Goal: Communication & Community: Answer question/provide support

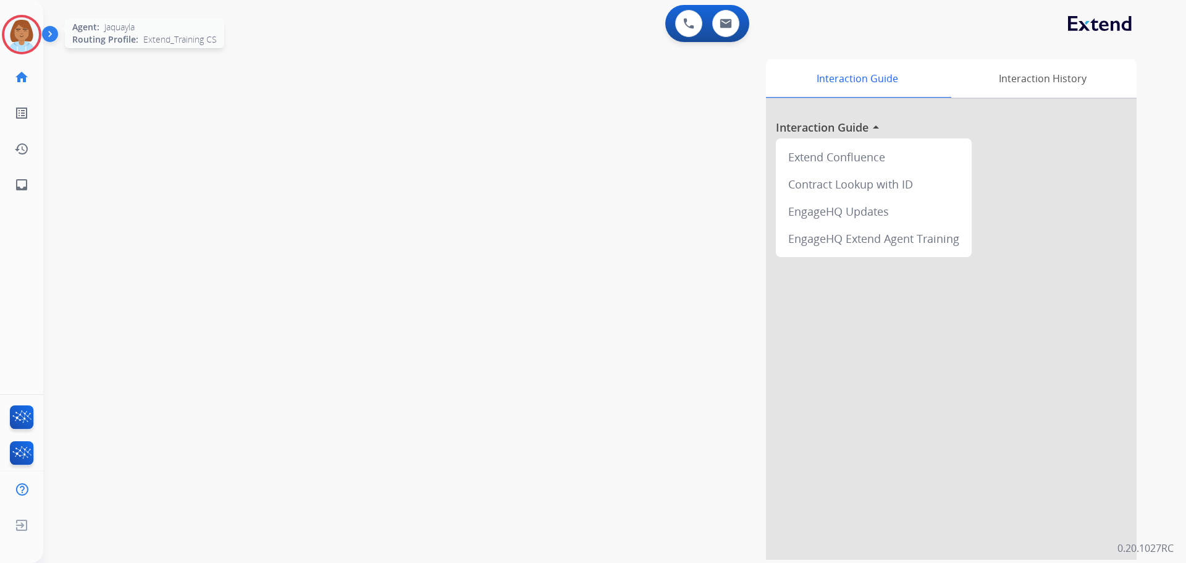
click at [32, 50] on div at bounding box center [22, 35] width 40 height 40
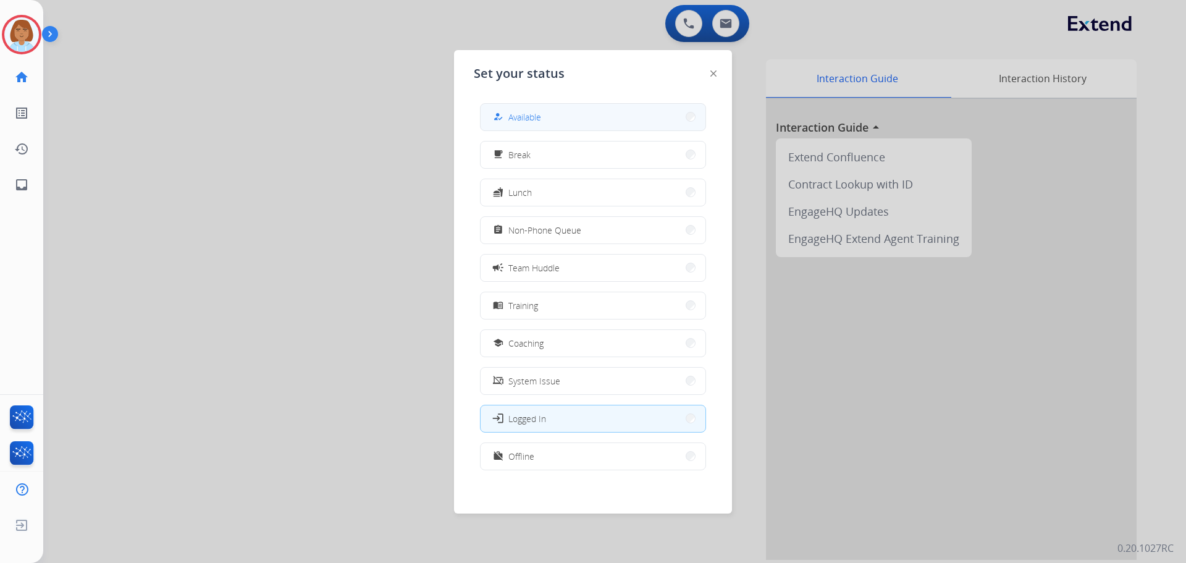
click at [553, 114] on button "how_to_reg Available" at bounding box center [593, 117] width 225 height 27
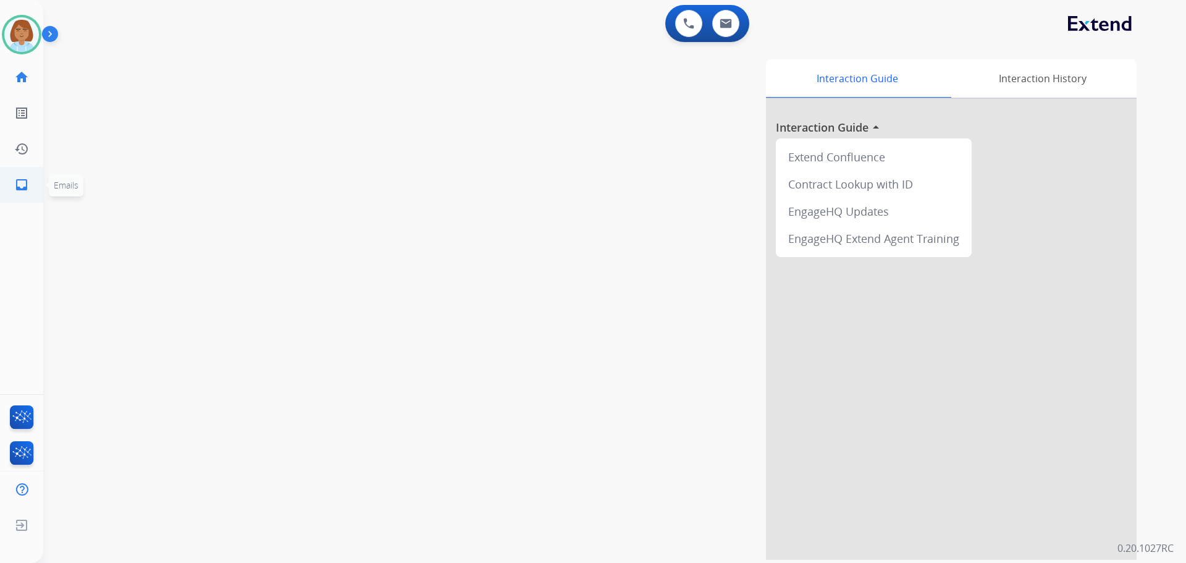
click at [30, 186] on link "inbox Emails" at bounding box center [21, 184] width 35 height 35
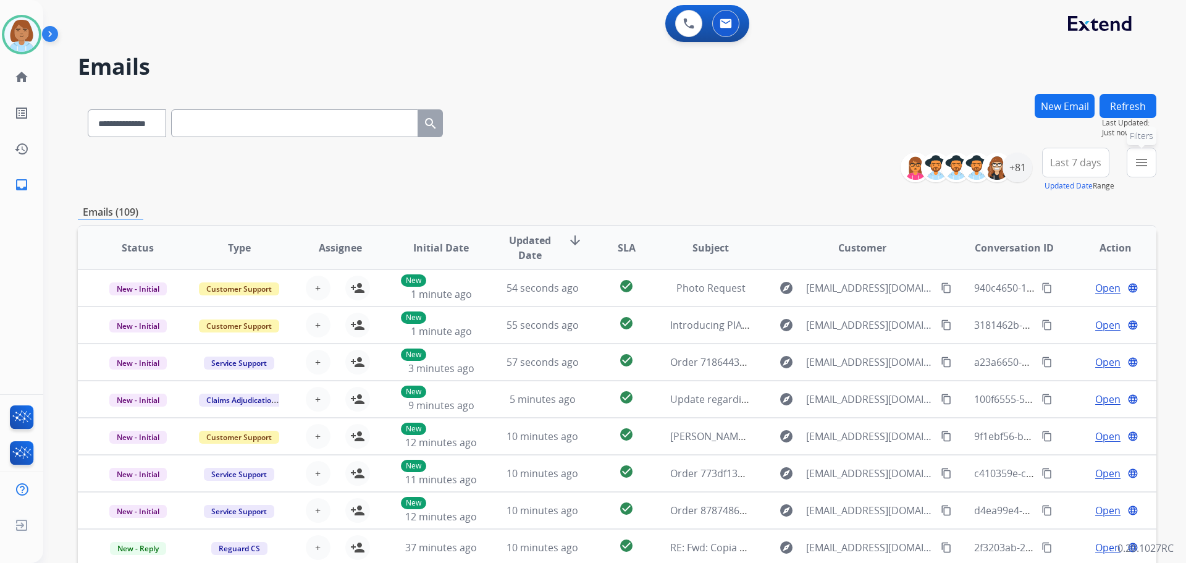
click at [1139, 167] on mat-icon "menu" at bounding box center [1141, 162] width 15 height 15
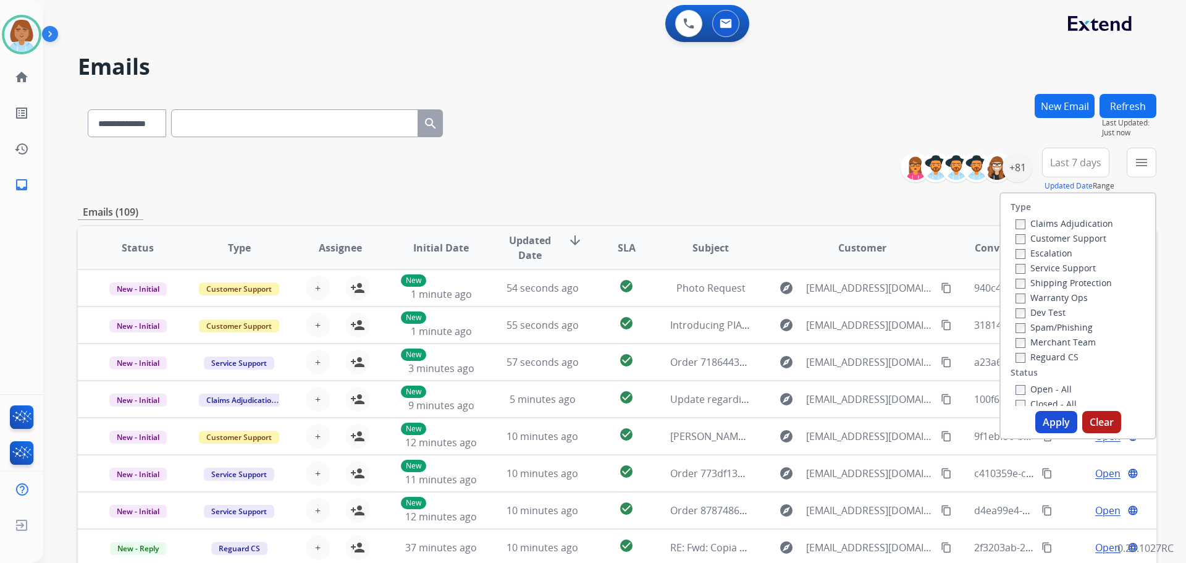
click at [1034, 239] on label "Customer Support" at bounding box center [1060, 238] width 91 height 12
click at [1051, 427] on button "Apply" at bounding box center [1056, 422] width 42 height 22
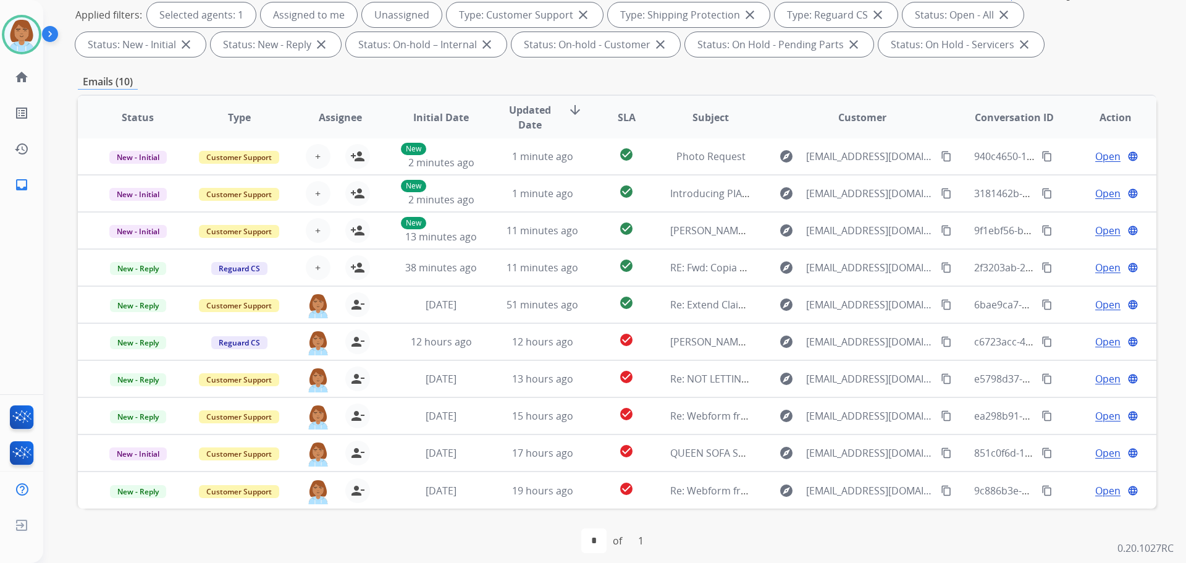
scroll to position [200, 0]
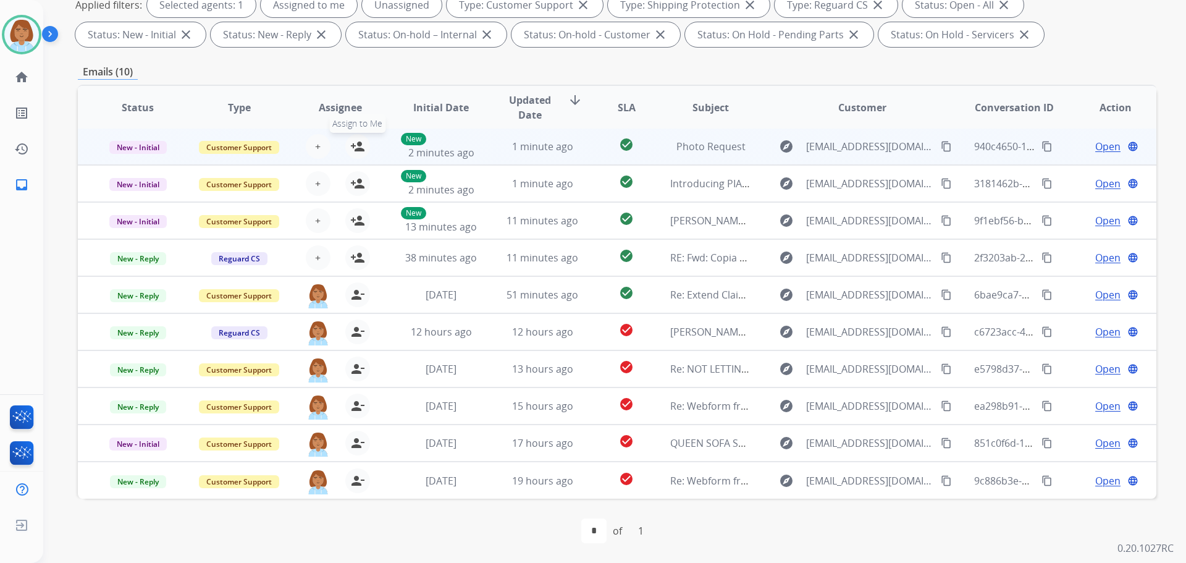
click at [357, 143] on mat-icon "person_add" at bounding box center [357, 146] width 15 height 15
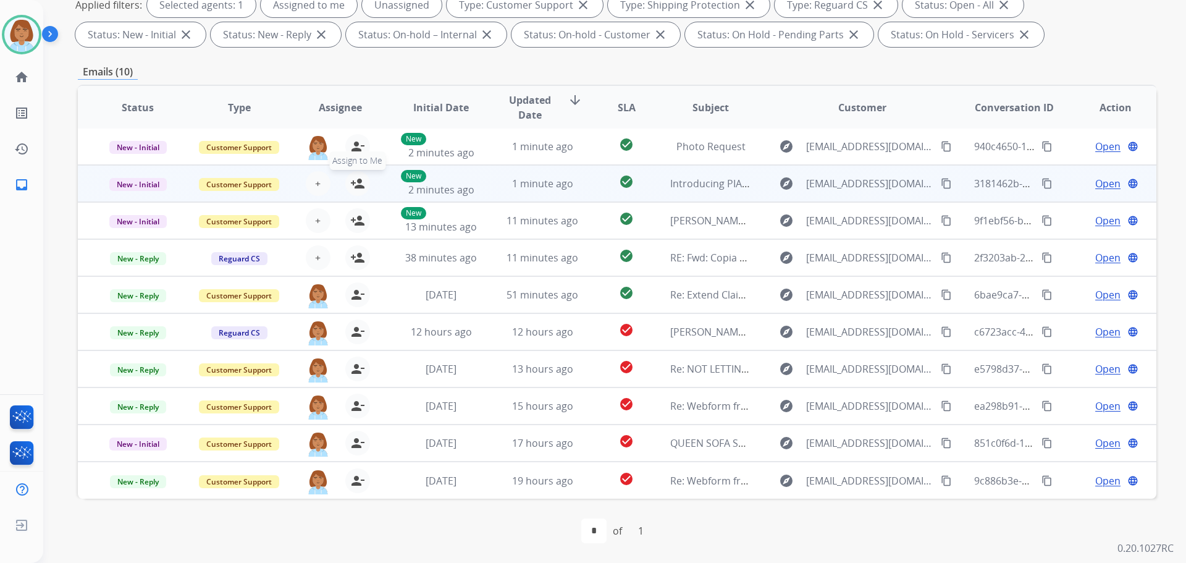
click at [360, 182] on mat-icon "person_add" at bounding box center [357, 183] width 15 height 15
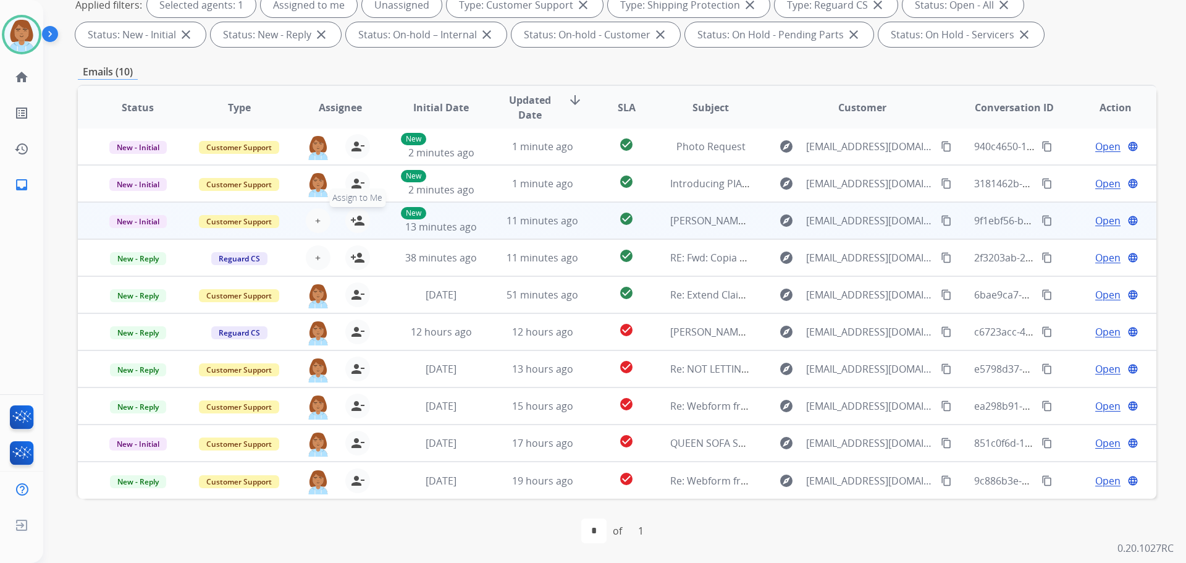
click at [351, 222] on mat-icon "person_add" at bounding box center [357, 220] width 15 height 15
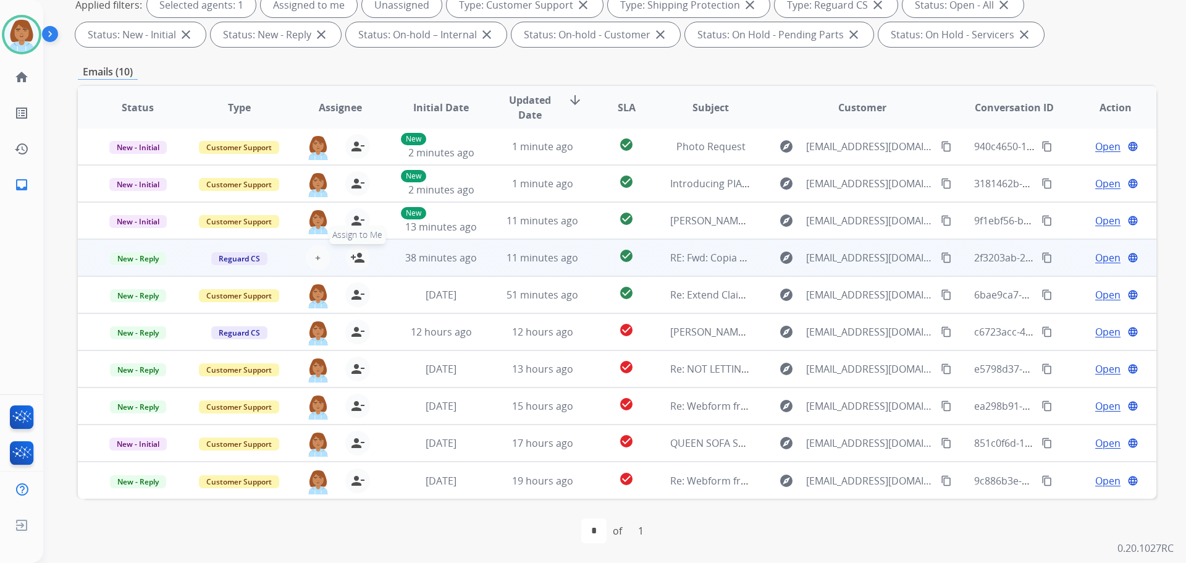
click at [357, 256] on mat-icon "person_add" at bounding box center [357, 257] width 15 height 15
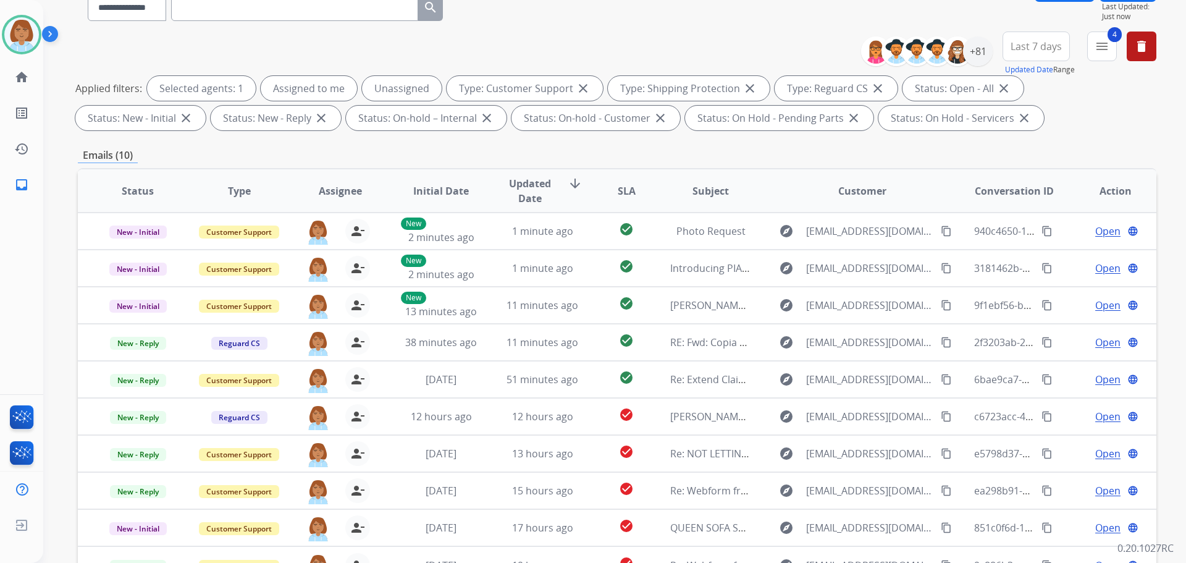
scroll to position [0, 0]
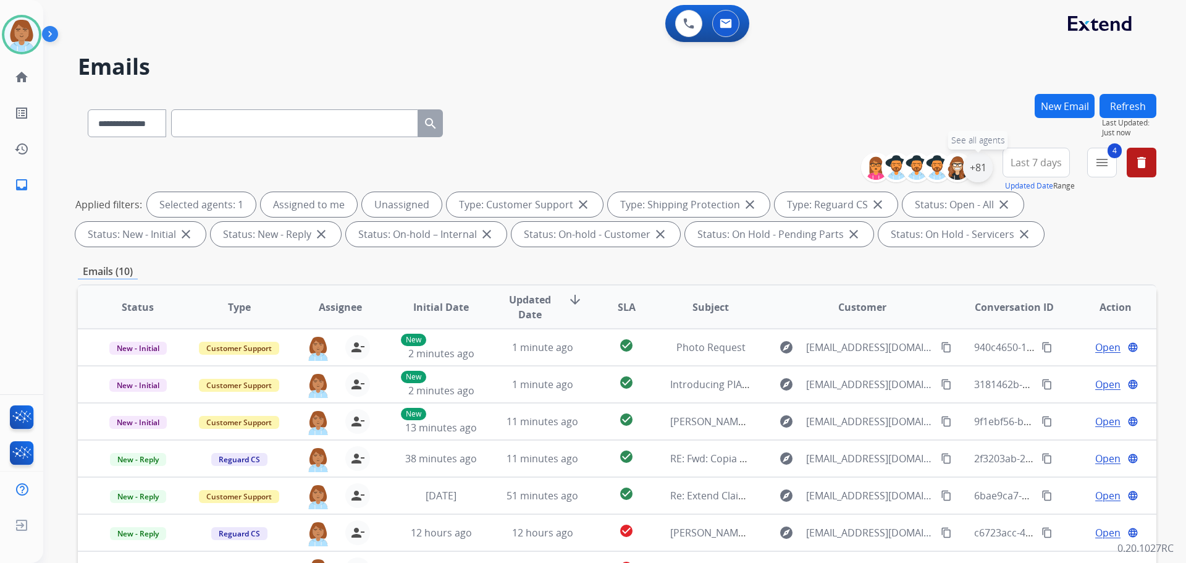
click at [984, 173] on div "+81" at bounding box center [978, 168] width 30 height 30
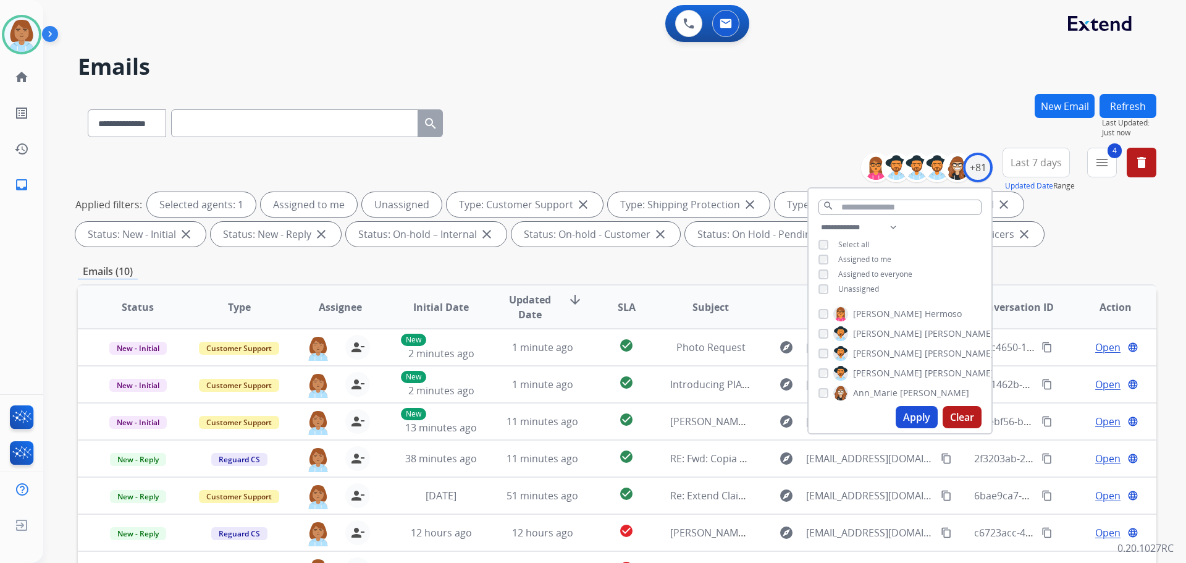
drag, startPoint x: 852, startPoint y: 286, endPoint x: 881, endPoint y: 350, distance: 70.5
click at [853, 287] on span "Unassigned" at bounding box center [858, 289] width 41 height 11
click at [902, 414] on button "Apply" at bounding box center [917, 417] width 42 height 22
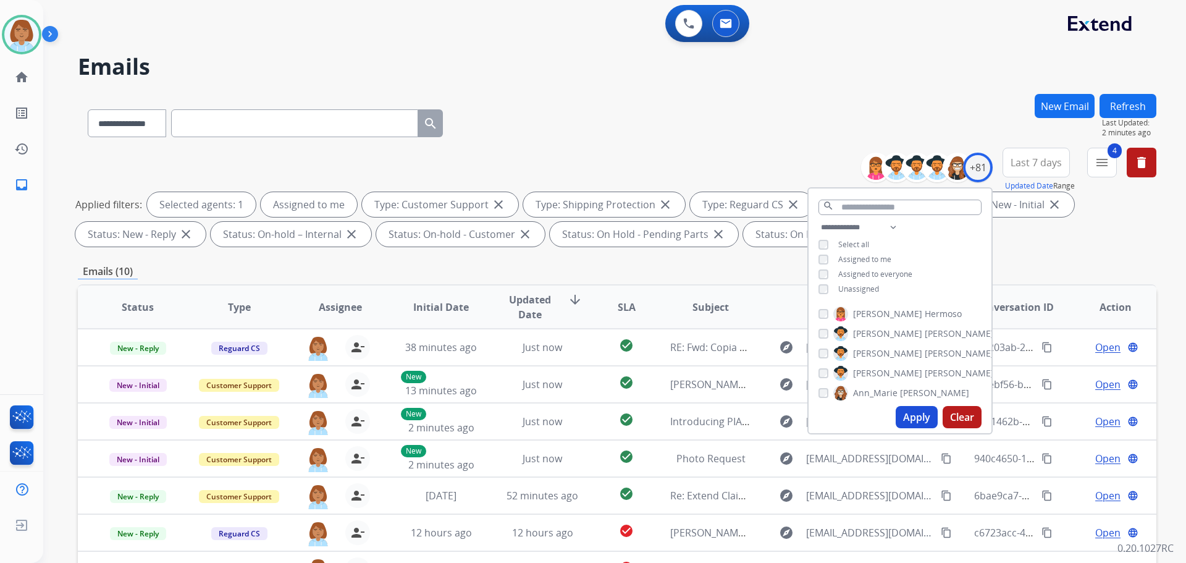
click at [718, 137] on div "**********" at bounding box center [617, 121] width 1079 height 54
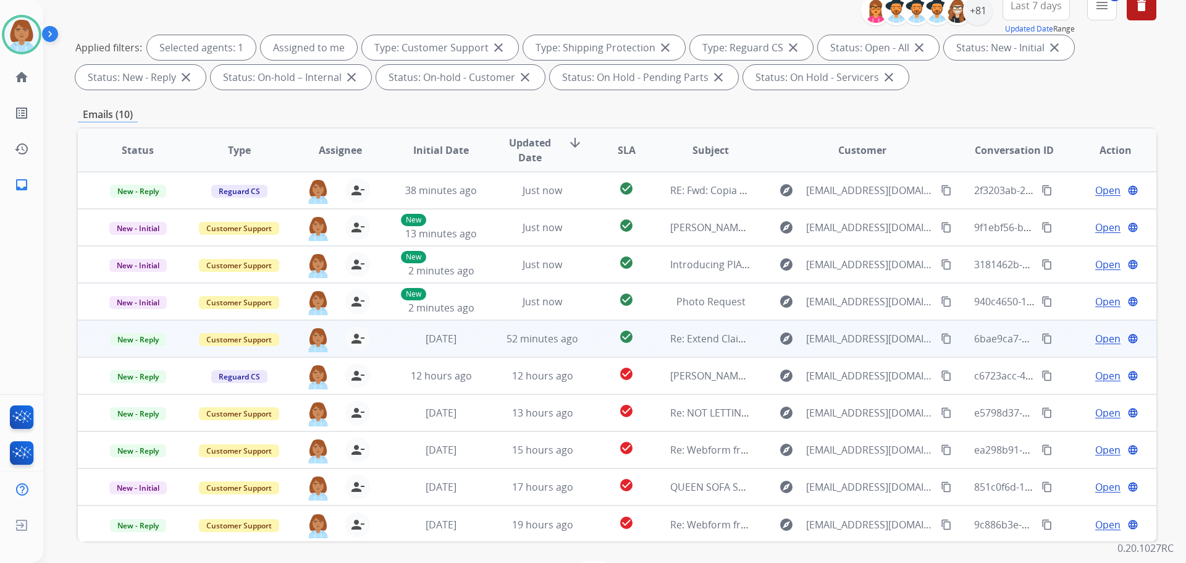
scroll to position [200, 0]
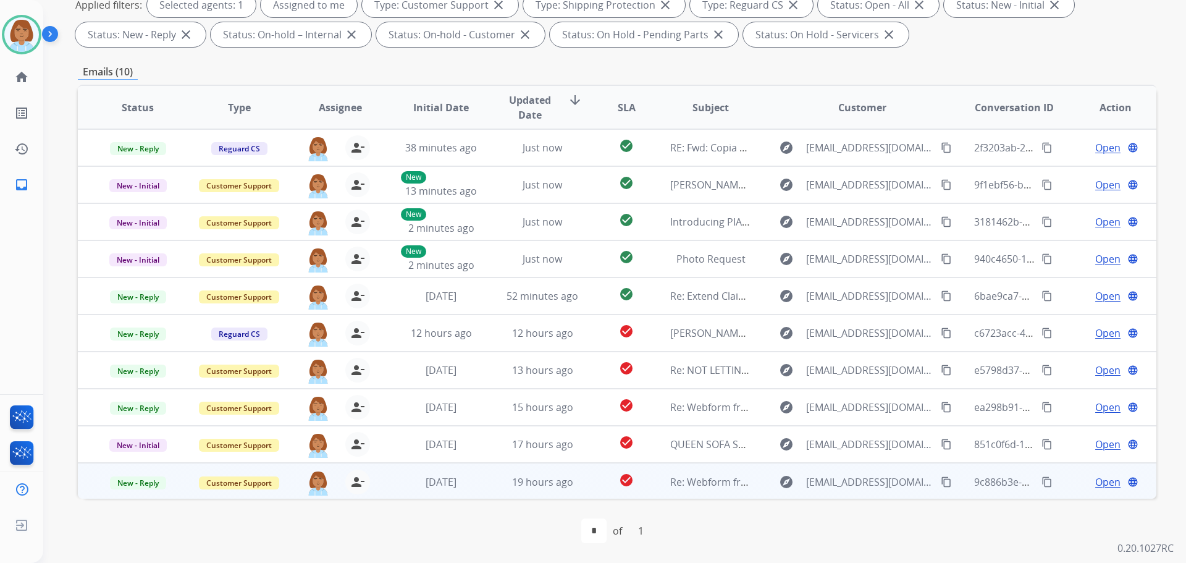
click at [490, 481] on td "19 hours ago" at bounding box center [532, 481] width 101 height 37
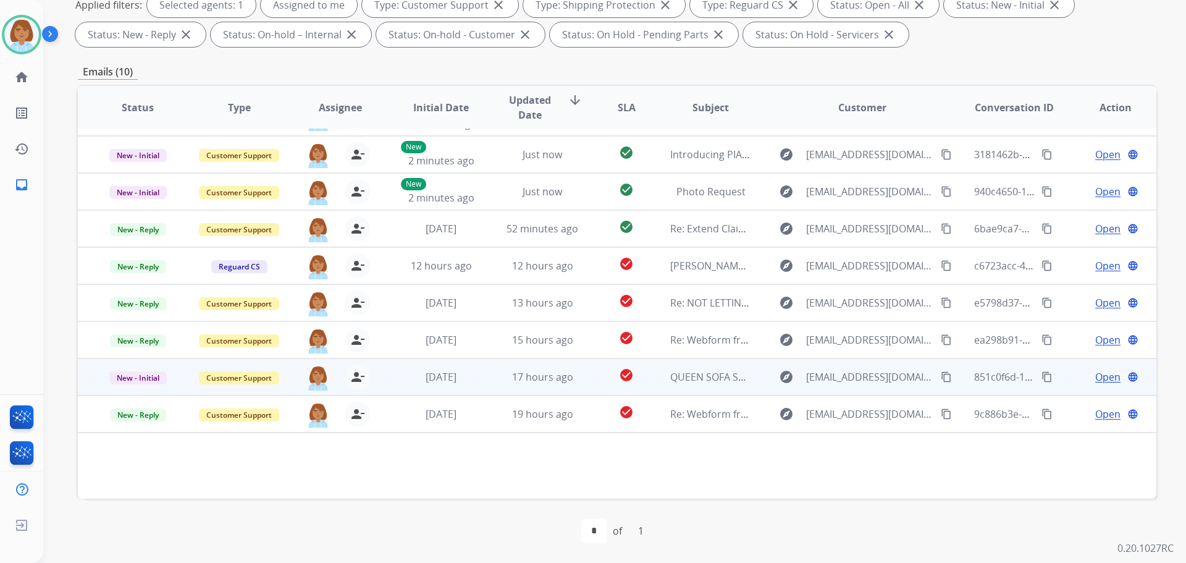
scroll to position [71, 0]
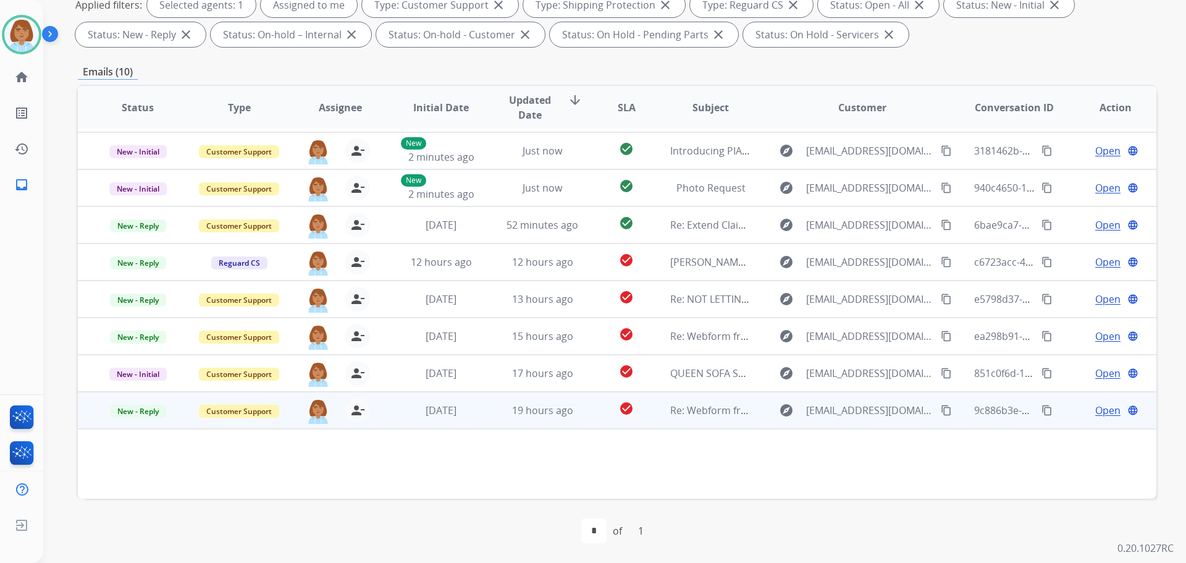
click at [482, 419] on td "19 hours ago" at bounding box center [532, 410] width 101 height 37
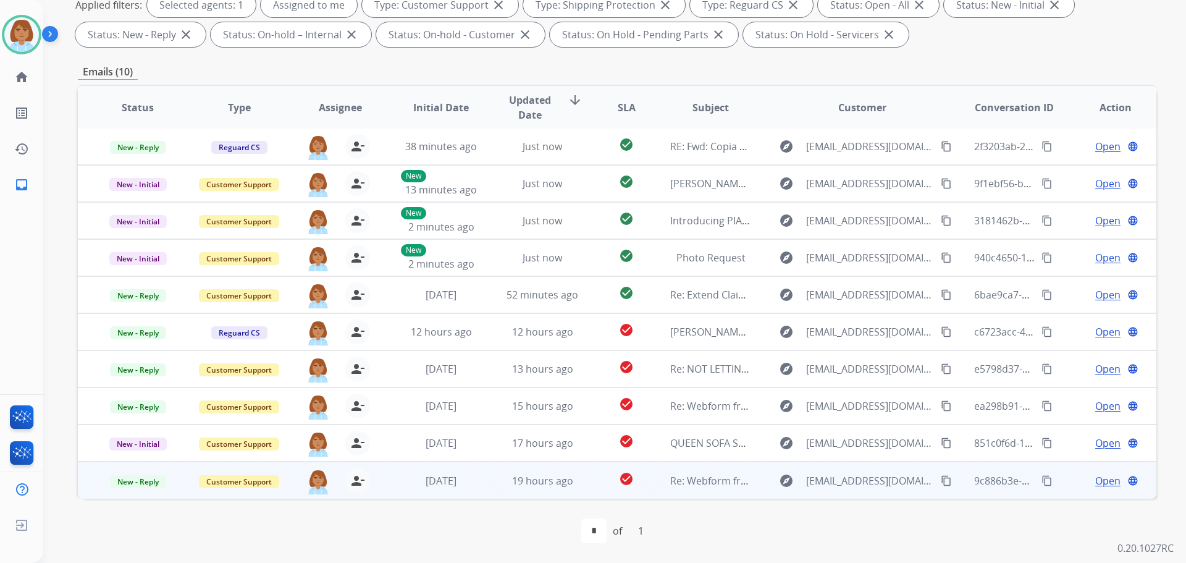
scroll to position [1, 0]
click at [1058, 482] on td "Open language" at bounding box center [1105, 479] width 101 height 37
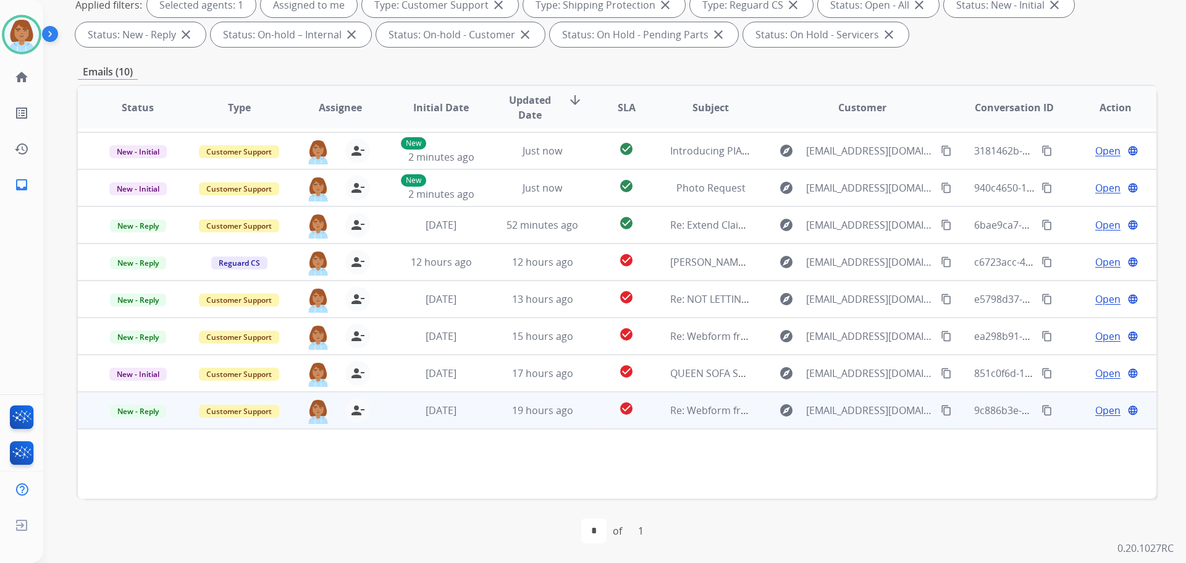
click at [756, 403] on td "explore Onipede33@gmail.com content_copy" at bounding box center [853, 410] width 202 height 37
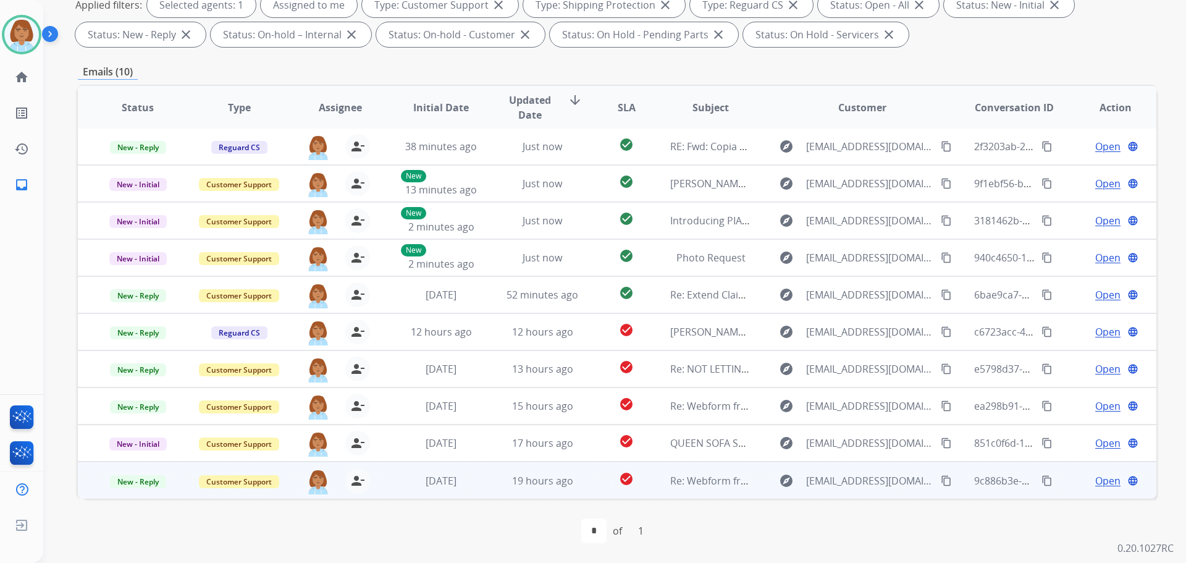
click at [756, 488] on td "explore Onipede33@gmail.com content_copy" at bounding box center [853, 479] width 202 height 37
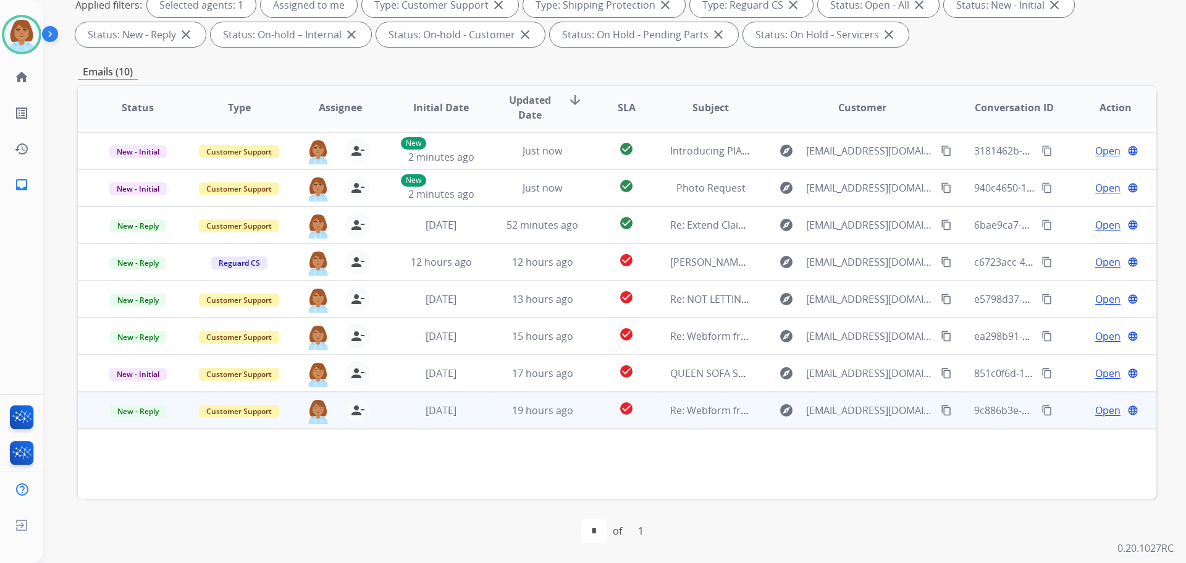
click at [1099, 408] on span "Open" at bounding box center [1107, 410] width 25 height 15
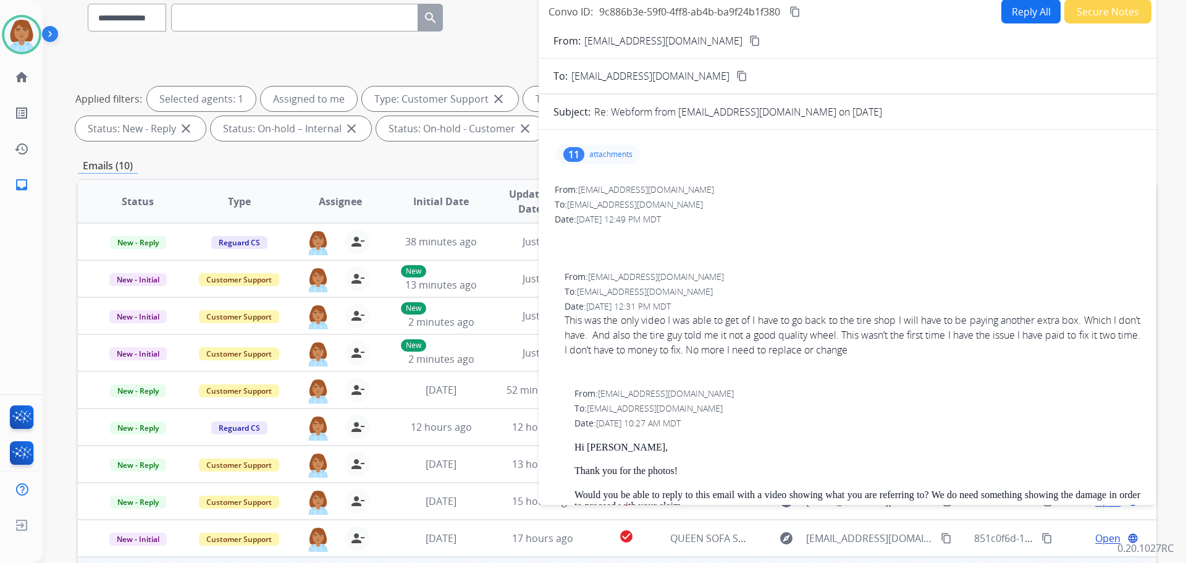
scroll to position [0, 0]
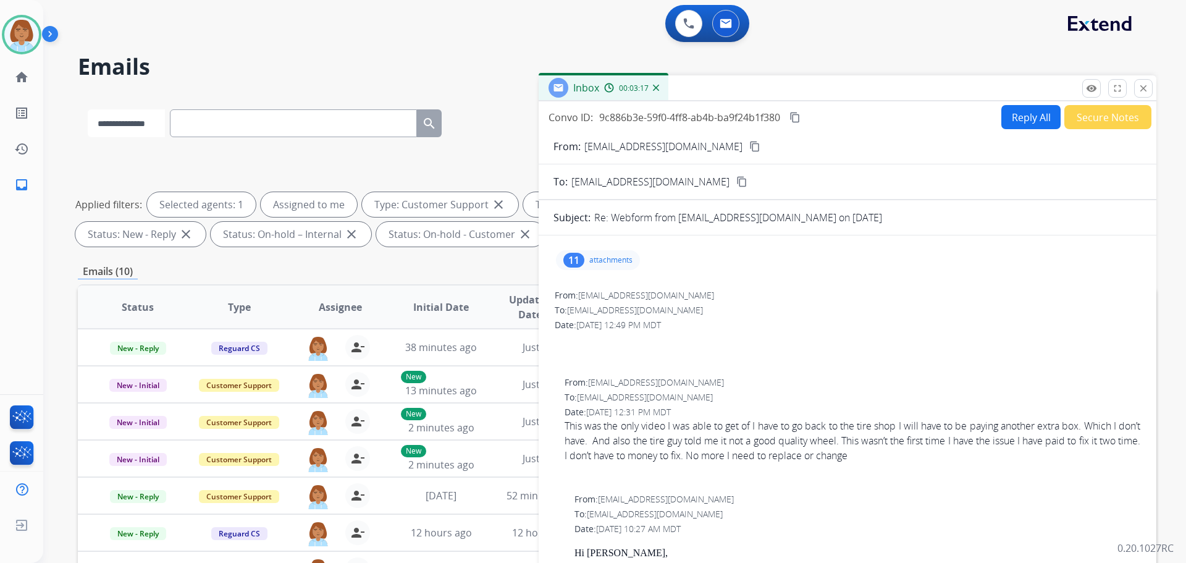
click at [148, 127] on select "**********" at bounding box center [126, 123] width 77 height 28
select select "**********"
click at [88, 109] on select "**********" at bounding box center [126, 123] width 77 height 28
paste input "**********"
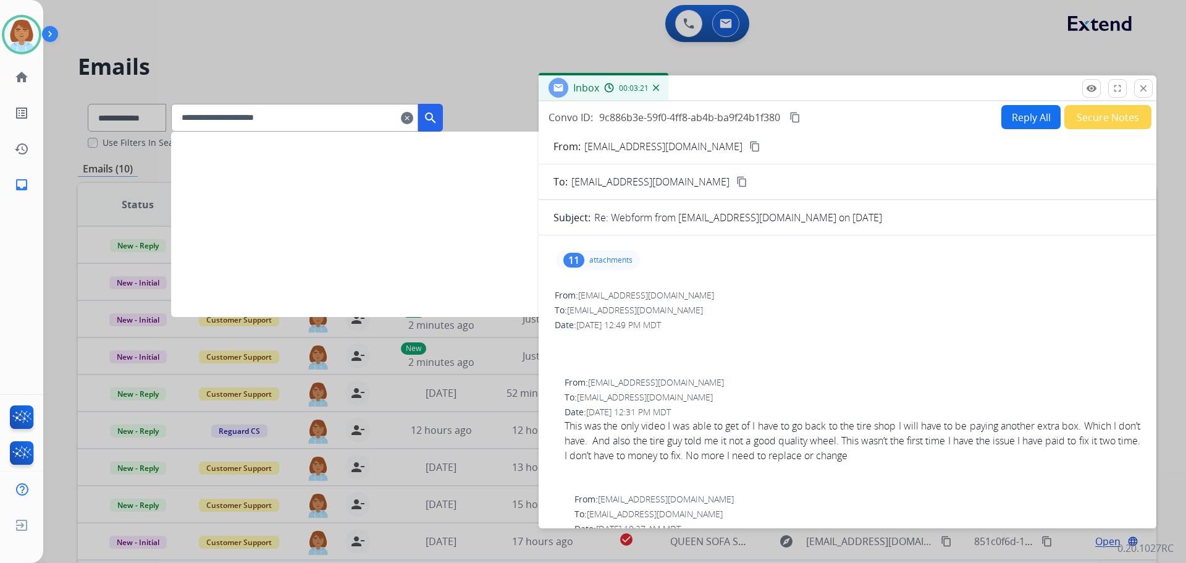
type input "**********"
click at [443, 110] on button "search" at bounding box center [430, 118] width 25 height 28
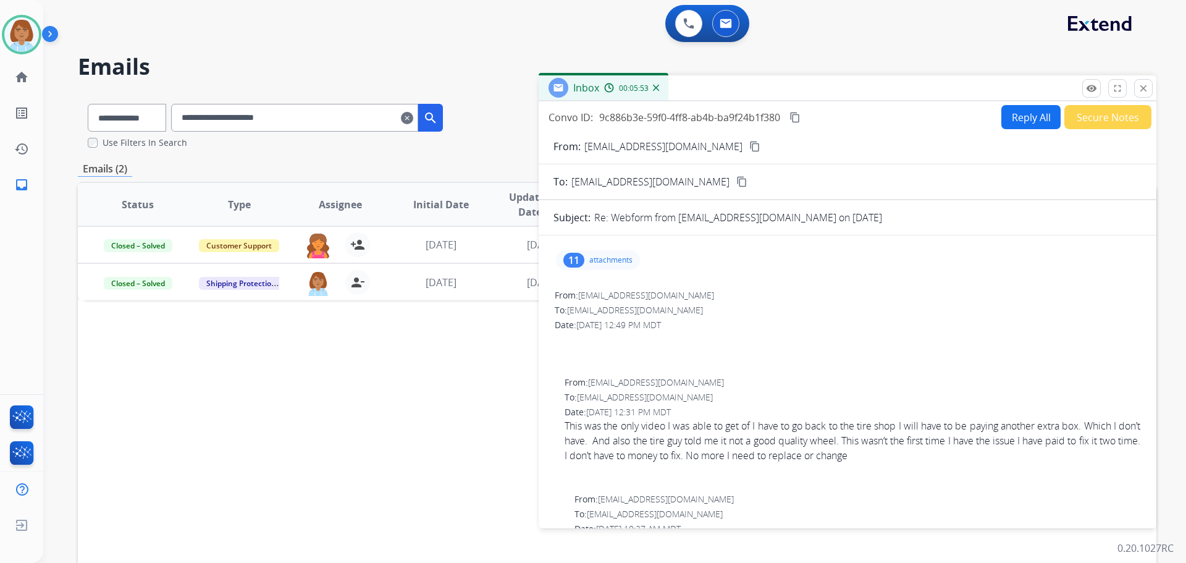
click at [591, 268] on div "11 attachments" at bounding box center [598, 260] width 84 height 20
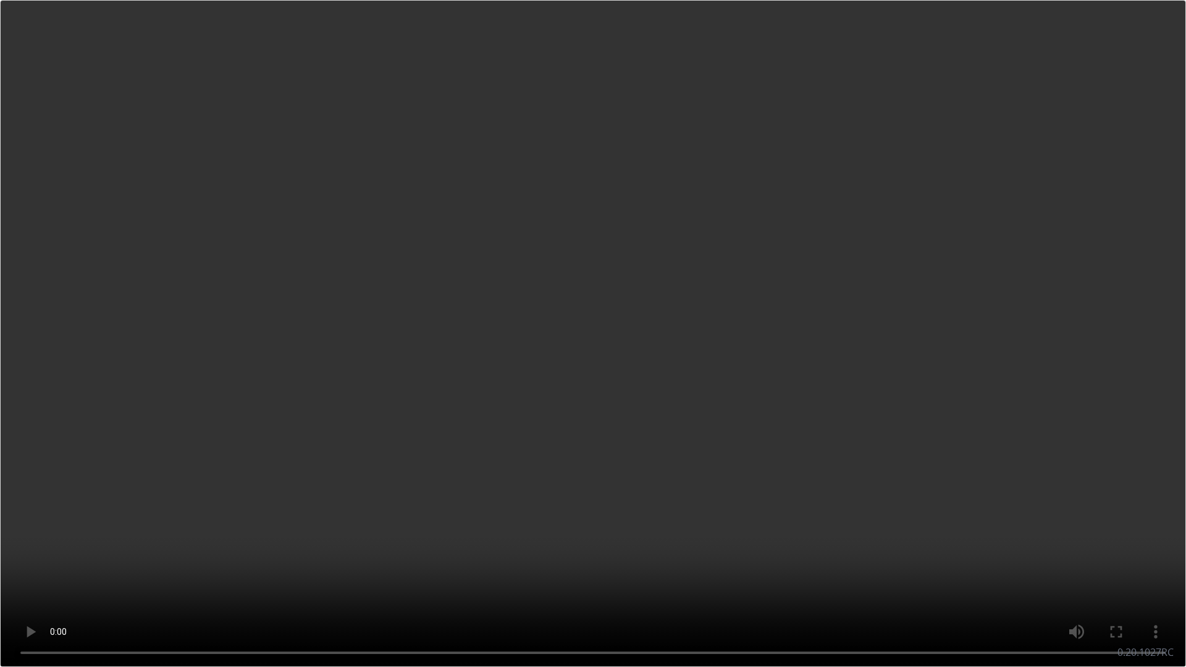
click at [448, 400] on video at bounding box center [593, 333] width 1186 height 667
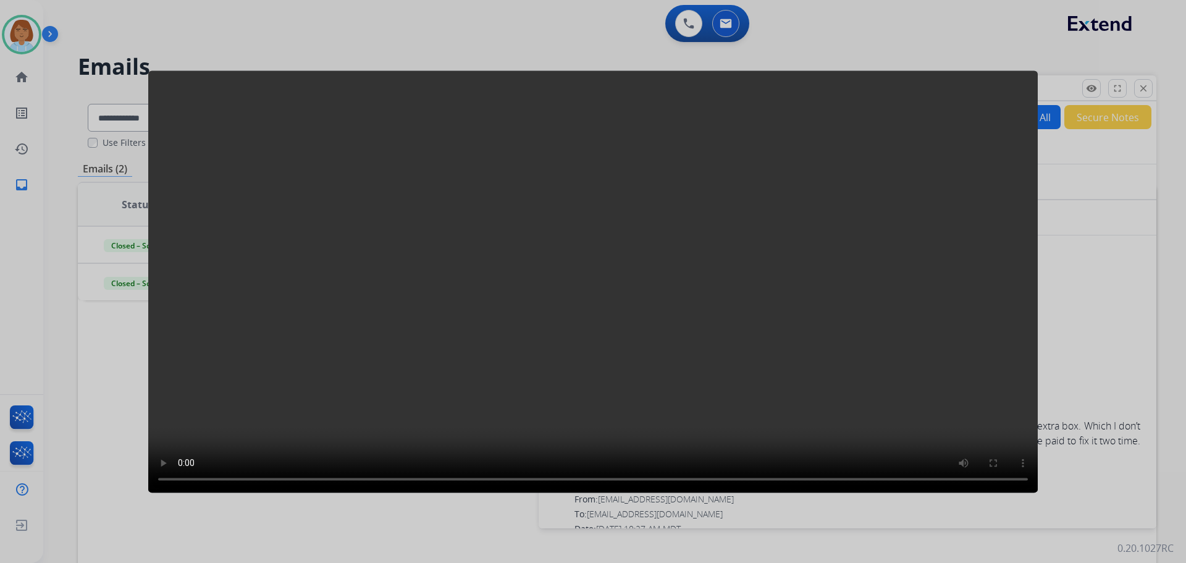
click at [1095, 276] on div at bounding box center [593, 281] width 1186 height 563
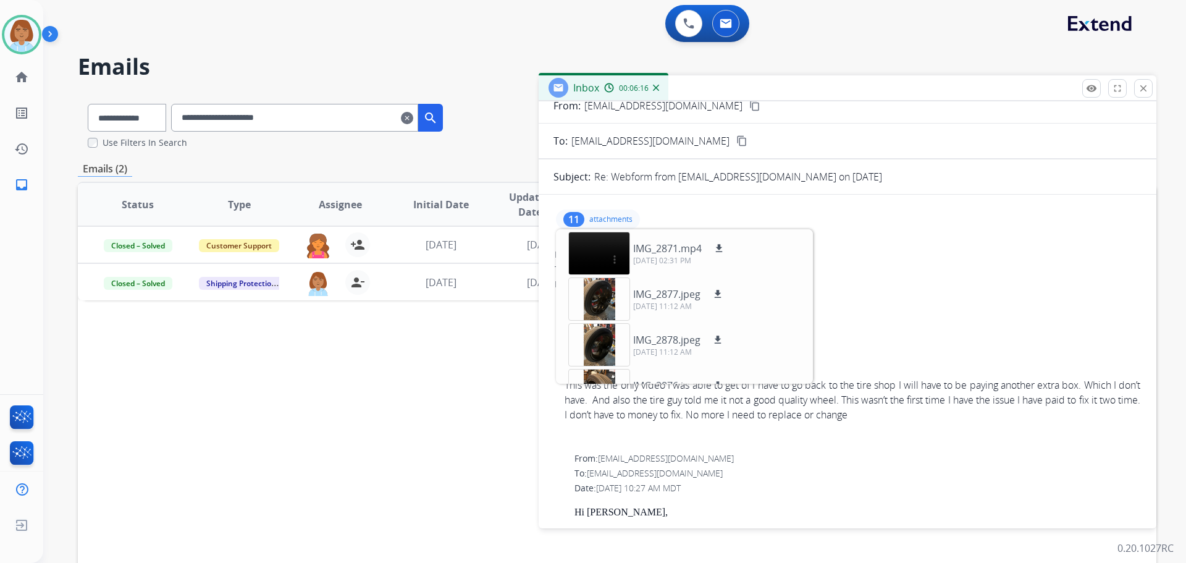
scroll to position [62, 0]
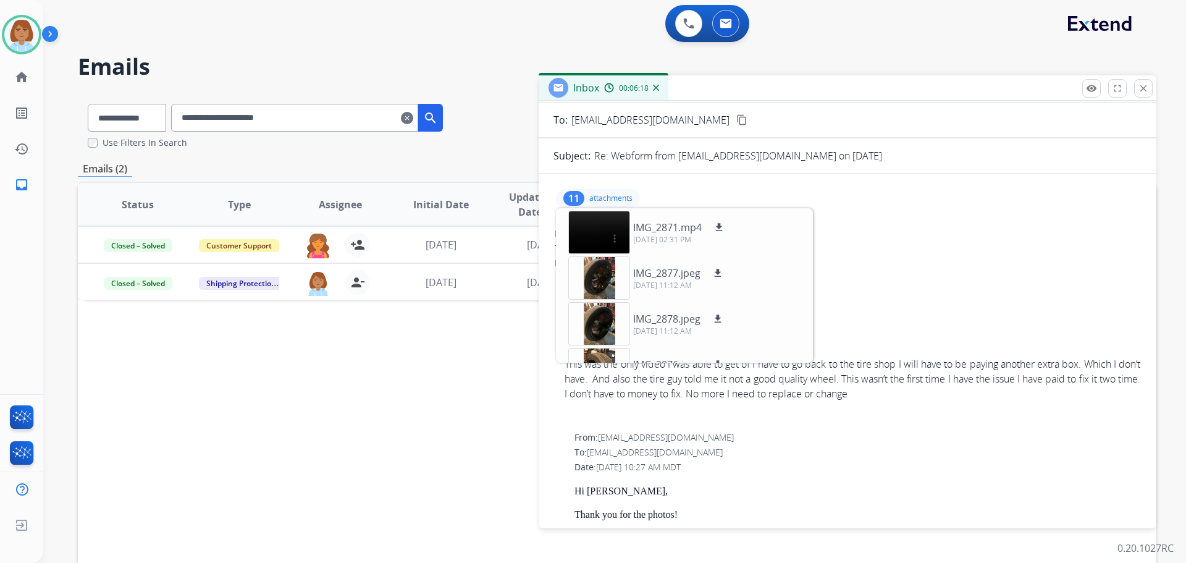
click at [899, 372] on div "This was the only video I was able to get of I have to go back to the tire shop…" at bounding box center [853, 378] width 576 height 44
click at [594, 195] on p "attachments" at bounding box center [610, 198] width 43 height 10
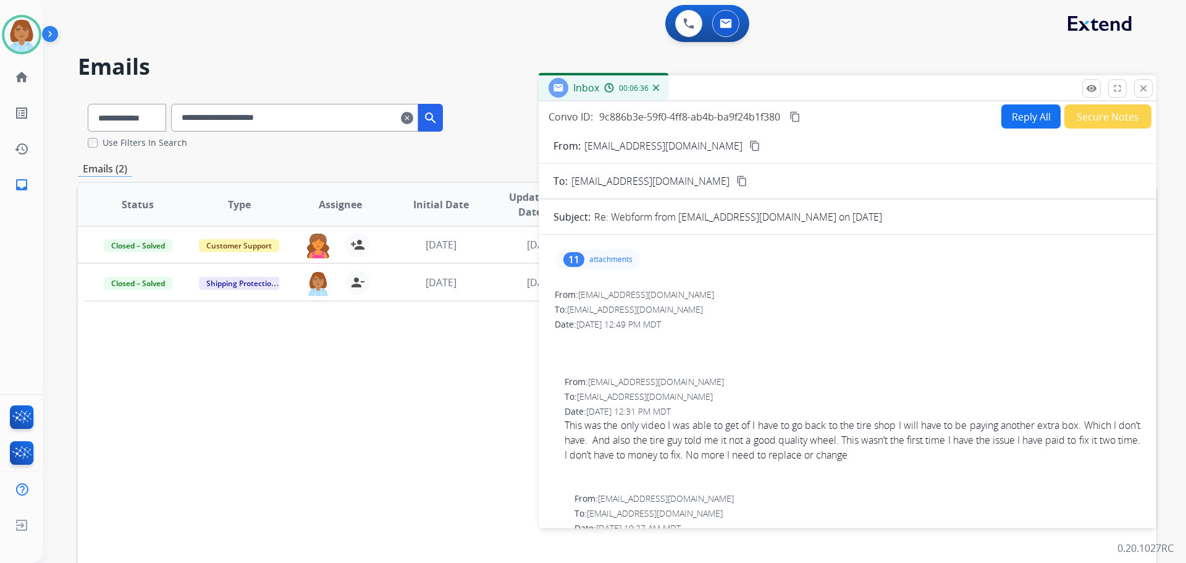
scroll to position [0, 0]
click at [627, 255] on p "attachments" at bounding box center [610, 260] width 43 height 10
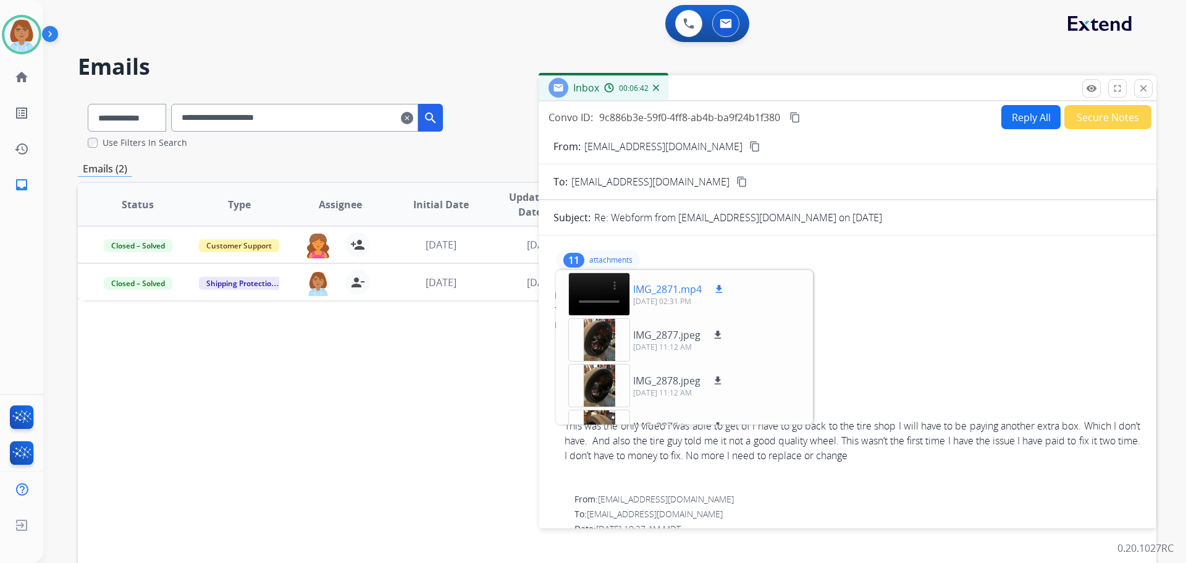
click at [722, 292] on mat-icon "download" at bounding box center [718, 289] width 11 height 11
click at [1095, 90] on mat-icon "remove_red_eye" at bounding box center [1091, 88] width 11 height 11
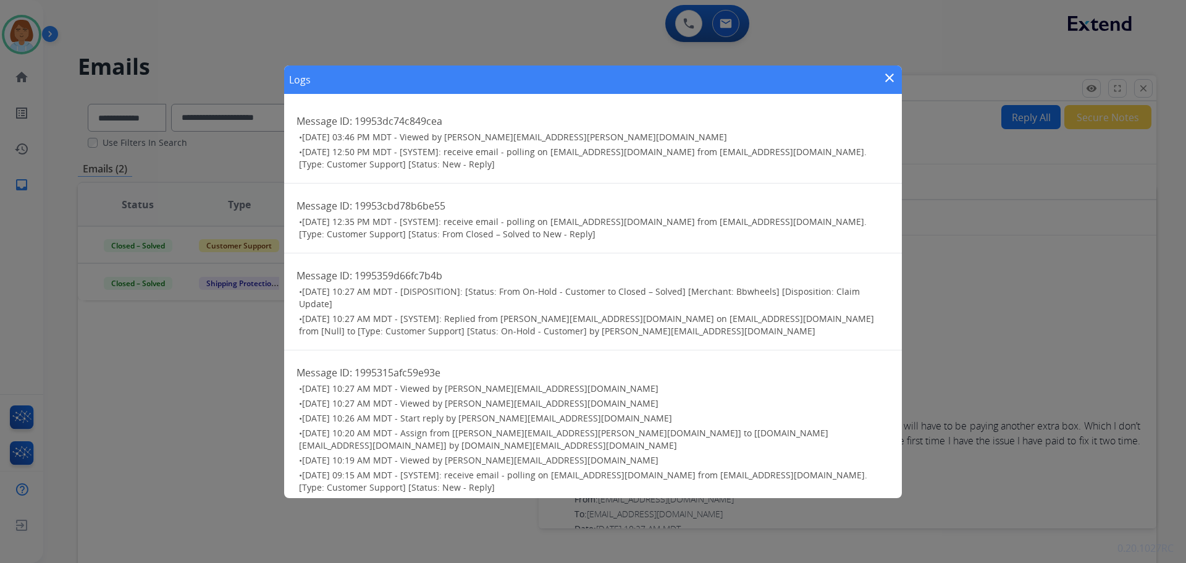
click at [930, 408] on div "Logs close Message ID: 19953dc74c849cea • 09/16/2025 - 03:46 PM MDT - Viewed by…" at bounding box center [593, 281] width 1186 height 563
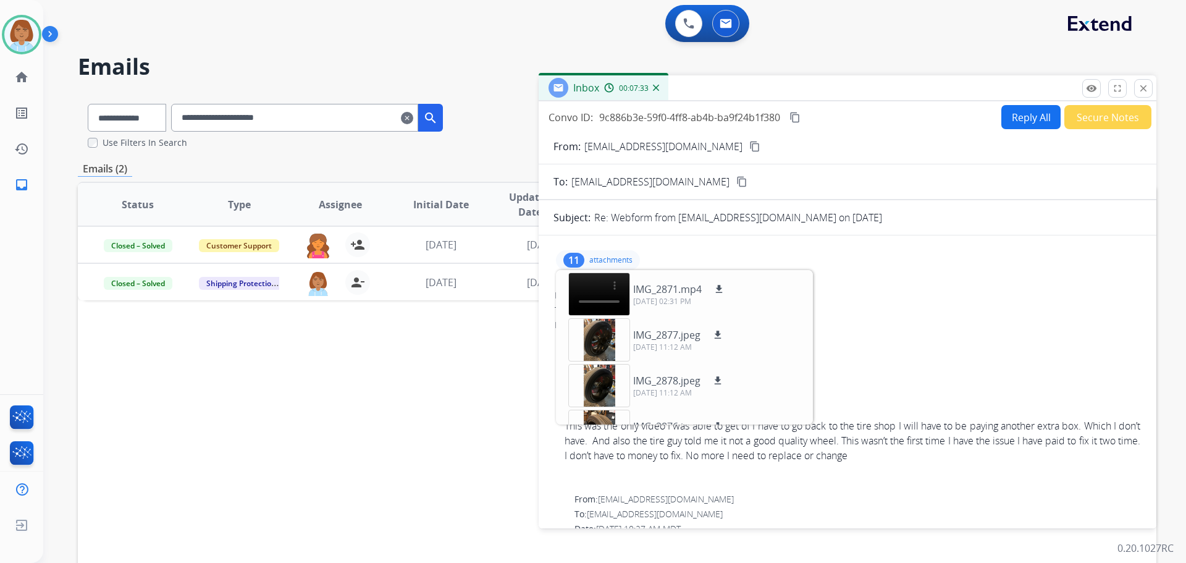
click at [749, 145] on mat-icon "content_copy" at bounding box center [754, 146] width 11 height 11
click at [1145, 88] on mat-icon "close" at bounding box center [1143, 88] width 11 height 11
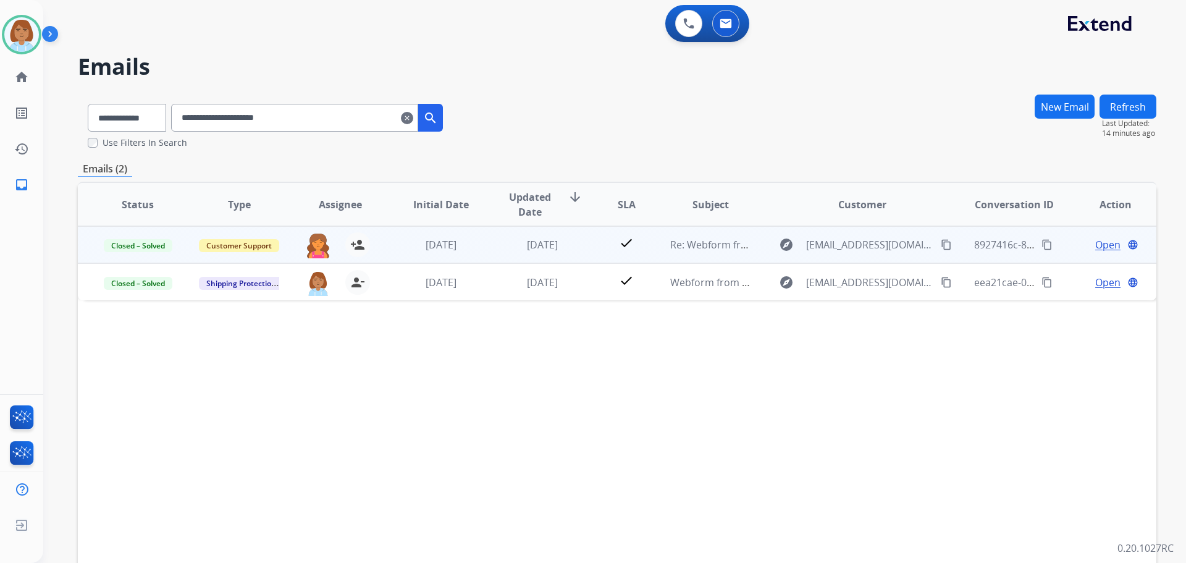
click at [586, 254] on td "check" at bounding box center [616, 244] width 67 height 37
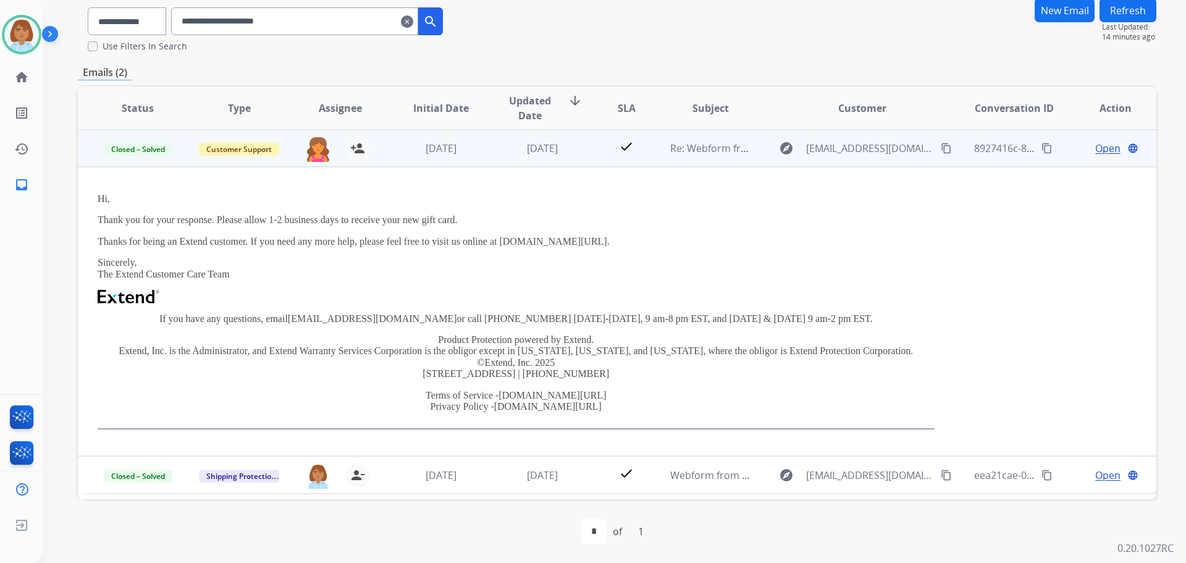
scroll to position [97, 0]
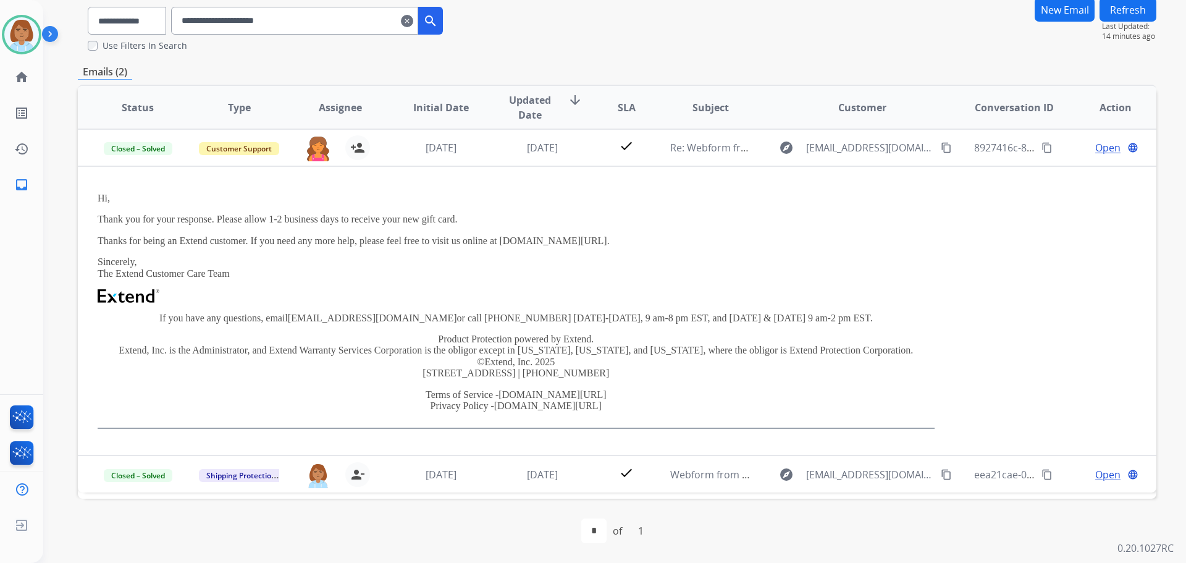
click at [413, 22] on mat-icon "clear" at bounding box center [407, 21] width 12 height 15
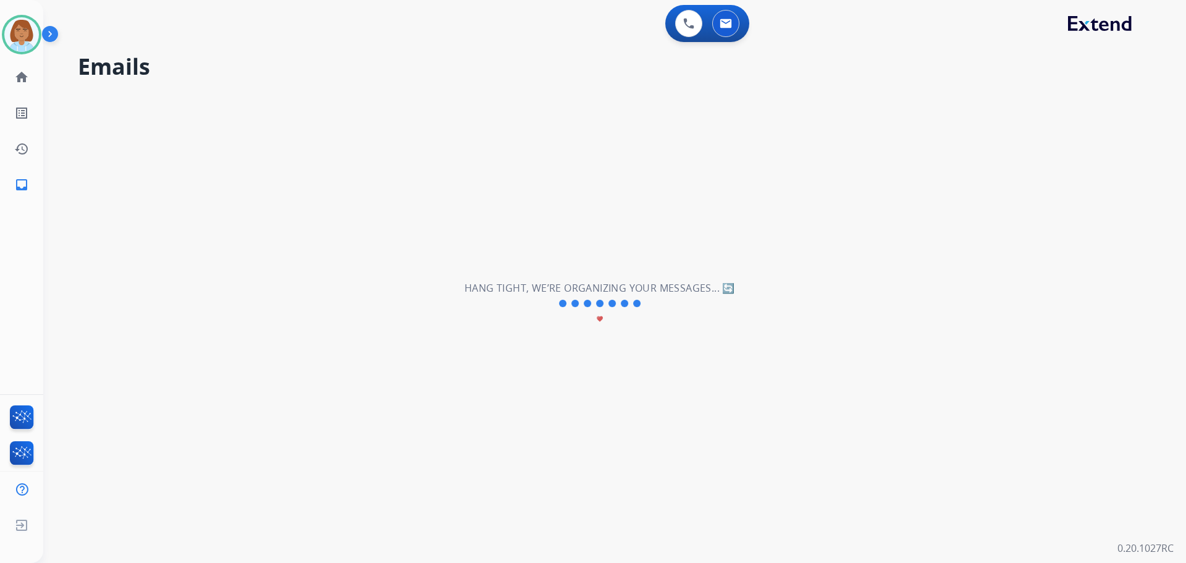
scroll to position [0, 0]
select select "**********"
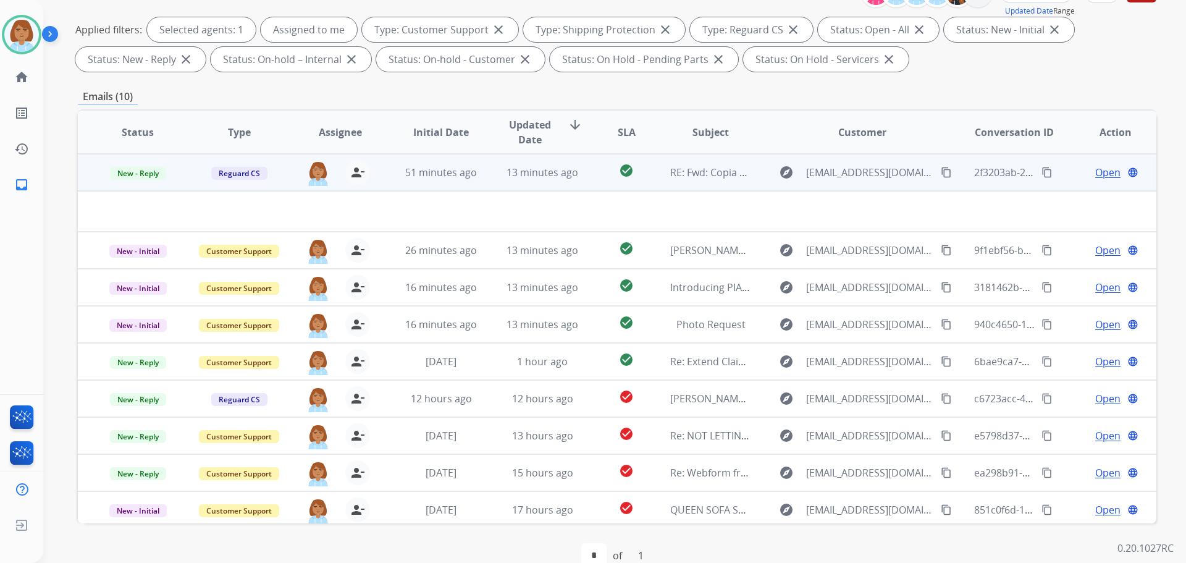
scroll to position [200, 0]
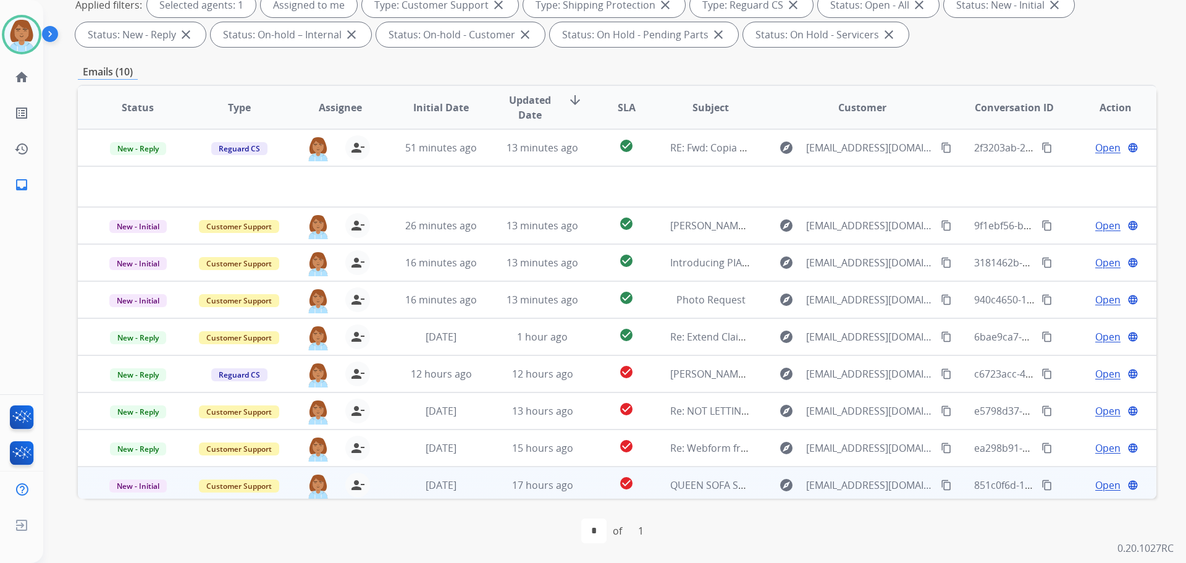
click at [489, 481] on td "17 hours ago" at bounding box center [532, 484] width 101 height 37
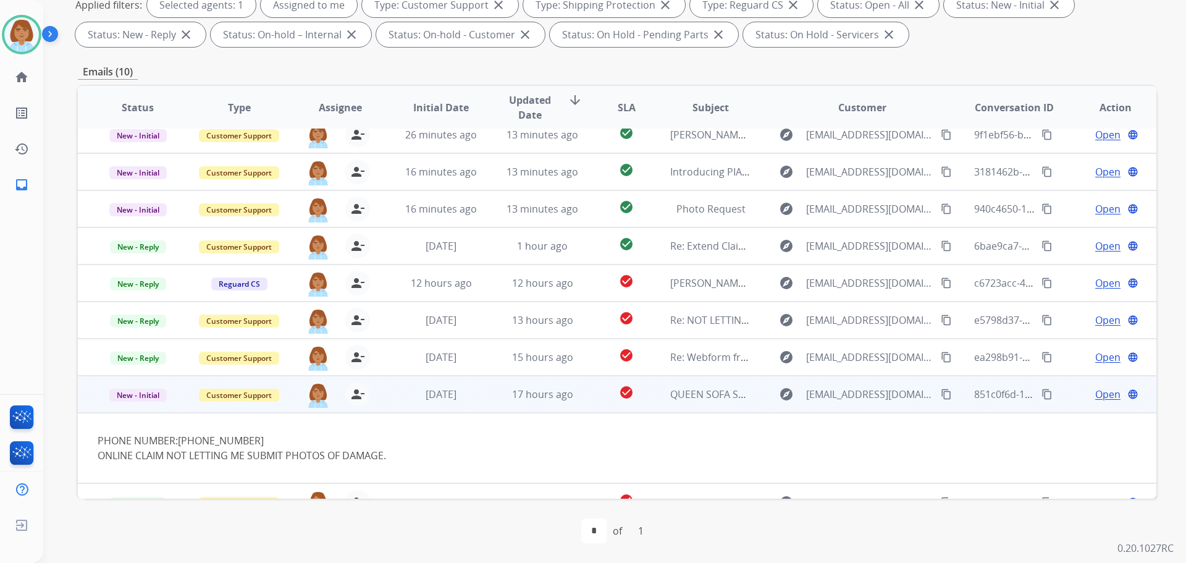
scroll to position [72, 0]
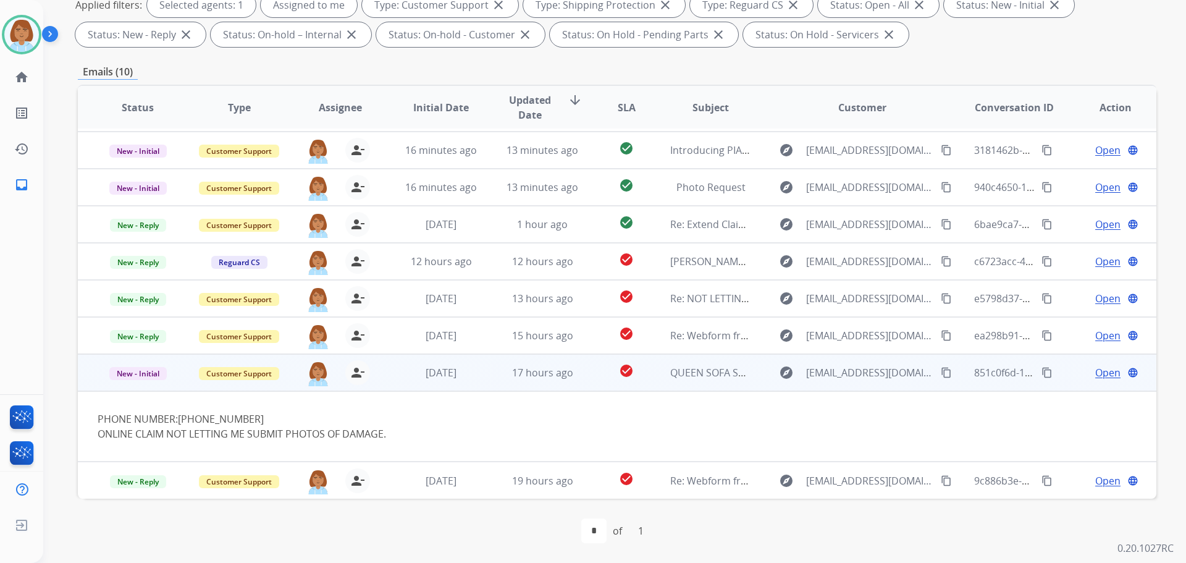
click at [1101, 374] on span "Open" at bounding box center [1107, 372] width 25 height 15
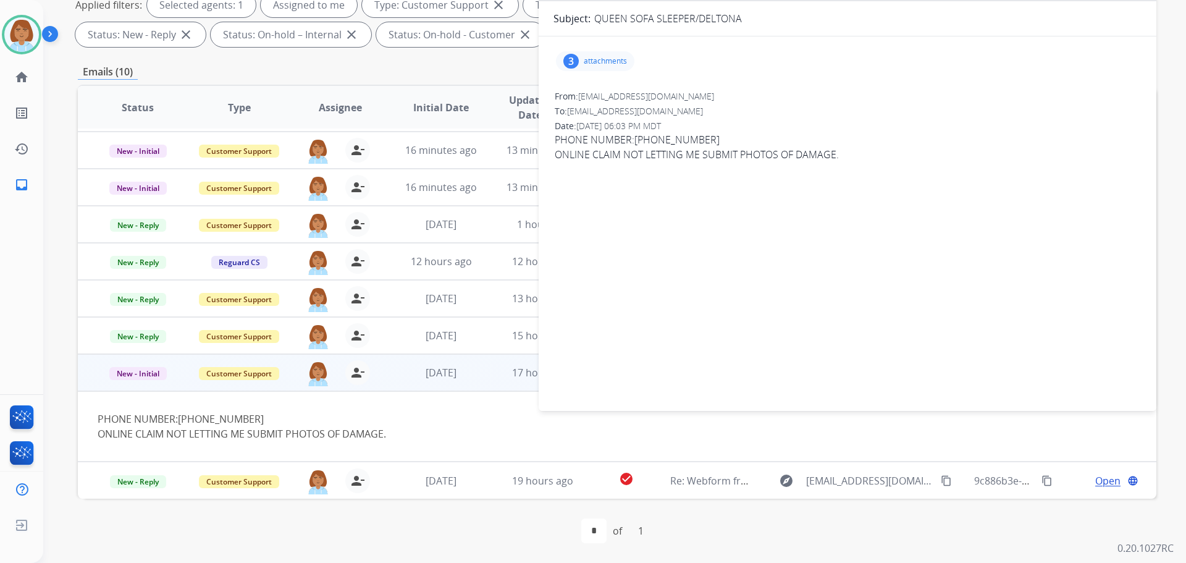
click at [600, 59] on p "attachments" at bounding box center [605, 61] width 43 height 10
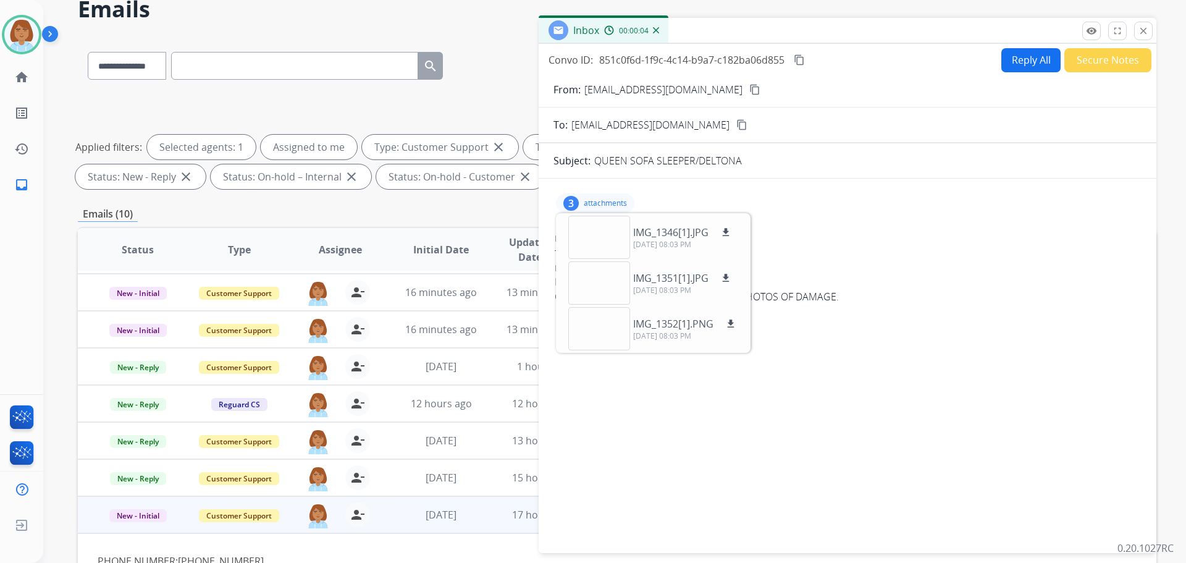
scroll to position [14, 0]
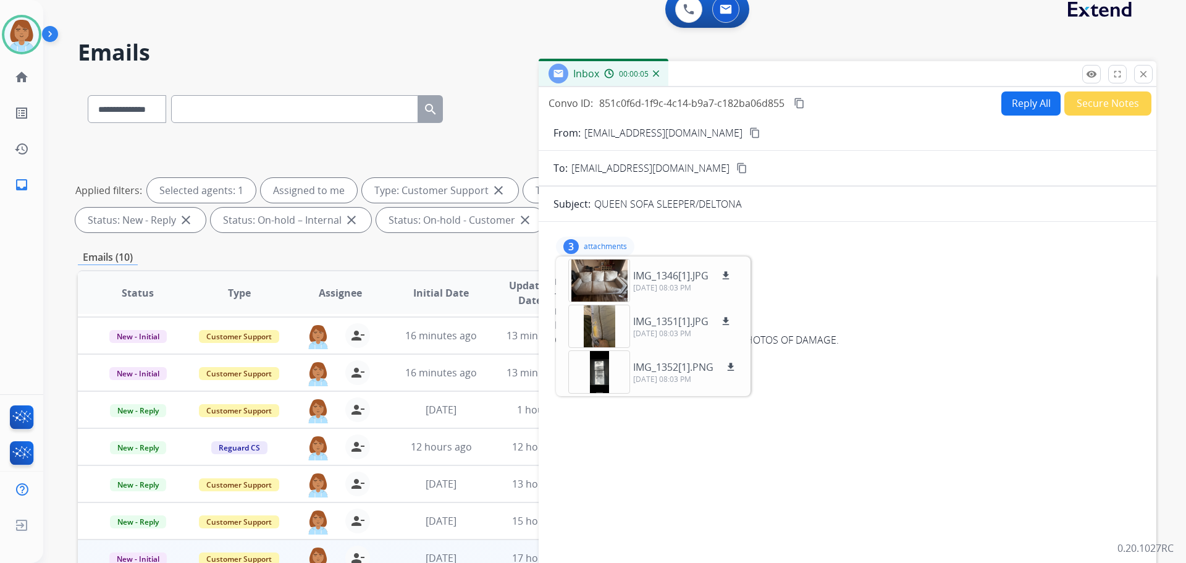
click at [749, 133] on mat-icon "content_copy" at bounding box center [754, 132] width 11 height 11
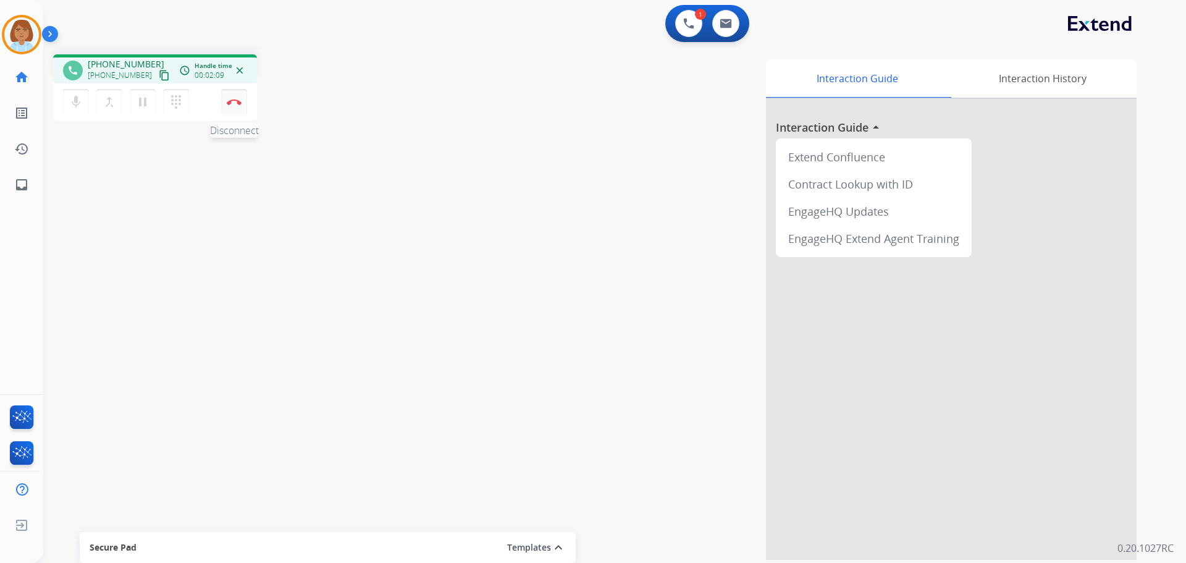
click at [235, 106] on button "Disconnect" at bounding box center [234, 102] width 26 height 26
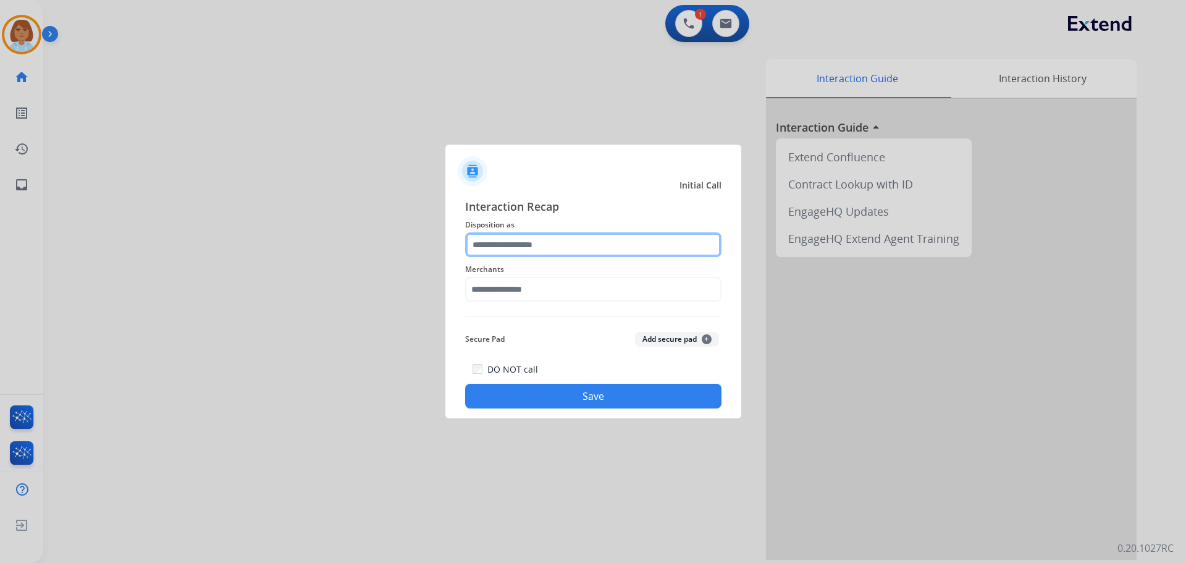
click at [540, 244] on input "text" at bounding box center [593, 244] width 256 height 25
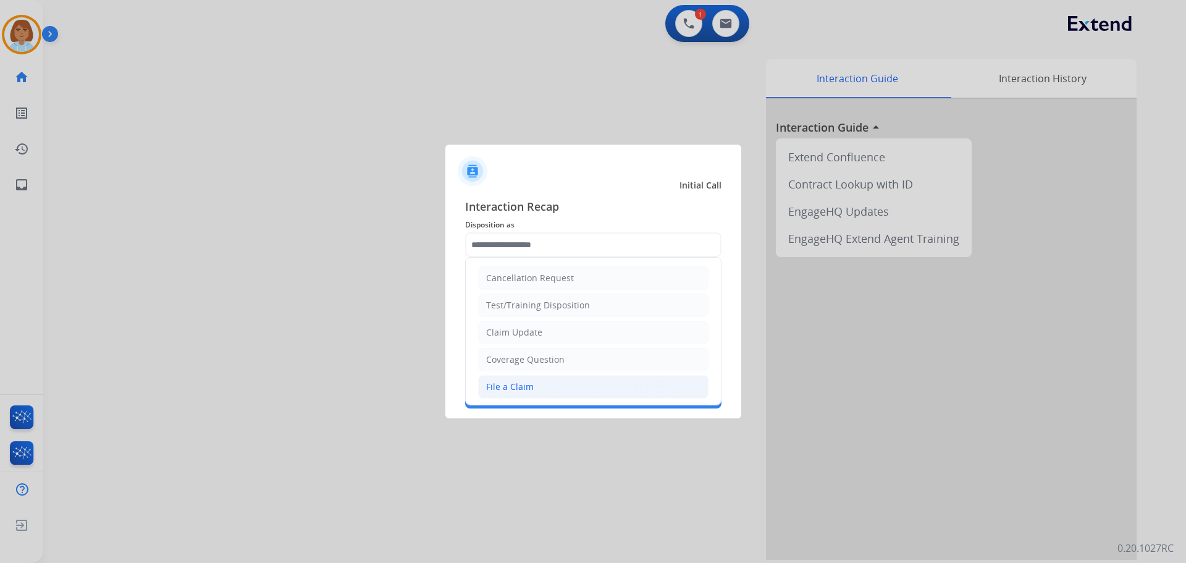
click at [519, 389] on div "File a Claim" at bounding box center [510, 387] width 48 height 12
type input "**********"
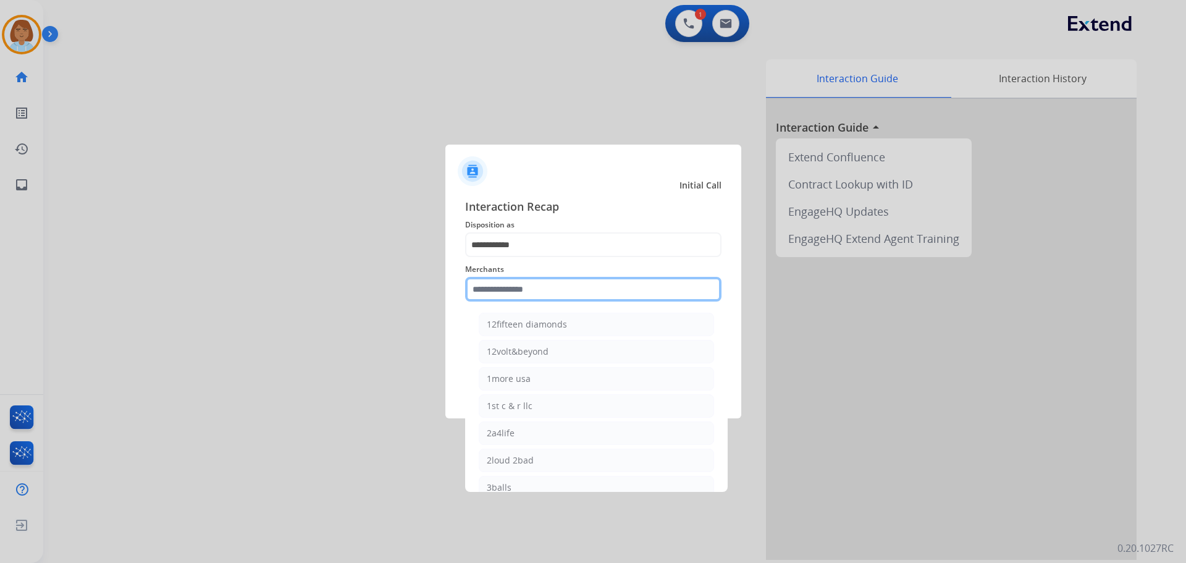
click at [523, 286] on input "text" at bounding box center [593, 289] width 256 height 25
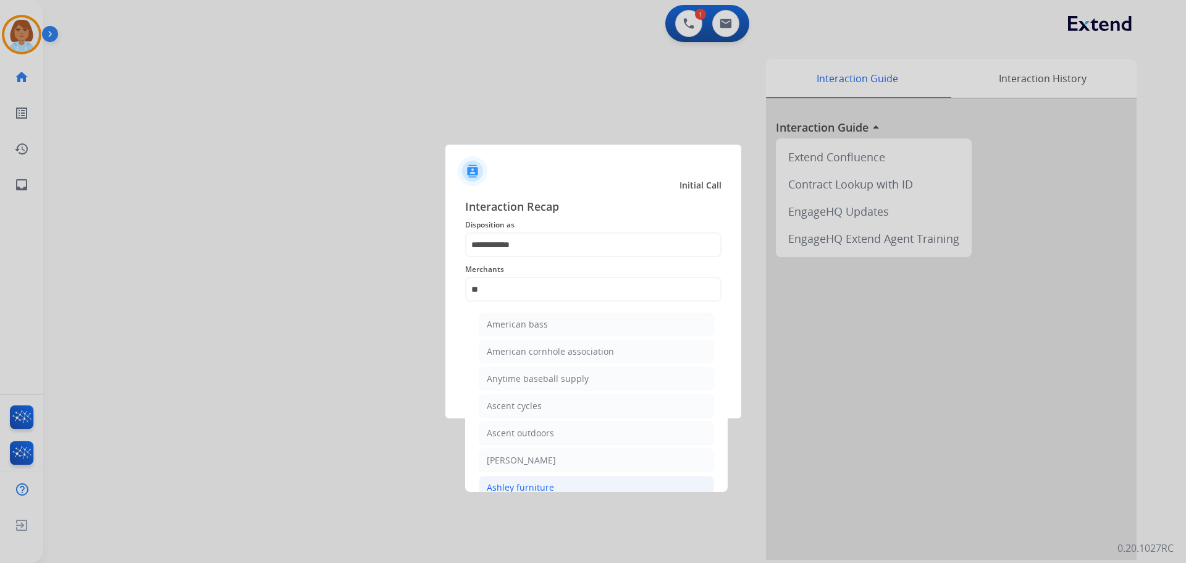
click at [535, 479] on li "Ashley furniture" at bounding box center [596, 487] width 235 height 23
type input "**********"
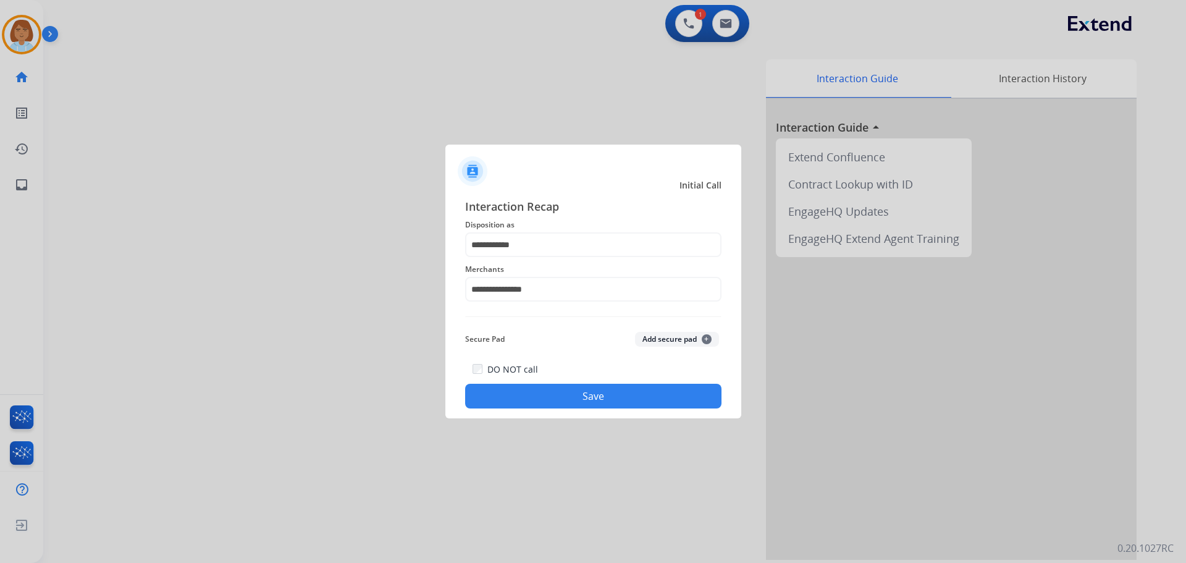
click at [593, 394] on button "Save" at bounding box center [593, 396] width 256 height 25
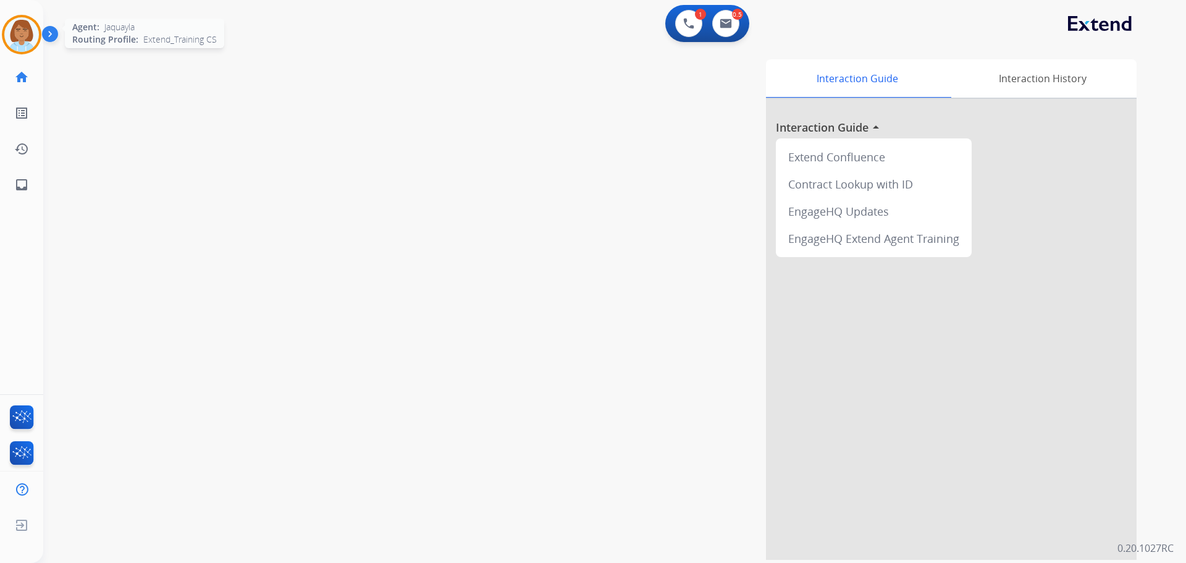
click at [19, 28] on img at bounding box center [21, 34] width 35 height 35
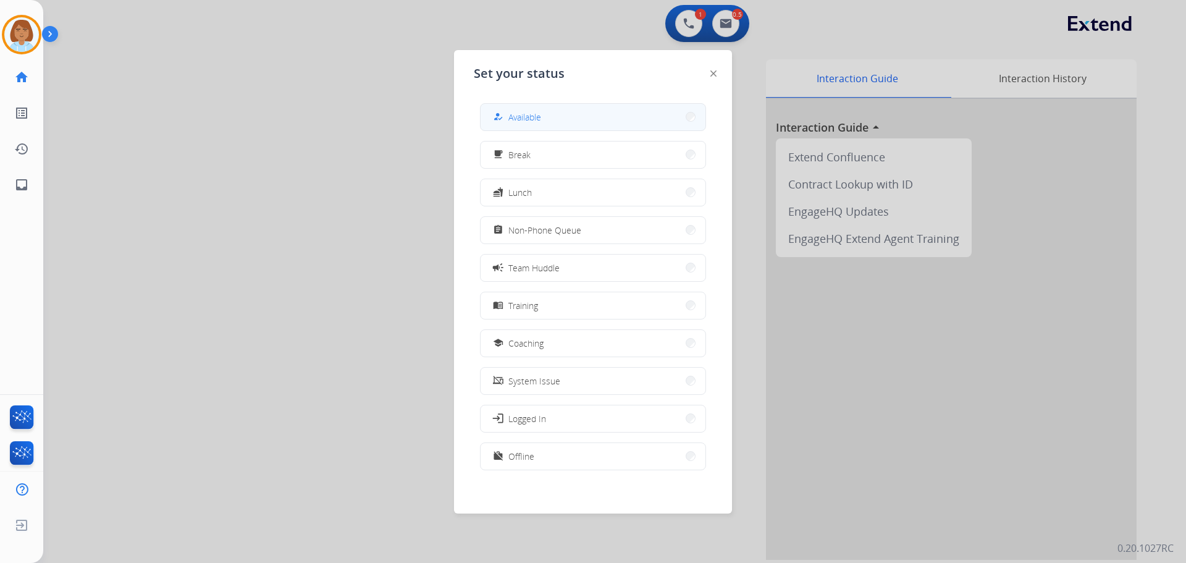
click at [640, 115] on button "how_to_reg Available" at bounding box center [593, 117] width 225 height 27
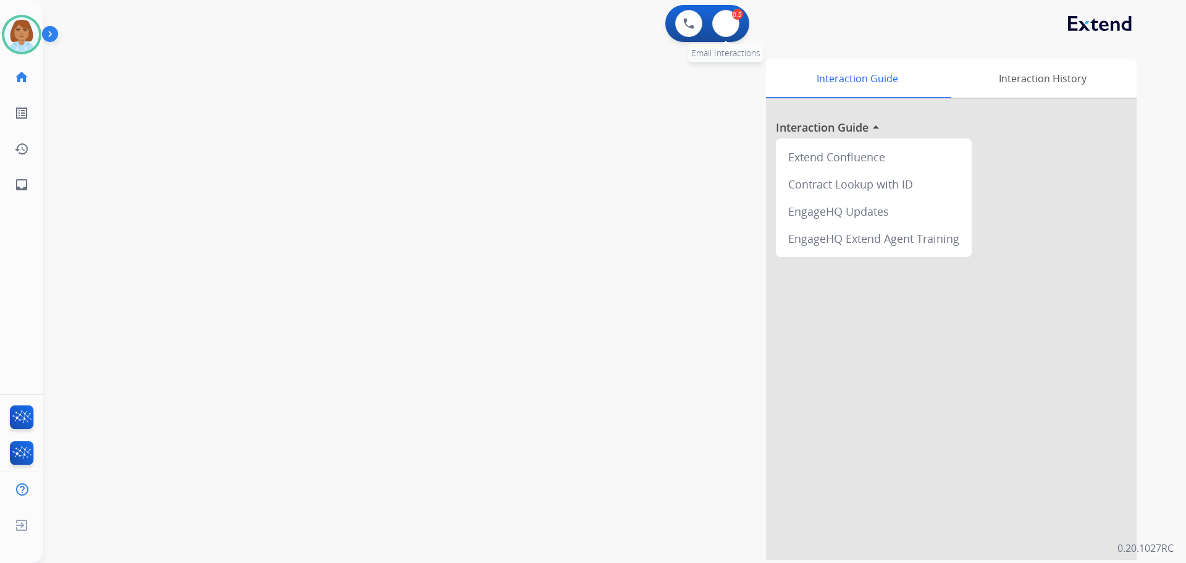
click at [733, 18] on div "0.5" at bounding box center [737, 14] width 11 height 11
click at [728, 26] on img at bounding box center [726, 24] width 12 height 10
select select "**********"
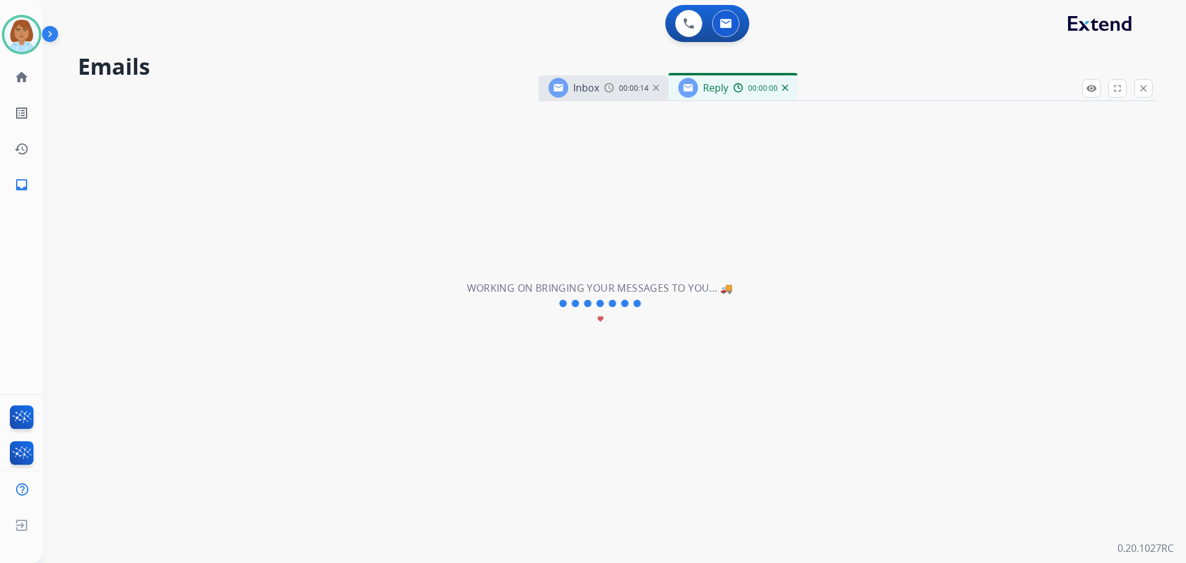
select select "**********"
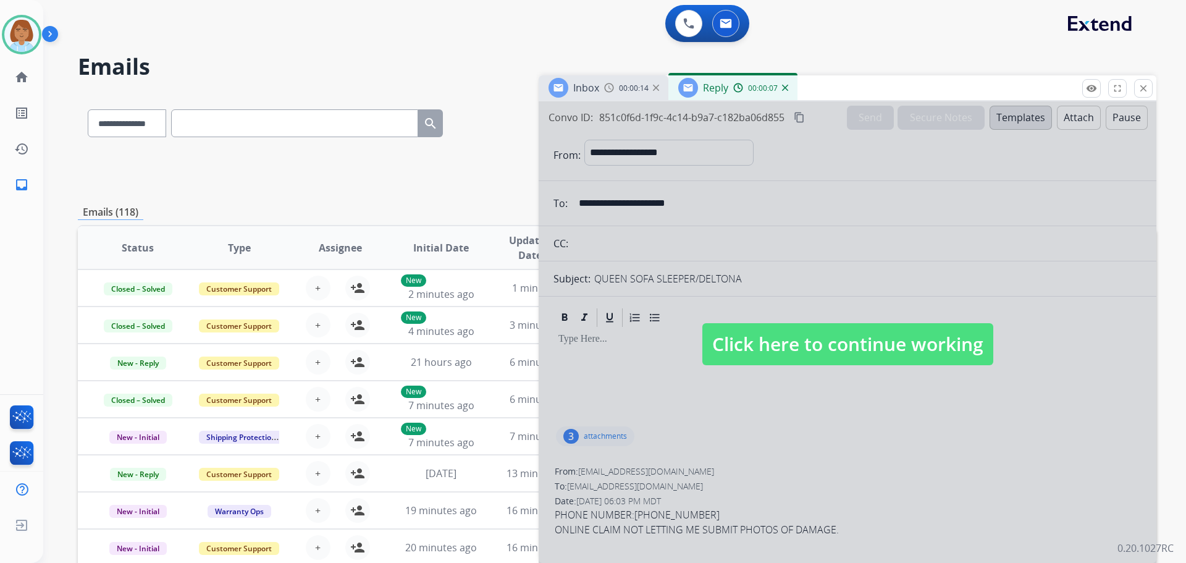
click at [809, 360] on span "Click here to continue working" at bounding box center [847, 344] width 291 height 42
select select
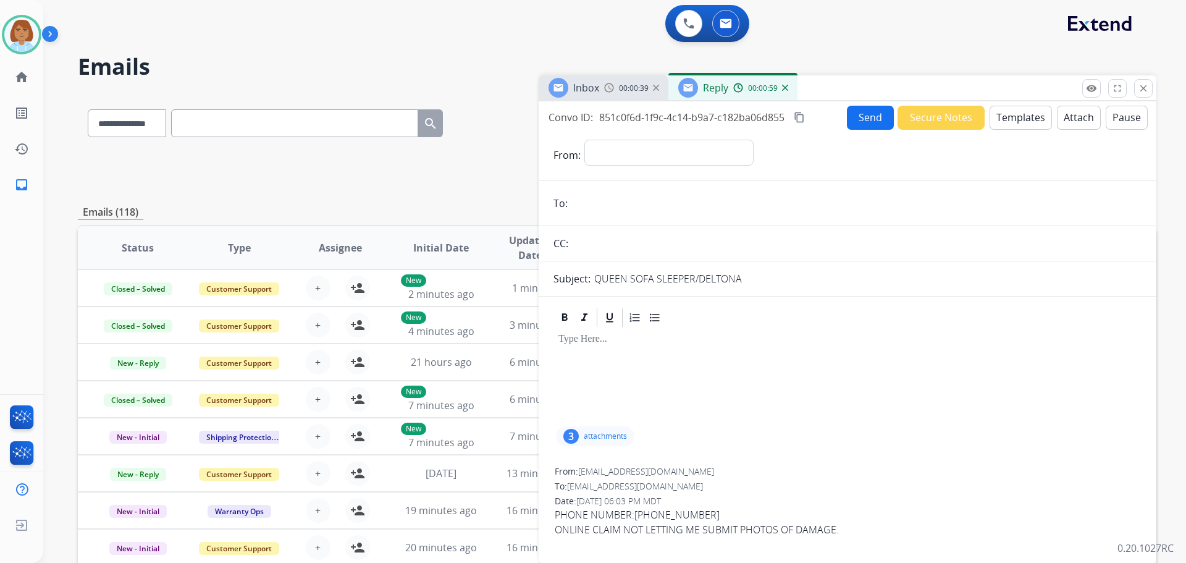
click at [1019, 108] on button "Templates" at bounding box center [1021, 118] width 62 height 24
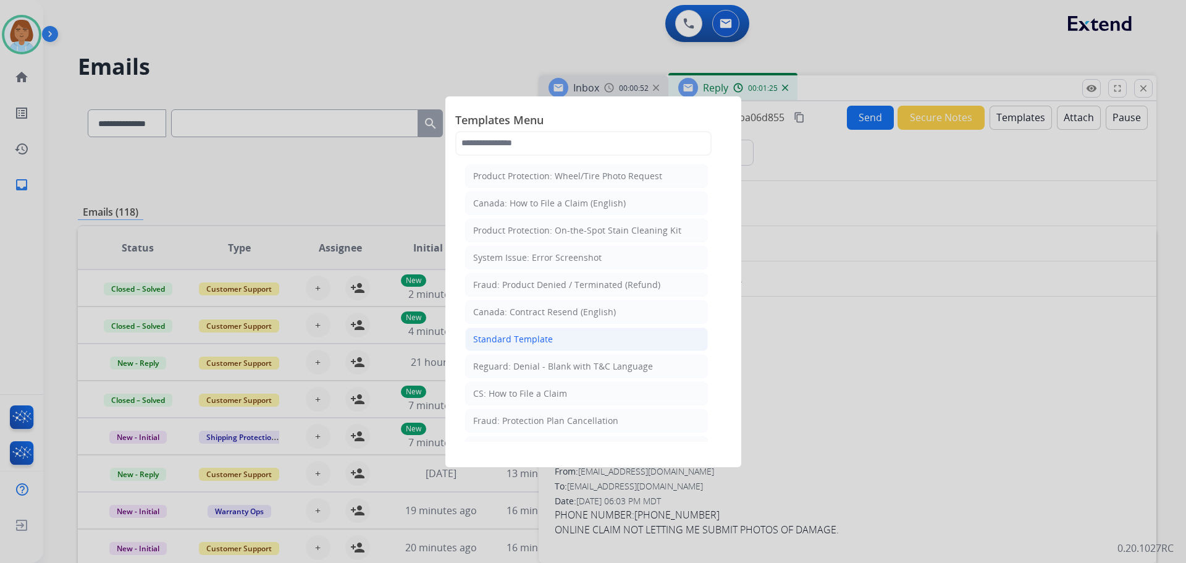
click at [621, 345] on li "Standard Template" at bounding box center [586, 338] width 243 height 23
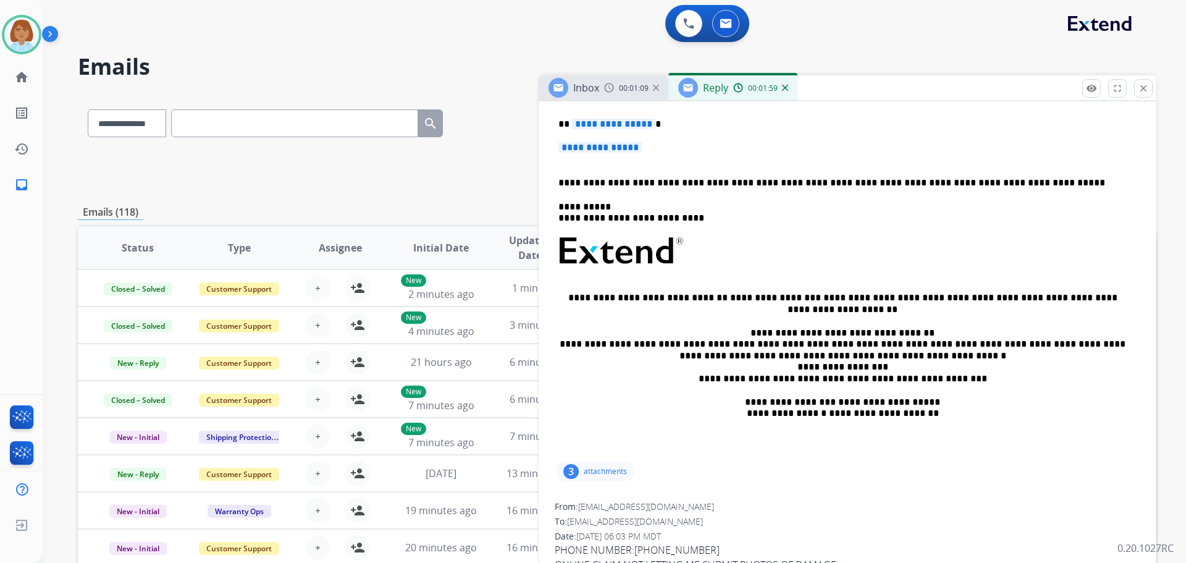
scroll to position [335, 0]
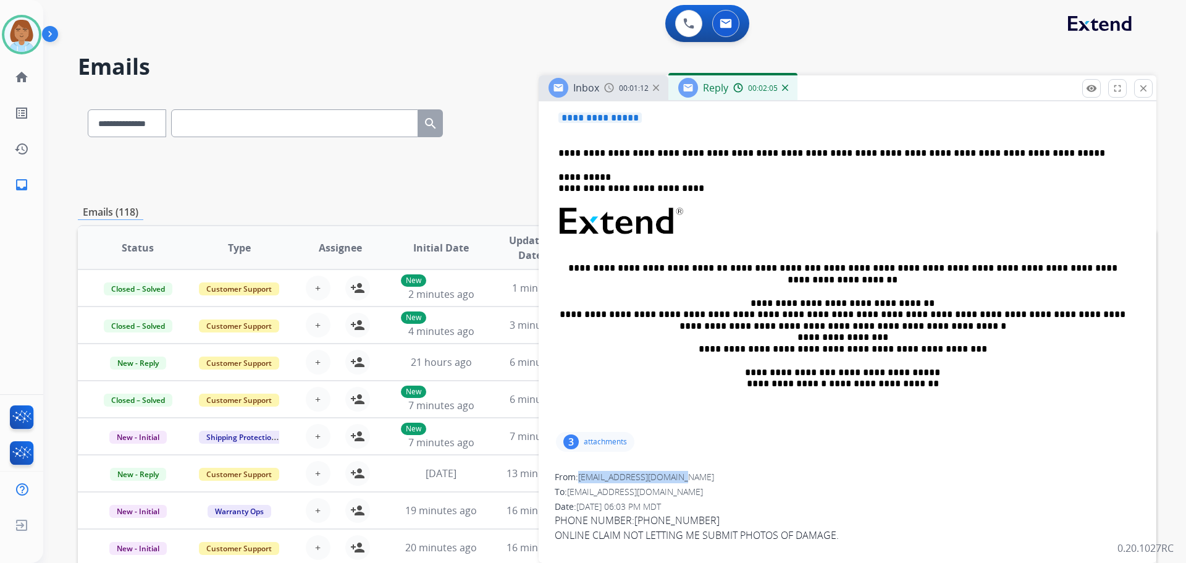
drag, startPoint x: 687, startPoint y: 475, endPoint x: 581, endPoint y: 477, distance: 105.7
click at [581, 477] on span "leozamora2110@gmail.com" at bounding box center [646, 477] width 136 height 12
copy span "leozamora2110@gmail.com"
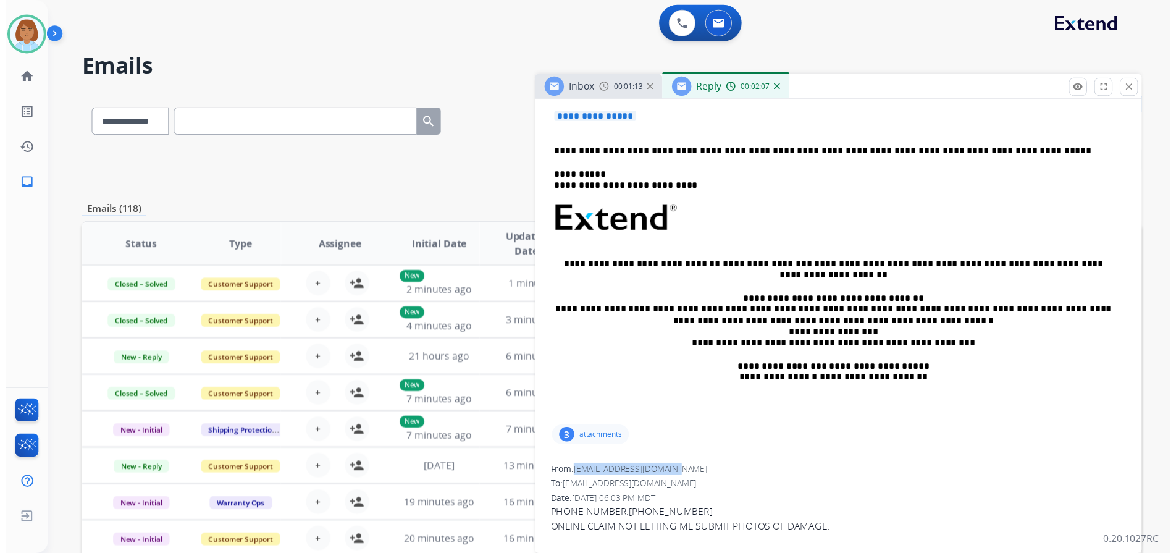
scroll to position [0, 0]
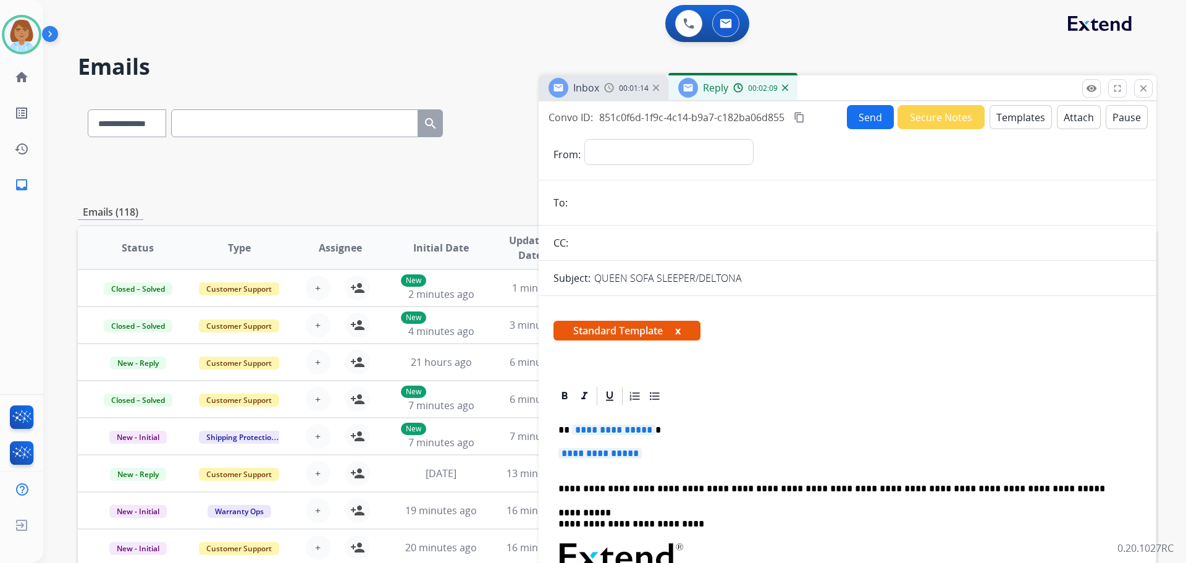
drag, startPoint x: 659, startPoint y: 115, endPoint x: 651, endPoint y: 151, distance: 37.3
click at [659, 117] on span "851c0f6d-1f9c-4c14-b9a7-c182ba06d855" at bounding box center [691, 118] width 185 height 14
drag, startPoint x: 667, startPoint y: 146, endPoint x: 678, endPoint y: 137, distance: 13.6
click at [678, 137] on form "**********" at bounding box center [848, 513] width 618 height 768
select select "**********"
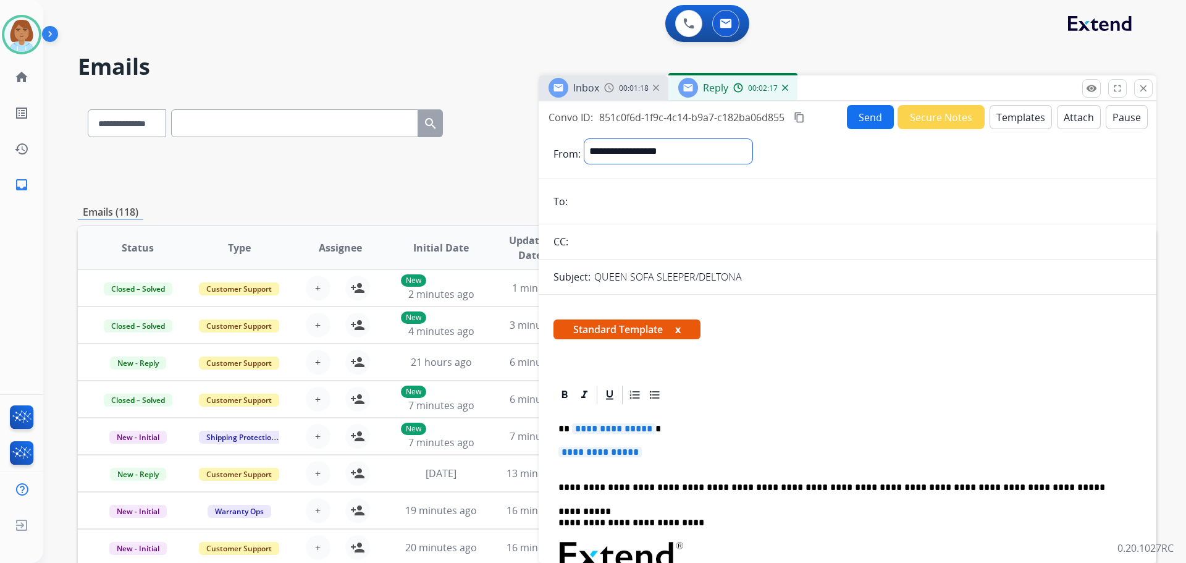
click at [584, 139] on select "**********" at bounding box center [668, 151] width 168 height 25
paste input "**********"
type input "**********"
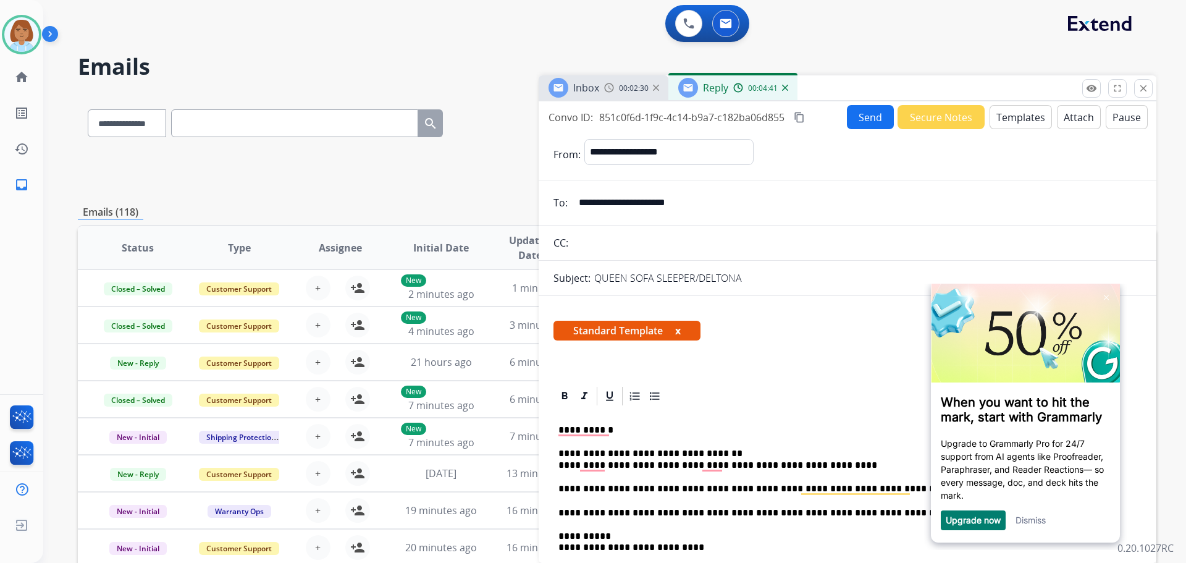
click at [1046, 516] on div "Dismiss" at bounding box center [1030, 520] width 30 height 20
click at [1037, 517] on link "Dismiss" at bounding box center [1030, 520] width 30 height 11
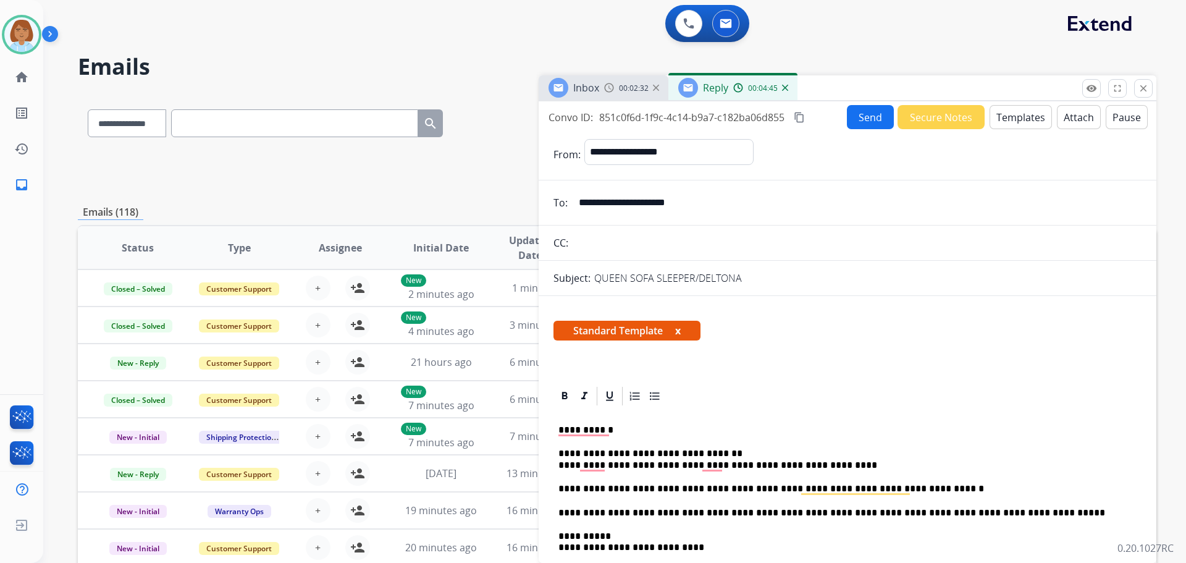
scroll to position [124, 0]
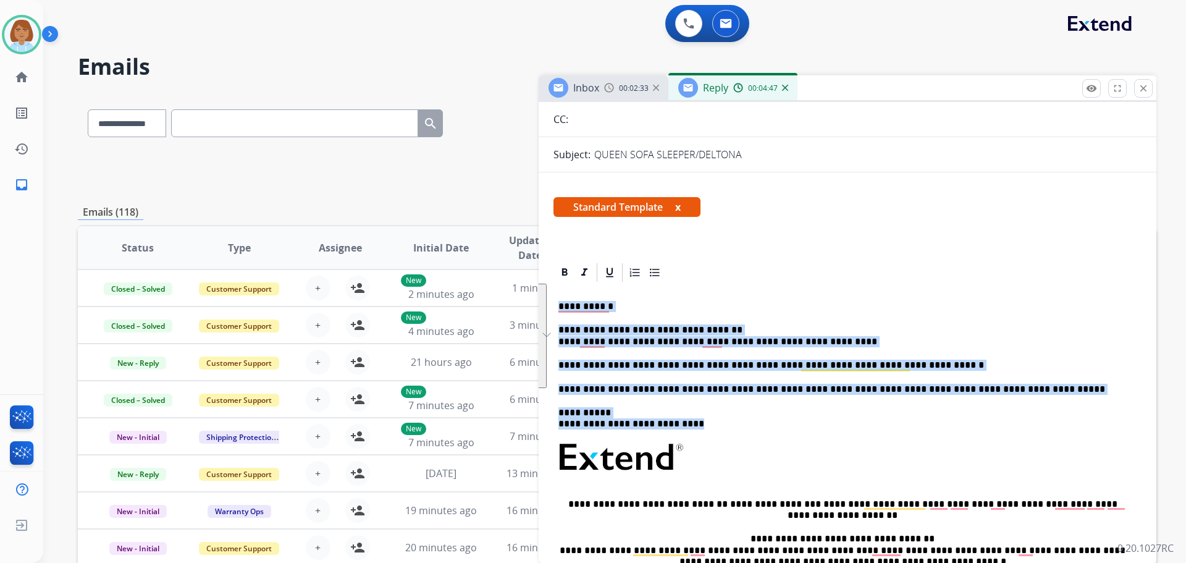
drag, startPoint x: 710, startPoint y: 424, endPoint x: 545, endPoint y: 301, distance: 205.2
click at [545, 301] on div "**********" at bounding box center [848, 525] width 618 height 528
copy div "**********"
drag, startPoint x: 713, startPoint y: 424, endPoint x: 557, endPoint y: 292, distance: 204.3
click at [557, 292] on div "**********" at bounding box center [847, 474] width 588 height 381
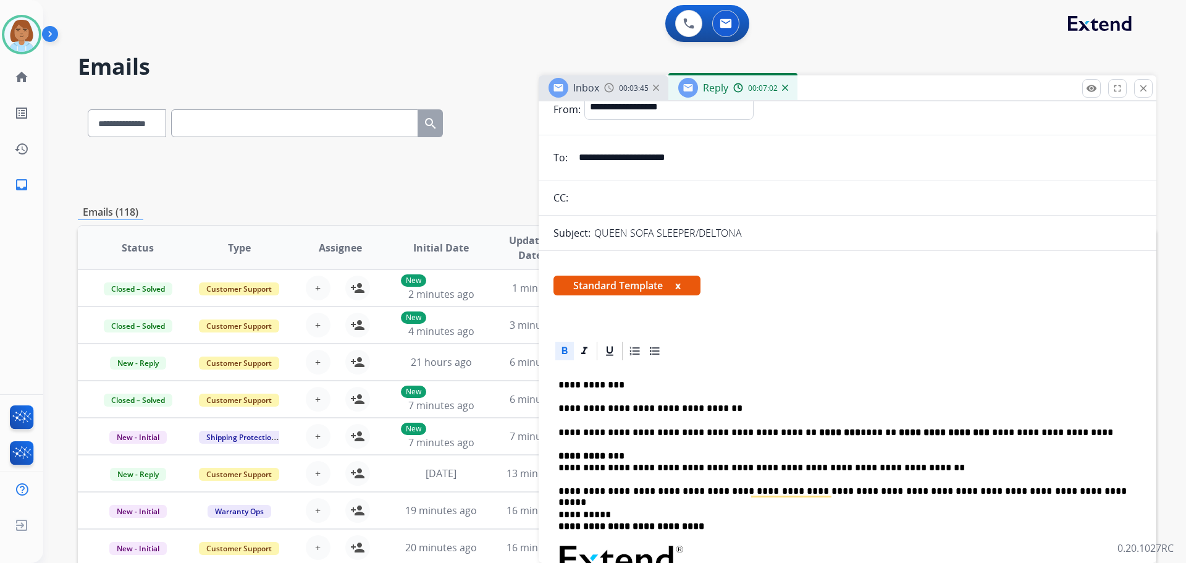
scroll to position [0, 0]
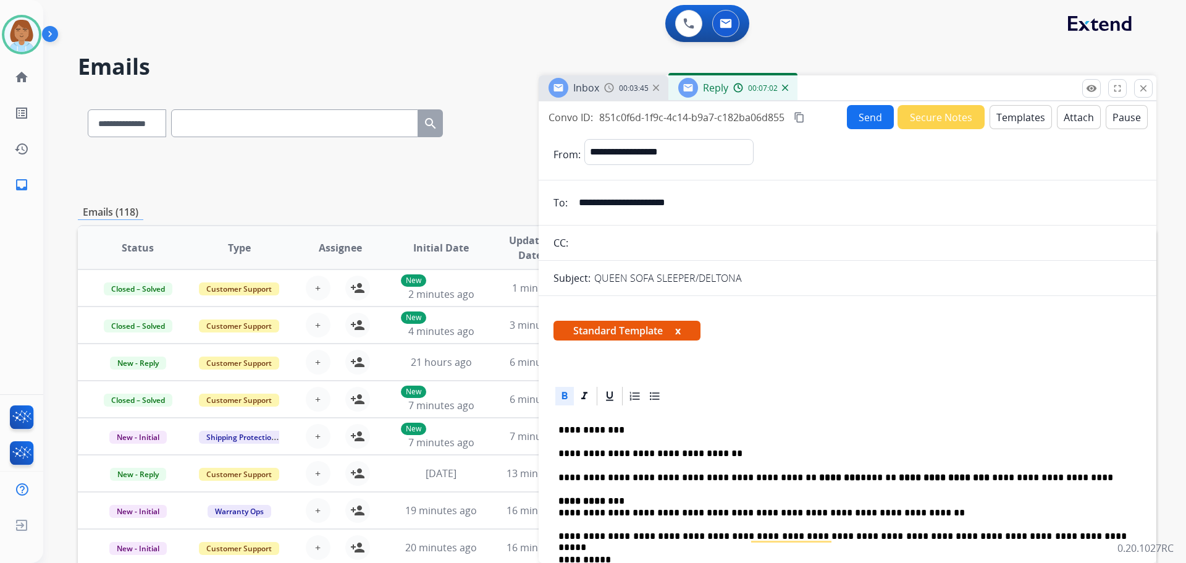
click at [873, 122] on button "Send" at bounding box center [870, 117] width 47 height 24
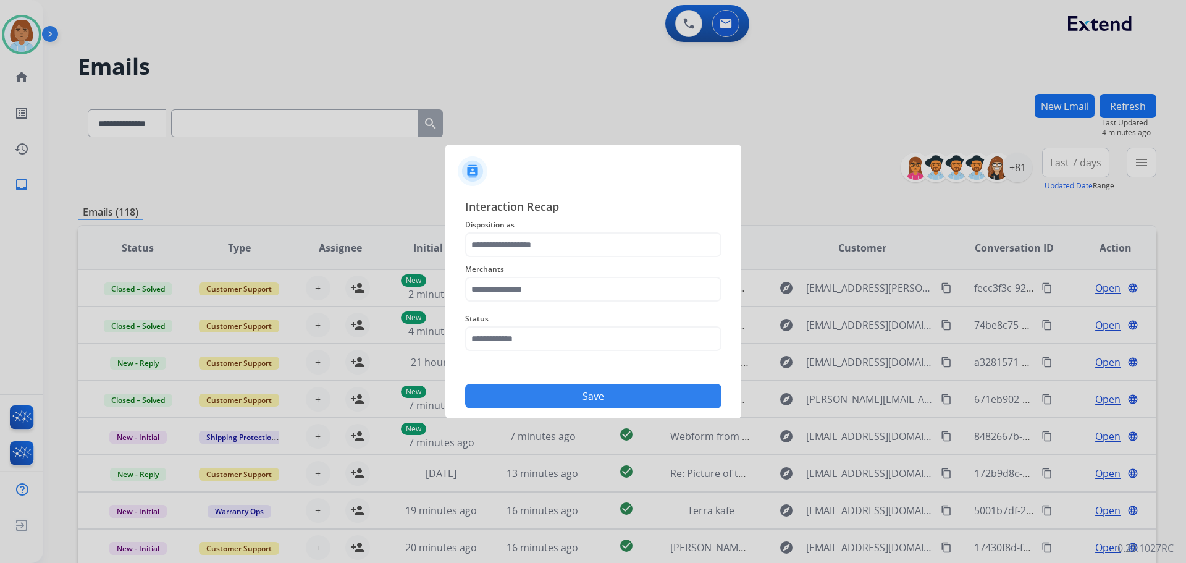
click at [535, 229] on span "Disposition as" at bounding box center [593, 224] width 256 height 15
click at [529, 238] on input "text" at bounding box center [593, 244] width 256 height 25
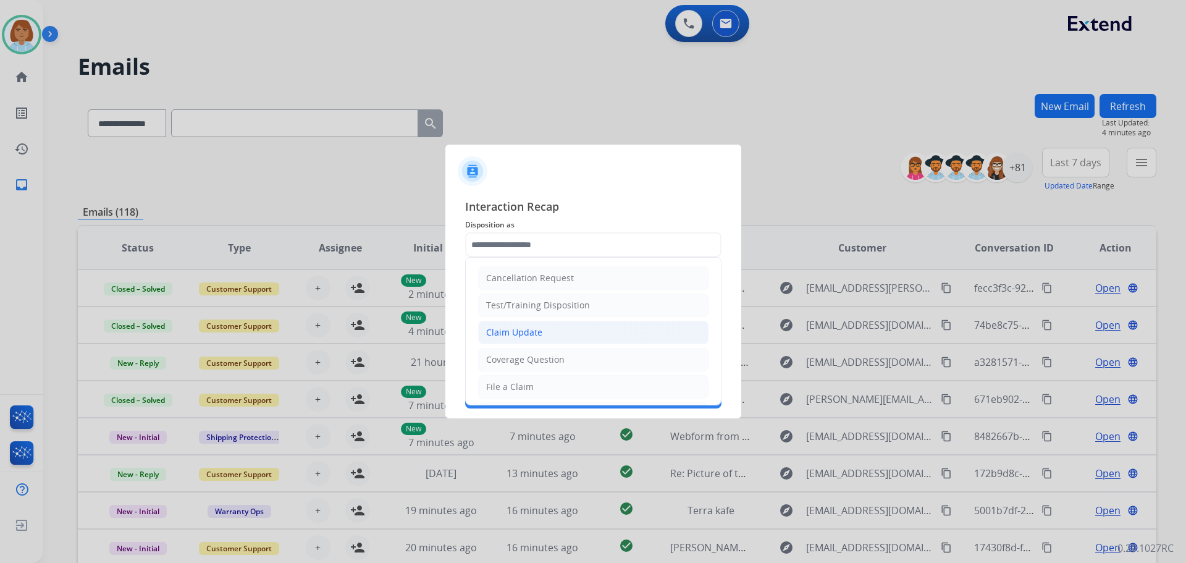
click at [571, 321] on li "Claim Update" at bounding box center [593, 332] width 230 height 23
type input "**********"
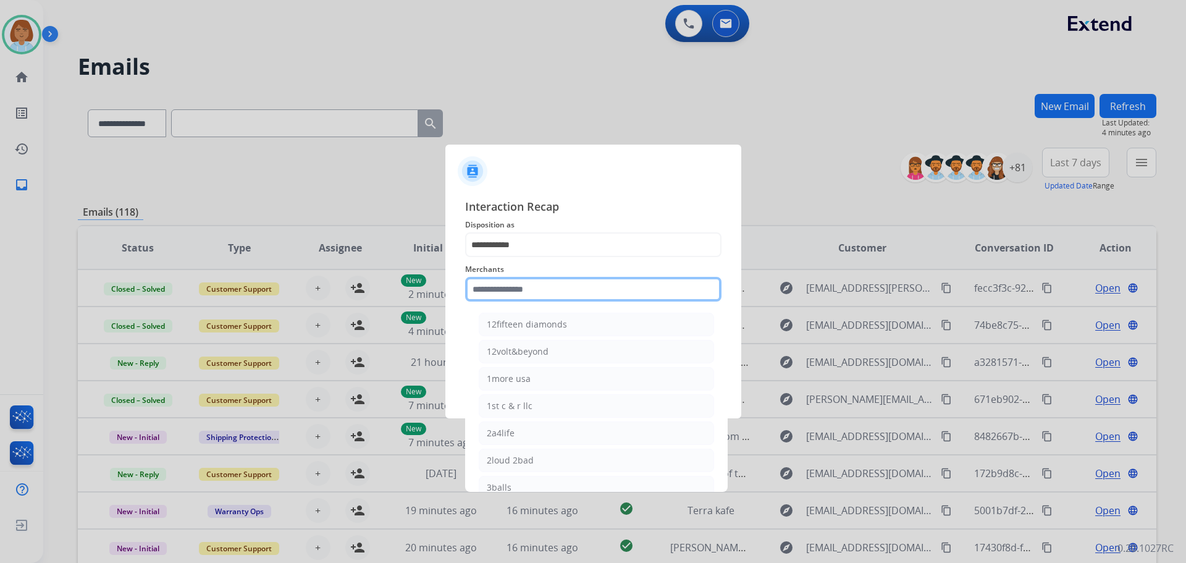
click at [550, 291] on input "text" at bounding box center [593, 289] width 256 height 25
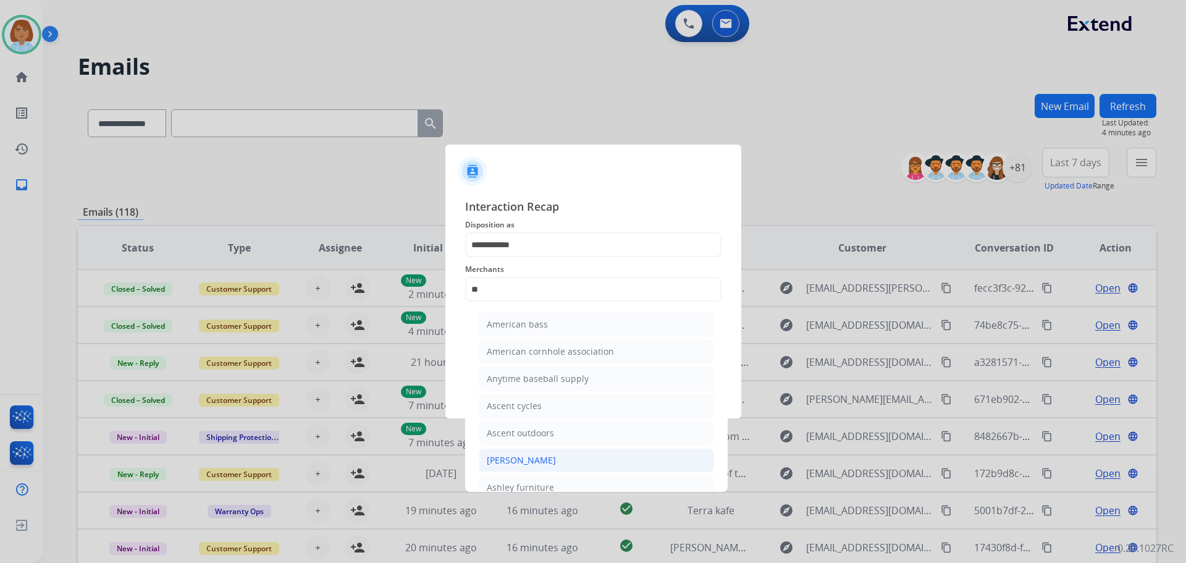
click at [583, 457] on li "[PERSON_NAME]" at bounding box center [596, 459] width 235 height 23
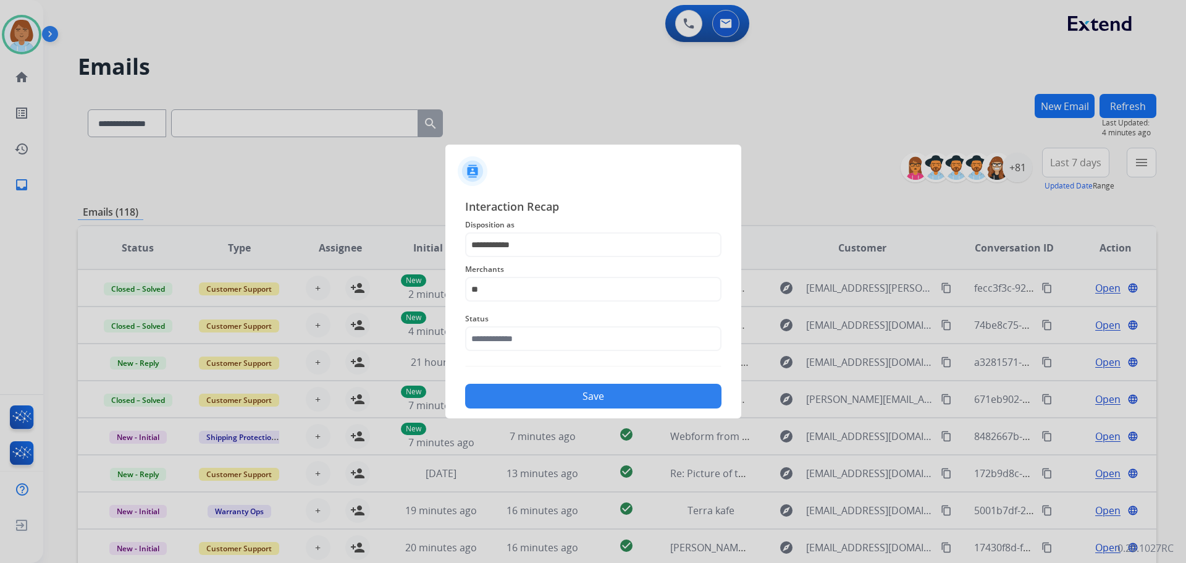
type input "**********"
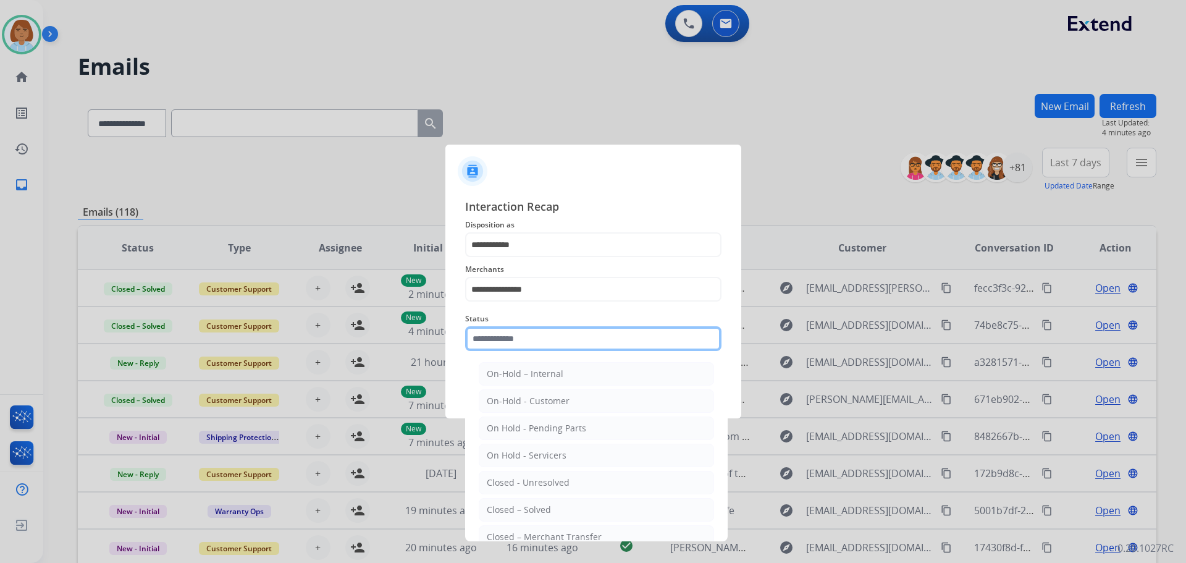
click at [534, 335] on input "text" at bounding box center [593, 338] width 256 height 25
click at [539, 501] on li "Closed – Solved" at bounding box center [596, 509] width 235 height 23
type input "**********"
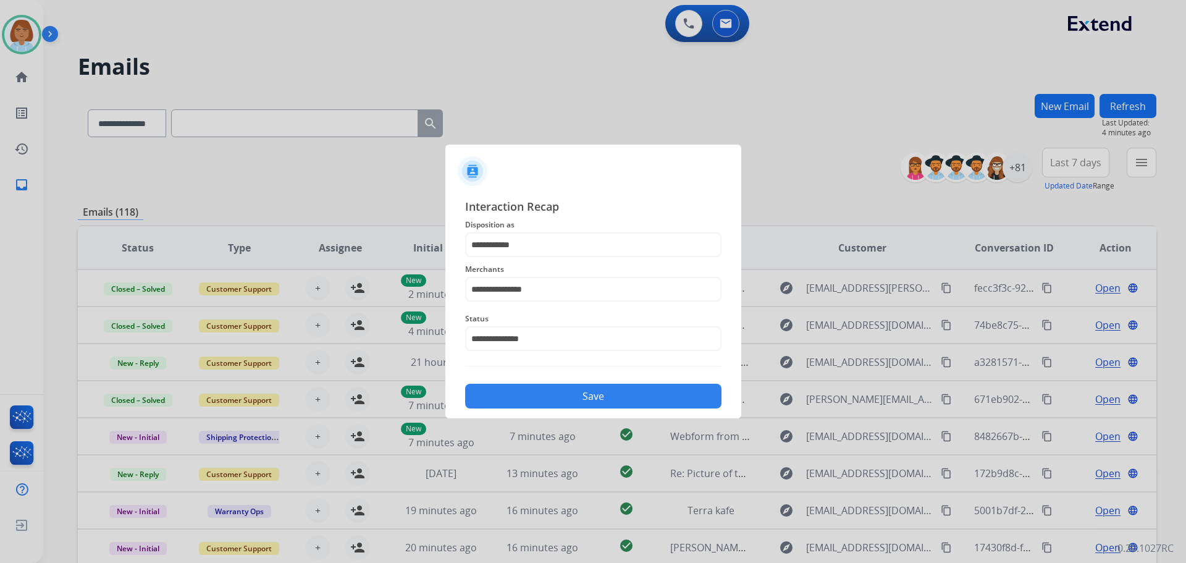
click at [589, 400] on button "Save" at bounding box center [593, 396] width 256 height 25
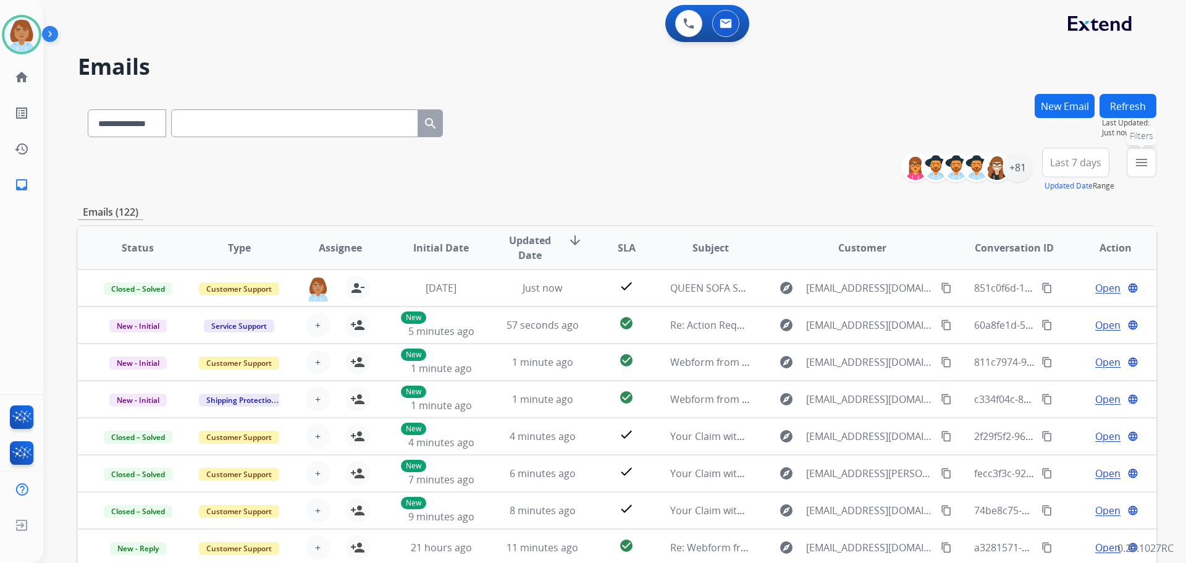
click at [1129, 171] on button "menu Filters" at bounding box center [1142, 163] width 30 height 30
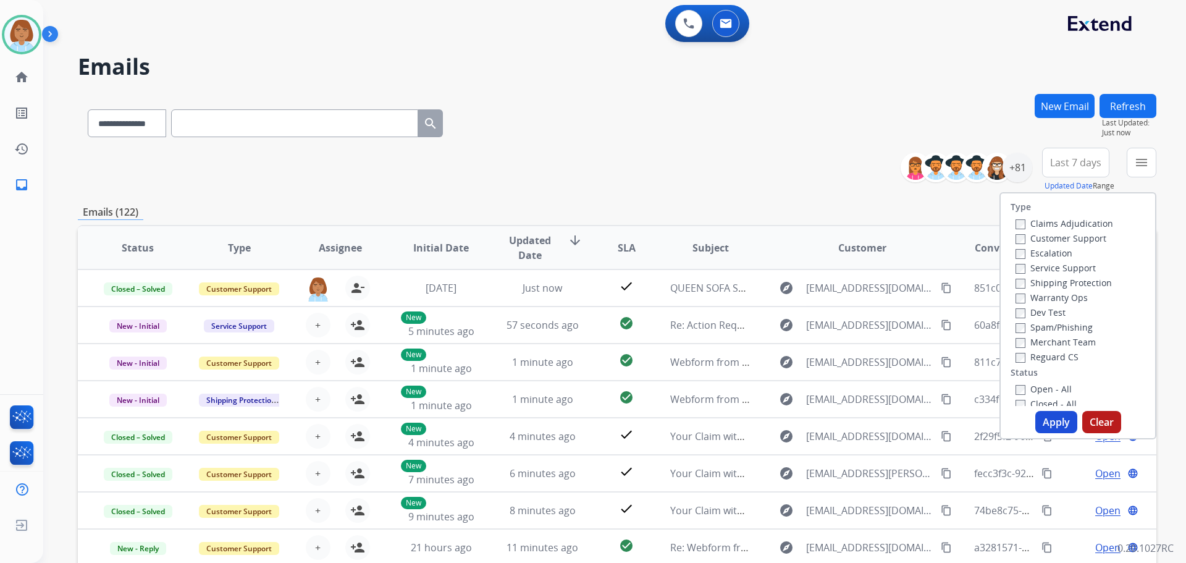
click at [1043, 233] on label "Customer Support" at bounding box center [1060, 238] width 91 height 12
click at [1035, 284] on label "Shipping Protection" at bounding box center [1063, 283] width 96 height 12
click at [1038, 350] on div "Reguard CS" at bounding box center [1064, 356] width 98 height 15
click at [1038, 356] on label "Reguard CS" at bounding box center [1046, 357] width 63 height 12
click at [1034, 386] on label "Open - All" at bounding box center [1043, 389] width 56 height 12
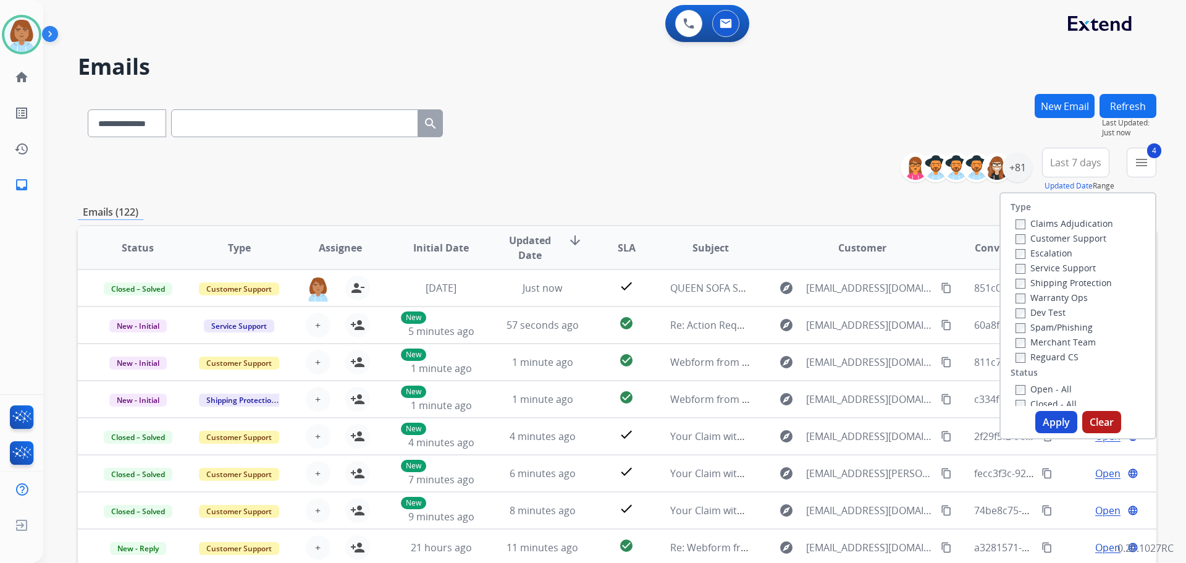
click at [1039, 409] on div "Type Claims Adjudication Customer Support Escalation Service Support Shipping P…" at bounding box center [1077, 315] width 157 height 247
click at [1043, 427] on button "Apply" at bounding box center [1056, 422] width 42 height 22
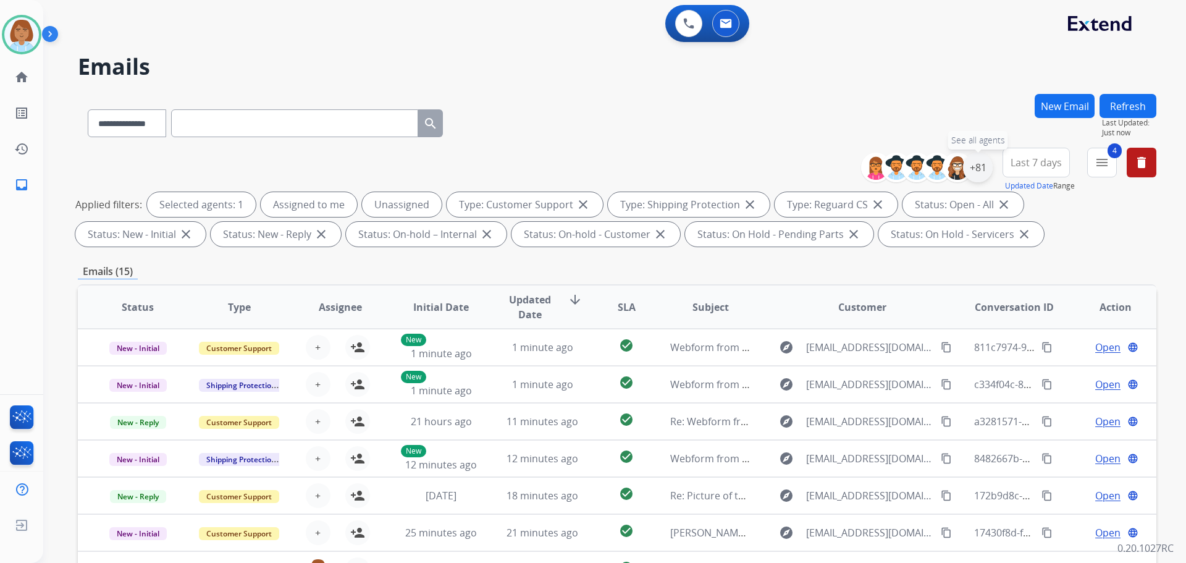
click at [979, 166] on div "+81" at bounding box center [978, 168] width 30 height 30
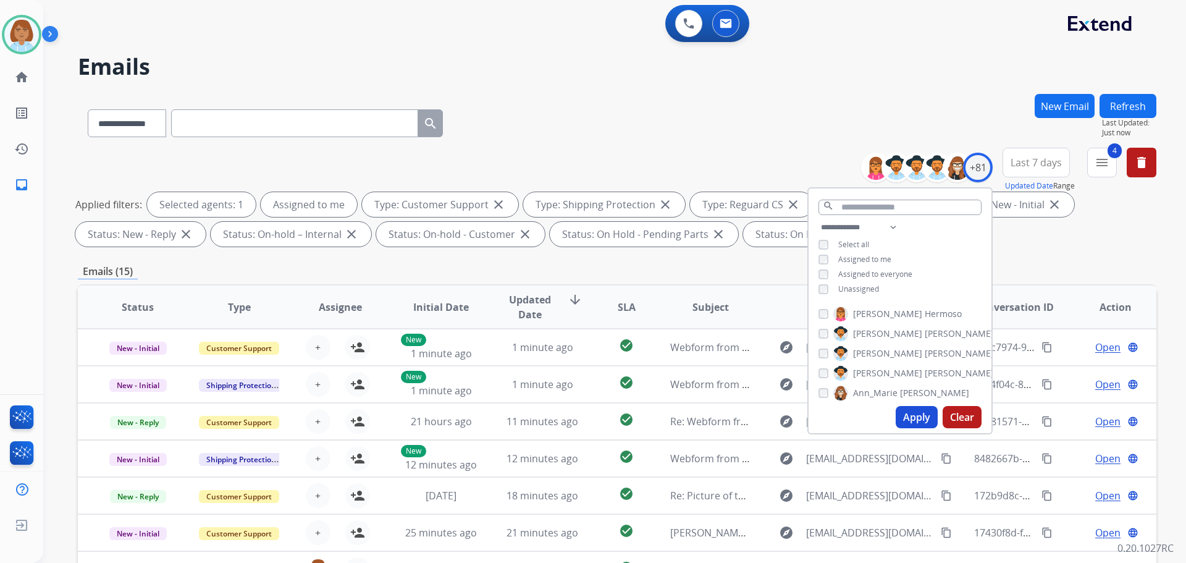
click at [915, 420] on button "Apply" at bounding box center [917, 417] width 42 height 22
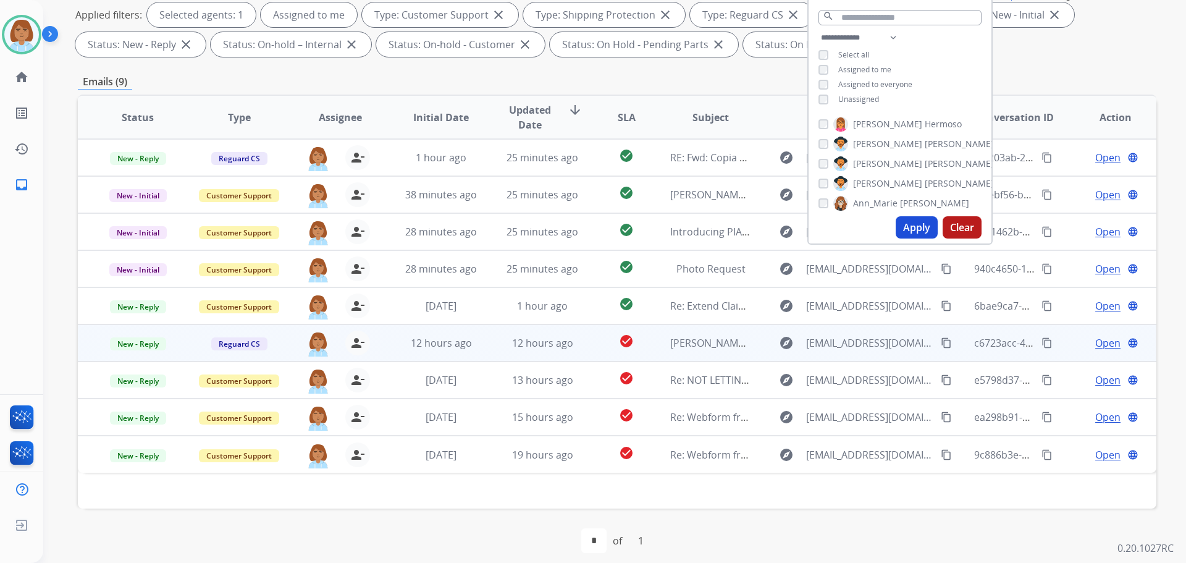
scroll to position [200, 0]
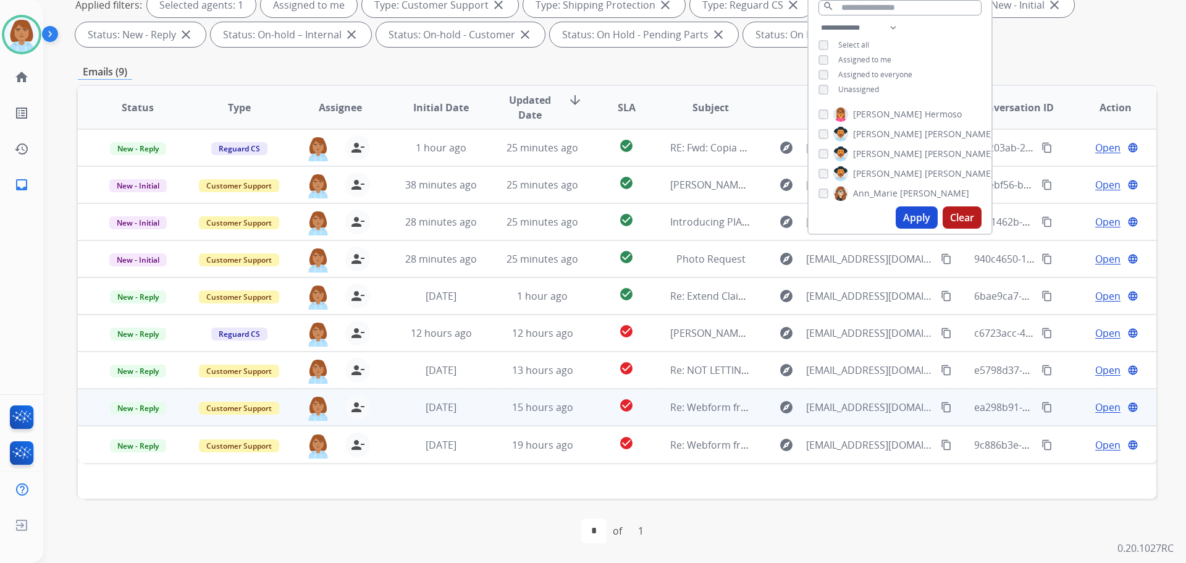
click at [493, 398] on td "15 hours ago" at bounding box center [532, 407] width 101 height 37
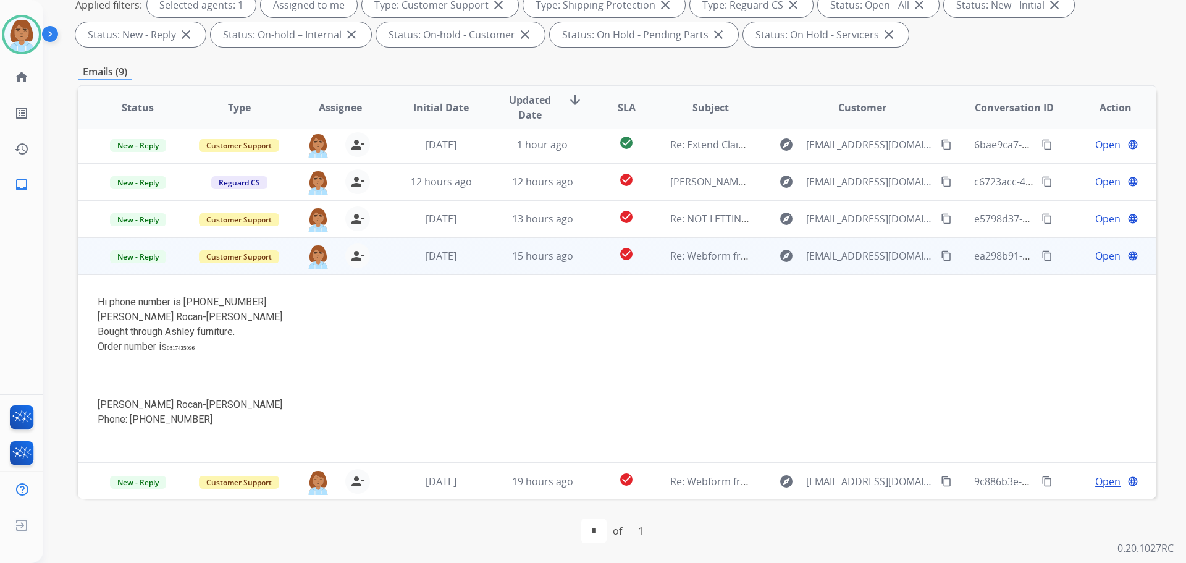
scroll to position [152, 0]
drag, startPoint x: 243, startPoint y: 303, endPoint x: 183, endPoint y: 306, distance: 60.0
click at [183, 306] on div "Hi phone number is 204-392-3812" at bounding box center [516, 301] width 837 height 15
click at [1095, 260] on span "Open" at bounding box center [1107, 255] width 25 height 15
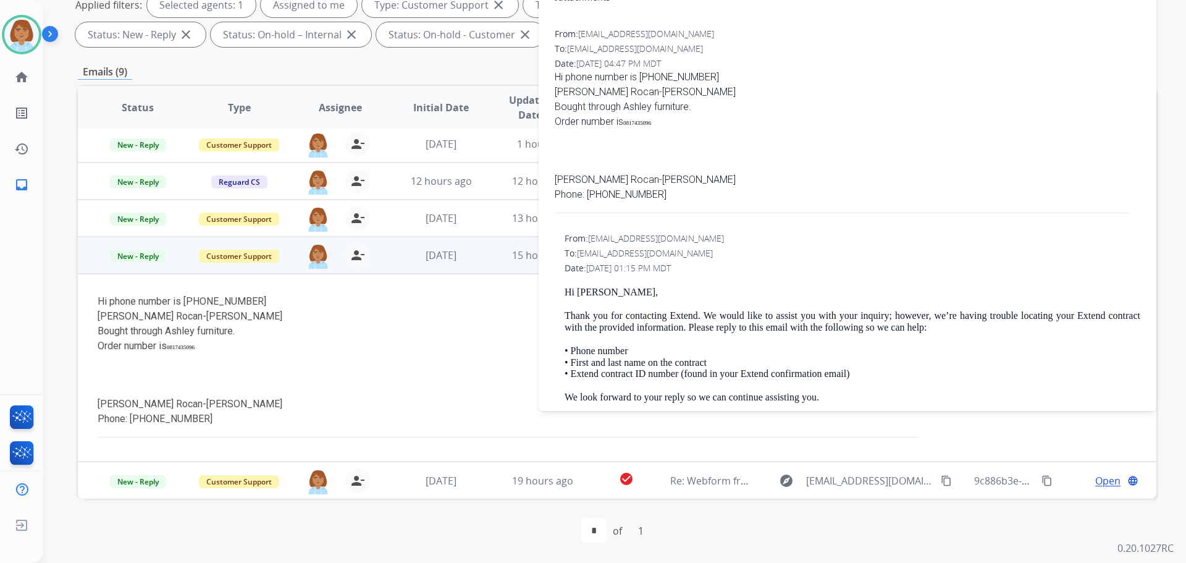
scroll to position [0, 0]
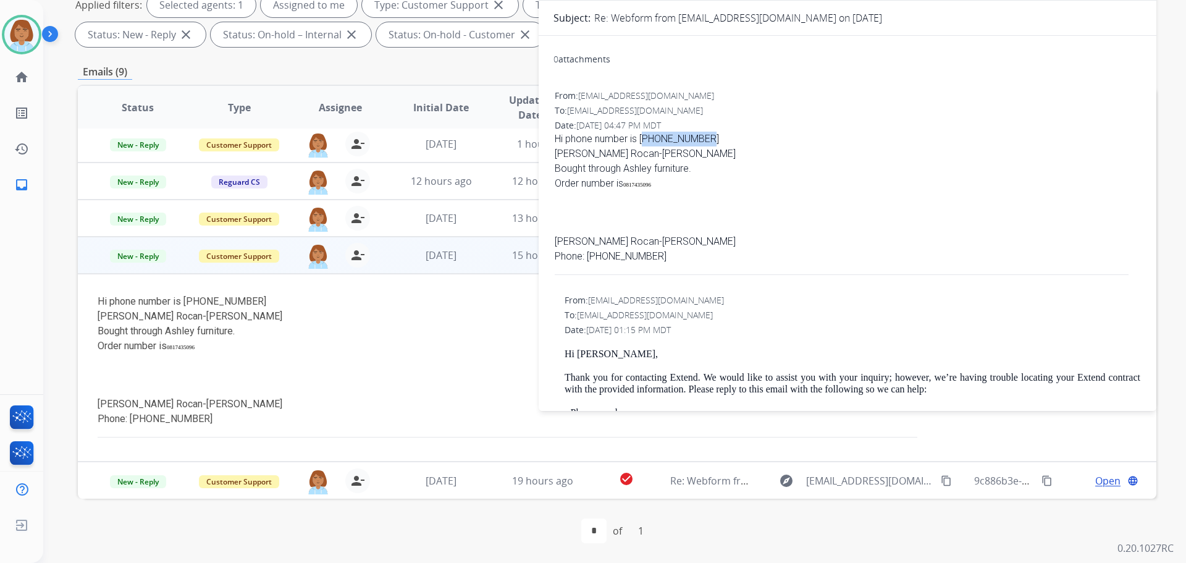
drag, startPoint x: 702, startPoint y: 140, endPoint x: 642, endPoint y: 133, distance: 60.4
click at [642, 133] on div "Hi phone number is 204-392-3812" at bounding box center [848, 139] width 586 height 15
copy div "204-392-3812"
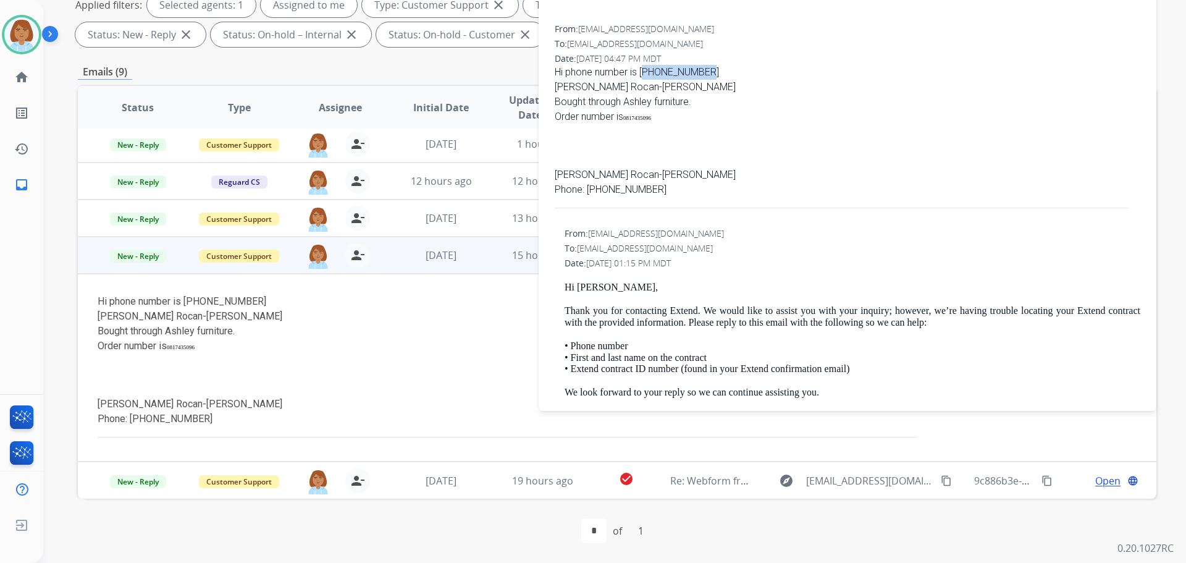
scroll to position [59, 0]
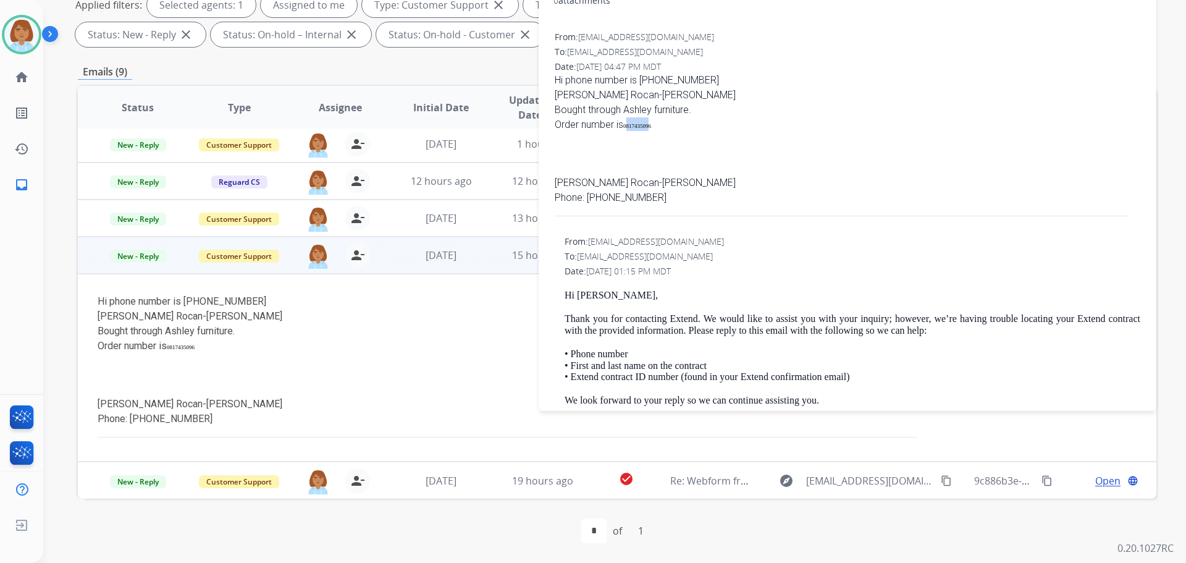
drag, startPoint x: 660, startPoint y: 124, endPoint x: 631, endPoint y: 128, distance: 29.4
click at [631, 127] on span "0817435096" at bounding box center [637, 126] width 28 height 6
drag, startPoint x: 676, startPoint y: 132, endPoint x: 665, endPoint y: 132, distance: 11.1
click at [665, 132] on div at bounding box center [848, 138] width 586 height 15
drag, startPoint x: 663, startPoint y: 125, endPoint x: 628, endPoint y: 130, distance: 35.6
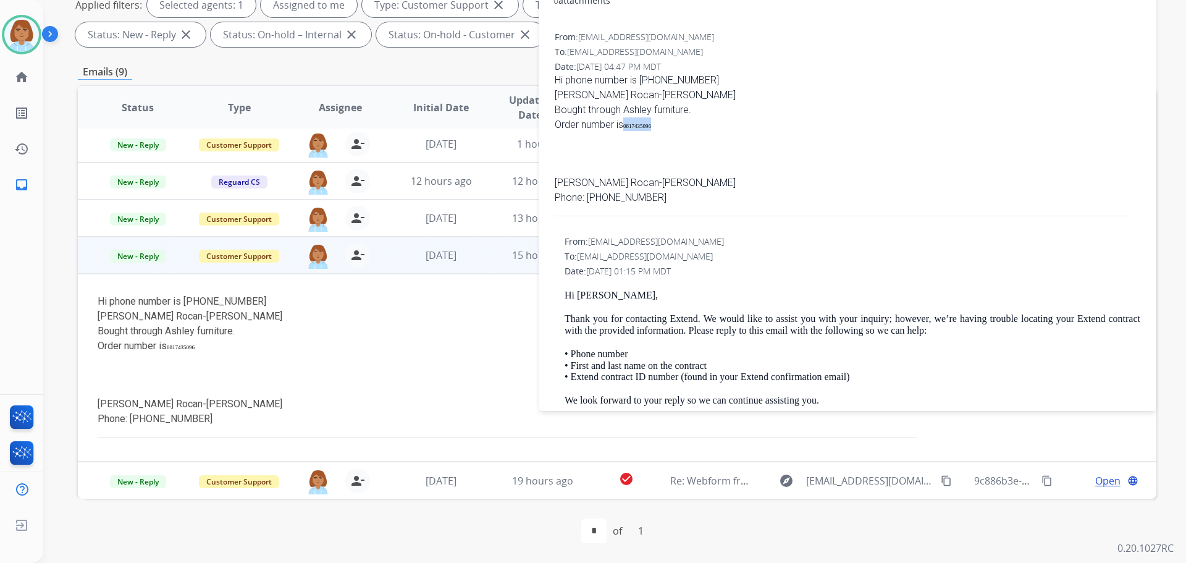
click at [628, 130] on p "Order number is 0817435096" at bounding box center [848, 124] width 586 height 14
copy span "0817435096"
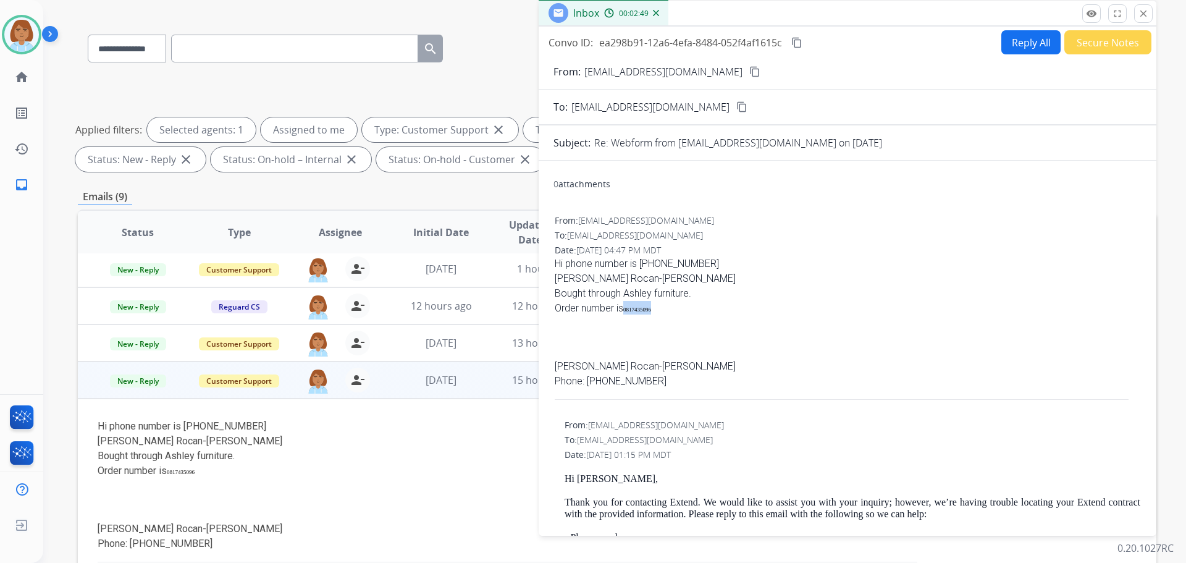
scroll to position [0, 0]
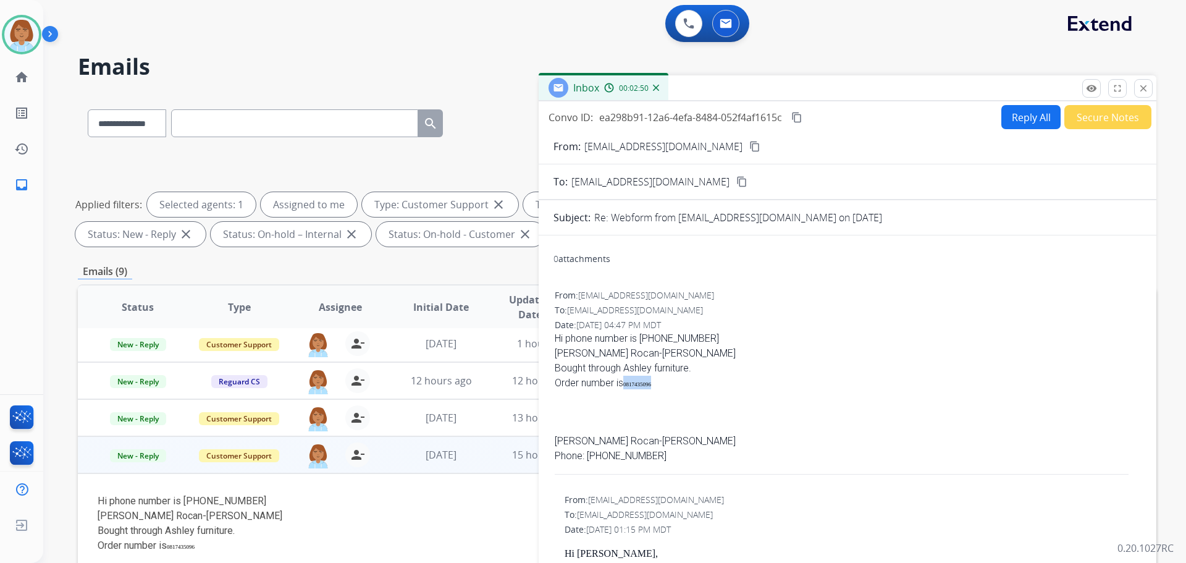
click at [1007, 116] on button "Reply All" at bounding box center [1030, 117] width 59 height 24
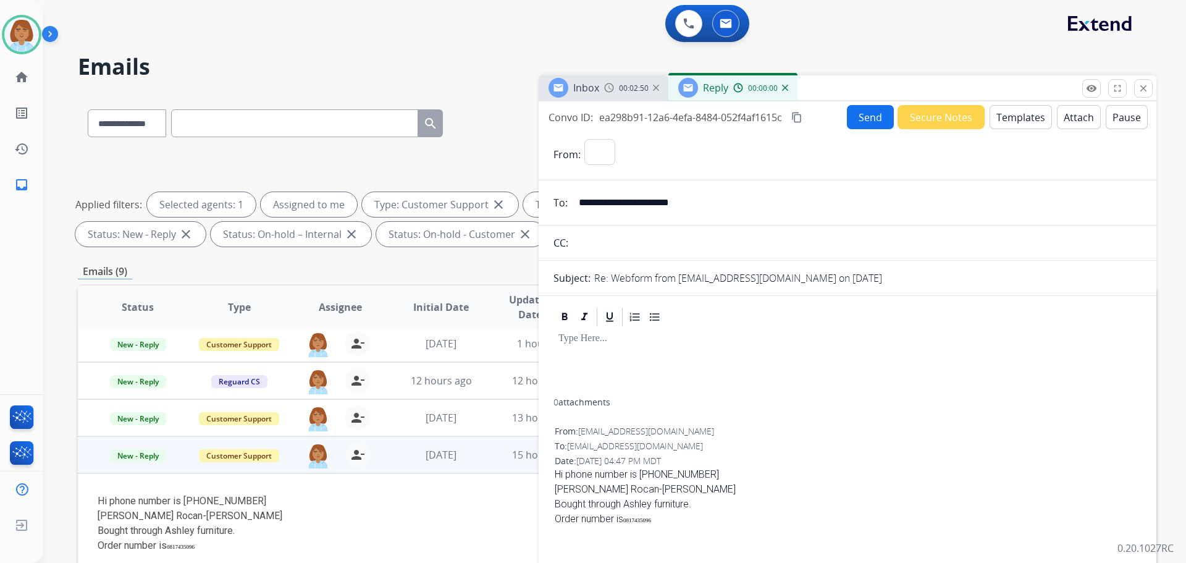
select select "**********"
click at [1003, 116] on button "Templates" at bounding box center [1021, 117] width 62 height 24
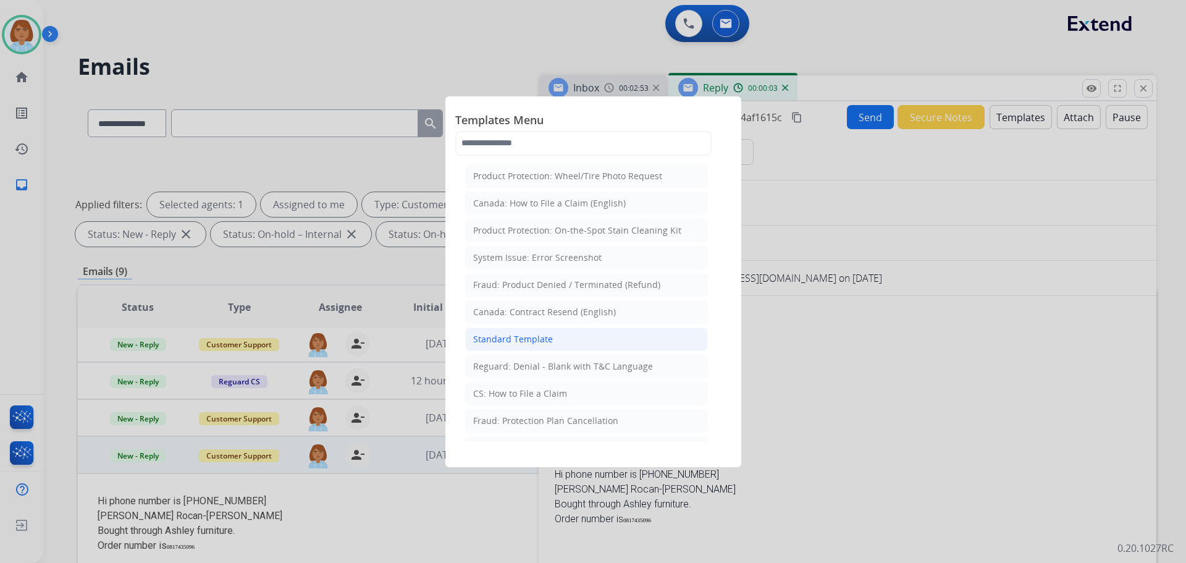
click at [576, 344] on li "Standard Template" at bounding box center [586, 338] width 243 height 23
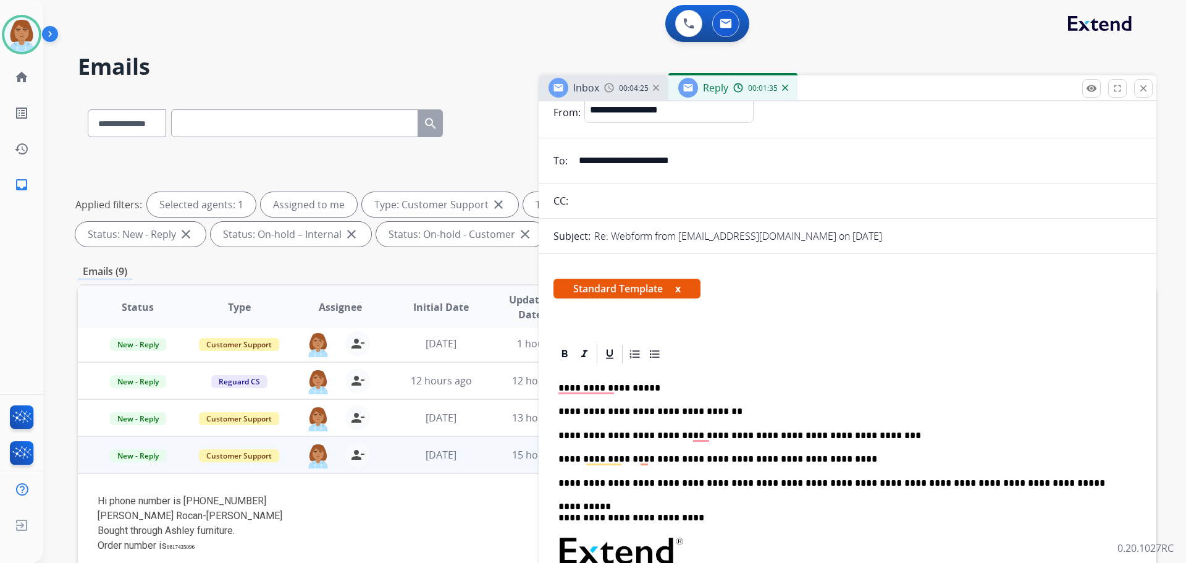
scroll to position [62, 0]
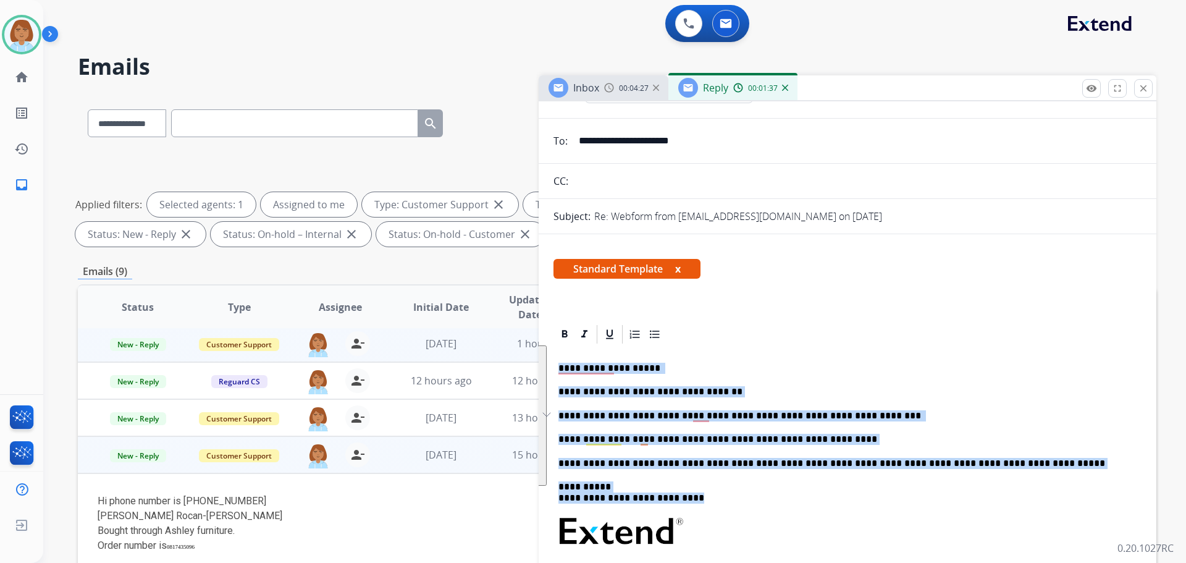
drag, startPoint x: 709, startPoint y: 503, endPoint x: 517, endPoint y: 360, distance: 238.8
click at [517, 360] on div "**********" at bounding box center [617, 428] width 1079 height 668
copy div "**********"
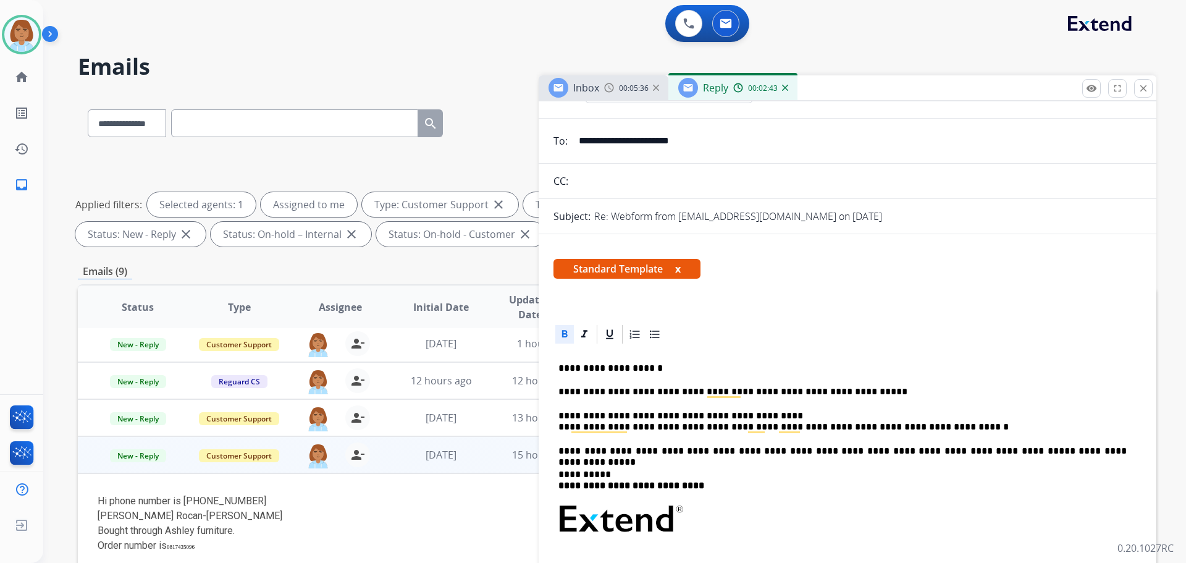
scroll to position [0, 0]
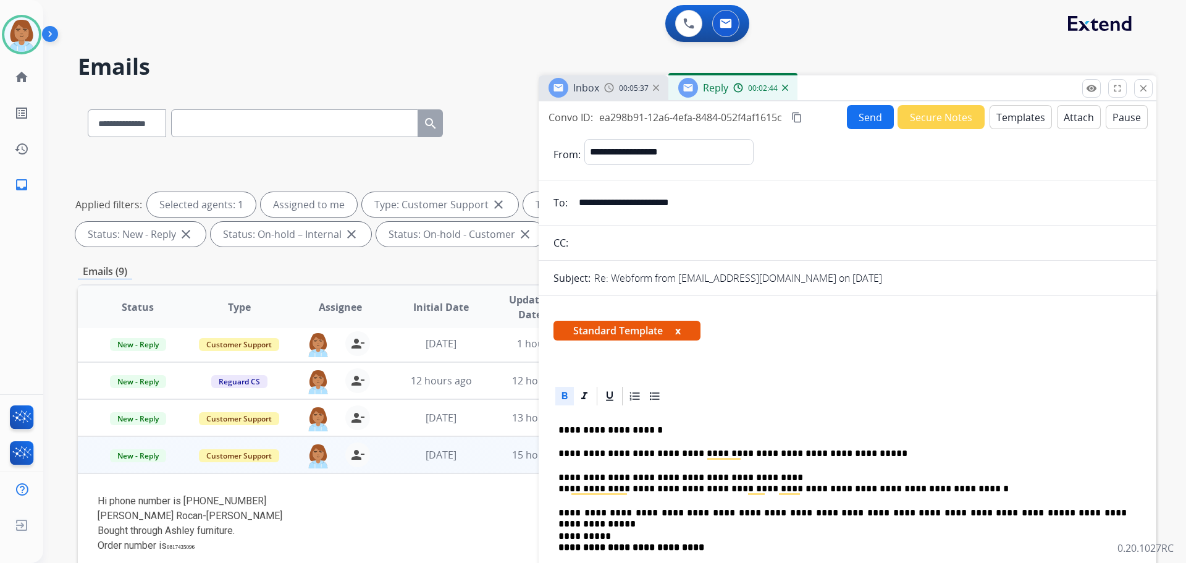
click at [859, 114] on button "Send" at bounding box center [870, 117] width 47 height 24
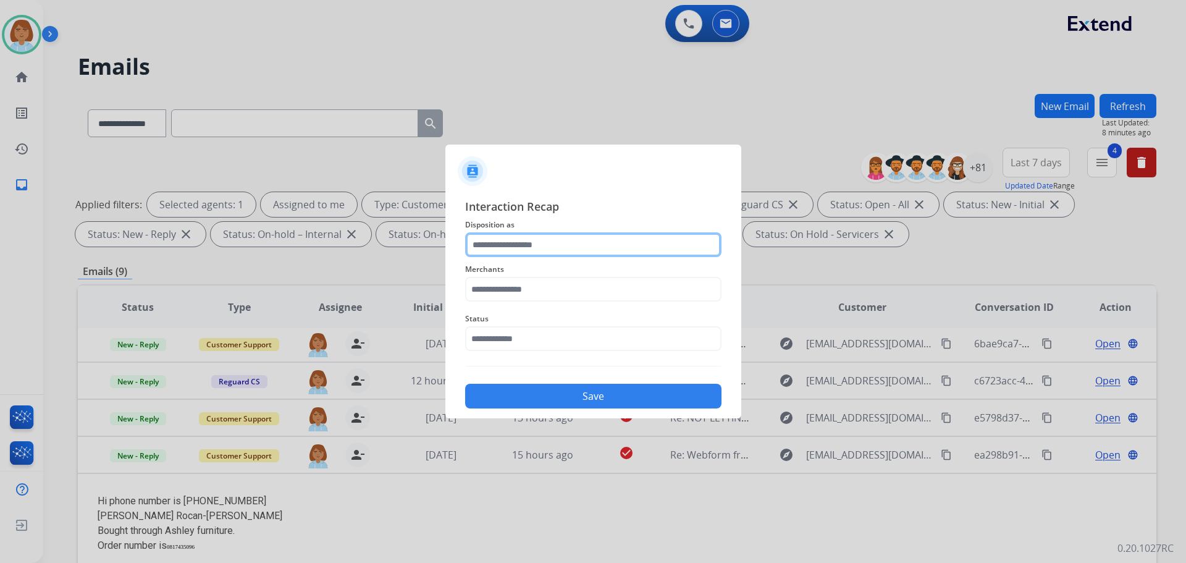
click at [521, 244] on input "text" at bounding box center [593, 244] width 256 height 25
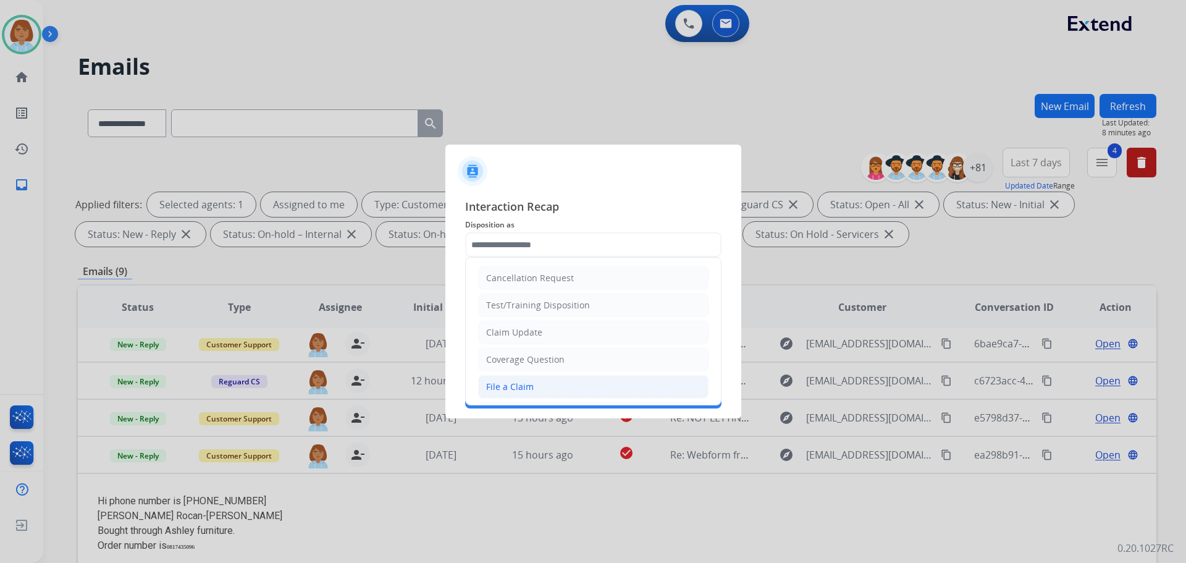
click at [518, 397] on li "File a Claim" at bounding box center [593, 386] width 230 height 23
type input "**********"
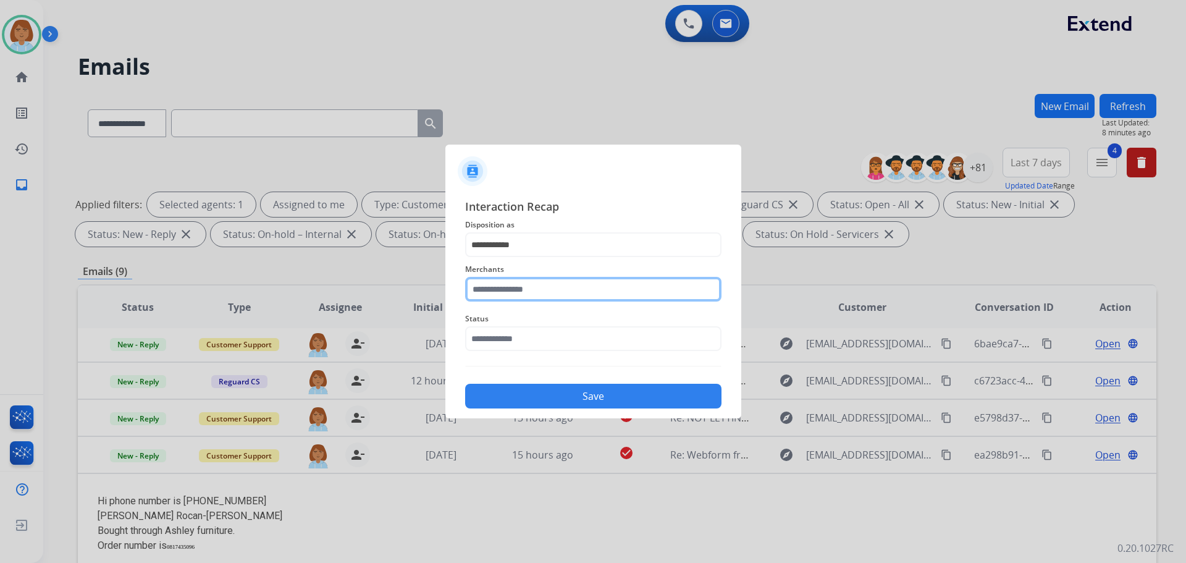
click at [544, 300] on input "text" at bounding box center [593, 289] width 256 height 25
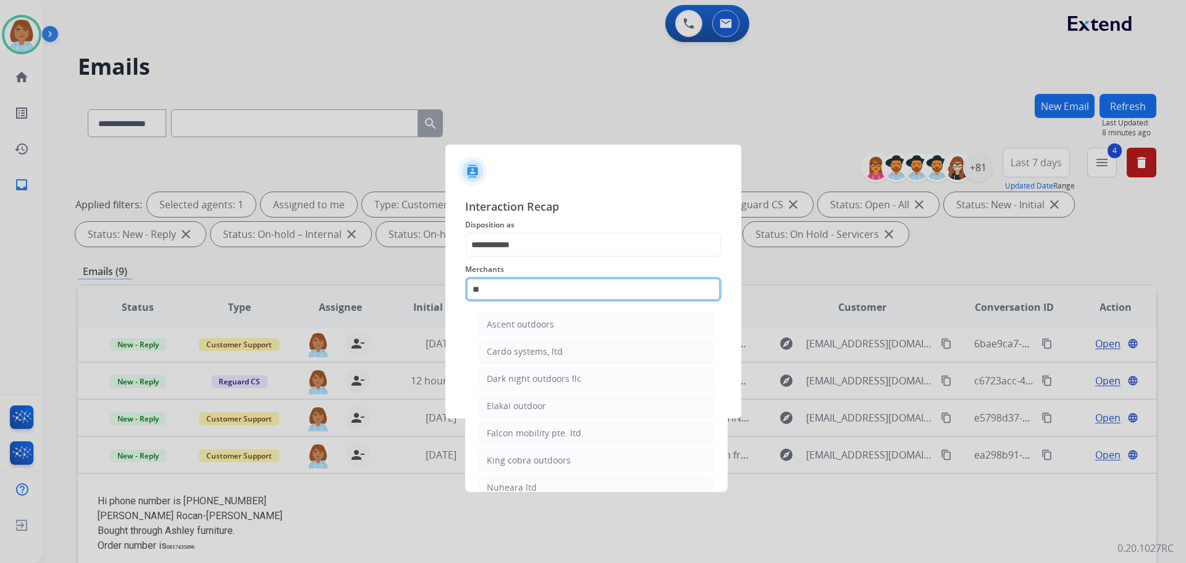
type input "*"
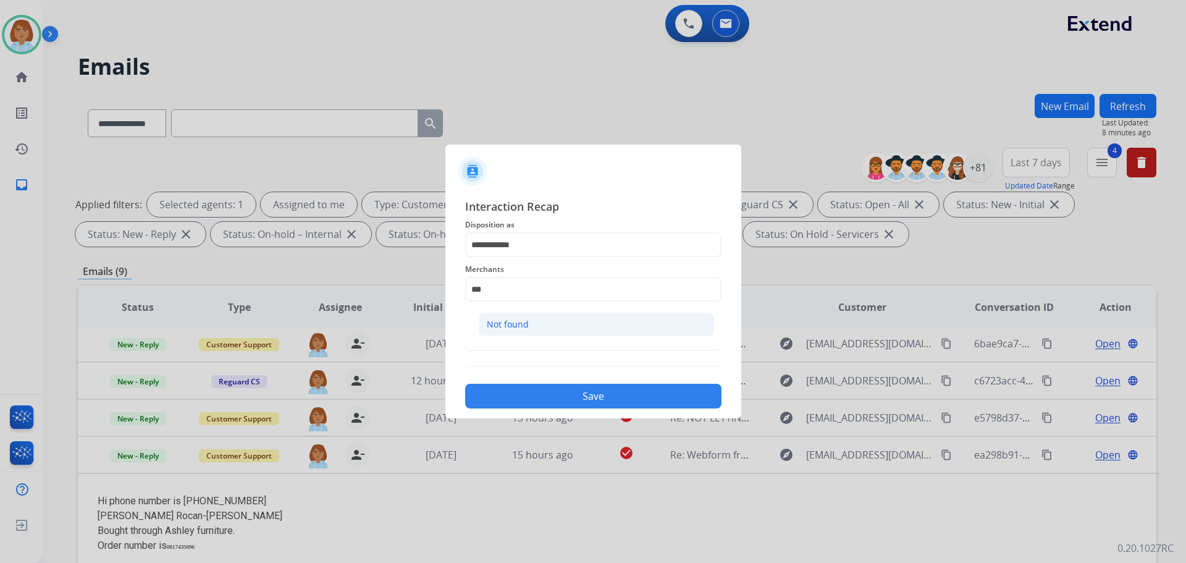
click at [547, 329] on li "Not found" at bounding box center [596, 324] width 235 height 23
type input "*********"
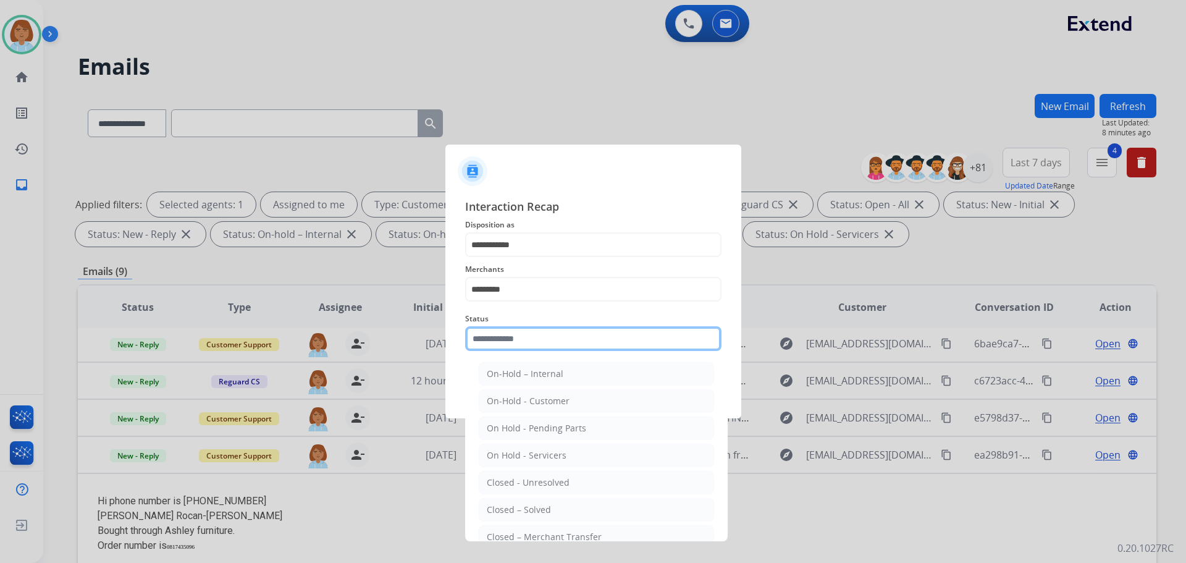
click at [557, 341] on input "text" at bounding box center [593, 338] width 256 height 25
click at [536, 513] on div "Closed – Solved" at bounding box center [519, 509] width 64 height 12
type input "**********"
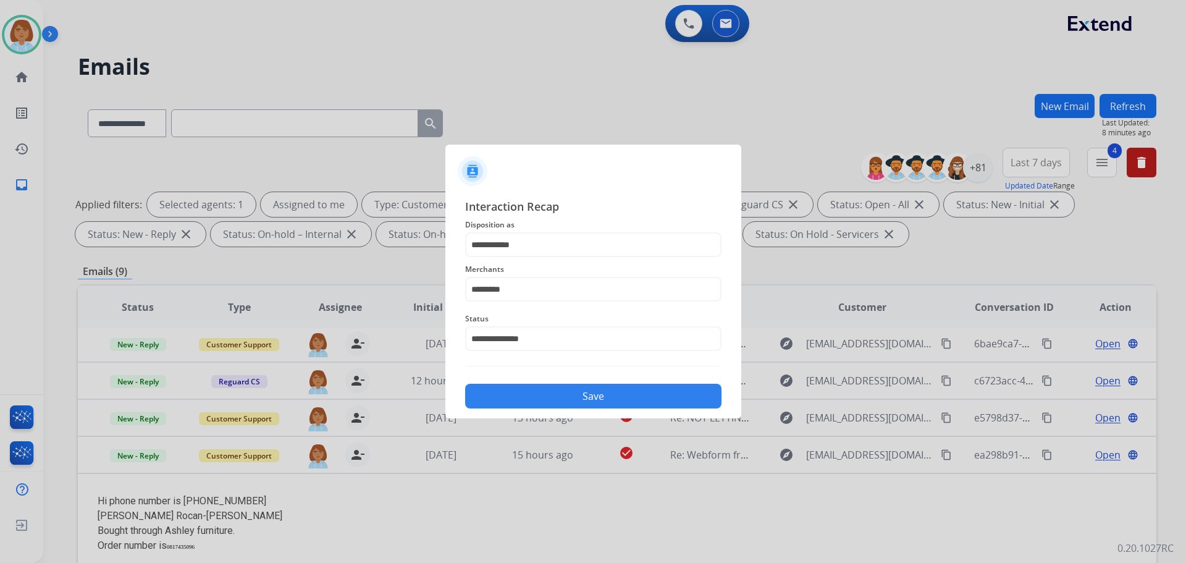
click at [626, 396] on button "Save" at bounding box center [593, 396] width 256 height 25
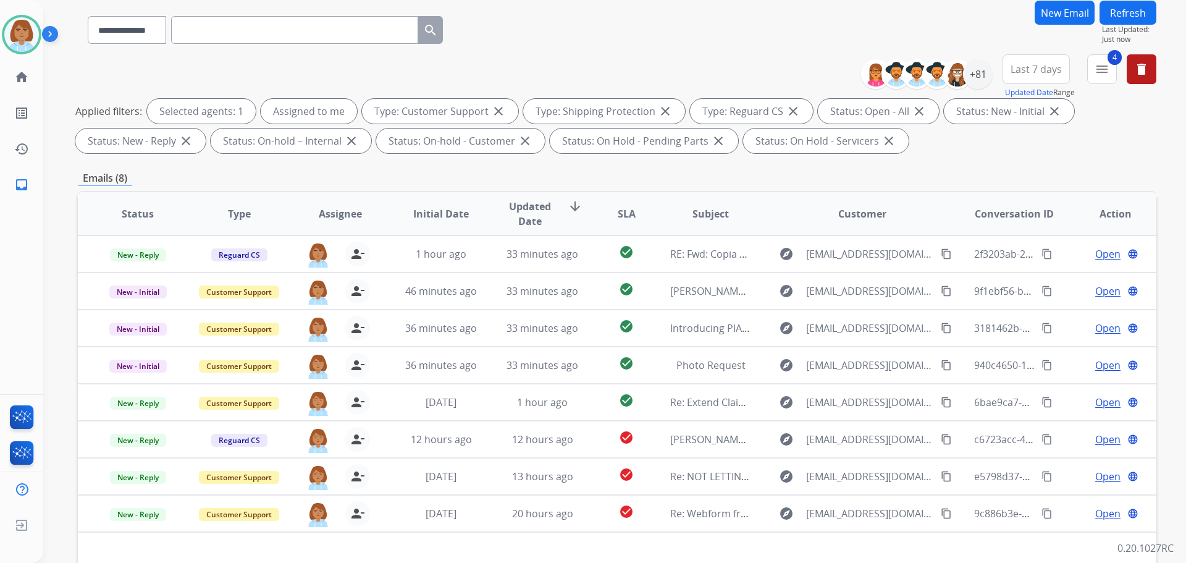
scroll to position [124, 0]
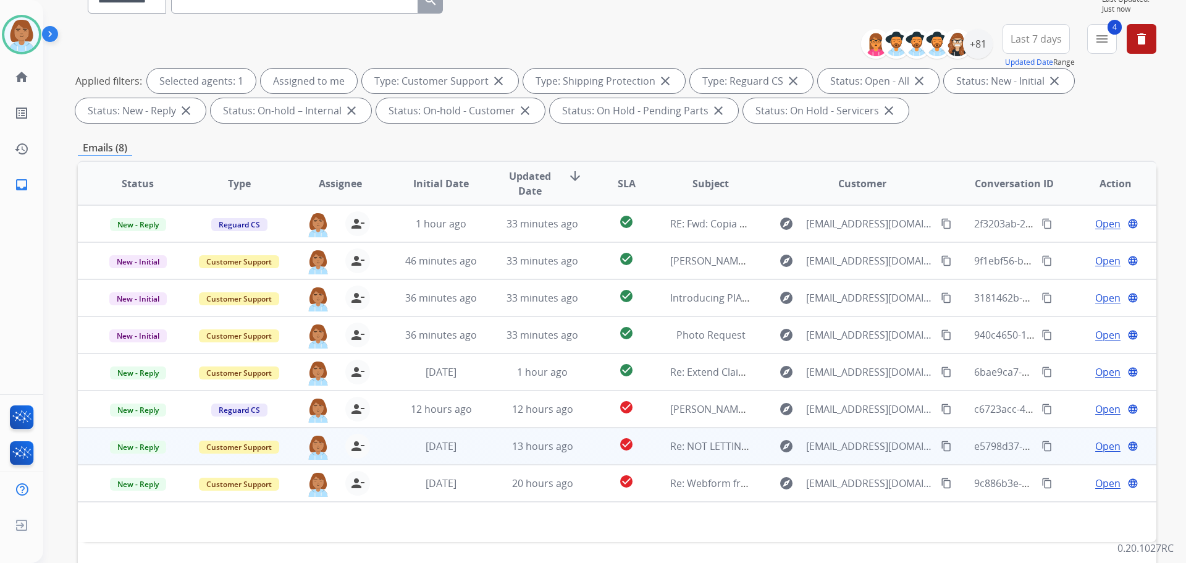
click at [585, 447] on td "check_circle" at bounding box center [616, 445] width 67 height 37
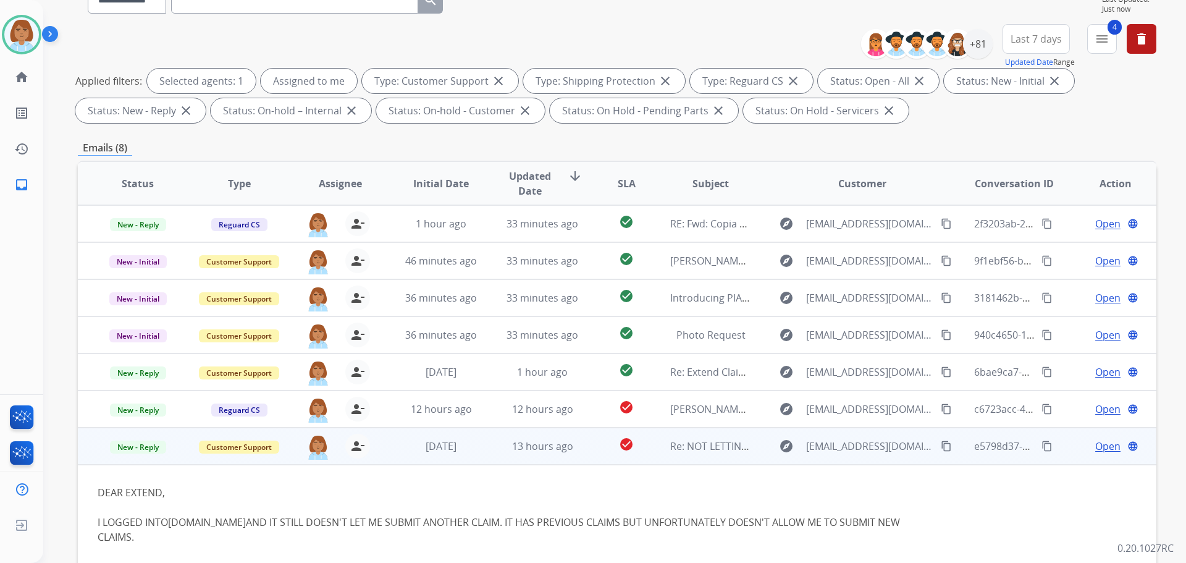
scroll to position [42, 0]
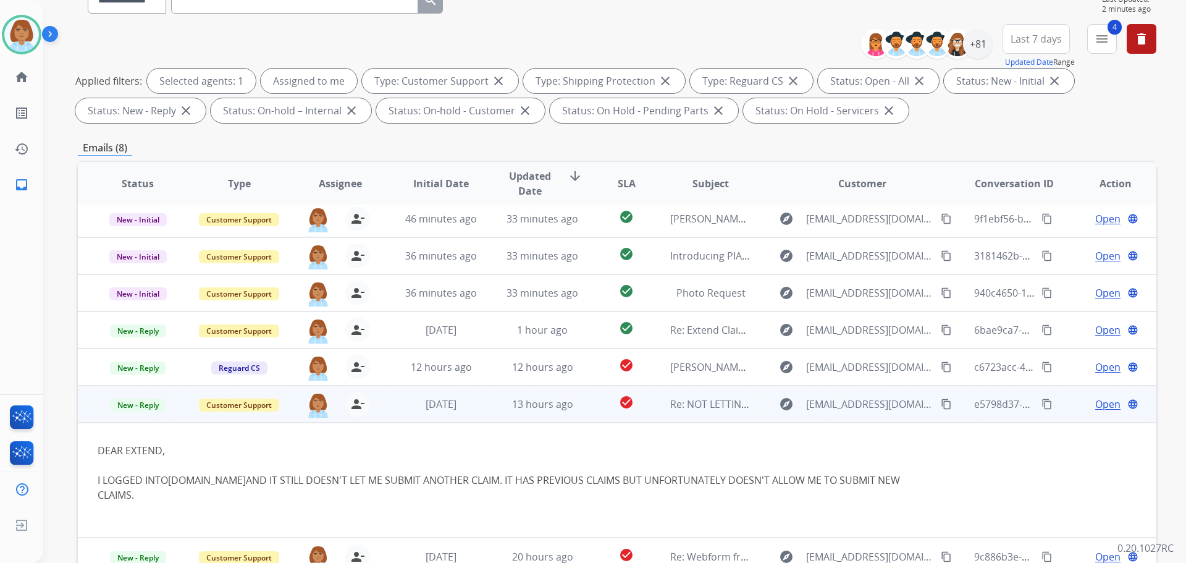
click at [941, 406] on mat-icon "content_copy" at bounding box center [946, 403] width 11 height 11
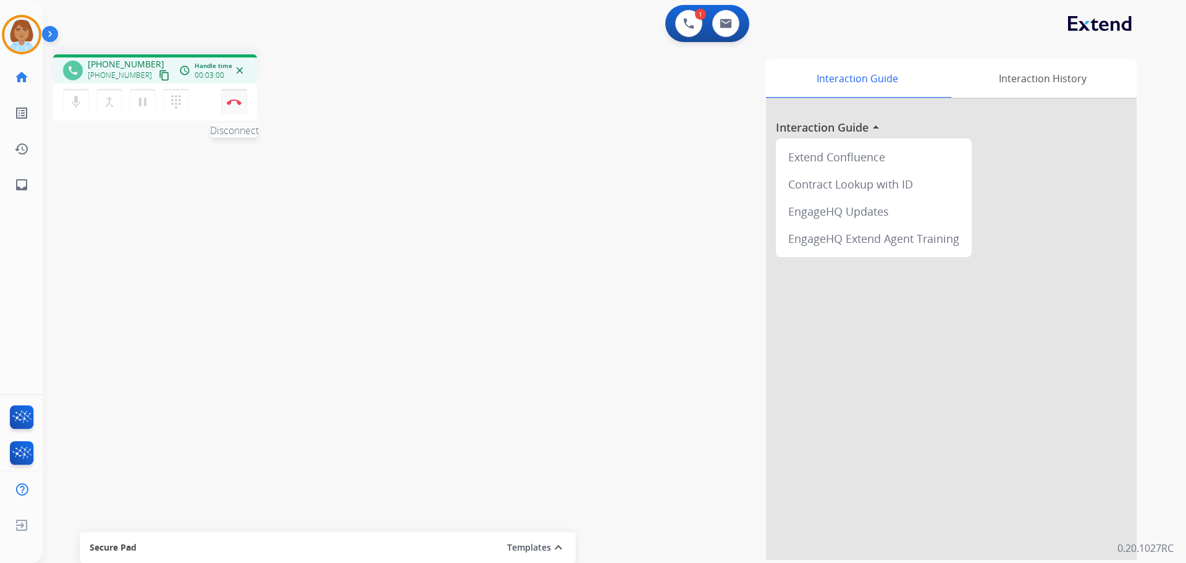
click at [244, 106] on button "Disconnect" at bounding box center [234, 102] width 26 height 26
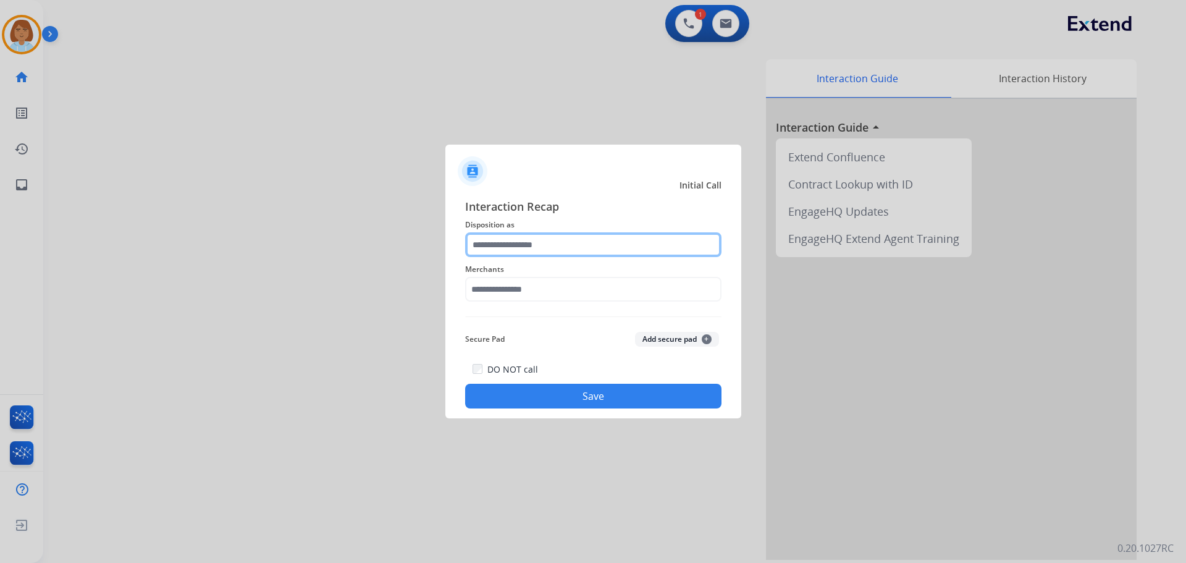
click at [662, 235] on input "text" at bounding box center [593, 244] width 256 height 25
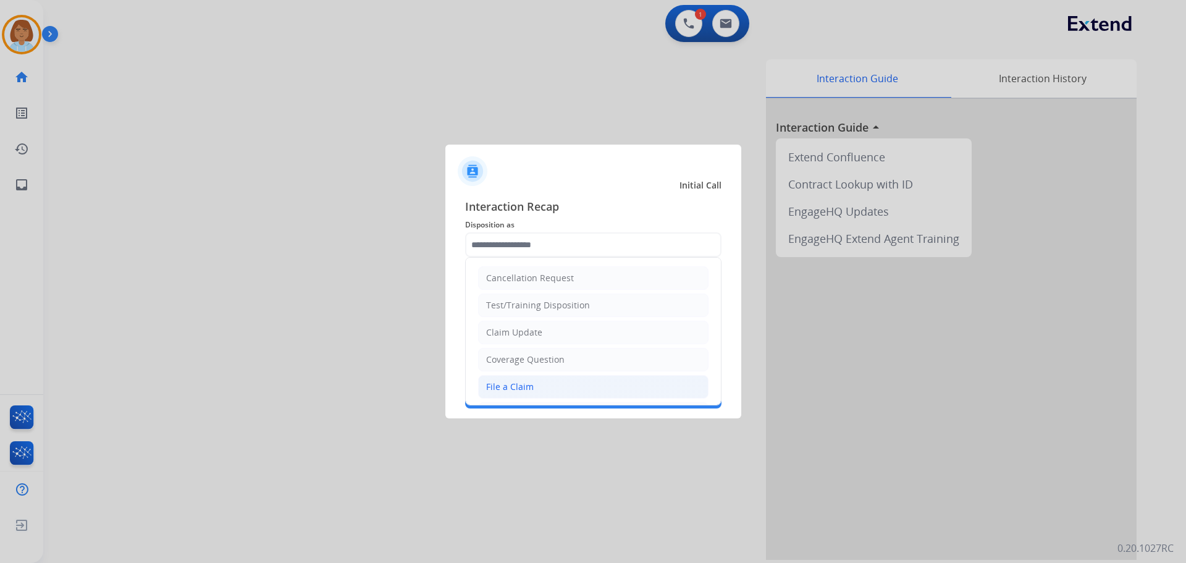
click at [558, 376] on li "File a Claim" at bounding box center [593, 386] width 230 height 23
type input "**********"
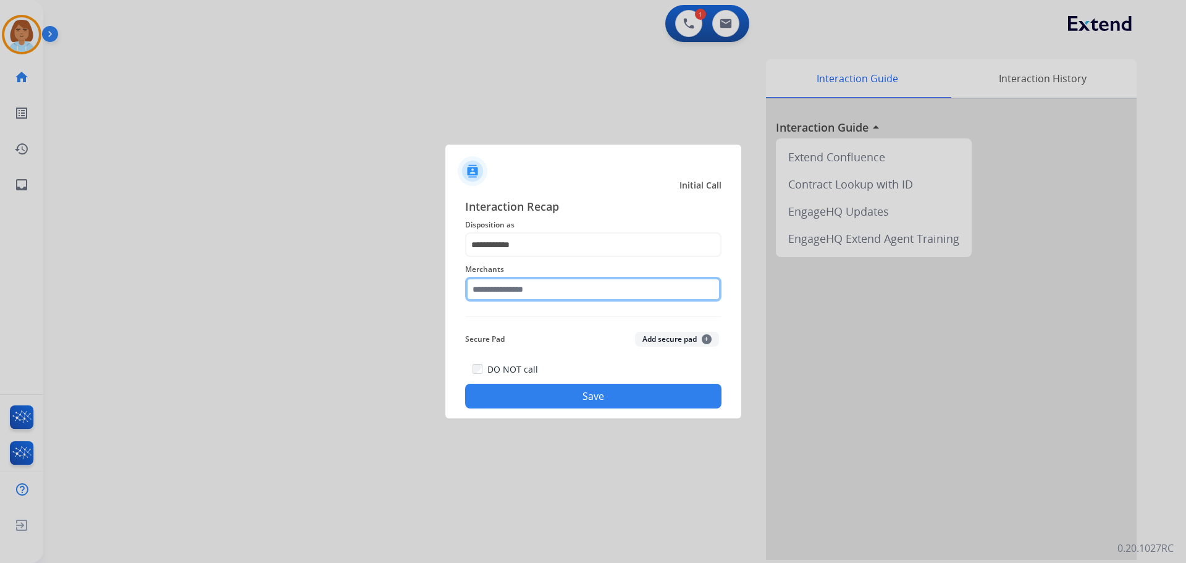
click at [569, 294] on input "text" at bounding box center [593, 289] width 256 height 25
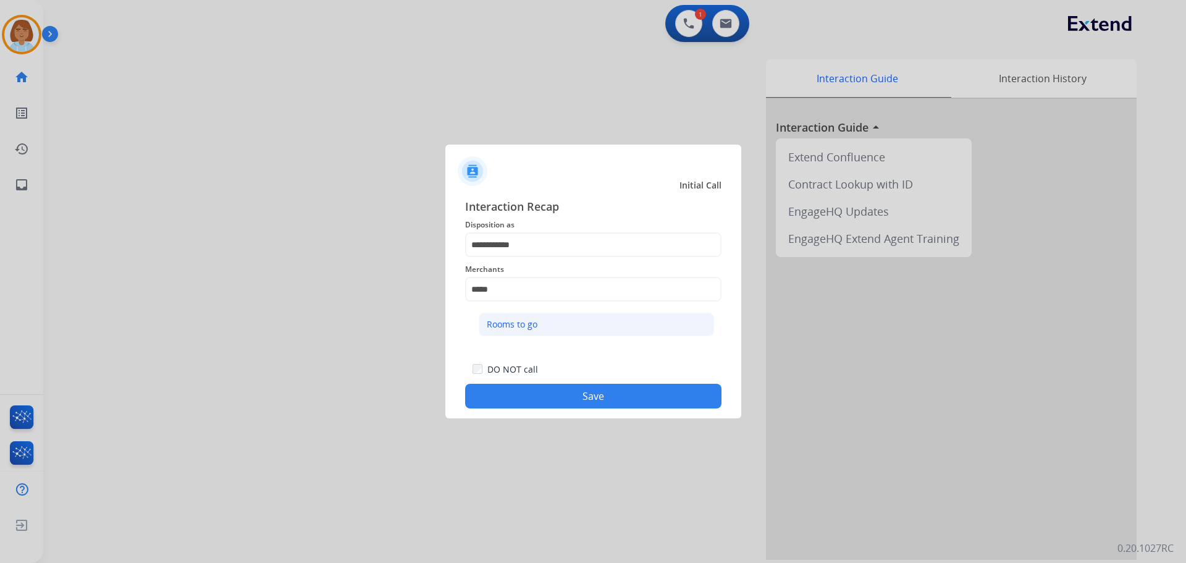
click at [545, 330] on li "Rooms to go" at bounding box center [596, 324] width 235 height 23
type input "**********"
click at [621, 386] on button "Save" at bounding box center [593, 396] width 256 height 25
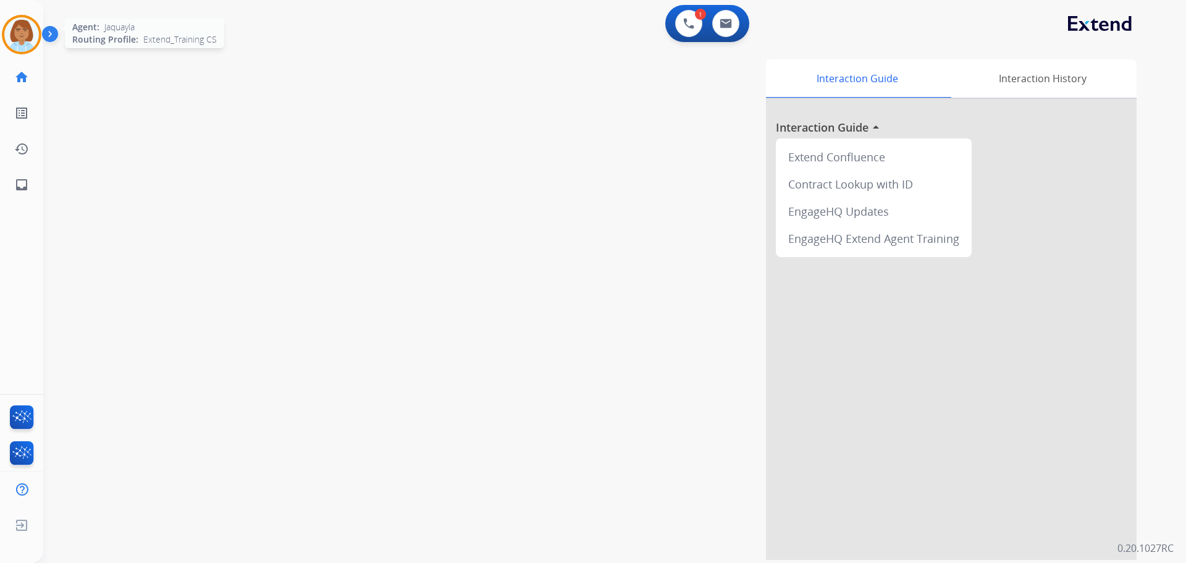
click at [35, 35] on img at bounding box center [21, 34] width 35 height 35
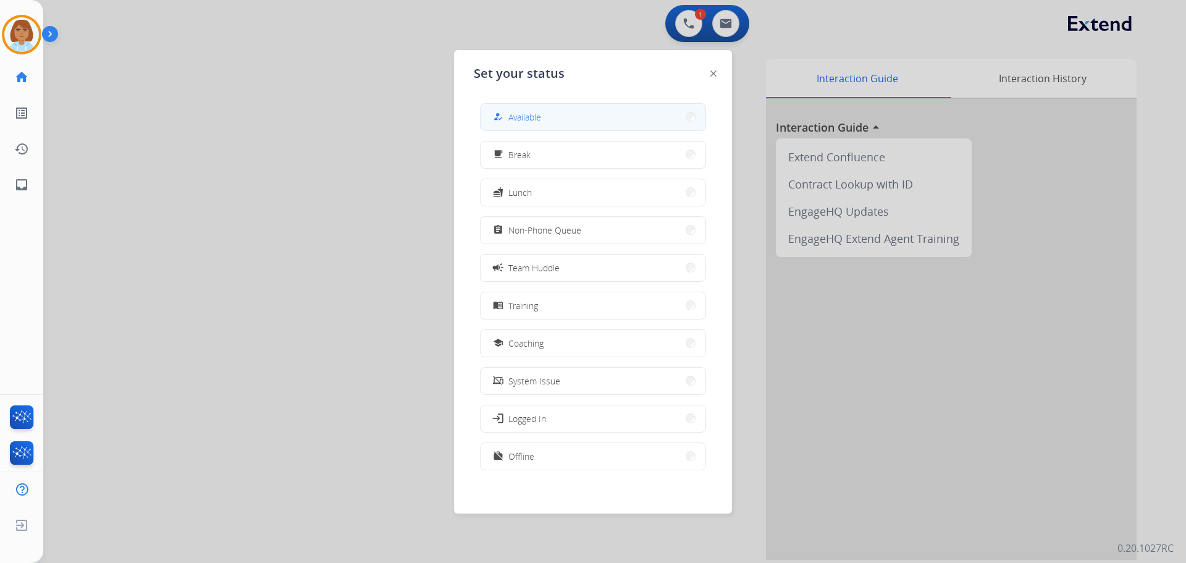
click at [573, 124] on button "how_to_reg Available" at bounding box center [593, 117] width 225 height 27
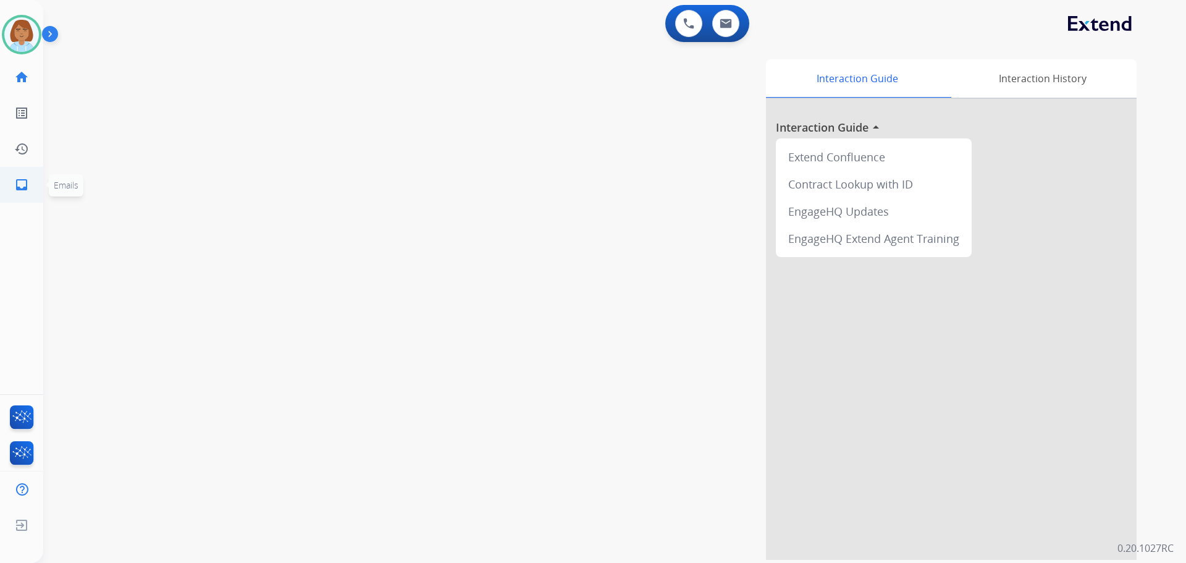
click at [15, 197] on link "inbox Emails" at bounding box center [21, 184] width 35 height 35
select select "**********"
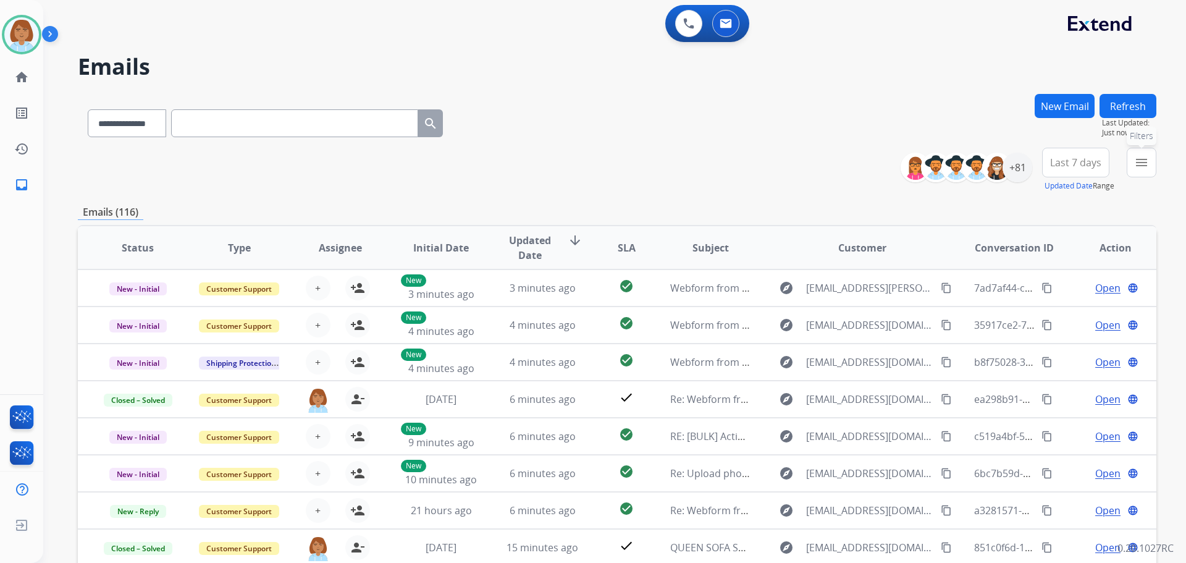
click at [1146, 160] on mat-icon "menu" at bounding box center [1141, 162] width 15 height 15
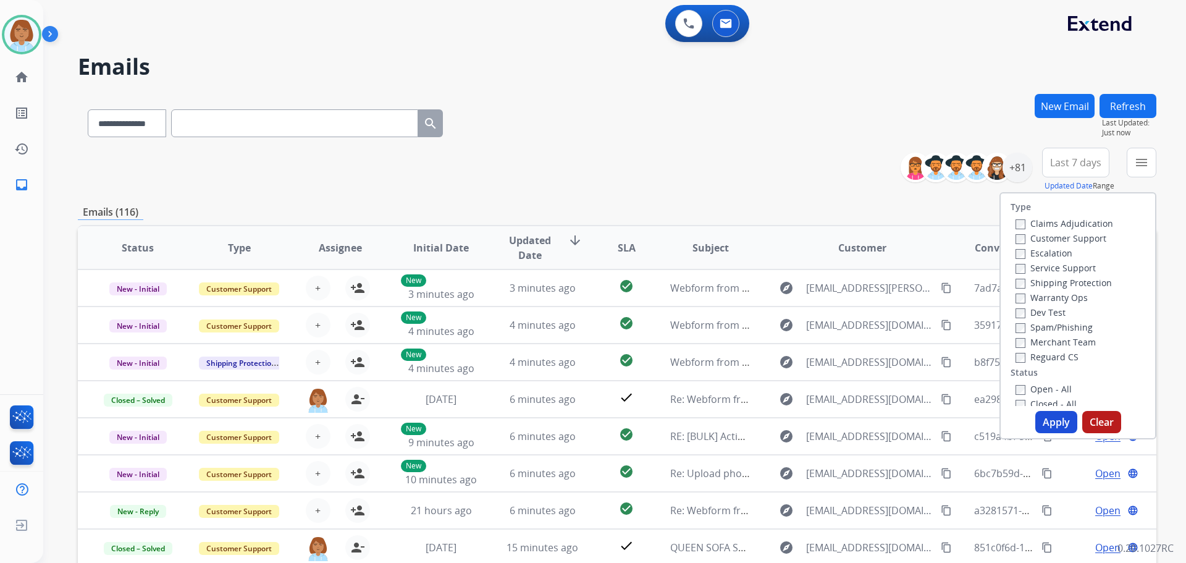
click at [1075, 240] on label "Customer Support" at bounding box center [1060, 238] width 91 height 12
click at [1067, 281] on label "Shipping Protection" at bounding box center [1063, 283] width 96 height 12
click at [1046, 354] on label "Reguard CS" at bounding box center [1046, 357] width 63 height 12
click at [1041, 389] on label "Open - All" at bounding box center [1043, 389] width 56 height 12
click at [1049, 420] on button "Apply" at bounding box center [1056, 422] width 42 height 22
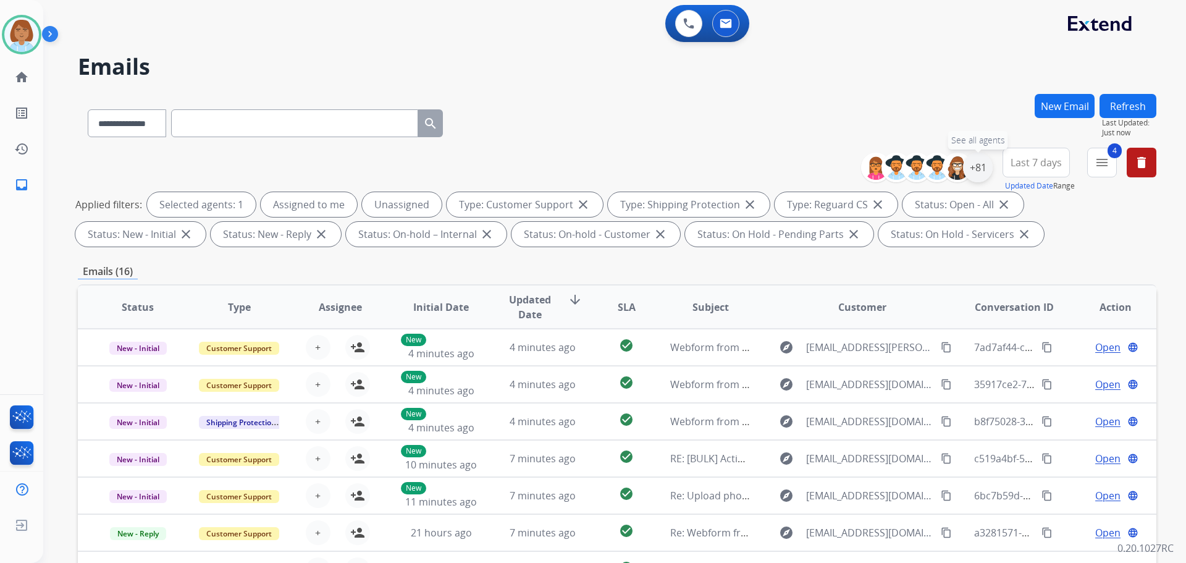
click at [973, 171] on div "+81" at bounding box center [978, 168] width 30 height 30
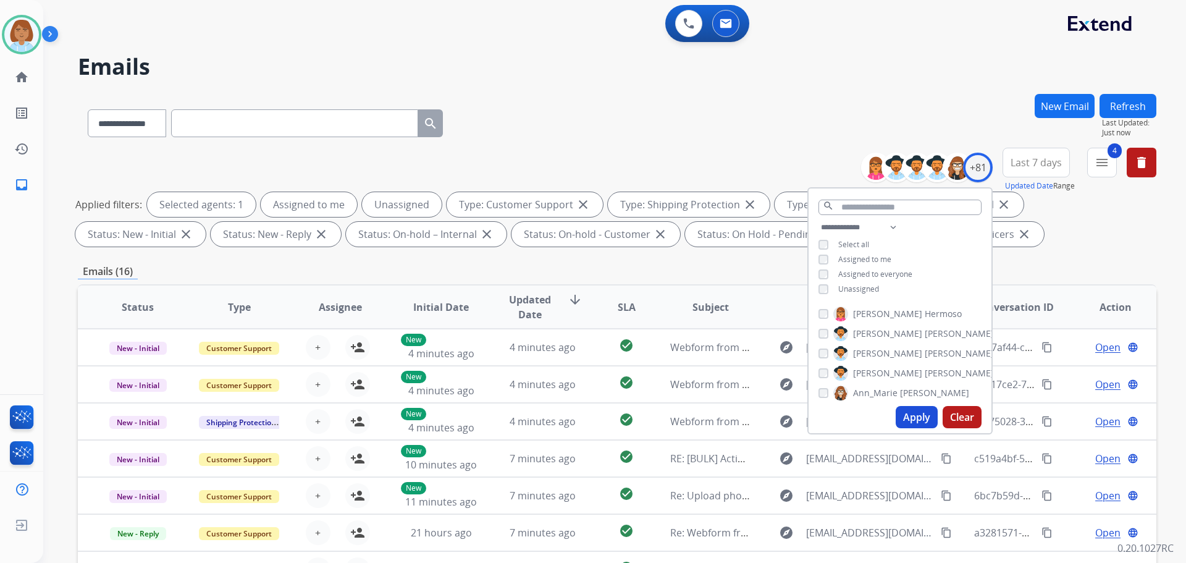
click at [846, 287] on span "Unassigned" at bounding box center [858, 289] width 41 height 11
click at [909, 423] on button "Apply" at bounding box center [917, 417] width 42 height 22
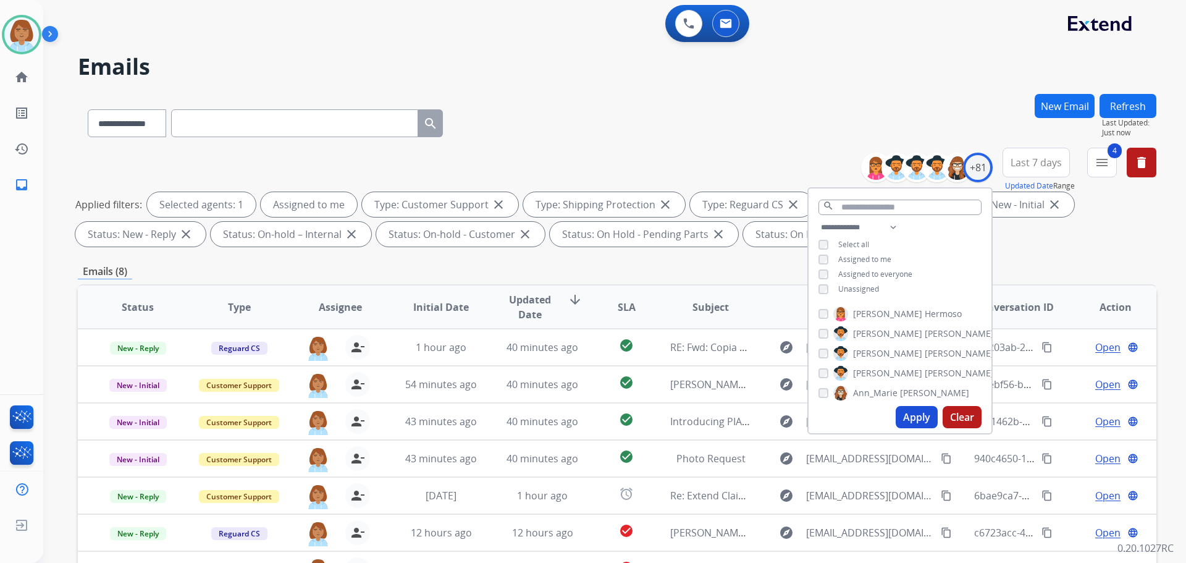
click at [771, 90] on div "**********" at bounding box center [599, 325] width 1113 height 563
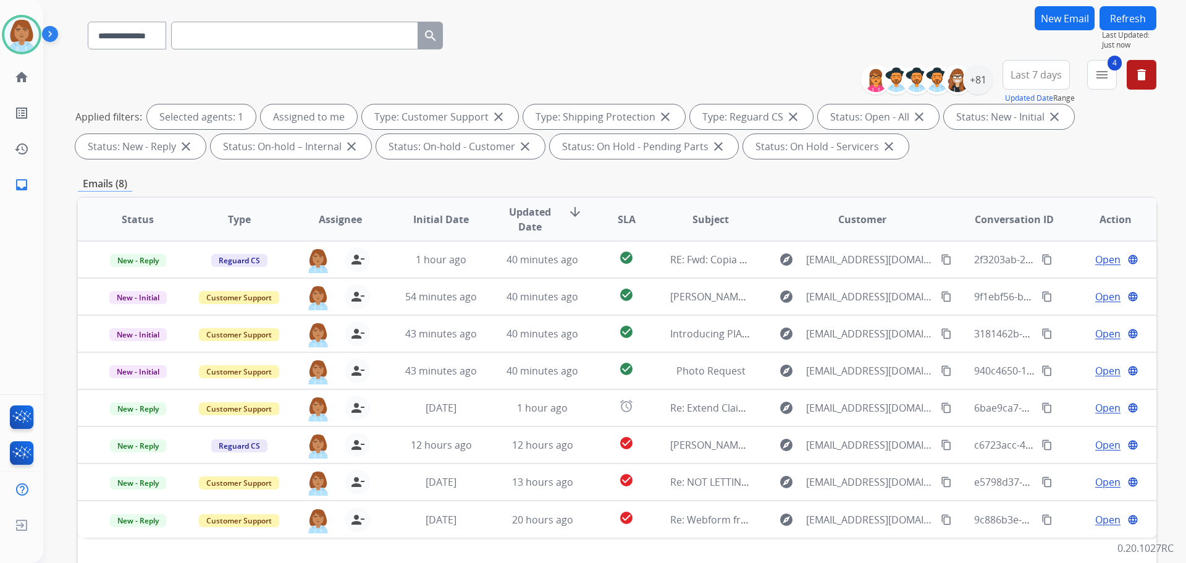
scroll to position [124, 0]
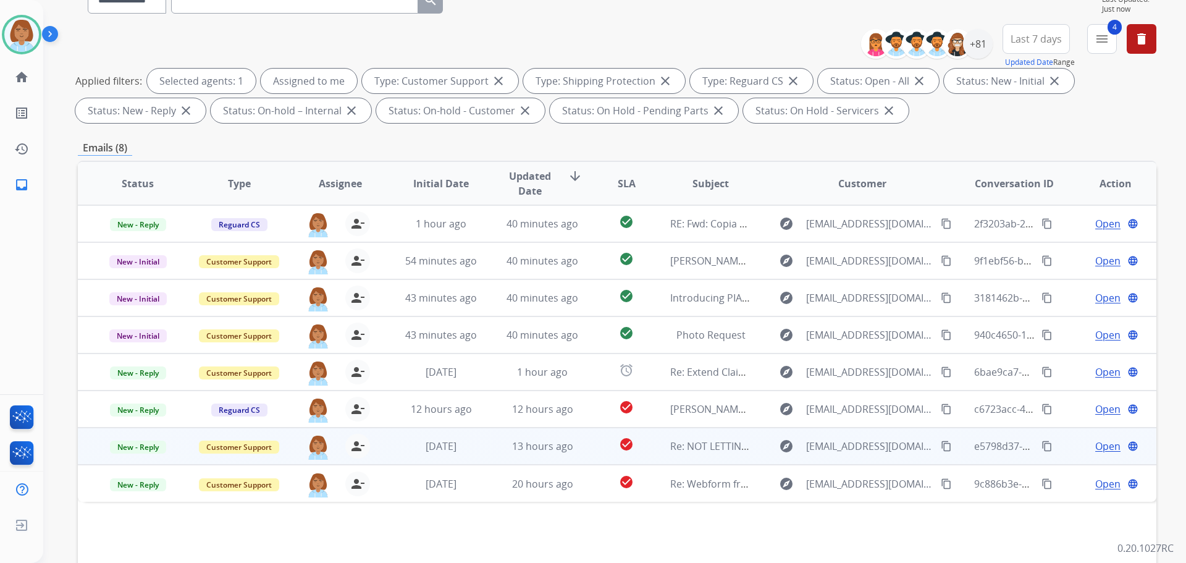
click at [583, 450] on td "check_circle" at bounding box center [616, 445] width 67 height 37
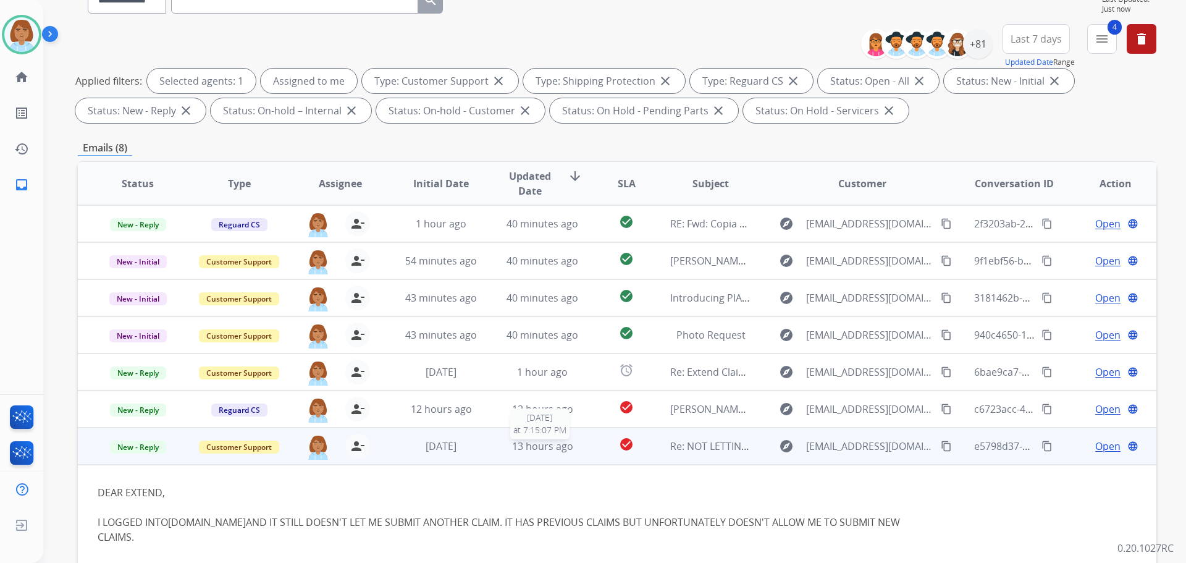
scroll to position [42, 0]
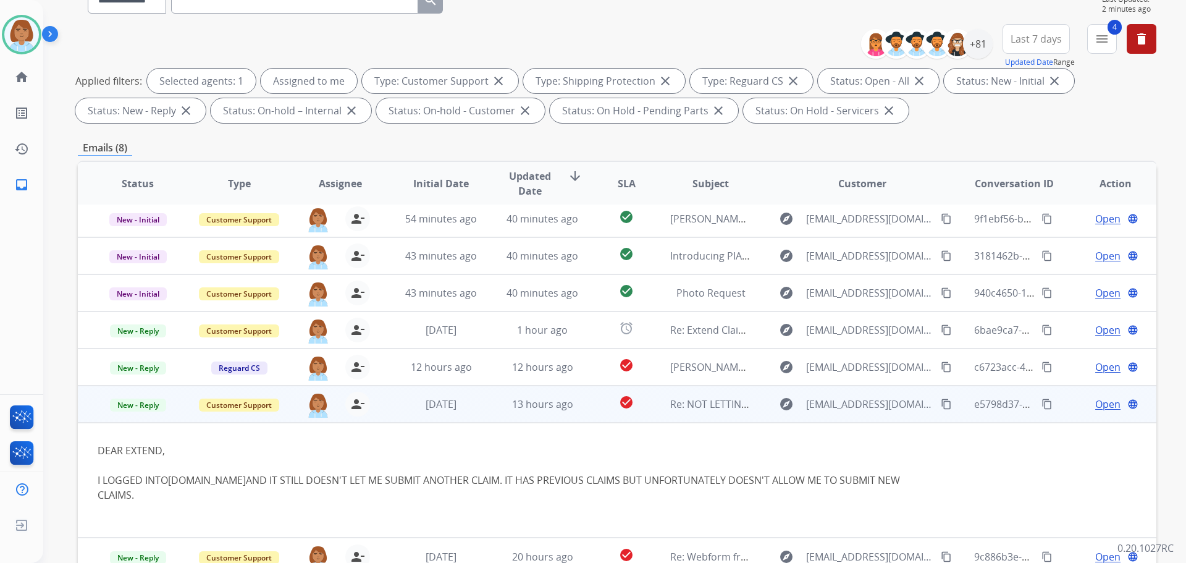
click at [1103, 406] on span "Open" at bounding box center [1107, 404] width 25 height 15
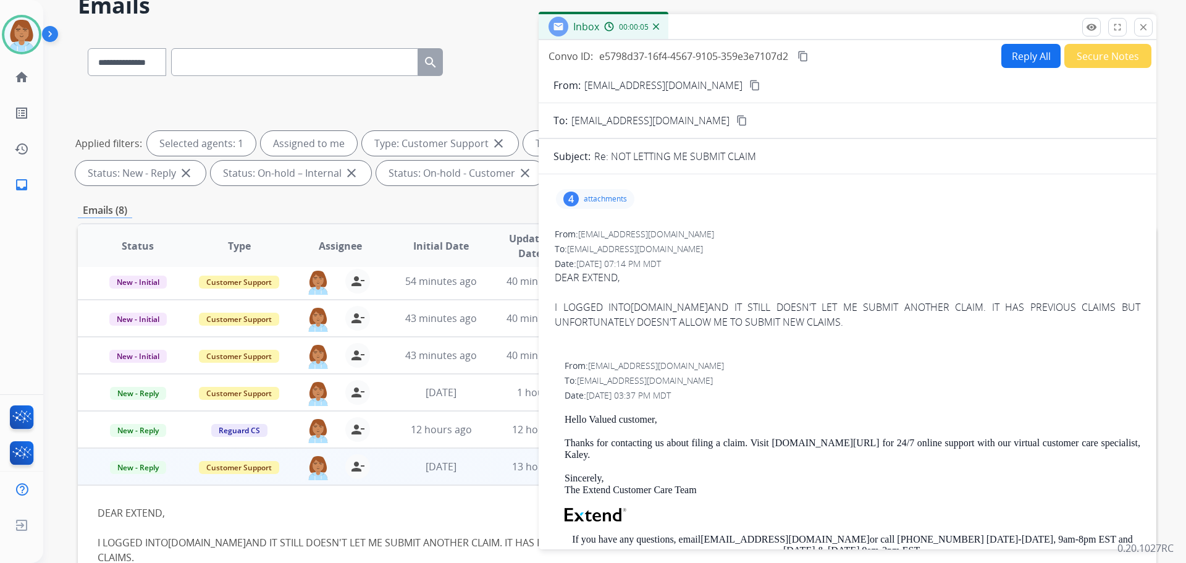
scroll to position [0, 0]
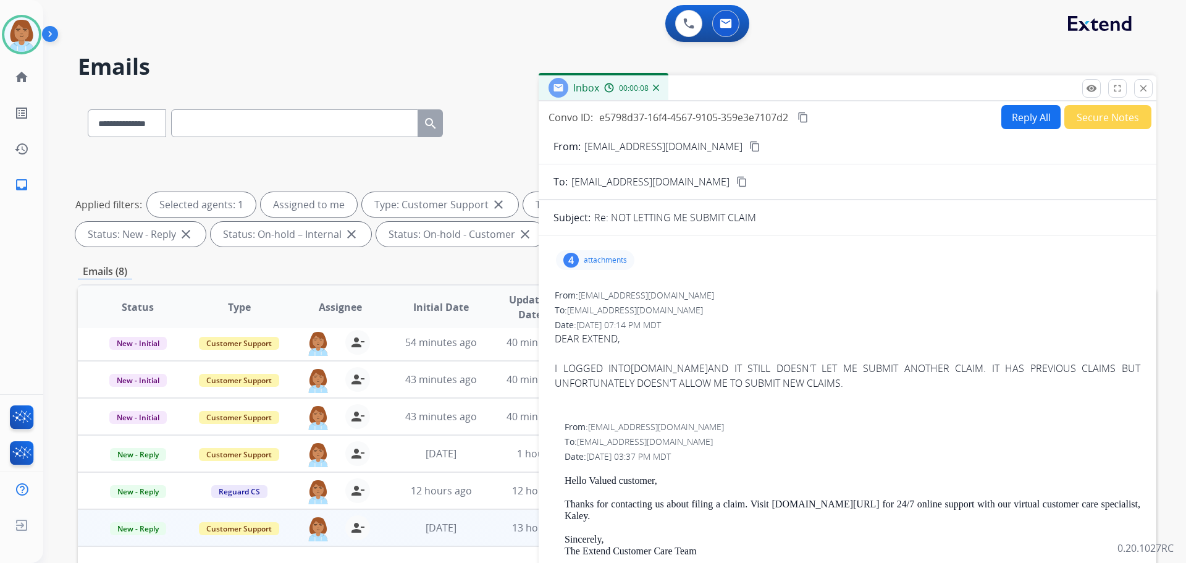
click at [1033, 115] on button "Reply All" at bounding box center [1030, 117] width 59 height 24
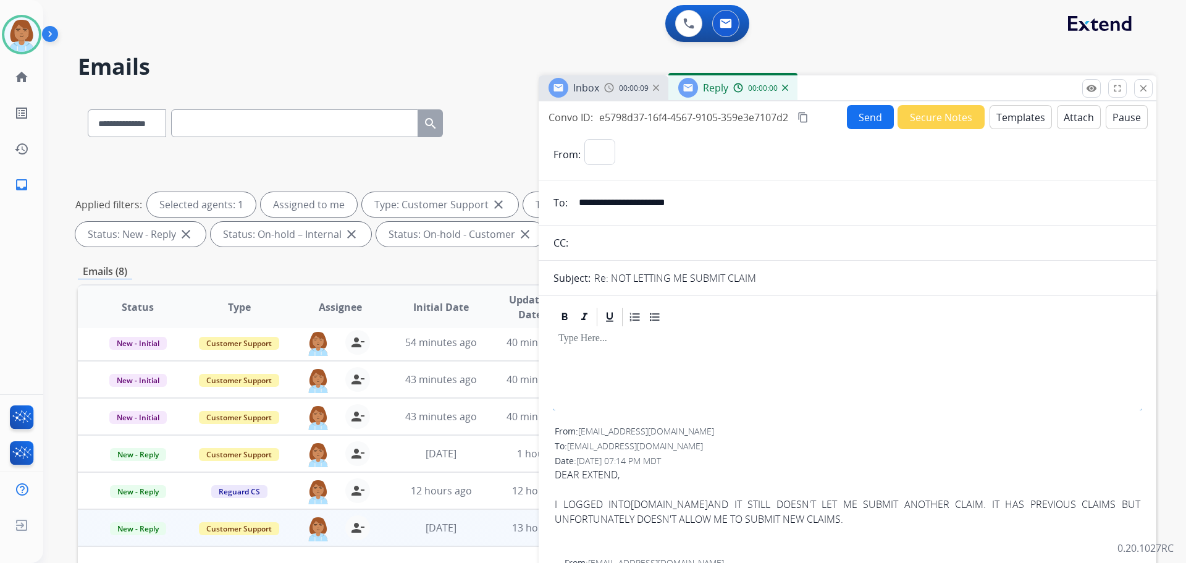
select select "**********"
click at [1062, 119] on button "Attach" at bounding box center [1079, 117] width 44 height 24
click at [1030, 126] on button "Templates" at bounding box center [1021, 117] width 62 height 24
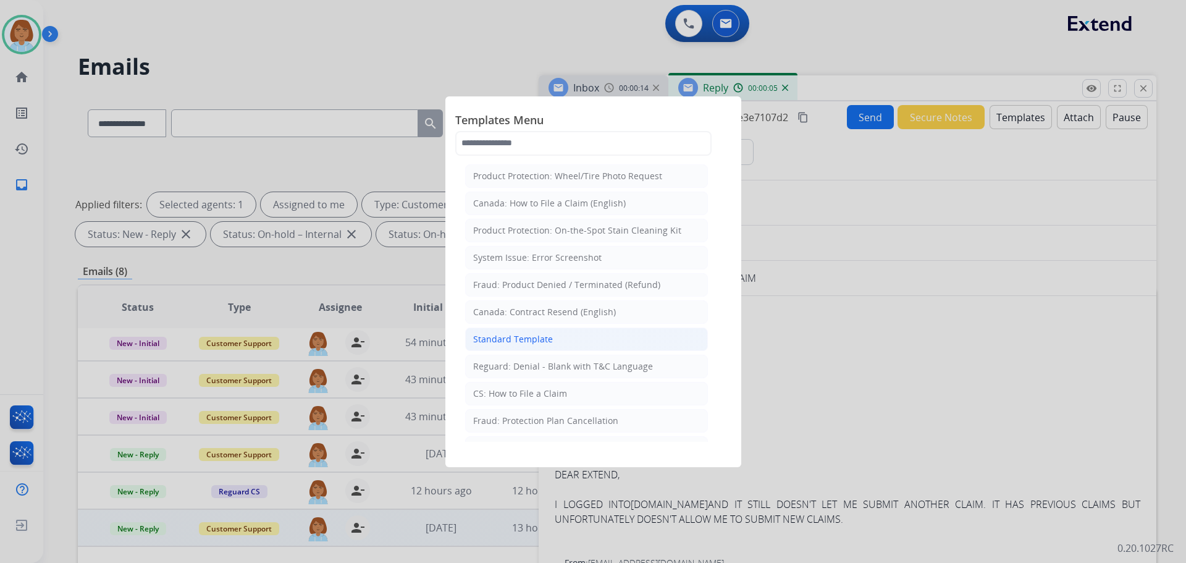
click at [552, 345] on li "Standard Template" at bounding box center [586, 338] width 243 height 23
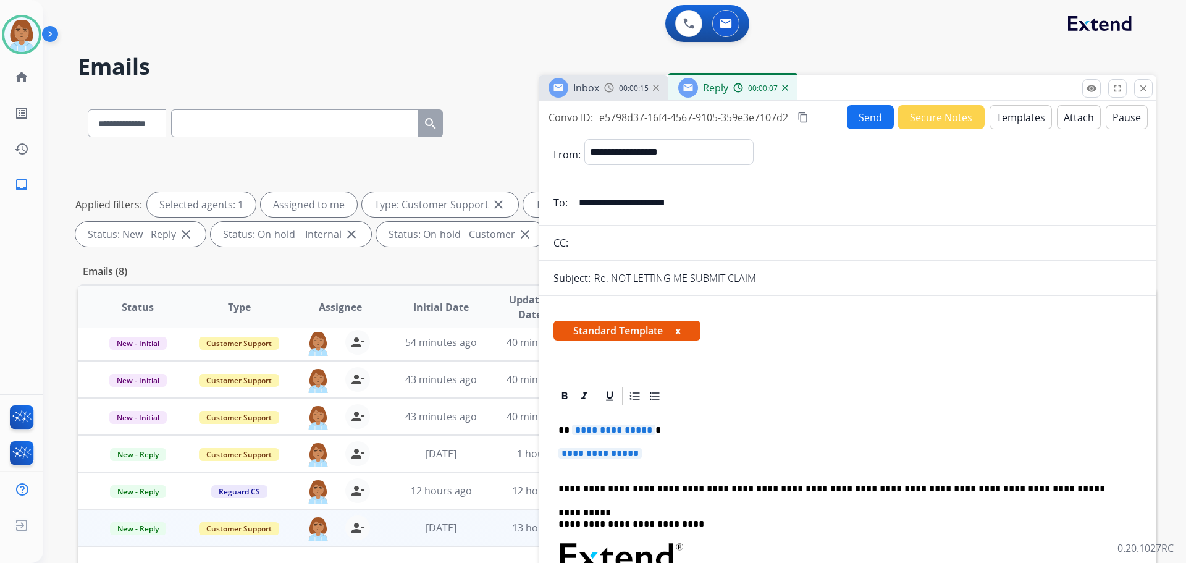
click at [642, 450] on span "**********" at bounding box center [599, 453] width 83 height 11
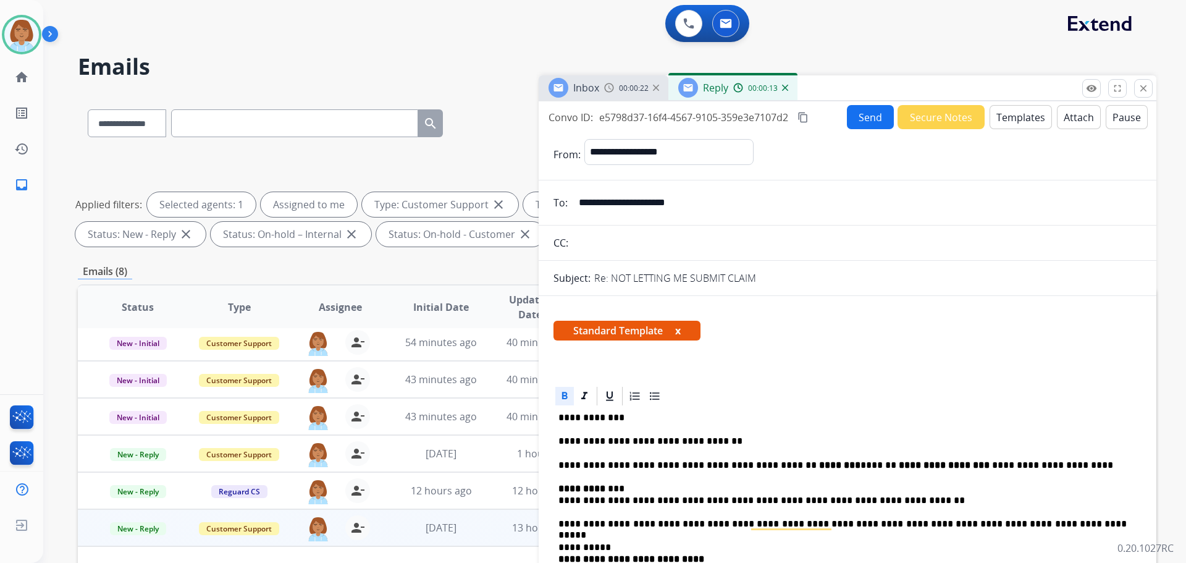
click at [872, 114] on button "Send" at bounding box center [870, 117] width 47 height 24
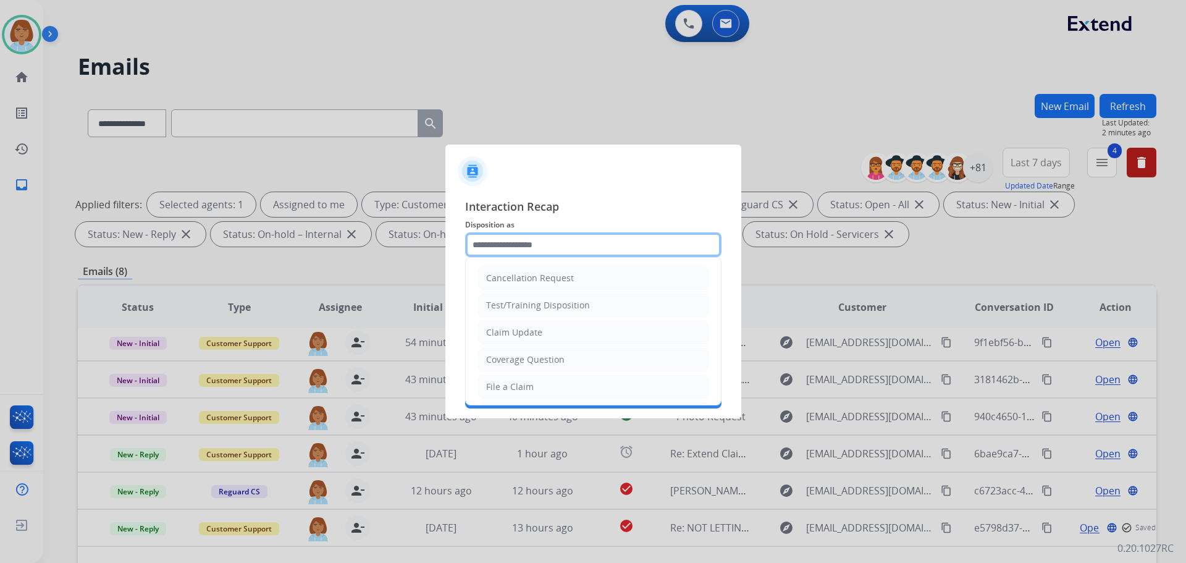
click at [544, 252] on input "text" at bounding box center [593, 244] width 256 height 25
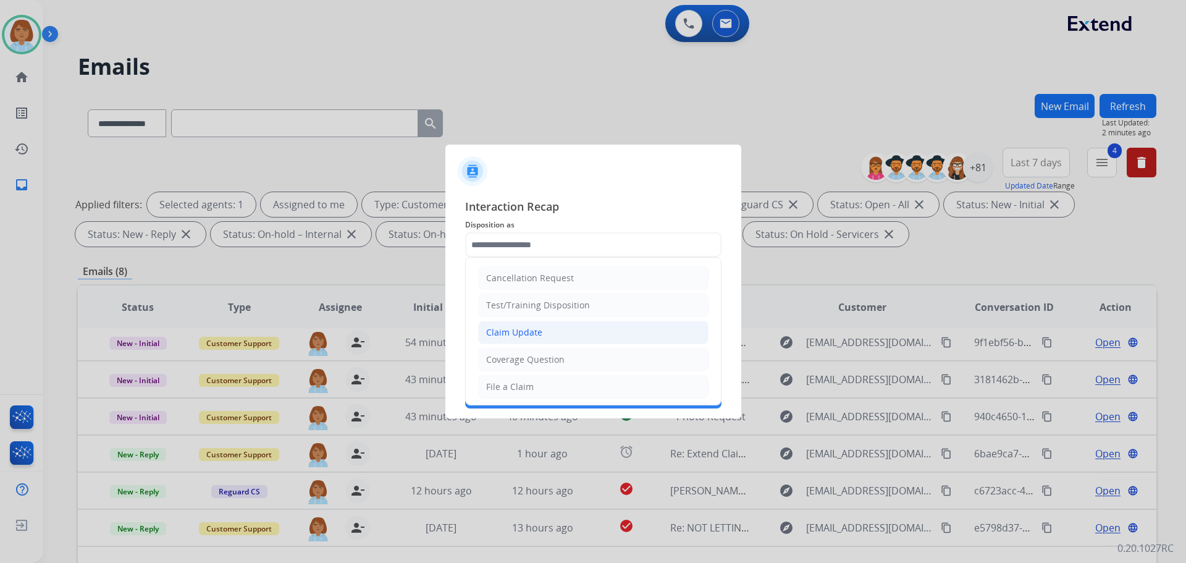
click at [548, 336] on li "Claim Update" at bounding box center [593, 332] width 230 height 23
type input "**********"
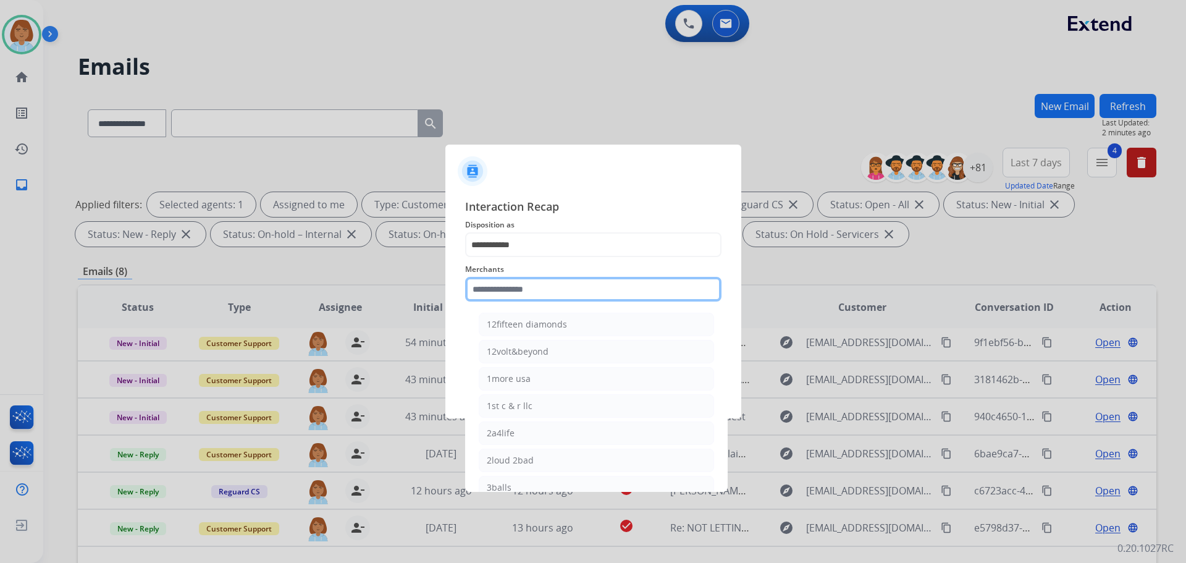
click at [546, 296] on input "text" at bounding box center [593, 289] width 256 height 25
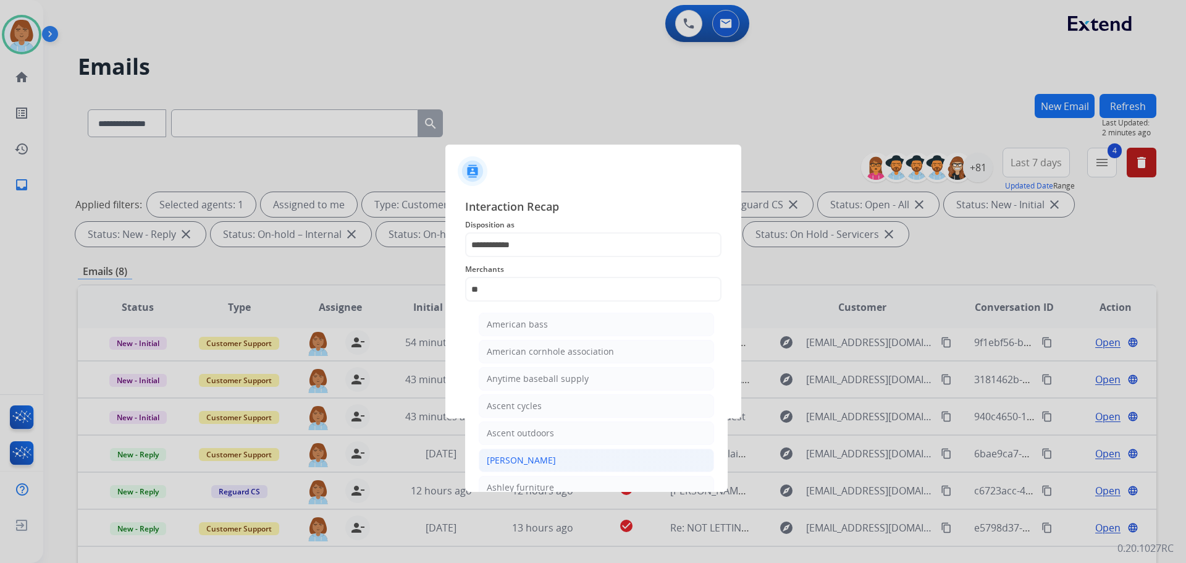
click at [553, 458] on div "[PERSON_NAME]" at bounding box center [521, 460] width 69 height 12
type input "**********"
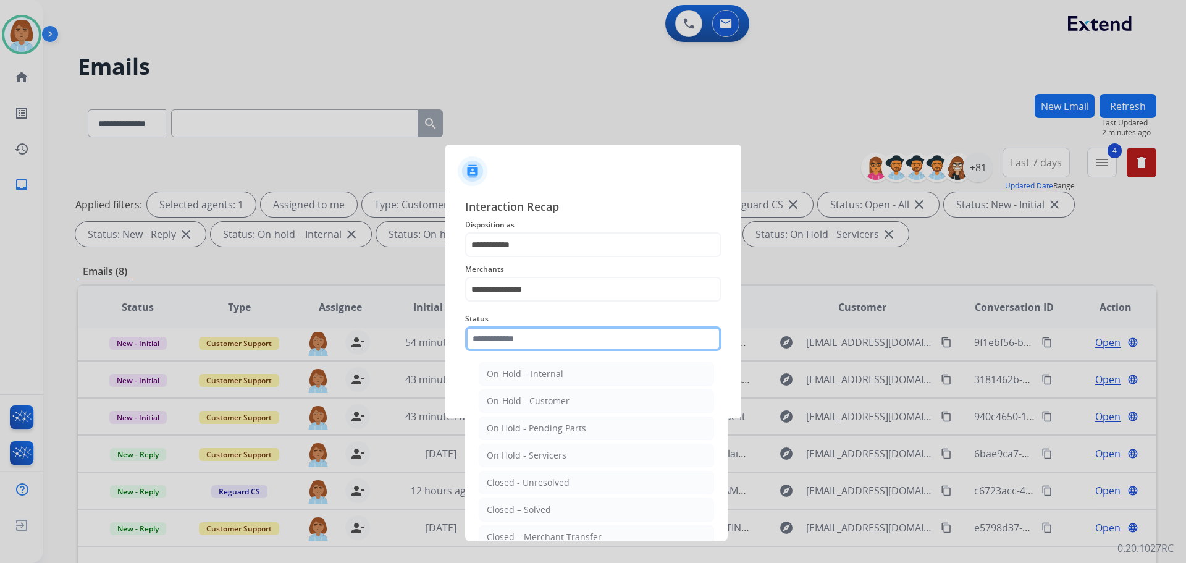
click at [566, 341] on input "text" at bounding box center [593, 338] width 256 height 25
click at [537, 513] on div "Closed – Solved" at bounding box center [519, 509] width 64 height 12
type input "**********"
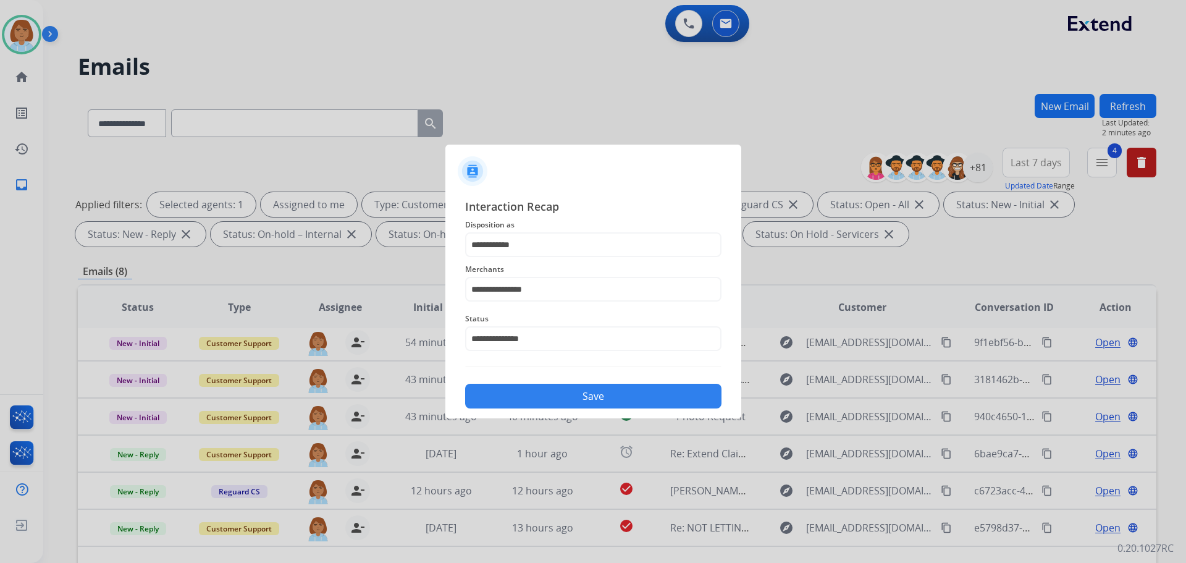
click at [600, 405] on button "Save" at bounding box center [593, 396] width 256 height 25
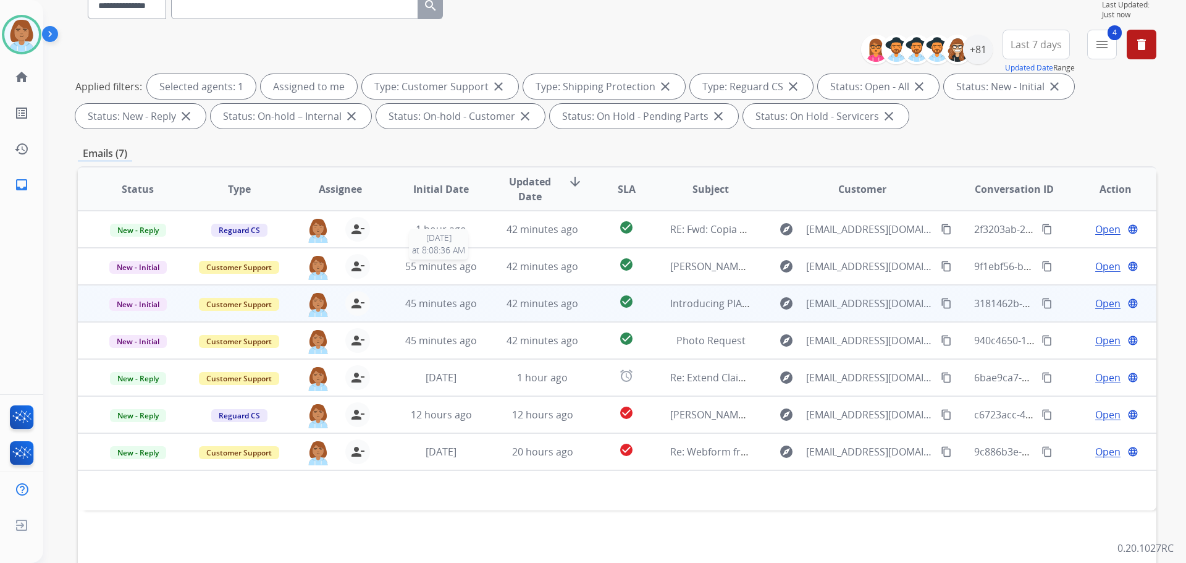
scroll to position [185, 0]
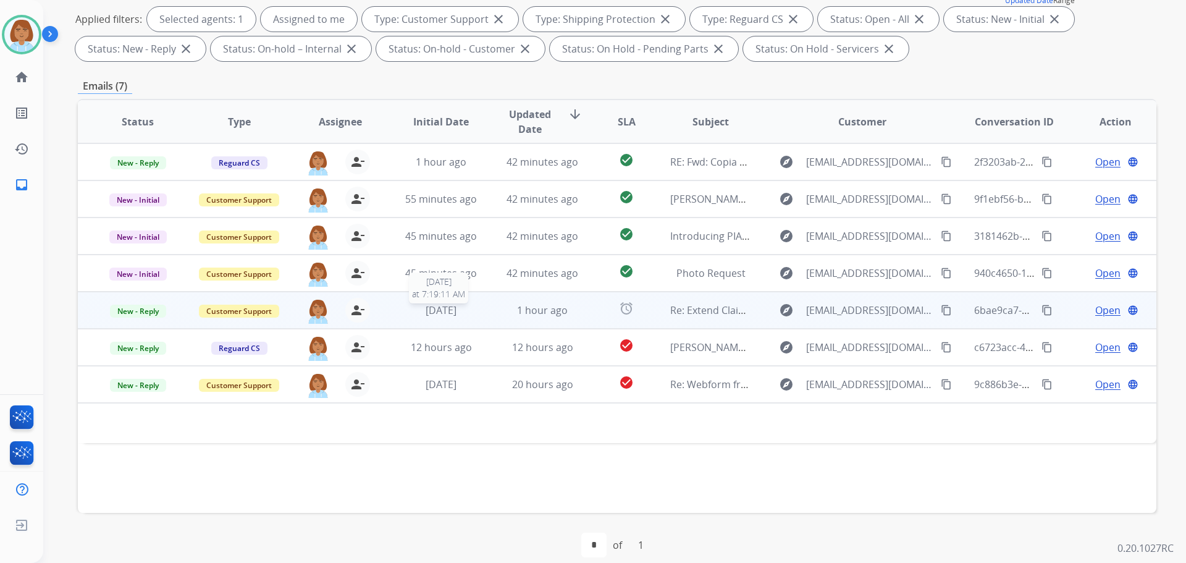
click at [475, 314] on div "2 days ago" at bounding box center [441, 310] width 81 height 15
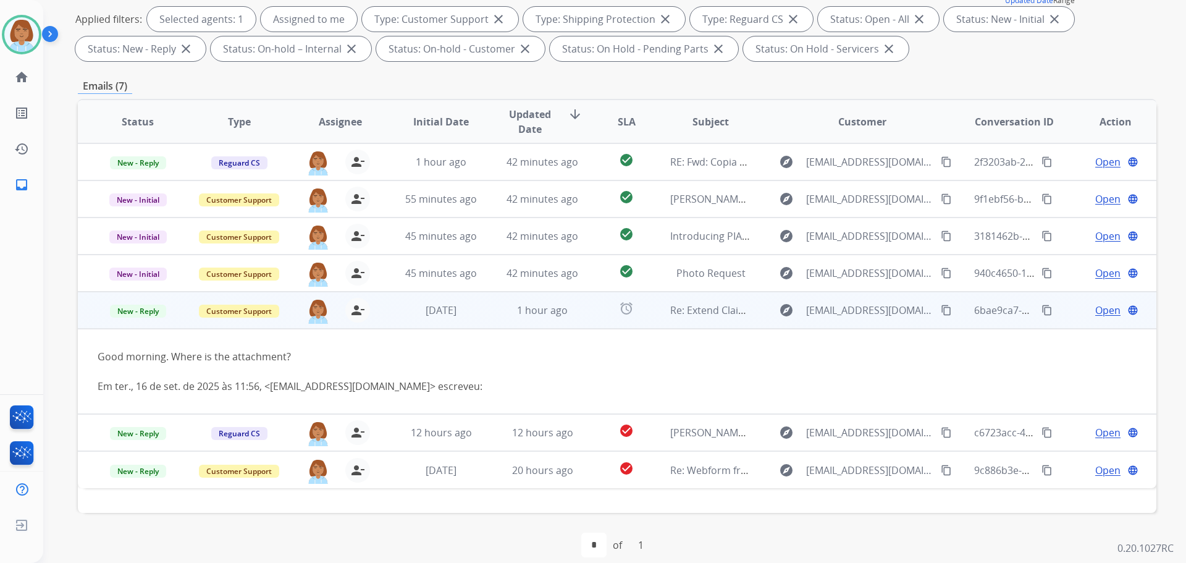
click at [941, 309] on mat-icon "content_copy" at bounding box center [946, 310] width 11 height 11
click at [153, 314] on span "New - Reply" at bounding box center [138, 311] width 56 height 13
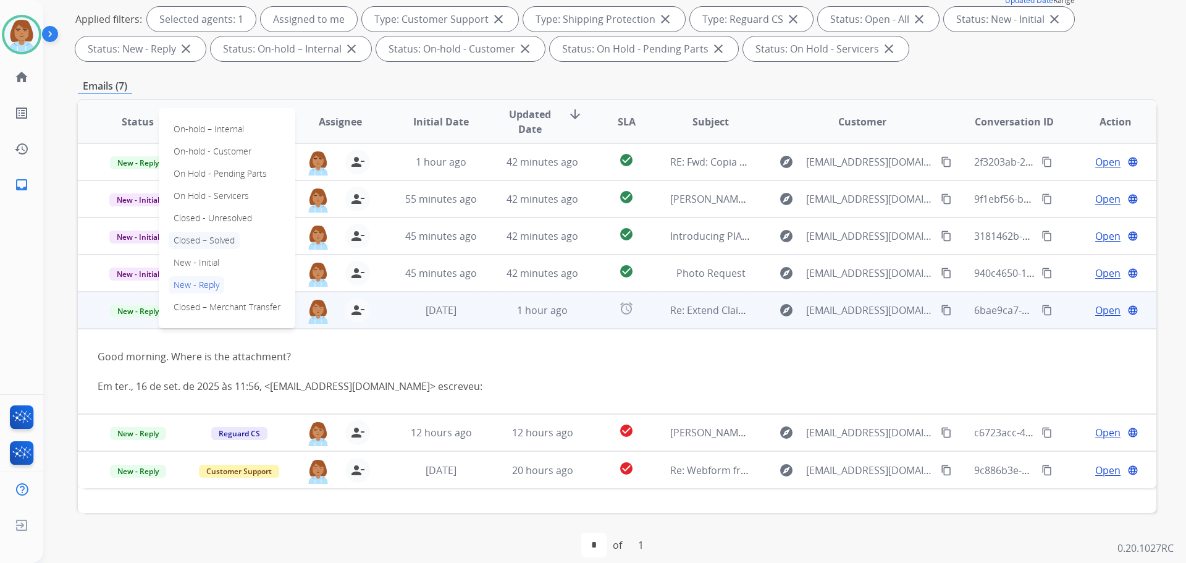
click at [220, 240] on p "Closed – Solved" at bounding box center [204, 240] width 71 height 17
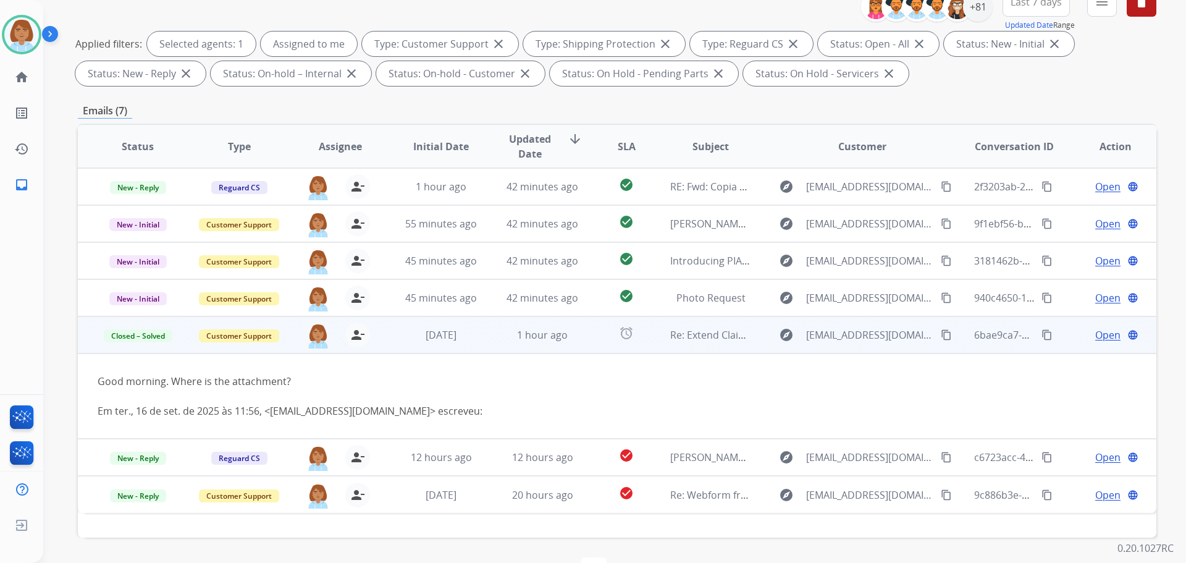
scroll to position [200, 0]
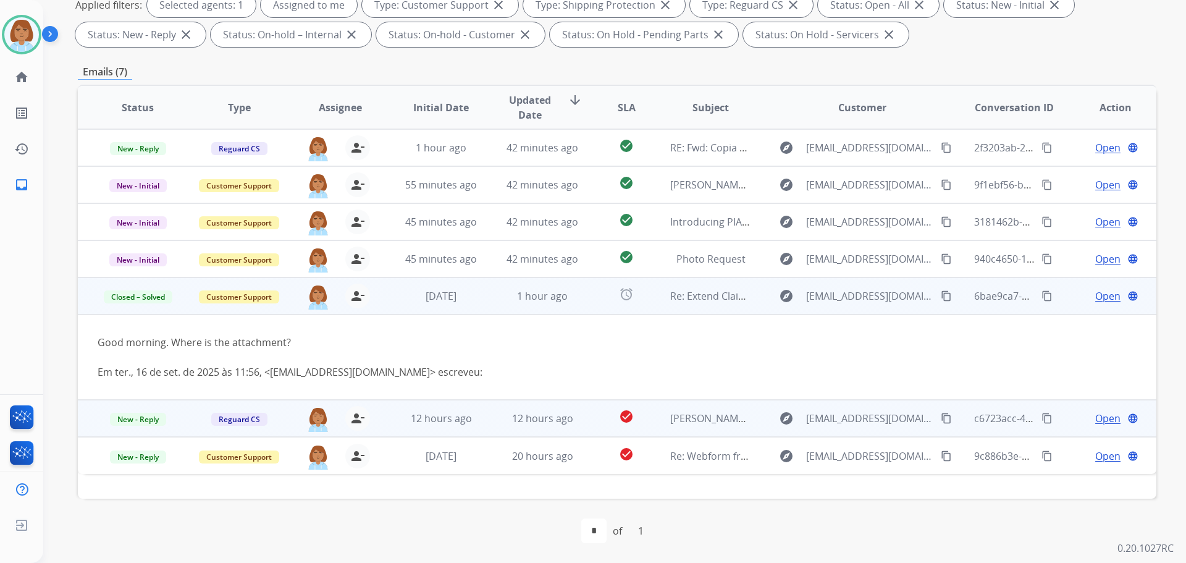
click at [591, 426] on td "check_circle" at bounding box center [616, 418] width 67 height 37
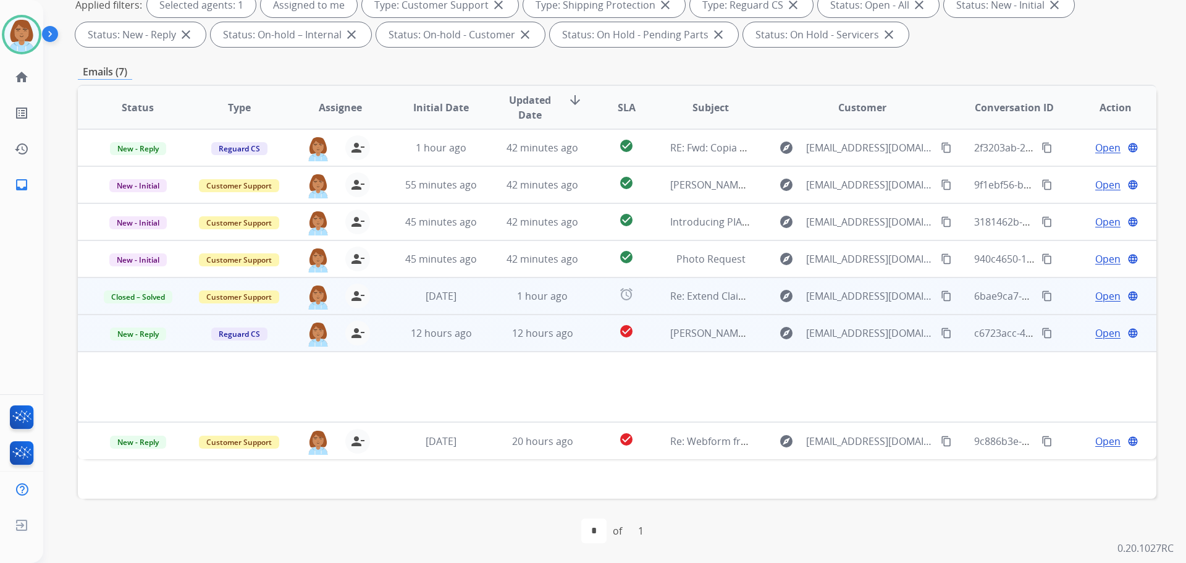
click at [1095, 328] on span "Open" at bounding box center [1107, 333] width 25 height 15
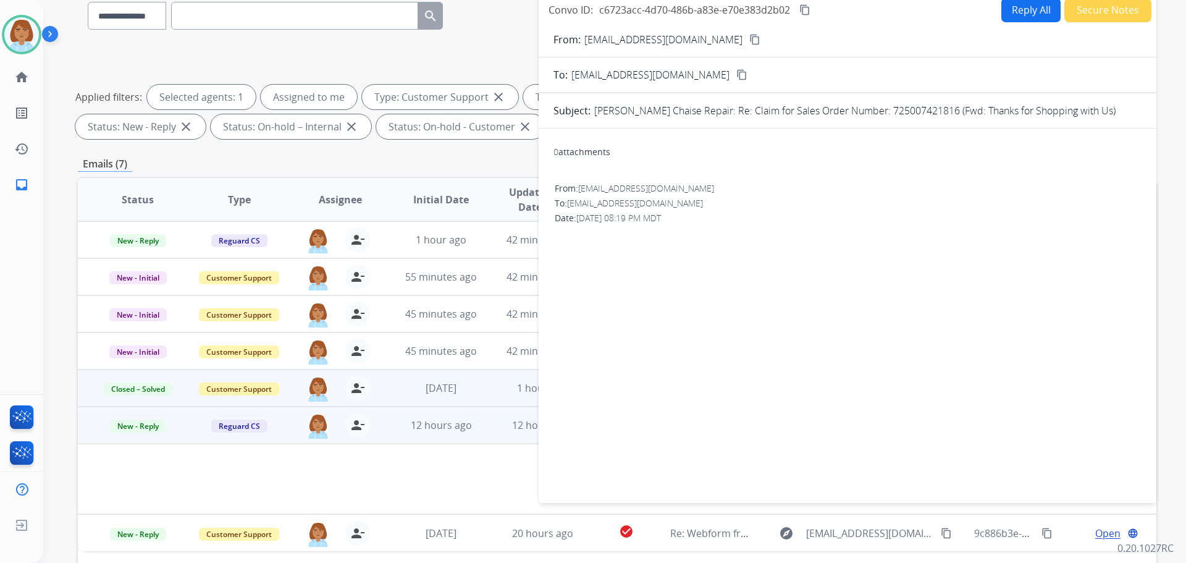
scroll to position [0, 0]
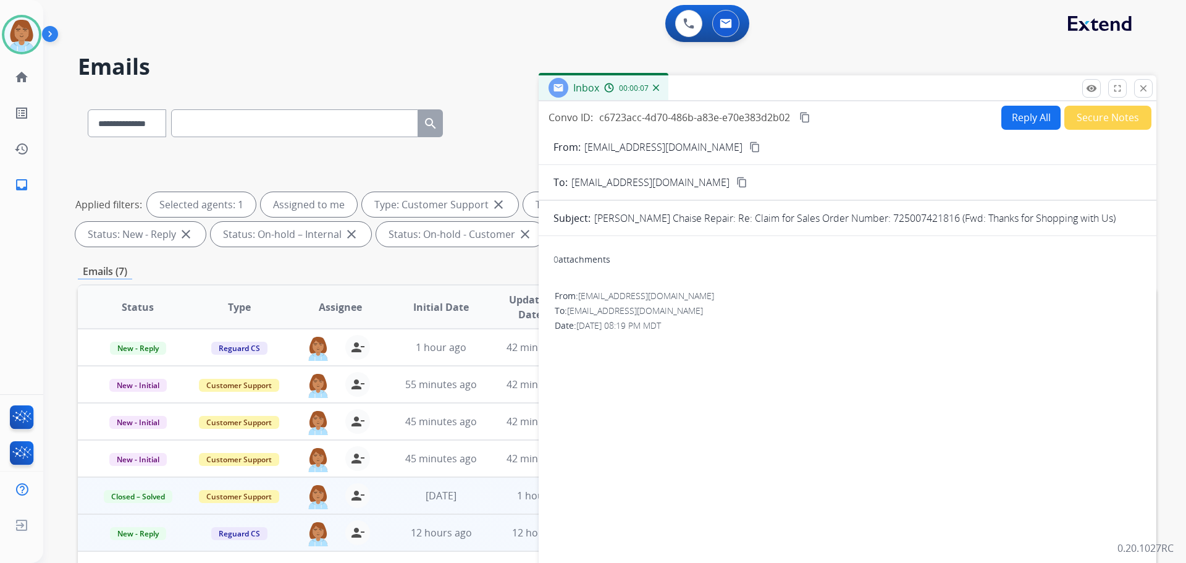
click at [1005, 120] on button "Reply All" at bounding box center [1030, 118] width 59 height 24
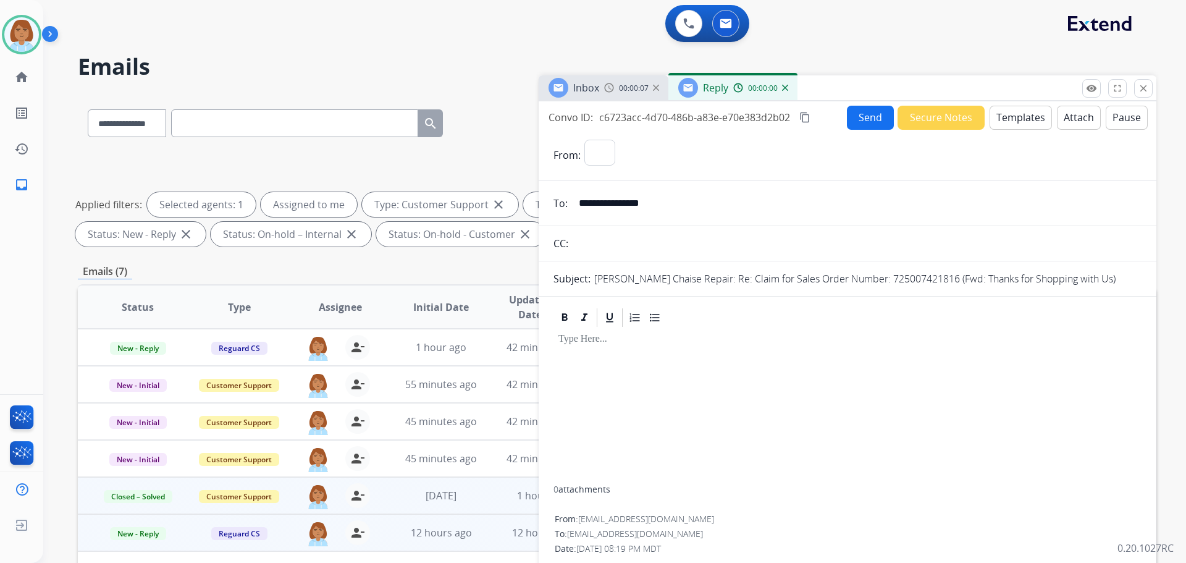
select select "**********"
click at [1026, 122] on button "Templates" at bounding box center [1021, 118] width 62 height 24
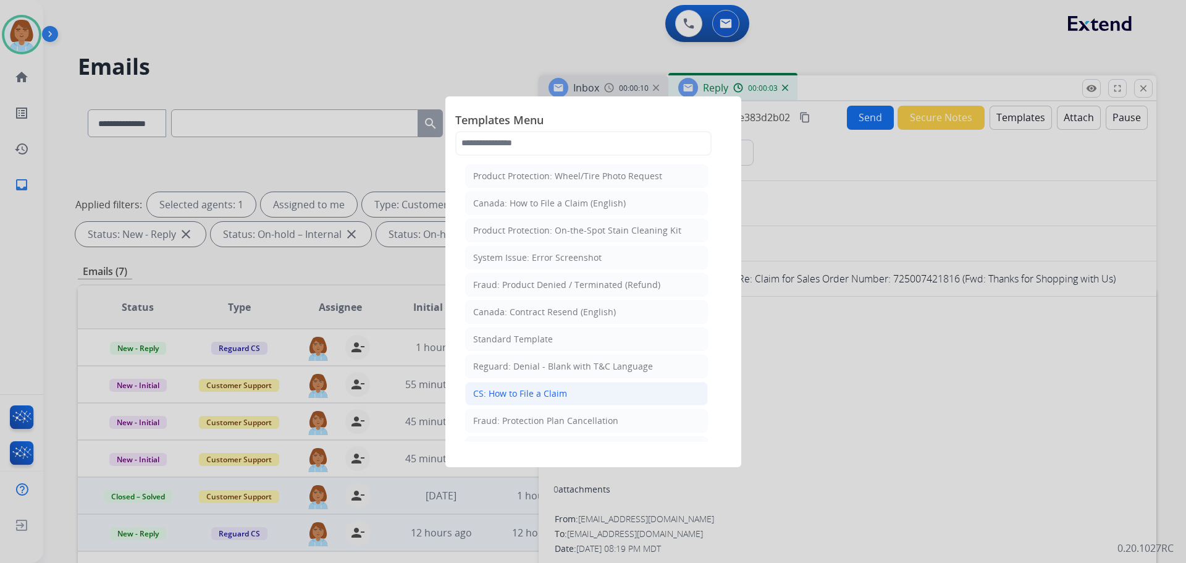
click at [662, 391] on li "CS: How to File a Claim" at bounding box center [586, 393] width 243 height 23
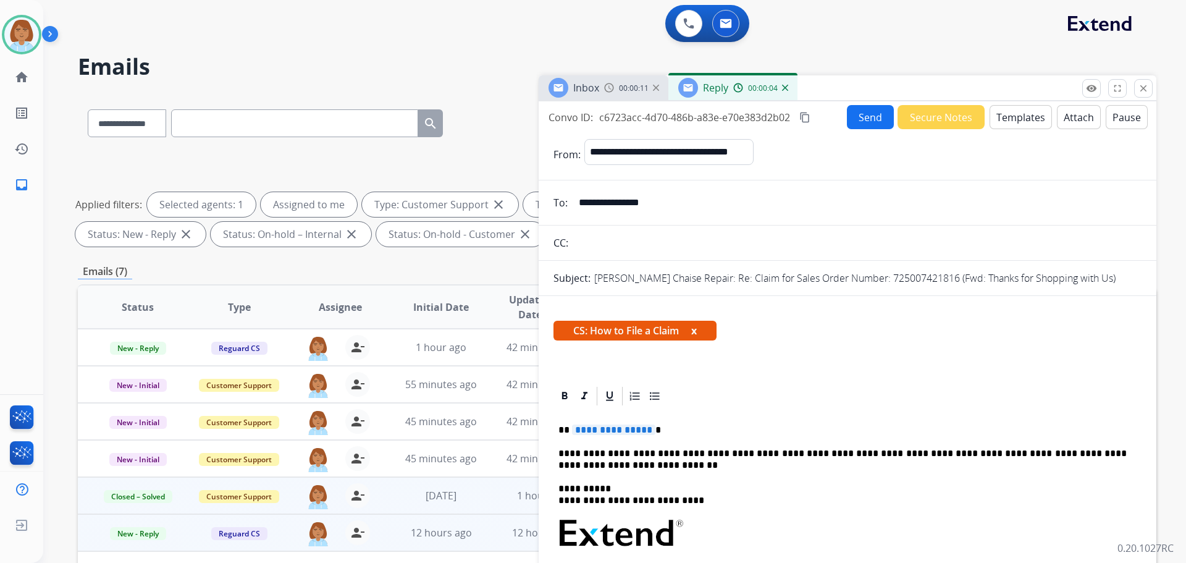
click at [656, 425] on p "**********" at bounding box center [842, 429] width 568 height 11
click at [869, 122] on button "Send" at bounding box center [870, 117] width 47 height 24
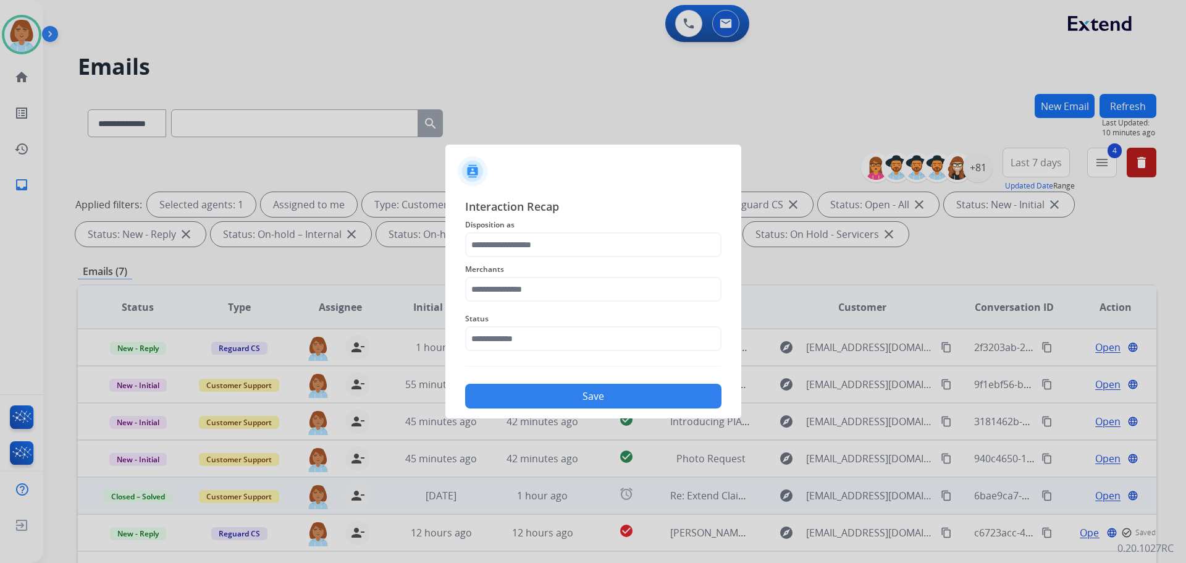
drag, startPoint x: 564, startPoint y: 232, endPoint x: 558, endPoint y: 238, distance: 8.7
click at [563, 232] on span "Disposition as" at bounding box center [593, 224] width 256 height 15
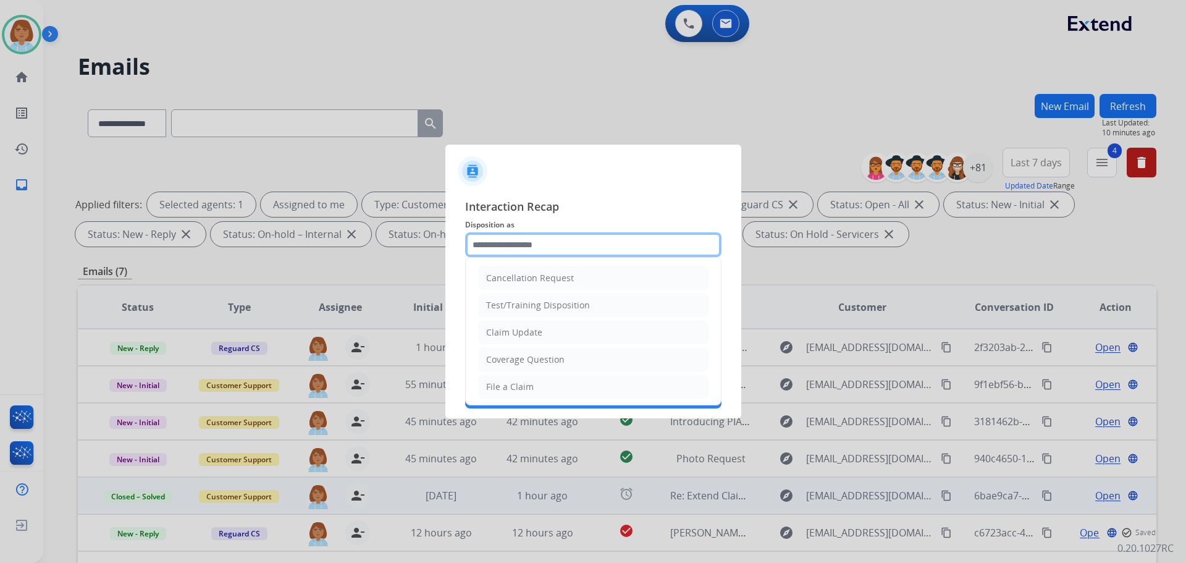
click at [558, 238] on input "text" at bounding box center [593, 244] width 256 height 25
click at [515, 390] on div "File a Claim" at bounding box center [510, 387] width 48 height 12
type input "**********"
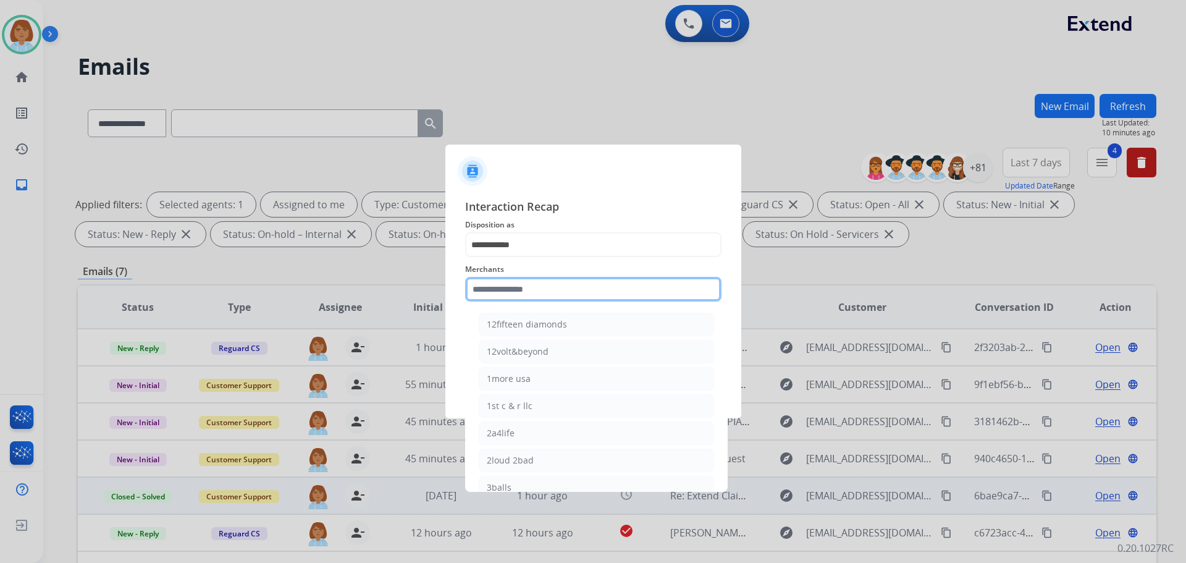
click at [560, 299] on input "text" at bounding box center [593, 289] width 256 height 25
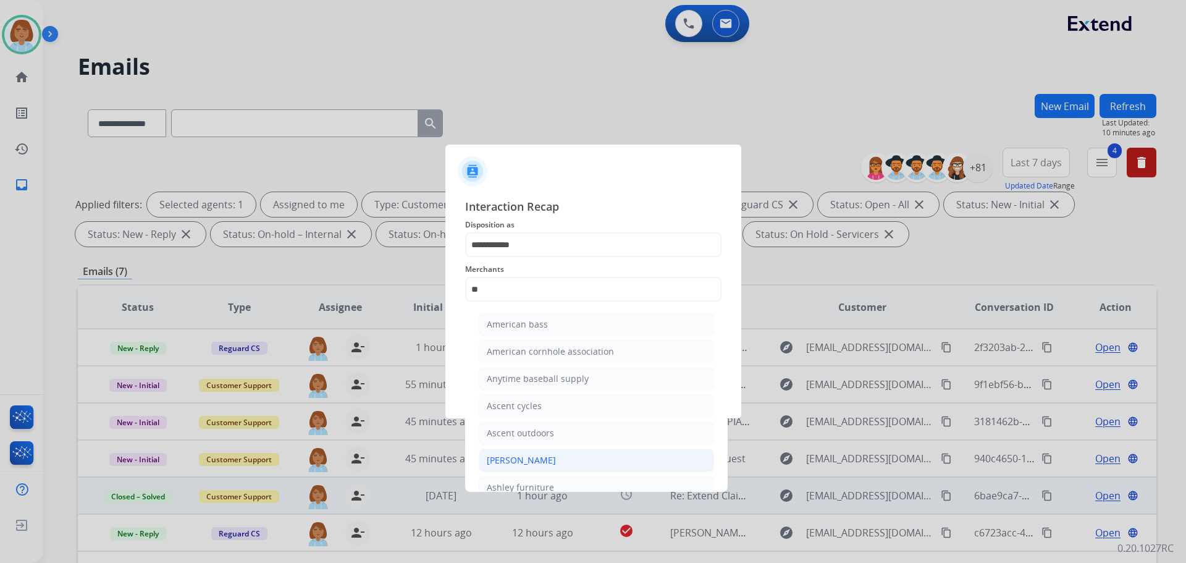
click at [549, 463] on div "[PERSON_NAME]" at bounding box center [521, 460] width 69 height 12
type input "**********"
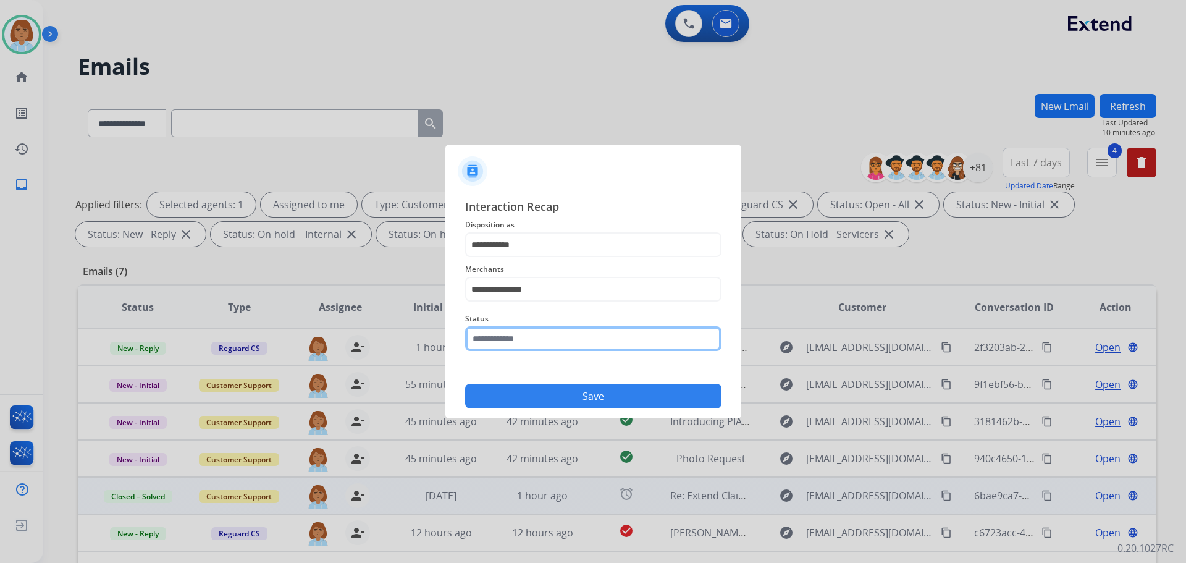
click at [542, 345] on input "text" at bounding box center [593, 338] width 256 height 25
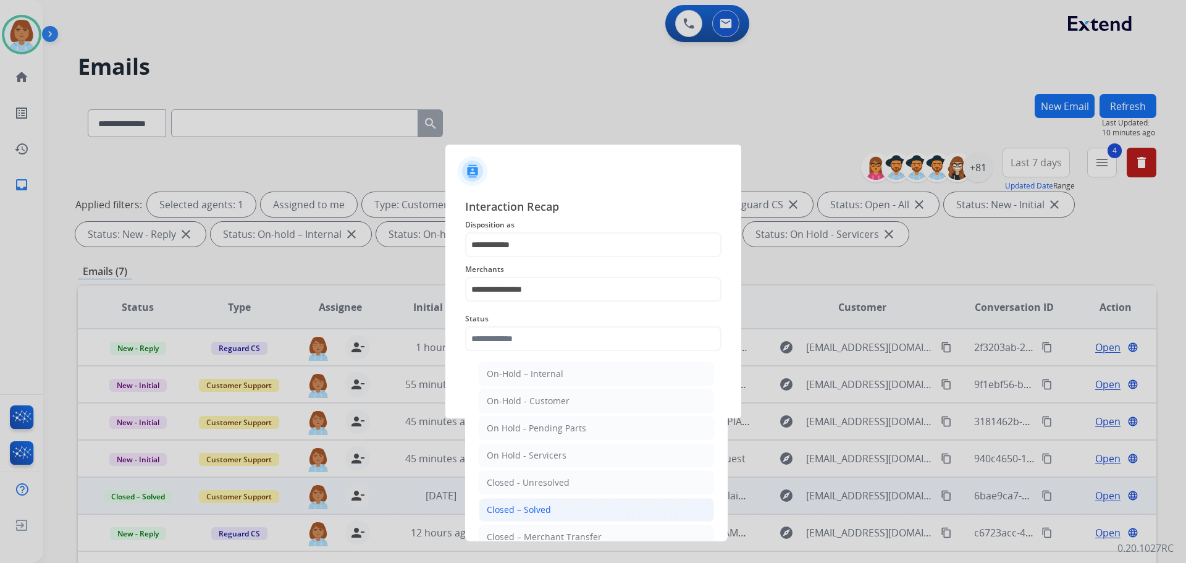
click at [582, 513] on li "Closed – Solved" at bounding box center [596, 509] width 235 height 23
type input "**********"
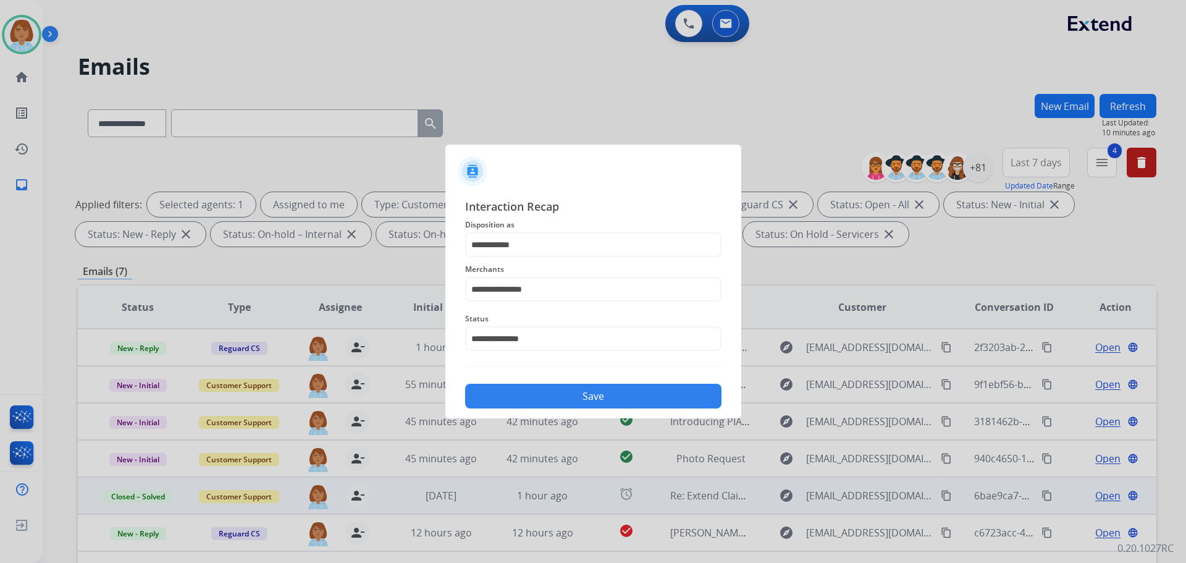
click at [586, 395] on button "Save" at bounding box center [593, 396] width 256 height 25
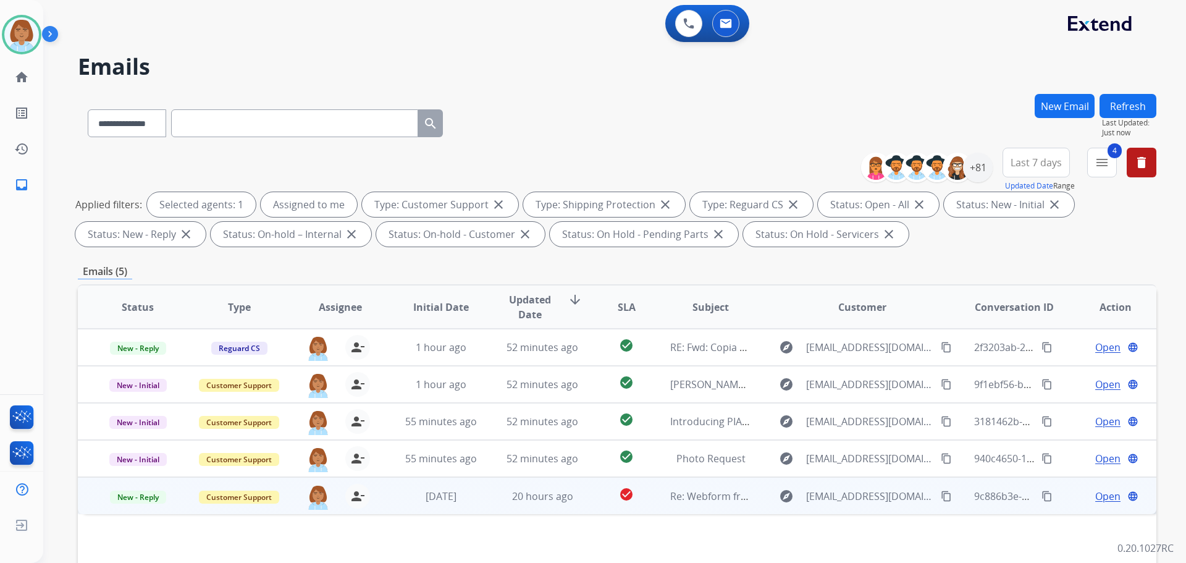
click at [589, 500] on td "check_circle" at bounding box center [616, 495] width 67 height 37
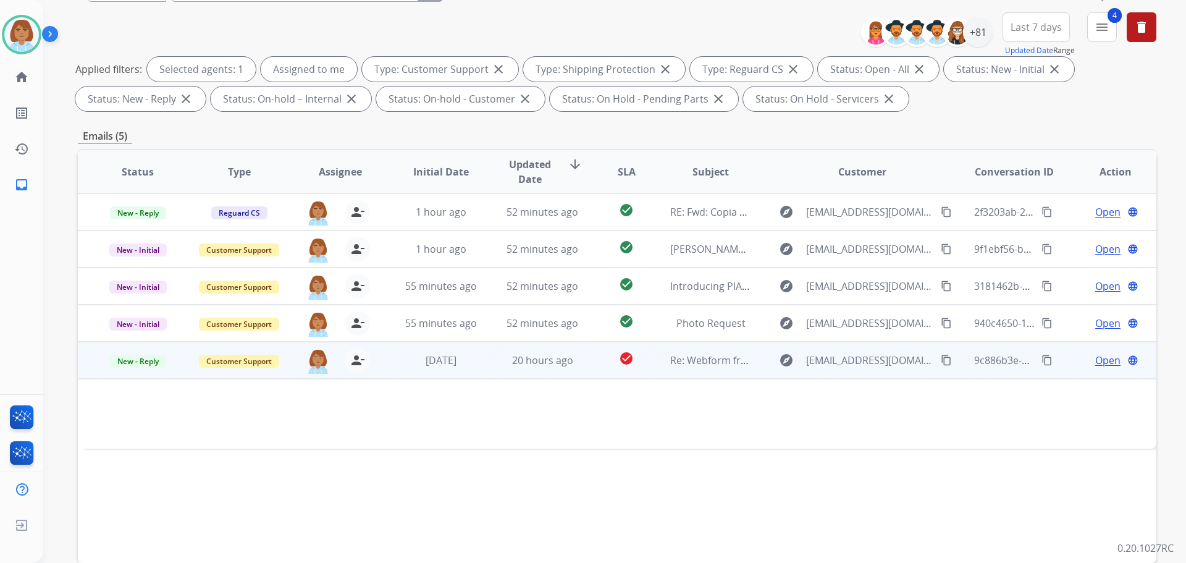
scroll to position [185, 0]
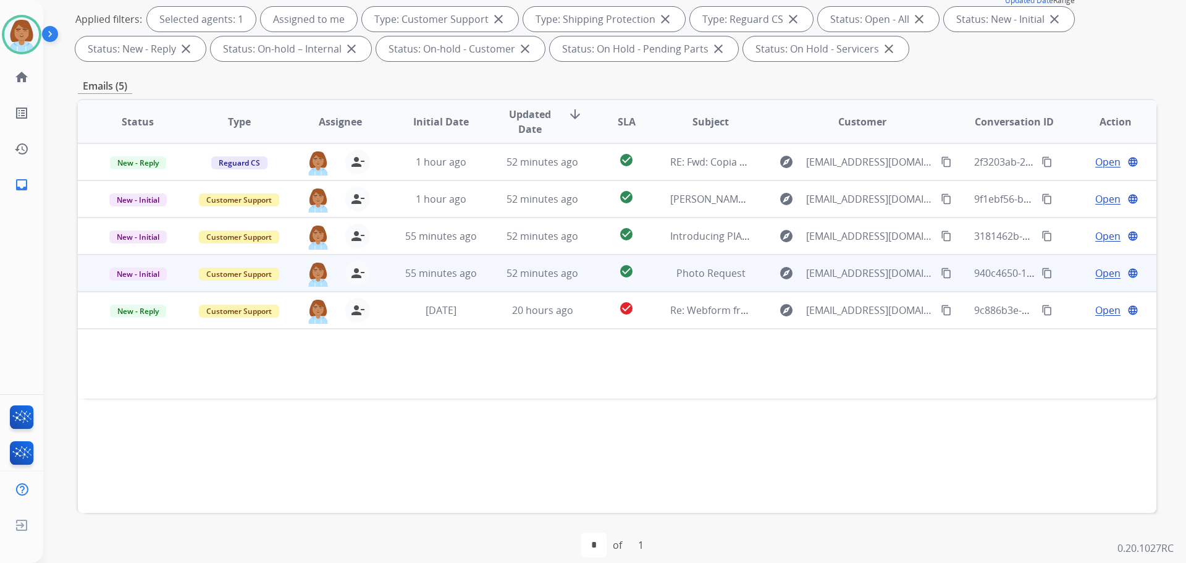
click at [957, 284] on td "940c4650-18f2-45f1-87cd-7546e1a04483 content_copy" at bounding box center [1004, 272] width 101 height 37
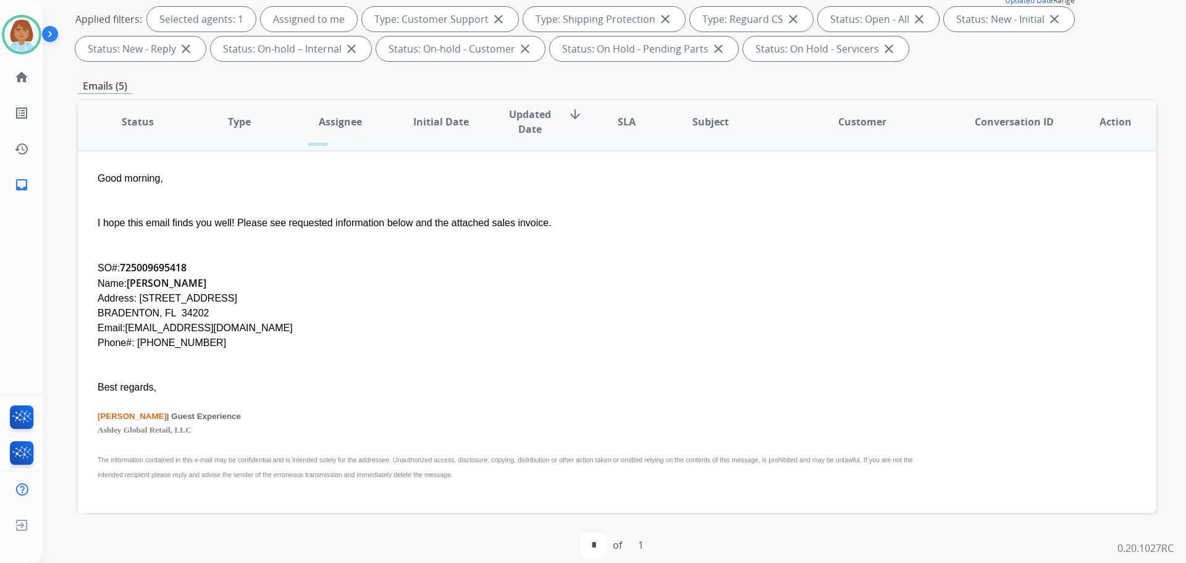
scroll to position [119, 0]
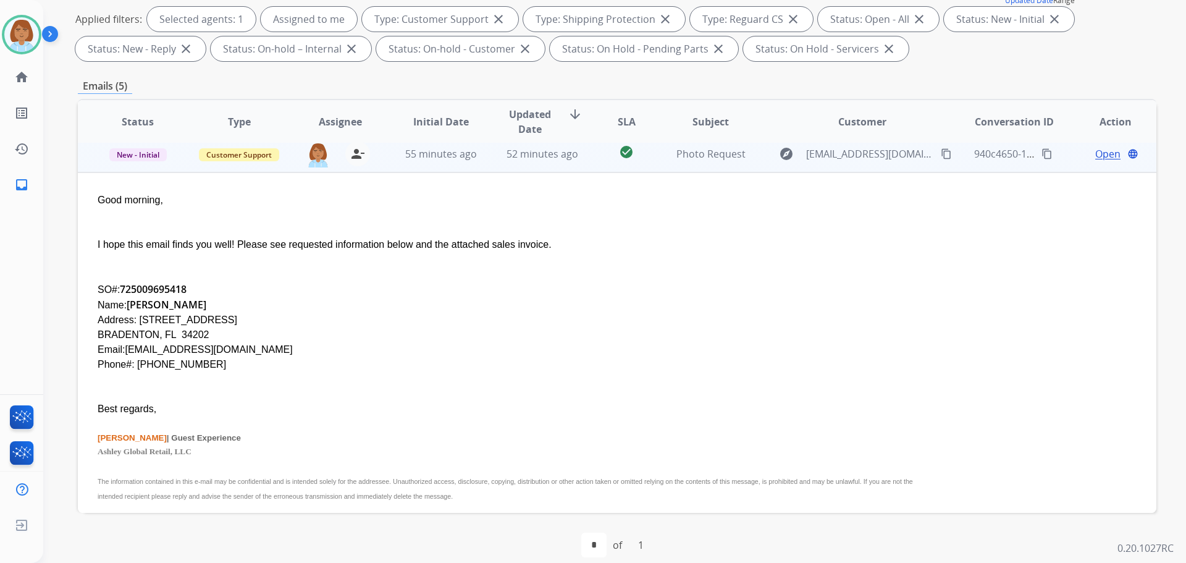
click at [163, 361] on div "Phone#: 2396927811" at bounding box center [516, 364] width 837 height 15
copy div "2396927811"
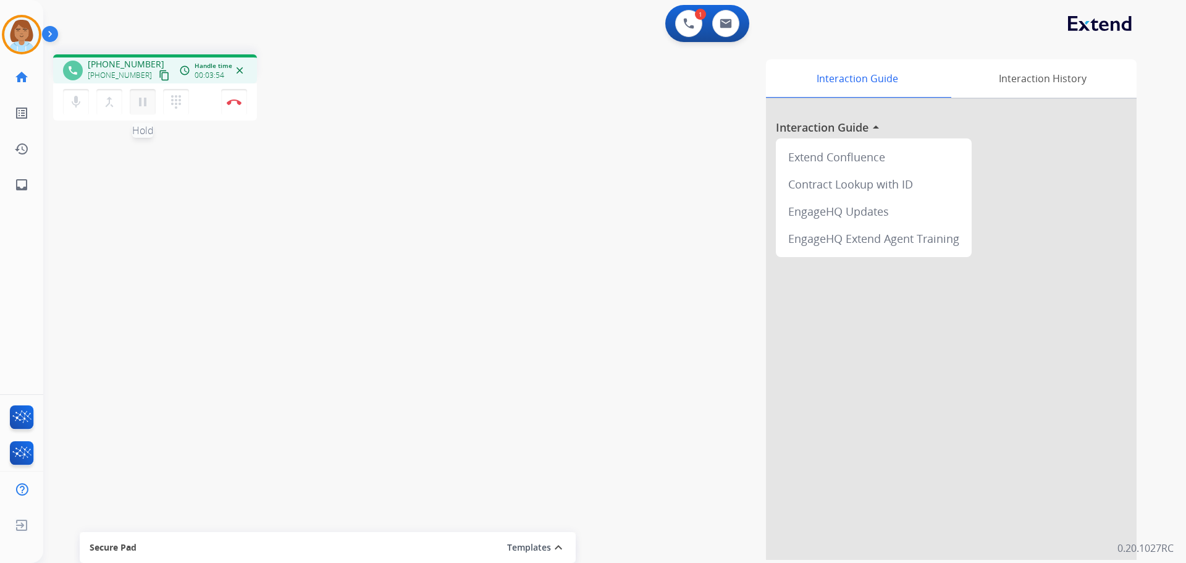
click at [138, 109] on button "pause Hold" at bounding box center [143, 102] width 26 height 26
click at [130, 105] on button "play_arrow Hold" at bounding box center [143, 102] width 26 height 26
click at [733, 21] on button at bounding box center [725, 23] width 27 height 27
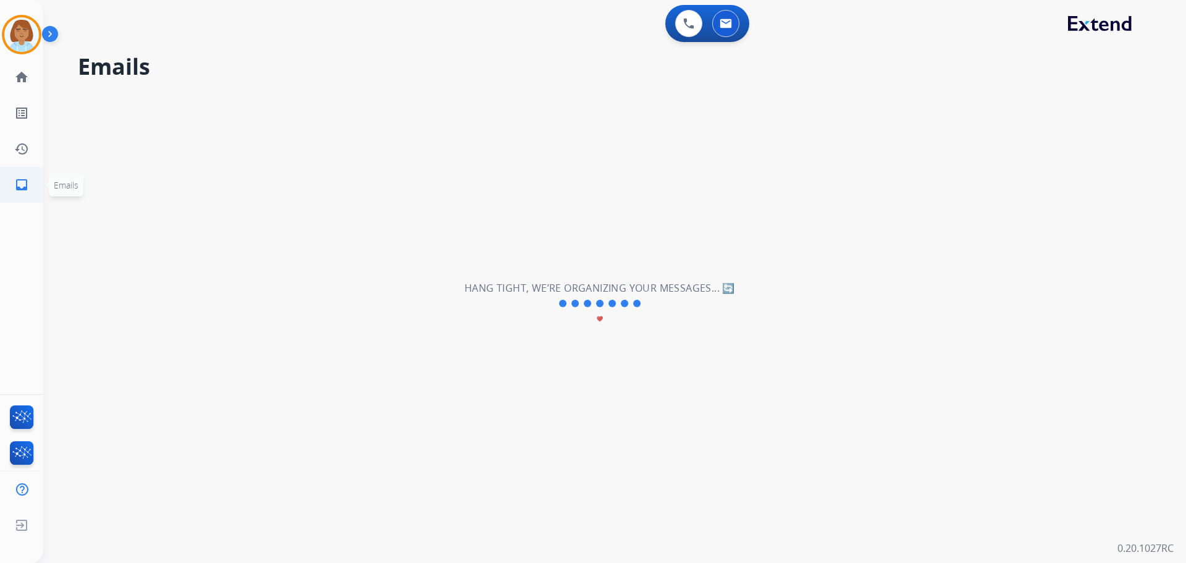
click at [28, 188] on mat-icon "inbox" at bounding box center [21, 184] width 15 height 15
click at [22, 176] on link "inbox Emails" at bounding box center [21, 184] width 35 height 35
click at [34, 80] on link "home Home" at bounding box center [21, 77] width 35 height 35
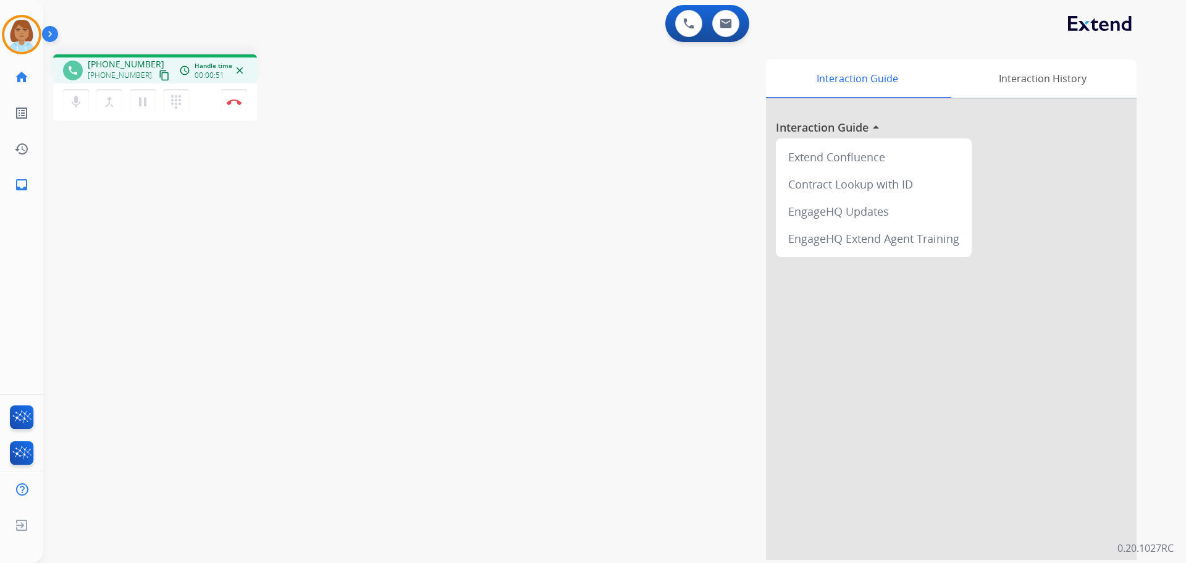
click at [25, 203] on div "Jaquayla Busy Edit Avatar Agent: Jaquayla Routing Profile: Extend_Training CS h…" at bounding box center [21, 281] width 43 height 563
click at [32, 177] on link "inbox Emails" at bounding box center [21, 184] width 35 height 35
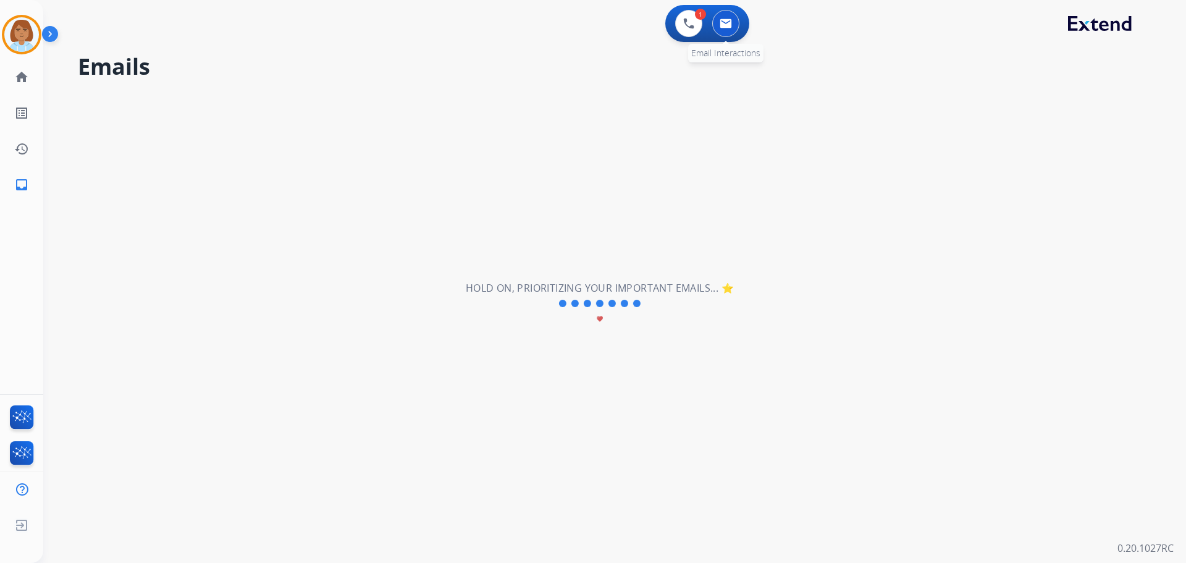
click at [720, 27] on img at bounding box center [726, 24] width 12 height 10
click at [730, 14] on button at bounding box center [725, 23] width 27 height 27
click at [17, 82] on mat-icon "home" at bounding box center [21, 77] width 15 height 15
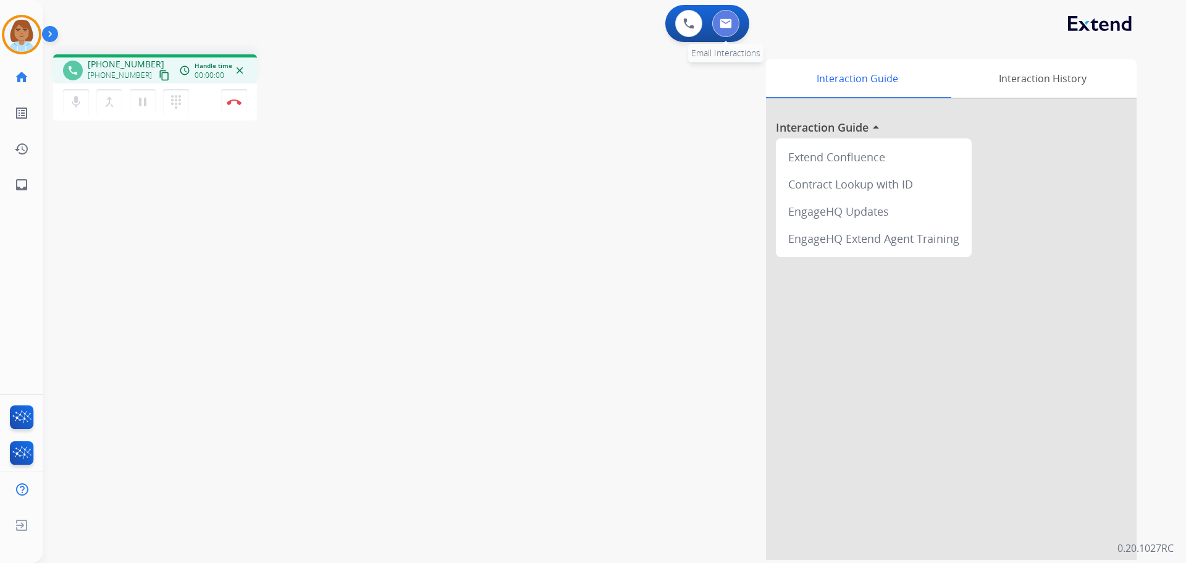
click at [723, 33] on button at bounding box center [725, 23] width 27 height 27
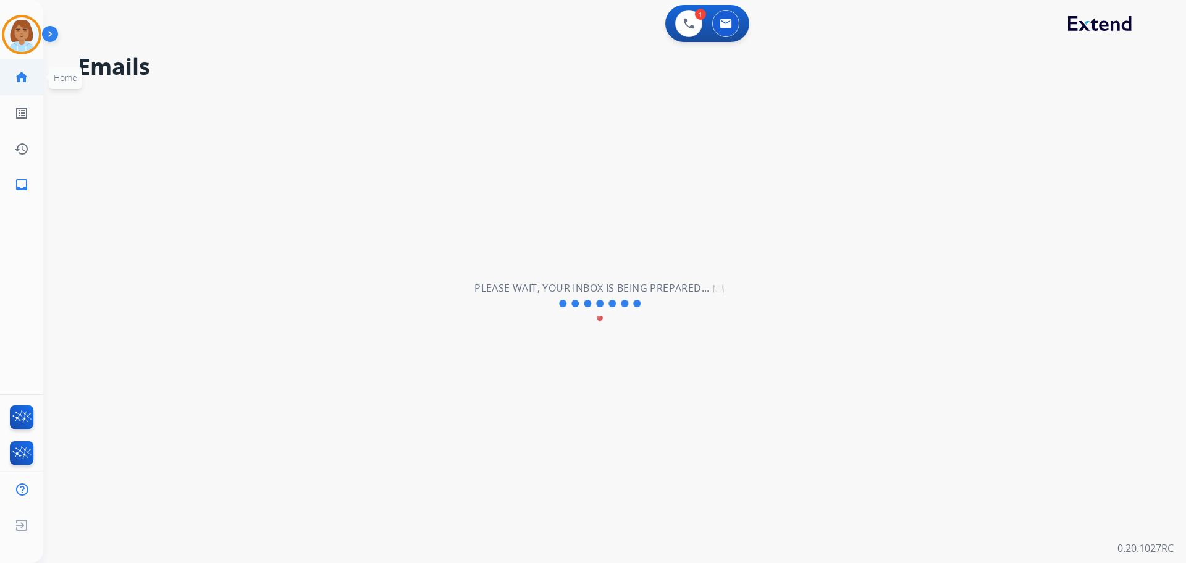
click at [26, 70] on mat-icon "home" at bounding box center [21, 77] width 15 height 15
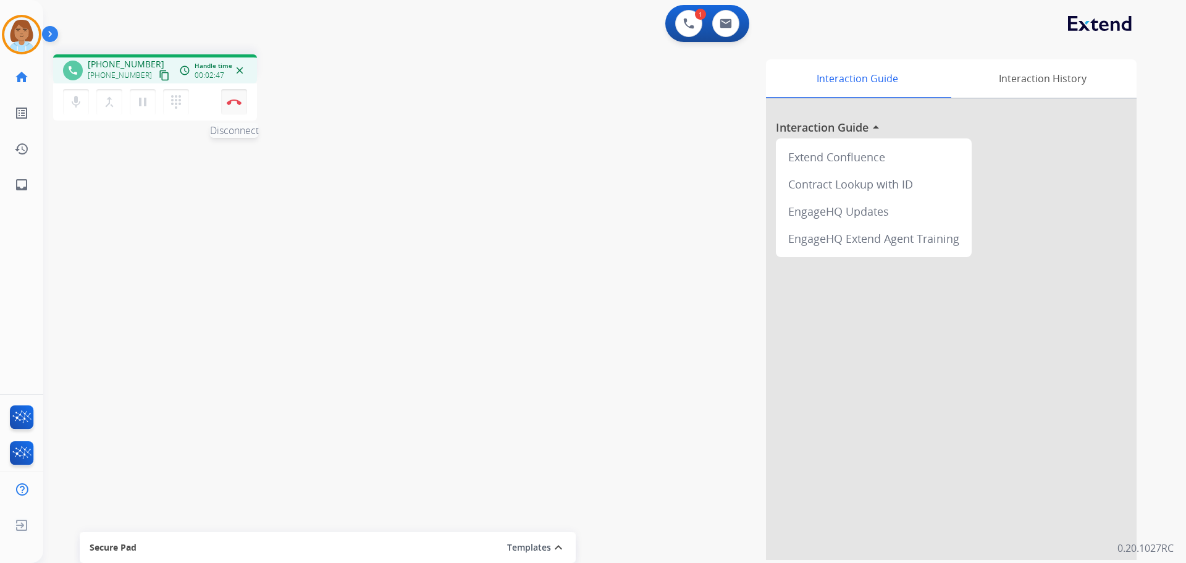
click at [238, 99] on img at bounding box center [234, 102] width 15 height 6
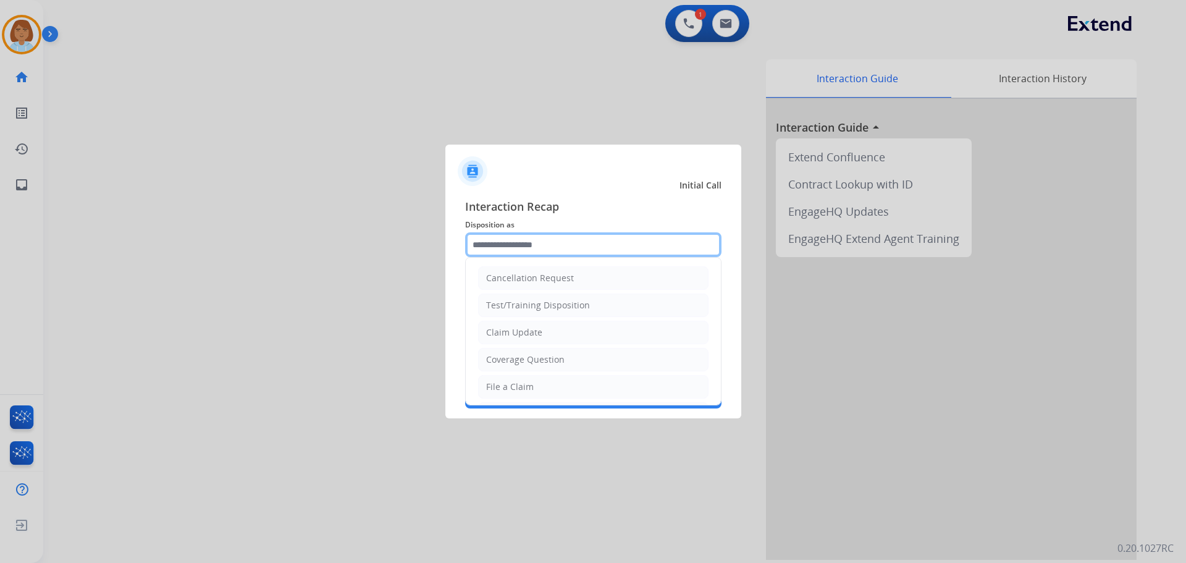
click at [537, 253] on input "text" at bounding box center [593, 244] width 256 height 25
click at [540, 333] on li "Claim Update" at bounding box center [593, 332] width 230 height 23
type input "**********"
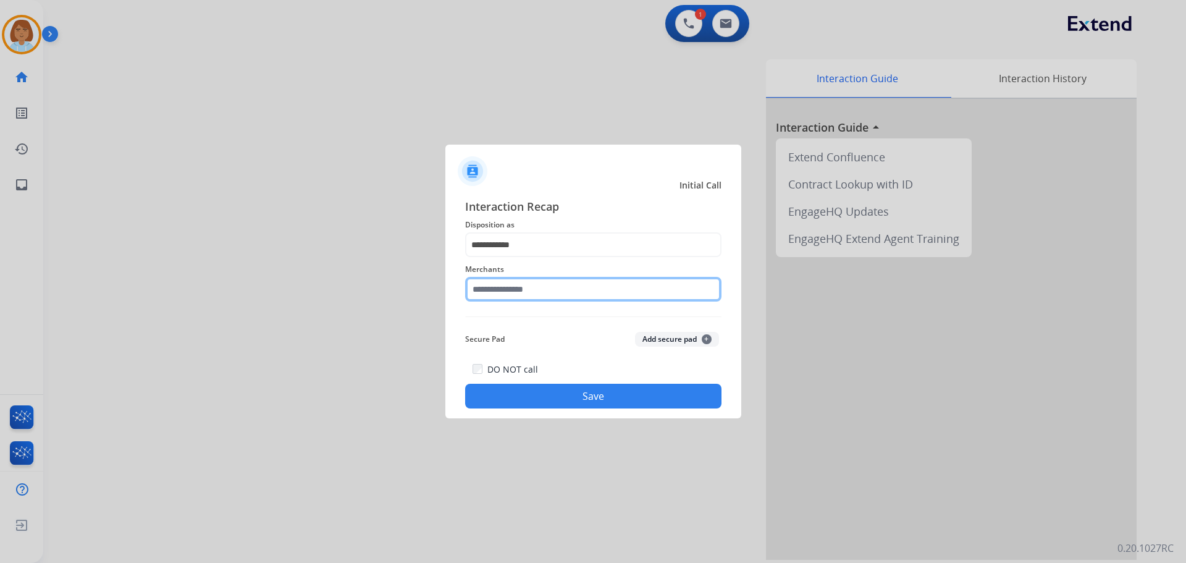
click at [543, 300] on input "text" at bounding box center [593, 289] width 256 height 25
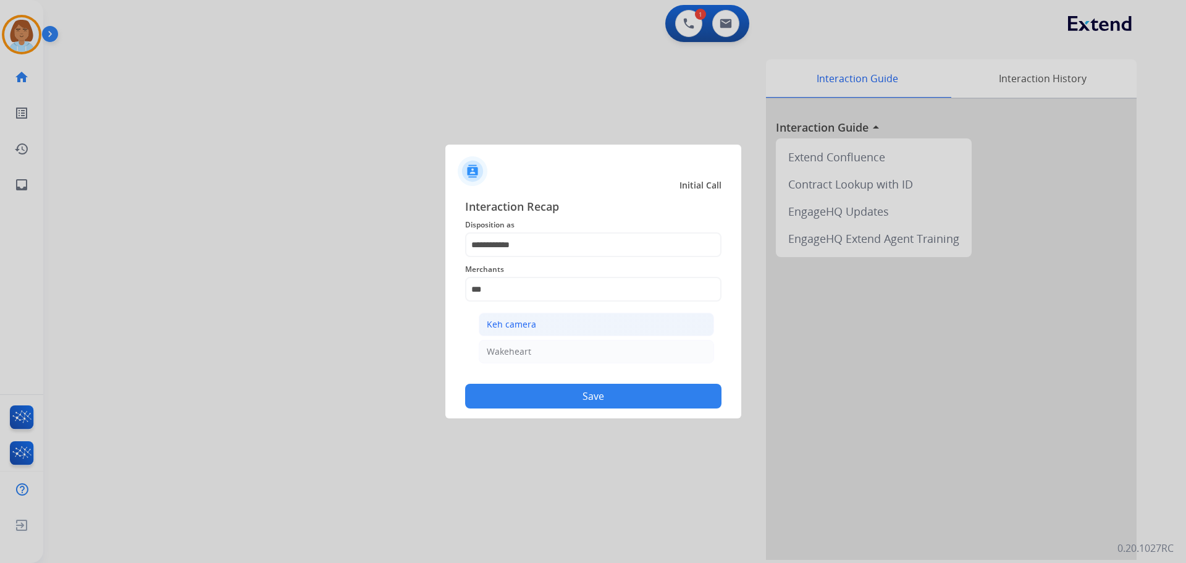
click at [566, 319] on li "Keh camera" at bounding box center [596, 324] width 235 height 23
type input "**********"
click at [574, 392] on button "Save" at bounding box center [593, 396] width 256 height 25
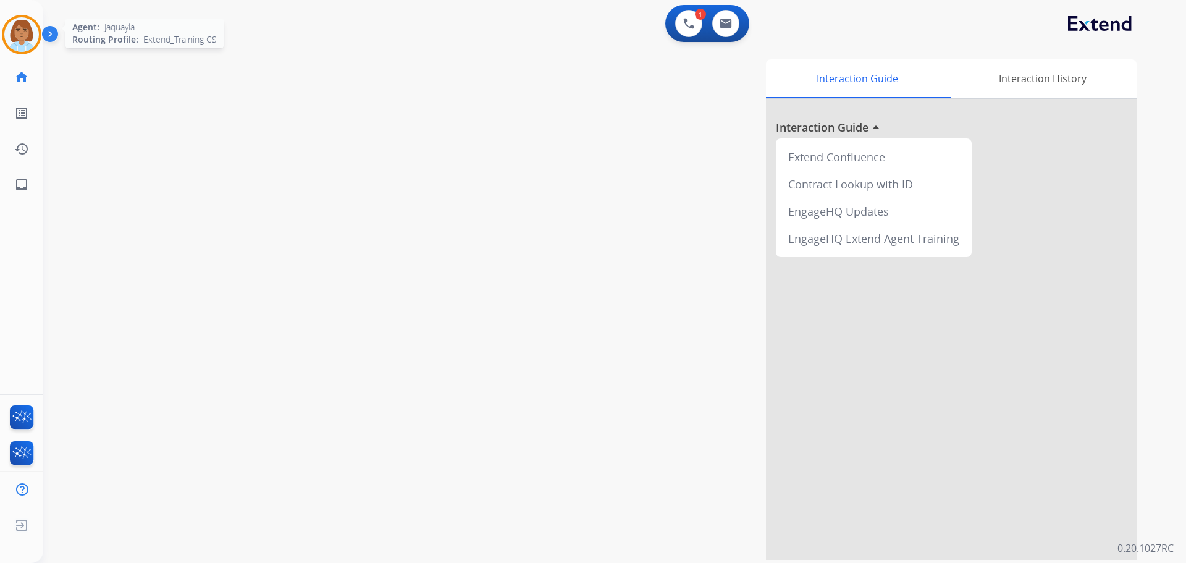
click at [30, 46] on img at bounding box center [21, 34] width 35 height 35
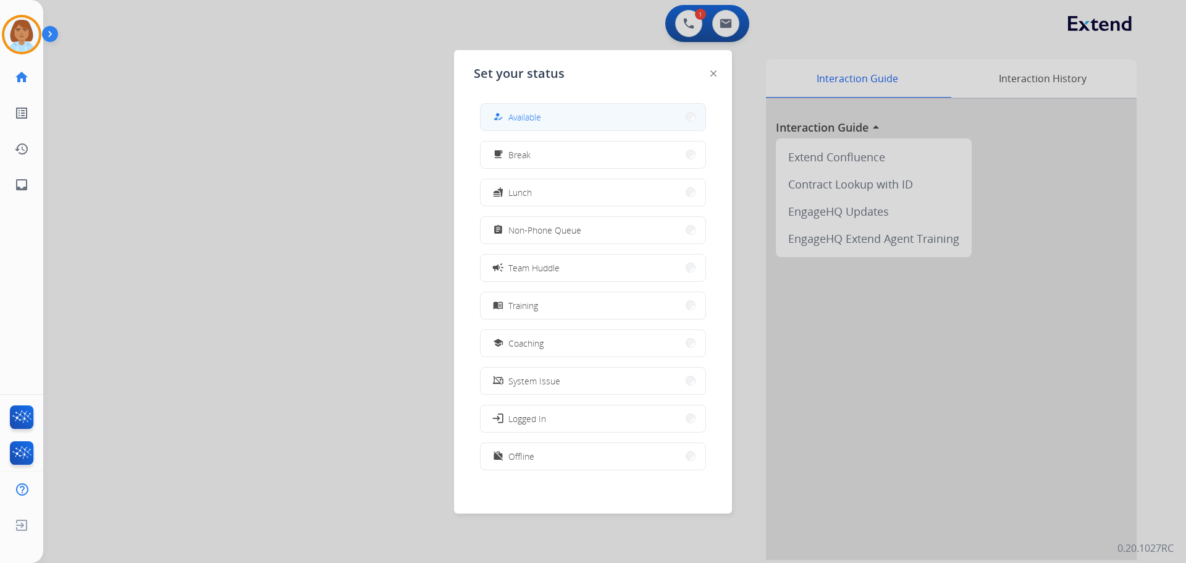
click at [566, 106] on button "how_to_reg Available" at bounding box center [593, 117] width 225 height 27
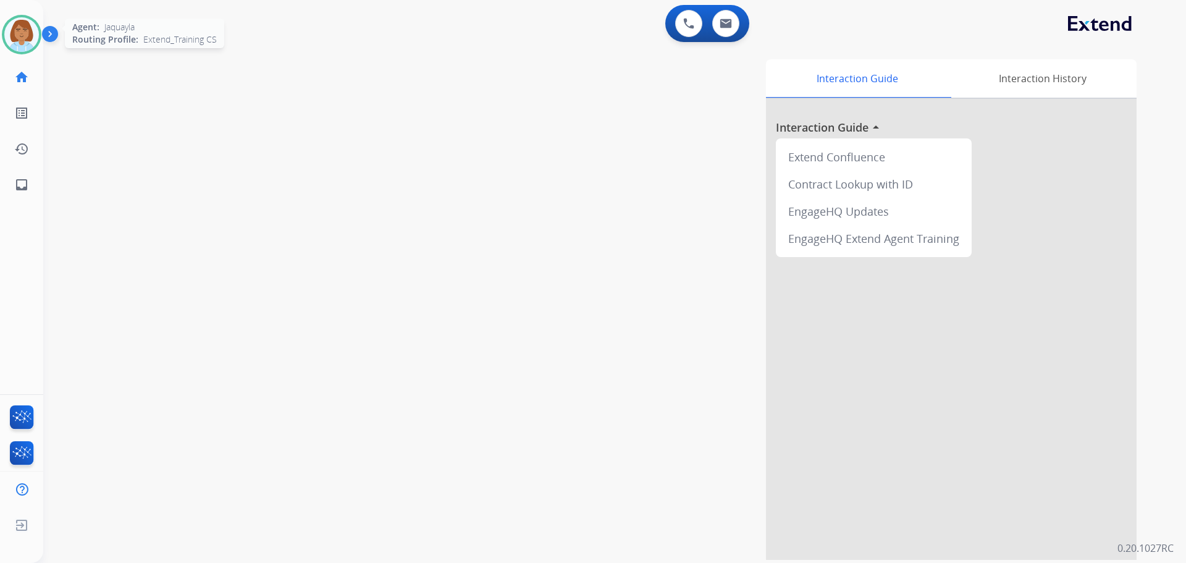
click at [15, 39] on img at bounding box center [21, 34] width 35 height 35
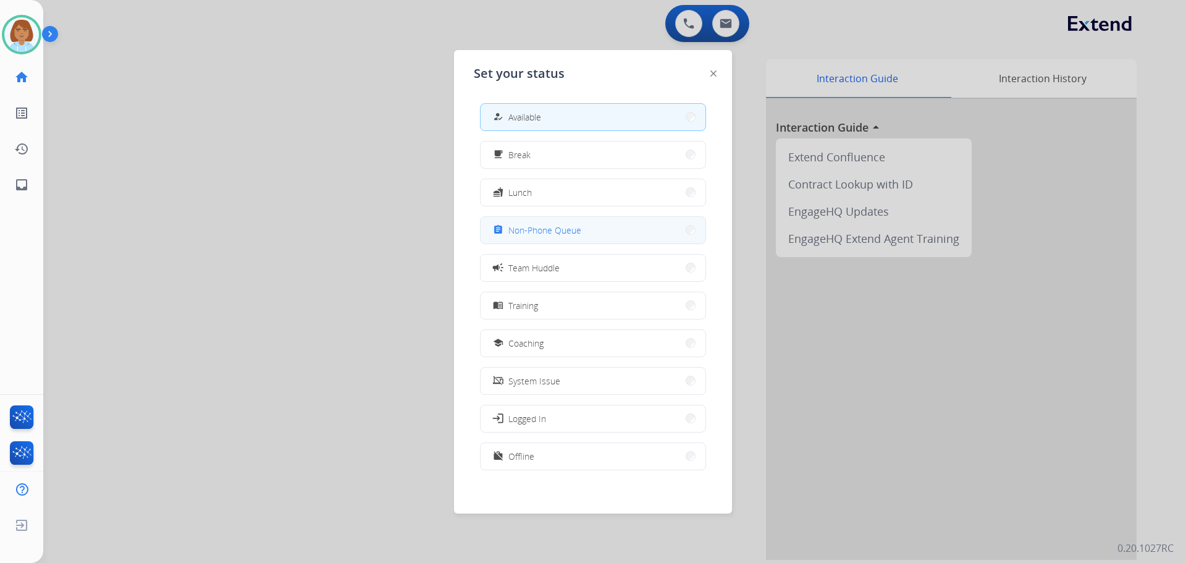
click at [620, 222] on button "assignment Non-Phone Queue" at bounding box center [593, 230] width 225 height 27
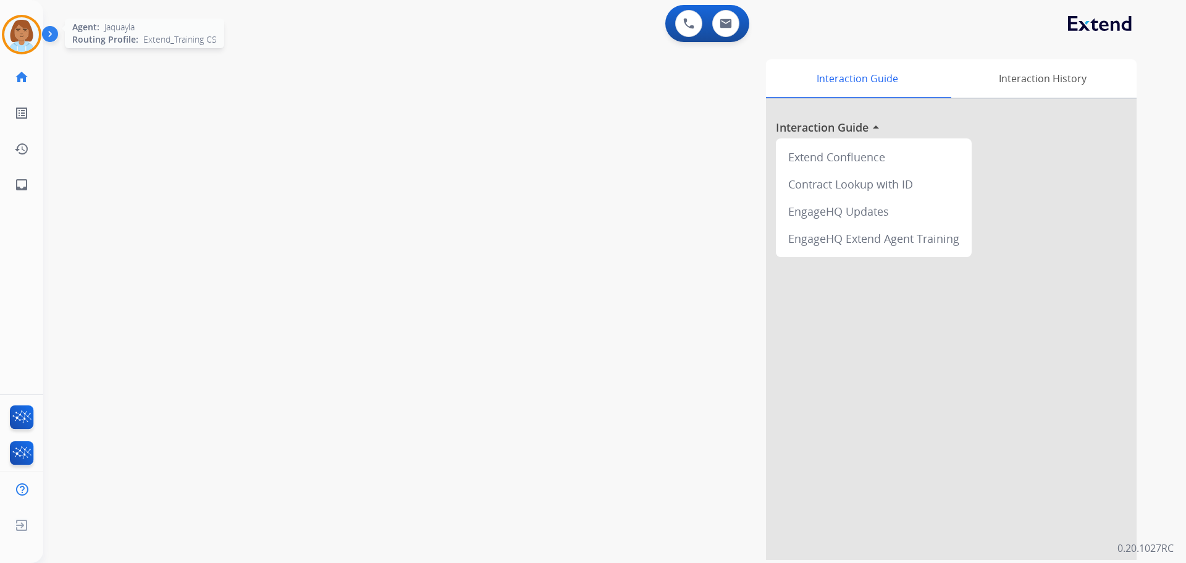
click at [22, 41] on img at bounding box center [21, 34] width 35 height 35
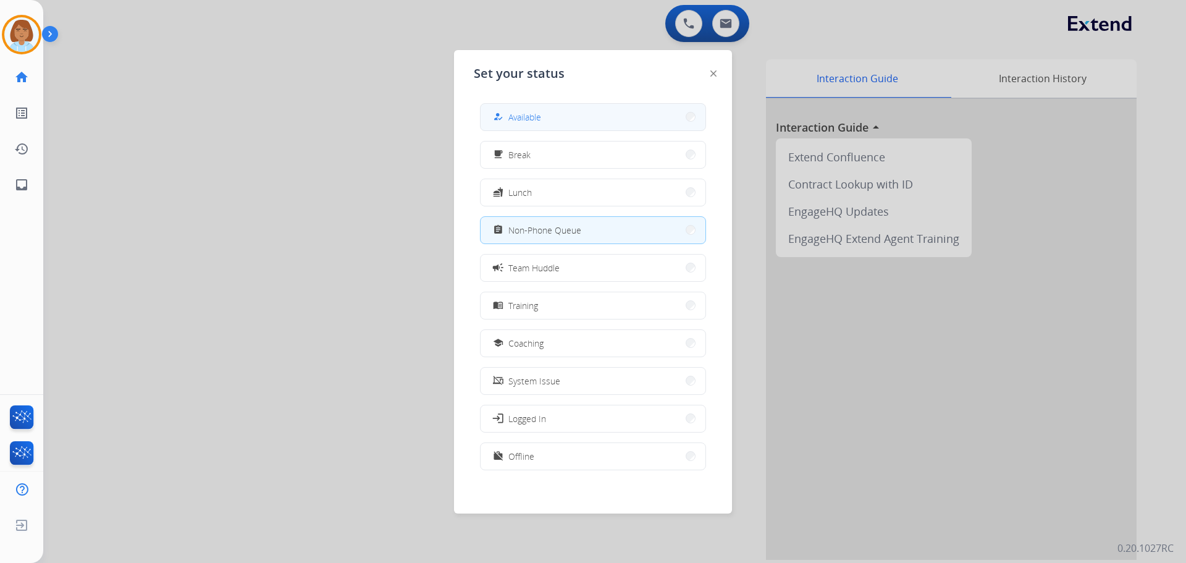
click at [549, 117] on button "how_to_reg Available" at bounding box center [593, 117] width 225 height 27
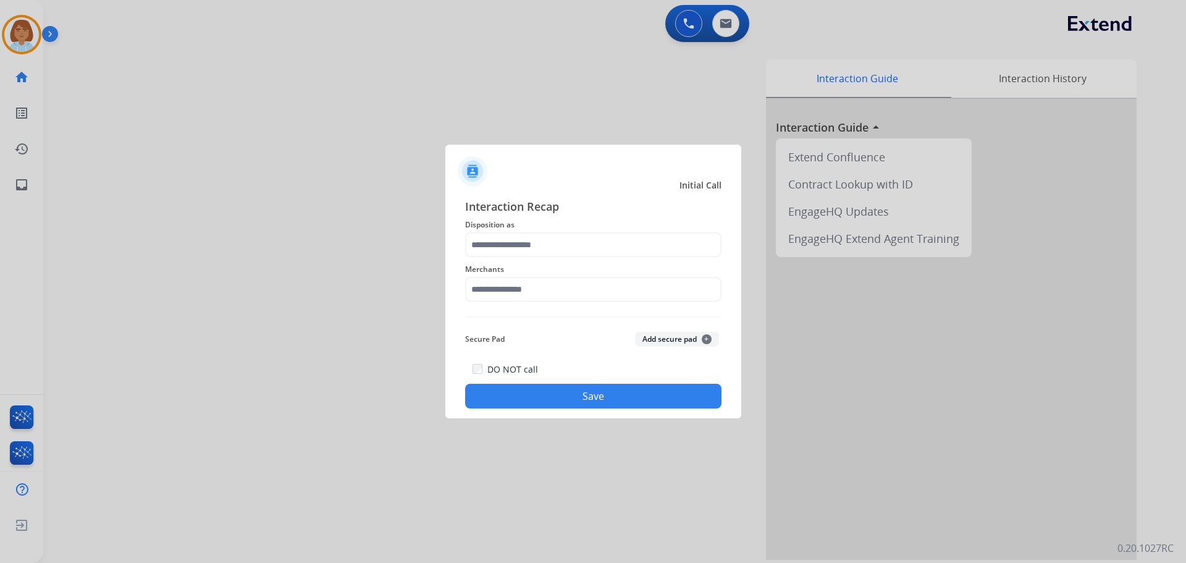
click at [587, 258] on div "Merchants" at bounding box center [593, 281] width 256 height 49
click at [603, 240] on input "text" at bounding box center [593, 244] width 256 height 25
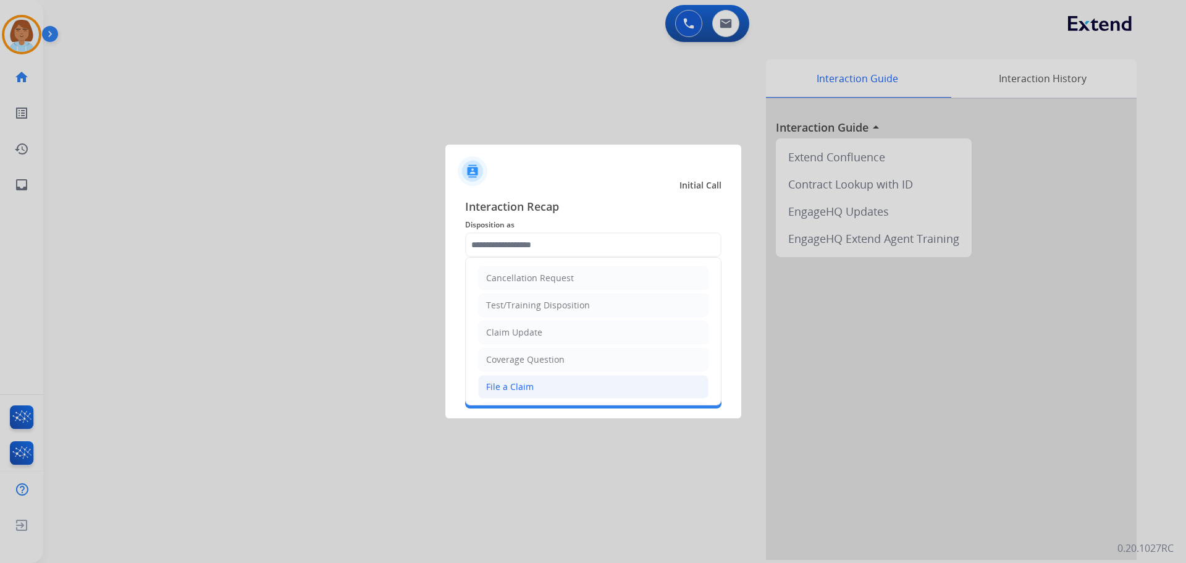
click at [536, 385] on li "File a Claim" at bounding box center [593, 386] width 230 height 23
type input "**********"
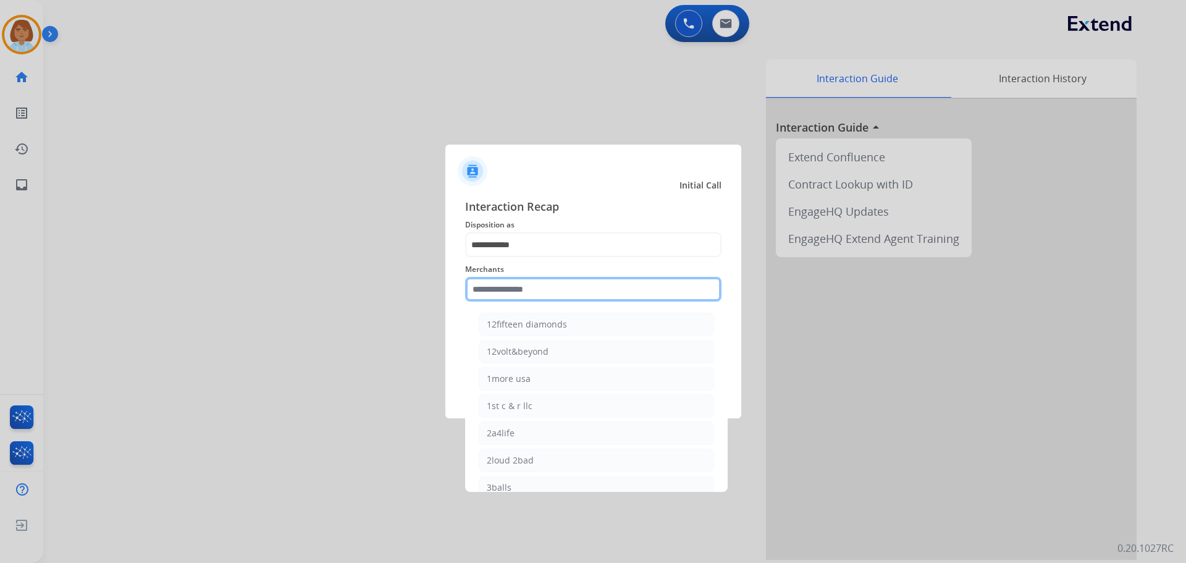
click at [573, 282] on input "text" at bounding box center [593, 289] width 256 height 25
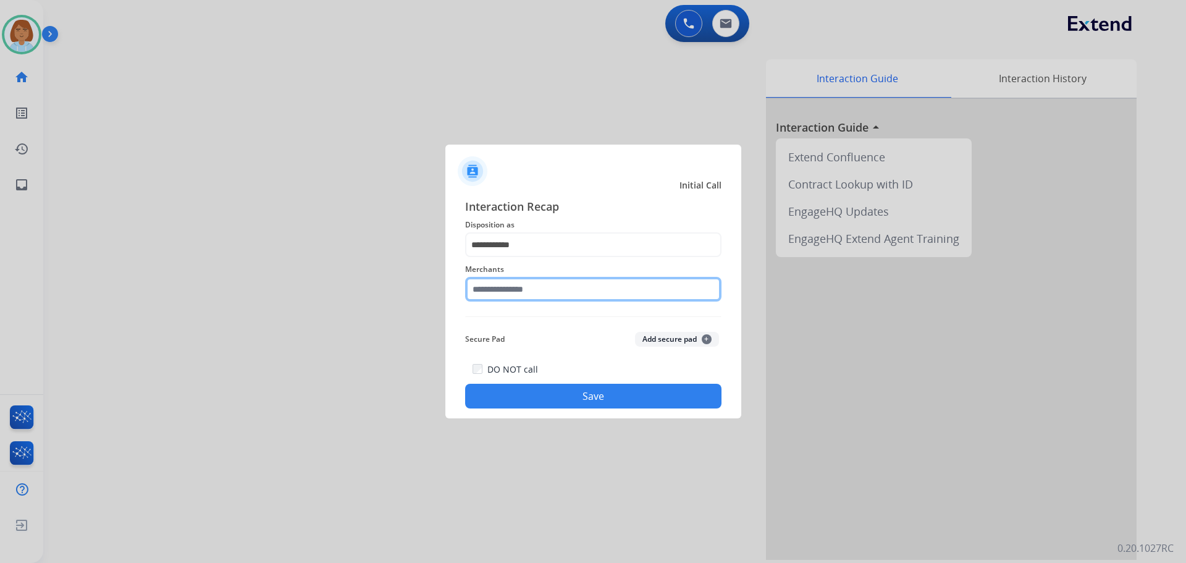
click at [559, 300] on input "text" at bounding box center [593, 289] width 256 height 25
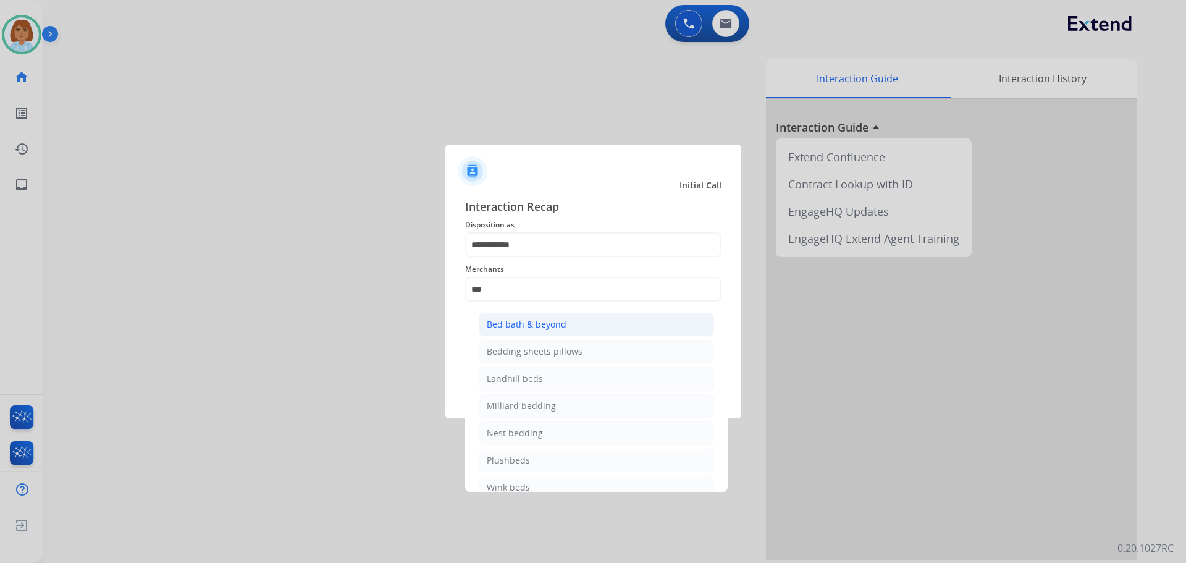
click at [517, 320] on div "Bed bath & beyond" at bounding box center [527, 324] width 80 height 12
type input "**********"
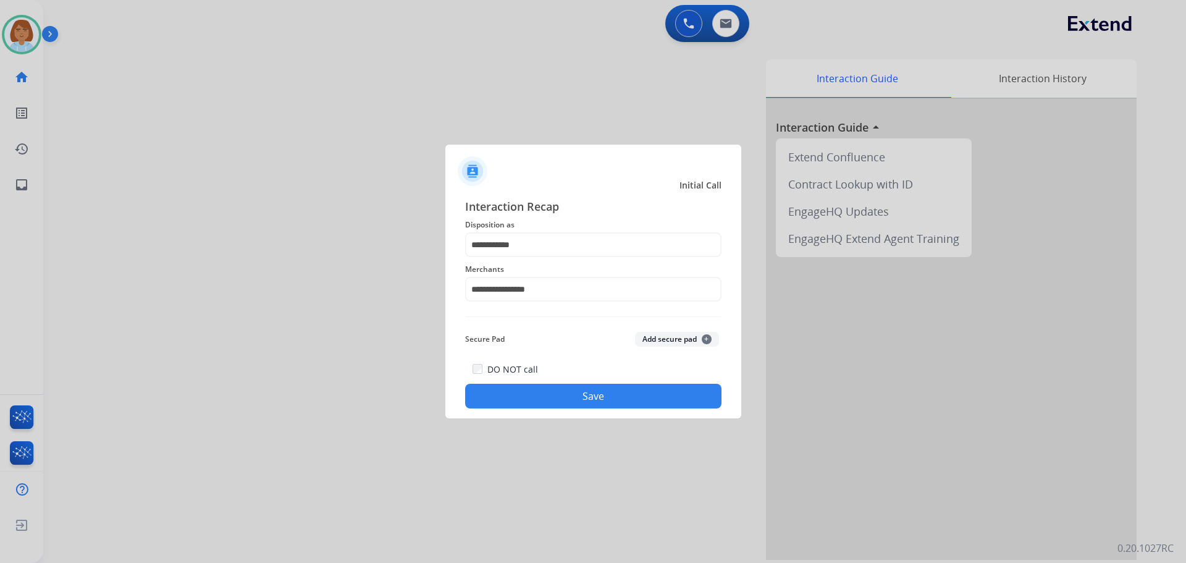
drag, startPoint x: 553, startPoint y: 394, endPoint x: 575, endPoint y: 398, distance: 22.7
click at [553, 394] on button "Save" at bounding box center [593, 396] width 256 height 25
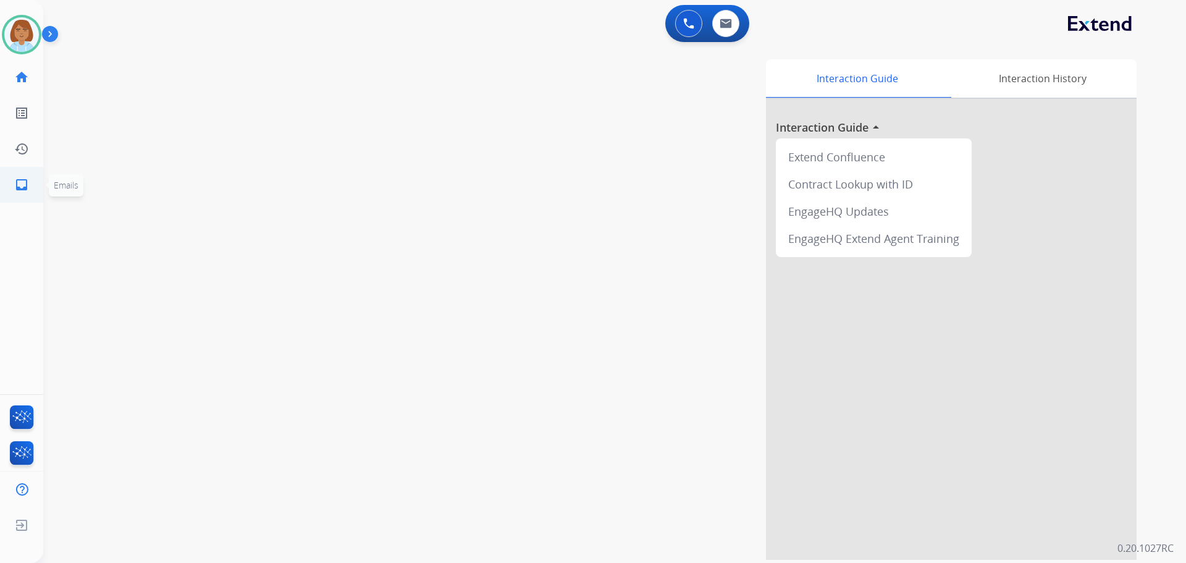
click at [15, 185] on mat-icon "inbox" at bounding box center [21, 184] width 15 height 15
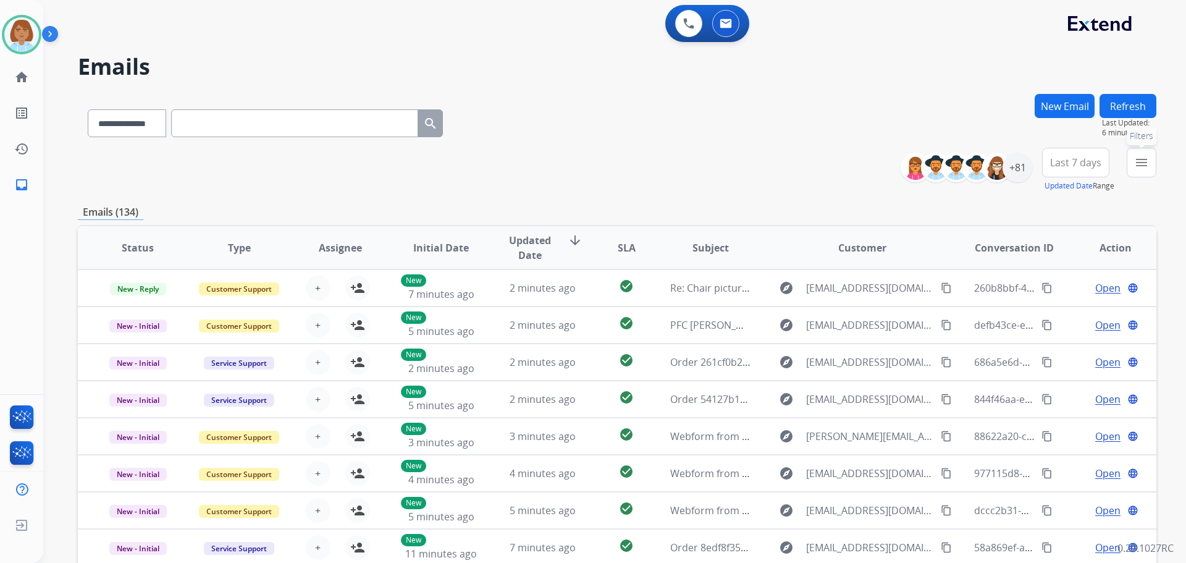
click at [1141, 170] on button "menu Filters" at bounding box center [1142, 163] width 30 height 30
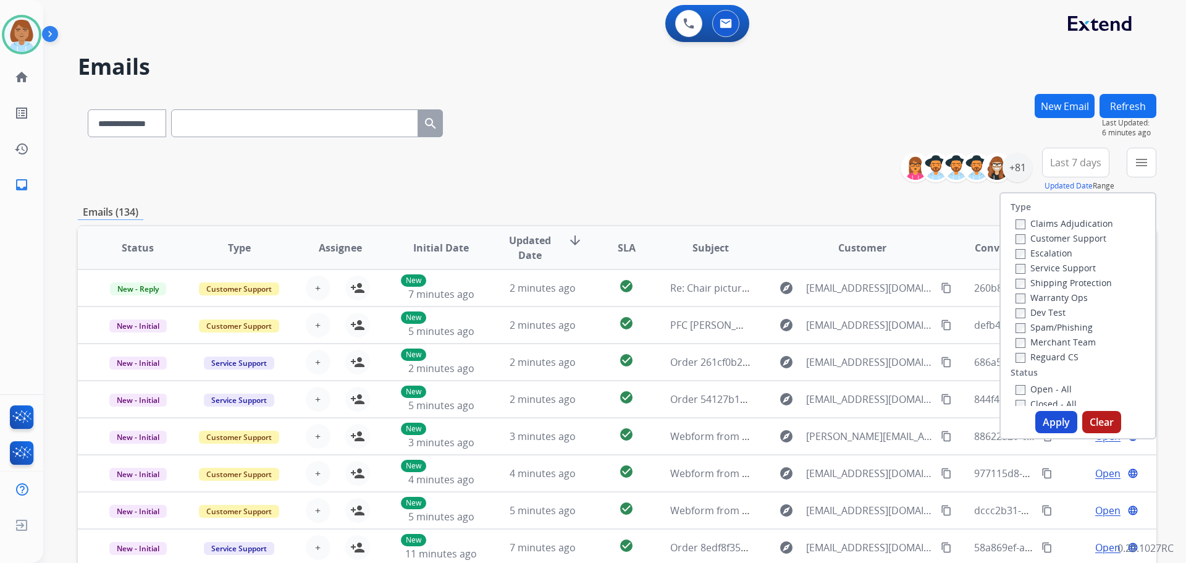
click at [1073, 237] on label "Customer Support" at bounding box center [1060, 238] width 91 height 12
click at [1060, 277] on label "Shipping Protection" at bounding box center [1063, 283] width 96 height 12
click at [1024, 356] on label "Reguard CS" at bounding box center [1046, 357] width 63 height 12
click at [1022, 387] on label "Open - All" at bounding box center [1043, 389] width 56 height 12
click at [1054, 418] on button "Apply" at bounding box center [1056, 422] width 42 height 22
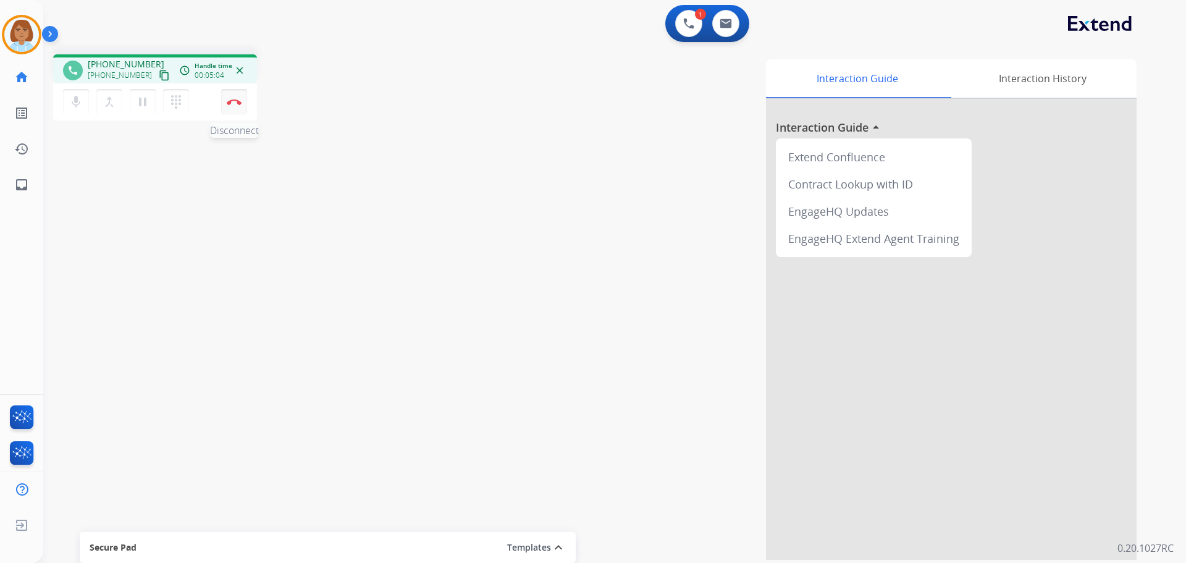
click at [238, 107] on button "Disconnect" at bounding box center [234, 102] width 26 height 26
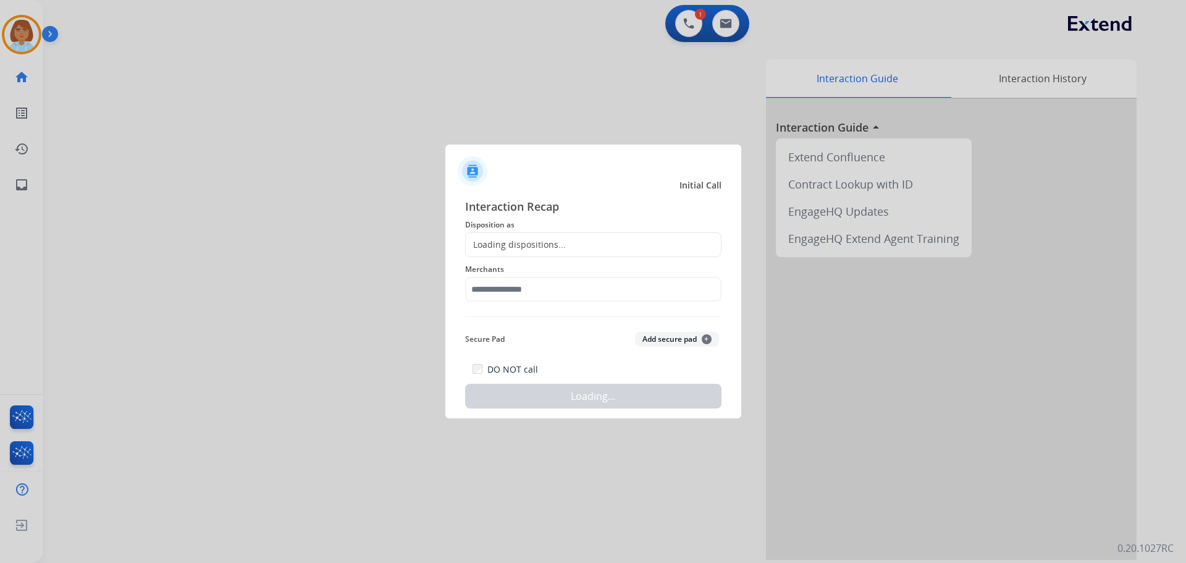
click at [639, 227] on span "Disposition as" at bounding box center [593, 224] width 256 height 15
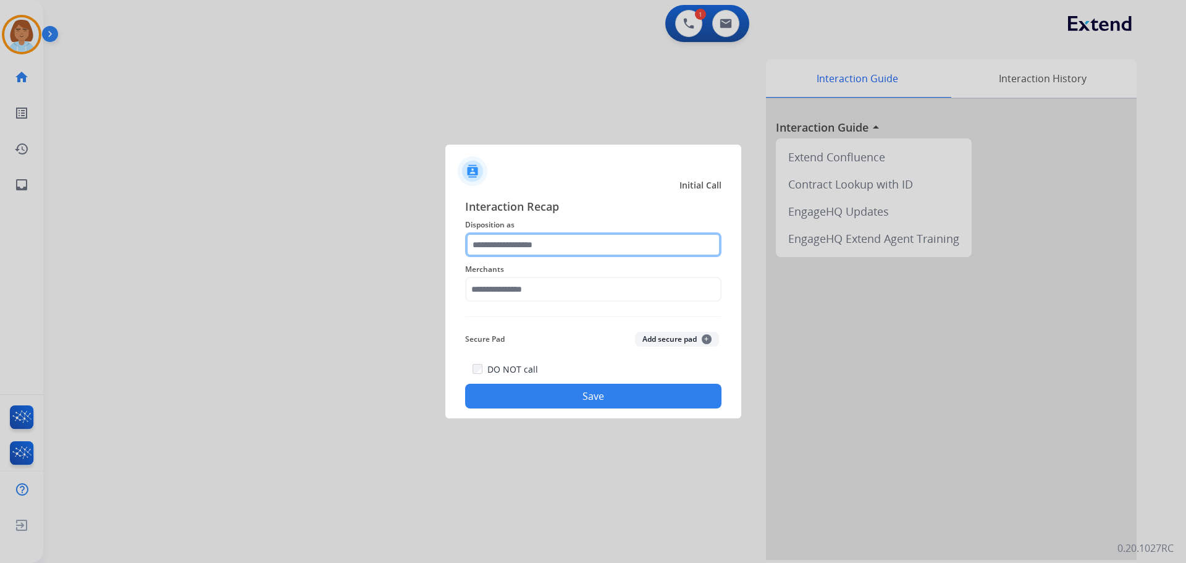
click at [632, 236] on input "text" at bounding box center [593, 244] width 256 height 25
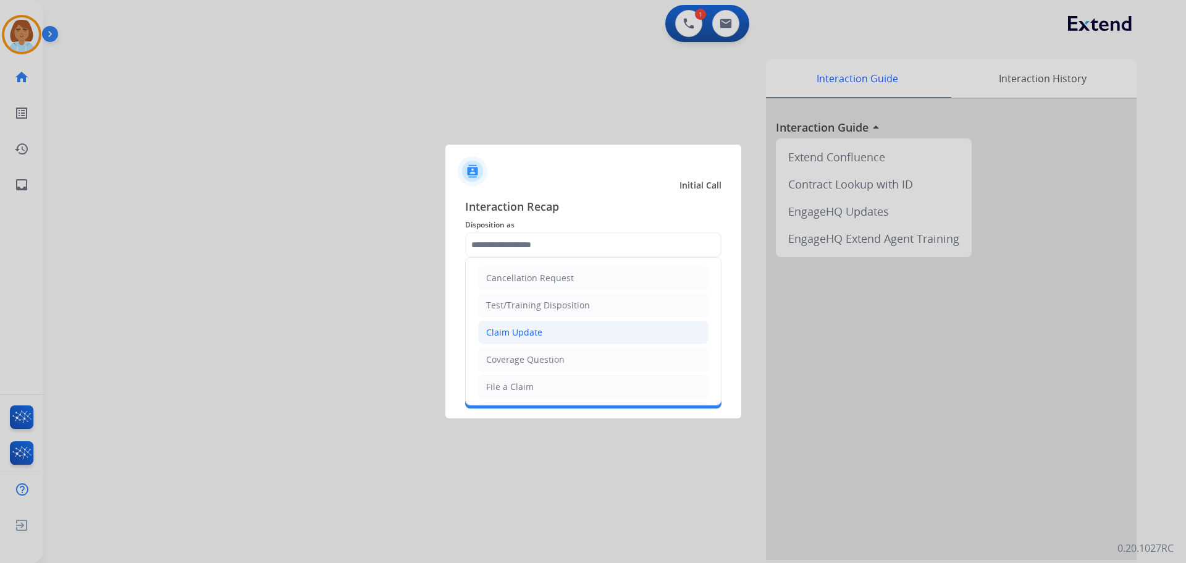
click at [585, 341] on li "Claim Update" at bounding box center [593, 332] width 230 height 23
type input "**********"
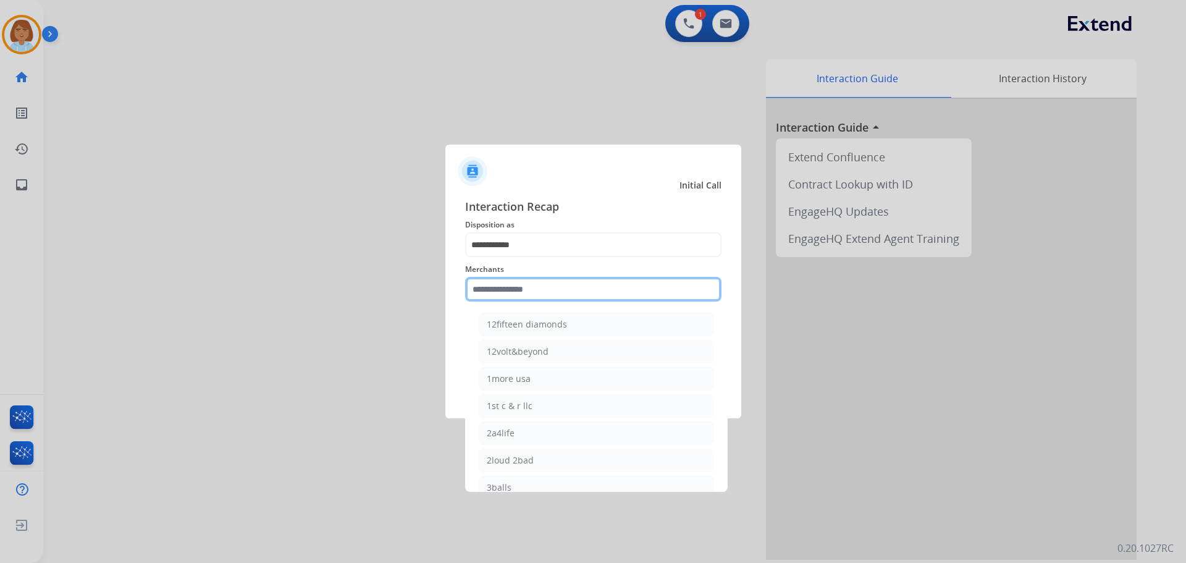
click at [502, 284] on input "text" at bounding box center [593, 289] width 256 height 25
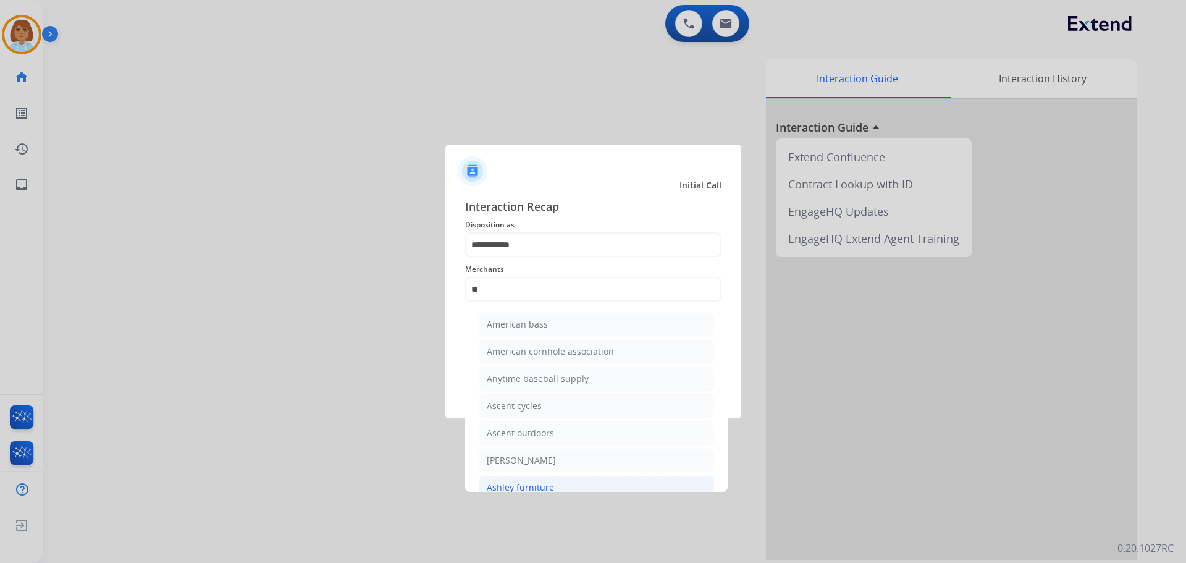
click at [505, 484] on div "Ashley furniture" at bounding box center [520, 487] width 67 height 12
type input "**********"
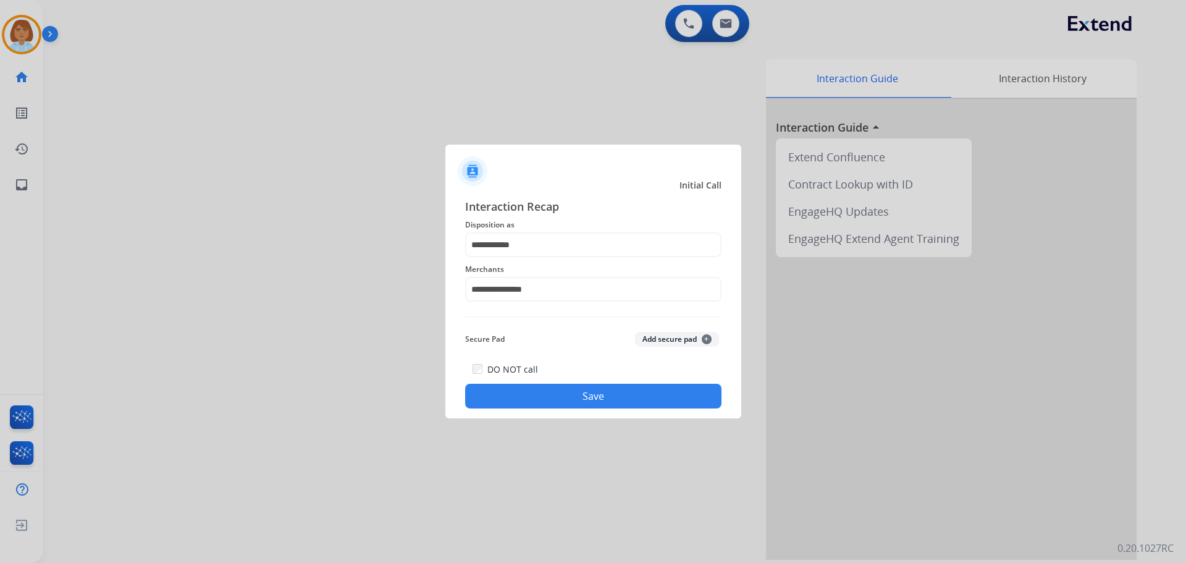
click at [586, 398] on button "Save" at bounding box center [593, 396] width 256 height 25
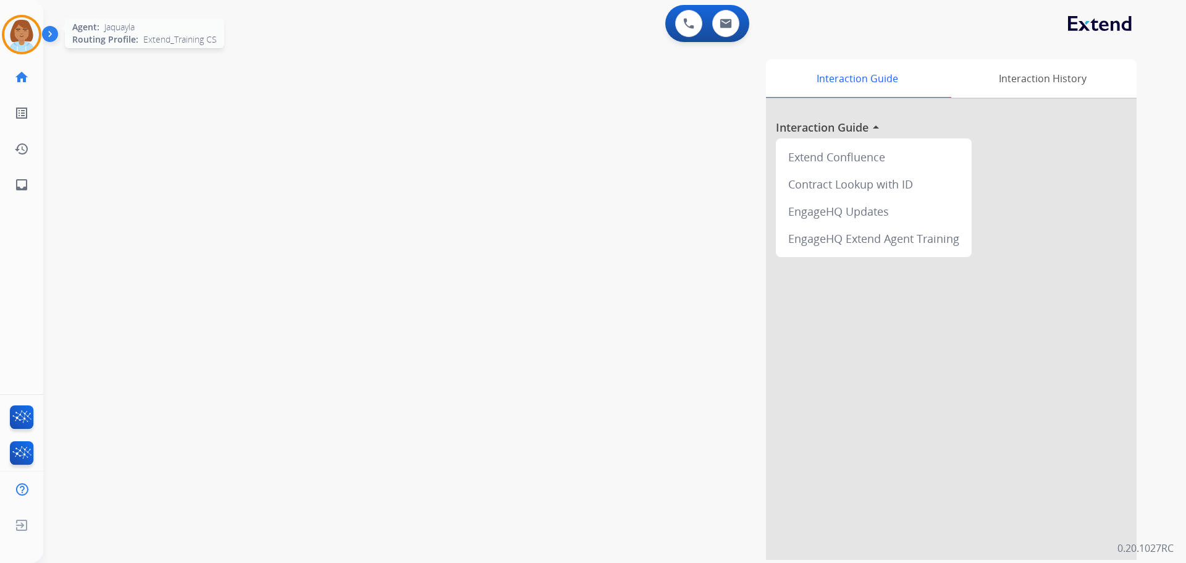
click at [30, 39] on img at bounding box center [21, 34] width 35 height 35
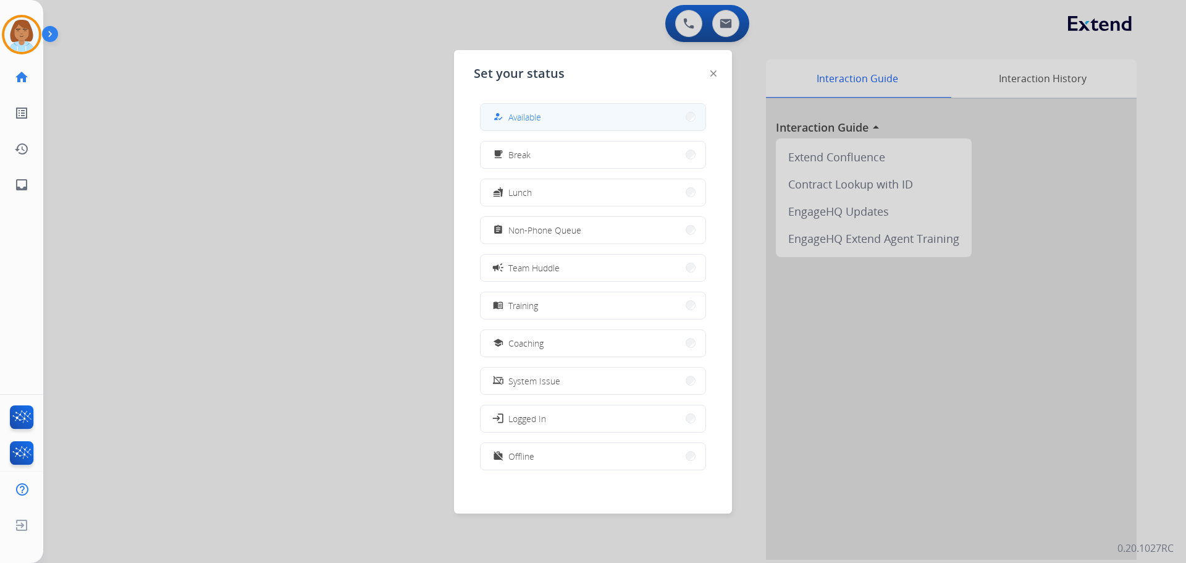
click at [583, 122] on button "how_to_reg Available" at bounding box center [593, 117] width 225 height 27
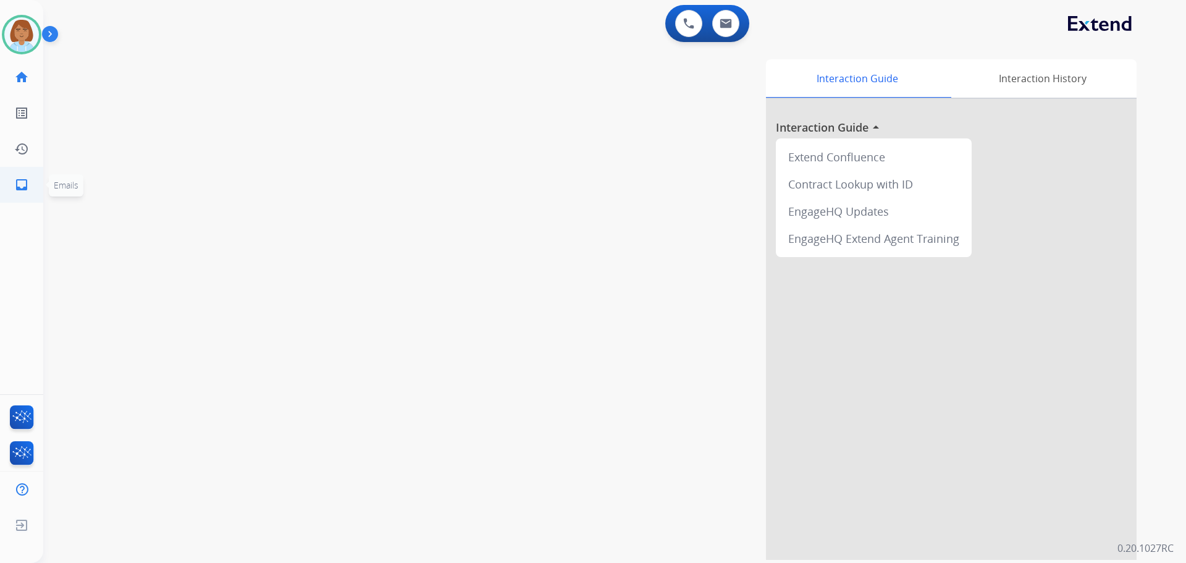
click at [32, 192] on link "inbox Emails" at bounding box center [21, 184] width 35 height 35
select select "**********"
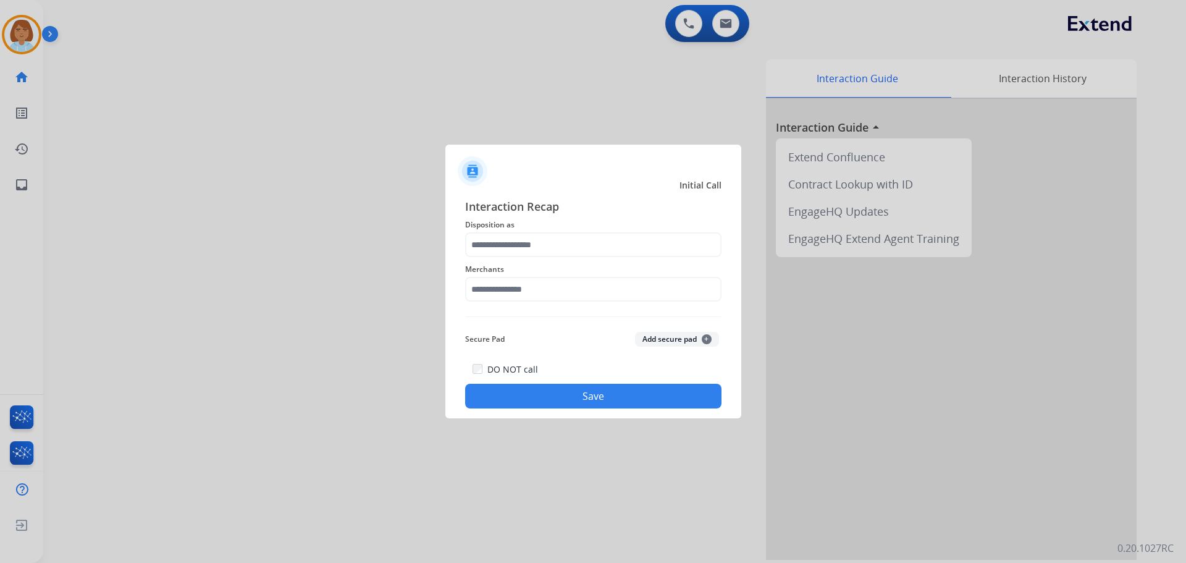
drag, startPoint x: 636, startPoint y: 262, endPoint x: 645, endPoint y: 249, distance: 16.3
click at [638, 260] on div "Merchants" at bounding box center [593, 281] width 256 height 49
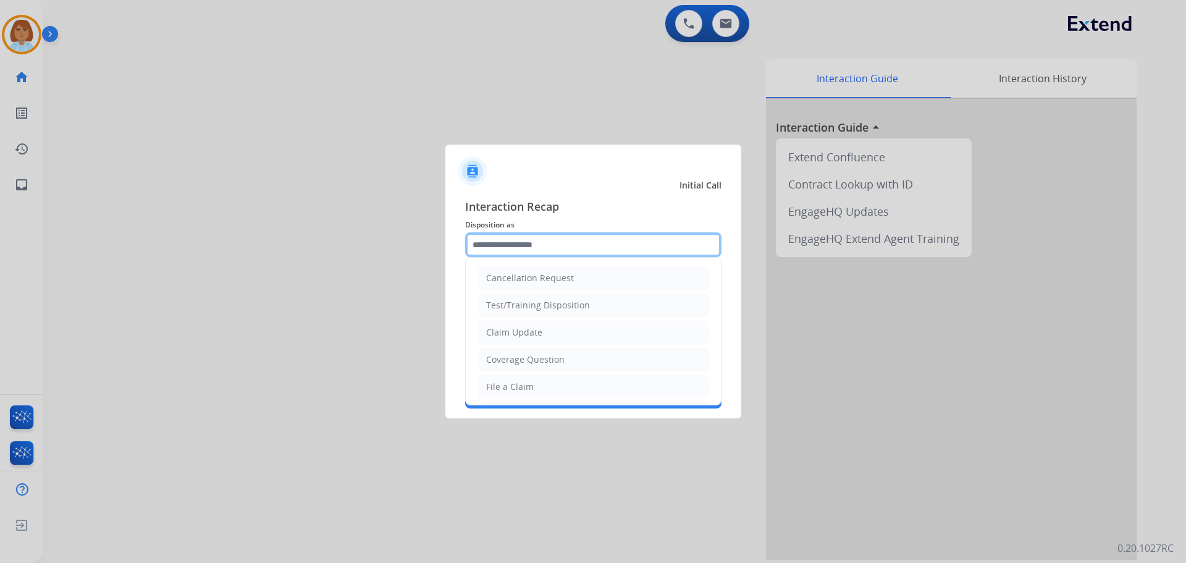
click at [645, 249] on input "text" at bounding box center [593, 244] width 256 height 25
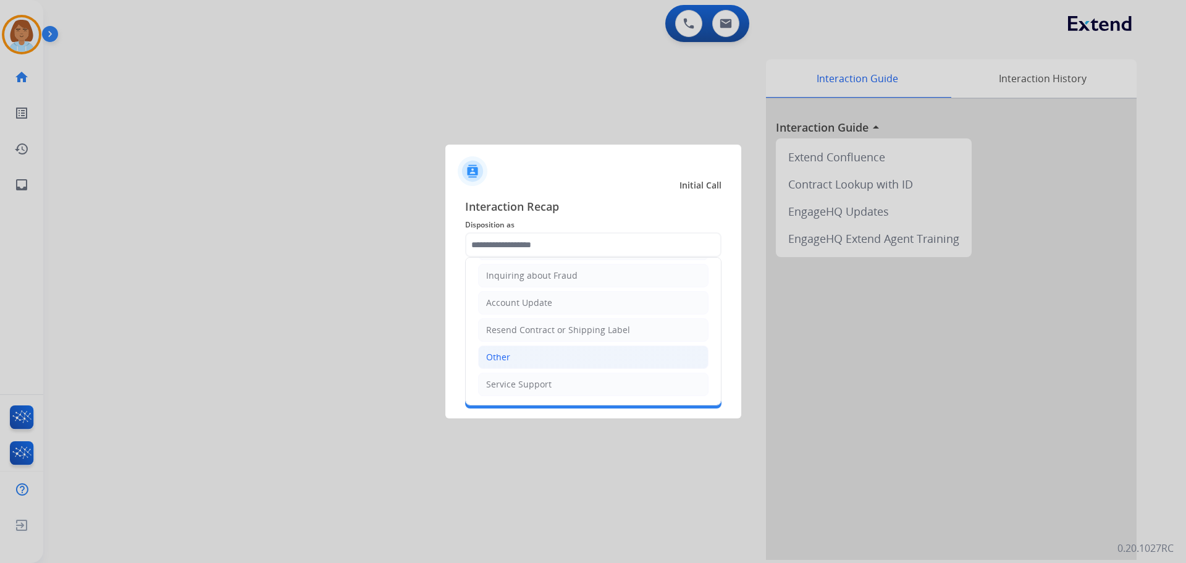
click at [595, 350] on li "Other" at bounding box center [593, 356] width 230 height 23
type input "*****"
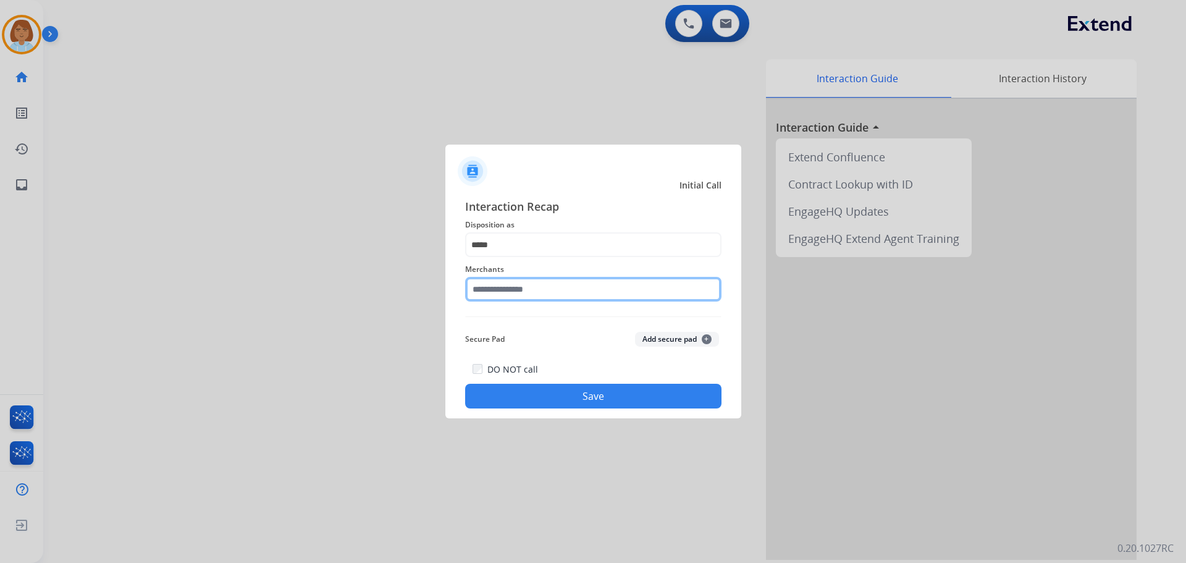
click at [600, 301] on input "text" at bounding box center [593, 289] width 256 height 25
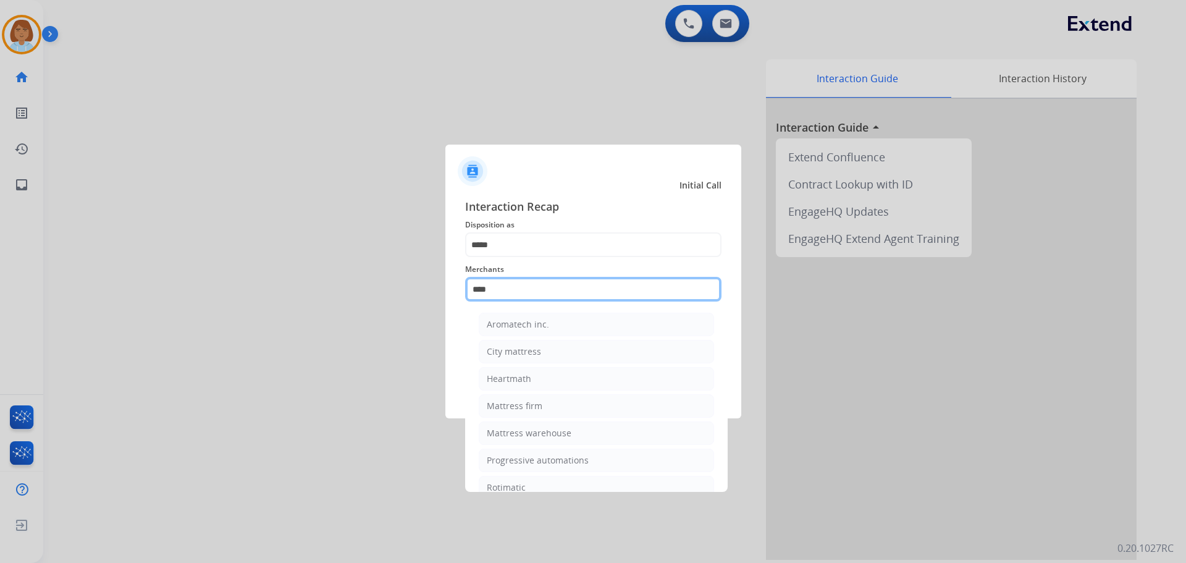
type input "*****"
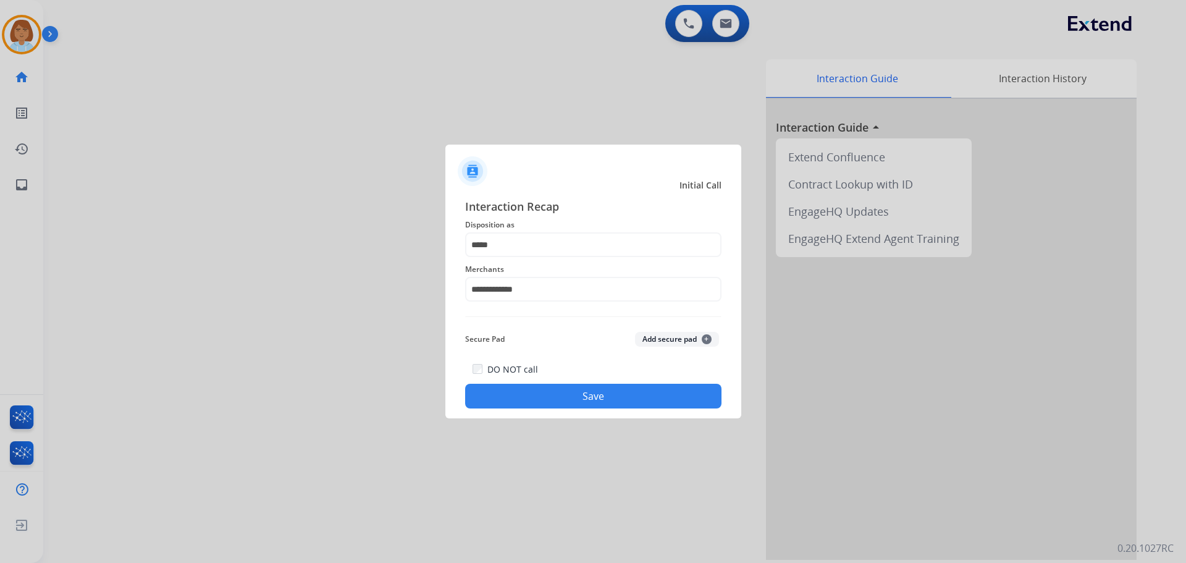
click at [599, 392] on button "Save" at bounding box center [593, 396] width 256 height 25
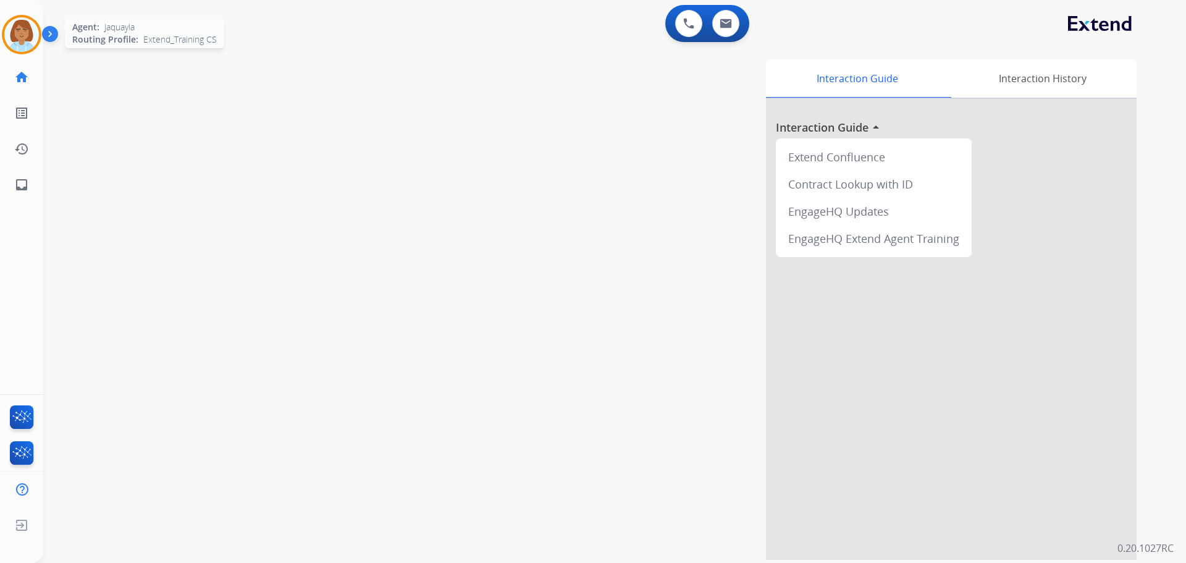
click at [14, 29] on img at bounding box center [21, 34] width 35 height 35
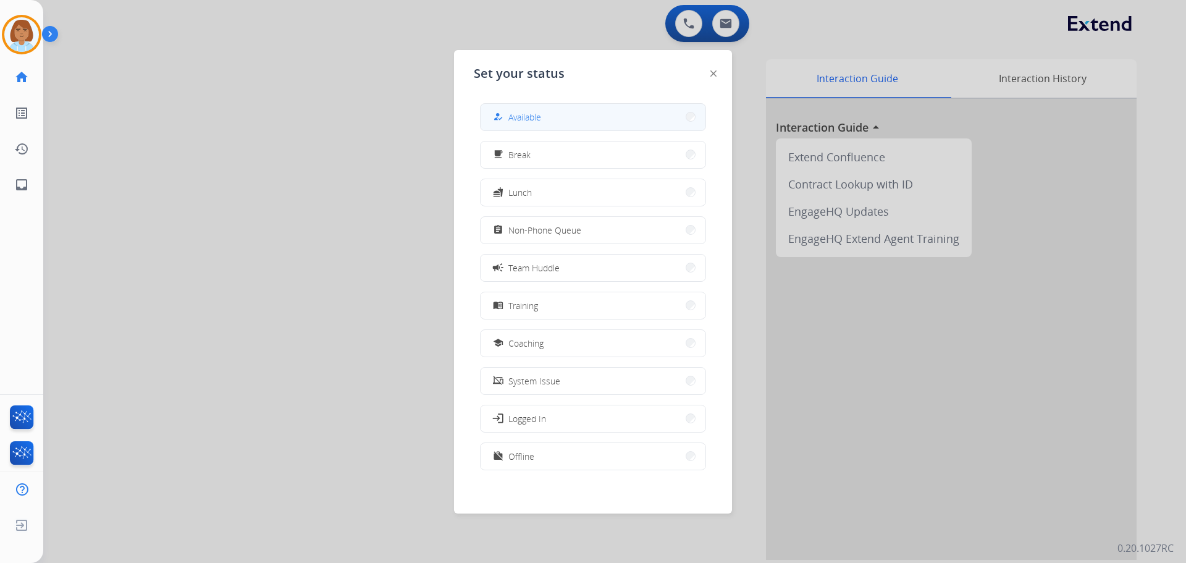
click at [536, 125] on button "how_to_reg Available" at bounding box center [593, 117] width 225 height 27
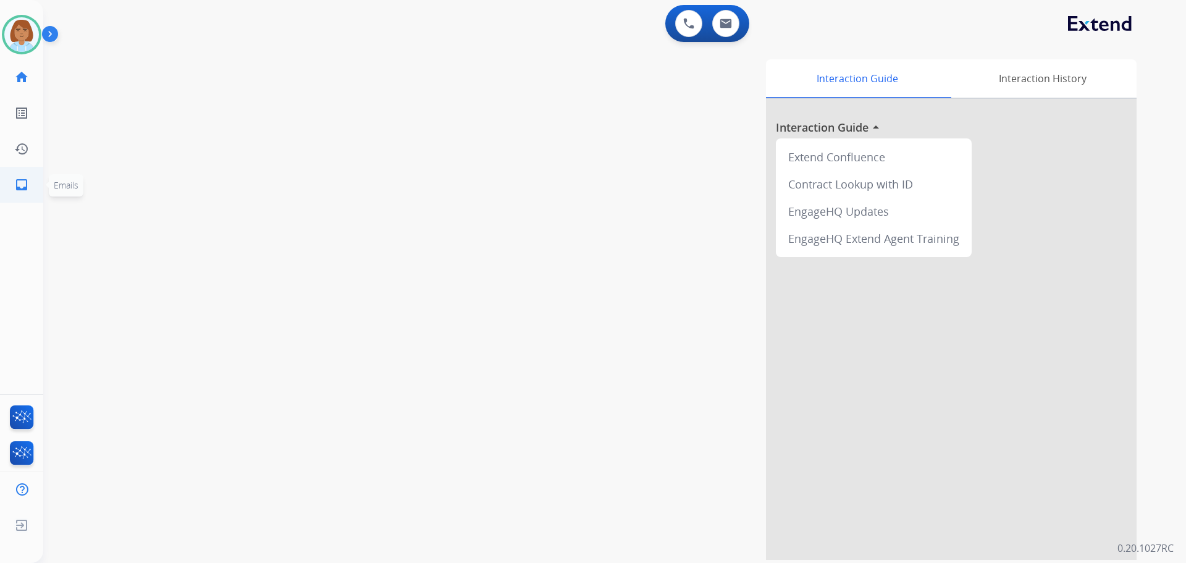
click at [27, 187] on mat-icon "inbox" at bounding box center [21, 184] width 15 height 15
select select "**********"
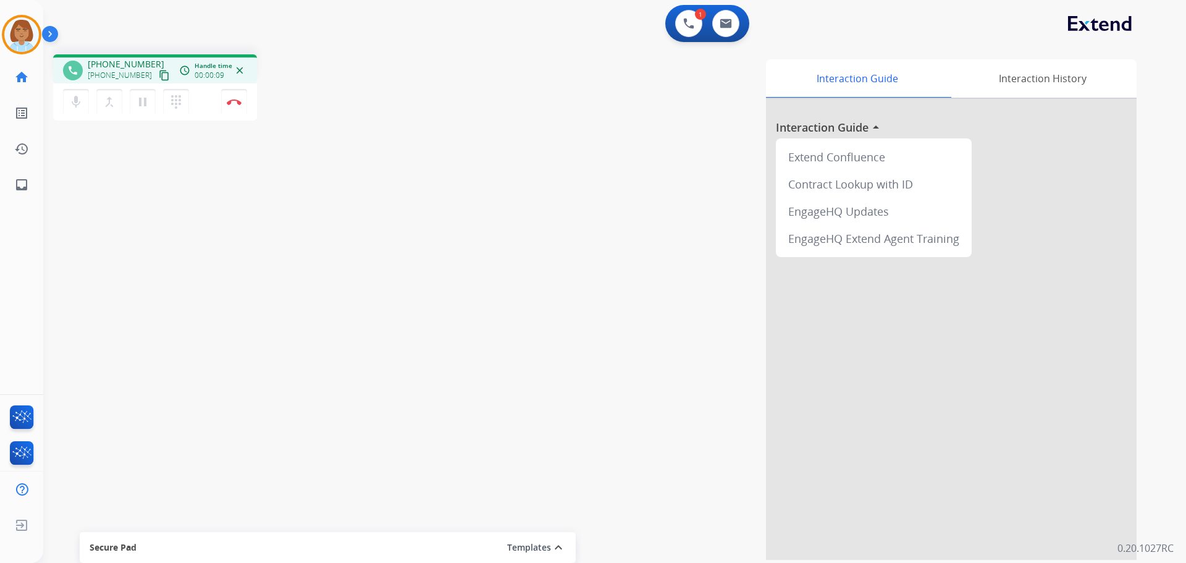
drag, startPoint x: 532, startPoint y: 150, endPoint x: 524, endPoint y: 96, distance: 54.9
click at [533, 124] on div "Interaction Guide Interaction History Interaction Guide arrow_drop_up Extend Co…" at bounding box center [773, 309] width 728 height 500
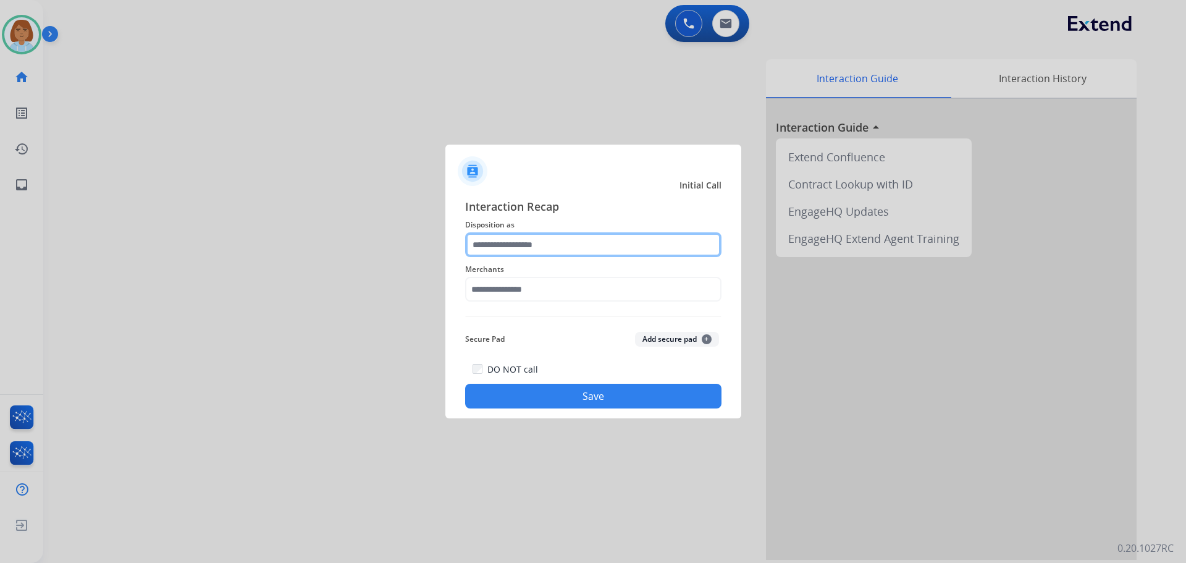
click at [597, 245] on input "text" at bounding box center [593, 244] width 256 height 25
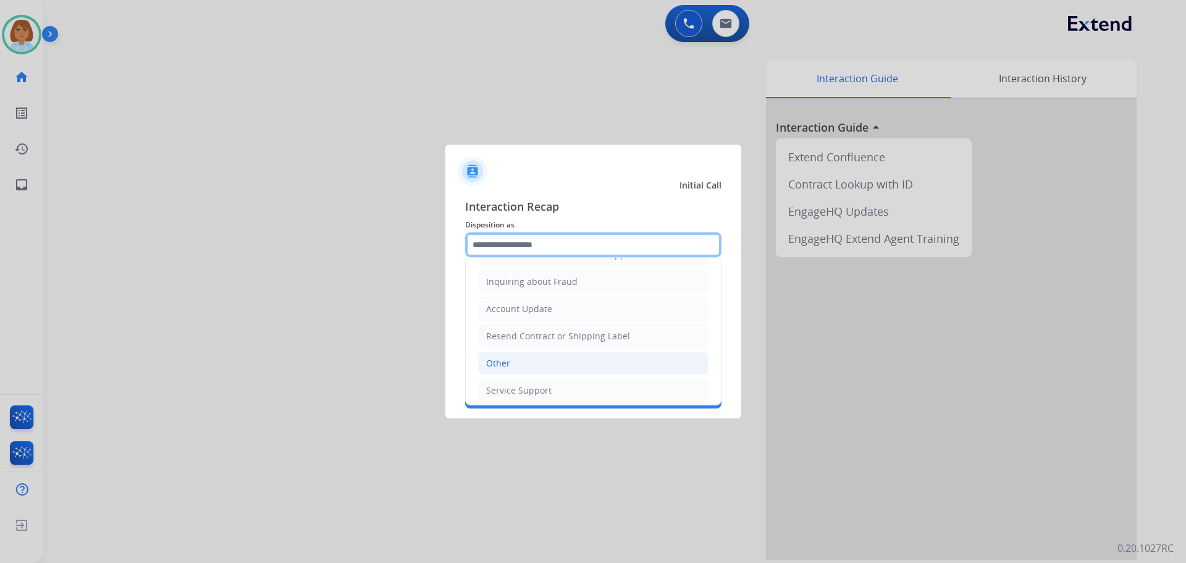
scroll to position [193, 0]
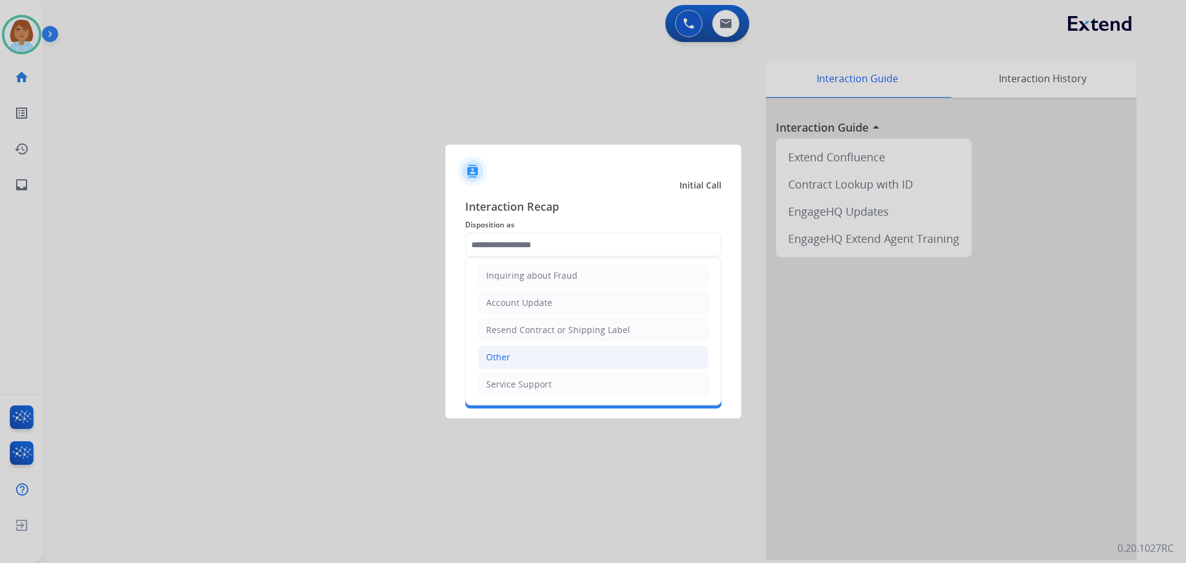
click at [576, 356] on li "Other" at bounding box center [593, 356] width 230 height 23
type input "*****"
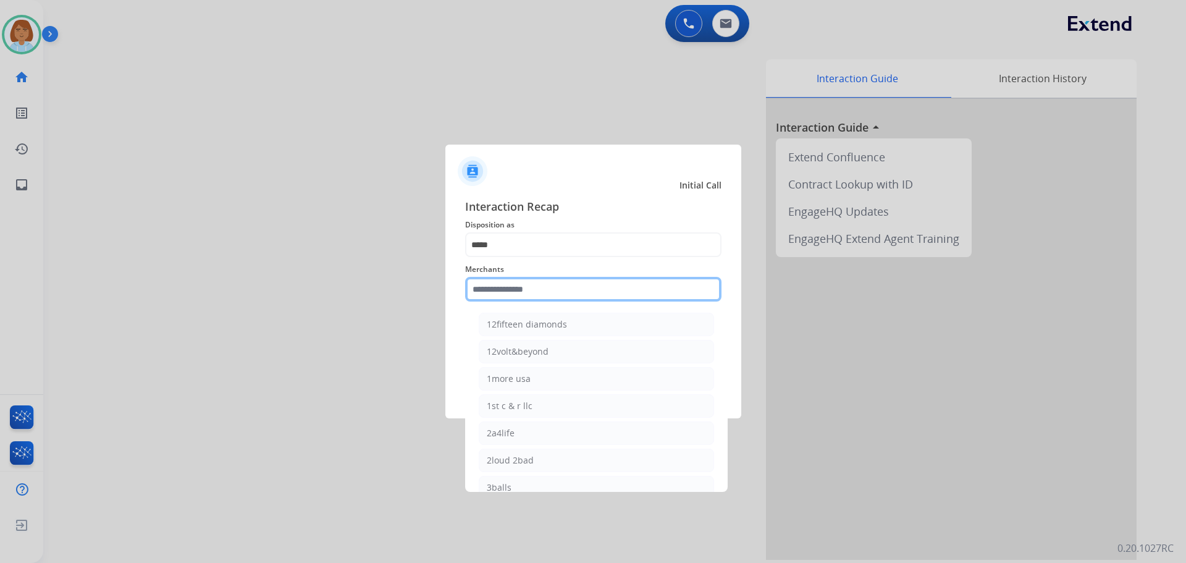
click at [575, 300] on input "text" at bounding box center [593, 289] width 256 height 25
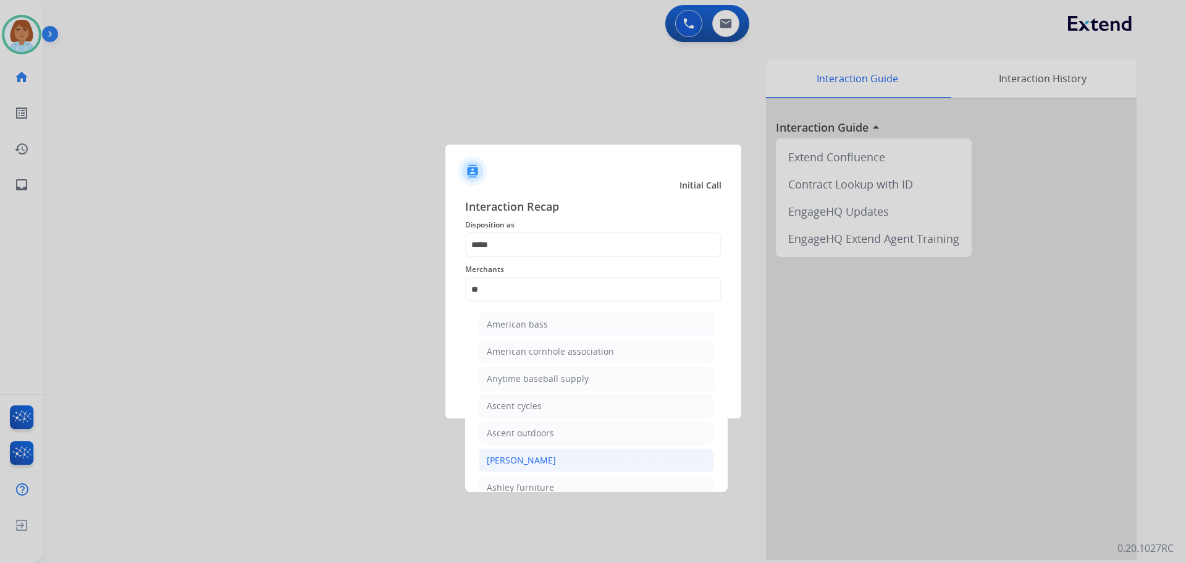
click at [572, 450] on li "[PERSON_NAME]" at bounding box center [596, 459] width 235 height 23
type input "**********"
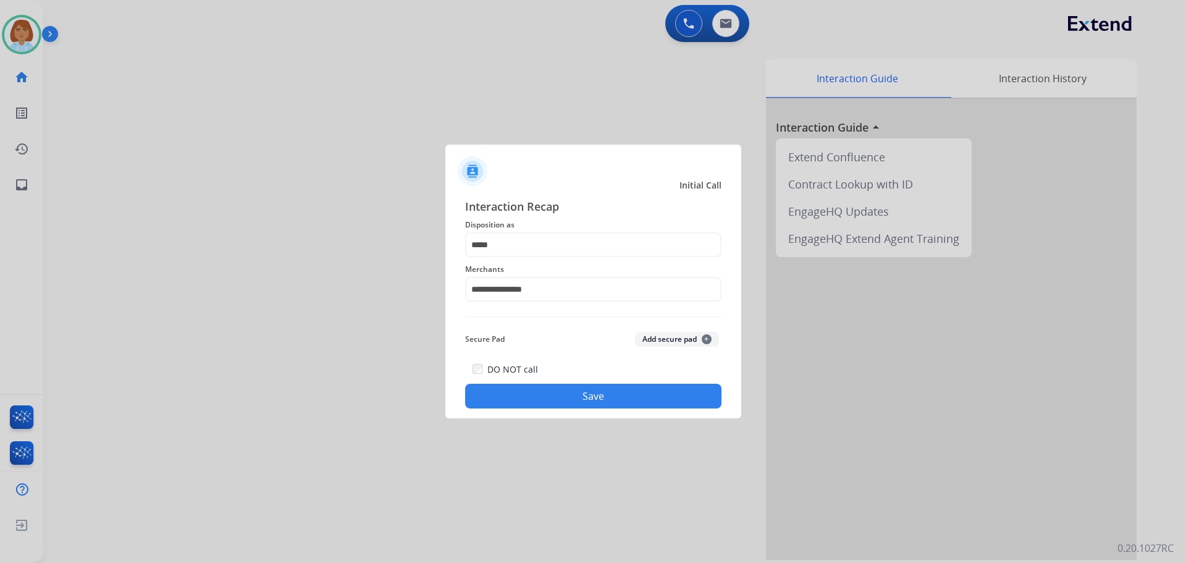
click at [596, 392] on button "Save" at bounding box center [593, 396] width 256 height 25
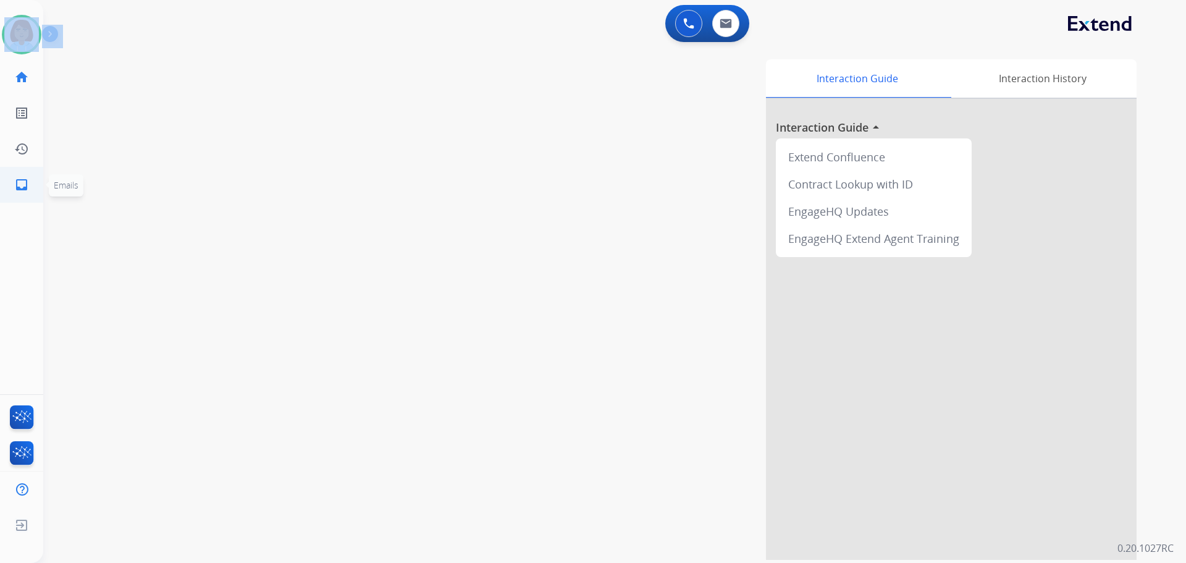
click at [13, 175] on link "inbox Emails" at bounding box center [21, 184] width 35 height 35
select select "**********"
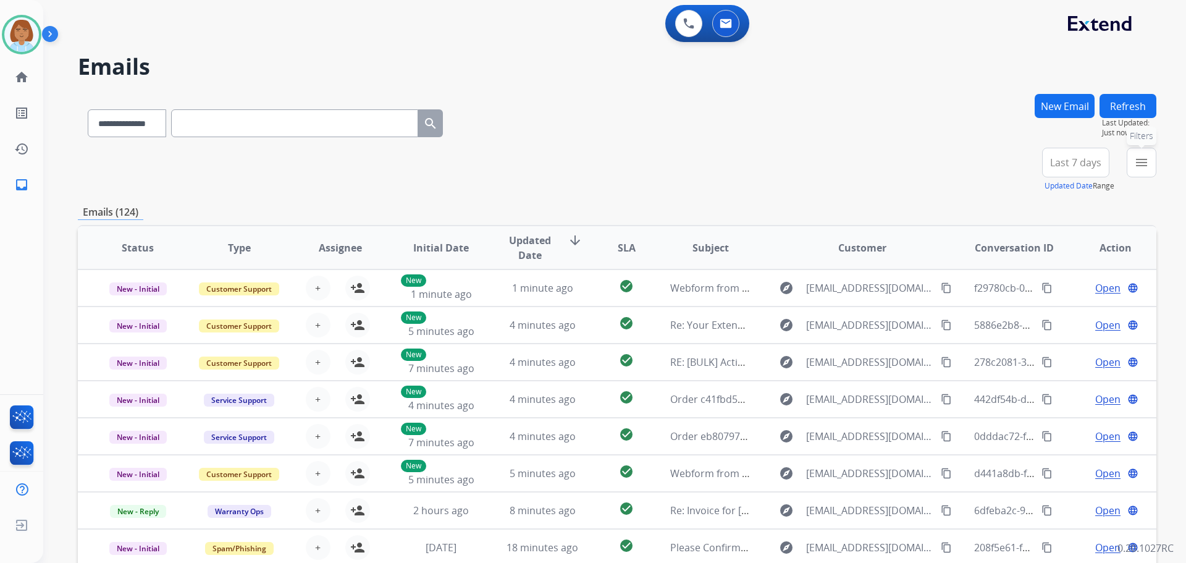
drag, startPoint x: 1148, startPoint y: 169, endPoint x: 1137, endPoint y: 195, distance: 28.8
click at [1143, 187] on div "menu Filters Type Claims Adjudication Customer Support Escalation Service Suppo…" at bounding box center [1142, 170] width 30 height 44
click at [1141, 169] on mat-icon "menu" at bounding box center [1141, 162] width 15 height 15
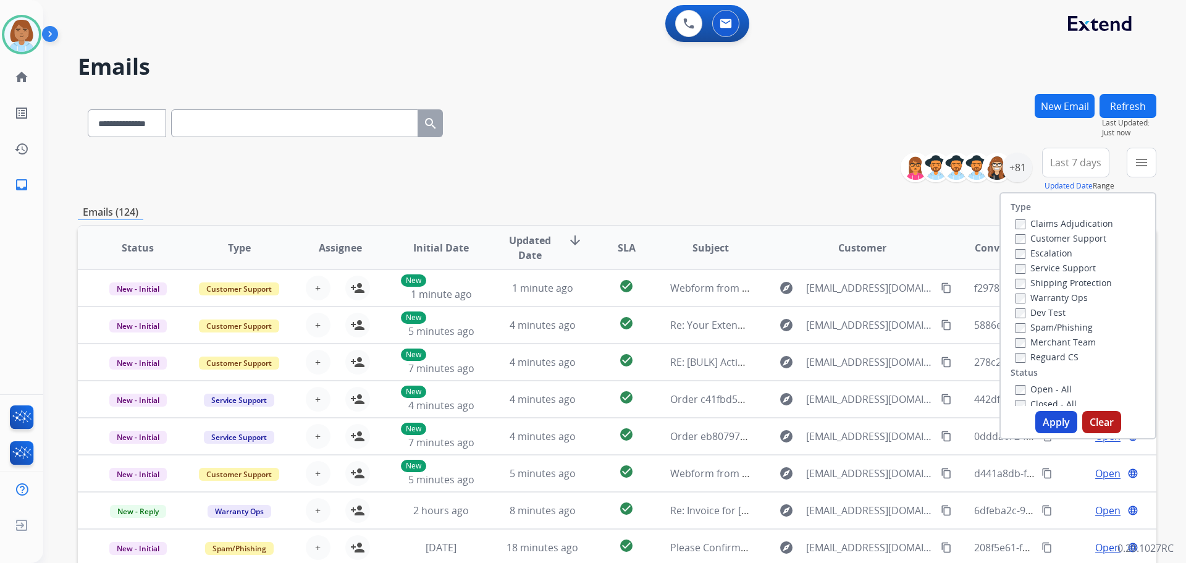
click at [1024, 237] on label "Customer Support" at bounding box center [1060, 238] width 91 height 12
click at [1019, 286] on label "Shipping Protection" at bounding box center [1063, 283] width 96 height 12
click at [1018, 361] on label "Reguard CS" at bounding box center [1046, 357] width 63 height 12
click at [1019, 378] on label "Status" at bounding box center [1024, 372] width 27 height 12
click at [1030, 394] on label "Open - All" at bounding box center [1043, 389] width 56 height 12
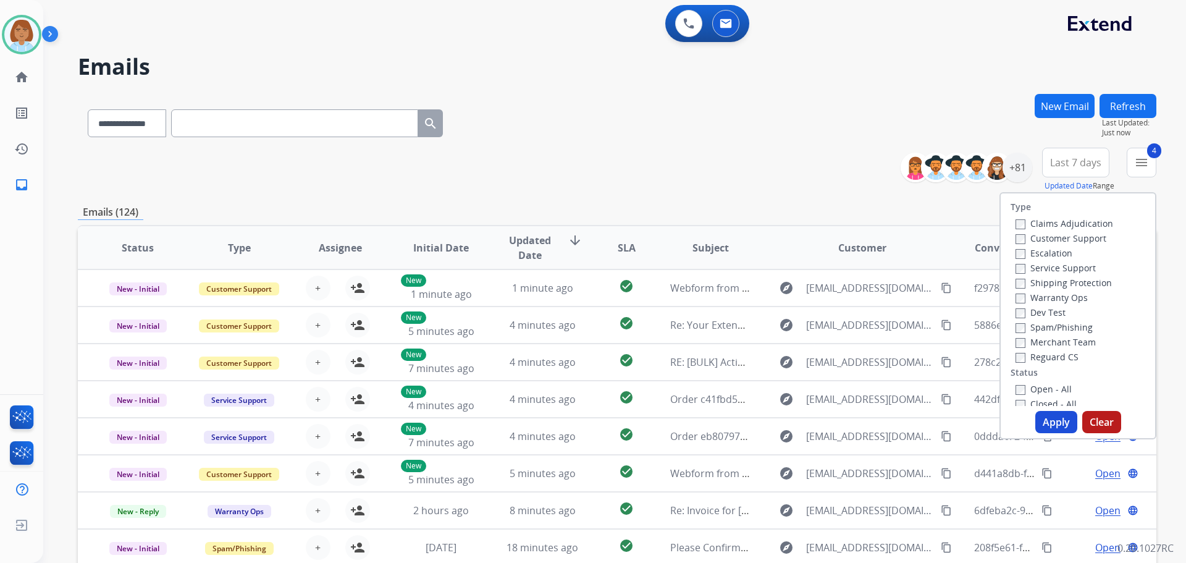
click at [1042, 422] on button "Apply" at bounding box center [1056, 422] width 42 height 22
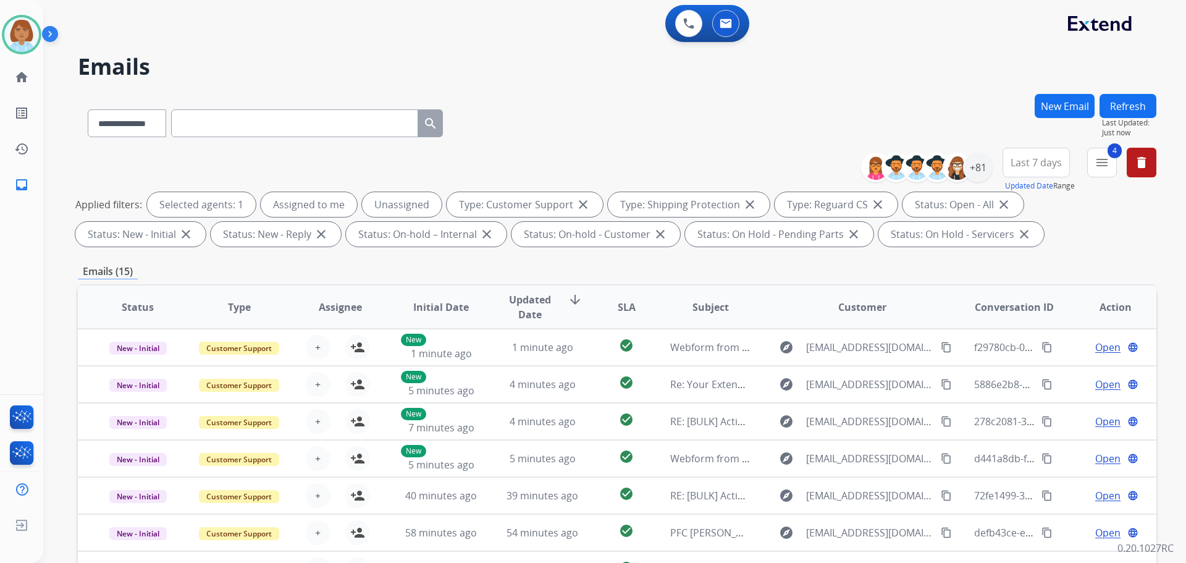
scroll to position [1, 0]
click at [983, 168] on div "+81" at bounding box center [978, 168] width 30 height 30
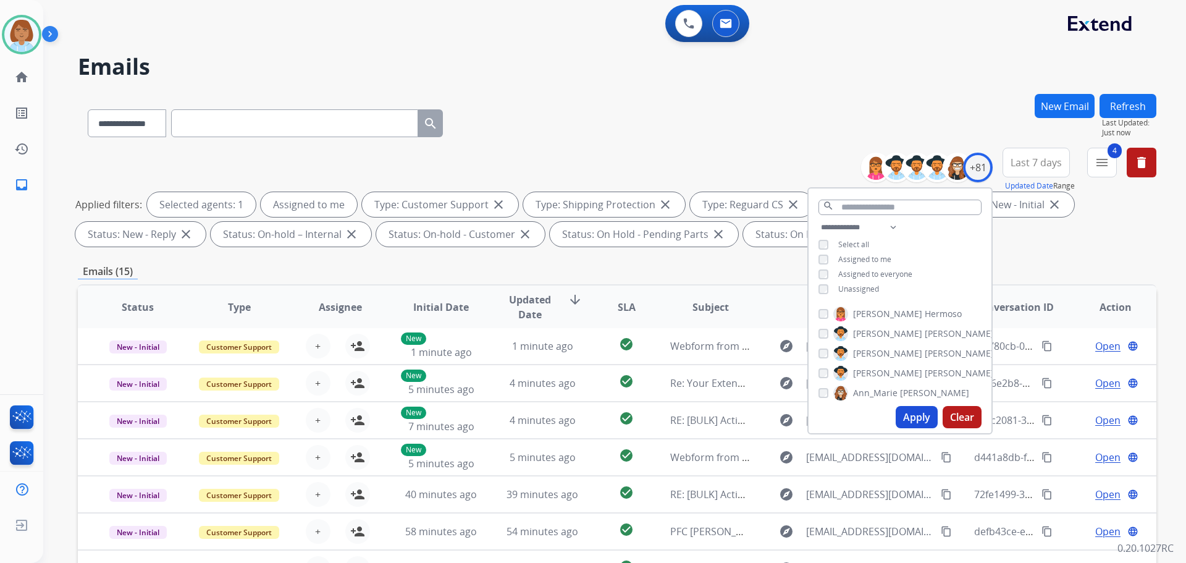
click at [928, 410] on button "Apply" at bounding box center [917, 417] width 42 height 22
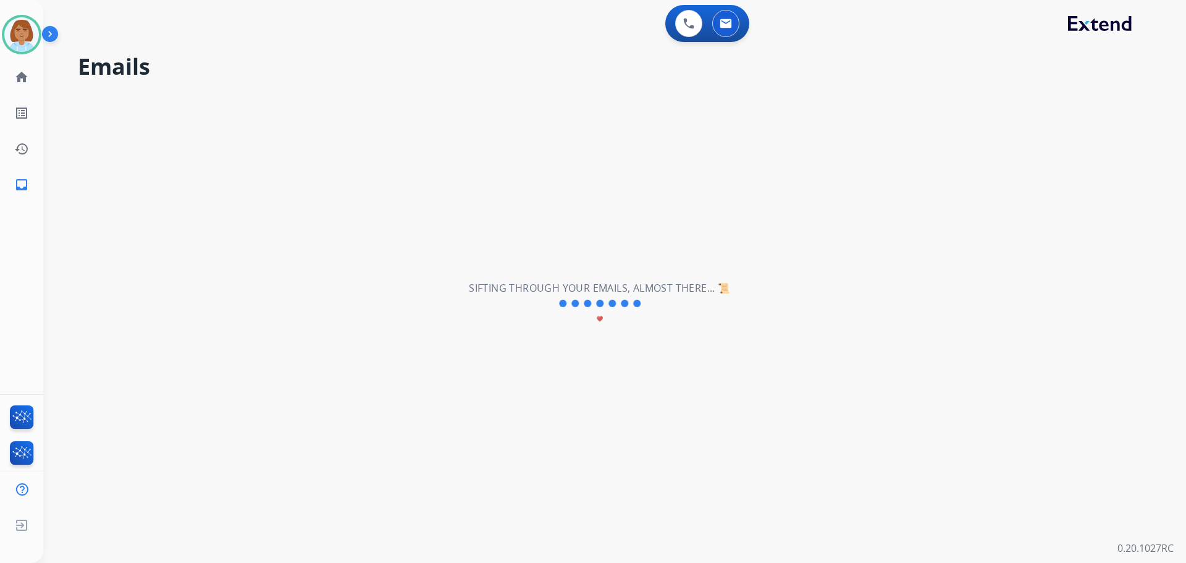
scroll to position [0, 0]
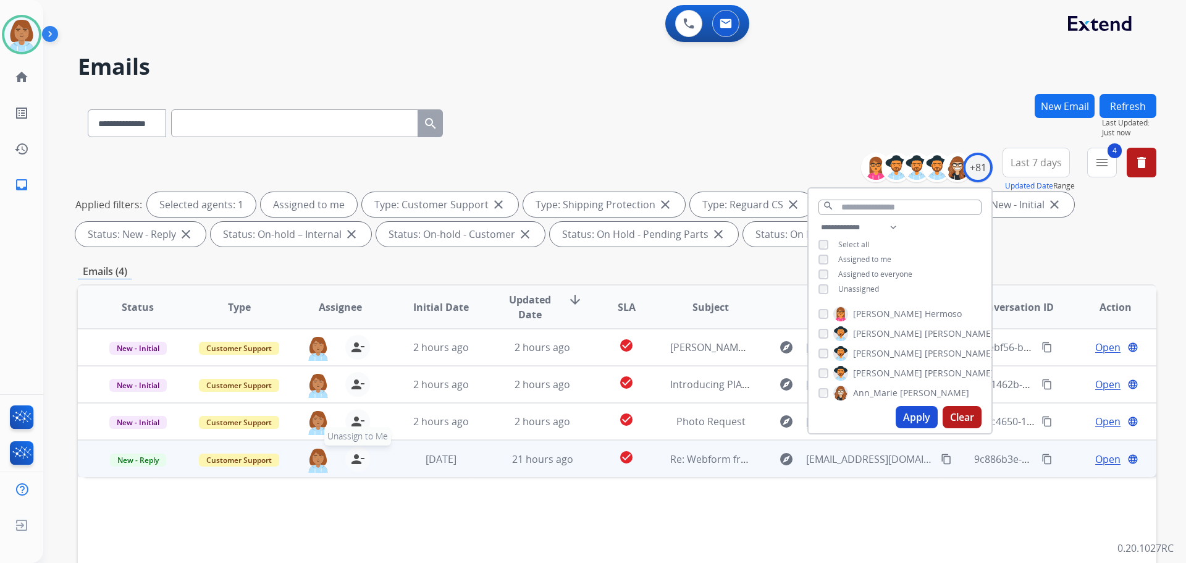
click at [351, 459] on mat-icon "person_remove" at bounding box center [357, 459] width 15 height 15
click at [316, 458] on span "+" at bounding box center [318, 459] width 6 height 15
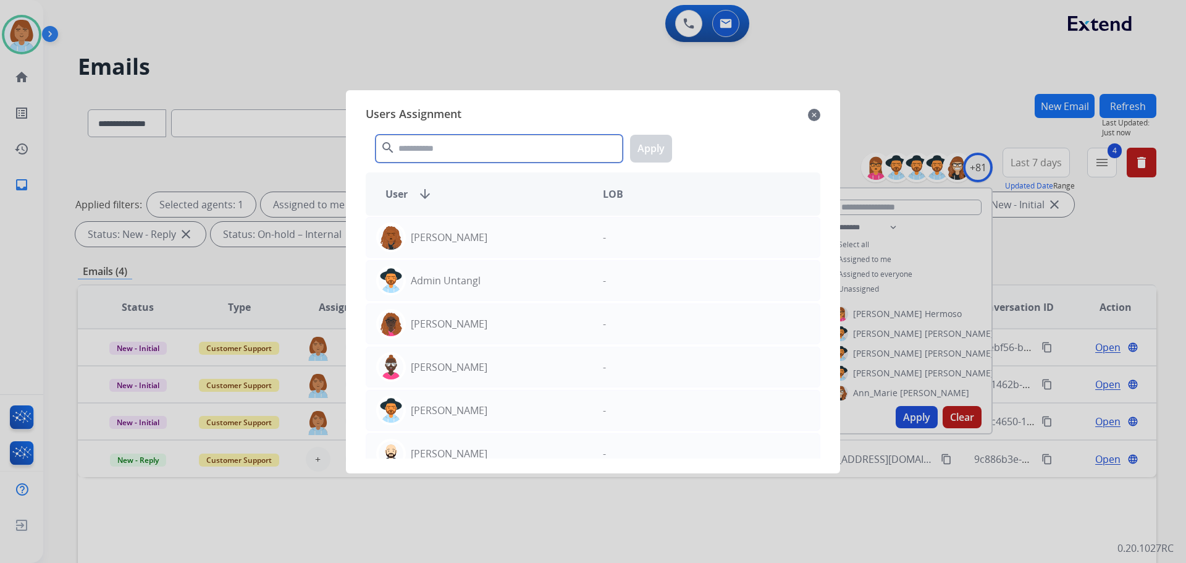
click at [468, 152] on input "text" at bounding box center [499, 149] width 247 height 28
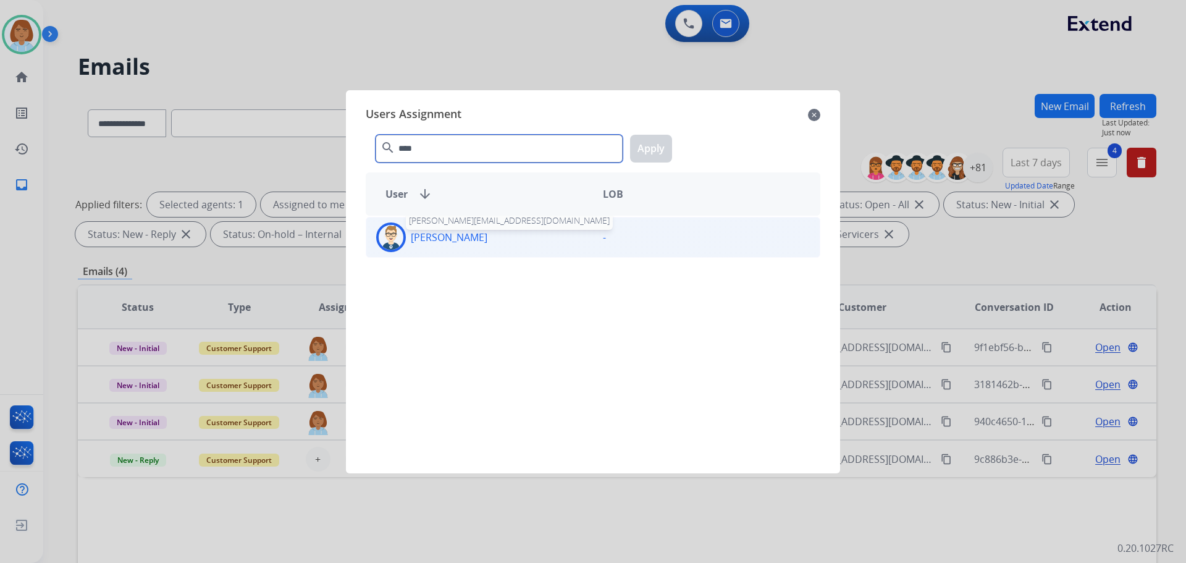
type input "****"
click at [470, 230] on p "Bonnie Lettimore" at bounding box center [449, 237] width 77 height 15
click at [662, 149] on button "Apply" at bounding box center [651, 149] width 42 height 28
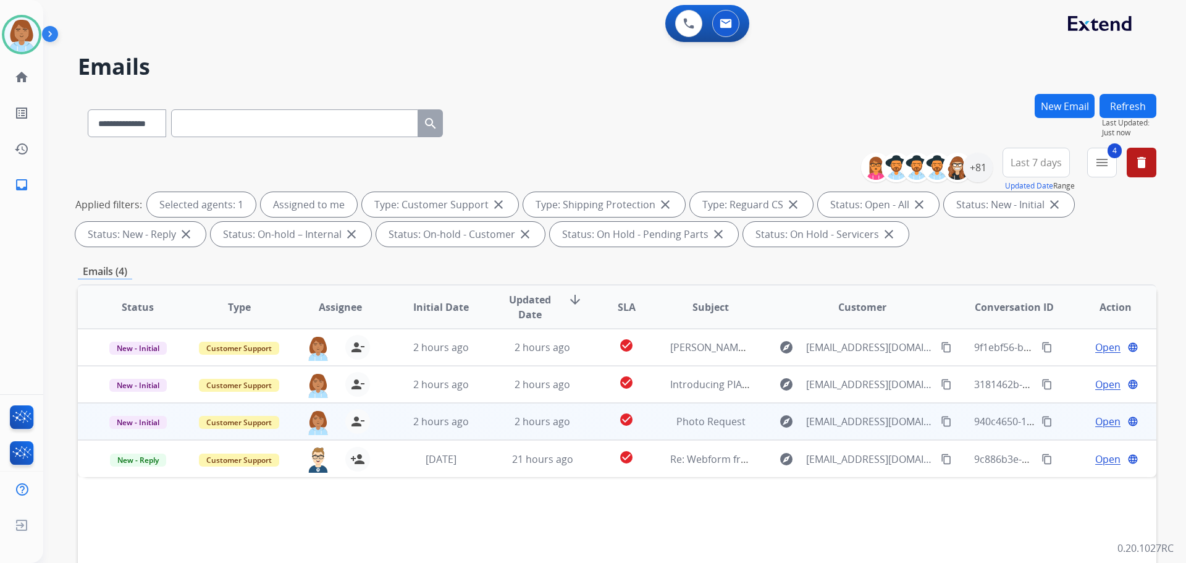
click at [583, 421] on td "check_circle" at bounding box center [616, 421] width 67 height 37
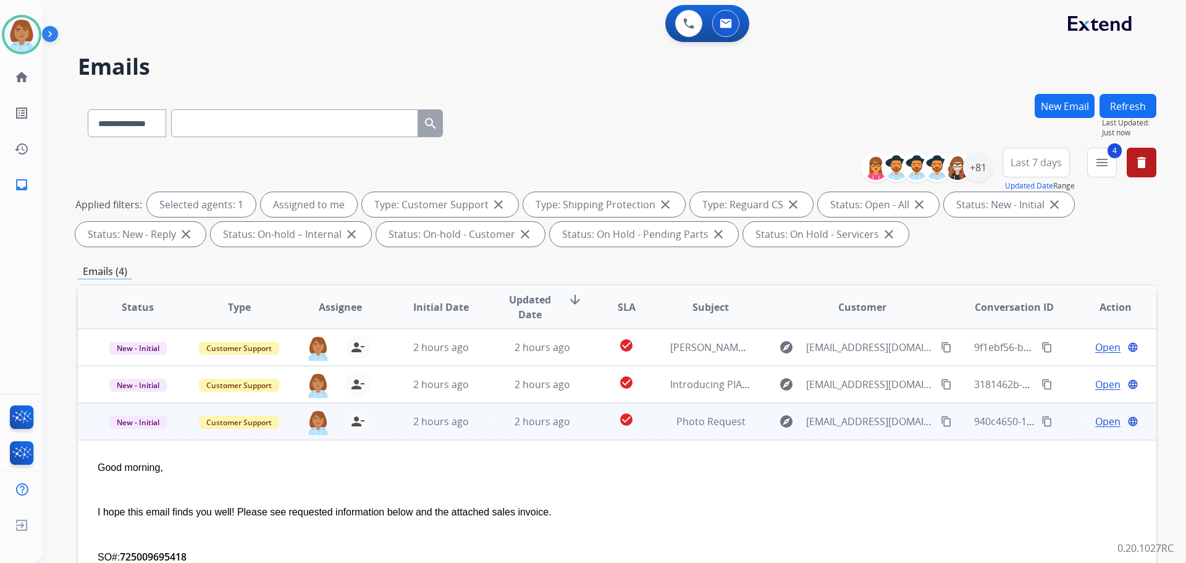
scroll to position [74, 0]
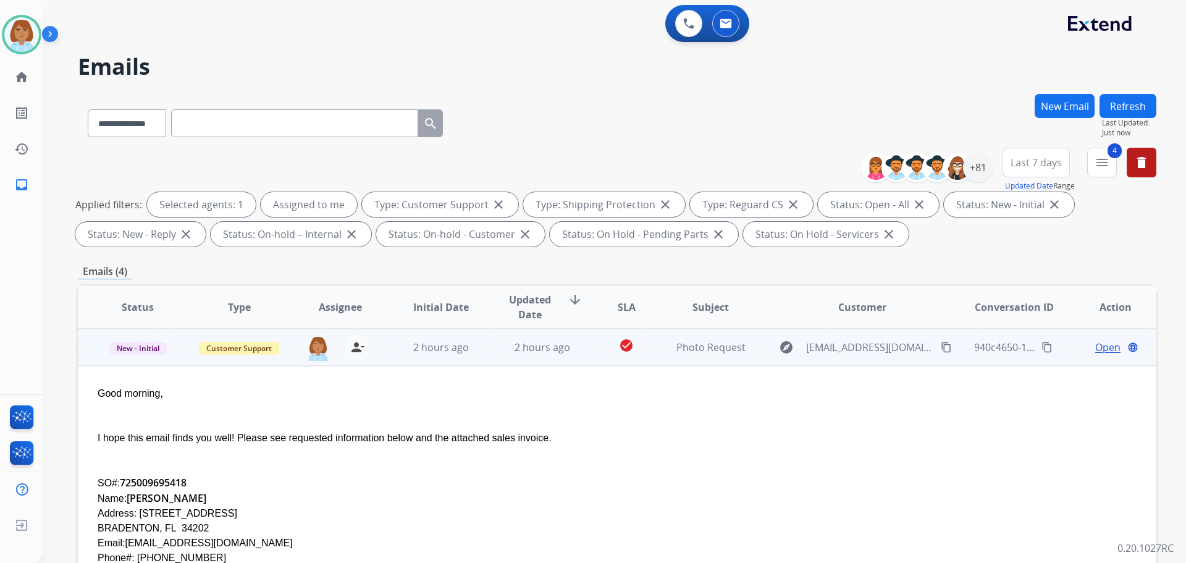
click at [1098, 347] on span "Open" at bounding box center [1107, 347] width 25 height 15
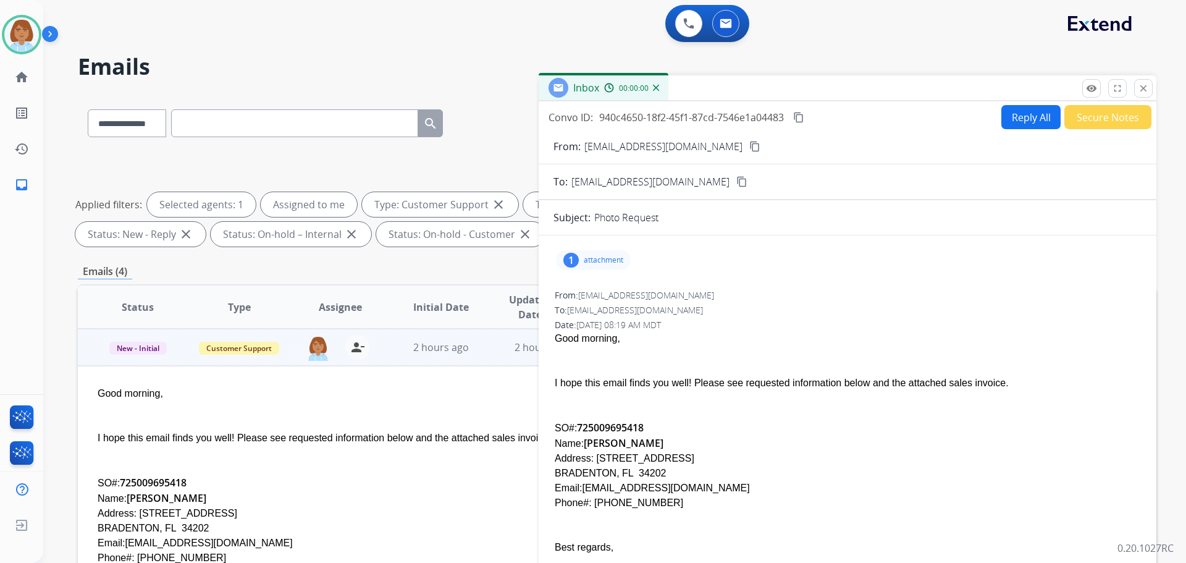
click at [1043, 118] on button "Reply All" at bounding box center [1030, 117] width 59 height 24
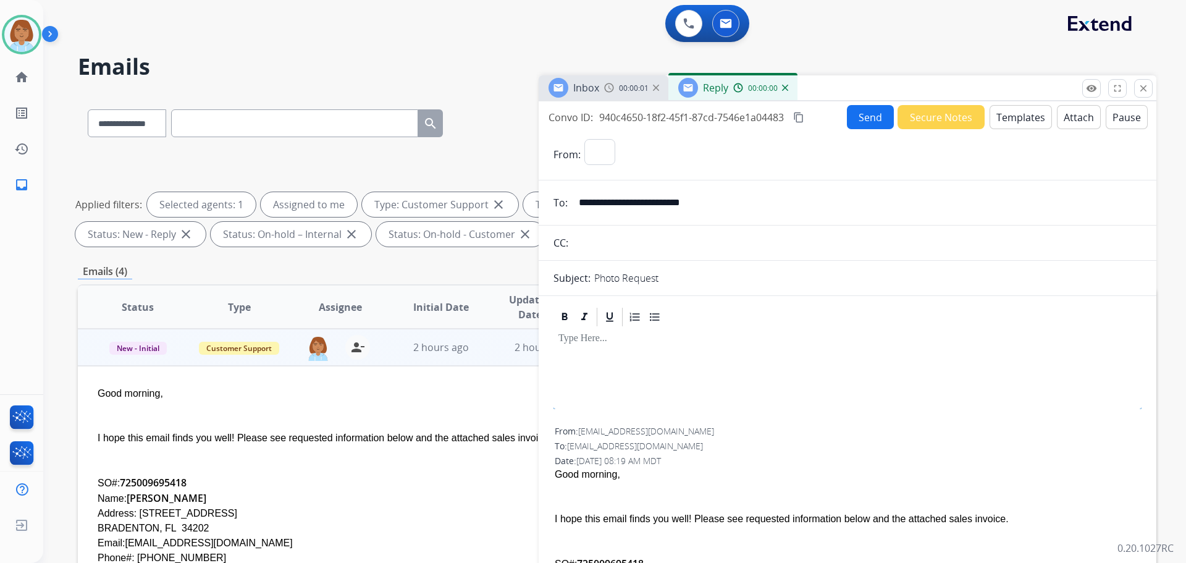
select select "**********"
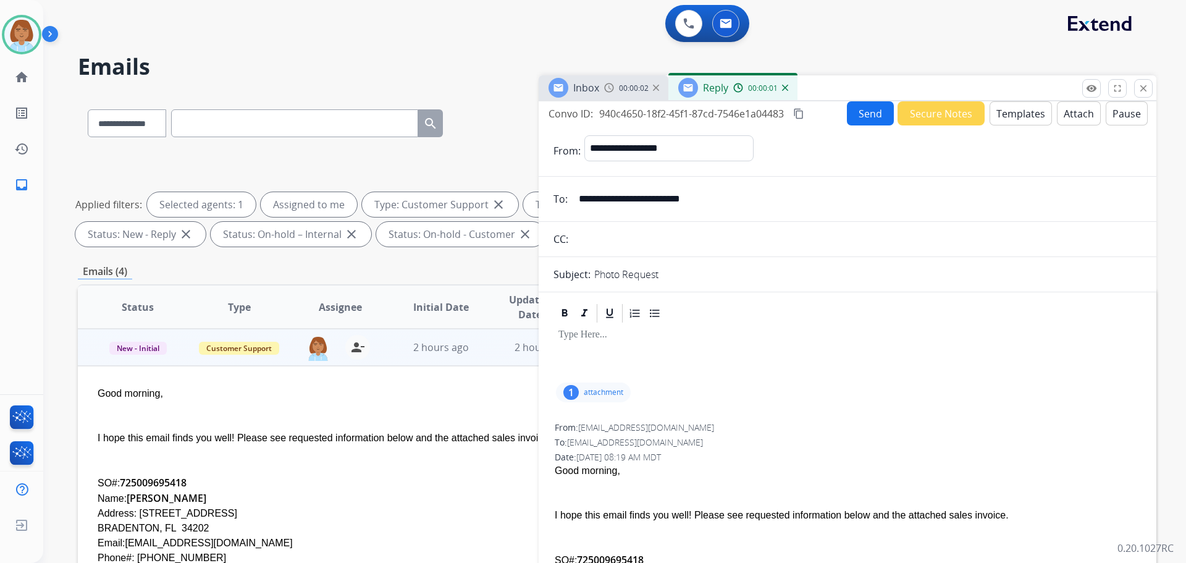
scroll to position [0, 0]
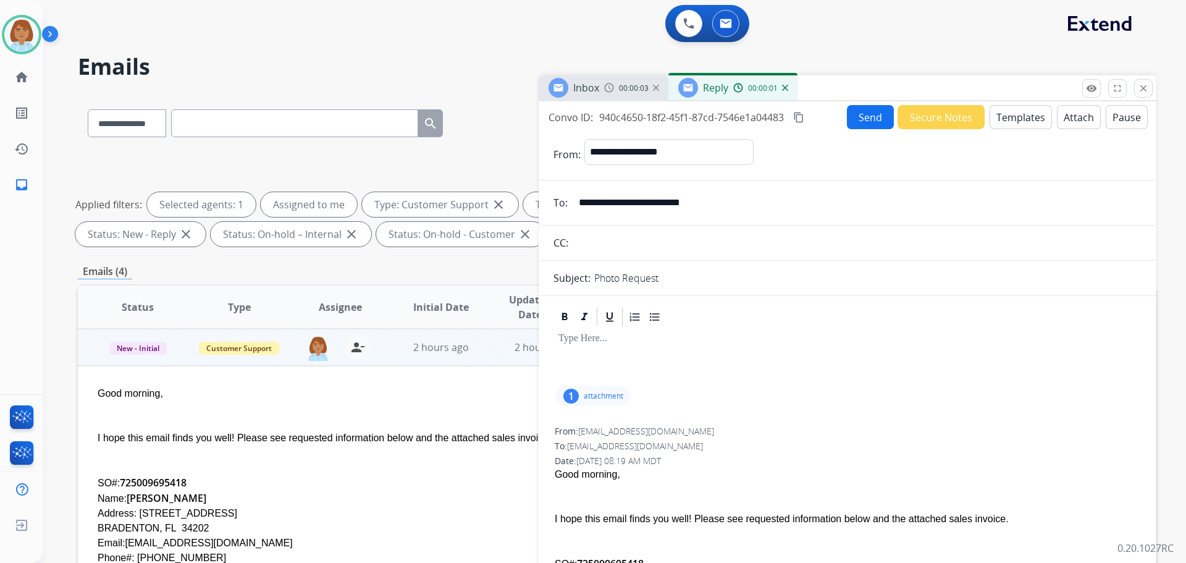
click at [999, 117] on button "Templates" at bounding box center [1021, 117] width 62 height 24
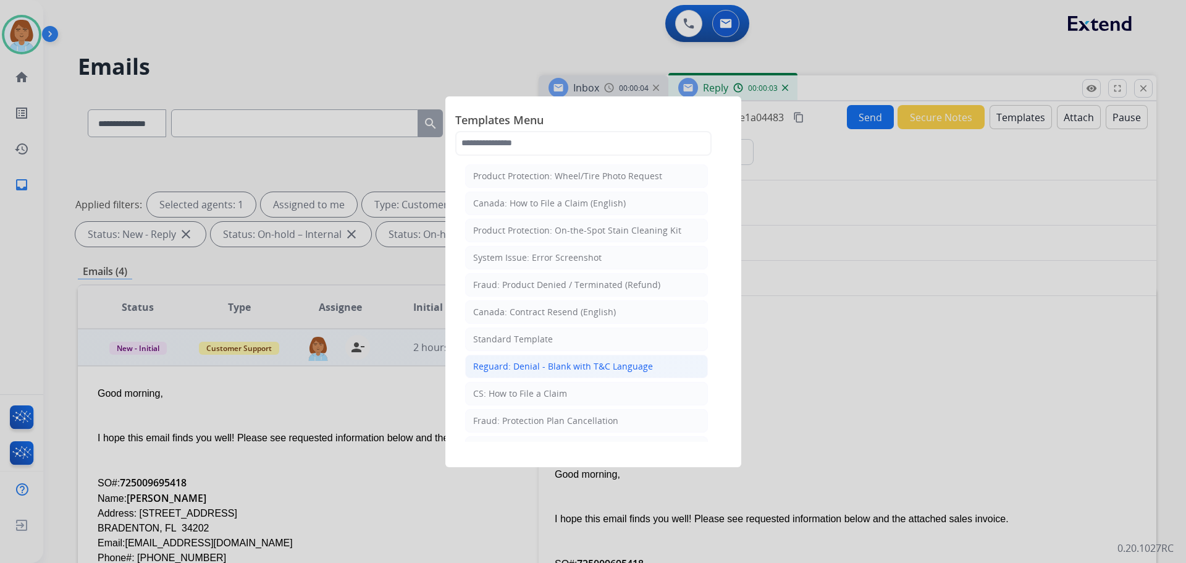
scroll to position [62, 0]
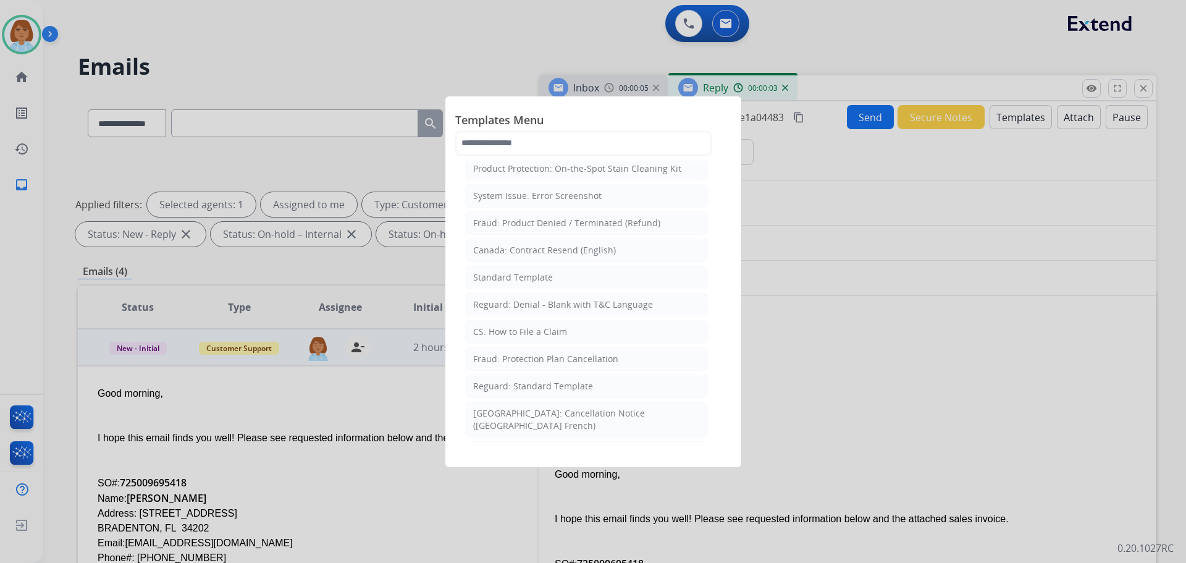
click at [582, 333] on li "CS: How to File a Claim" at bounding box center [586, 331] width 243 height 23
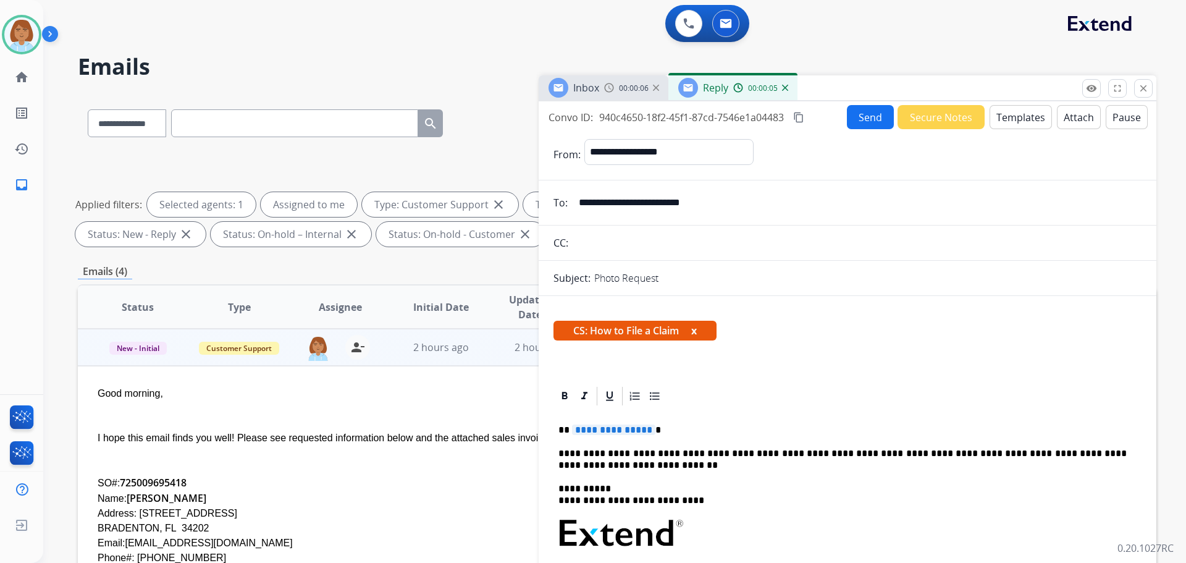
click at [662, 427] on p "**********" at bounding box center [842, 429] width 568 height 11
click at [877, 121] on button "Send" at bounding box center [870, 117] width 47 height 24
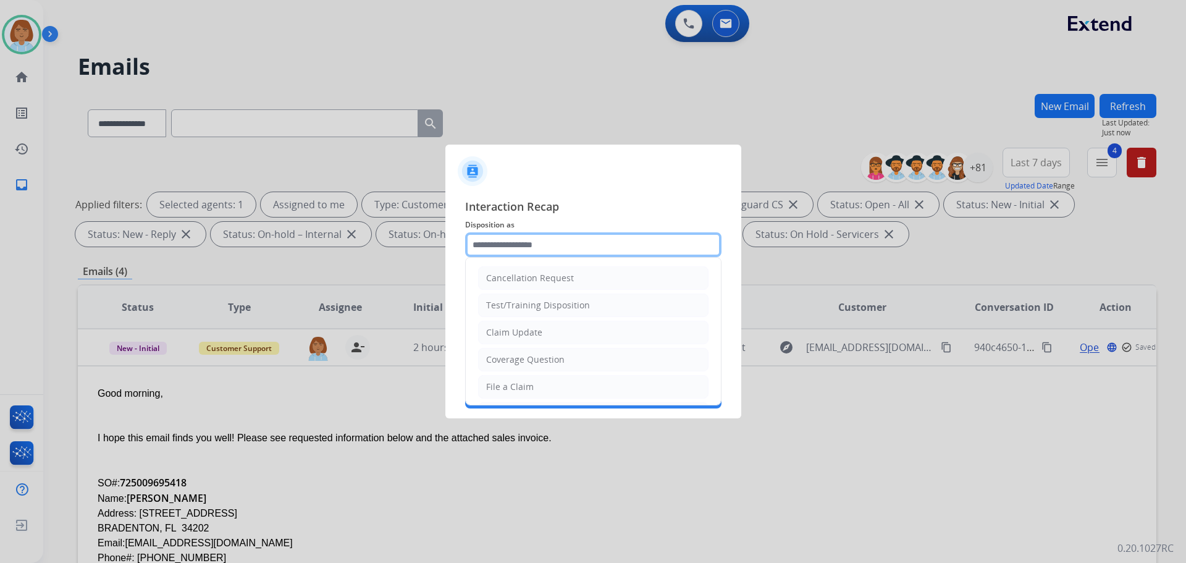
click at [573, 250] on input "text" at bounding box center [593, 244] width 256 height 25
click at [550, 381] on li "File a Claim" at bounding box center [593, 386] width 230 height 23
type input "**********"
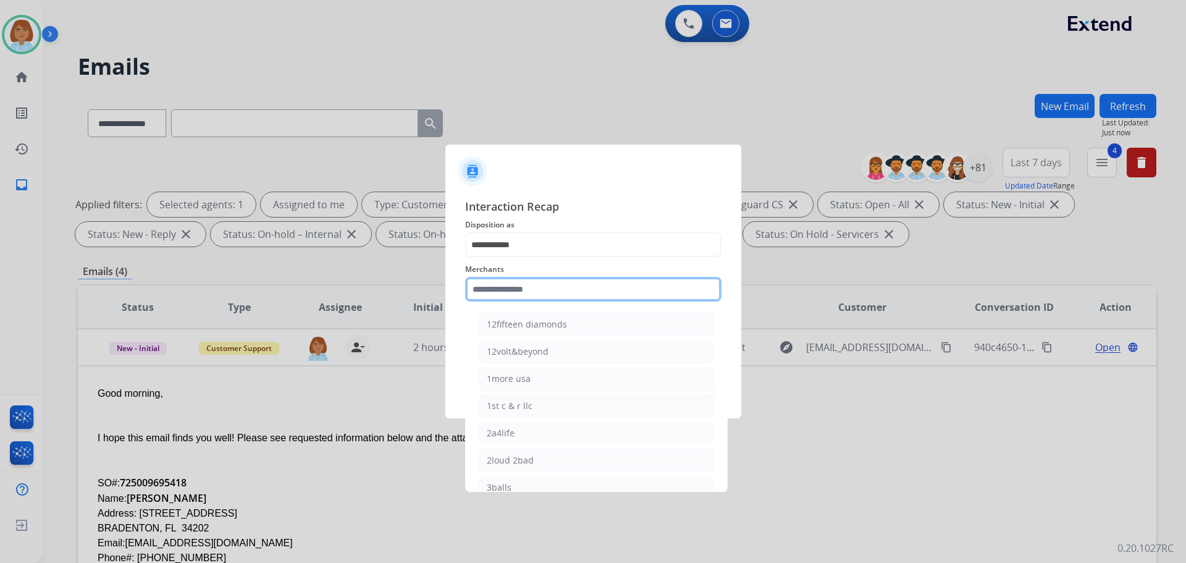
click at [550, 279] on input "text" at bounding box center [593, 289] width 256 height 25
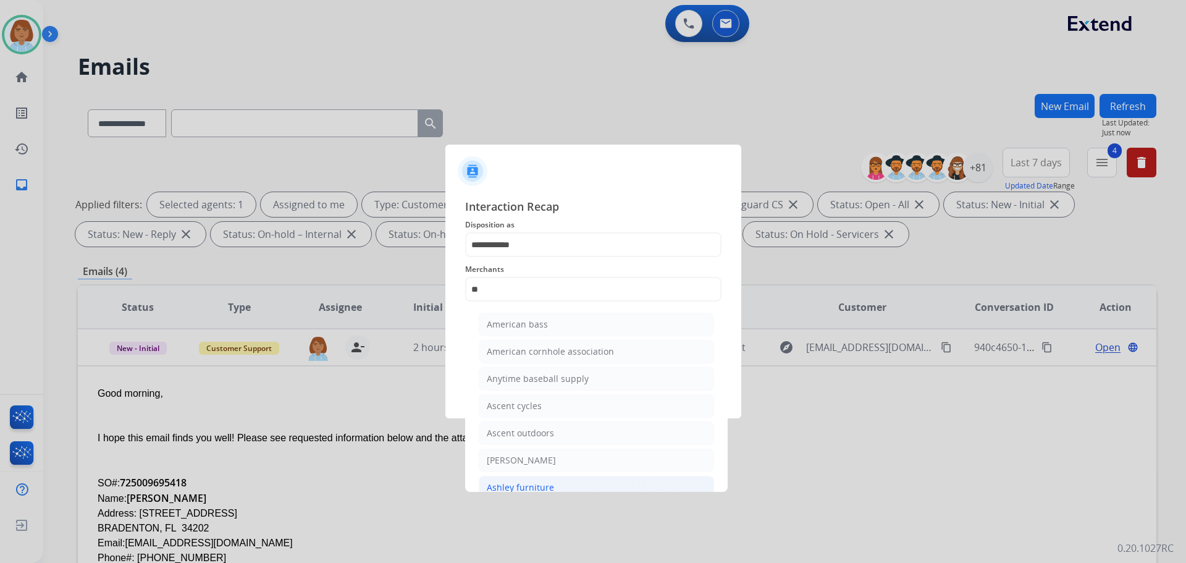
click at [570, 478] on li "Ashley furniture" at bounding box center [596, 487] width 235 height 23
type input "**********"
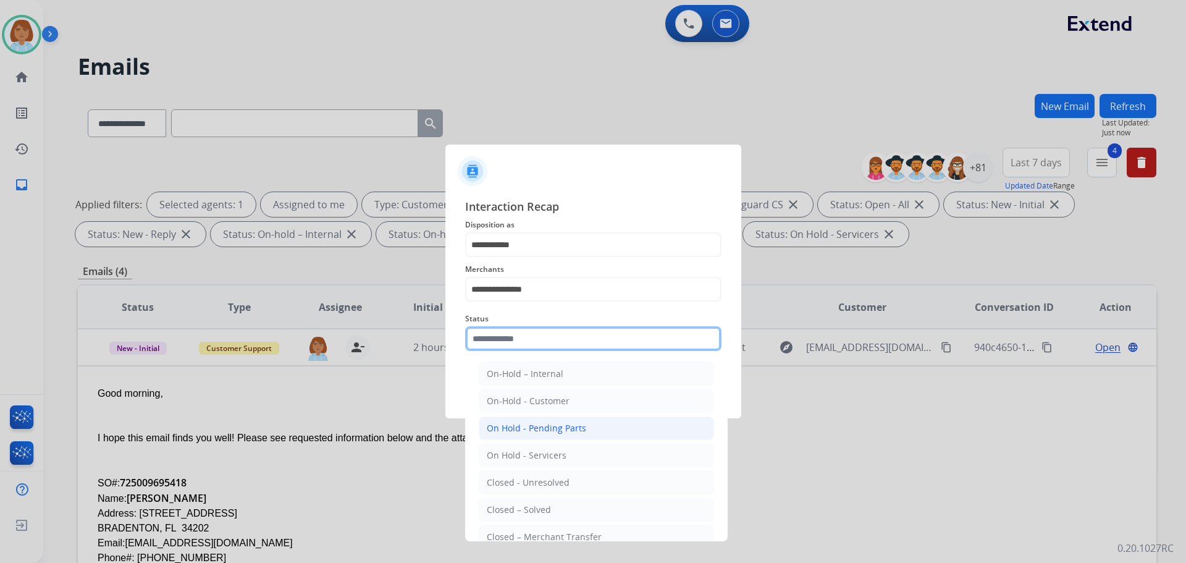
drag, startPoint x: 582, startPoint y: 345, endPoint x: 588, endPoint y: 431, distance: 86.1
click at [585, 356] on div "Status On-Hold – Internal On-Hold - Customer On Hold - Pending Parts On Hold - …" at bounding box center [593, 330] width 256 height 49
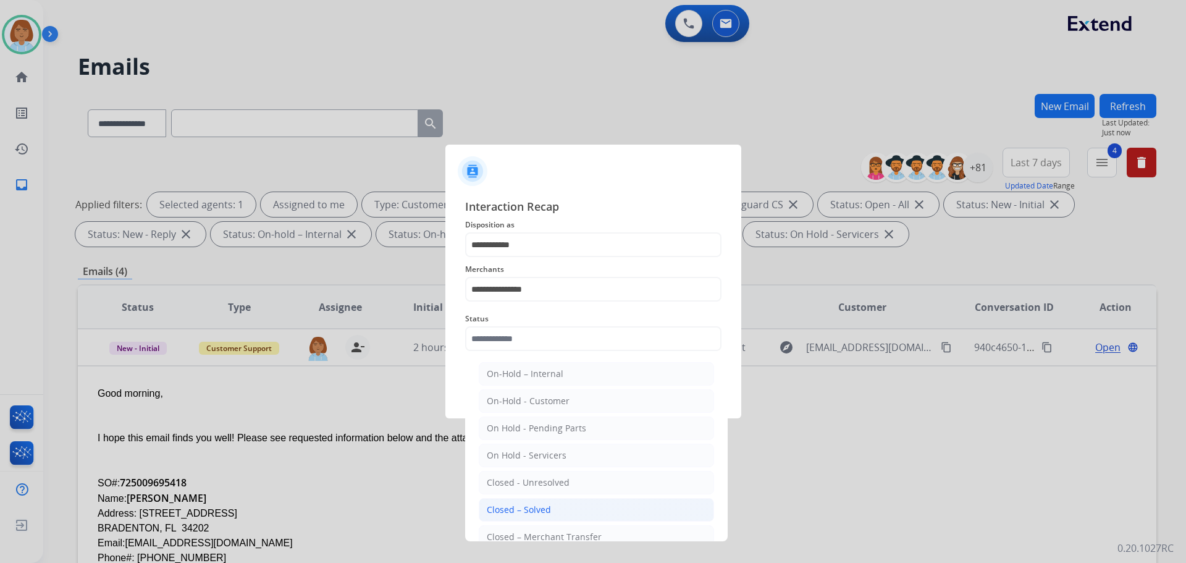
click at [588, 505] on li "Closed – Solved" at bounding box center [596, 509] width 235 height 23
type input "**********"
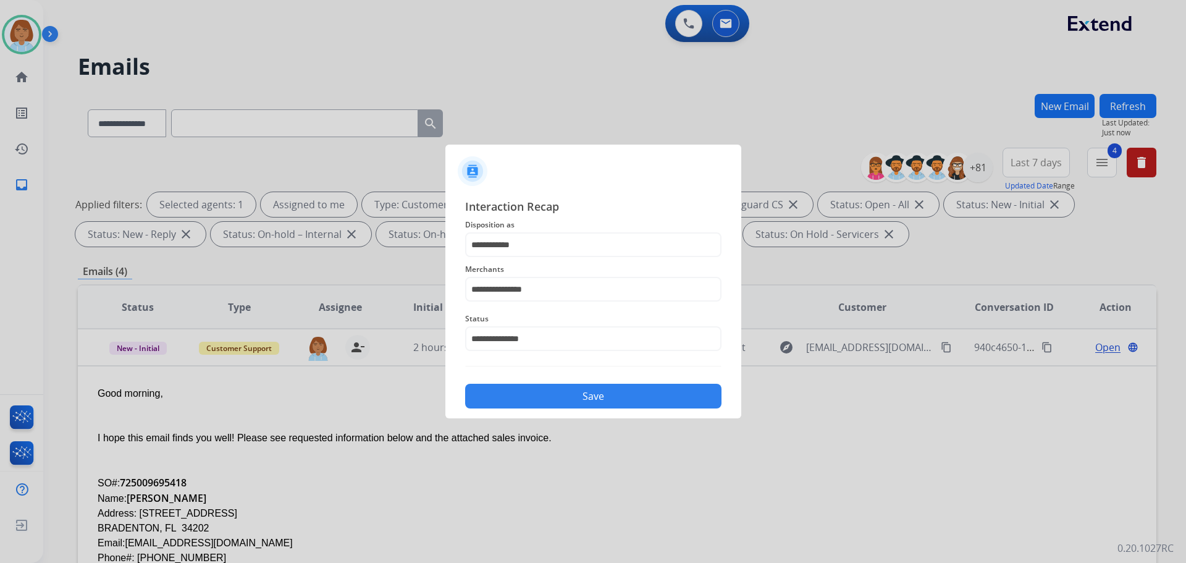
click at [648, 384] on button "Save" at bounding box center [593, 396] width 256 height 25
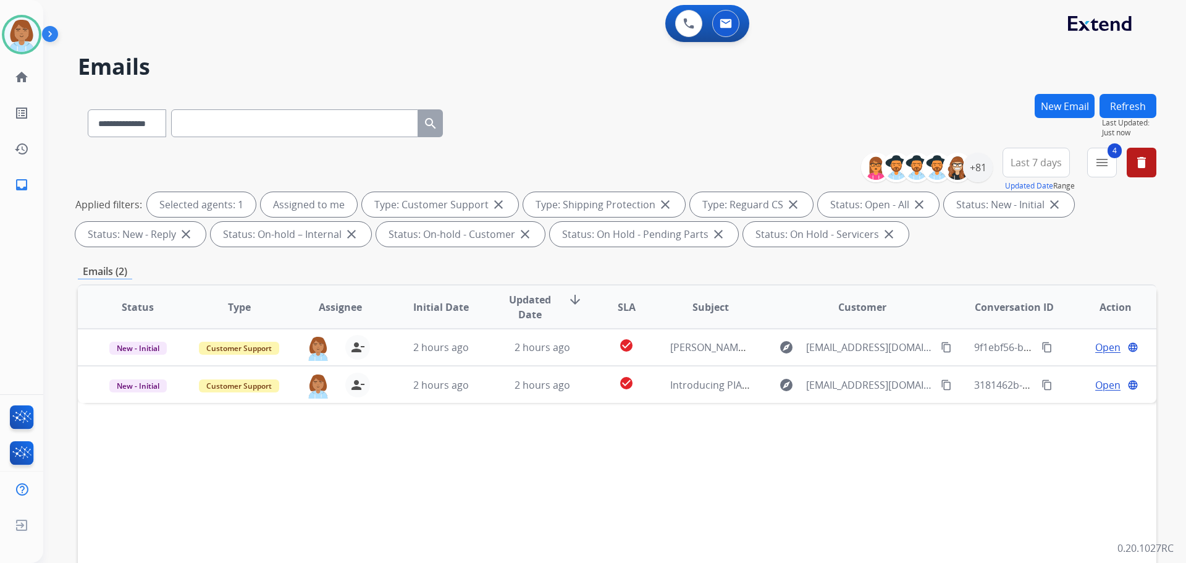
scroll to position [0, 0]
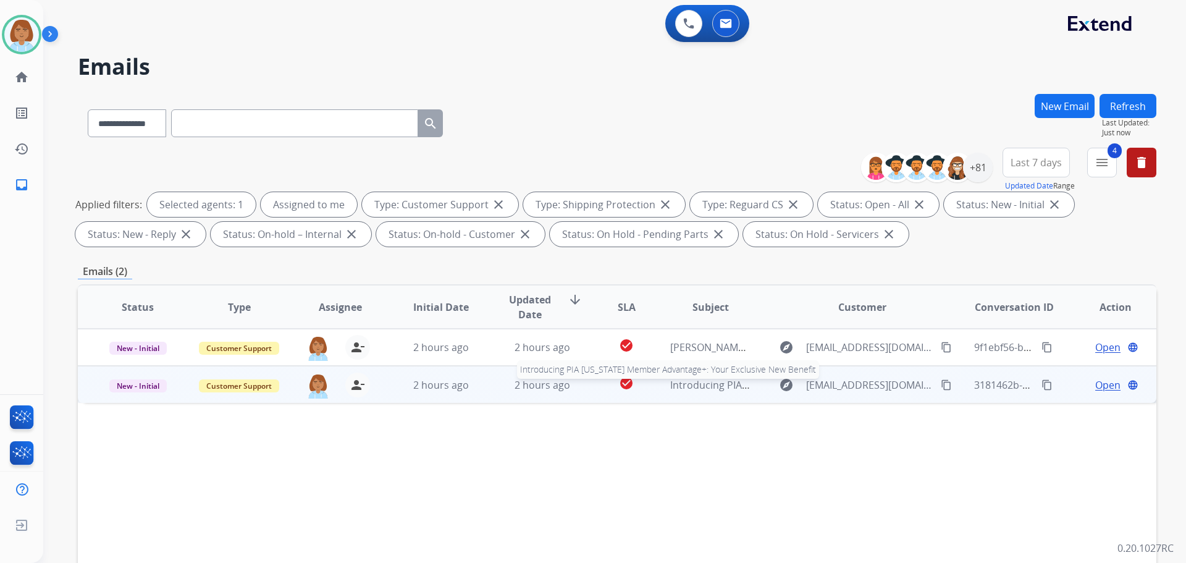
click at [670, 387] on span "Introducing PIA Texas Member Advantage+: Your Exclusive New Benefit" at bounding box center [847, 385] width 355 height 14
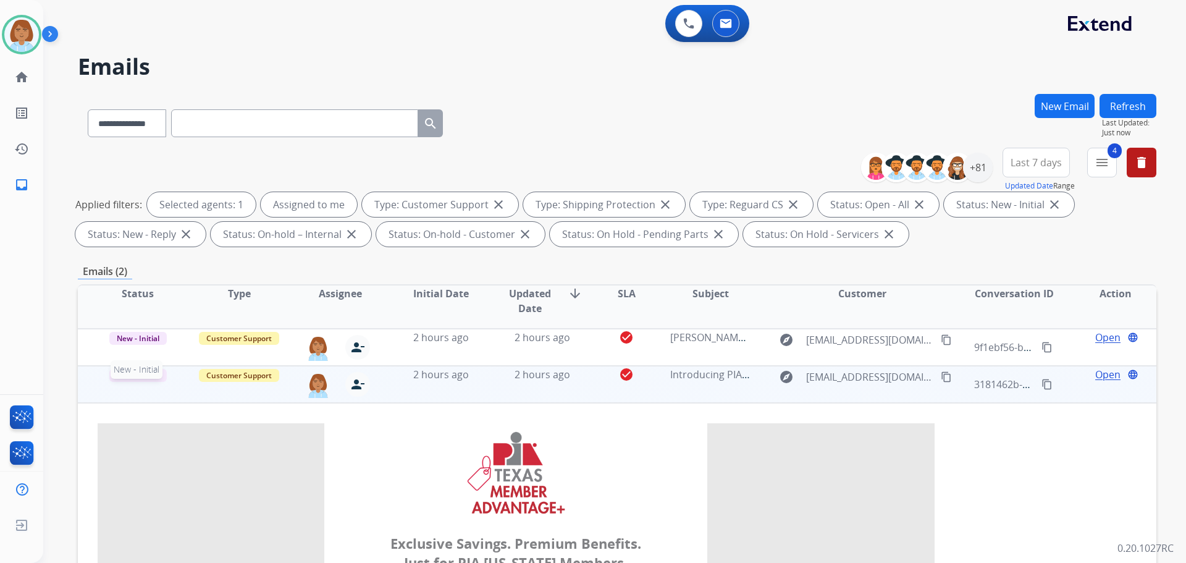
click at [149, 376] on span "New - Initial" at bounding box center [137, 375] width 57 height 13
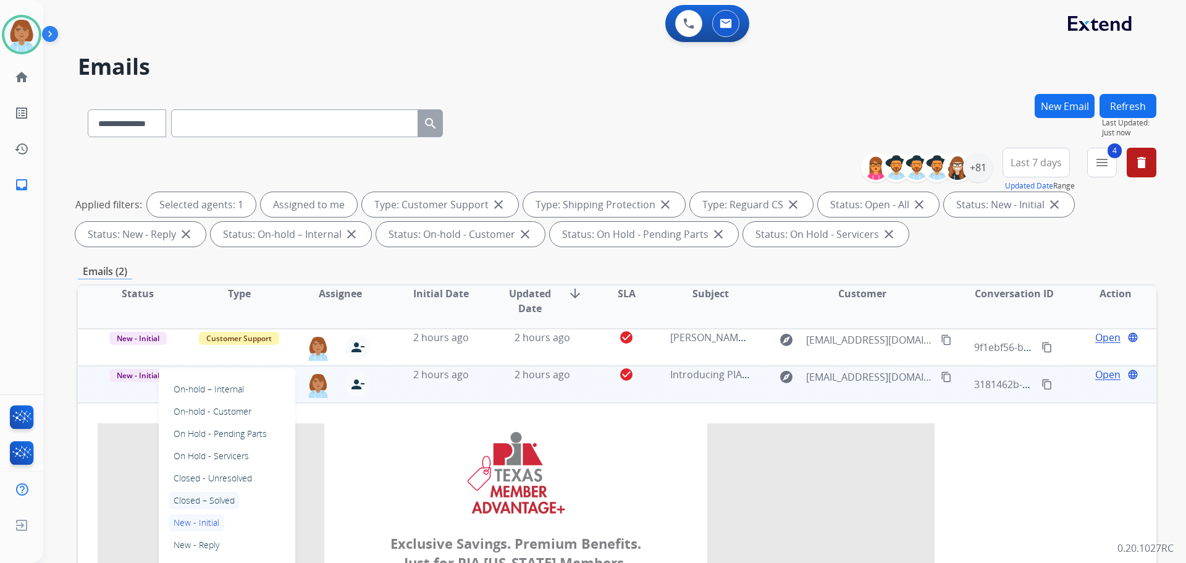
click at [233, 494] on p "Closed – Solved" at bounding box center [204, 500] width 71 height 17
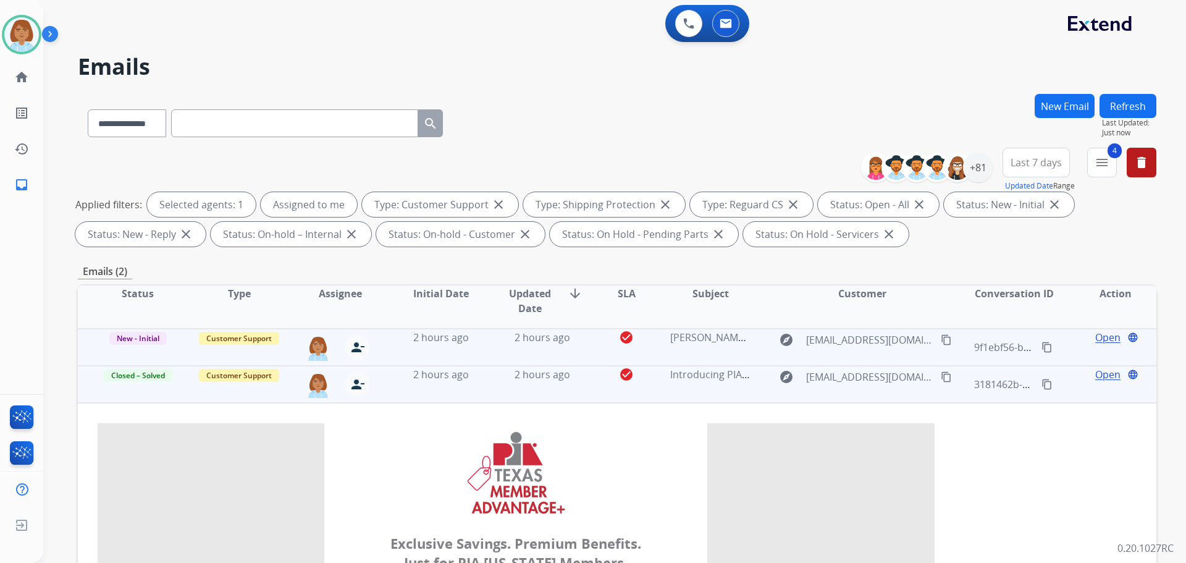
click at [486, 340] on td "2 hours ago" at bounding box center [532, 347] width 101 height 37
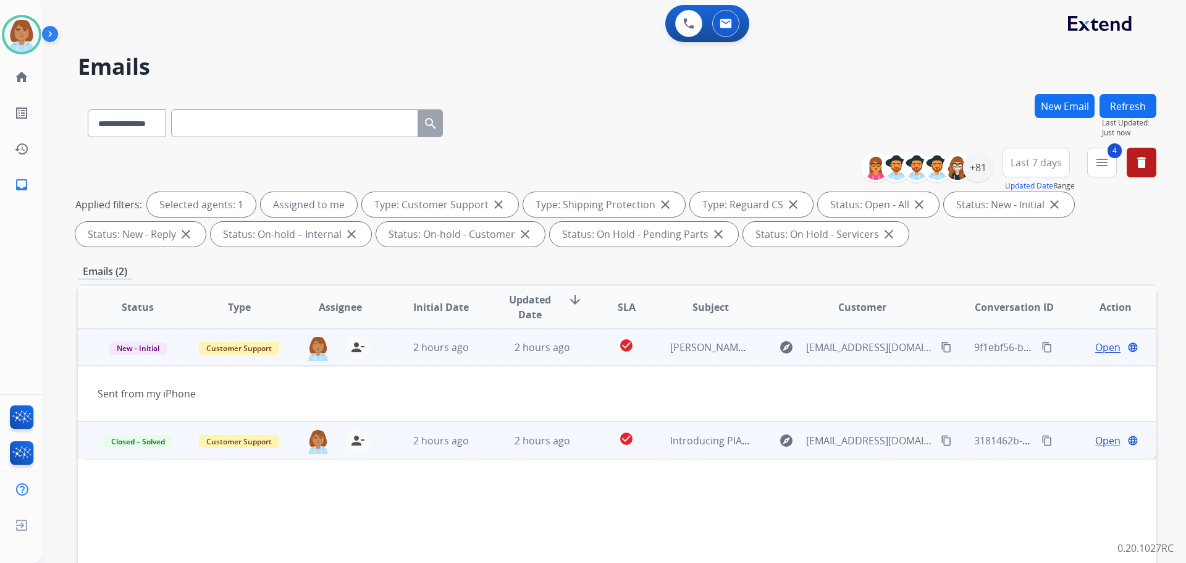
click at [1109, 353] on span "Open" at bounding box center [1107, 347] width 25 height 15
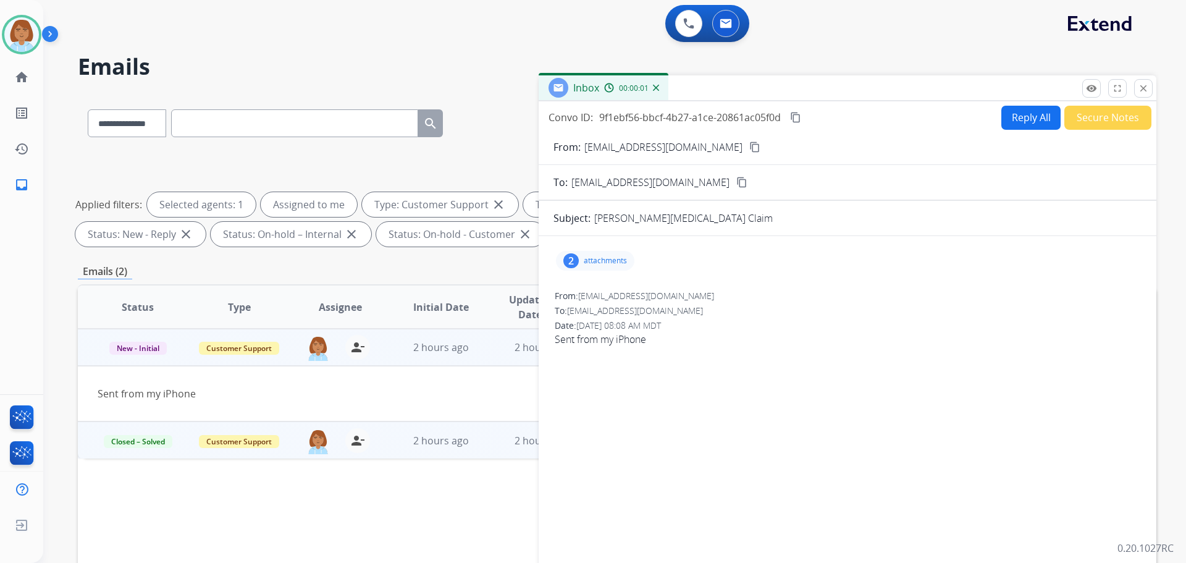
click at [599, 253] on div "2 attachments" at bounding box center [595, 261] width 78 height 20
click at [591, 284] on div at bounding box center [599, 294] width 62 height 43
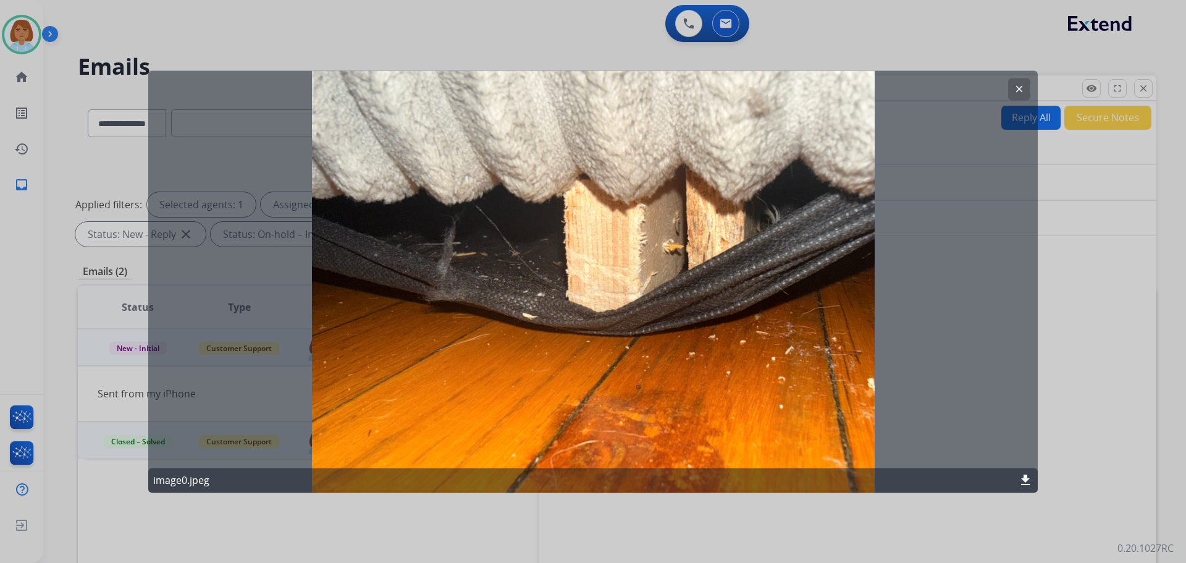
click at [1081, 285] on div at bounding box center [593, 281] width 1186 height 563
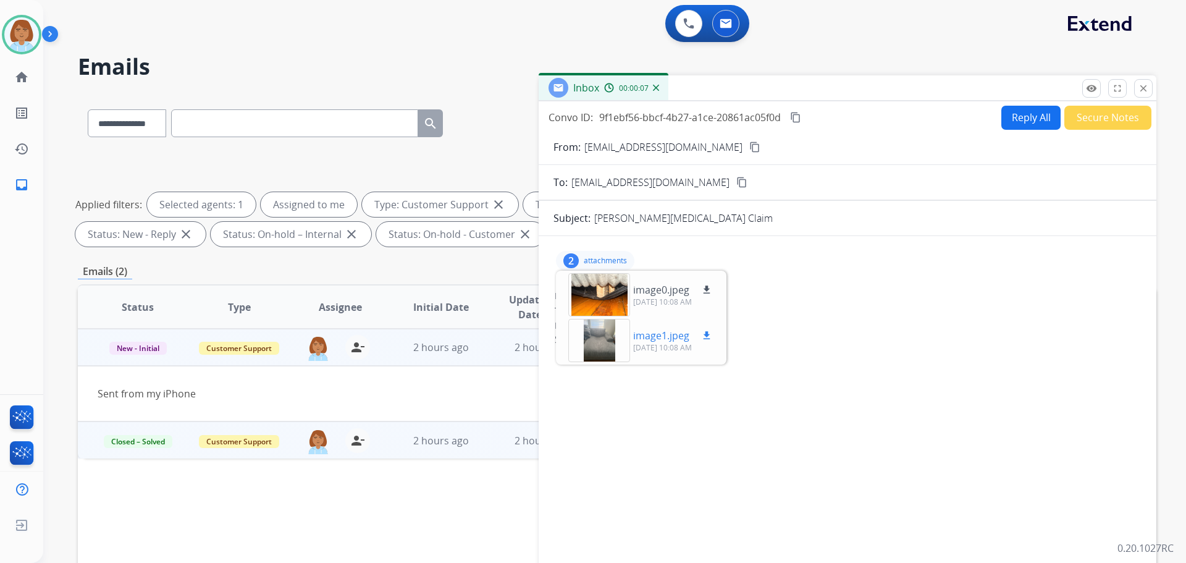
click at [585, 328] on div at bounding box center [599, 340] width 62 height 43
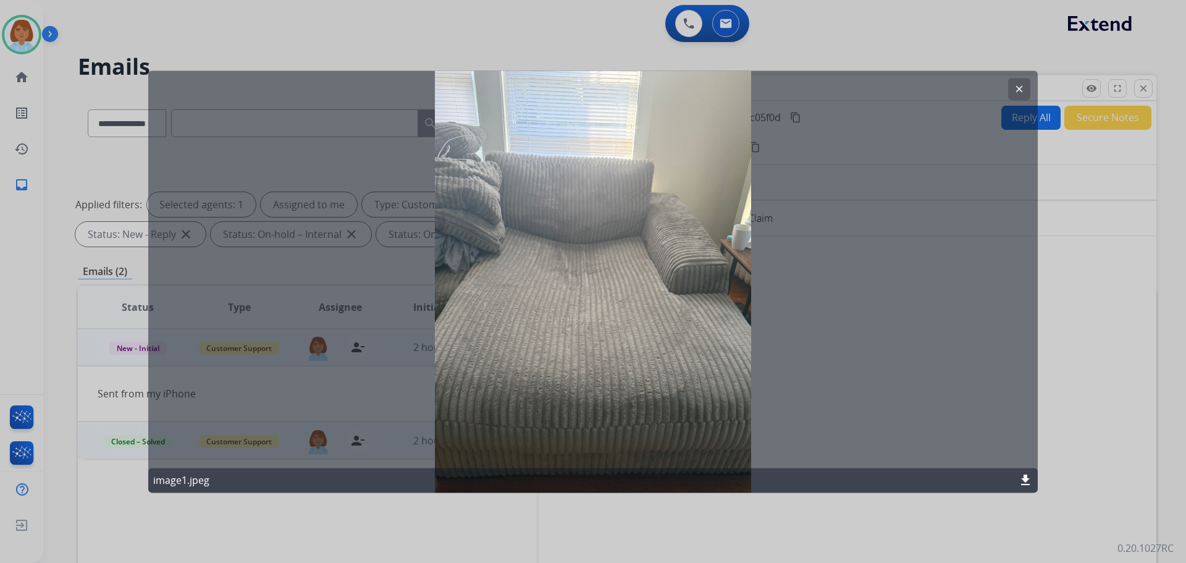
click at [1088, 280] on div at bounding box center [593, 281] width 1186 height 563
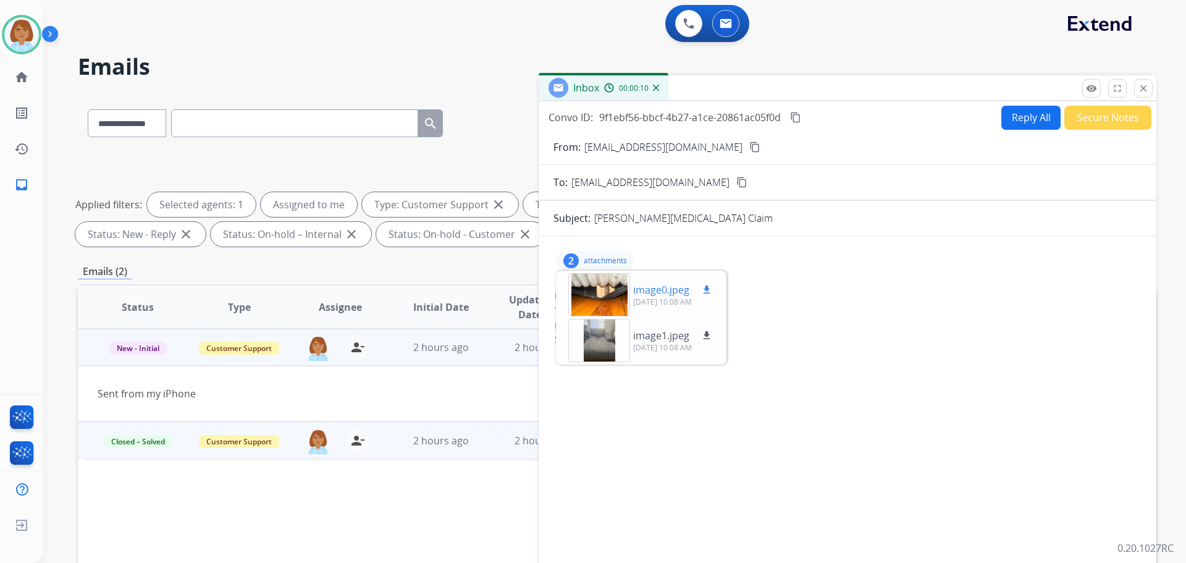
drag, startPoint x: 708, startPoint y: 285, endPoint x: 709, endPoint y: 296, distance: 10.5
click at [708, 287] on mat-icon "download" at bounding box center [706, 289] width 11 height 11
click at [709, 335] on mat-icon "download" at bounding box center [706, 335] width 11 height 11
click at [747, 140] on button "content_copy" at bounding box center [754, 147] width 15 height 15
click at [1032, 129] on button "Reply All" at bounding box center [1030, 118] width 59 height 24
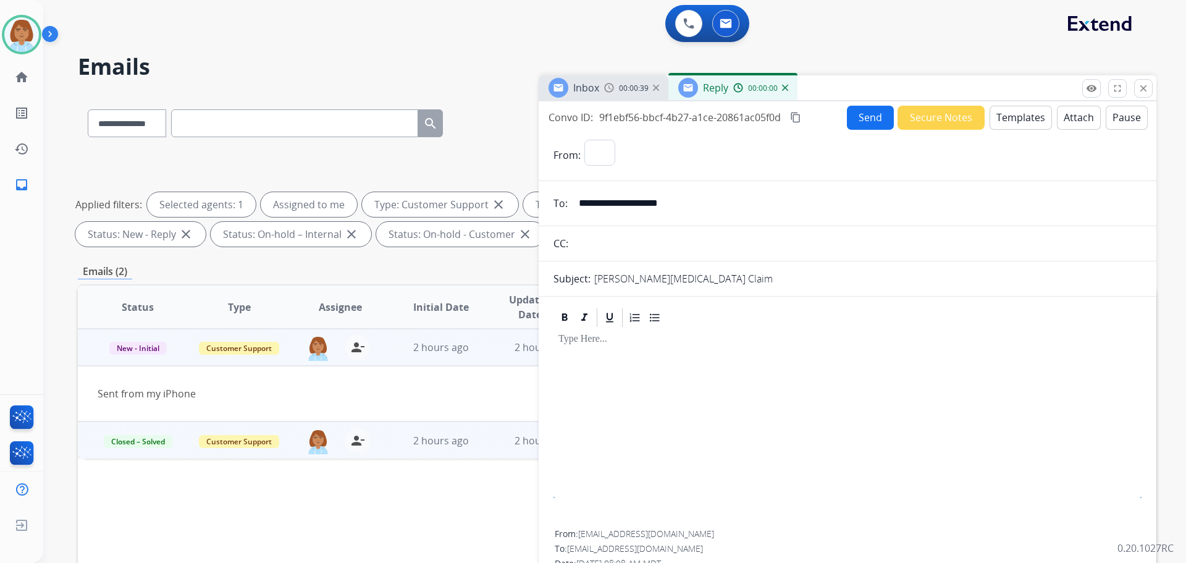
click at [1069, 128] on button "Attach" at bounding box center [1079, 118] width 44 height 24
select select "**********"
click at [1016, 106] on button "Templates" at bounding box center [1021, 118] width 62 height 24
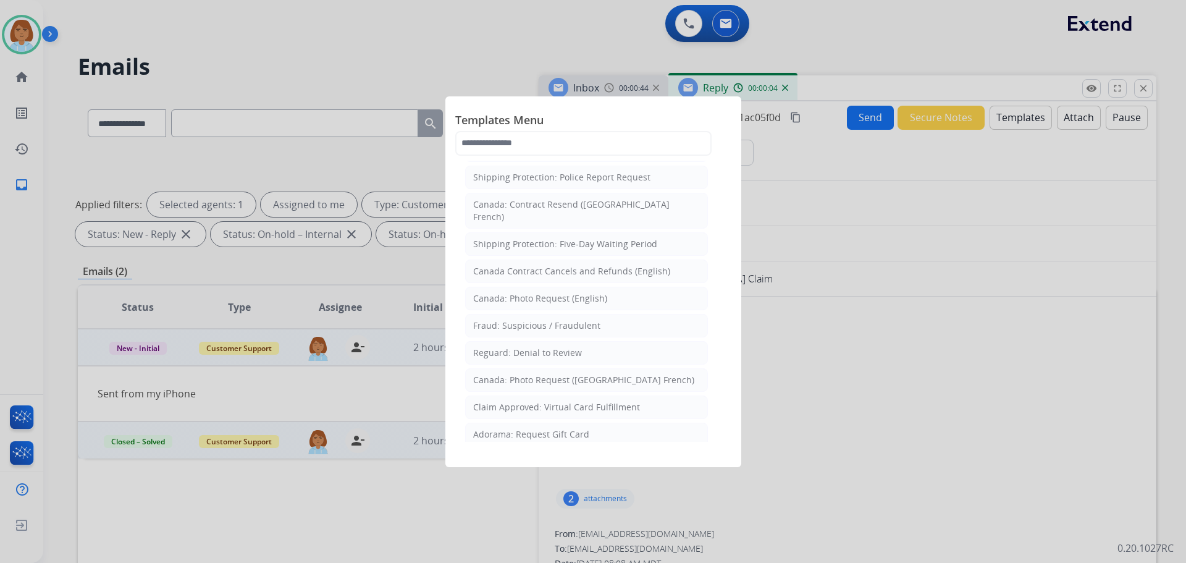
scroll to position [1492, 0]
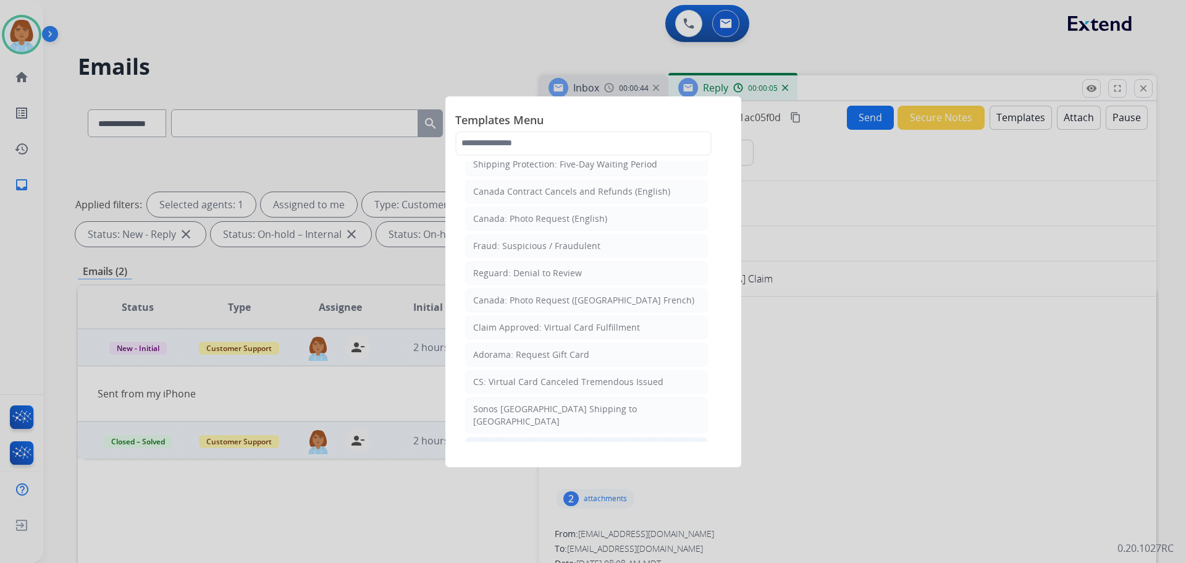
click at [594, 442] on div "Filed Claim: Need Additional Information" at bounding box center [557, 448] width 169 height 12
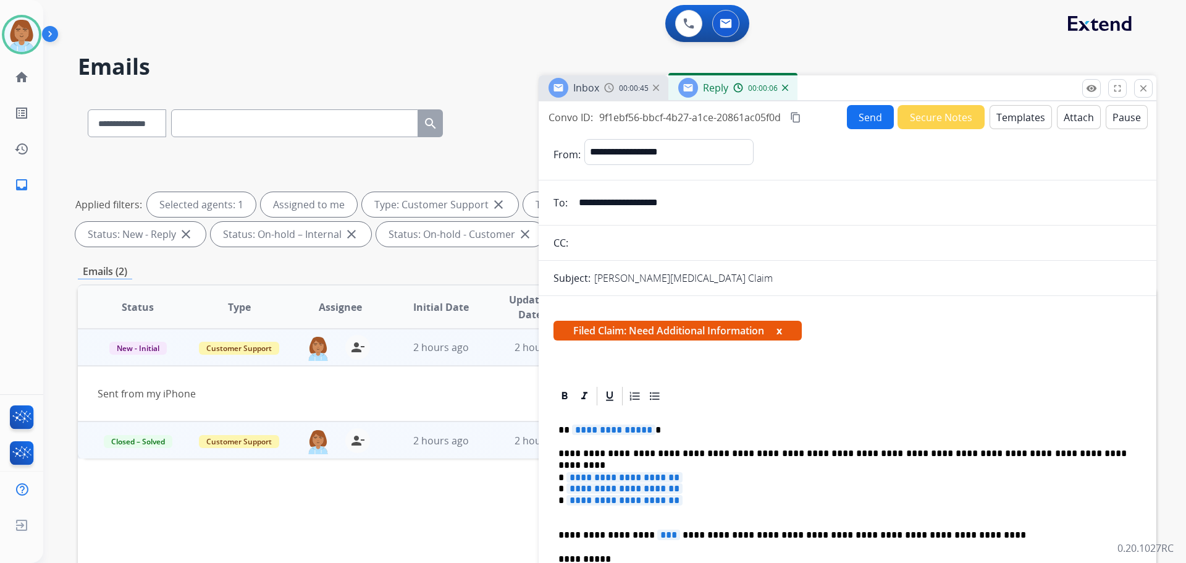
scroll to position [62, 0]
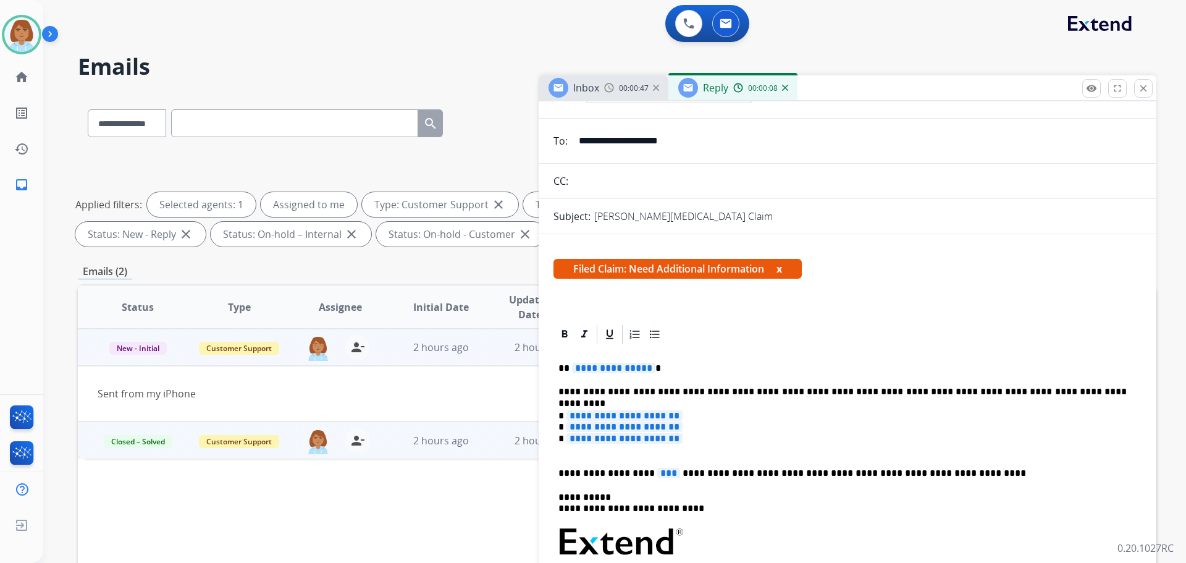
click at [678, 363] on p "**********" at bounding box center [842, 368] width 568 height 11
click at [618, 440] on span "**********" at bounding box center [624, 438] width 116 height 11
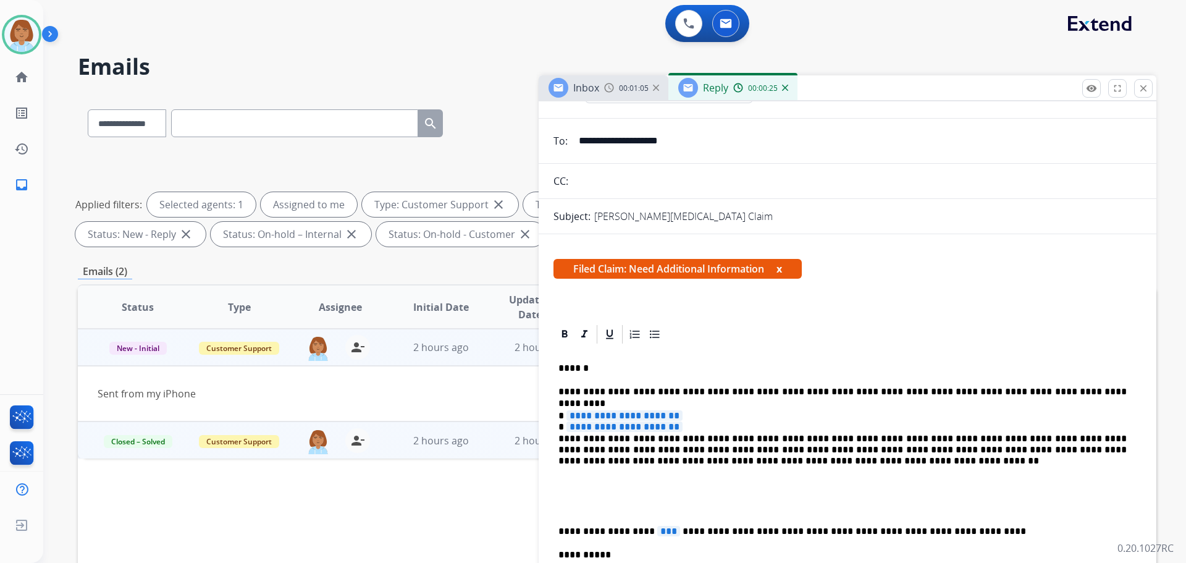
click at [657, 529] on span "***" at bounding box center [668, 531] width 23 height 11
click at [595, 426] on span "**********" at bounding box center [624, 426] width 116 height 11
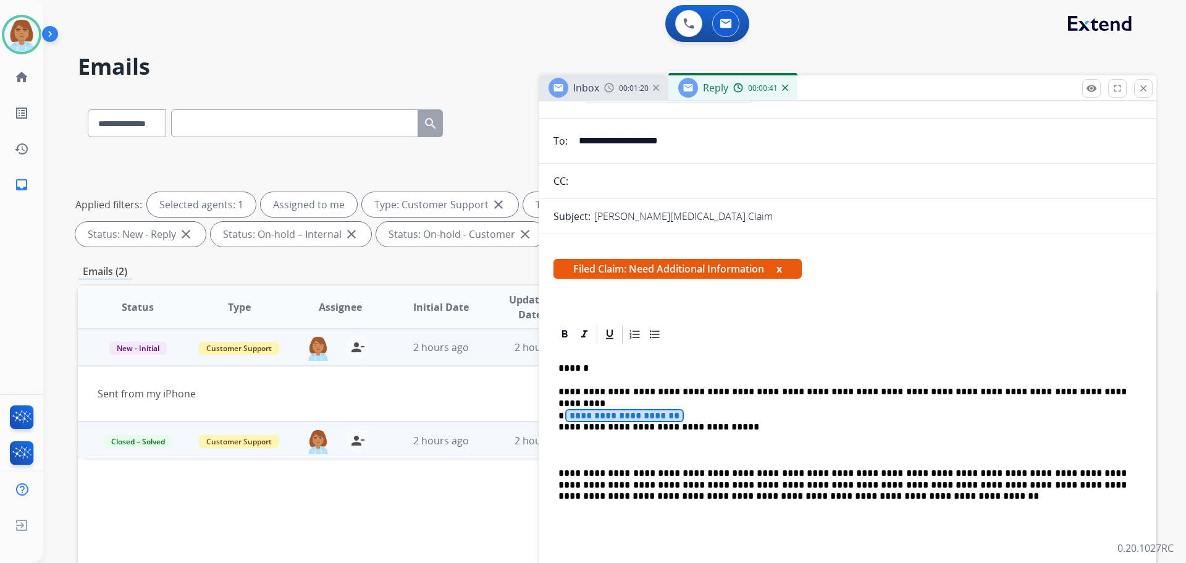
click at [603, 414] on span "**********" at bounding box center [624, 415] width 116 height 11
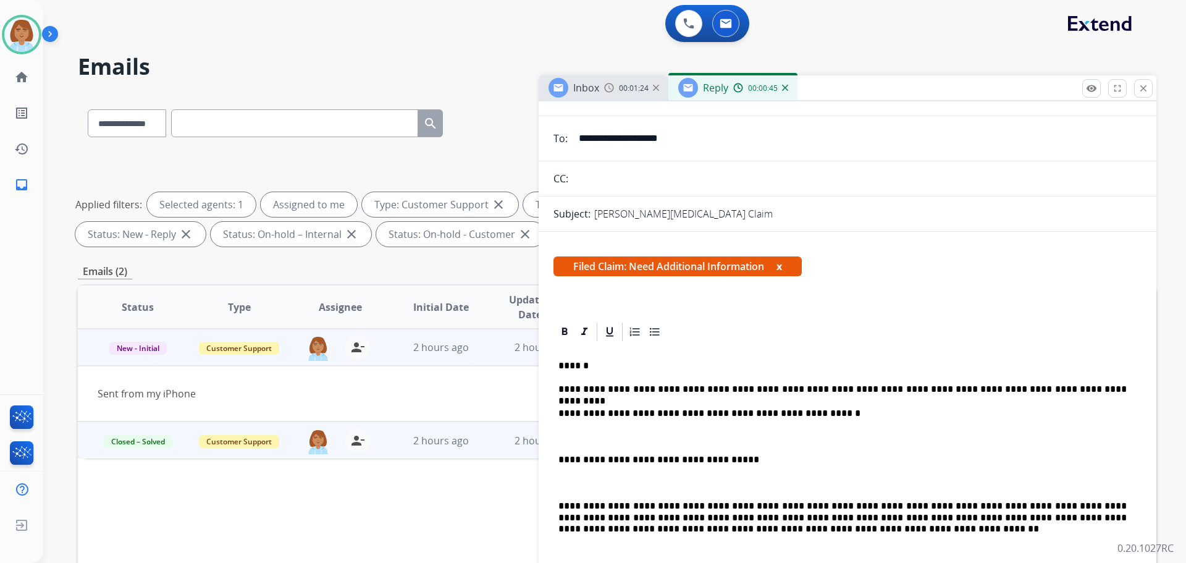
scroll to position [0, 0]
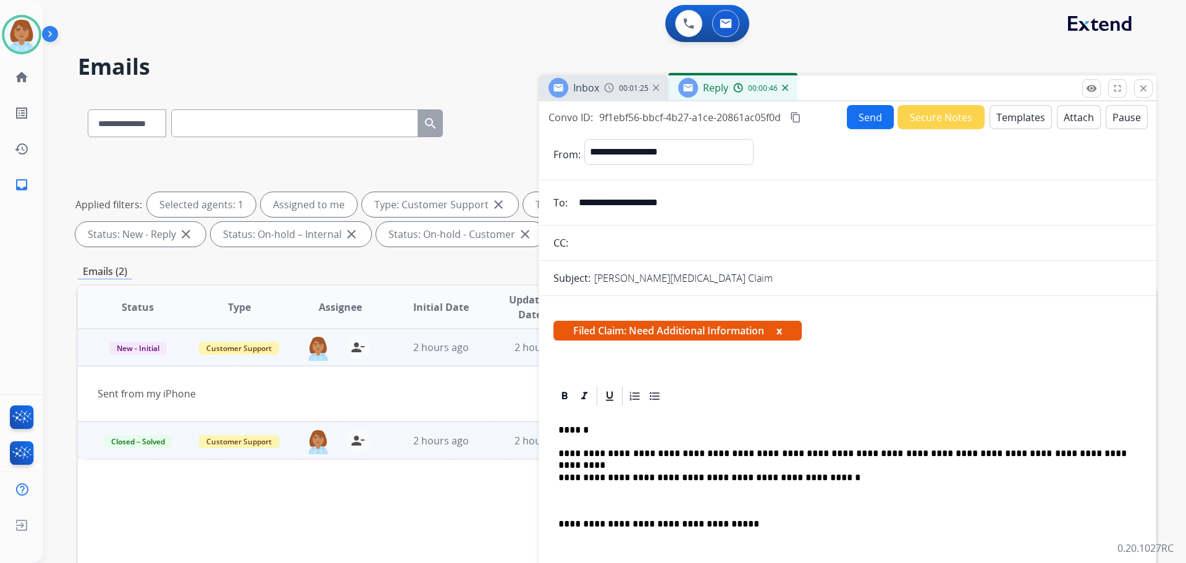
click at [862, 109] on button "Send" at bounding box center [870, 117] width 47 height 24
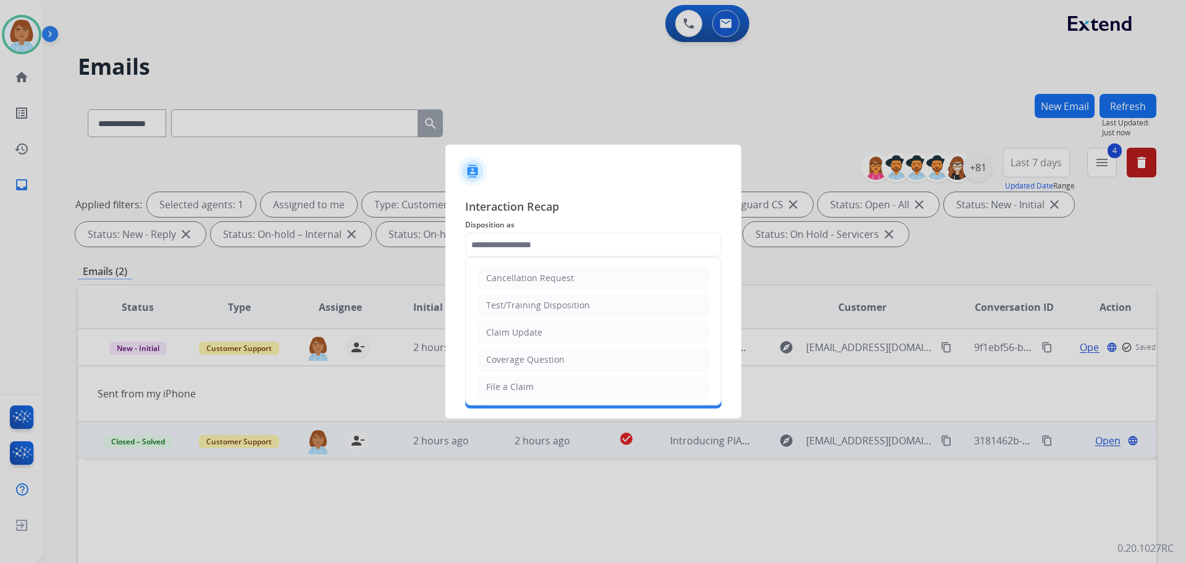
click at [549, 243] on input "text" at bounding box center [593, 244] width 256 height 25
click at [542, 335] on li "Claim Update" at bounding box center [593, 332] width 230 height 23
type input "**********"
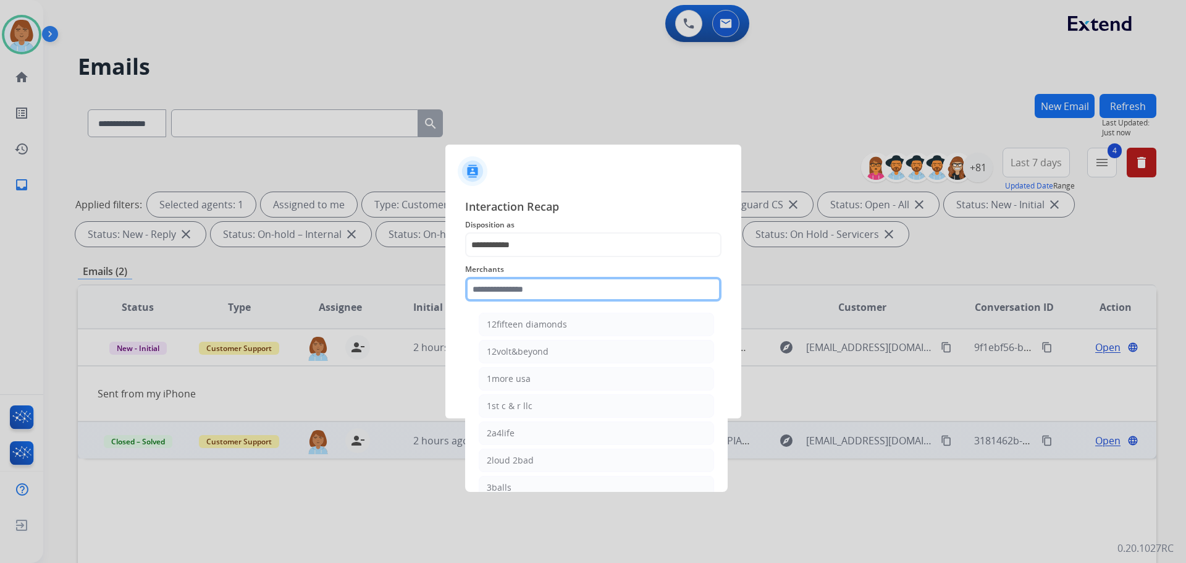
click at [518, 294] on input "text" at bounding box center [593, 289] width 256 height 25
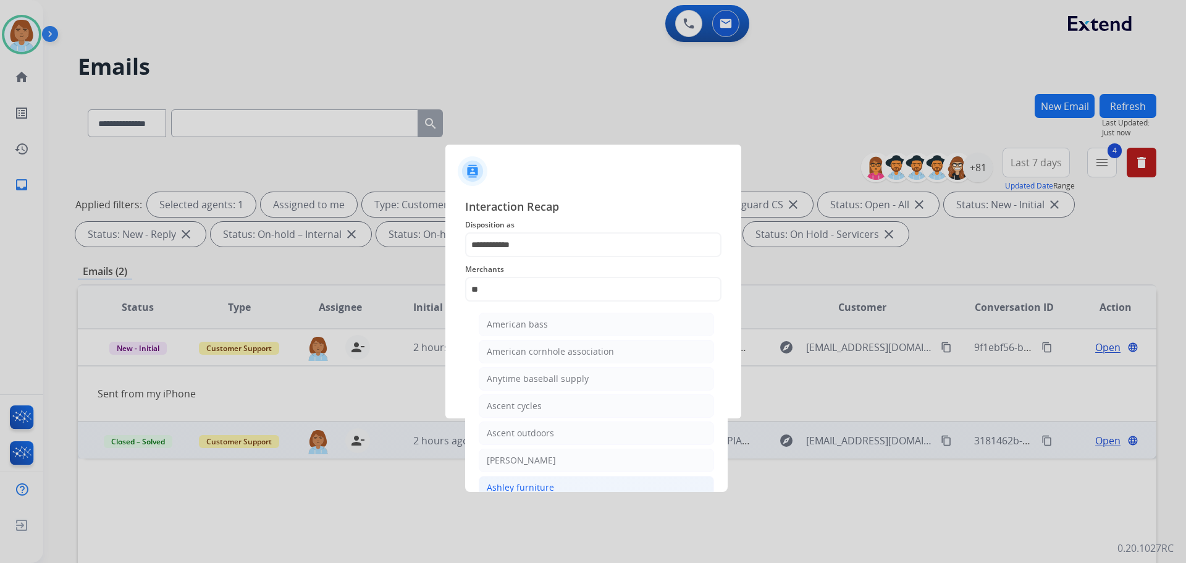
click at [542, 482] on div "Ashley furniture" at bounding box center [520, 487] width 67 height 12
type input "**********"
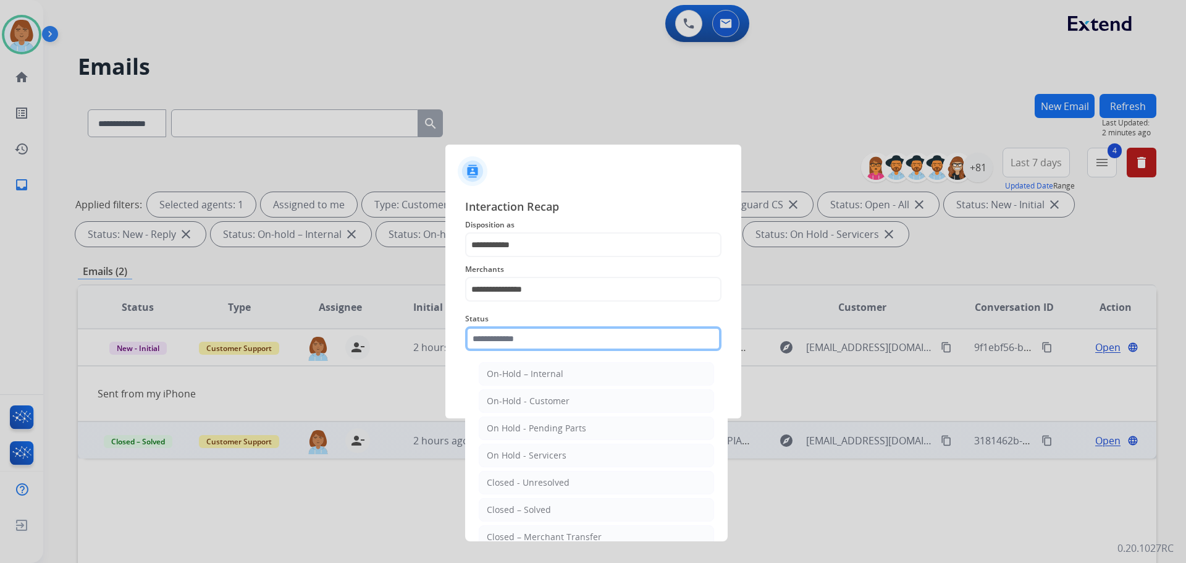
click at [544, 326] on input "text" at bounding box center [593, 338] width 256 height 25
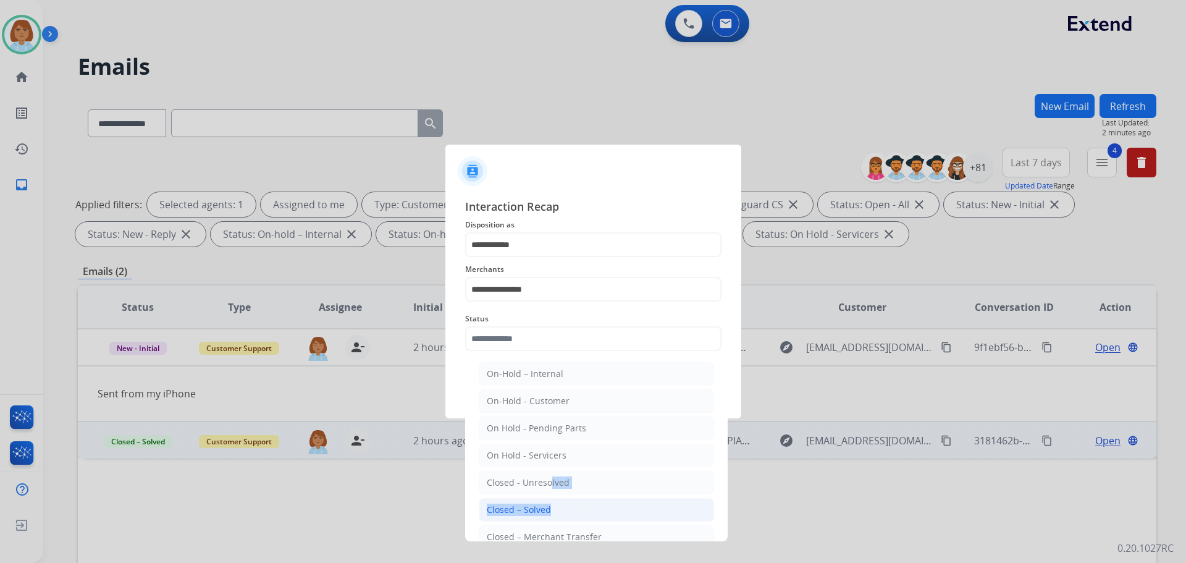
drag, startPoint x: 546, startPoint y: 494, endPoint x: 546, endPoint y: 515, distance: 20.4
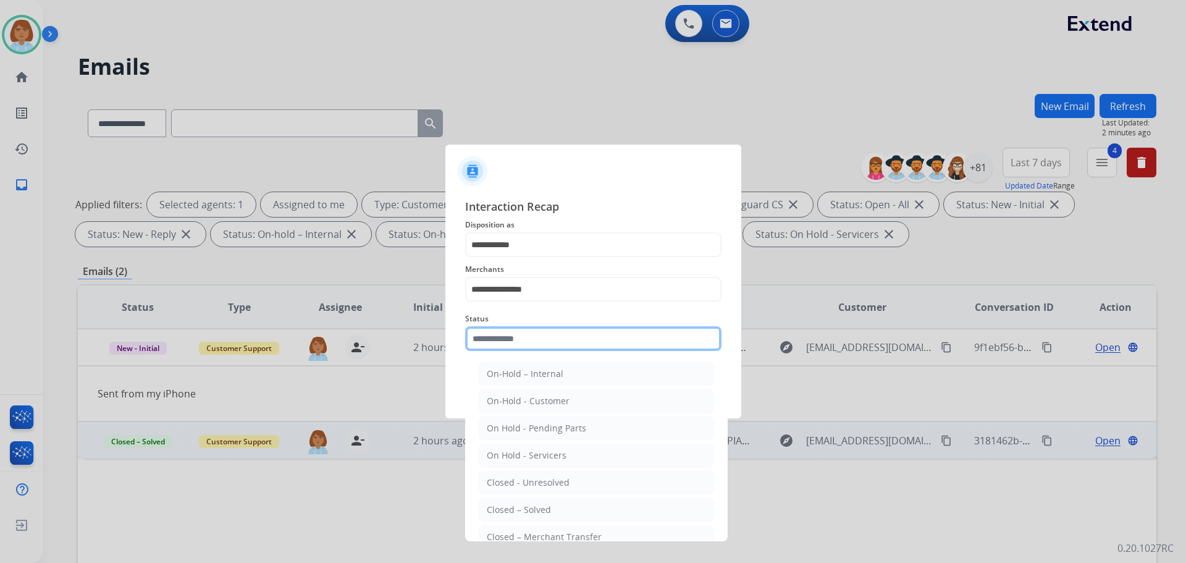
click at [556, 329] on input "text" at bounding box center [593, 338] width 256 height 25
click at [507, 515] on div "Closed – Solved" at bounding box center [519, 509] width 64 height 12
type input "**********"
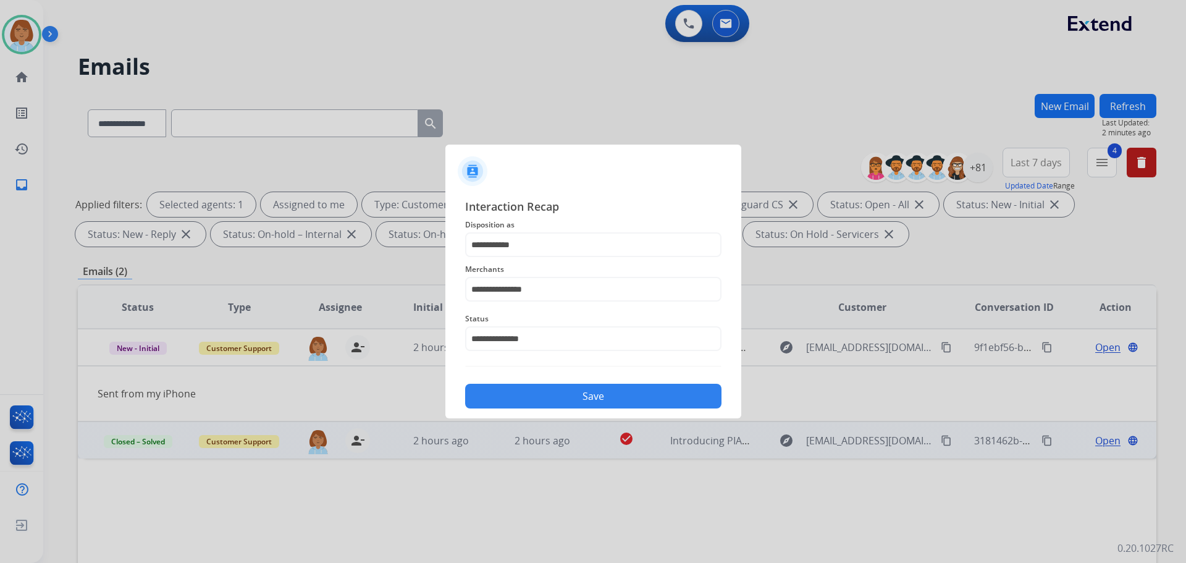
click at [595, 393] on button "Save" at bounding box center [593, 396] width 256 height 25
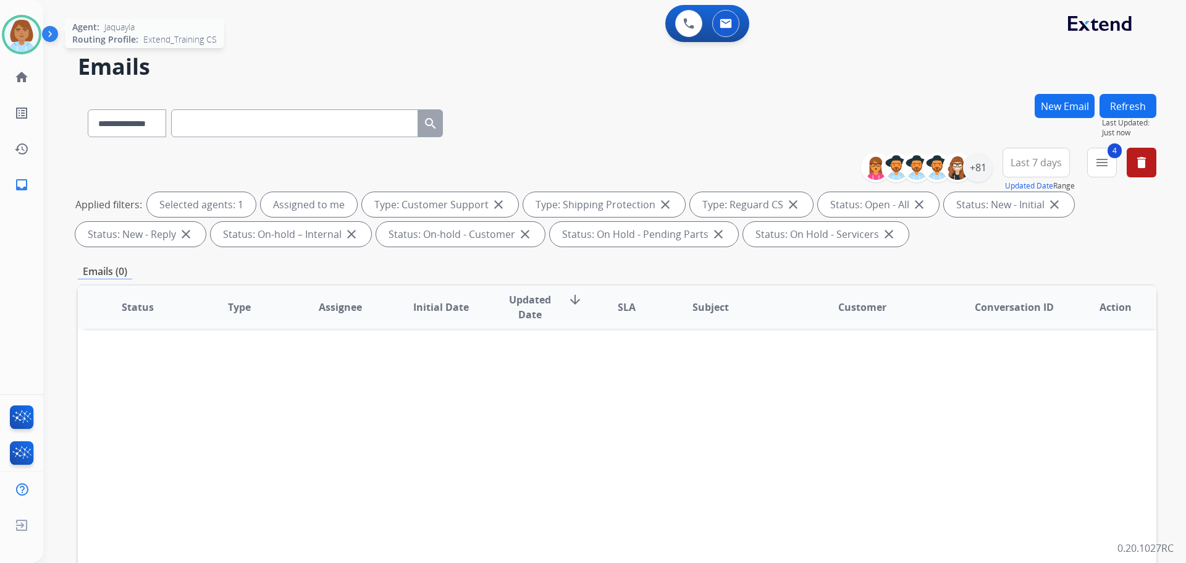
click at [34, 48] on div at bounding box center [22, 35] width 40 height 40
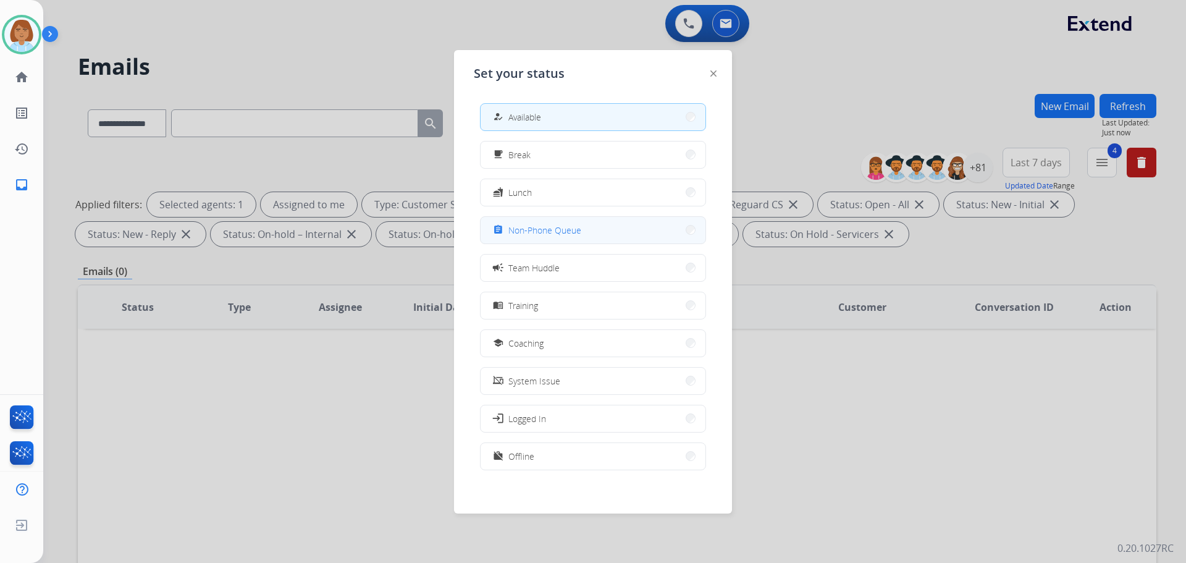
drag, startPoint x: 526, startPoint y: 238, endPoint x: 548, endPoint y: 6, distance: 233.9
click at [526, 237] on button "assignment Non-Phone Queue" at bounding box center [593, 230] width 225 height 27
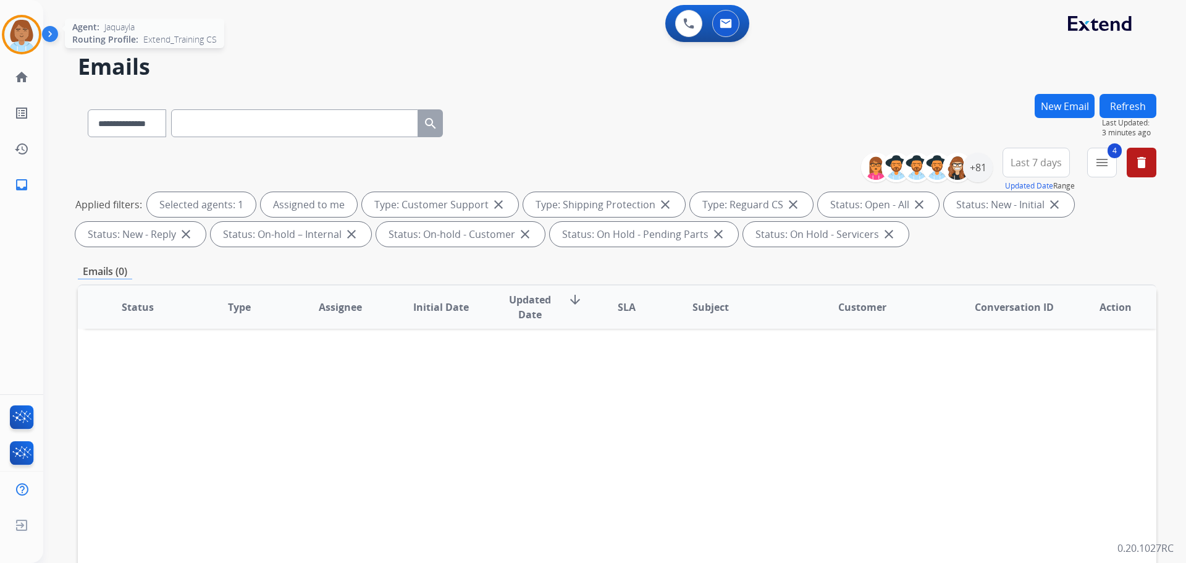
click at [40, 19] on div "Agent: Jaquayla Routing Profile: Extend_Training CS" at bounding box center [22, 35] width 40 height 40
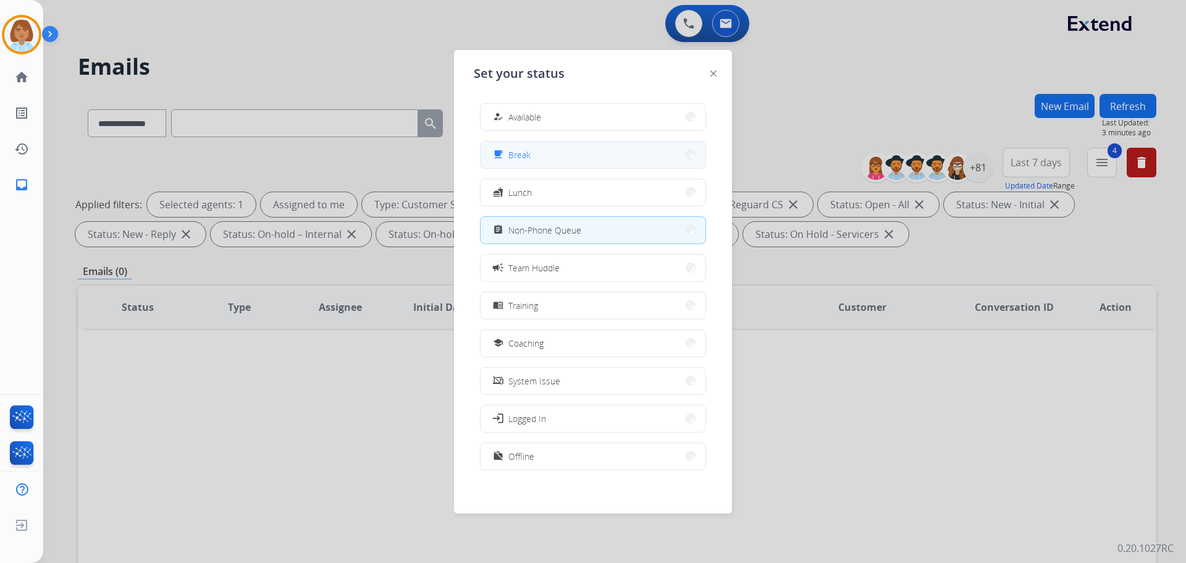
click at [584, 158] on button "free_breakfast Break" at bounding box center [593, 154] width 225 height 27
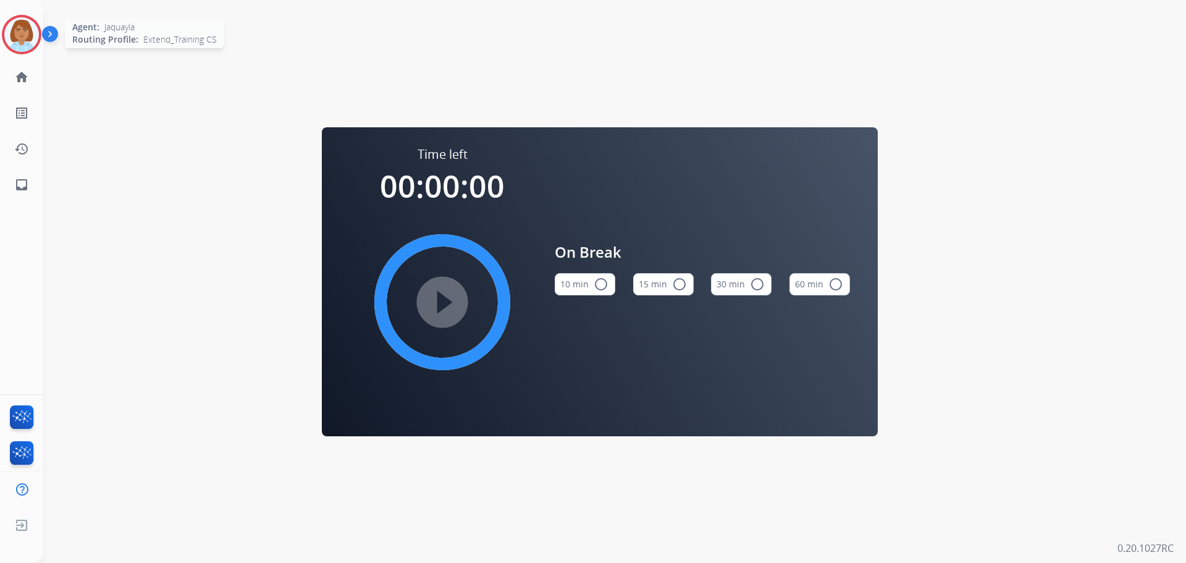
click at [20, 43] on img at bounding box center [21, 34] width 35 height 35
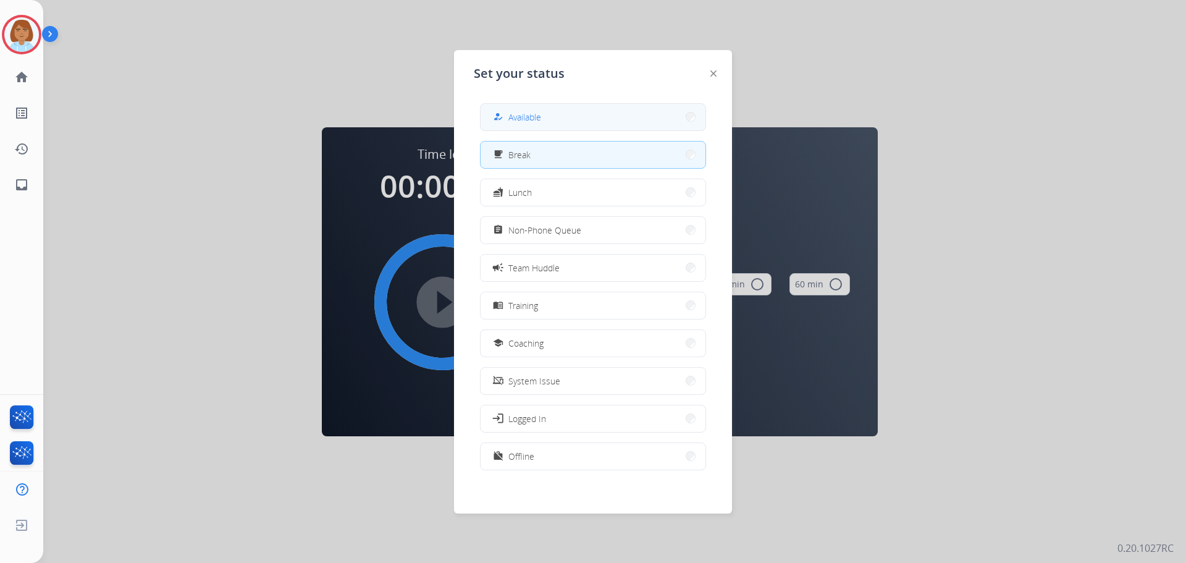
click at [537, 125] on button "how_to_reg Available" at bounding box center [593, 117] width 225 height 27
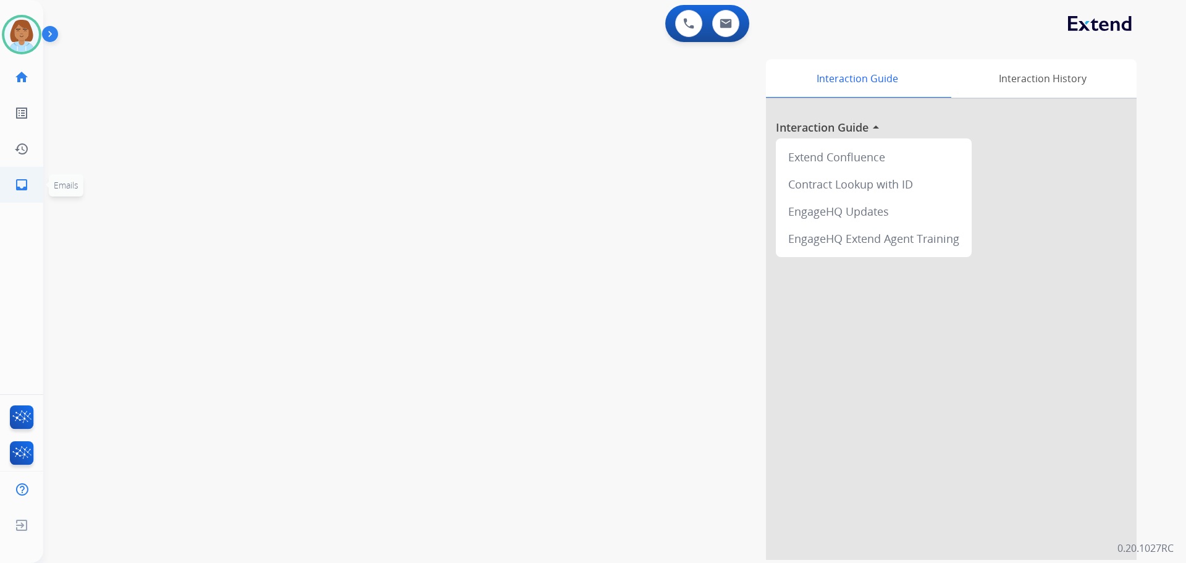
click at [31, 193] on link "inbox Emails" at bounding box center [21, 184] width 35 height 35
select select "**********"
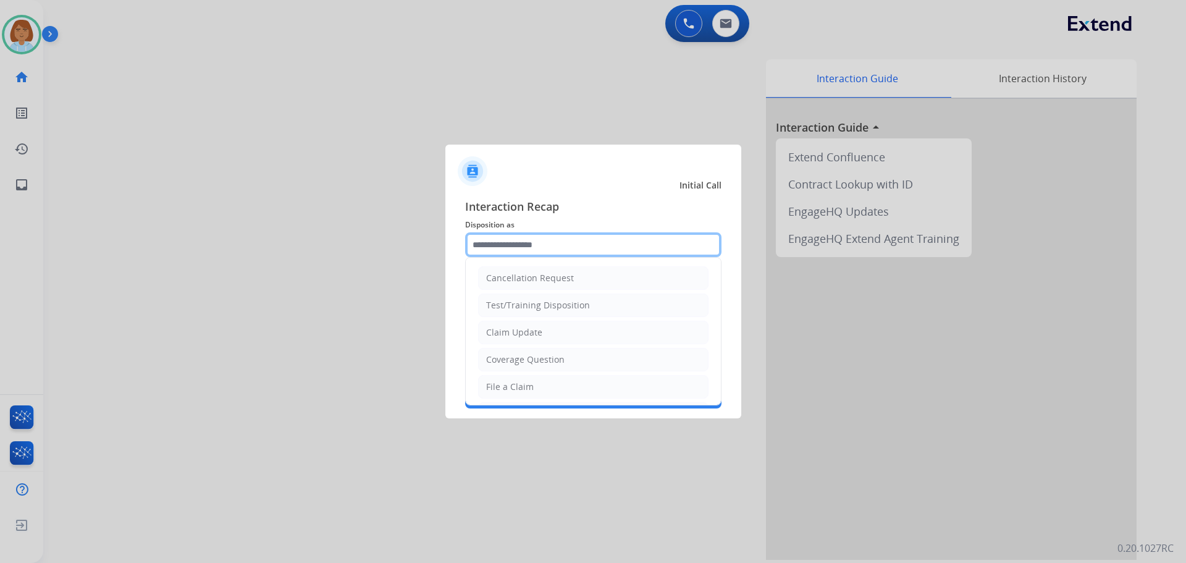
click at [505, 234] on input "text" at bounding box center [593, 244] width 256 height 25
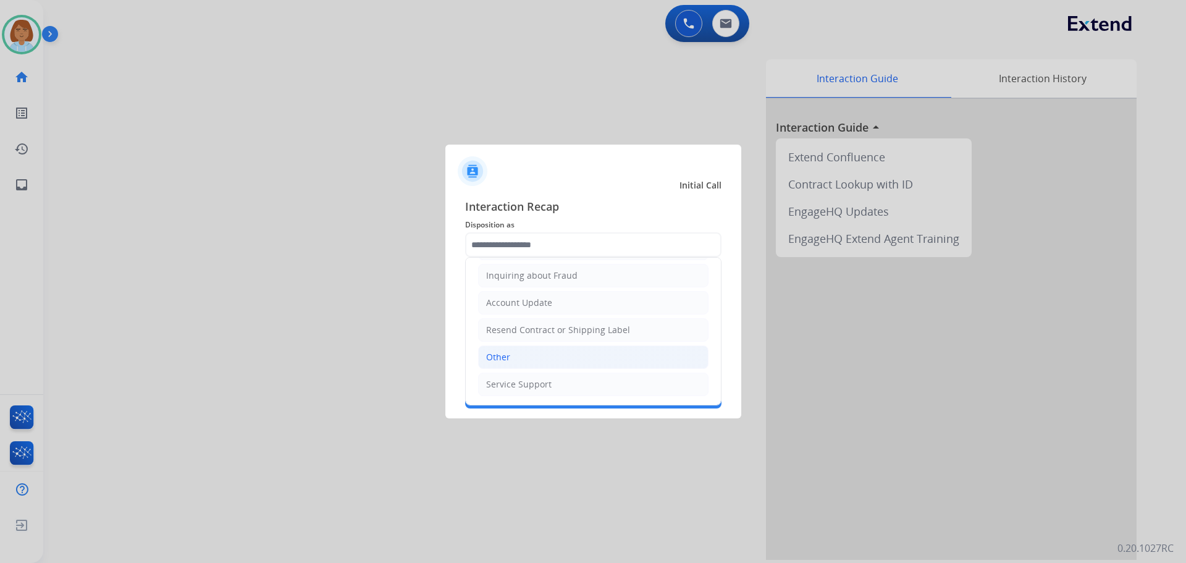
click at [533, 364] on li "Other" at bounding box center [593, 356] width 230 height 23
type input "*****"
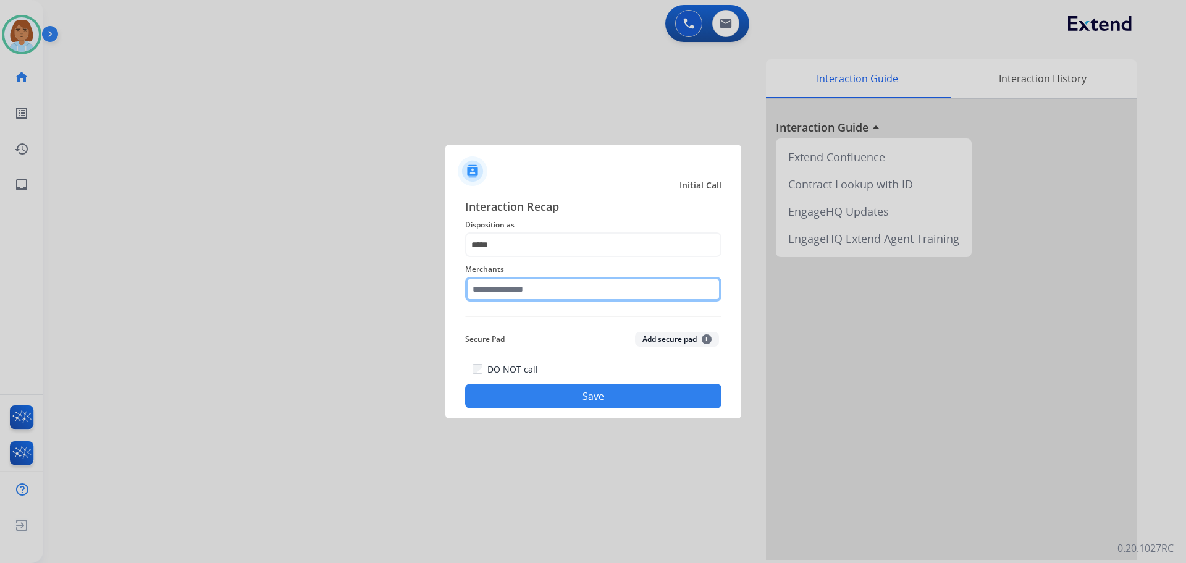
click at [543, 290] on input "text" at bounding box center [593, 289] width 256 height 25
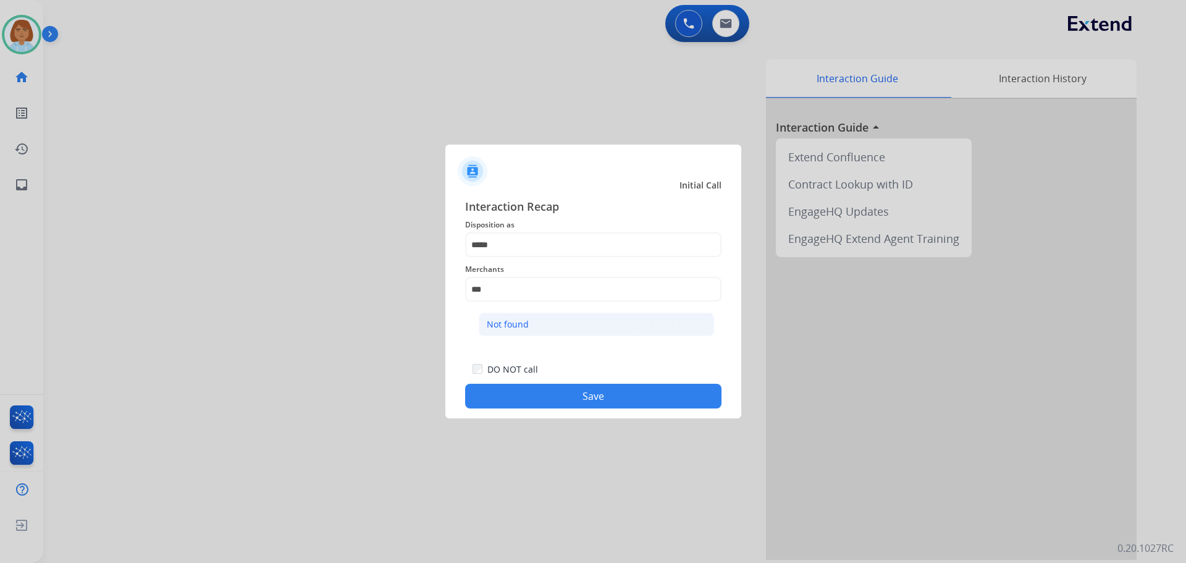
click at [552, 326] on li "Not found" at bounding box center [596, 324] width 235 height 23
type input "*********"
click at [557, 403] on button "Save" at bounding box center [593, 396] width 256 height 25
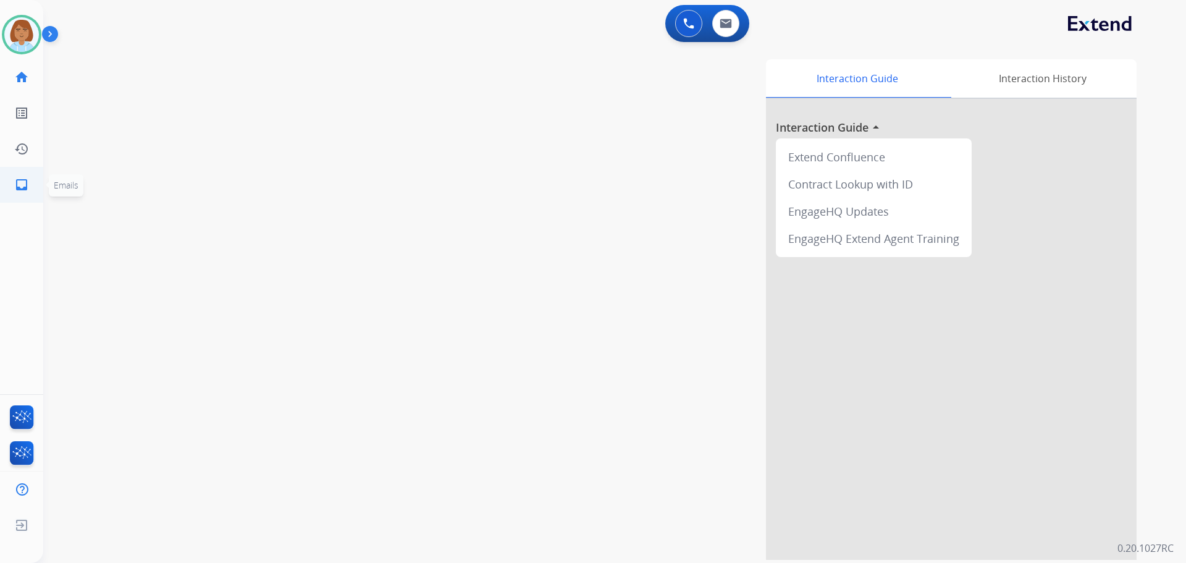
click at [9, 182] on link "inbox Emails" at bounding box center [21, 184] width 35 height 35
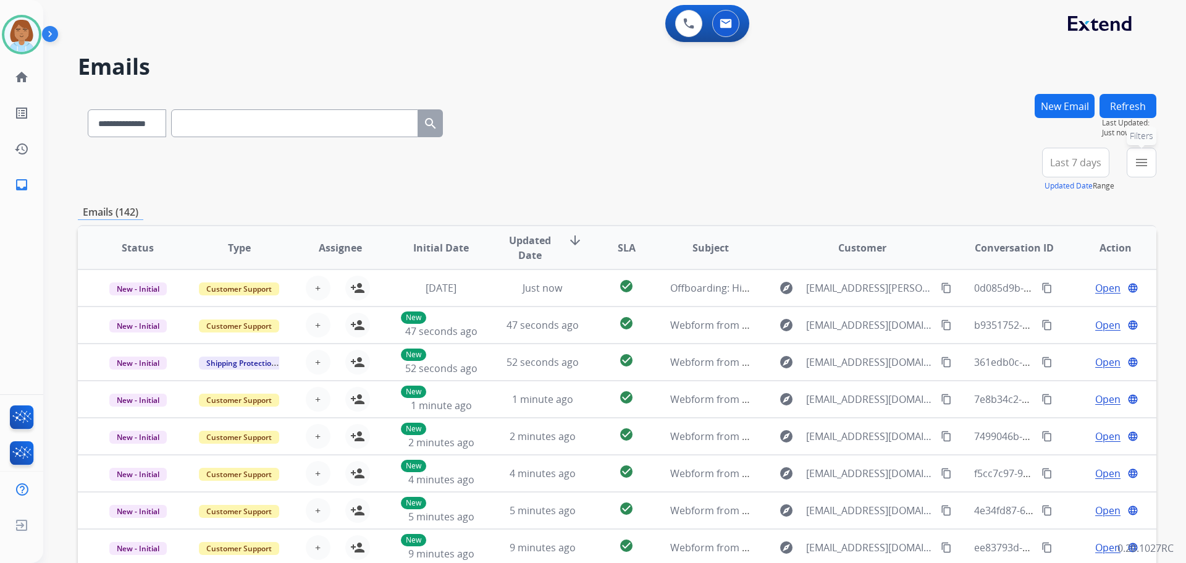
click at [1148, 167] on button "menu Filters" at bounding box center [1142, 163] width 30 height 30
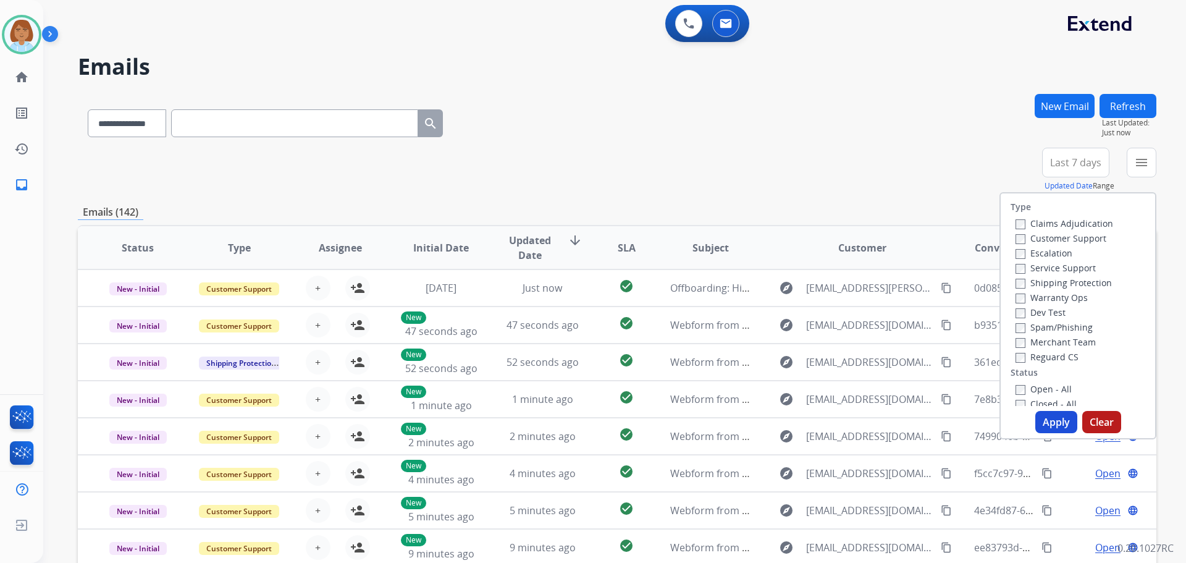
click at [1043, 237] on label "Customer Support" at bounding box center [1060, 238] width 91 height 12
click at [1037, 285] on label "Shipping Protection" at bounding box center [1063, 283] width 96 height 12
click at [1040, 417] on button "Apply" at bounding box center [1056, 422] width 42 height 22
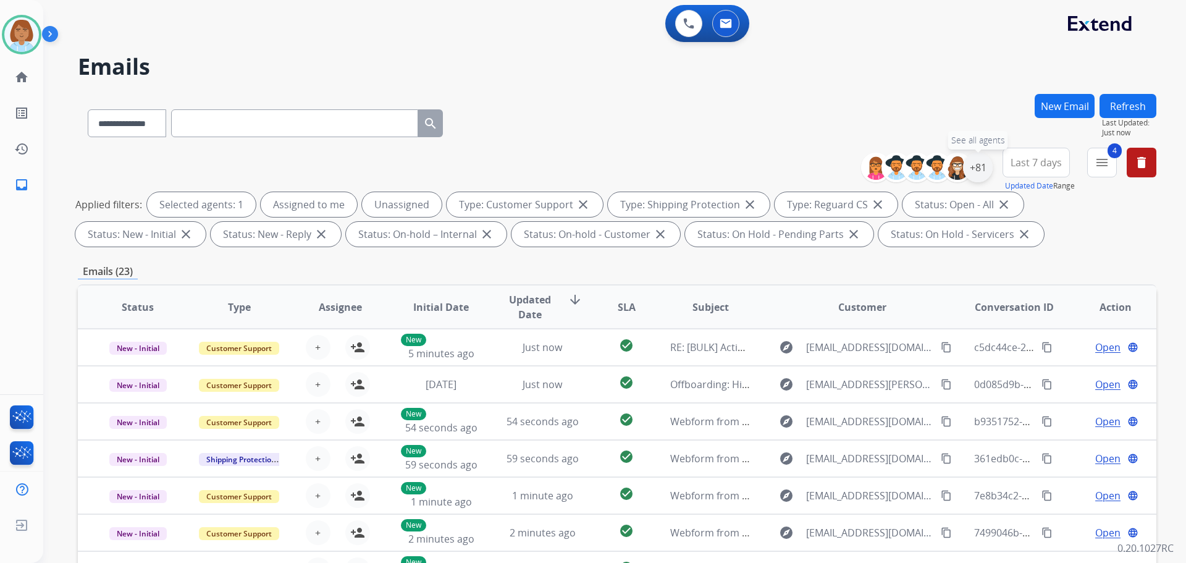
click at [977, 168] on div "+81" at bounding box center [978, 168] width 30 height 30
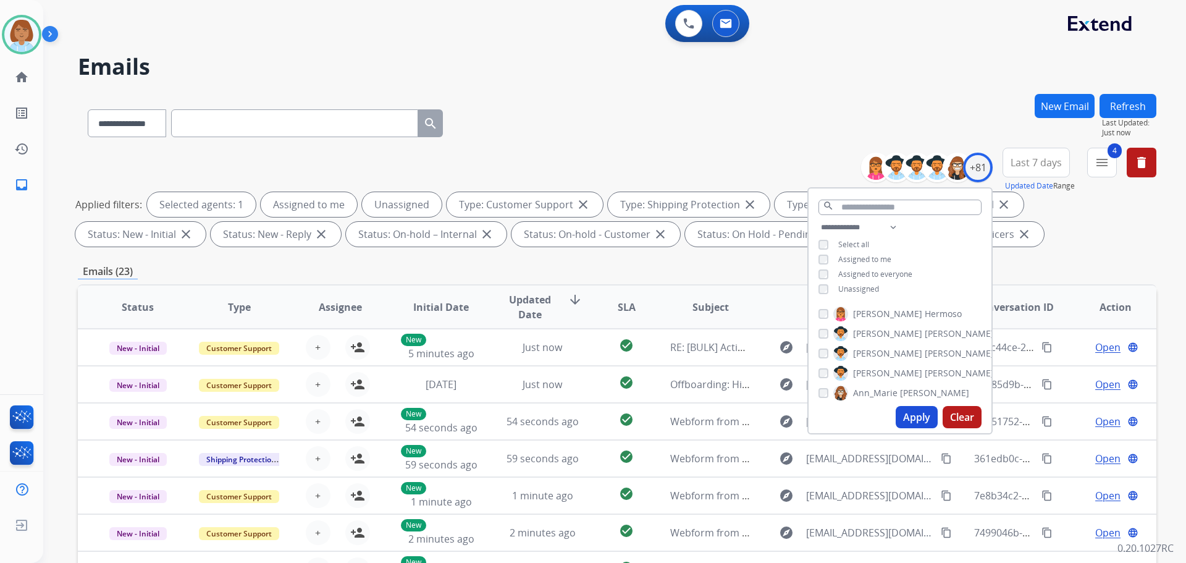
click at [846, 287] on span "Unassigned" at bounding box center [858, 289] width 41 height 11
click at [910, 411] on button "Apply" at bounding box center [917, 417] width 42 height 22
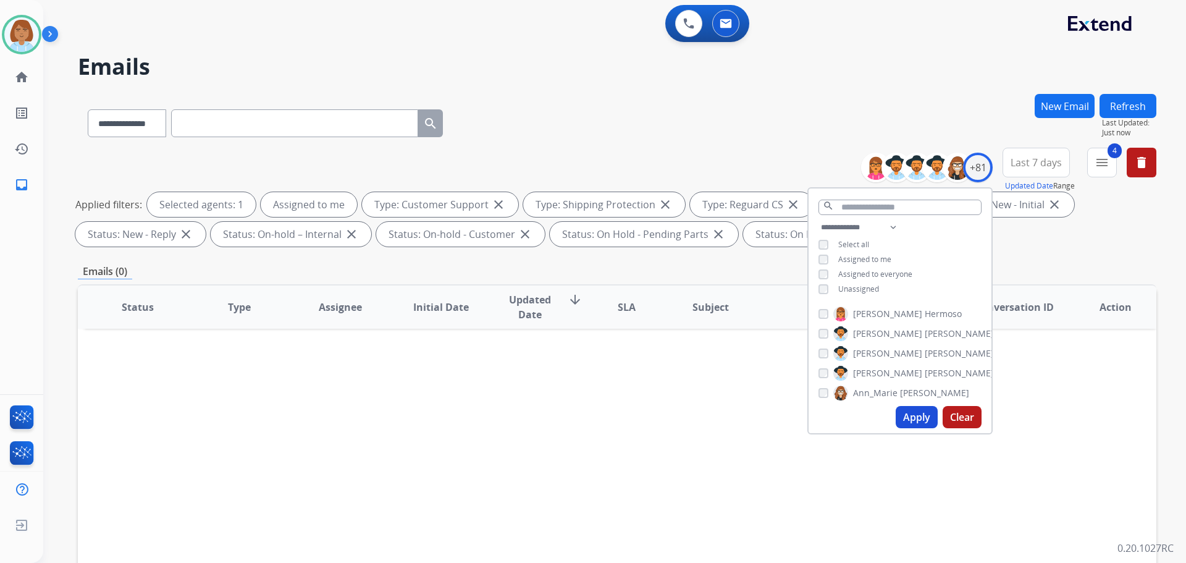
click at [852, 290] on span "Unassigned" at bounding box center [858, 289] width 41 height 11
click at [913, 422] on button "Apply" at bounding box center [917, 417] width 42 height 22
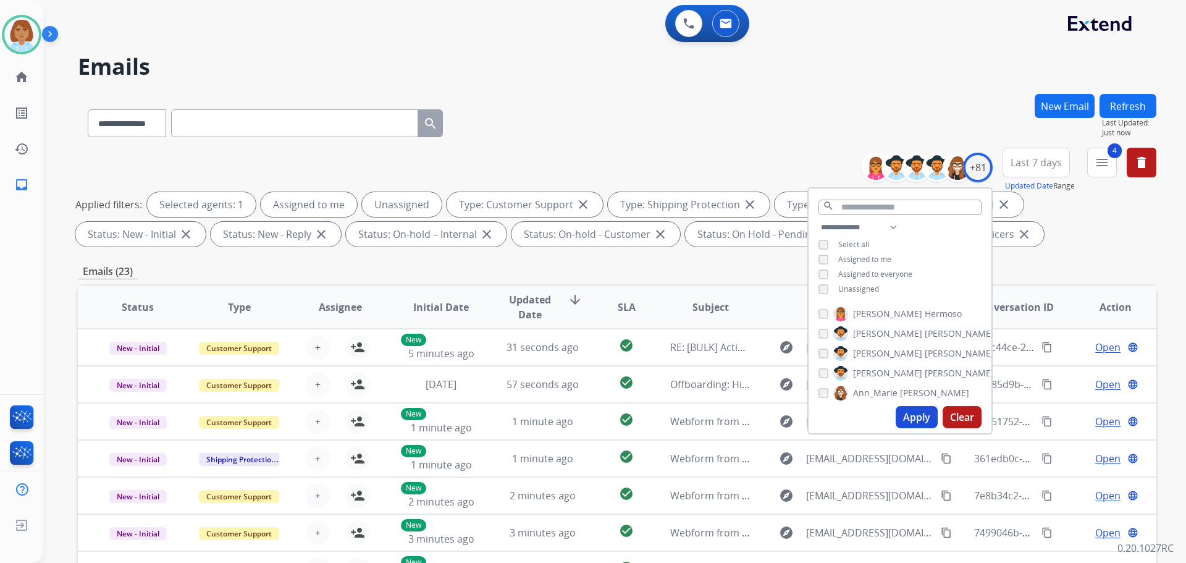
click at [796, 157] on div "**********" at bounding box center [617, 200] width 1079 height 104
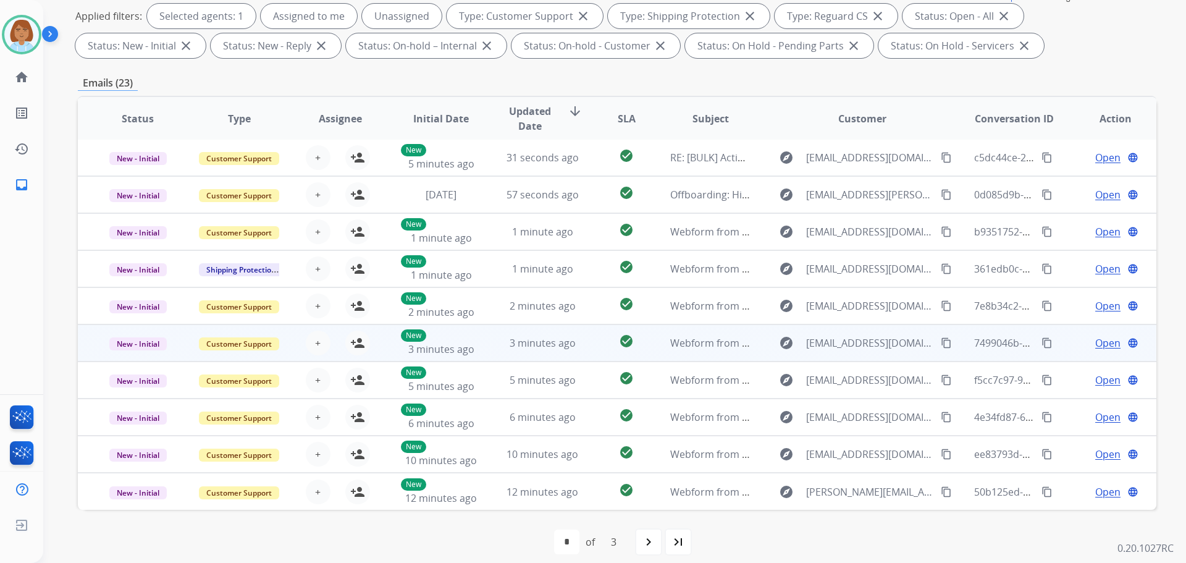
scroll to position [200, 0]
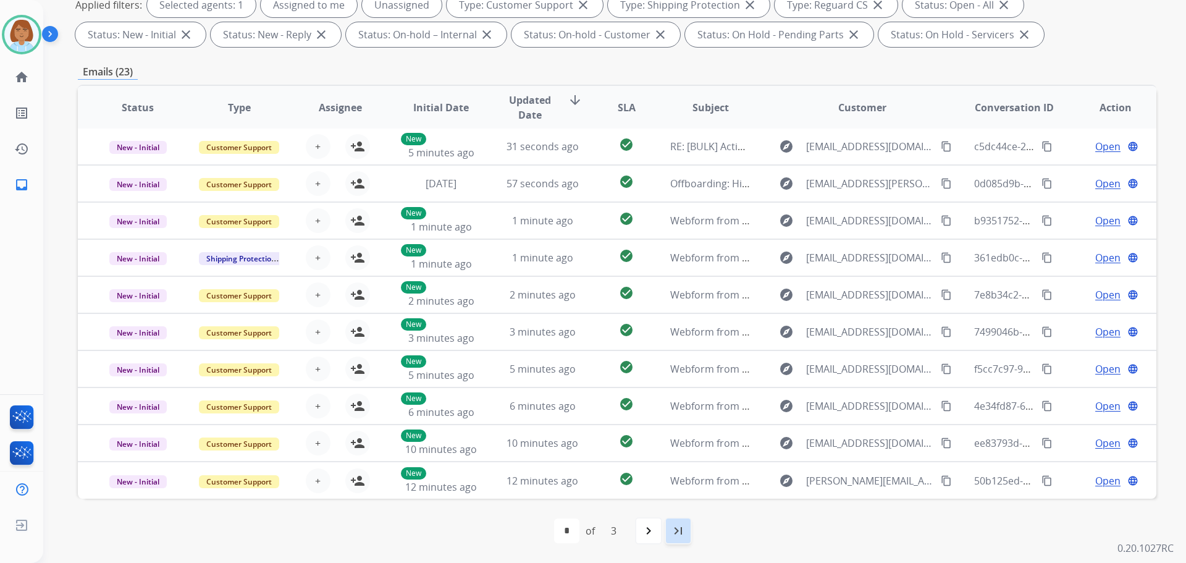
click at [688, 528] on div "last_page" at bounding box center [678, 530] width 27 height 27
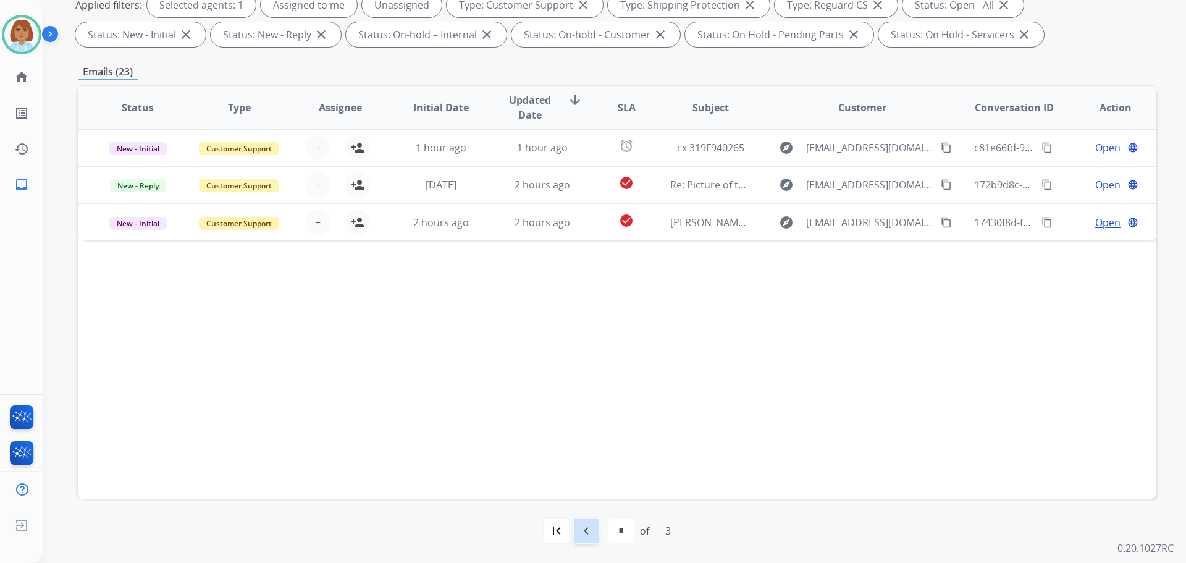
click at [583, 532] on mat-icon "navigate_before" at bounding box center [586, 530] width 15 height 15
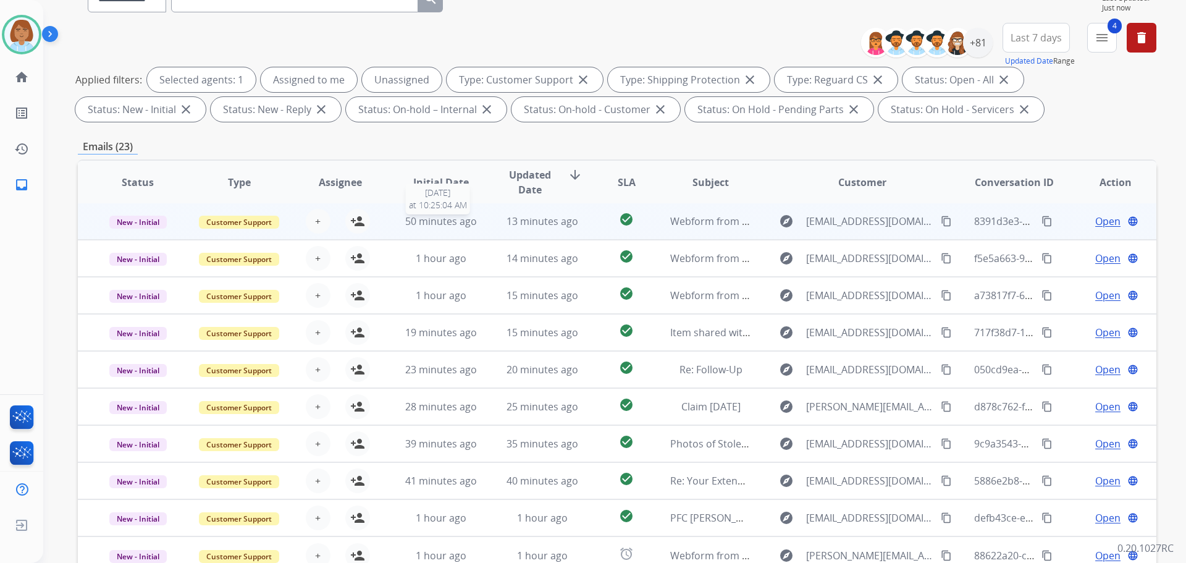
scroll to position [185, 0]
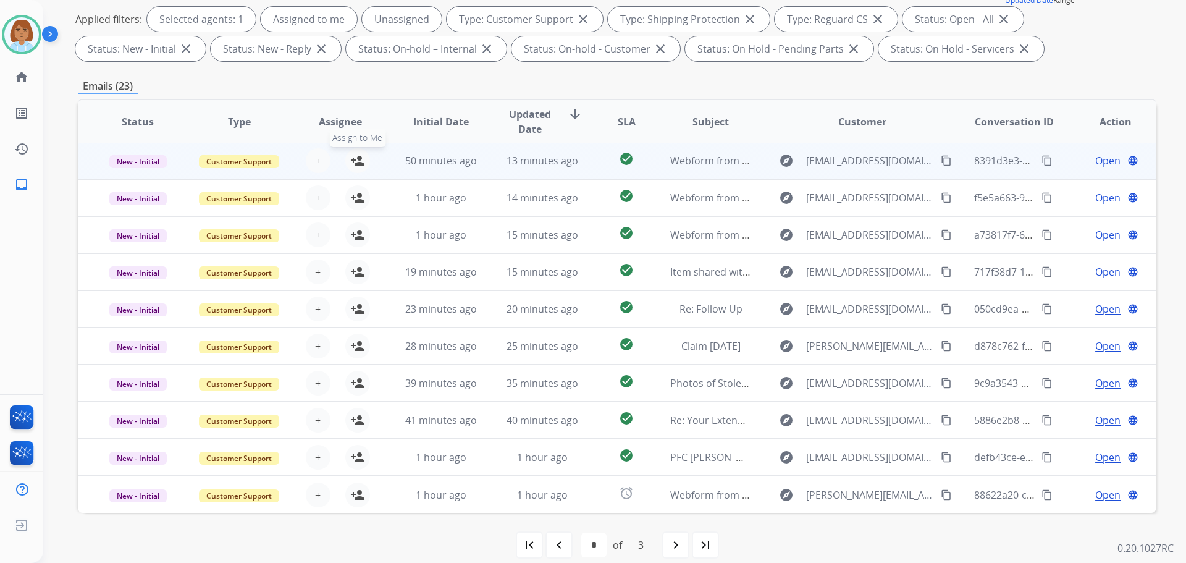
click at [360, 162] on mat-icon "person_add" at bounding box center [357, 160] width 15 height 15
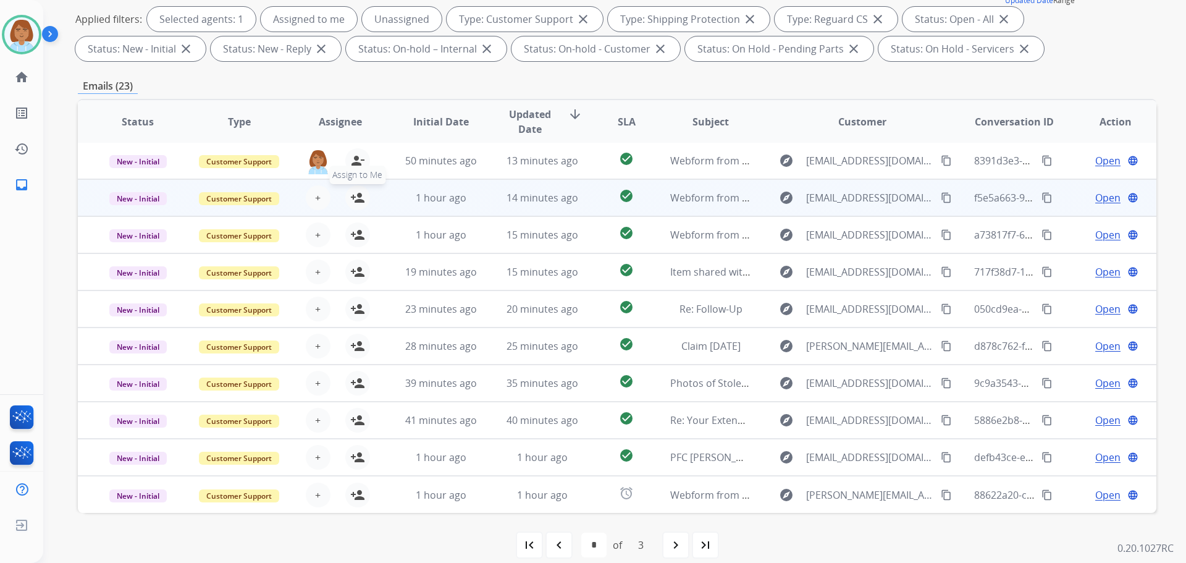
click at [356, 193] on mat-icon "person_add" at bounding box center [357, 197] width 15 height 15
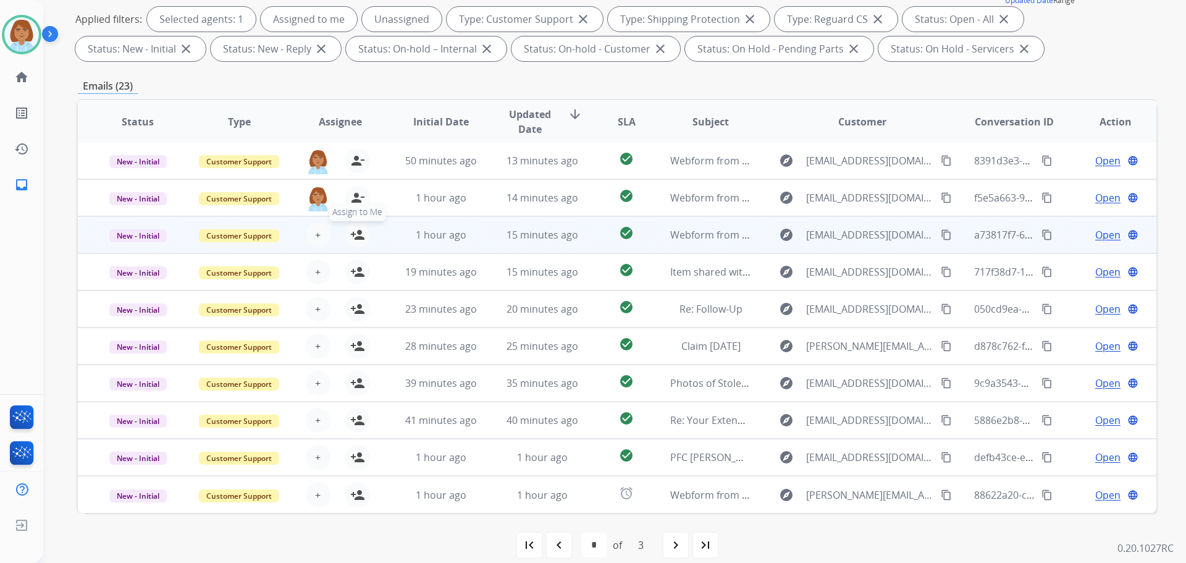
click at [356, 236] on mat-icon "person_add" at bounding box center [357, 234] width 15 height 15
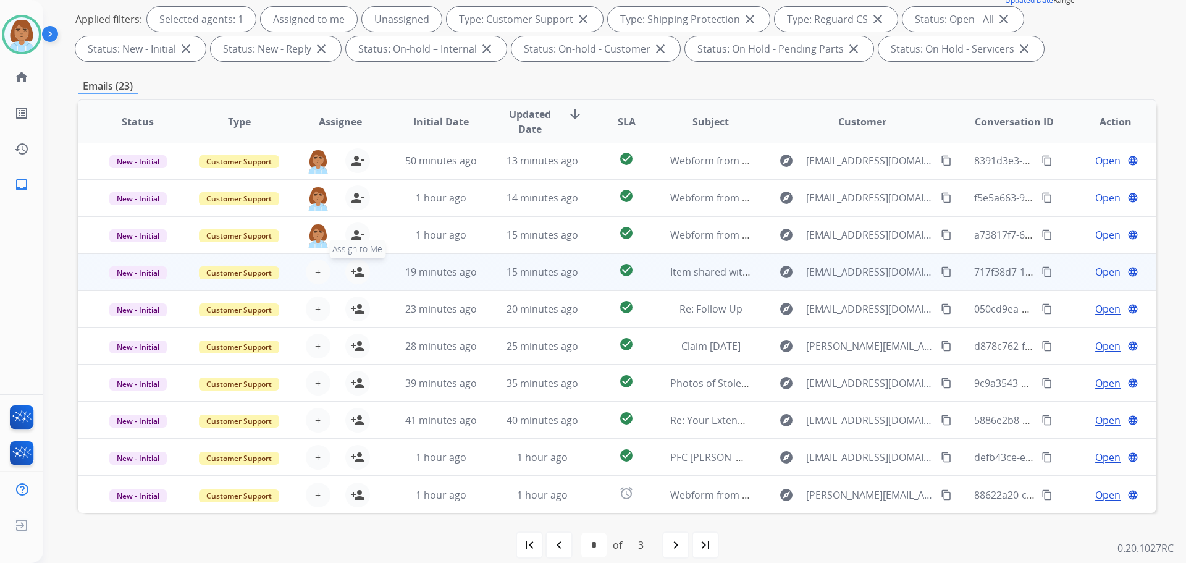
click at [356, 265] on mat-icon "person_add" at bounding box center [357, 271] width 15 height 15
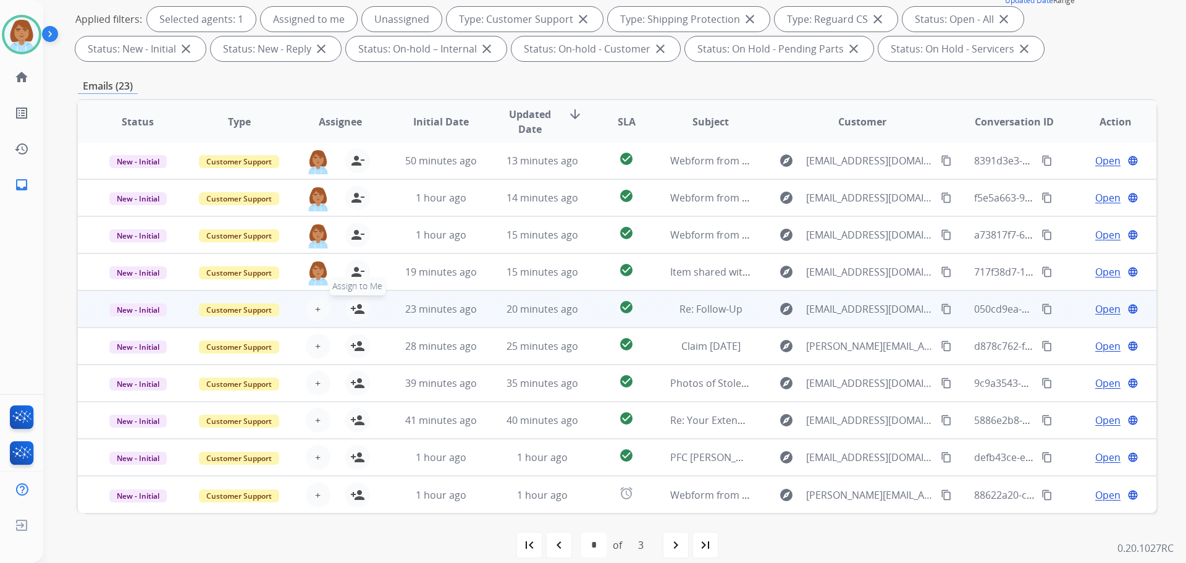
click at [356, 306] on mat-icon "person_add" at bounding box center [357, 308] width 15 height 15
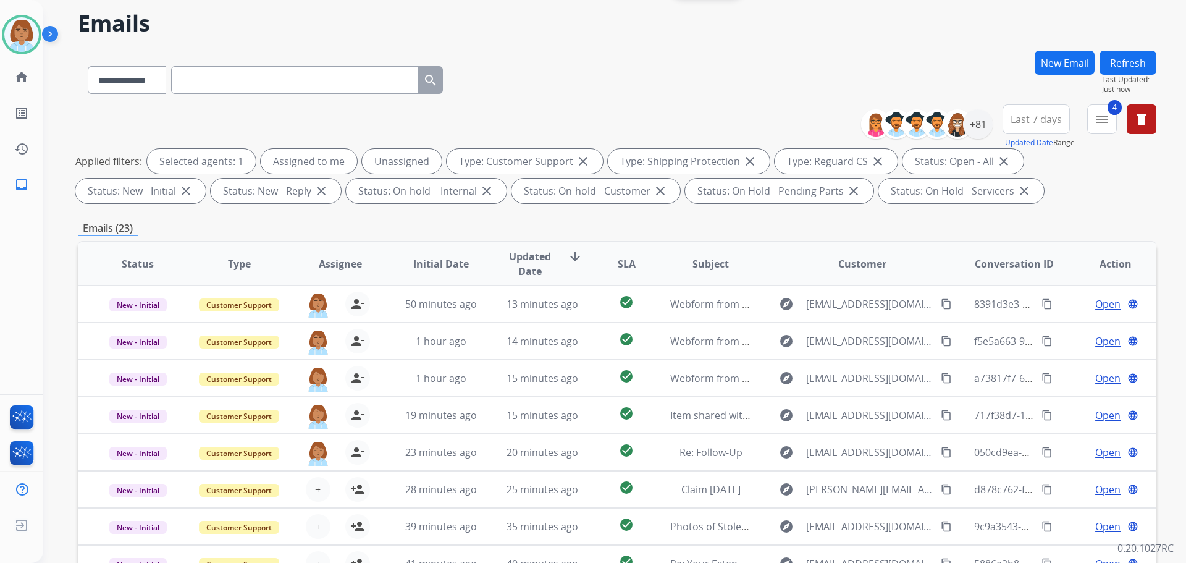
scroll to position [0, 0]
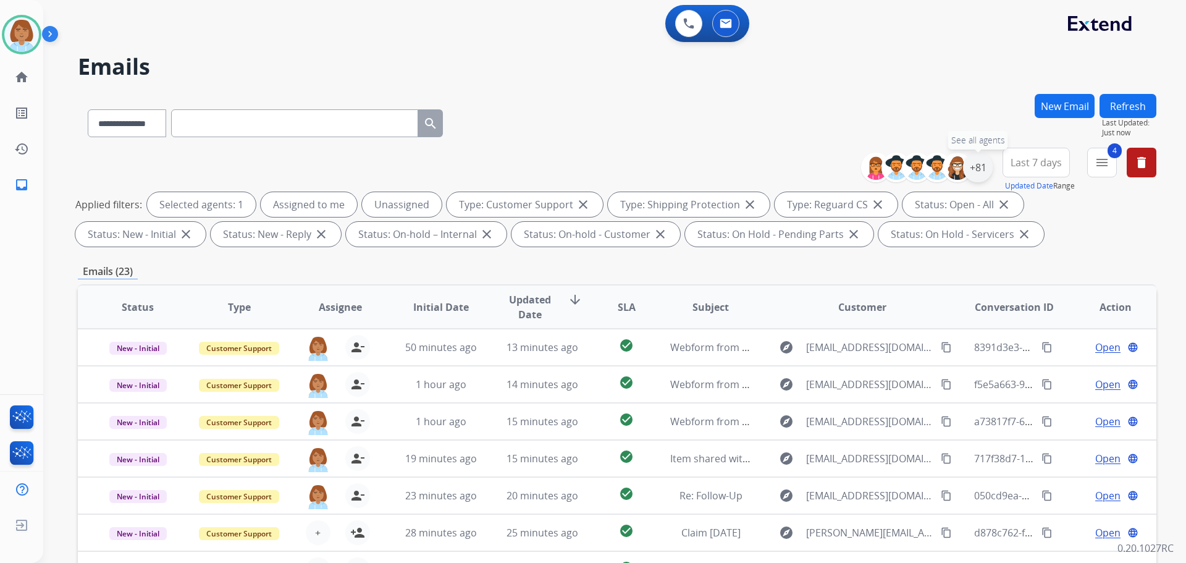
click at [974, 169] on div "+81" at bounding box center [978, 168] width 30 height 30
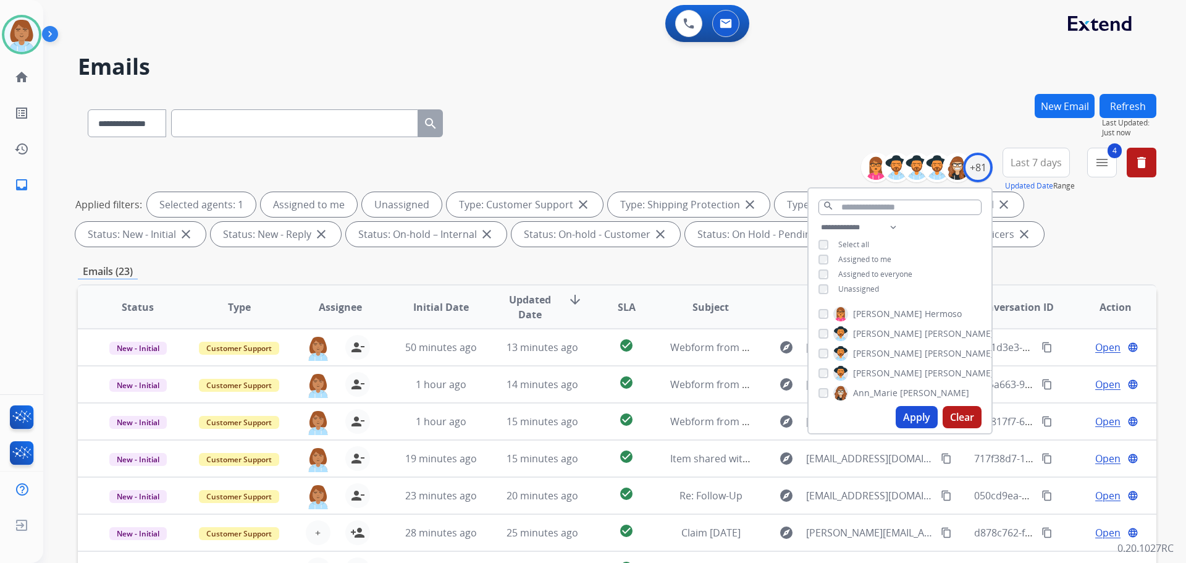
click at [839, 284] on span "Unassigned" at bounding box center [858, 289] width 41 height 11
click at [902, 421] on button "Apply" at bounding box center [917, 417] width 42 height 22
select select "*"
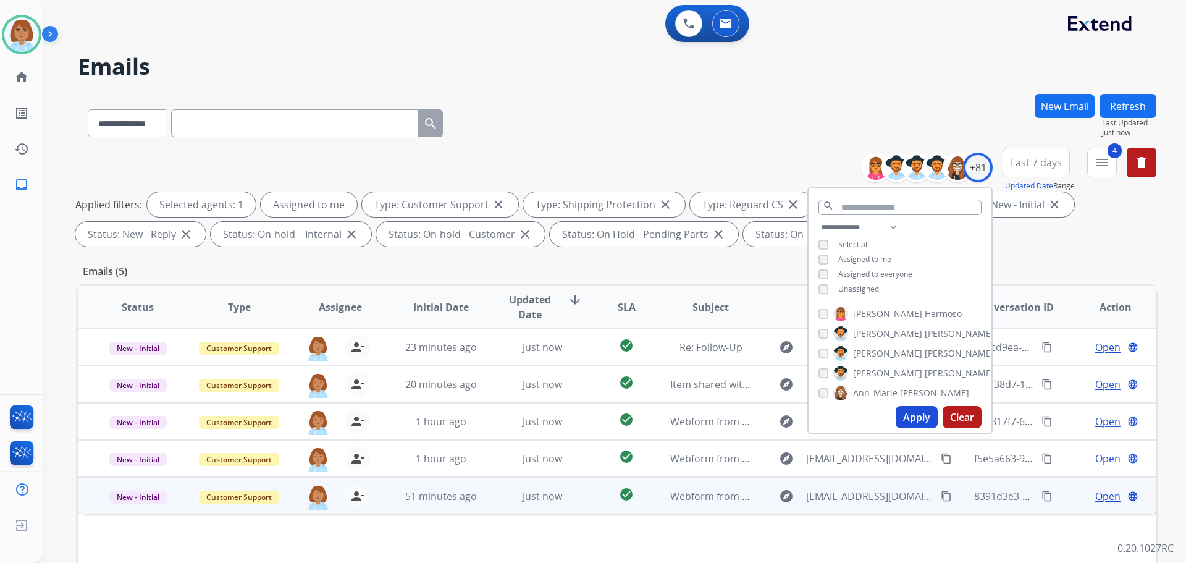
click at [696, 513] on td "Webform from [EMAIL_ADDRESS][DOMAIN_NAME] on [DATE]" at bounding box center [700, 495] width 101 height 37
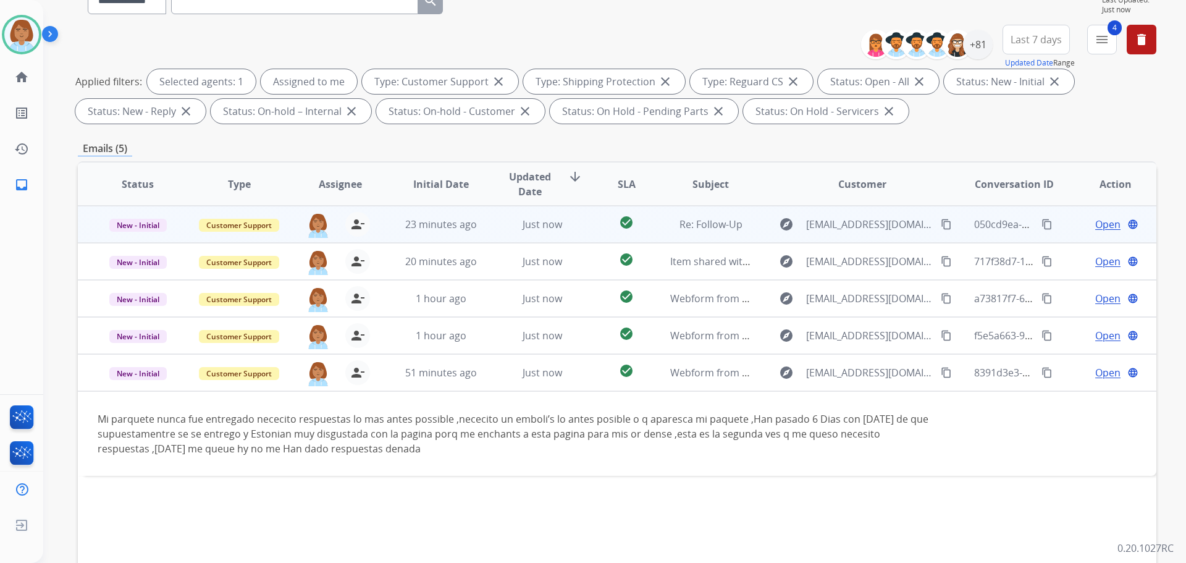
scroll to position [124, 0]
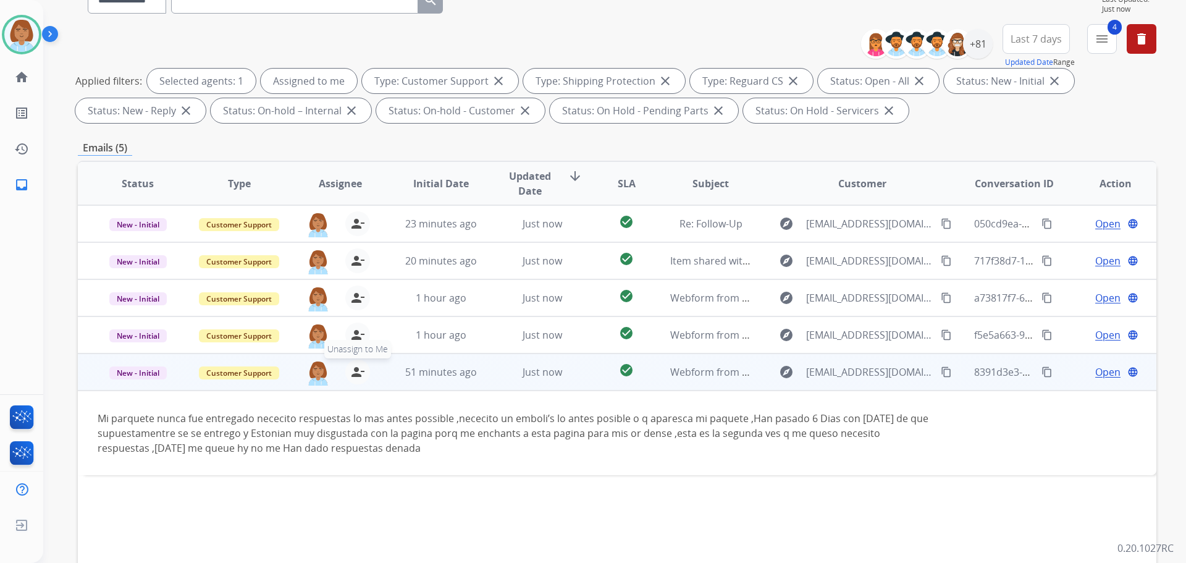
click at [348, 379] on button "person_remove Unassign to Me" at bounding box center [357, 372] width 25 height 25
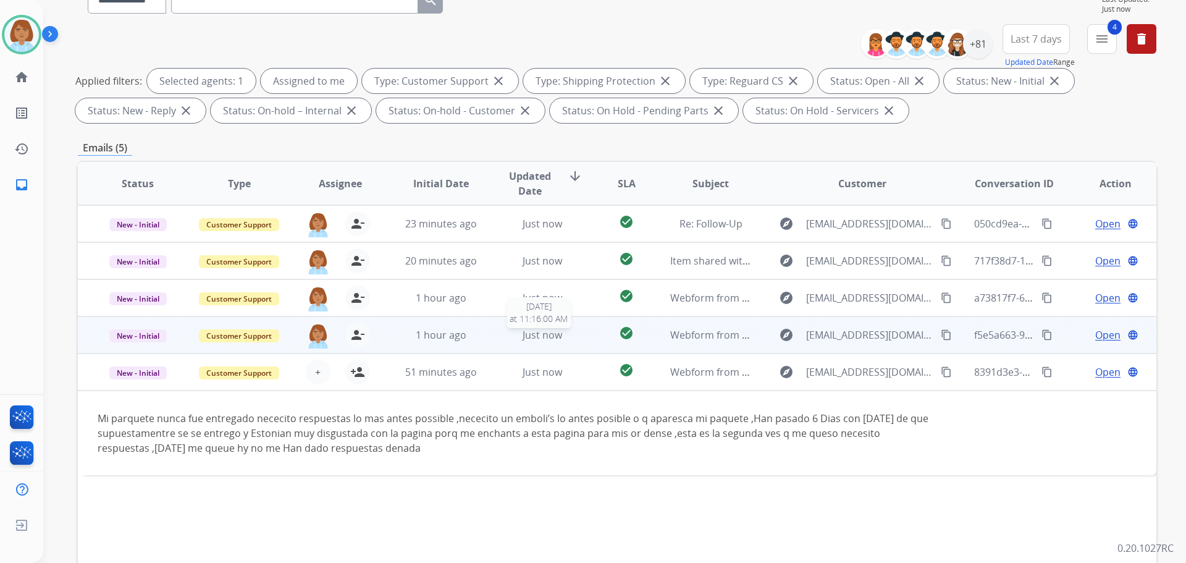
click at [502, 329] on div "Just now" at bounding box center [542, 334] width 81 height 15
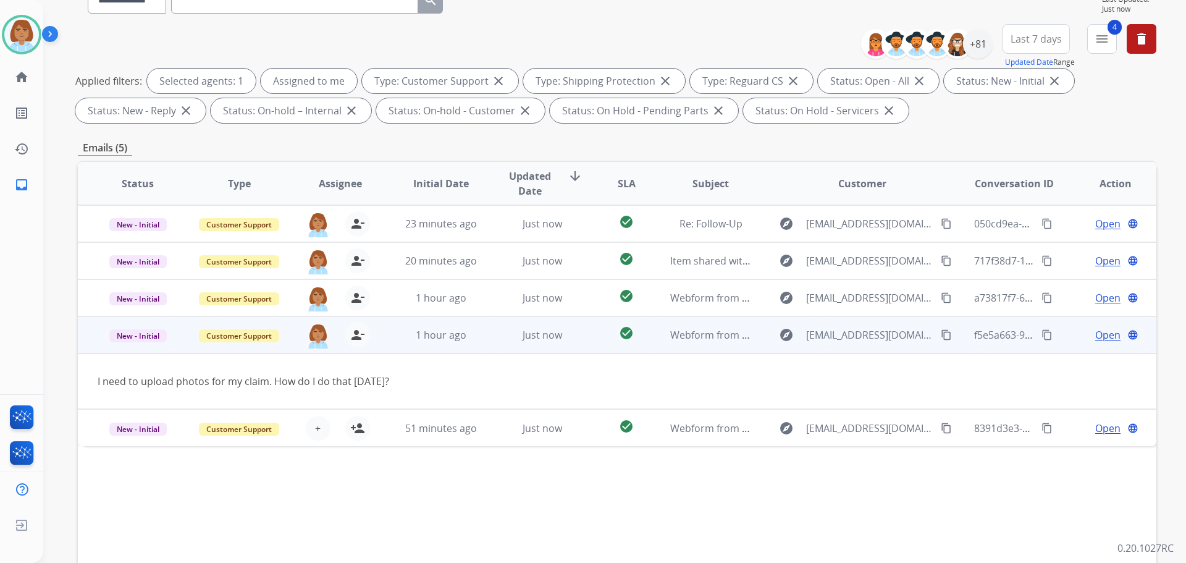
click at [1095, 331] on span "Open" at bounding box center [1107, 334] width 25 height 15
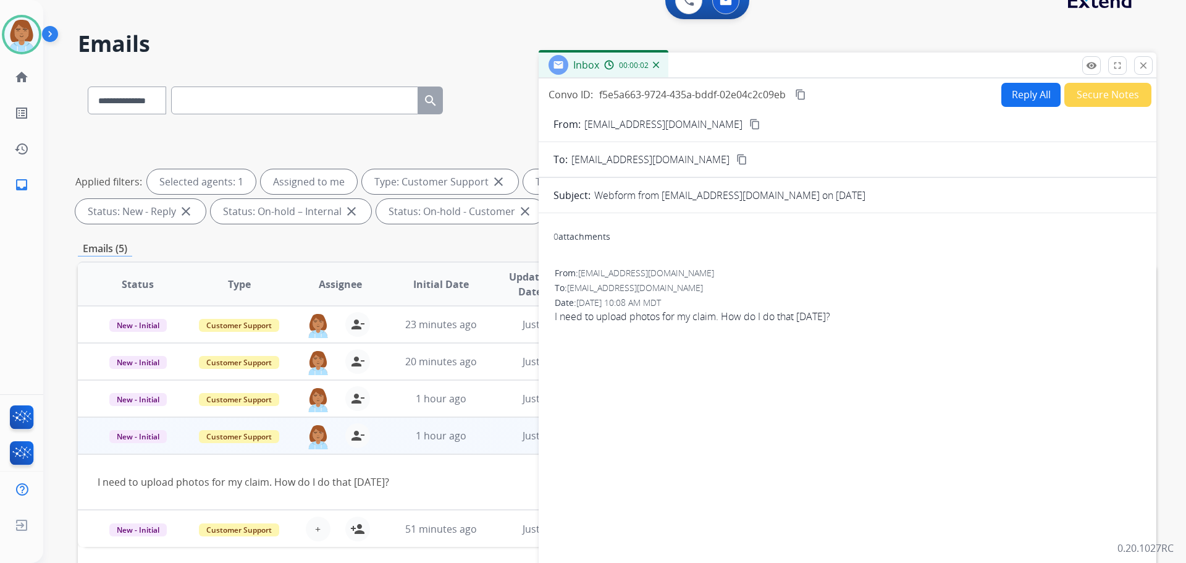
scroll to position [0, 0]
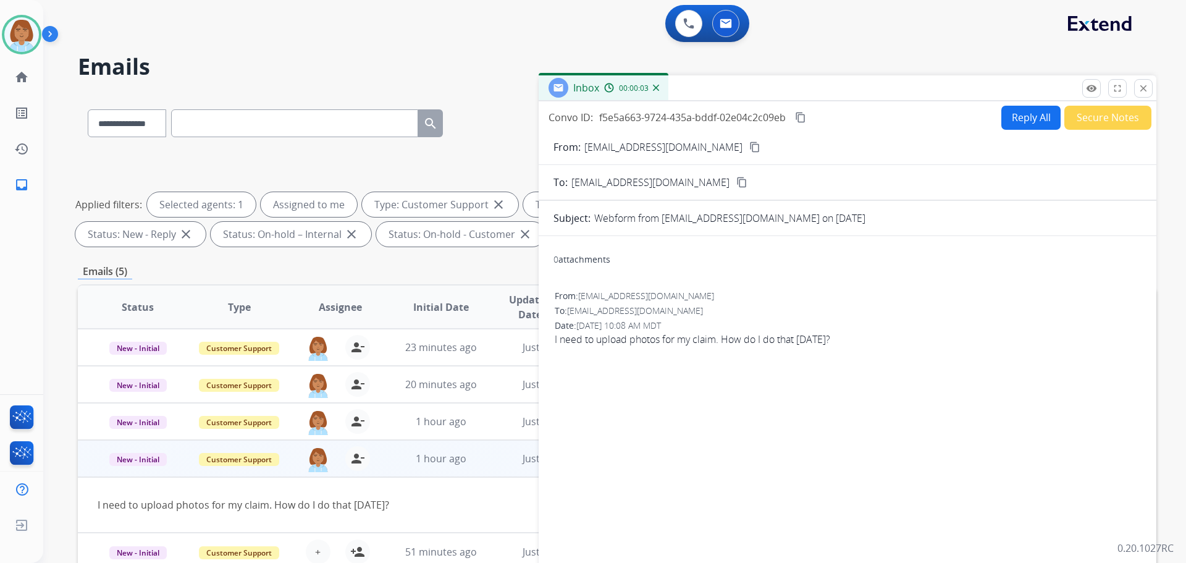
click at [1042, 111] on button "Reply All" at bounding box center [1030, 118] width 59 height 24
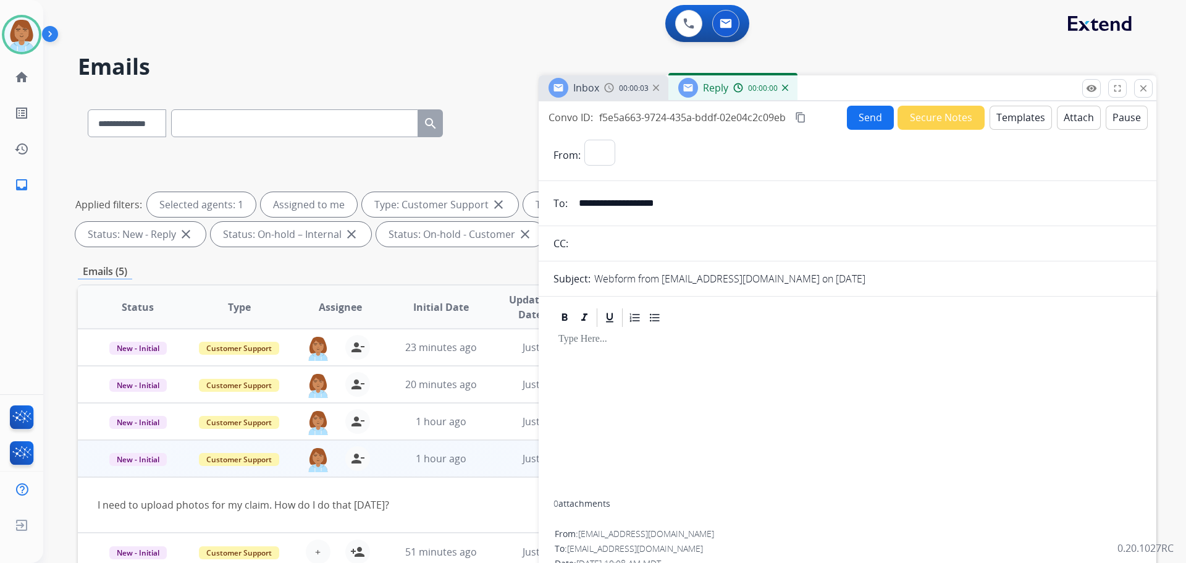
select select "**********"
click at [1008, 116] on button "Templates" at bounding box center [1021, 118] width 62 height 24
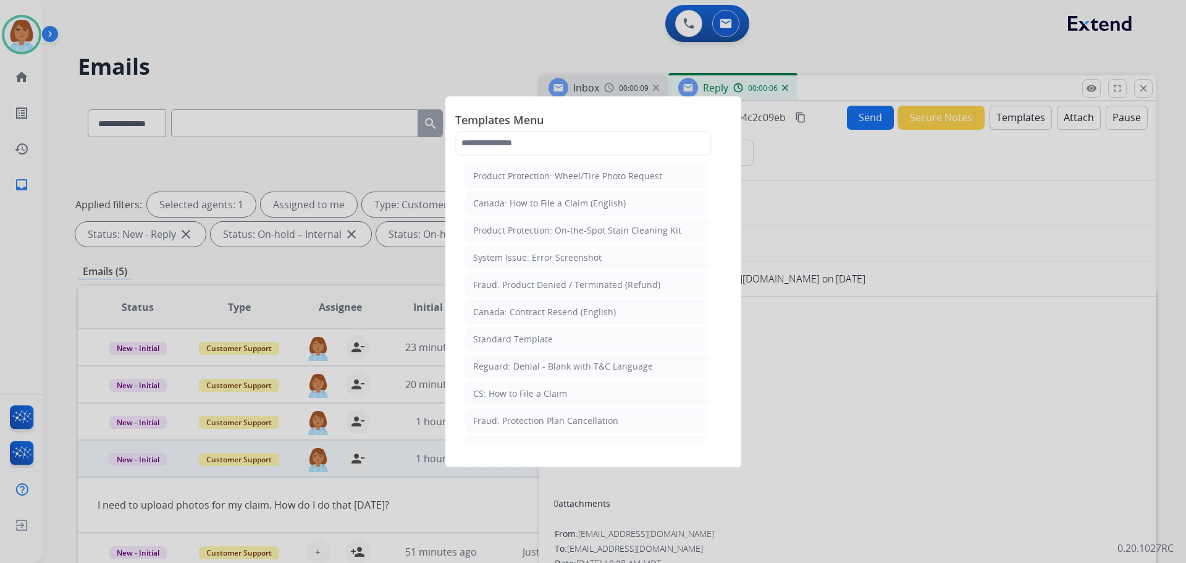
click at [870, 453] on div at bounding box center [593, 281] width 1186 height 563
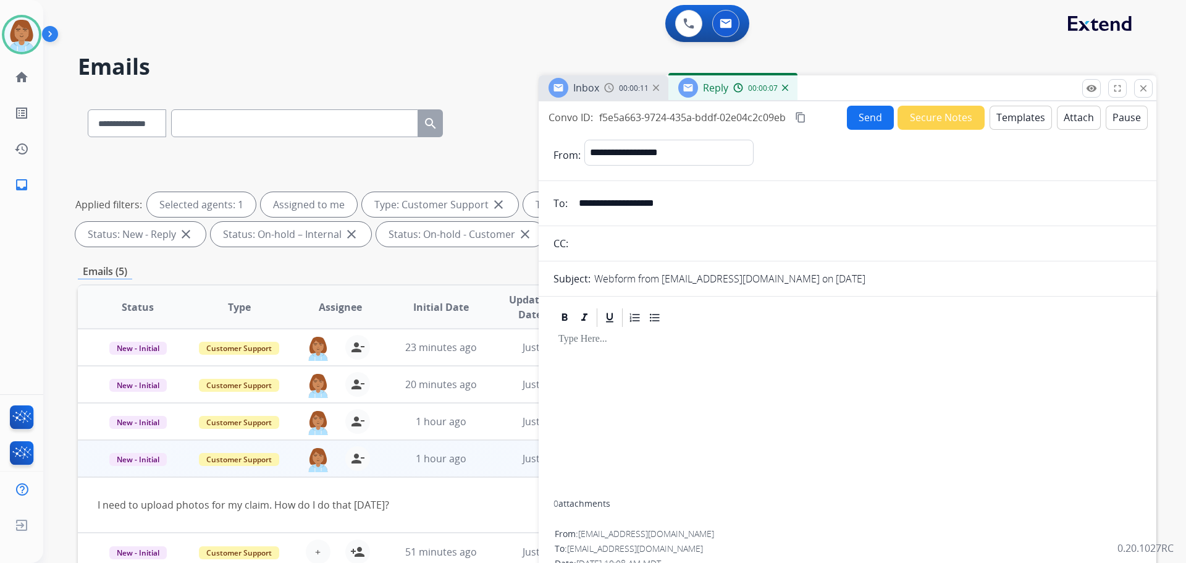
click at [1030, 118] on button "Templates" at bounding box center [1021, 118] width 62 height 24
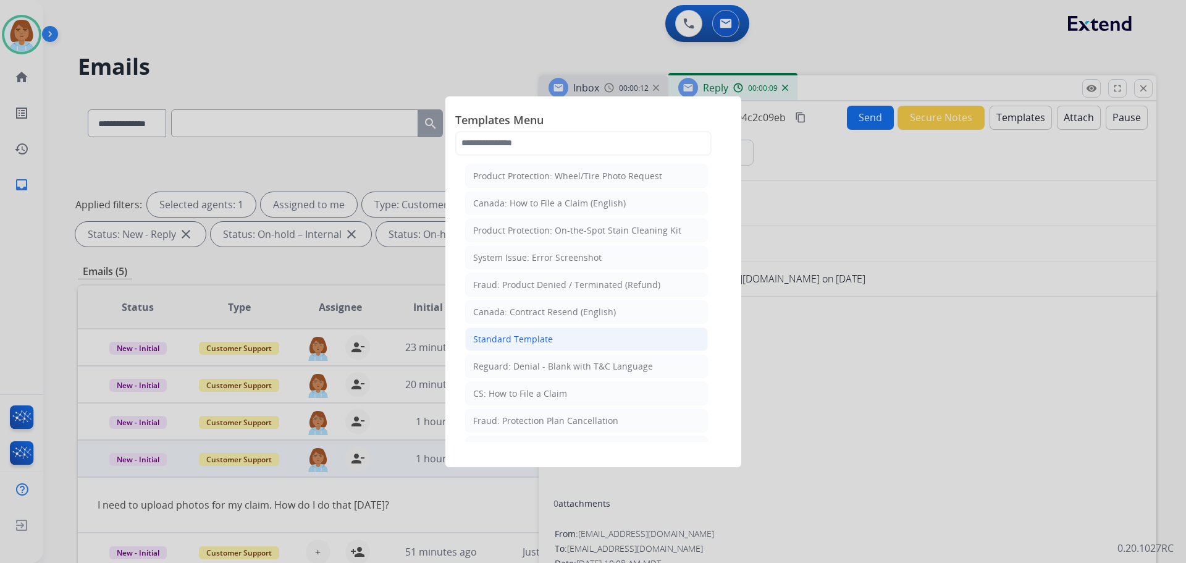
click at [542, 340] on div "Standard Template" at bounding box center [513, 339] width 80 height 12
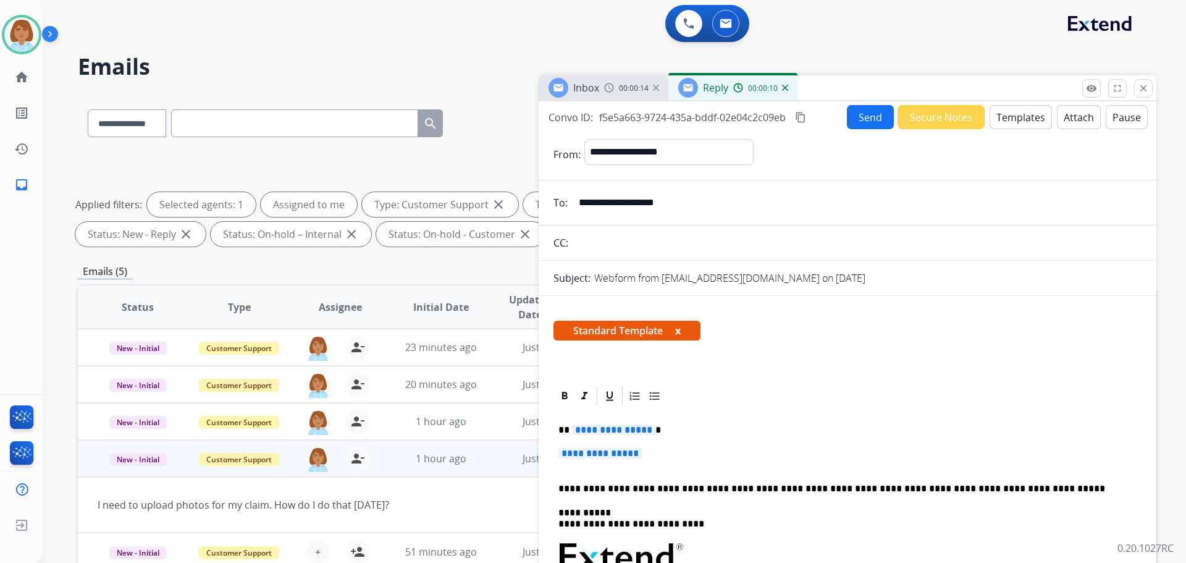
click at [655, 452] on p "**********" at bounding box center [847, 459] width 578 height 23
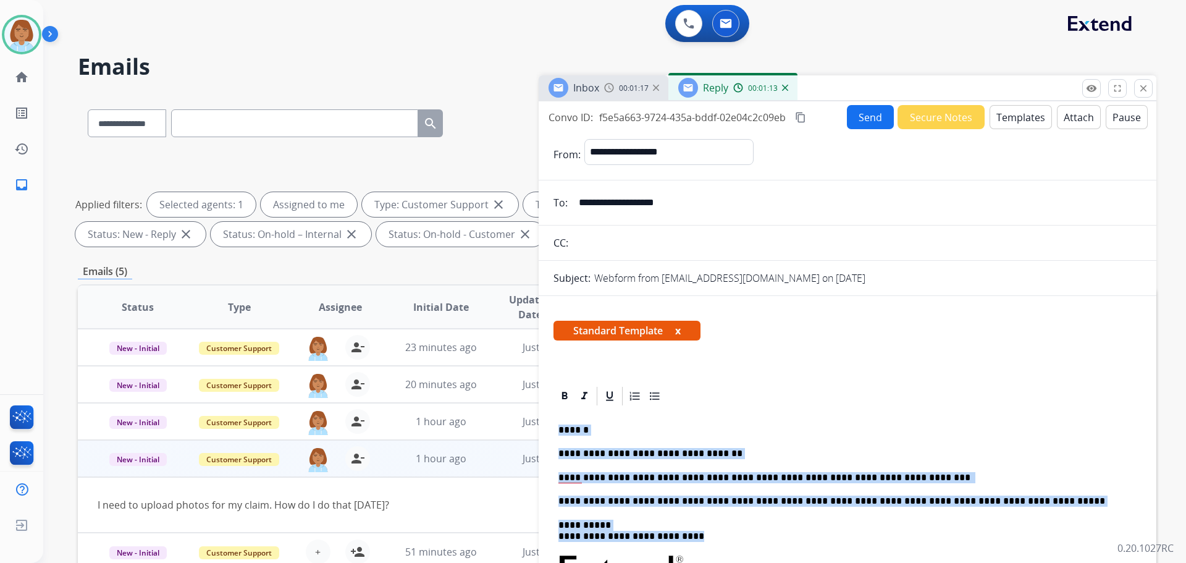
drag, startPoint x: 738, startPoint y: 543, endPoint x: 547, endPoint y: 429, distance: 222.7
copy div "**********"
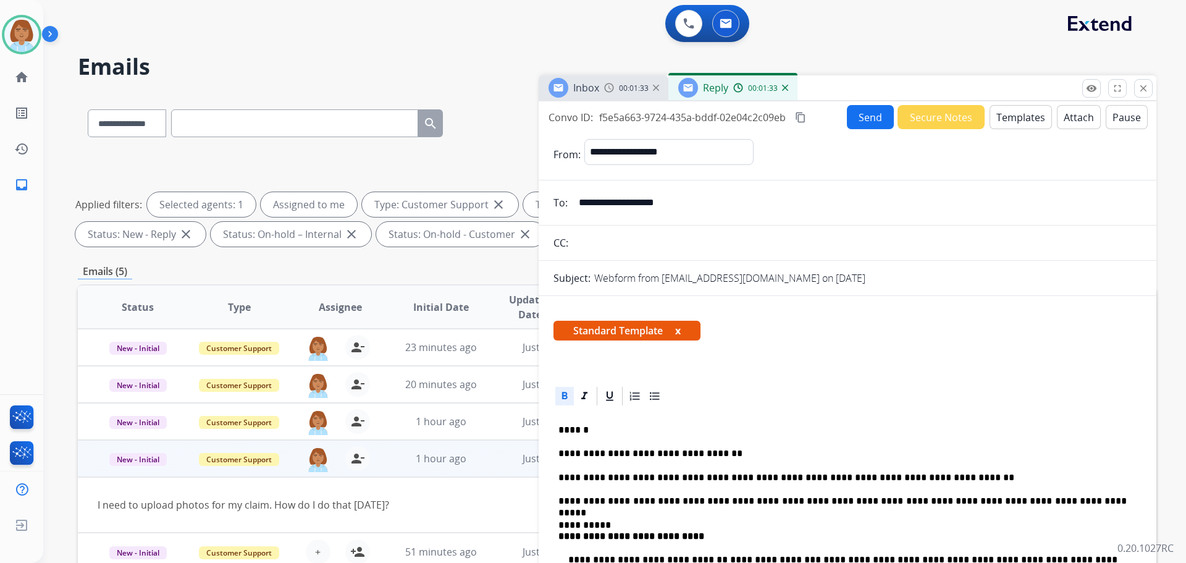
click at [869, 110] on button "Send" at bounding box center [870, 117] width 47 height 24
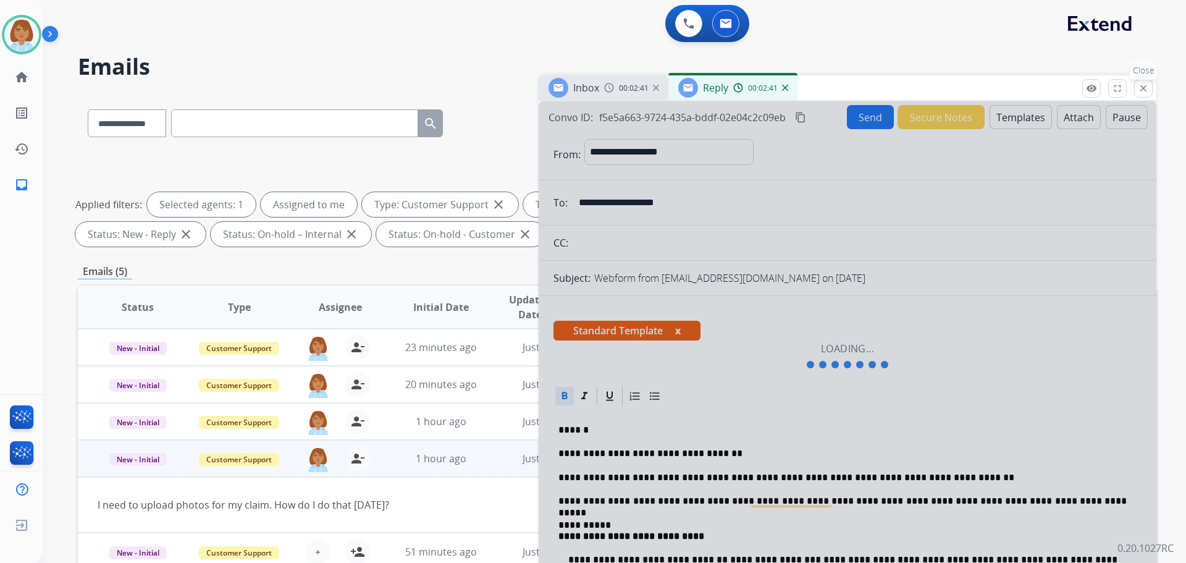
click at [1140, 86] on mat-icon "close" at bounding box center [1143, 88] width 11 height 11
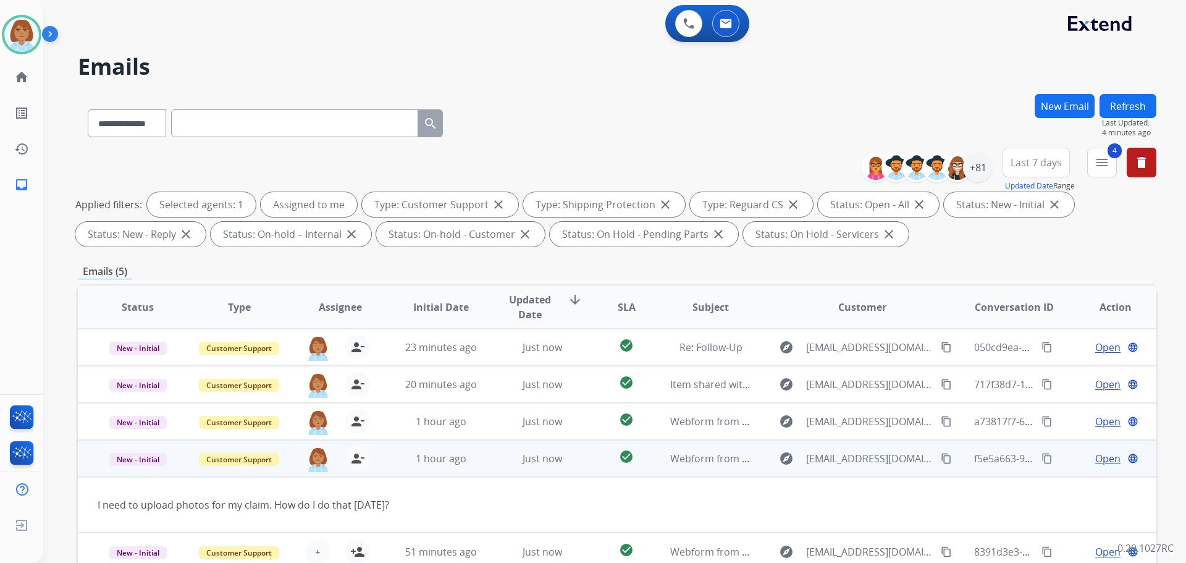
click at [1095, 463] on span "Open" at bounding box center [1107, 458] width 25 height 15
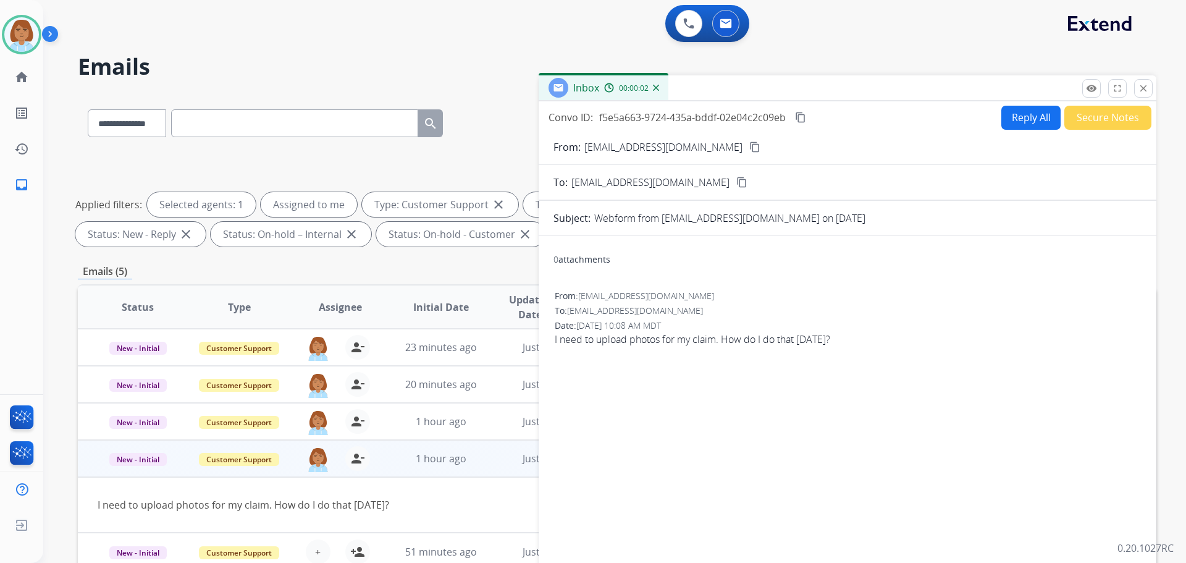
click at [1033, 109] on button "Reply All" at bounding box center [1030, 118] width 59 height 24
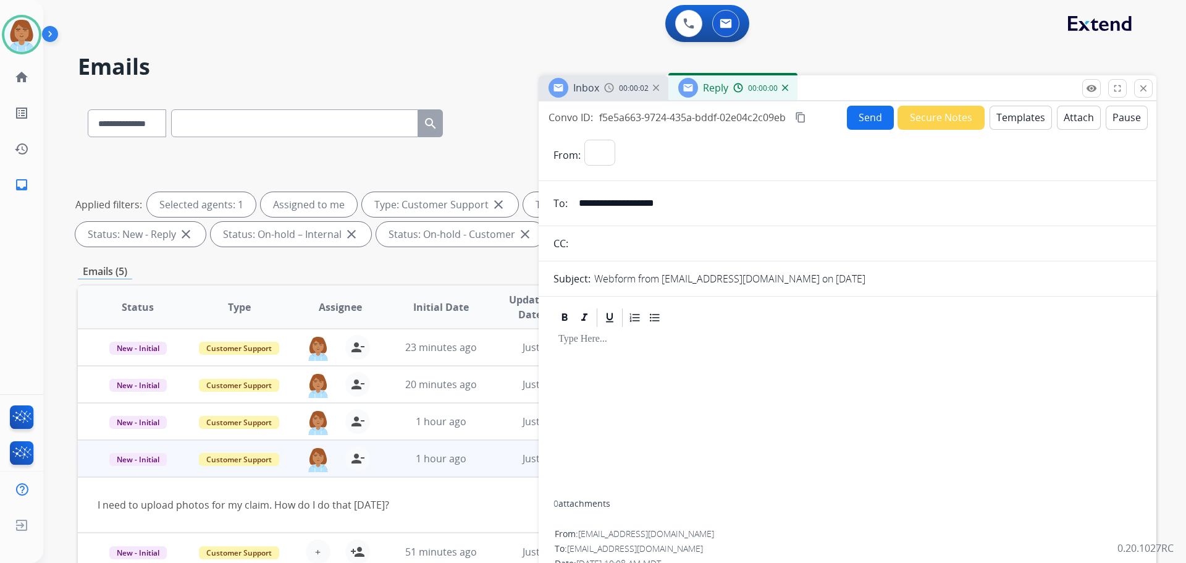
select select "**********"
click at [1029, 112] on button "Templates" at bounding box center [1021, 118] width 62 height 24
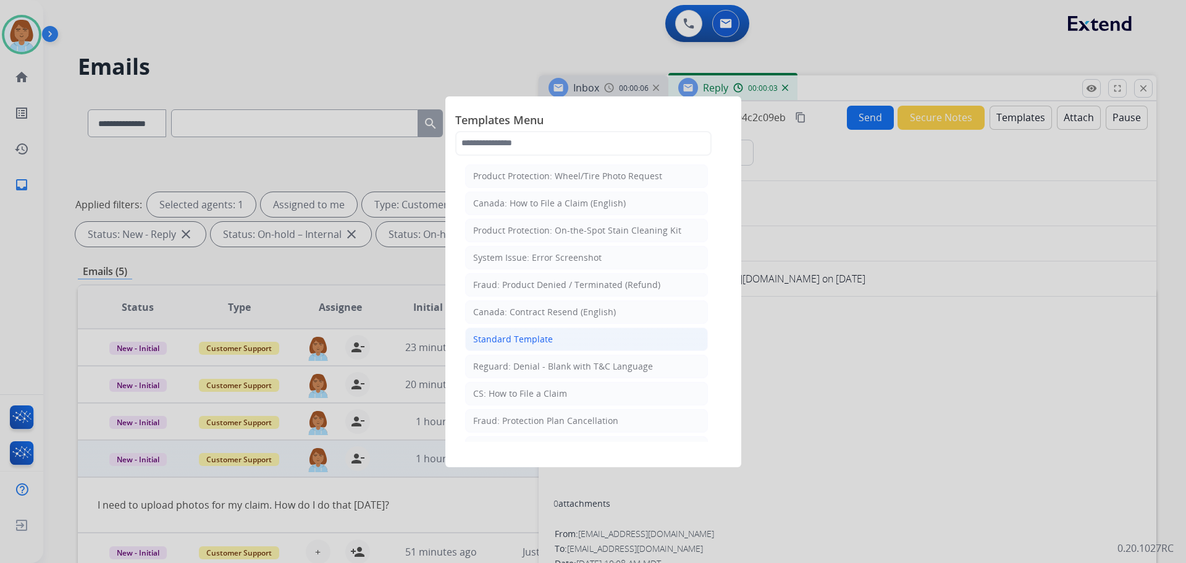
click at [552, 337] on li "Standard Template" at bounding box center [586, 338] width 243 height 23
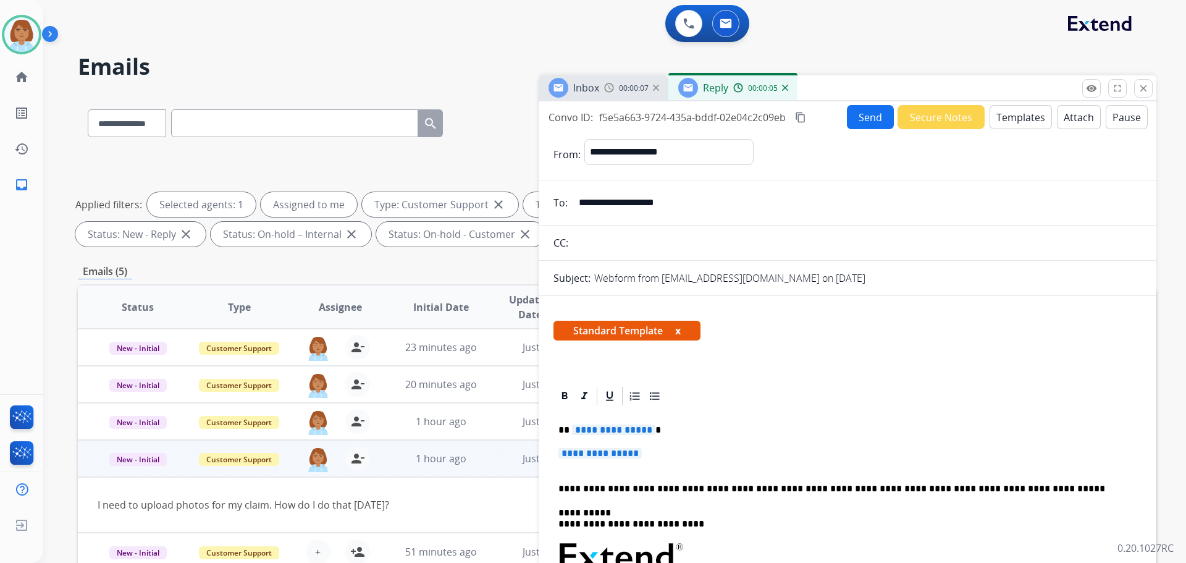
click at [661, 452] on p "**********" at bounding box center [847, 459] width 578 height 23
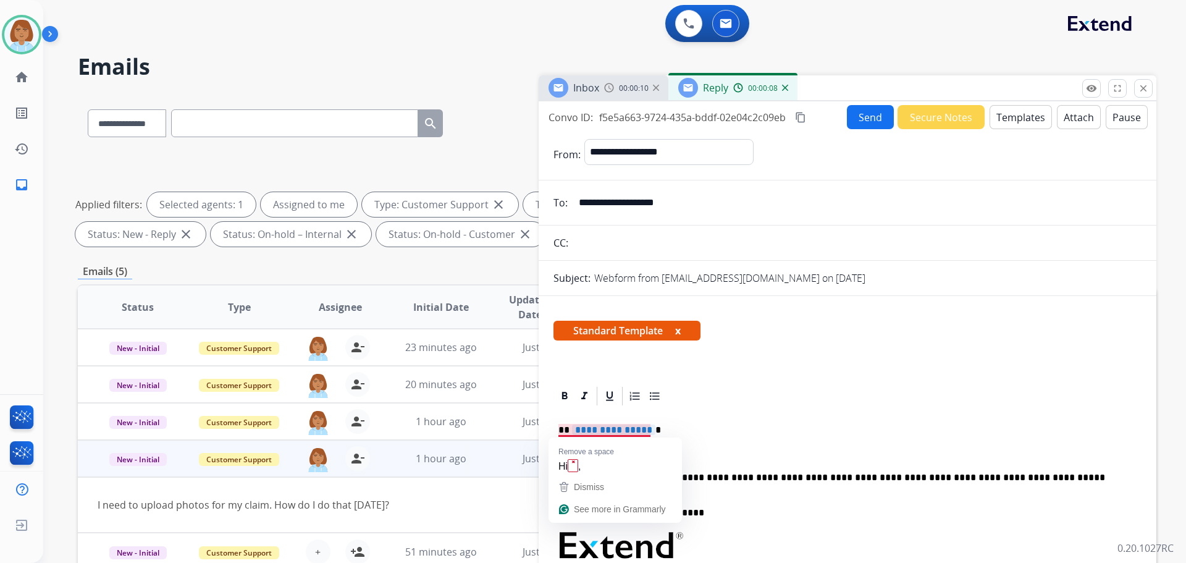
click at [561, 430] on p "**********" at bounding box center [842, 429] width 568 height 11
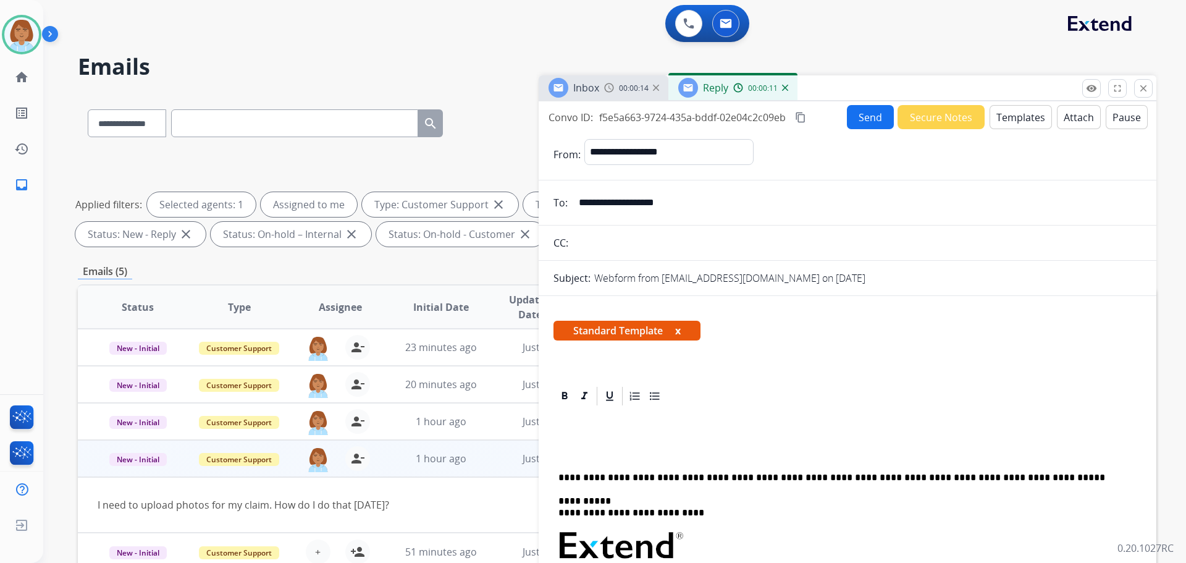
drag, startPoint x: 561, startPoint y: 430, endPoint x: 718, endPoint y: 516, distance: 178.9
click at [718, 516] on p "**********" at bounding box center [842, 506] width 568 height 23
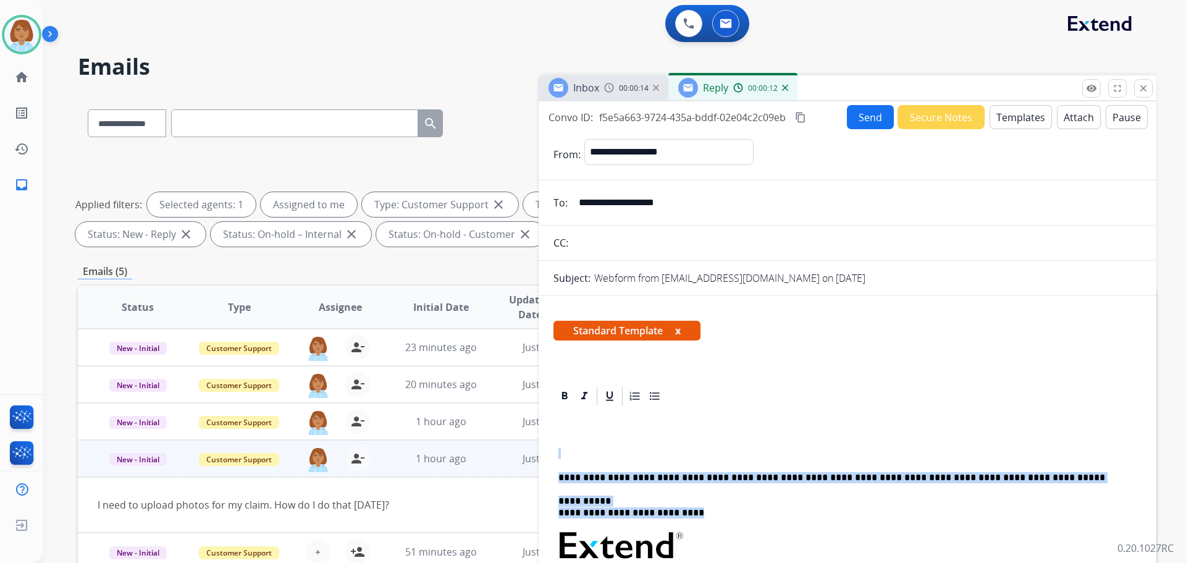
drag, startPoint x: 713, startPoint y: 516, endPoint x: 573, endPoint y: 442, distance: 158.6
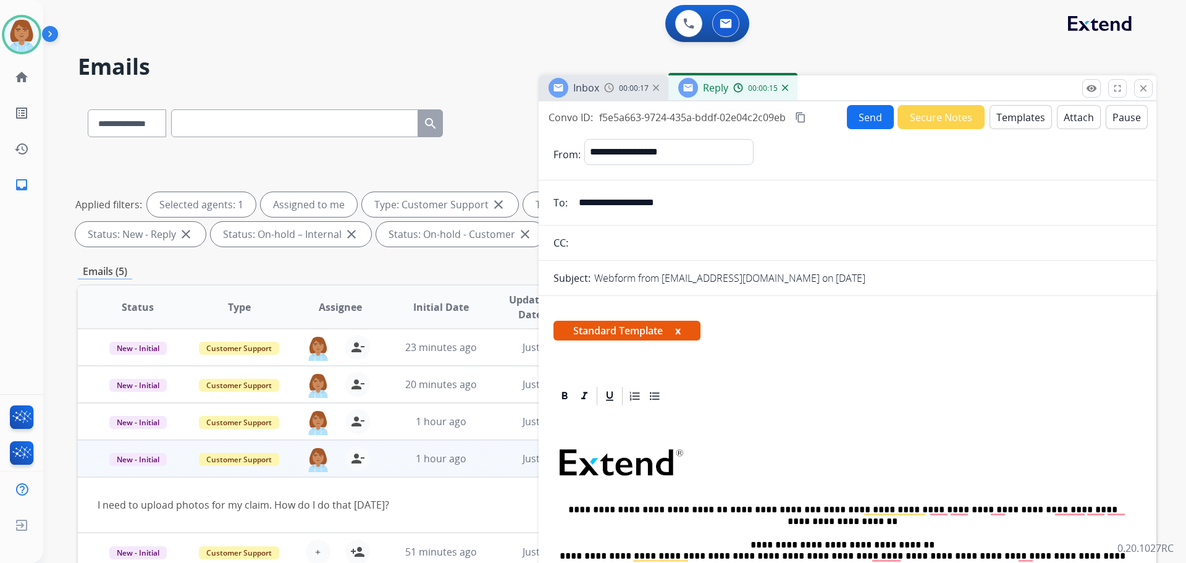
click at [573, 423] on div "**********" at bounding box center [847, 543] width 588 height 273
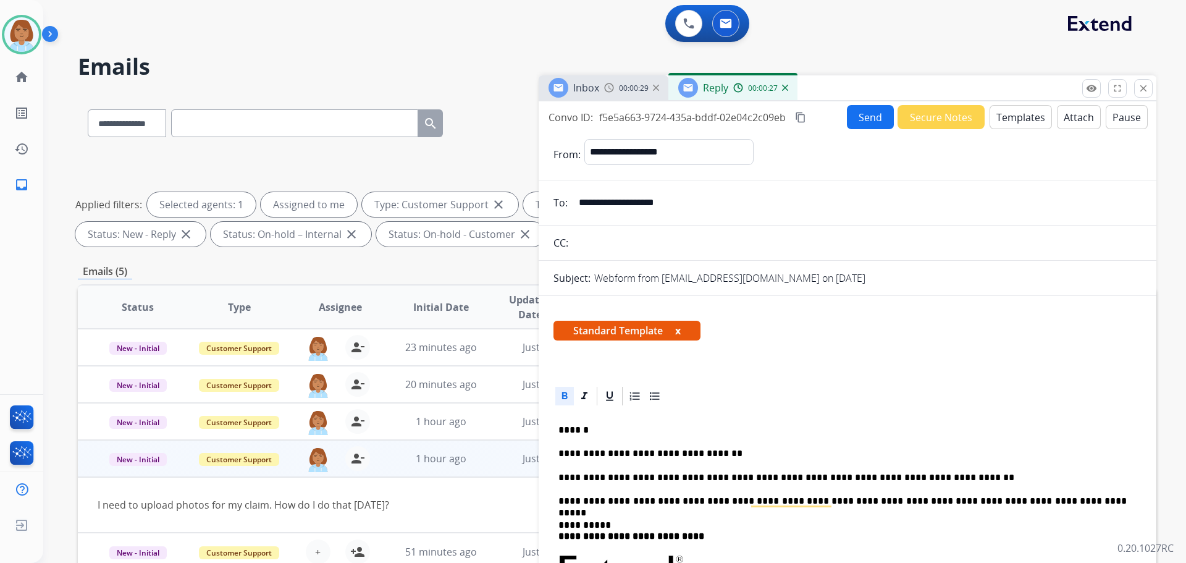
click at [851, 120] on button "Send" at bounding box center [870, 117] width 47 height 24
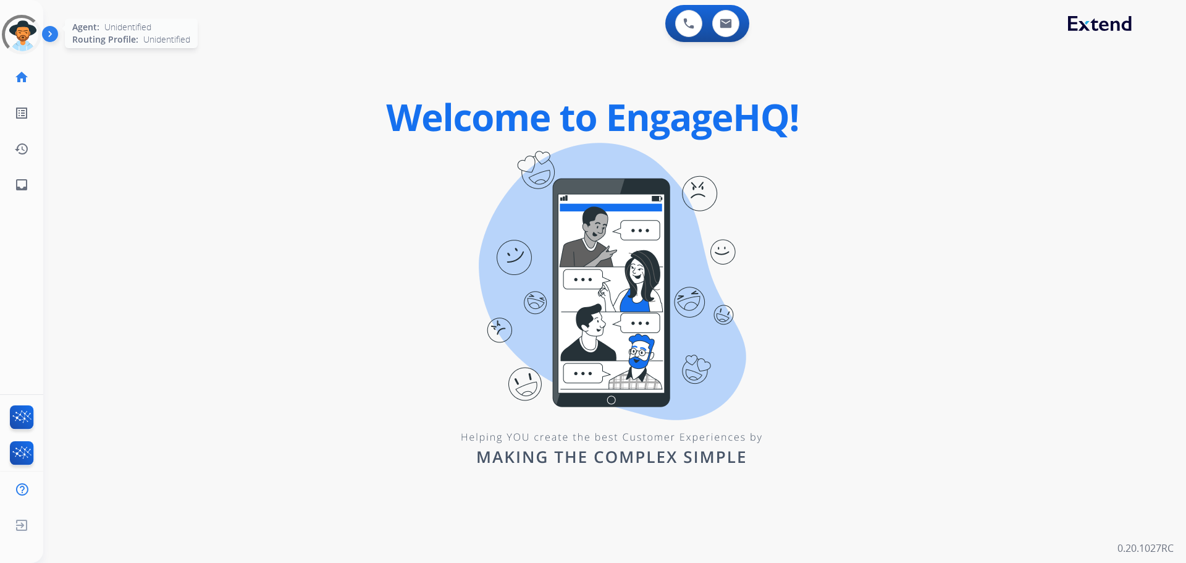
click at [8, 33] on div at bounding box center [21, 34] width 44 height 44
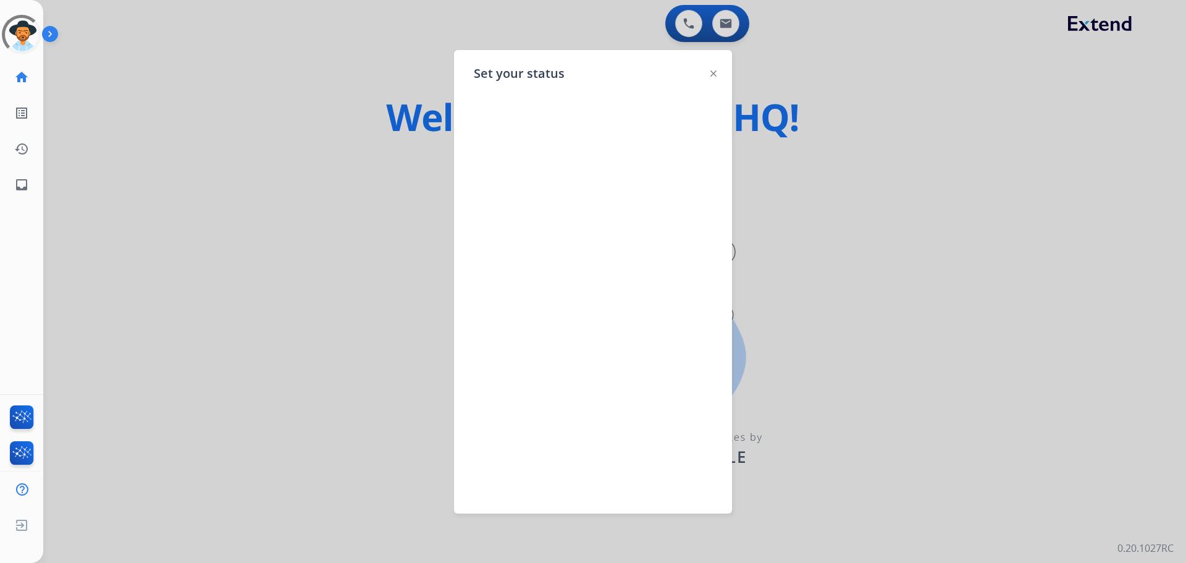
click at [415, 122] on div at bounding box center [593, 281] width 1186 height 563
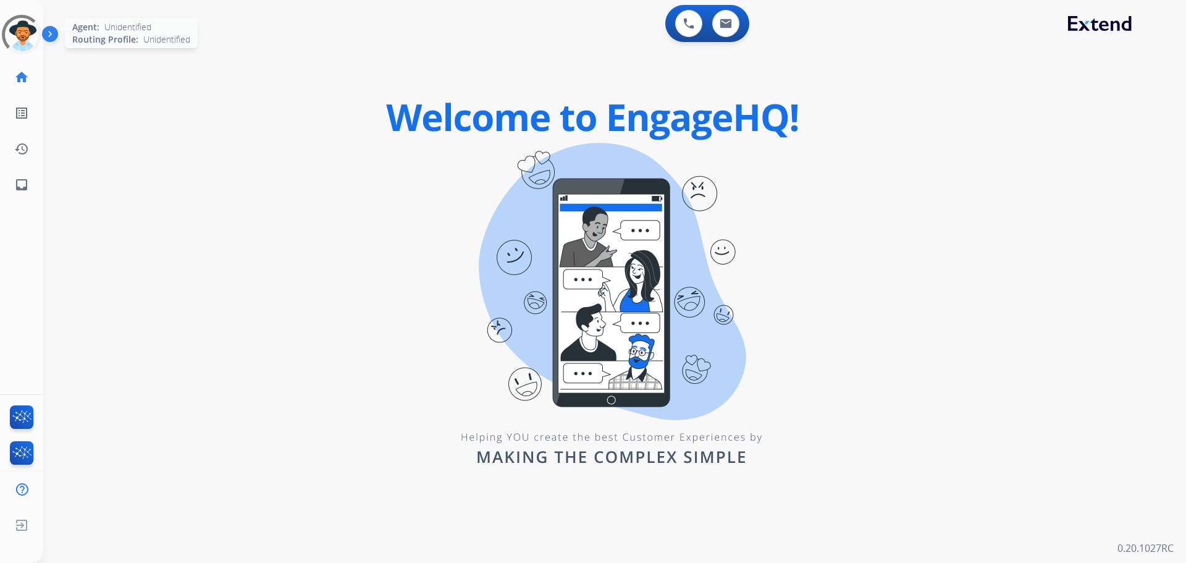
click at [26, 49] on div at bounding box center [21, 34] width 44 height 44
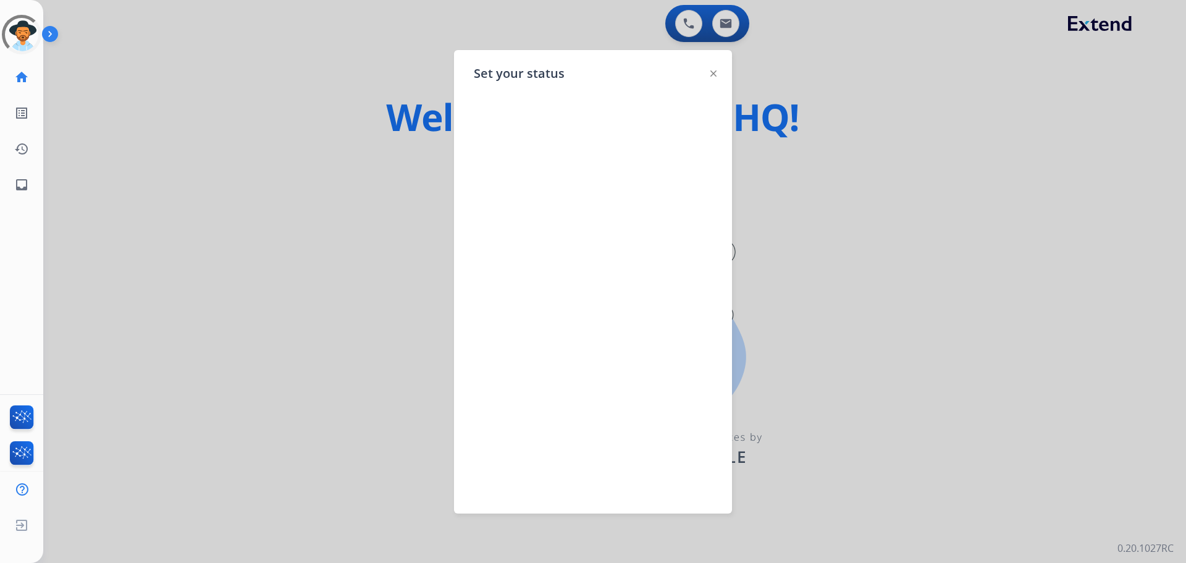
click at [714, 74] on img at bounding box center [713, 73] width 6 height 6
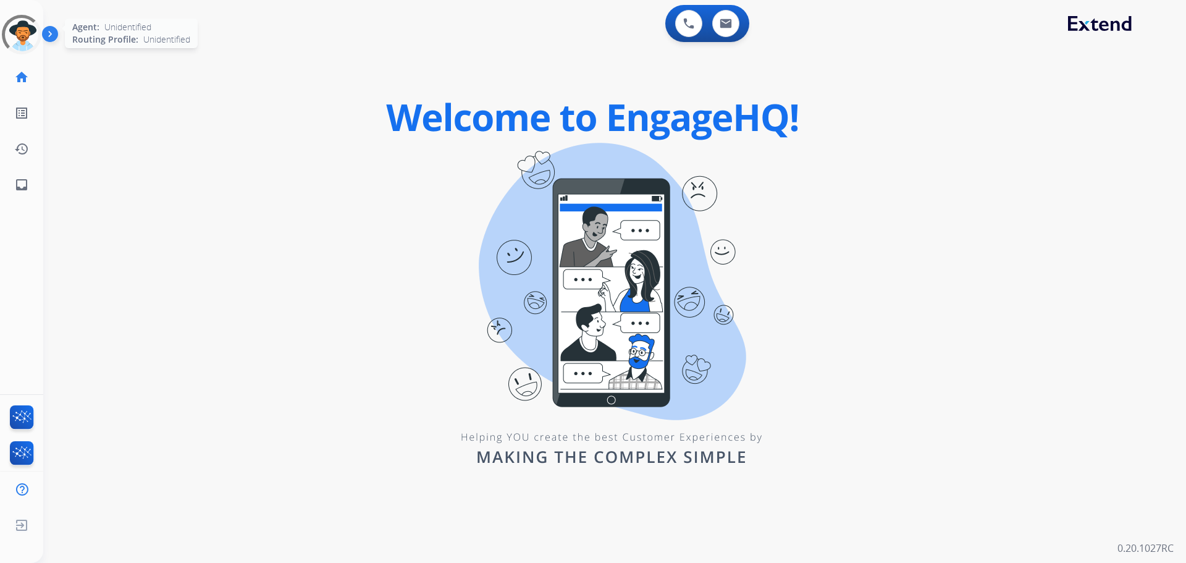
click at [39, 40] on div at bounding box center [21, 34] width 44 height 44
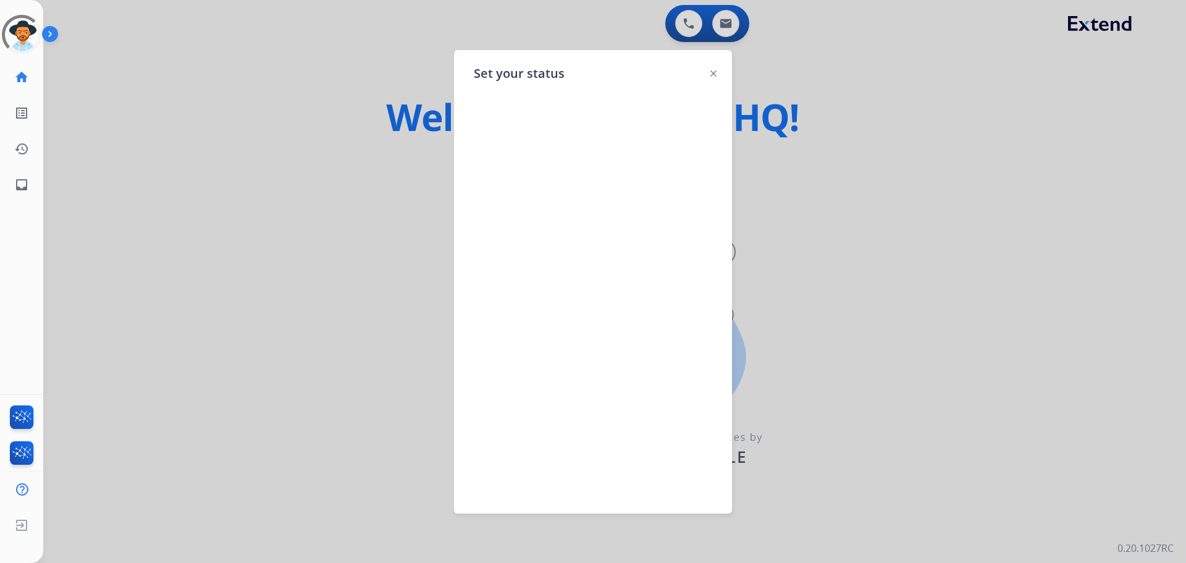
click at [84, 134] on div at bounding box center [593, 281] width 1186 height 563
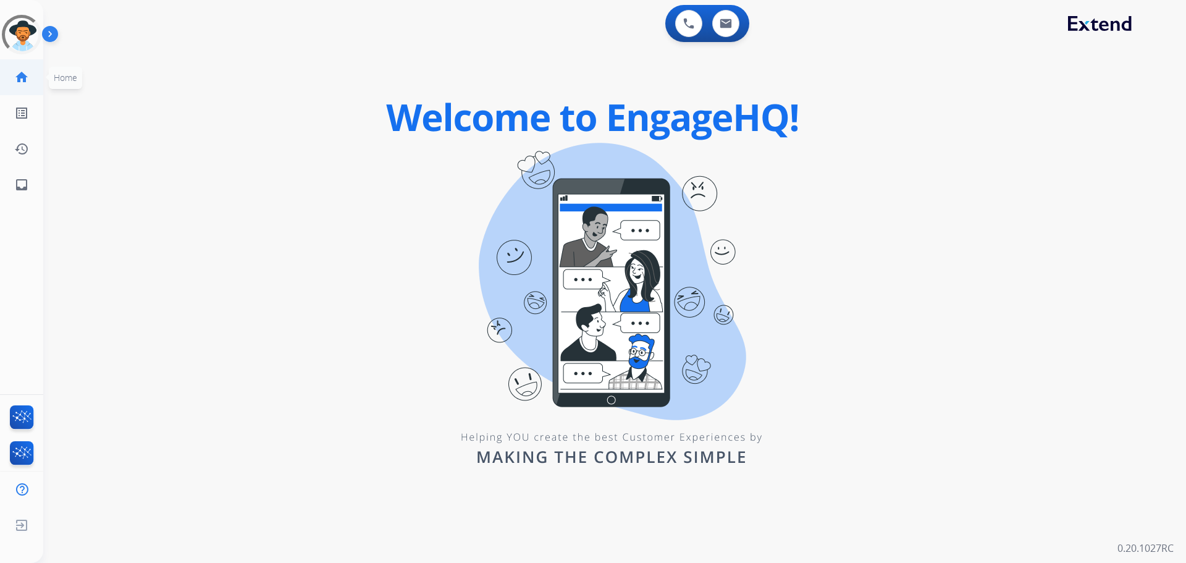
click at [6, 78] on link "home Home" at bounding box center [21, 77] width 35 height 35
click at [17, 78] on mat-icon "home" at bounding box center [21, 77] width 15 height 15
click at [19, 48] on div at bounding box center [22, 35] width 40 height 40
click at [17, 41] on div at bounding box center [21, 34] width 51 height 51
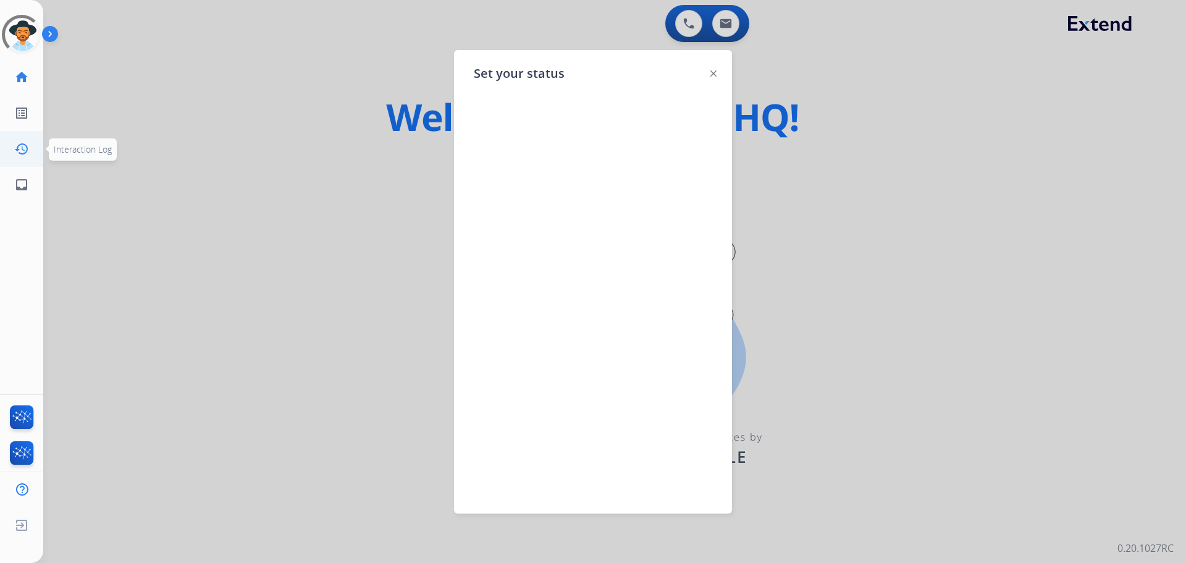
click at [0, 146] on ul "history Interaction Log Interaction Log" at bounding box center [21, 149] width 43 height 36
click at [3, 30] on div at bounding box center [22, 35] width 56 height 56
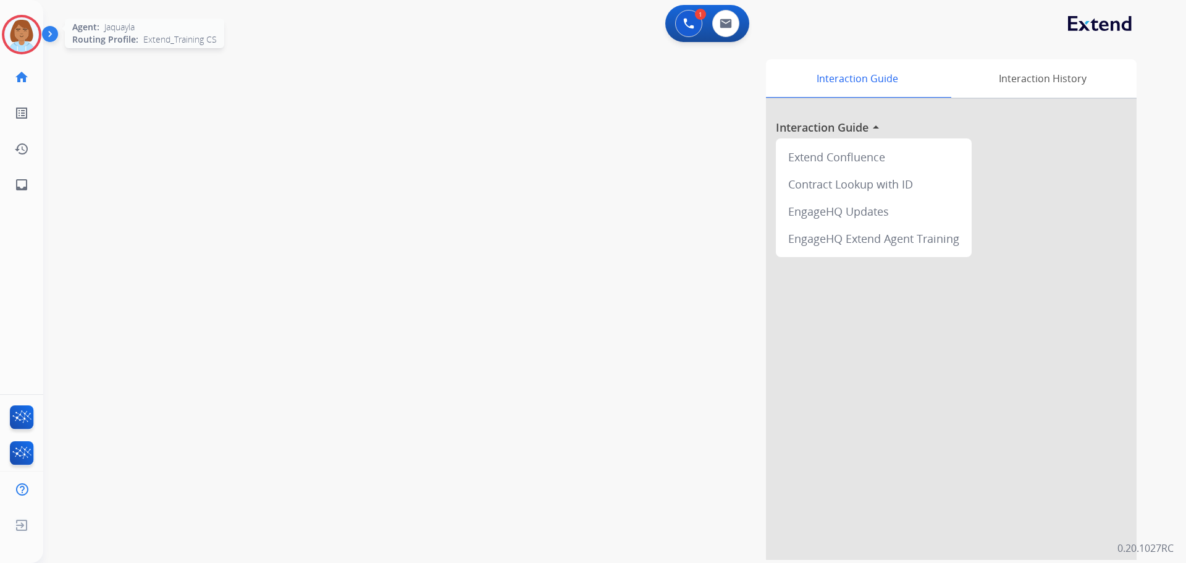
click at [20, 37] on img at bounding box center [21, 34] width 35 height 35
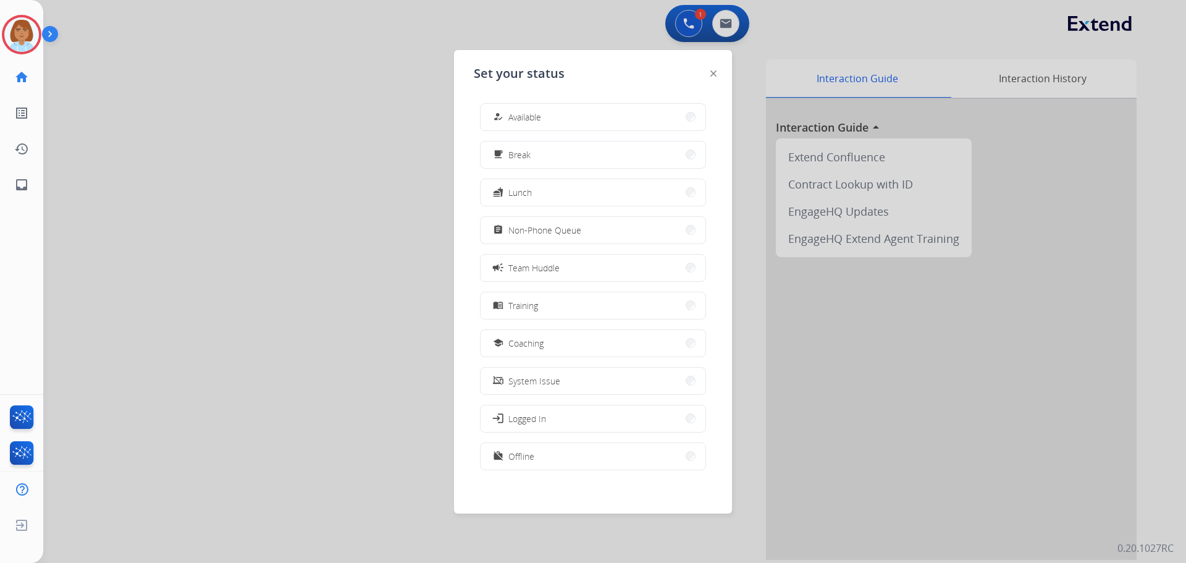
click at [533, 133] on div "how_to_reg Available free_breakfast Break fastfood Lunch assignment Non-Phone Q…" at bounding box center [593, 287] width 238 height 389
click at [534, 122] on span "Available" at bounding box center [524, 117] width 33 height 13
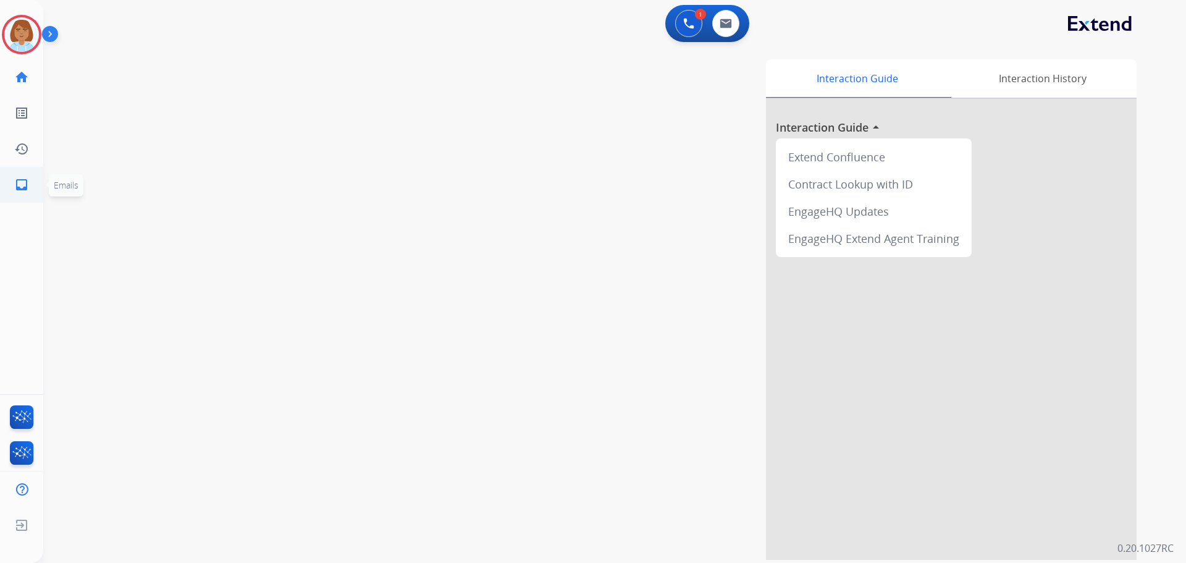
click at [15, 190] on mat-icon "inbox" at bounding box center [21, 184] width 15 height 15
select select "**********"
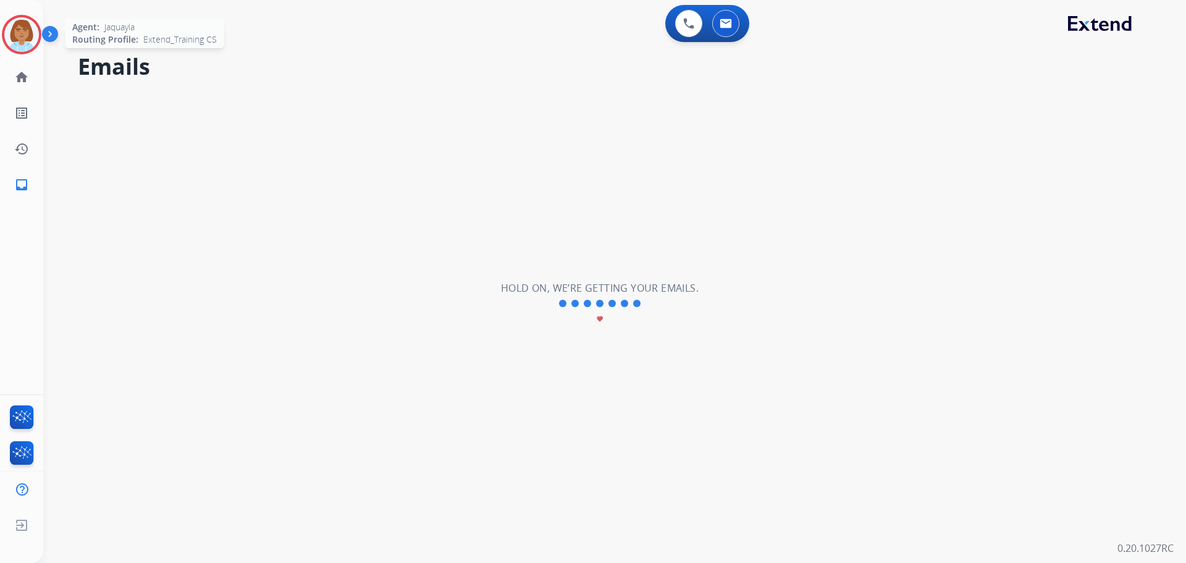
click at [26, 41] on img at bounding box center [21, 34] width 35 height 35
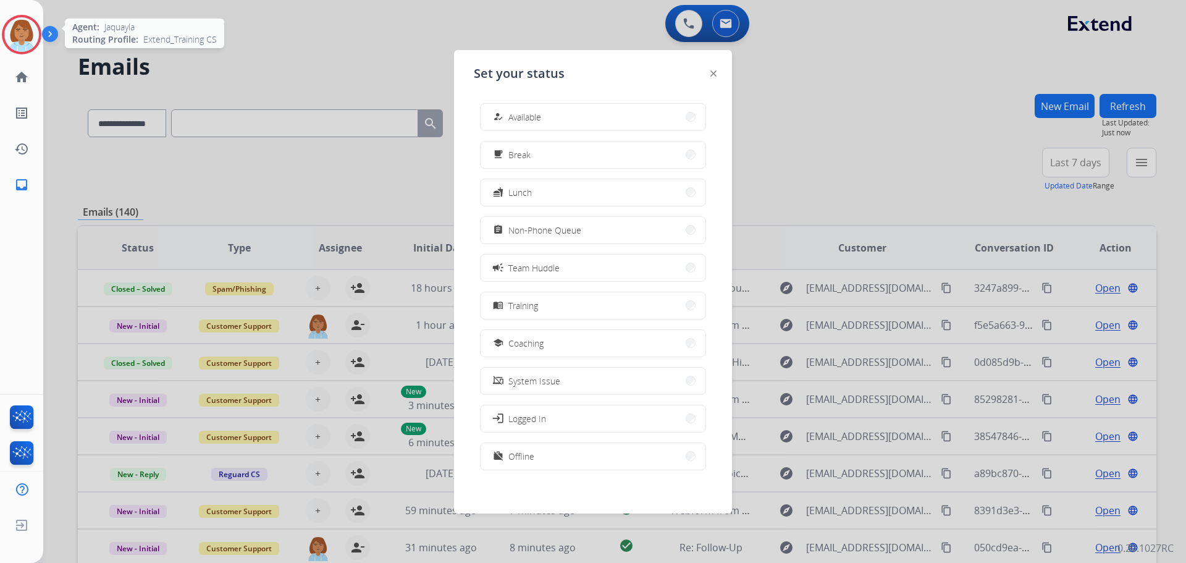
click at [554, 107] on button "how_to_reg Available" at bounding box center [593, 117] width 225 height 27
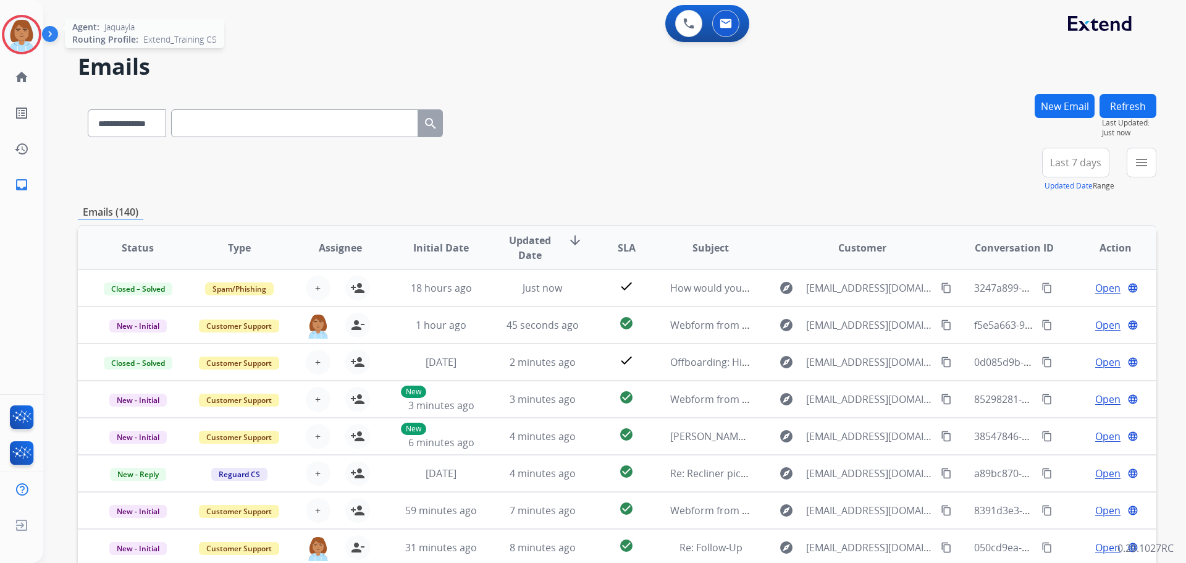
click at [19, 30] on img at bounding box center [21, 34] width 35 height 35
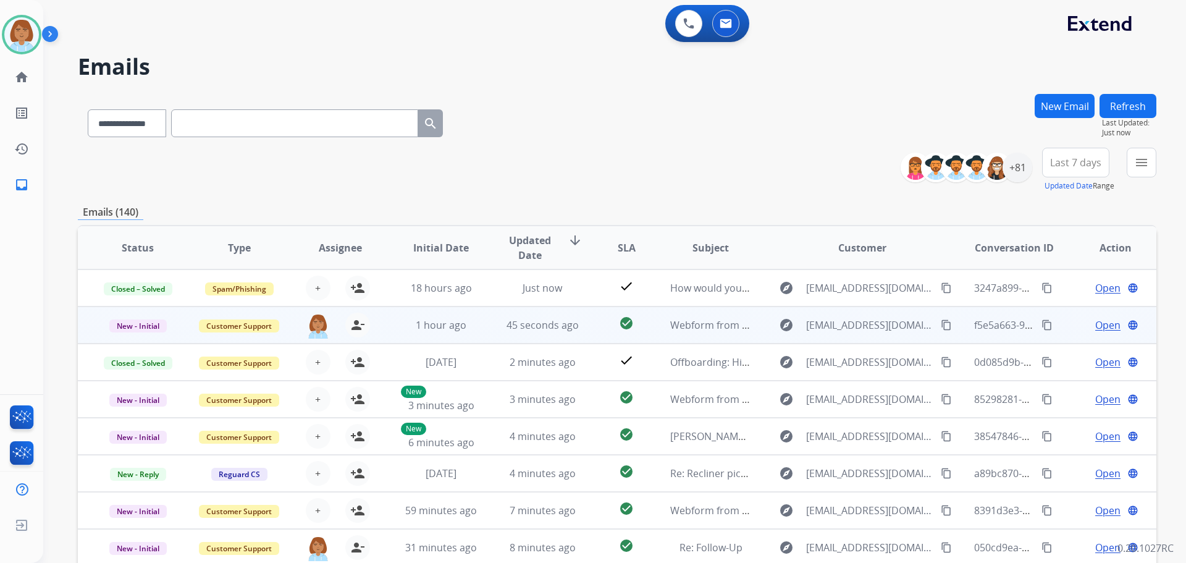
scroll to position [1, 0]
click at [1099, 327] on span "Open" at bounding box center [1107, 323] width 25 height 15
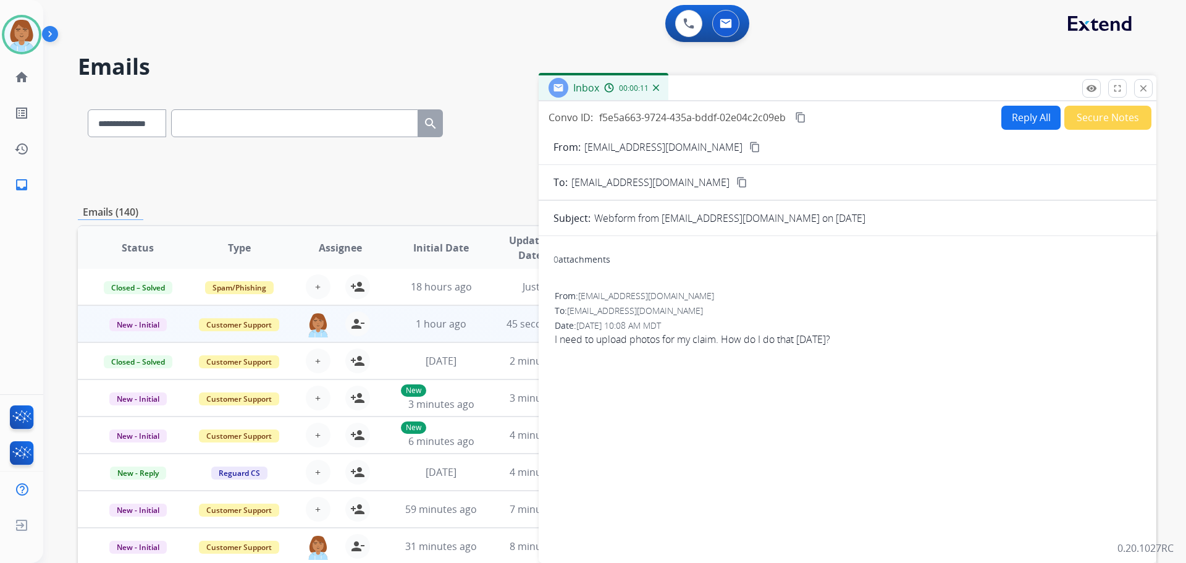
click at [1041, 114] on button "Reply All" at bounding box center [1030, 118] width 59 height 24
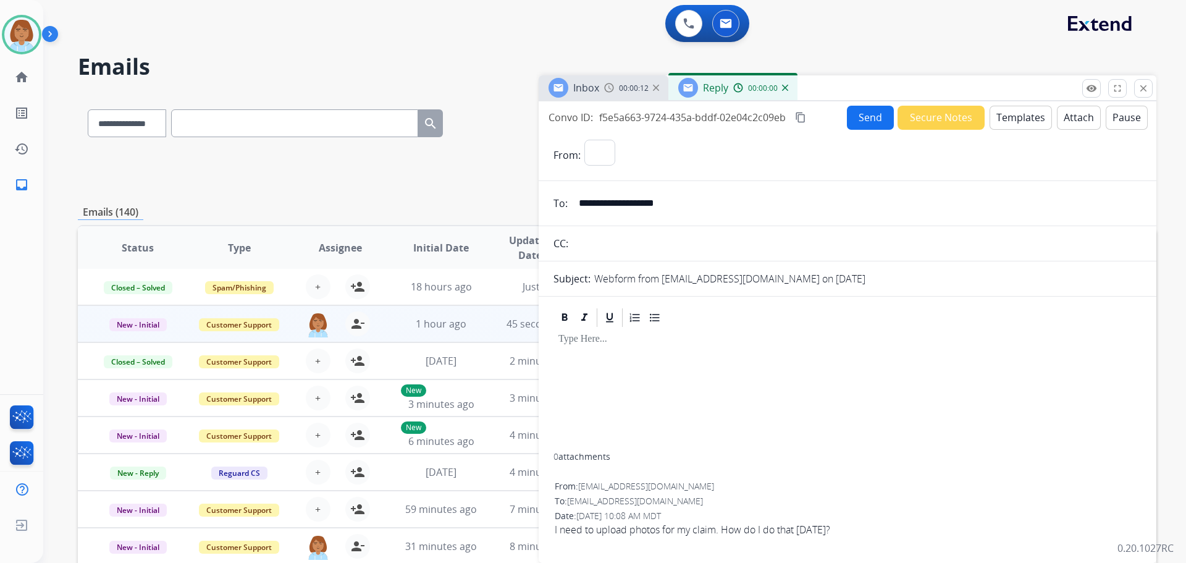
select select "**********"
click at [1025, 125] on button "Templates" at bounding box center [1021, 118] width 62 height 24
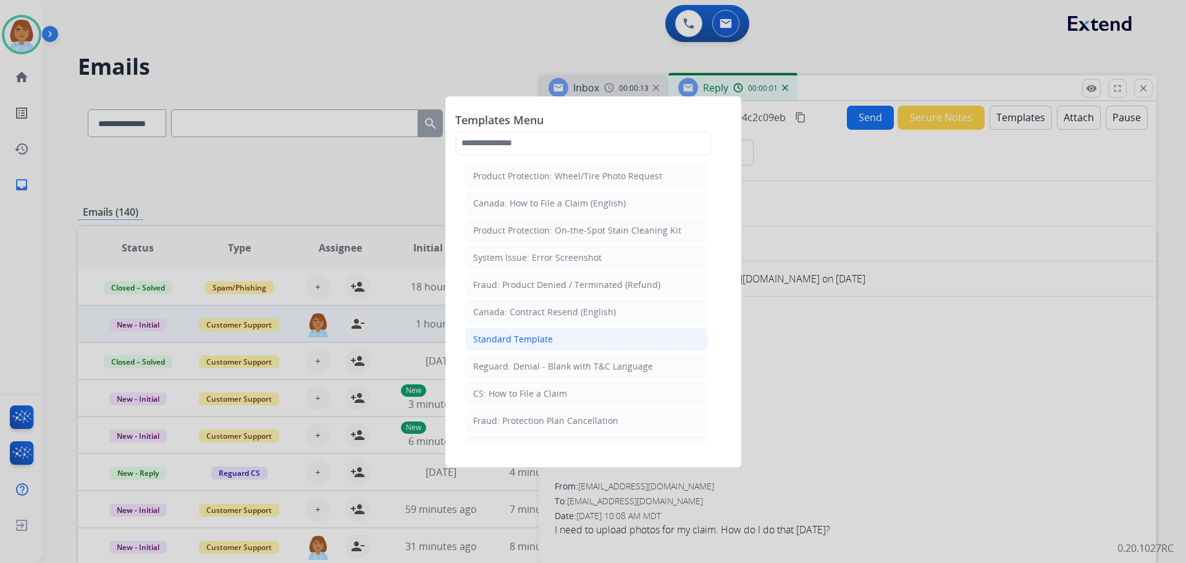
click at [544, 332] on li "Standard Template" at bounding box center [586, 338] width 243 height 23
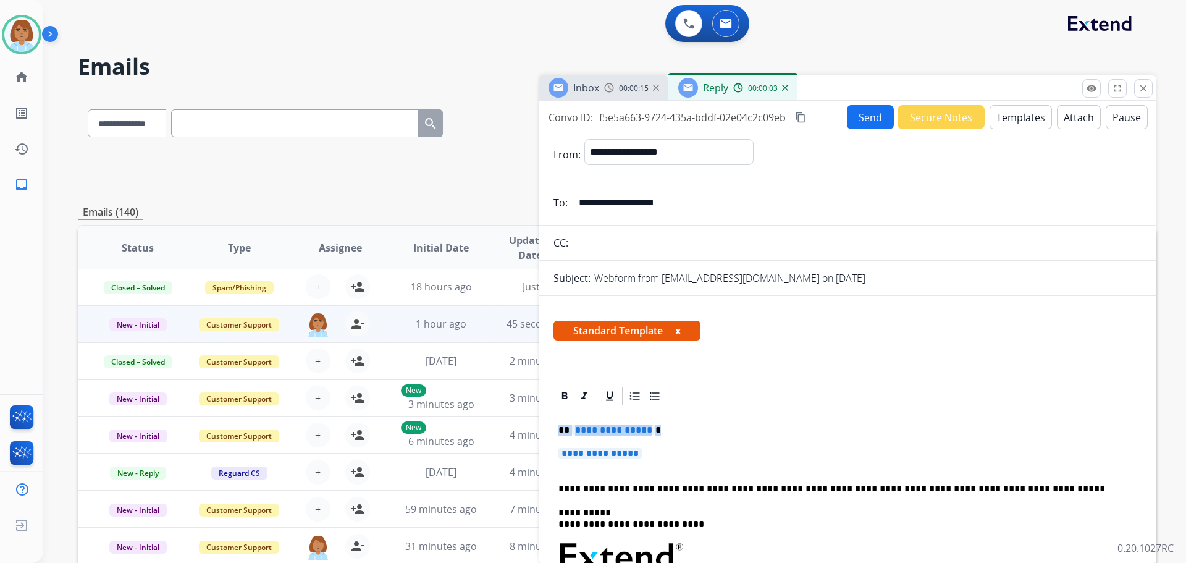
drag, startPoint x: 662, startPoint y: 455, endPoint x: 553, endPoint y: 428, distance: 112.1
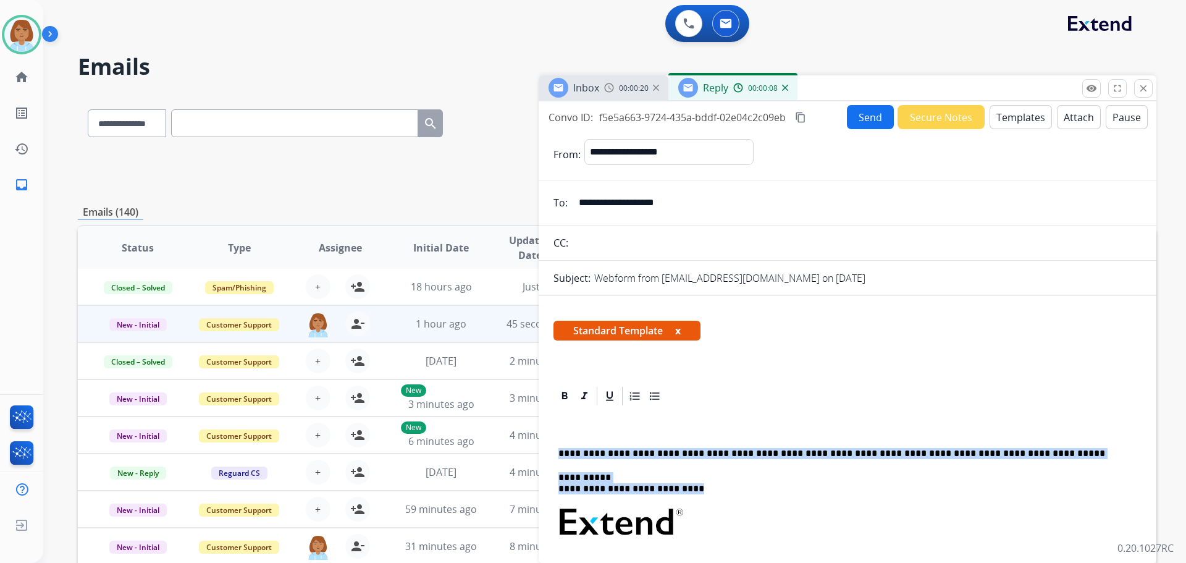
drag, startPoint x: 584, startPoint y: 431, endPoint x: 541, endPoint y: 449, distance: 46.5
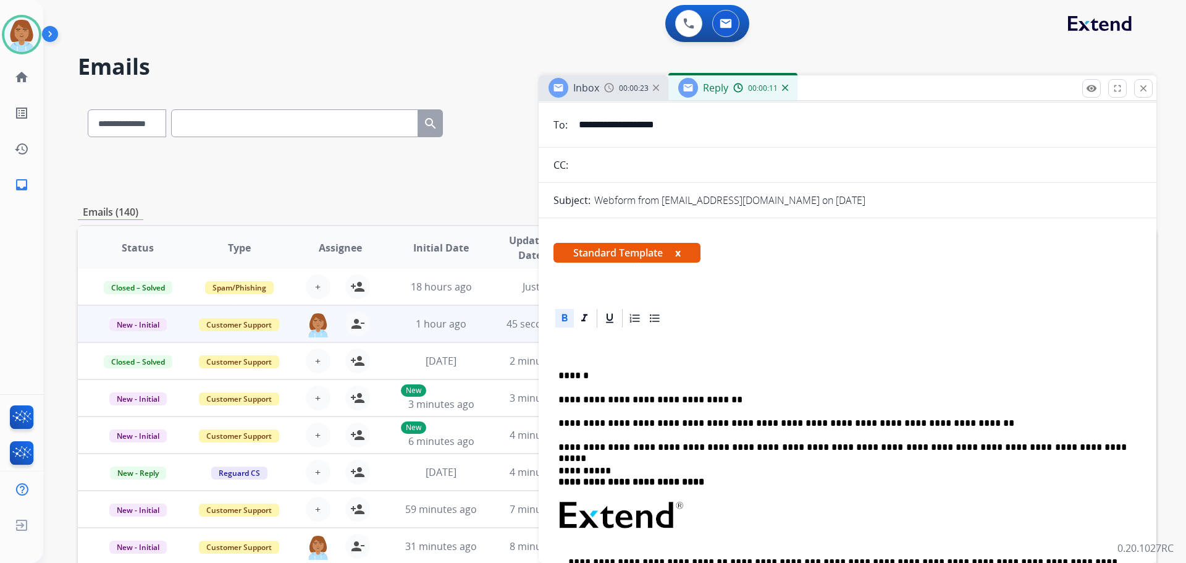
scroll to position [0, 0]
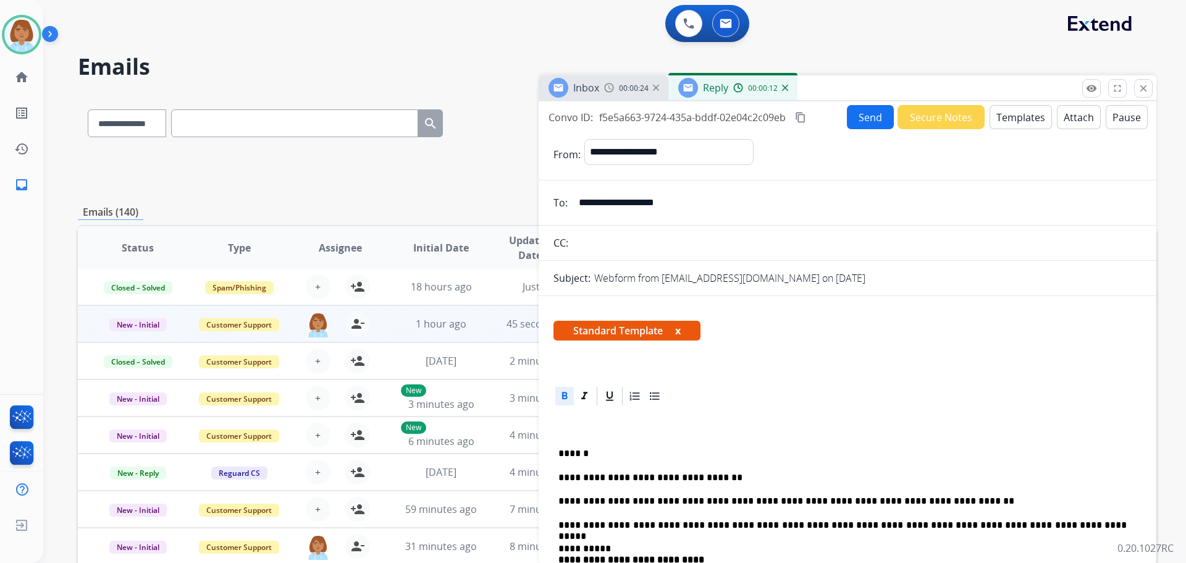
click at [852, 116] on button "Send" at bounding box center [870, 117] width 47 height 24
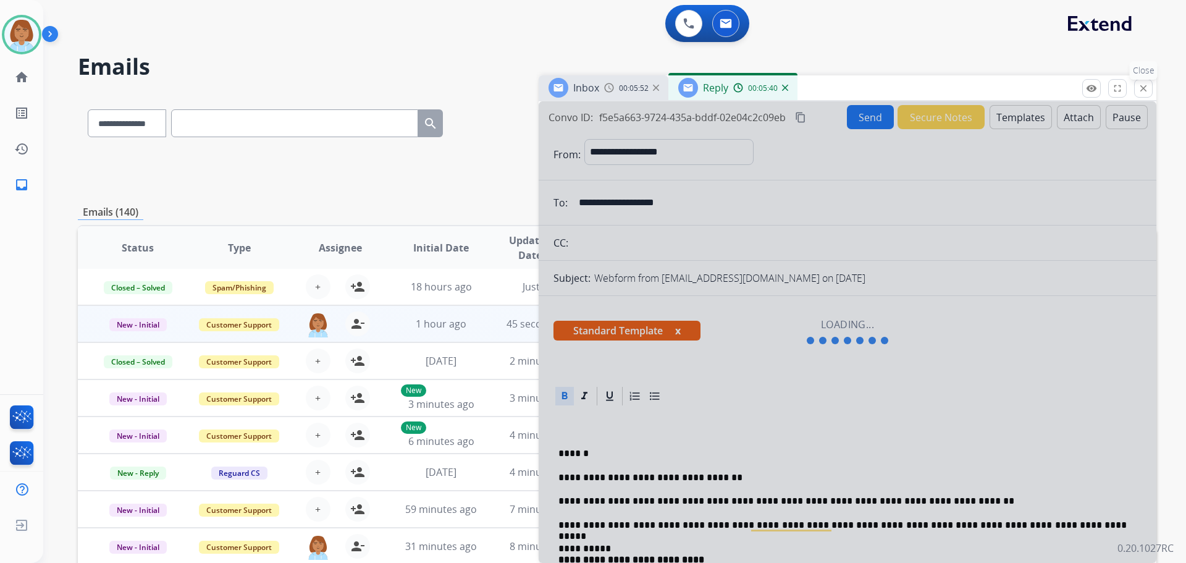
click at [1151, 95] on button "close Close" at bounding box center [1143, 88] width 19 height 19
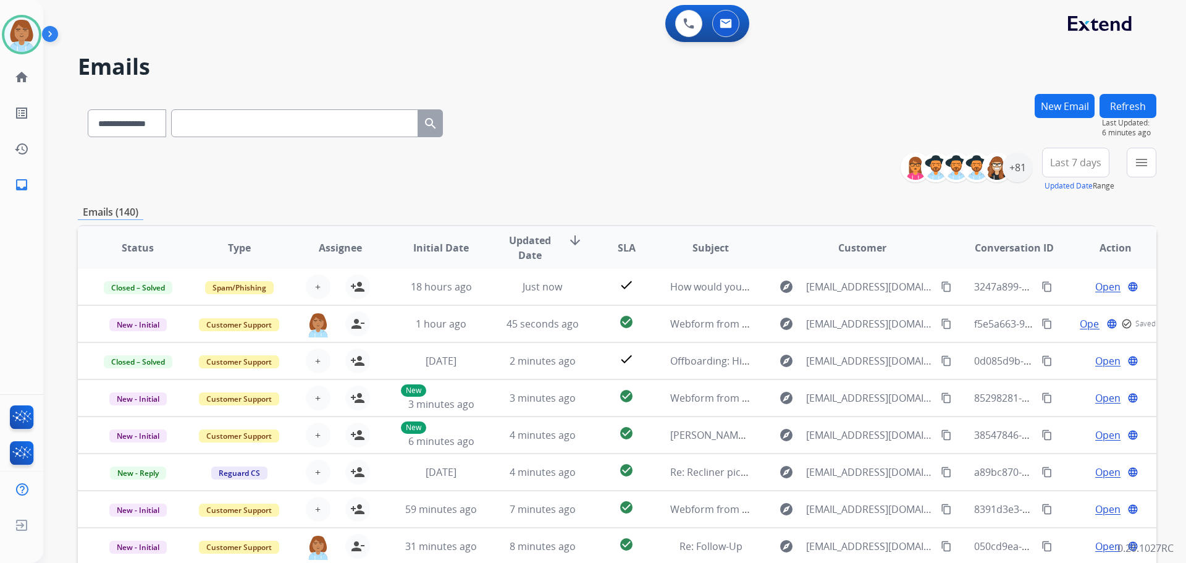
click at [1151, 94] on div "Refresh Last Updated: 6 minutes ago" at bounding box center [1128, 116] width 57 height 44
click at [1142, 169] on mat-icon "menu" at bounding box center [1141, 162] width 15 height 15
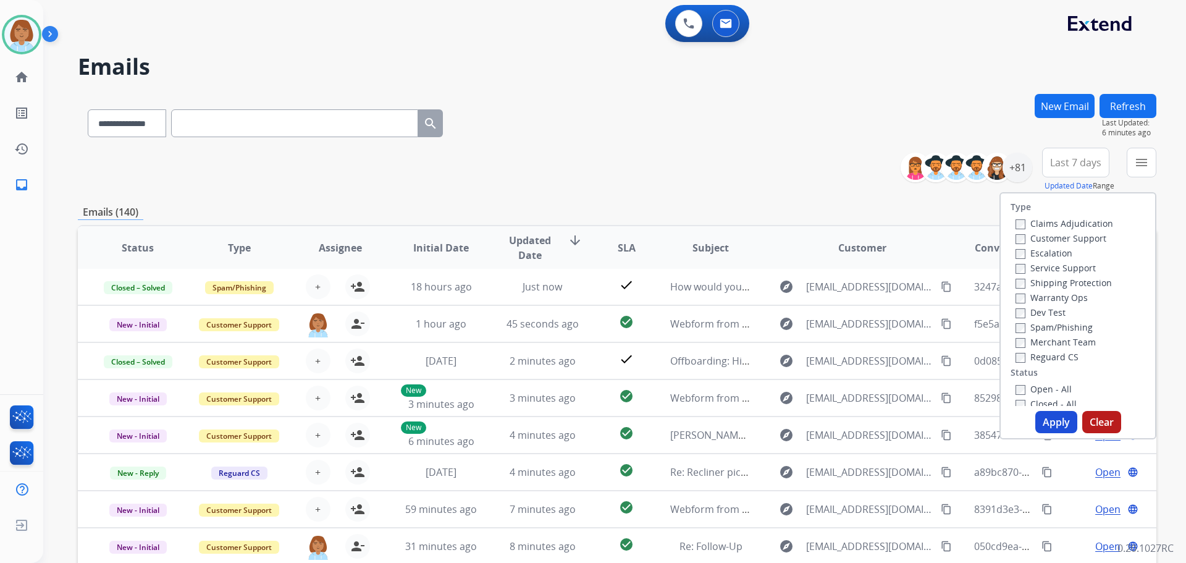
click at [1085, 238] on label "Customer Support" at bounding box center [1060, 238] width 91 height 12
click at [1078, 281] on label "Shipping Protection" at bounding box center [1063, 283] width 96 height 12
click at [1046, 358] on label "Reguard CS" at bounding box center [1046, 357] width 63 height 12
click at [1043, 383] on label "Open - All" at bounding box center [1043, 389] width 56 height 12
click at [1062, 411] on button "Apply" at bounding box center [1056, 422] width 42 height 22
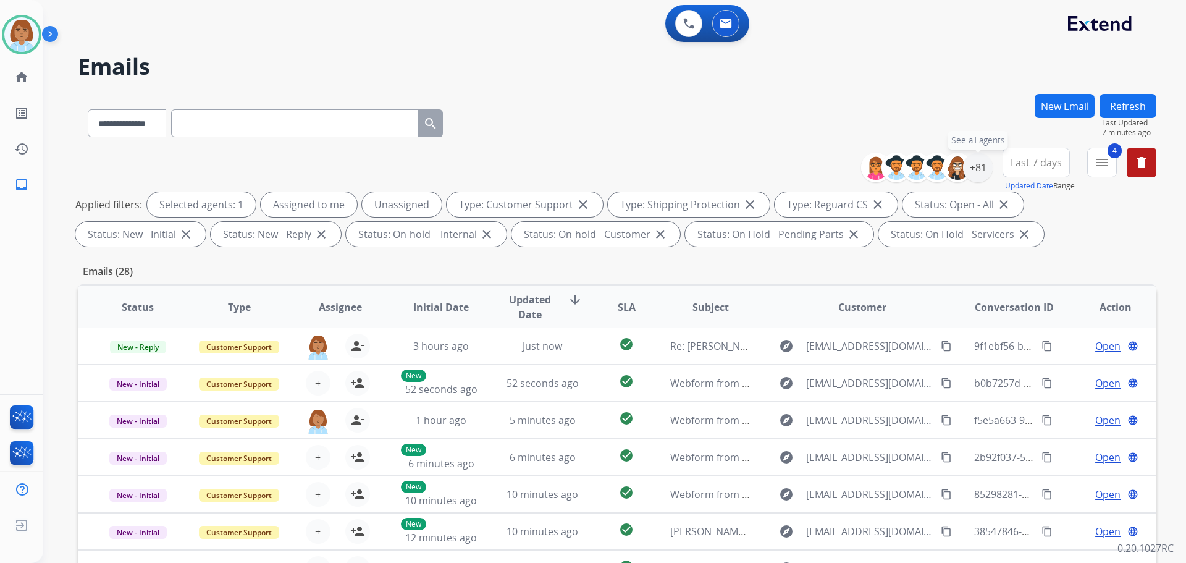
drag, startPoint x: 973, startPoint y: 171, endPoint x: 954, endPoint y: 191, distance: 28.0
click at [973, 171] on div "+81" at bounding box center [978, 168] width 30 height 30
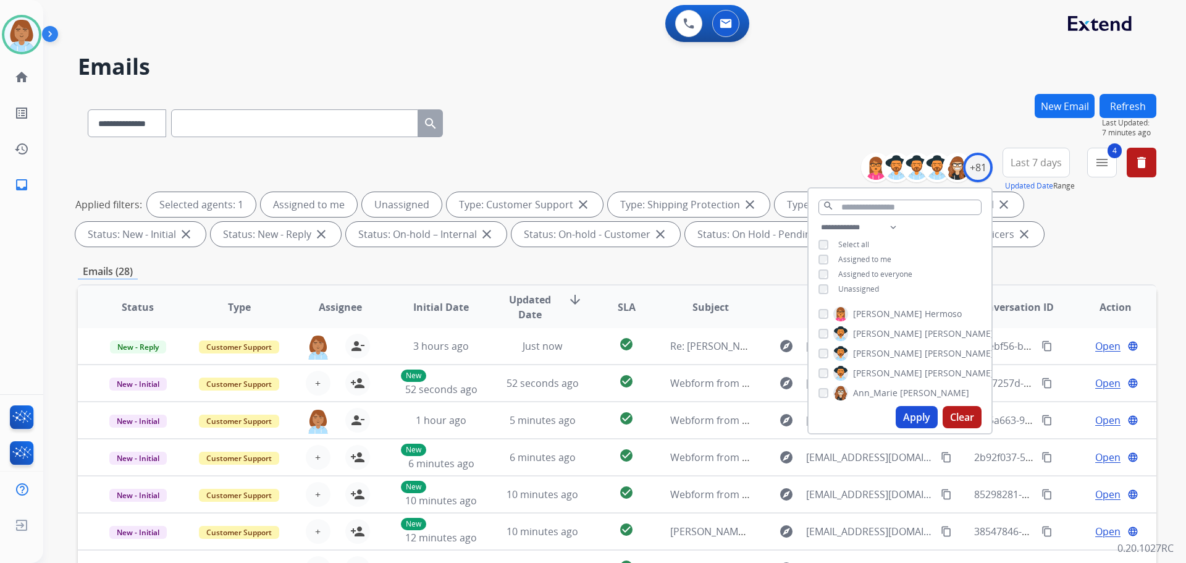
click at [834, 290] on div "Unassigned" at bounding box center [848, 289] width 61 height 10
click at [828, 290] on div "Unassigned" at bounding box center [848, 289] width 61 height 10
click at [920, 406] on button "Apply" at bounding box center [917, 417] width 42 height 22
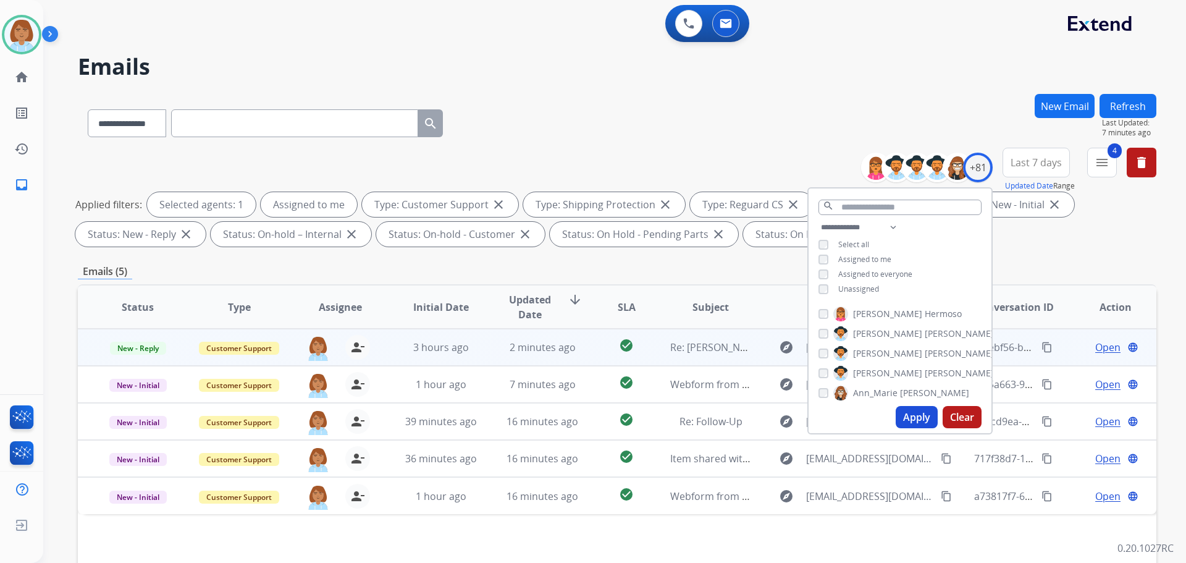
click at [657, 345] on td "Re: [PERSON_NAME][MEDICAL_DATA] Claim" at bounding box center [700, 347] width 101 height 37
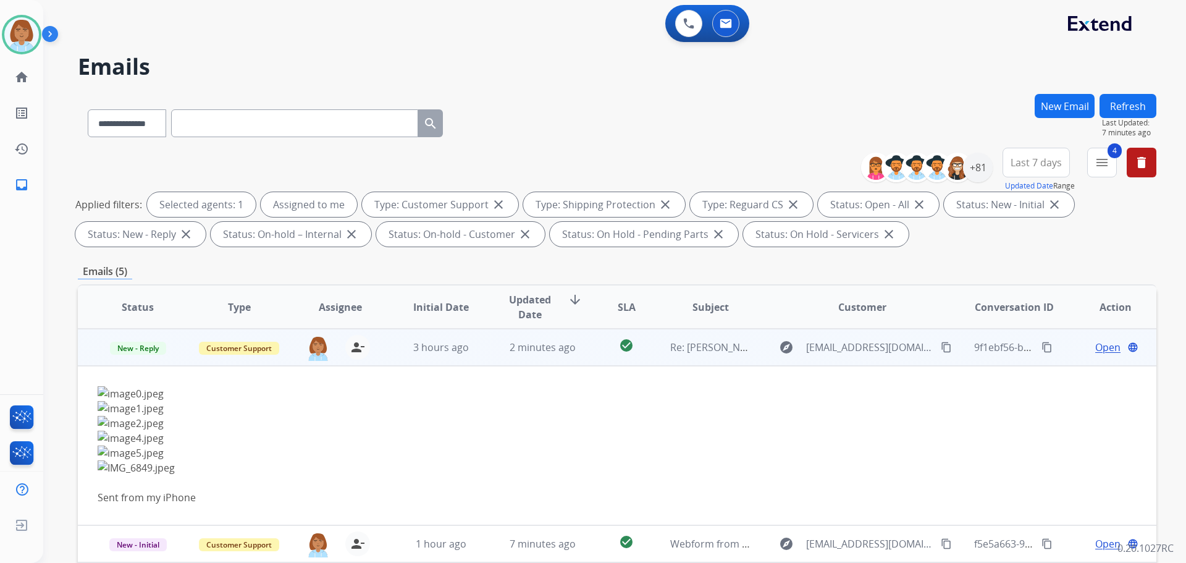
click at [1101, 342] on span "Open" at bounding box center [1107, 347] width 25 height 15
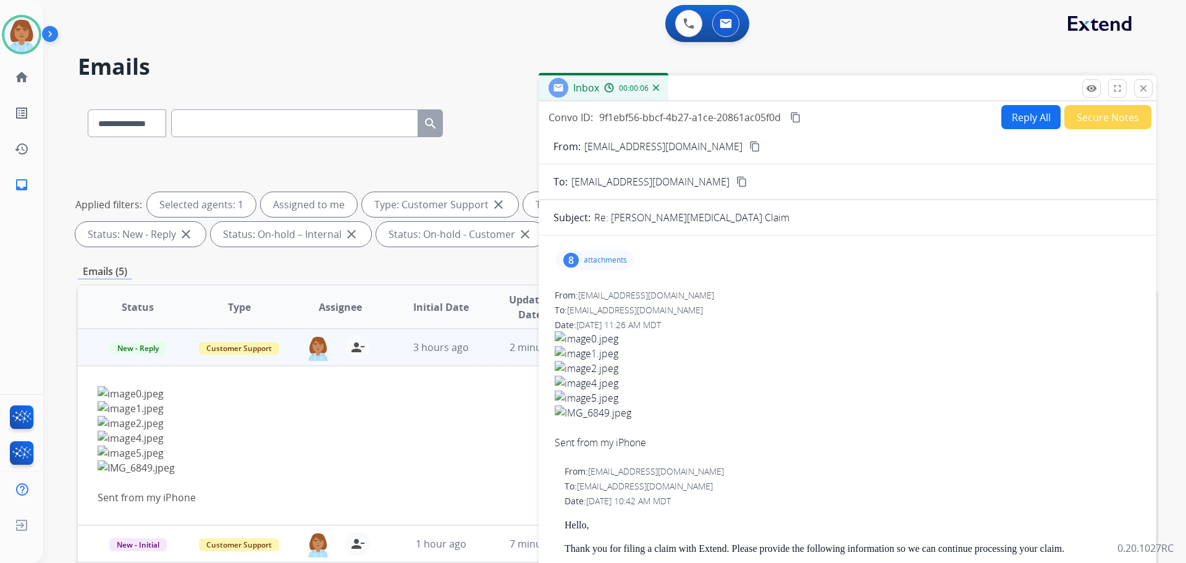
click at [592, 264] on p "attachments" at bounding box center [605, 260] width 43 height 10
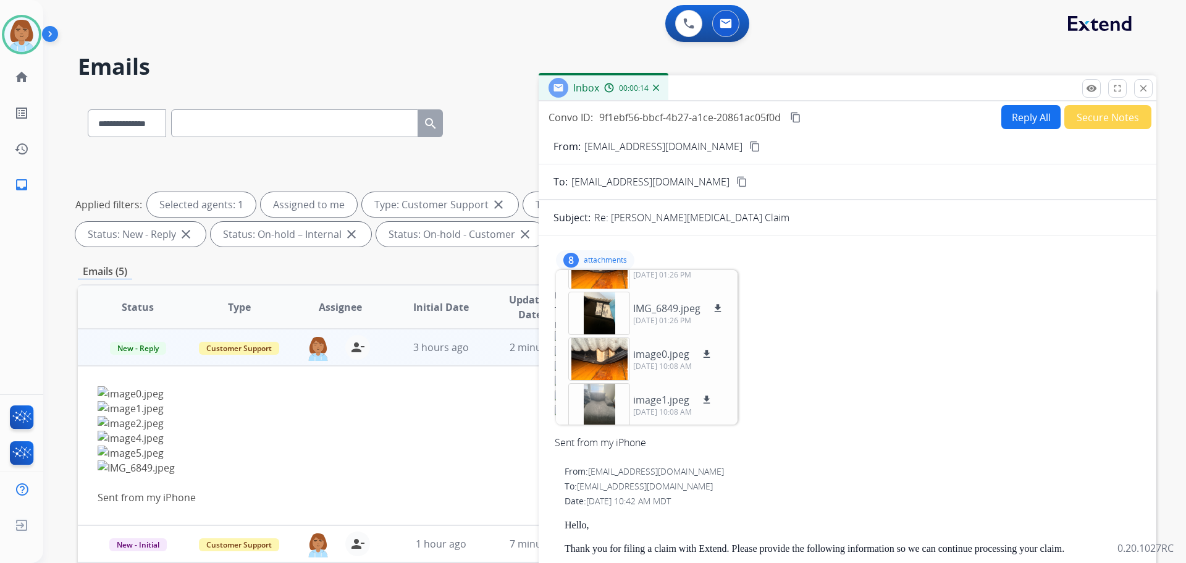
scroll to position [214, 0]
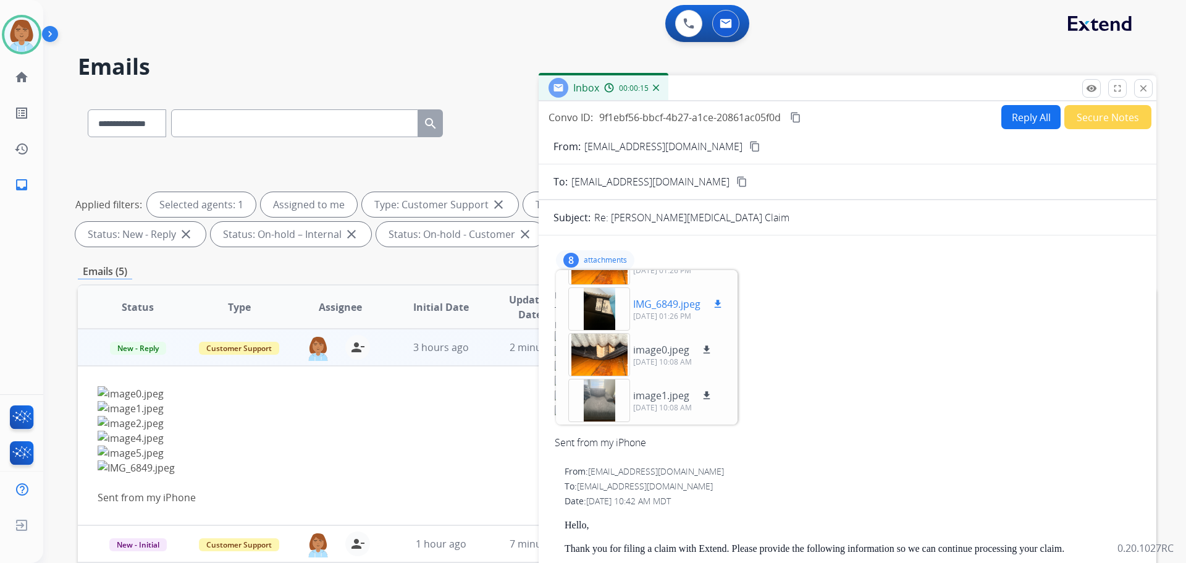
click at [608, 320] on div at bounding box center [599, 308] width 62 height 43
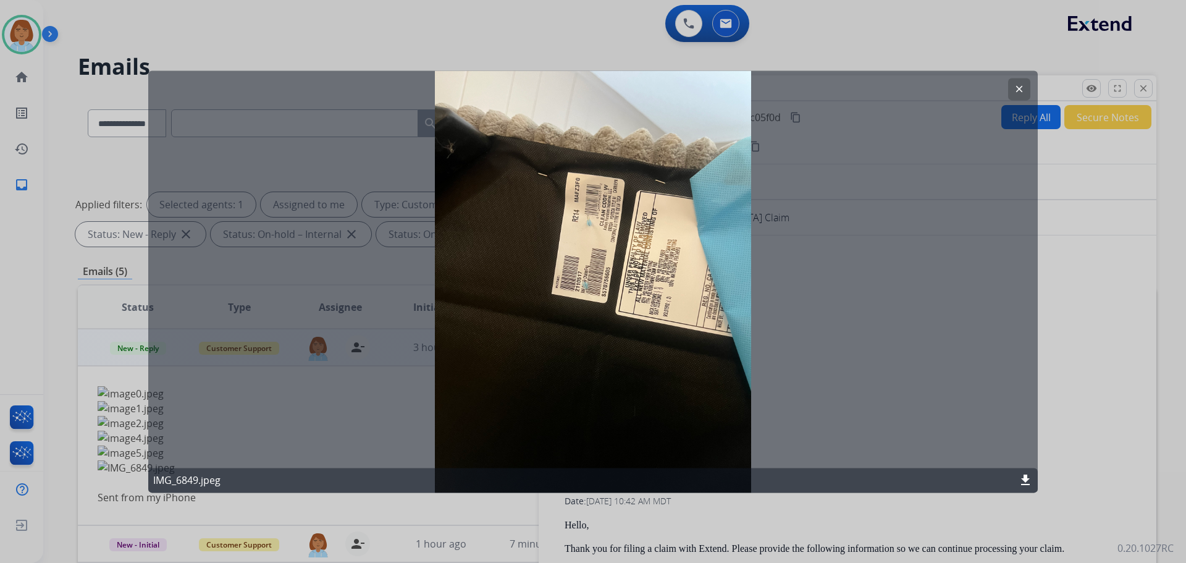
click at [1022, 480] on mat-icon "download" at bounding box center [1025, 480] width 15 height 15
click at [1108, 360] on div at bounding box center [593, 281] width 1186 height 563
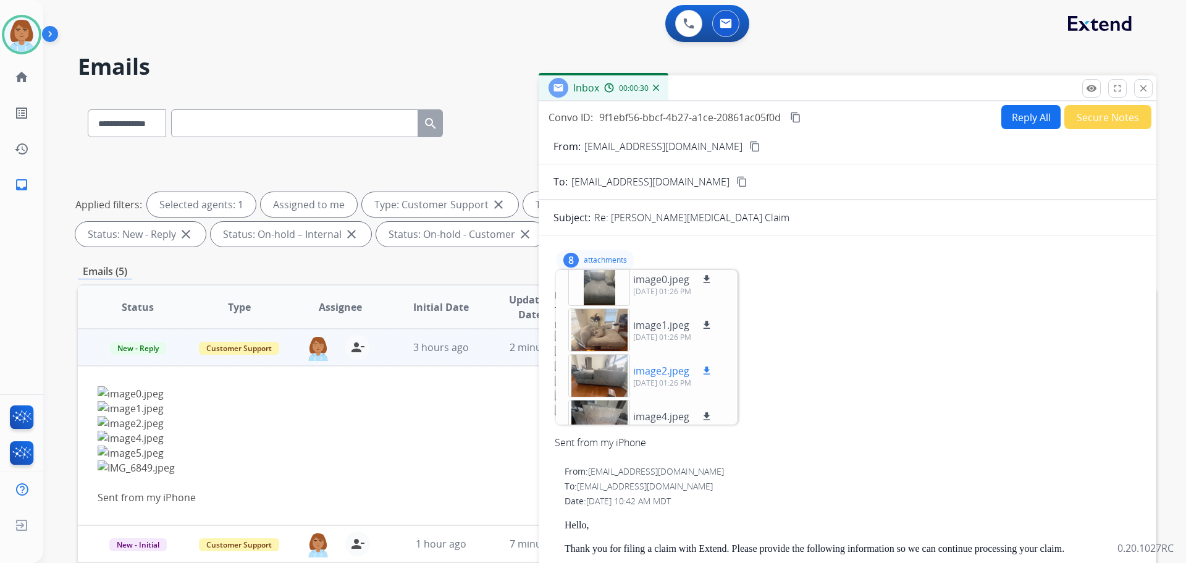
scroll to position [0, 0]
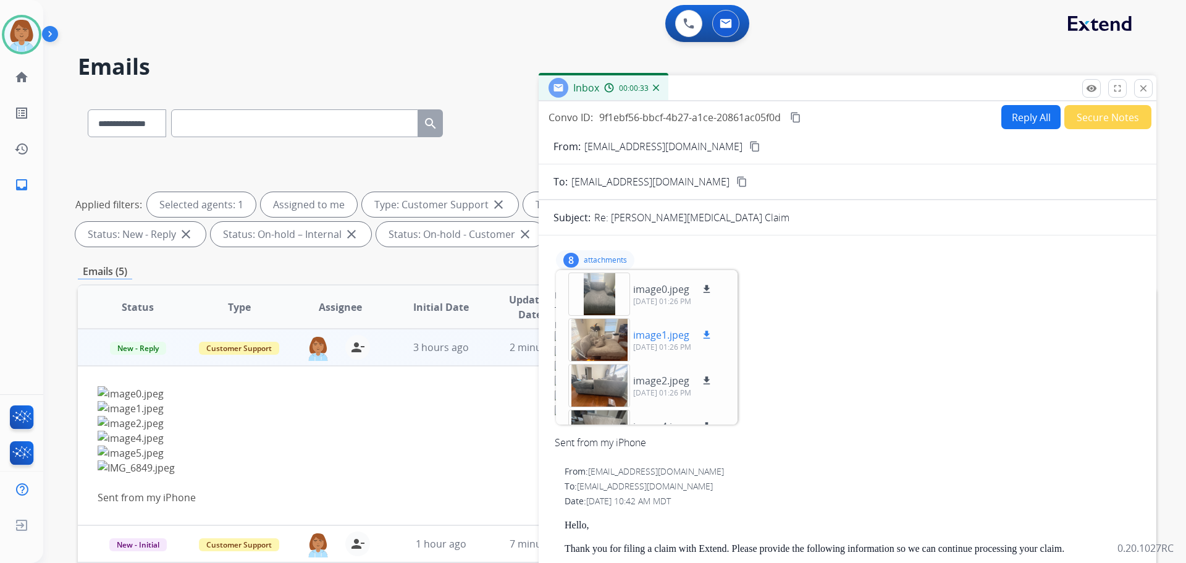
click at [714, 336] on div "image1.jpeg download [DATE] 01:26 PM" at bounding box center [641, 339] width 166 height 43
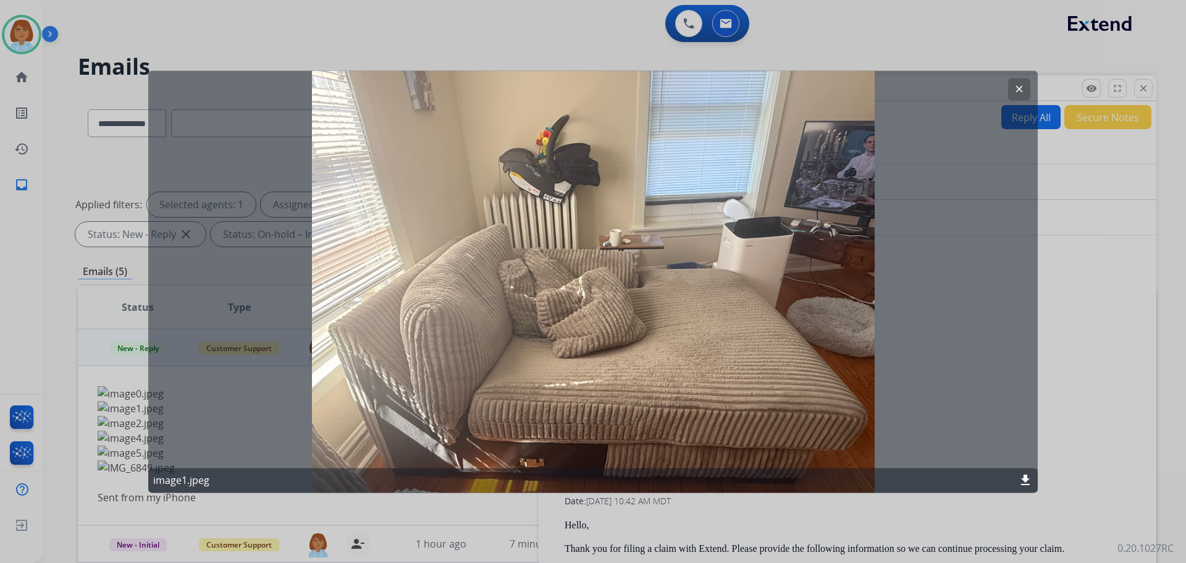
click at [1020, 482] on mat-icon "download" at bounding box center [1025, 480] width 15 height 15
click at [1086, 389] on div at bounding box center [593, 281] width 1186 height 563
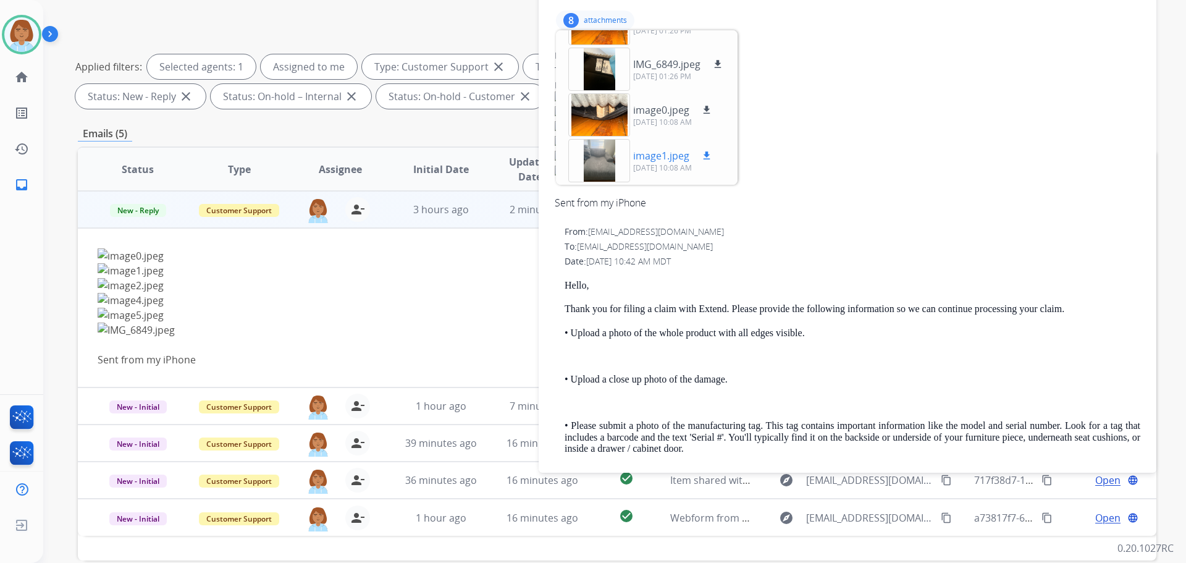
scroll to position [124, 0]
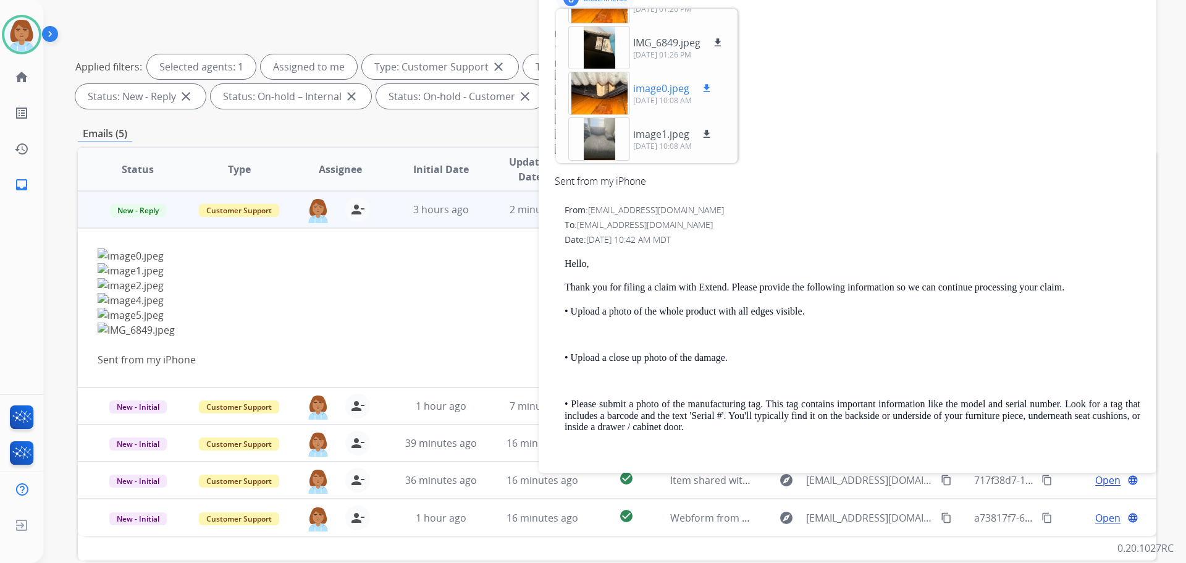
click at [705, 91] on mat-icon "download" at bounding box center [706, 88] width 11 height 11
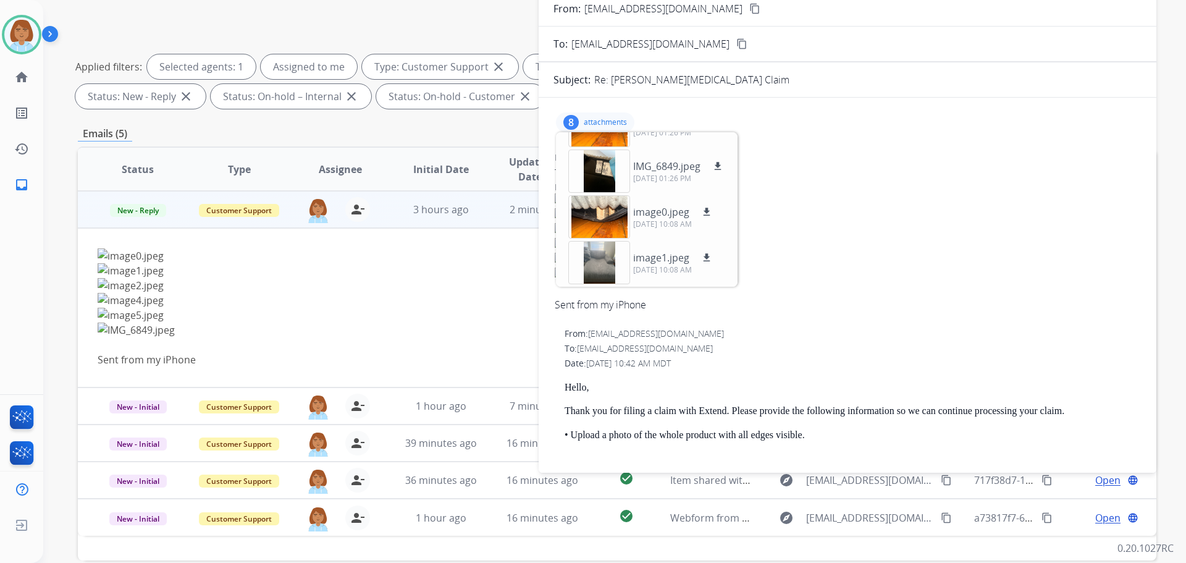
scroll to position [0, 0]
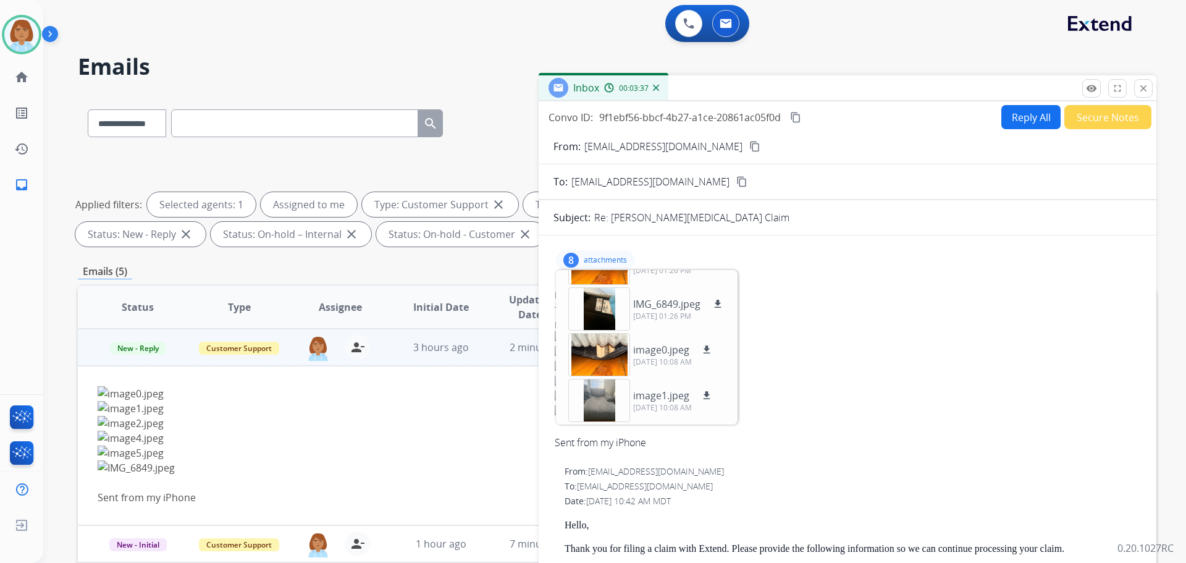
click at [749, 149] on mat-icon "content_copy" at bounding box center [754, 146] width 11 height 11
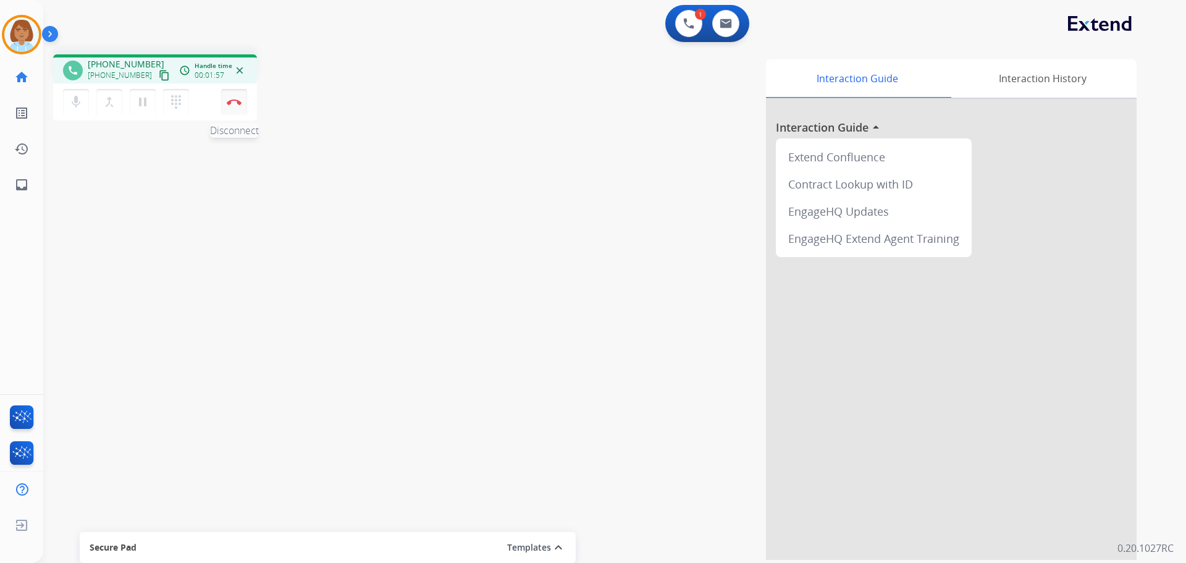
click at [234, 105] on button "Disconnect" at bounding box center [234, 102] width 26 height 26
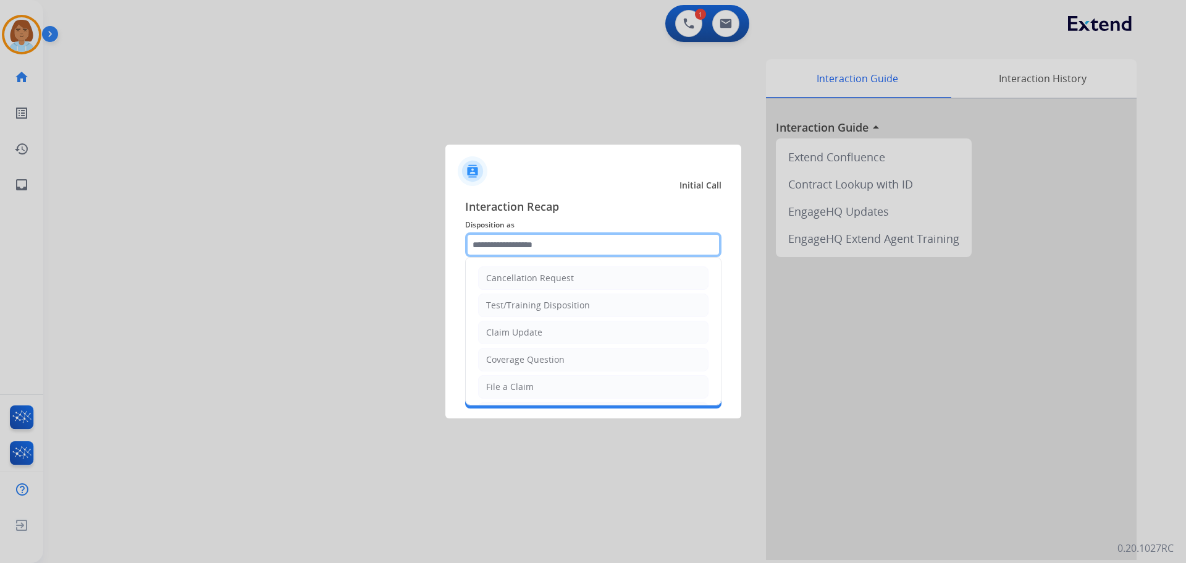
click at [513, 243] on input "text" at bounding box center [593, 244] width 256 height 25
click at [531, 326] on div "Claim Update" at bounding box center [514, 332] width 56 height 12
type input "**********"
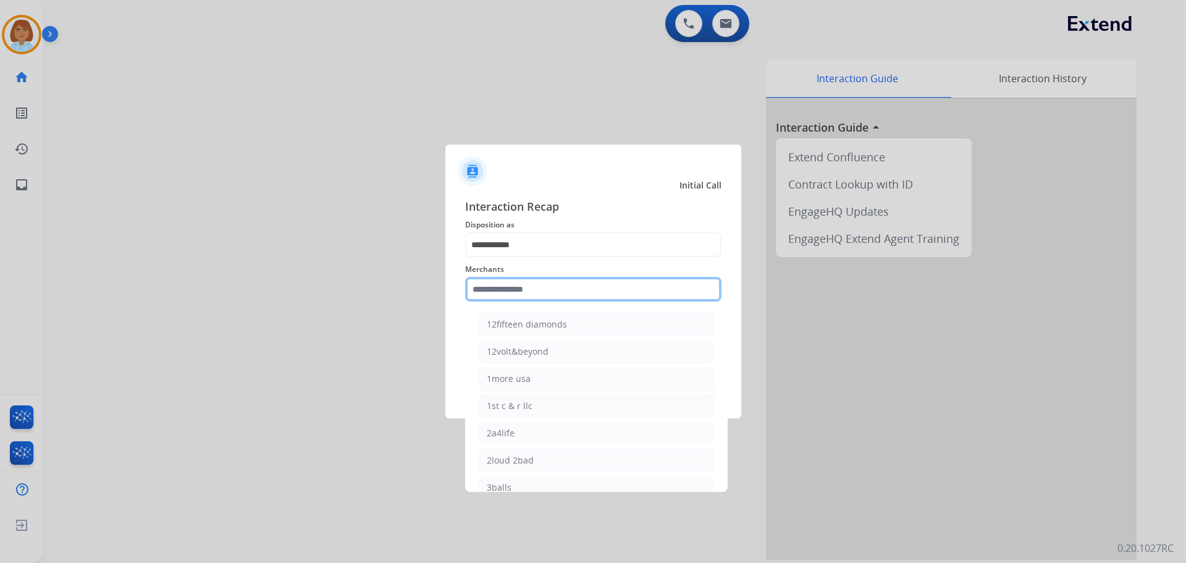
click at [621, 288] on input "text" at bounding box center [593, 289] width 256 height 25
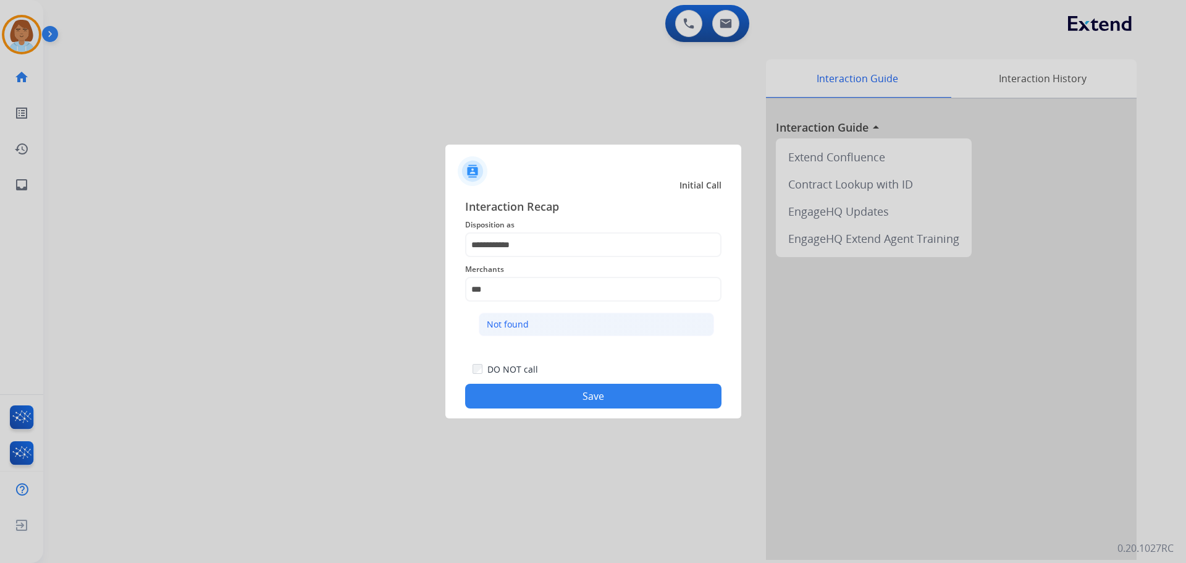
click at [541, 324] on li "Not found" at bounding box center [596, 324] width 235 height 23
type input "*********"
click at [587, 389] on button "Save" at bounding box center [593, 396] width 256 height 25
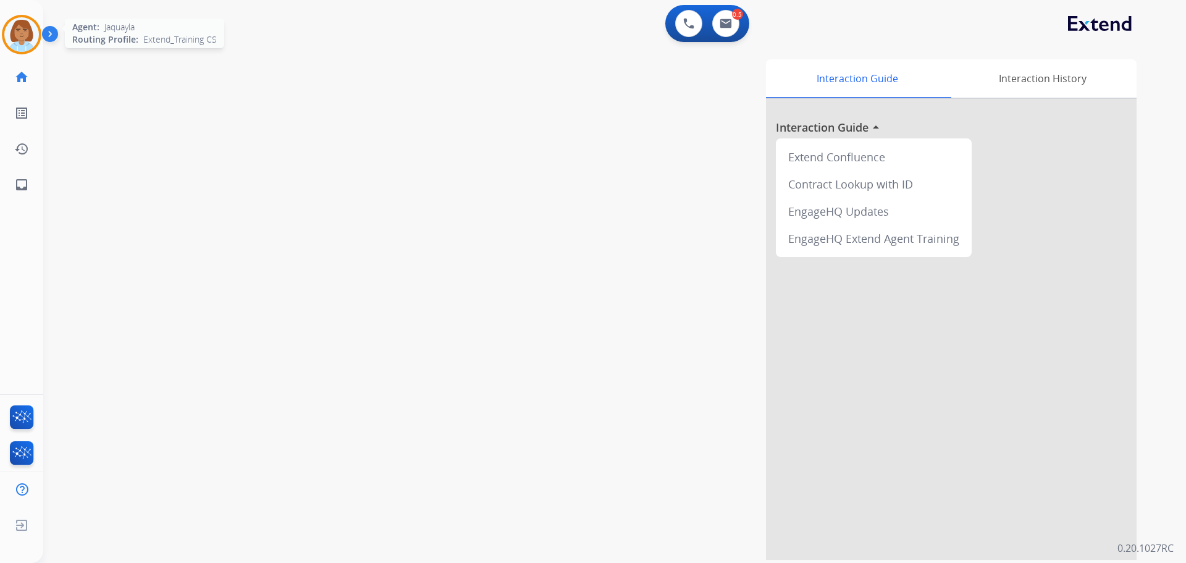
click at [34, 35] on img at bounding box center [21, 34] width 35 height 35
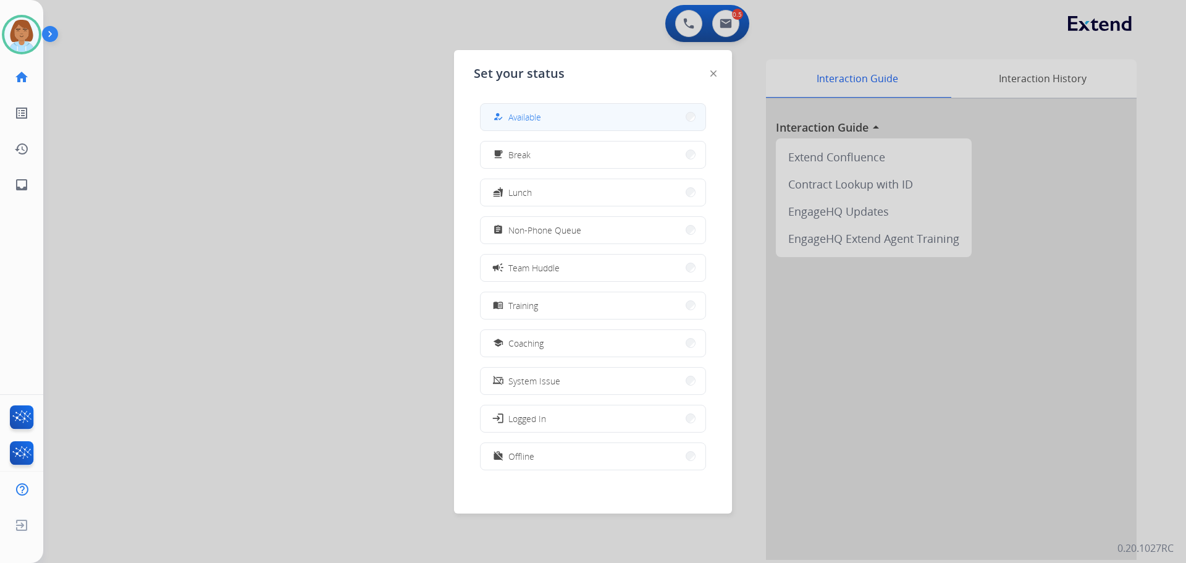
click at [528, 107] on button "how_to_reg Available" at bounding box center [593, 117] width 225 height 27
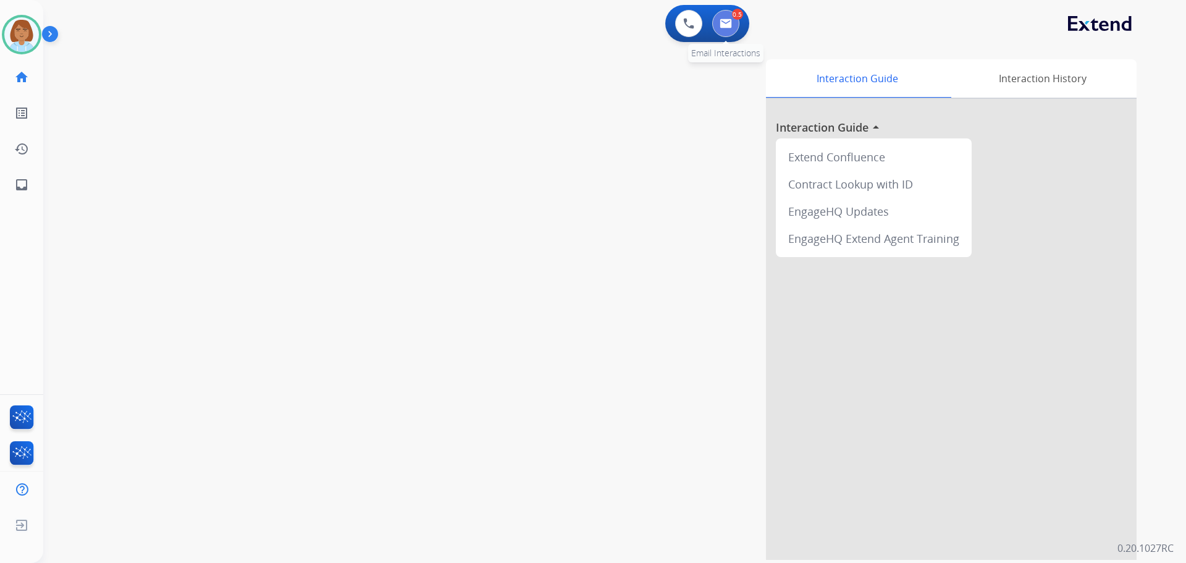
click at [726, 14] on button at bounding box center [725, 23] width 27 height 27
select select "**********"
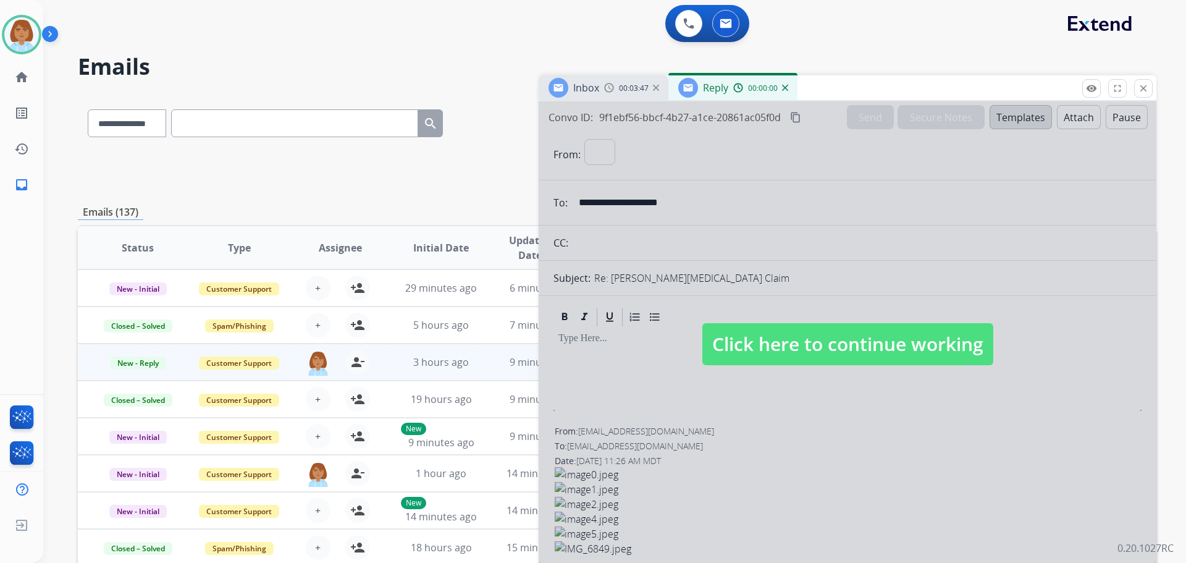
select select "**********"
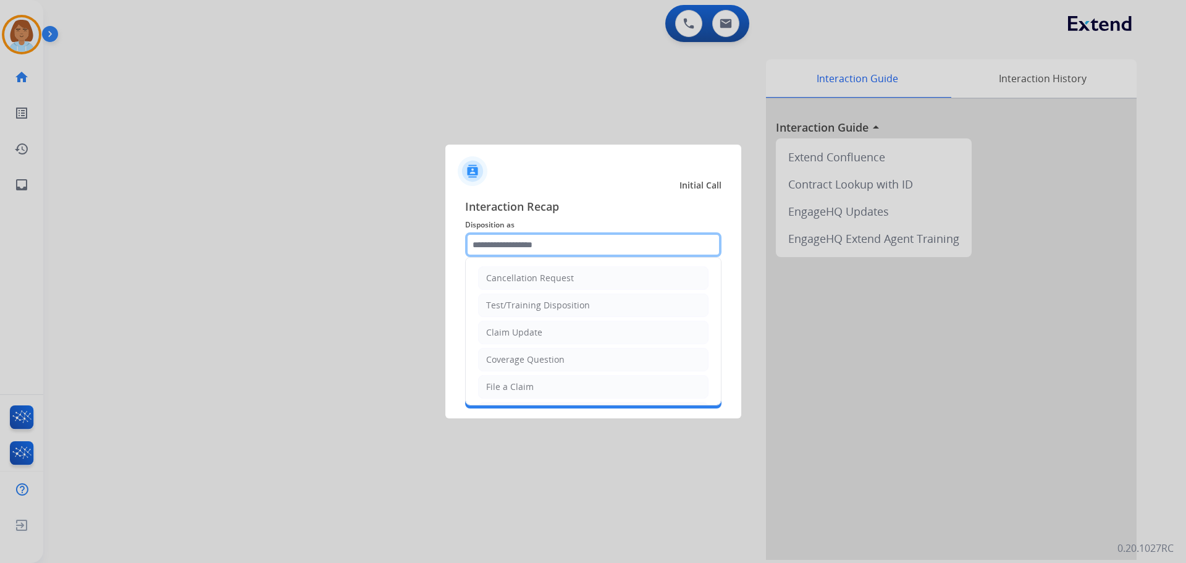
click at [673, 240] on input "text" at bounding box center [593, 244] width 256 height 25
click at [501, 399] on ul "Cancellation Request Test/Training Disposition Claim Update Coverage Question F…" at bounding box center [593, 428] width 255 height 340
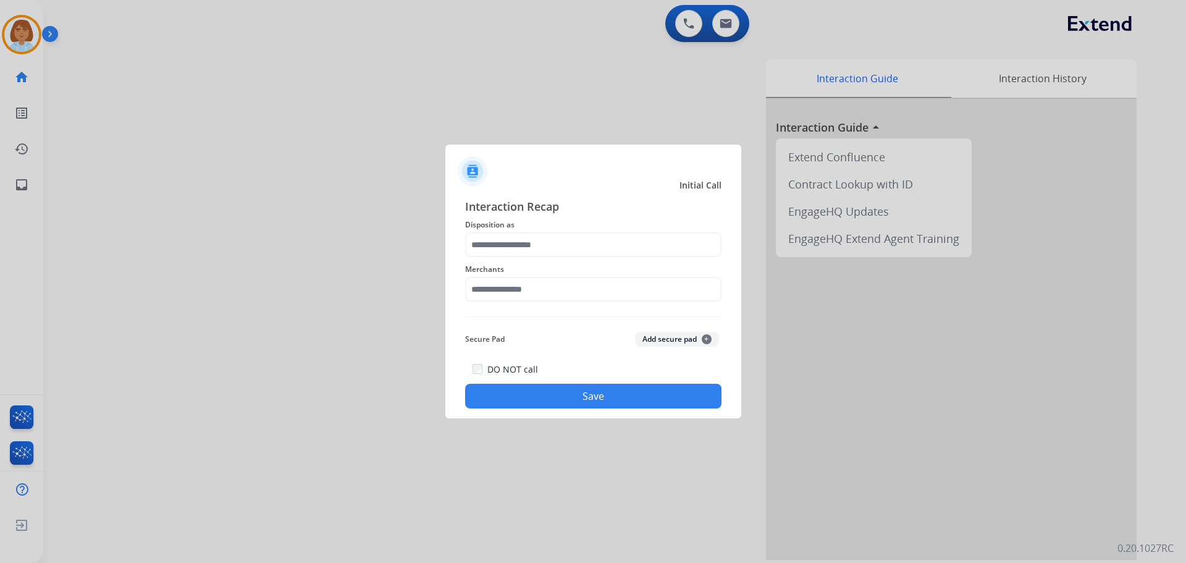
click at [515, 385] on button "Save" at bounding box center [593, 396] width 256 height 25
click at [526, 254] on input "text" at bounding box center [593, 244] width 256 height 25
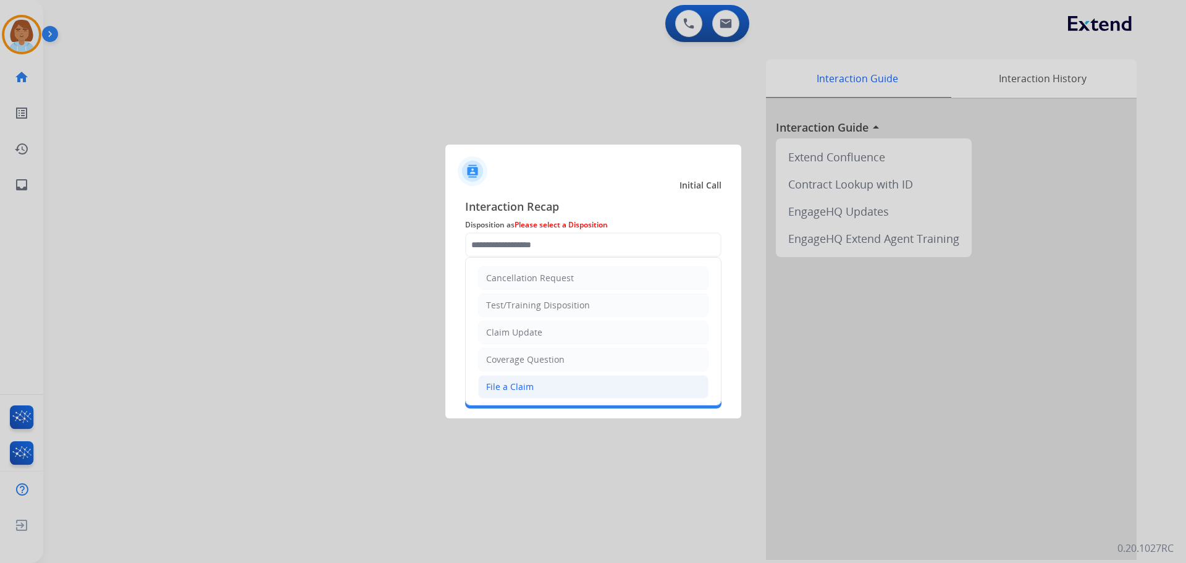
drag, startPoint x: 528, startPoint y: 392, endPoint x: 528, endPoint y: 383, distance: 8.6
click at [528, 390] on div "File a Claim" at bounding box center [510, 387] width 48 height 12
type input "**********"
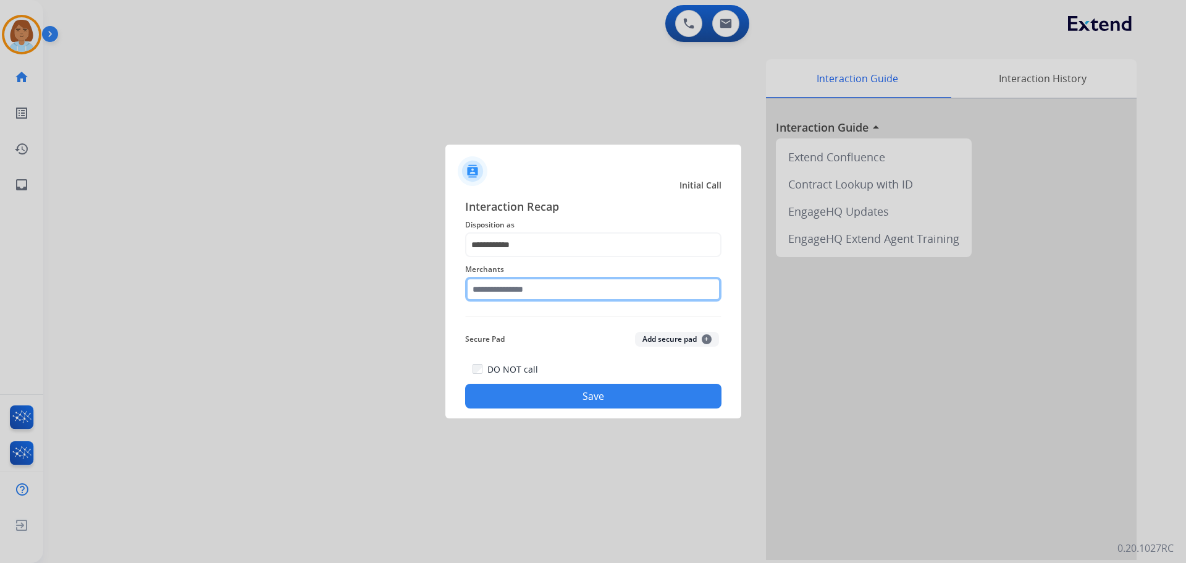
click at [514, 282] on input "text" at bounding box center [593, 289] width 256 height 25
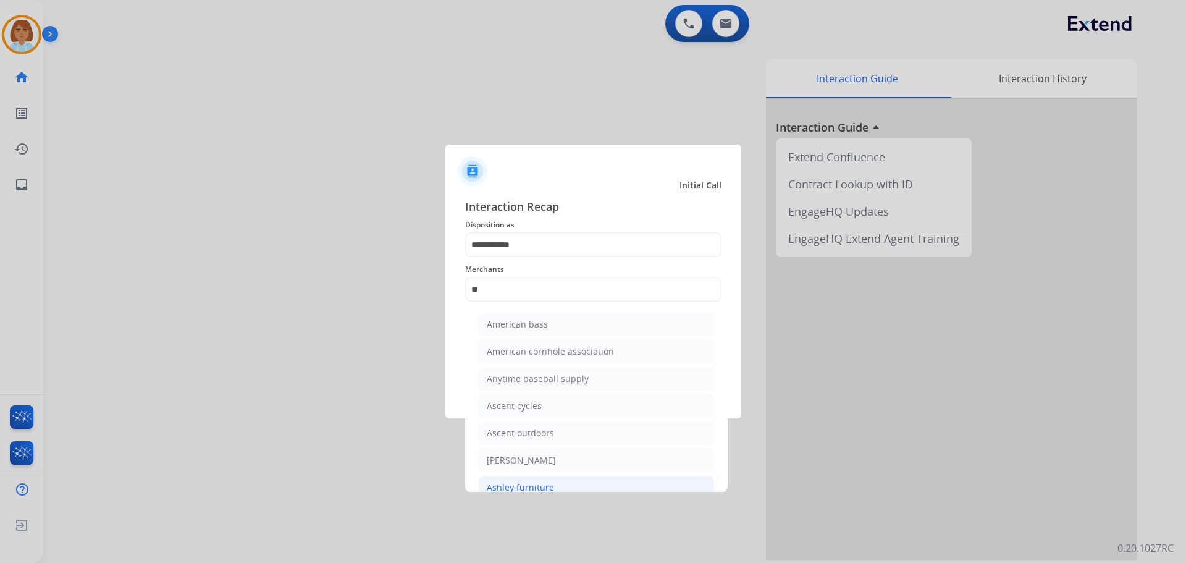
click at [510, 488] on div "Ashley furniture" at bounding box center [520, 487] width 67 height 12
type input "**********"
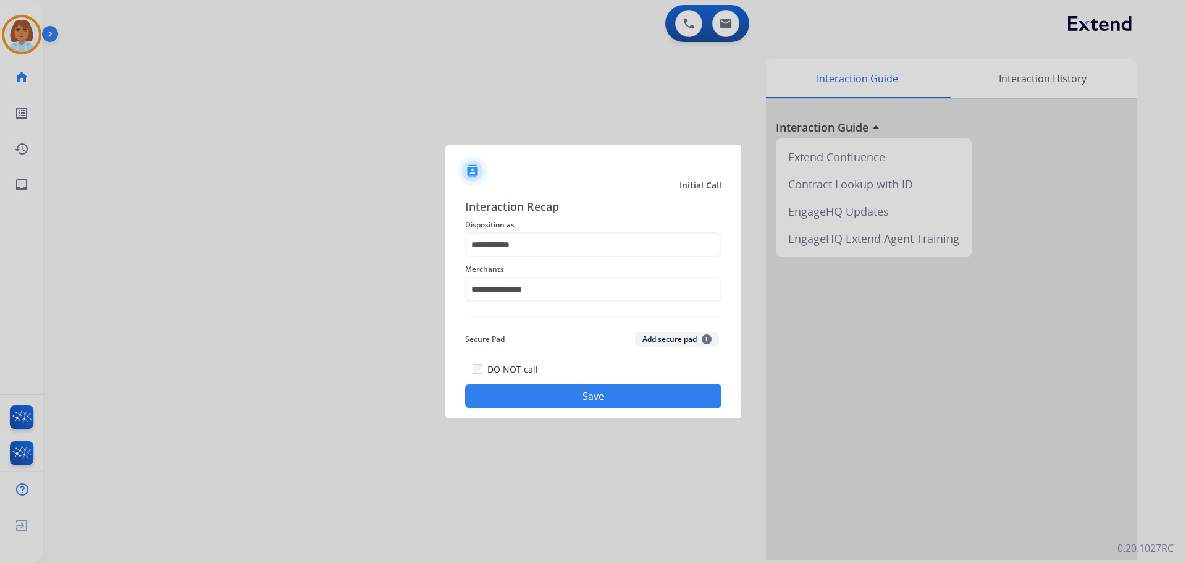
click at [600, 400] on button "Save" at bounding box center [593, 396] width 256 height 25
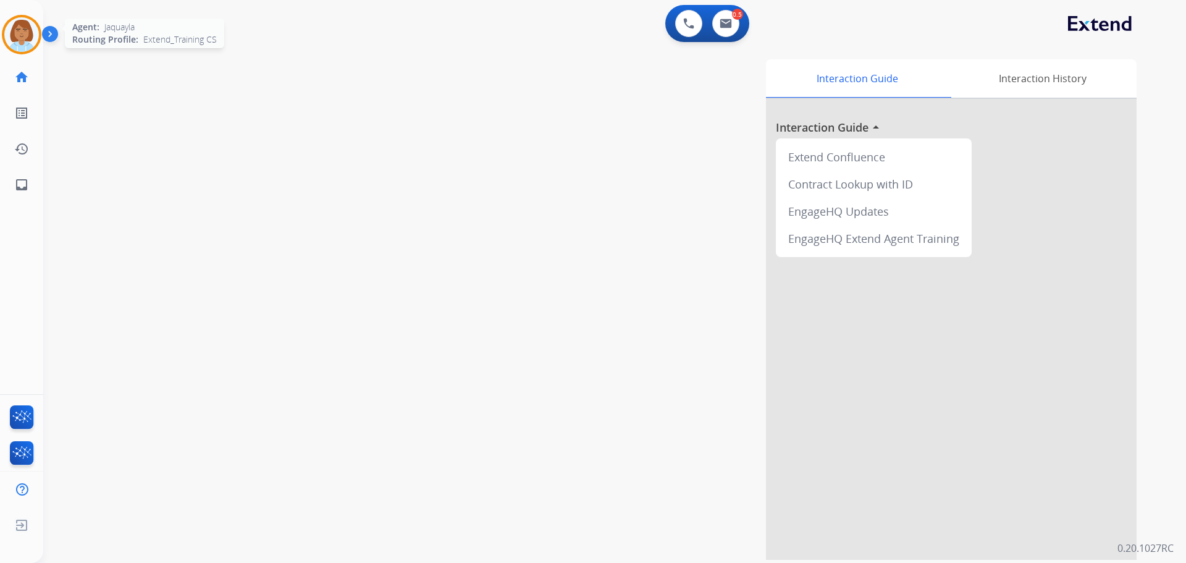
click at [22, 37] on img at bounding box center [21, 34] width 35 height 35
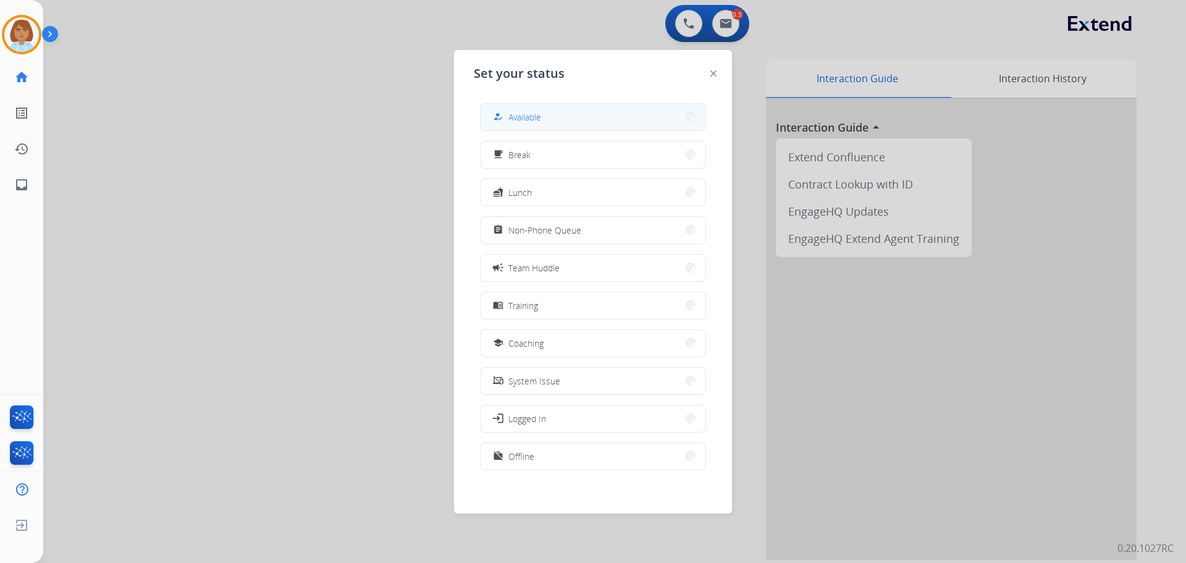
click at [552, 113] on button "how_to_reg Available" at bounding box center [593, 117] width 225 height 27
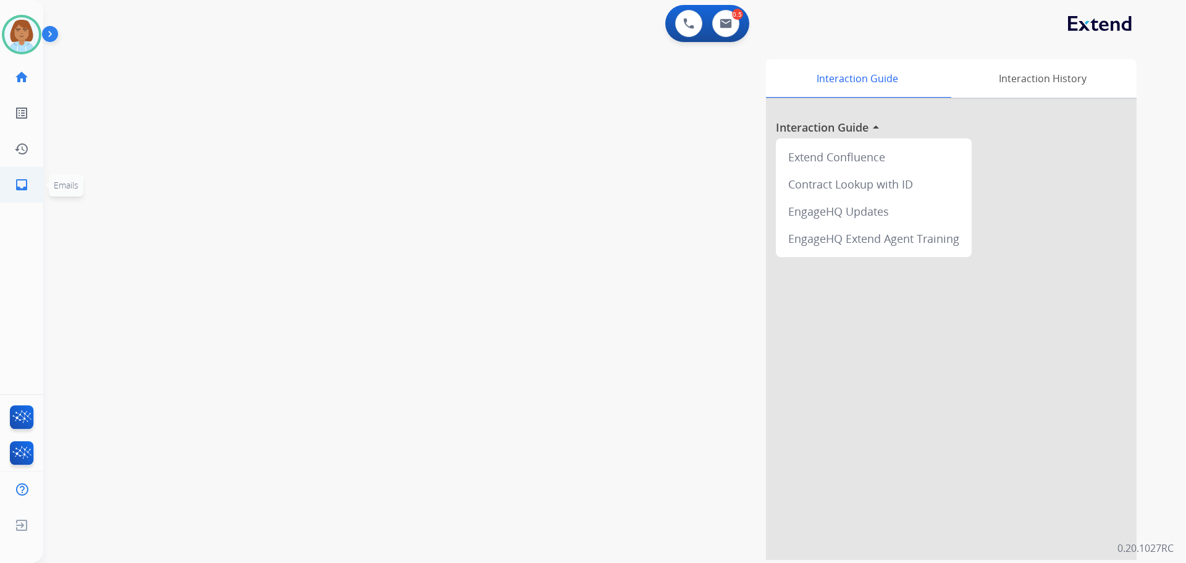
click at [8, 182] on link "inbox Emails" at bounding box center [21, 184] width 35 height 35
select select "**********"
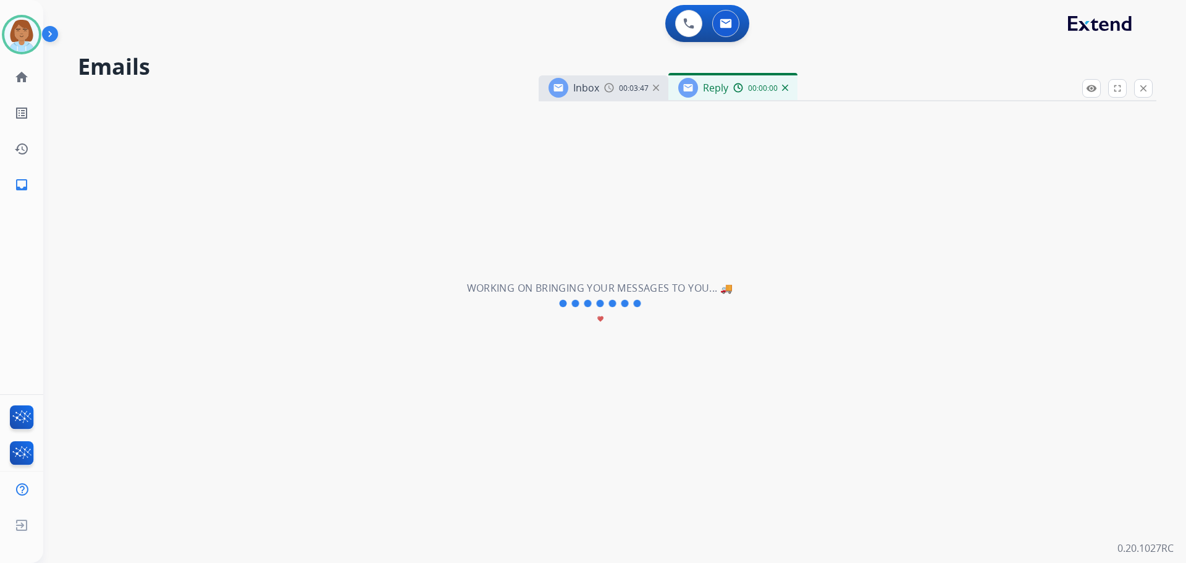
select select "**********"
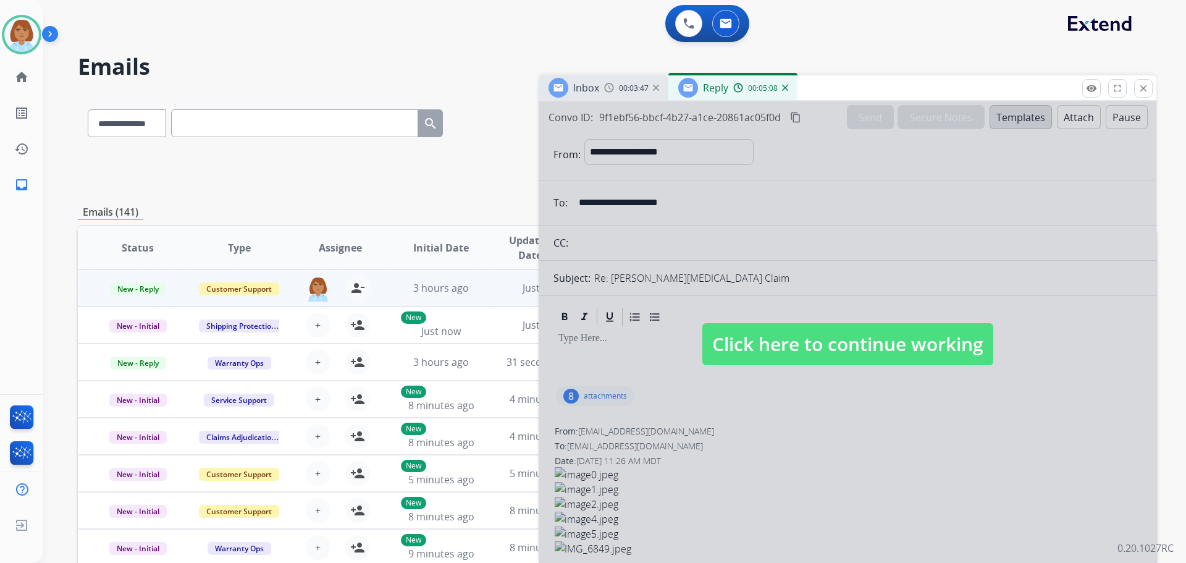
click at [880, 332] on span "Click here to continue working" at bounding box center [847, 344] width 291 height 42
select select
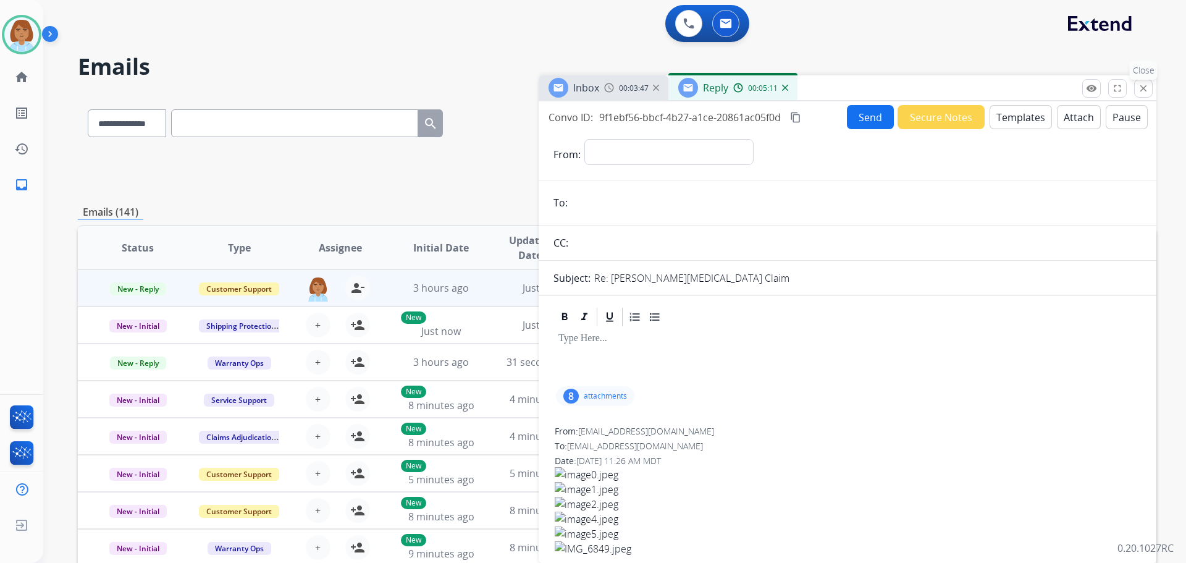
click at [1150, 79] on p "Close" at bounding box center [1144, 70] width 28 height 19
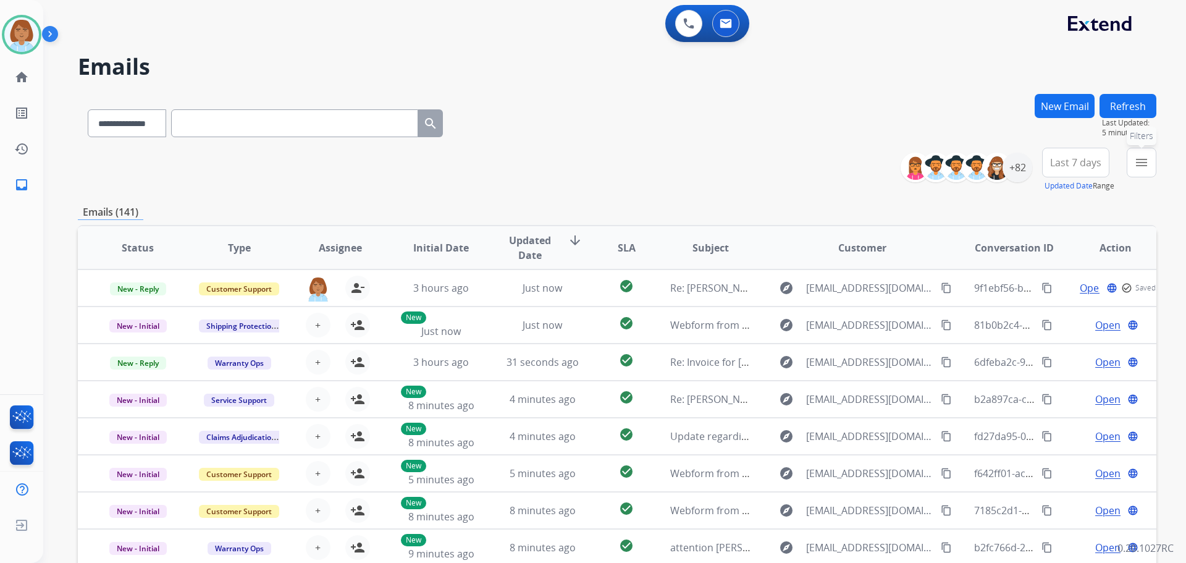
click at [1146, 170] on button "menu Filters" at bounding box center [1142, 163] width 30 height 30
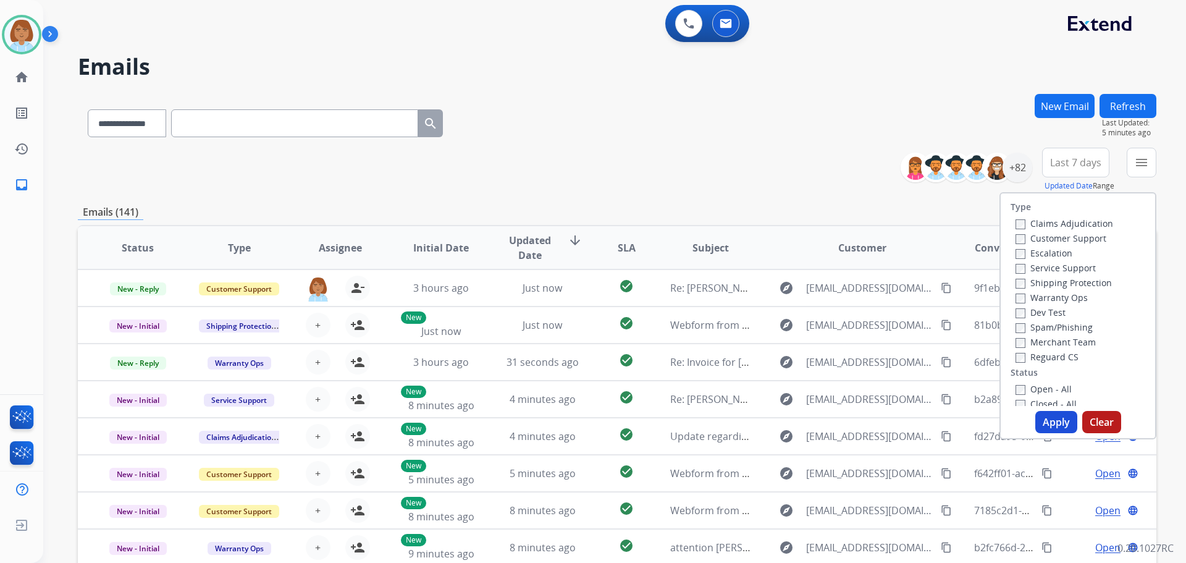
click at [1051, 238] on label "Customer Support" at bounding box center [1060, 238] width 91 height 12
click at [1032, 283] on label "Shipping Protection" at bounding box center [1063, 283] width 96 height 12
click at [1033, 395] on div "Open - All" at bounding box center [1080, 388] width 130 height 15
drag, startPoint x: 1033, startPoint y: 389, endPoint x: 1014, endPoint y: 397, distance: 20.2
click at [1031, 389] on label "Open - All" at bounding box center [1043, 389] width 56 height 12
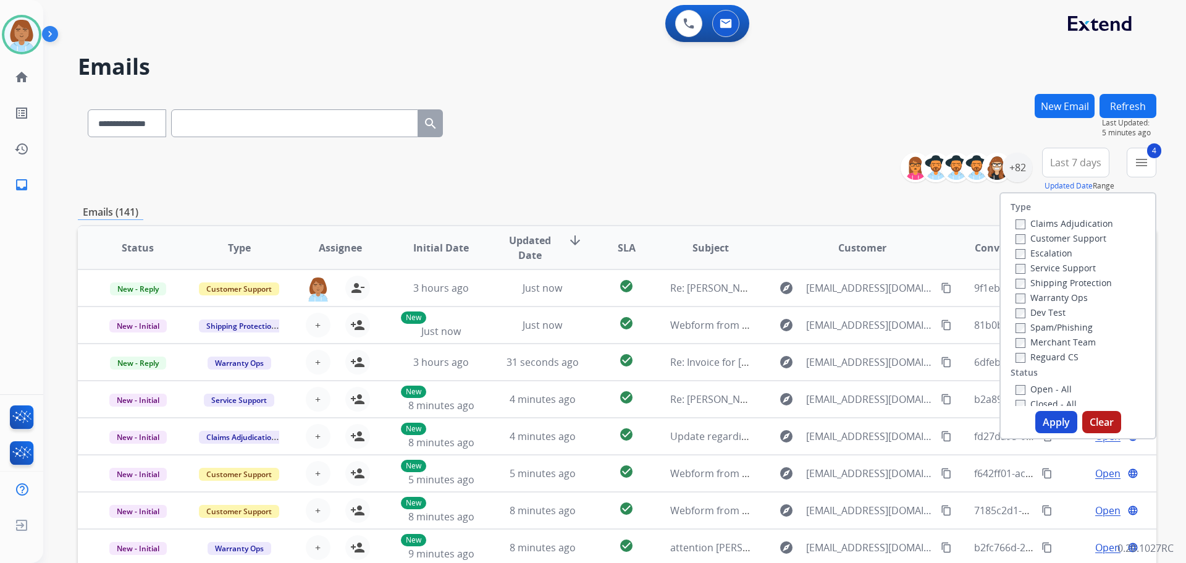
drag, startPoint x: 1047, startPoint y: 418, endPoint x: 1058, endPoint y: 421, distance: 10.9
click at [1058, 421] on button "Apply" at bounding box center [1056, 422] width 42 height 22
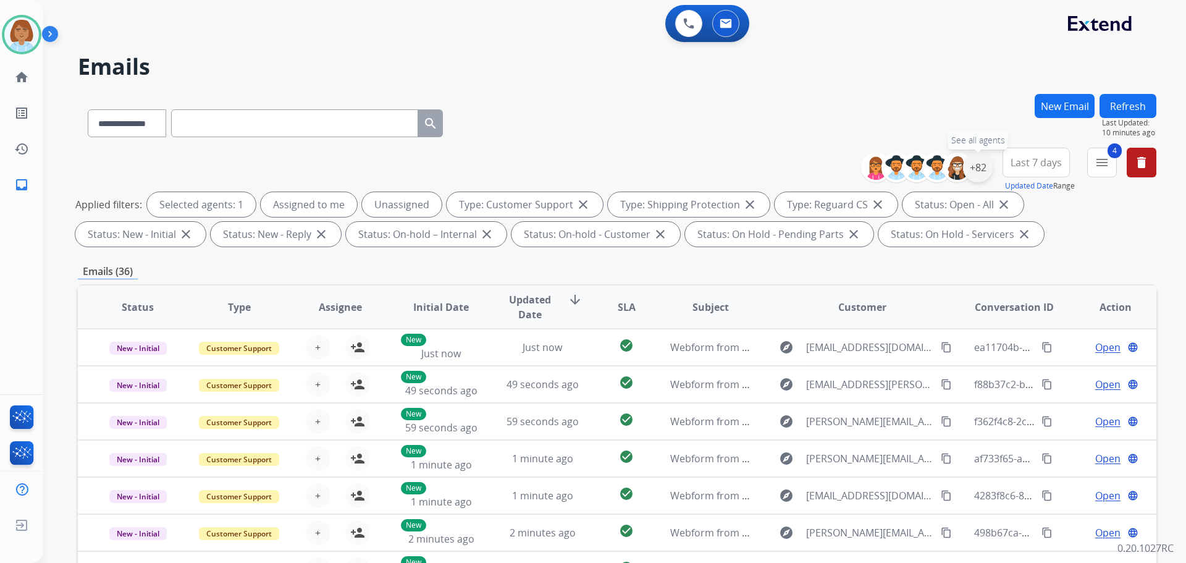
click at [977, 165] on div "+82" at bounding box center [978, 168] width 30 height 30
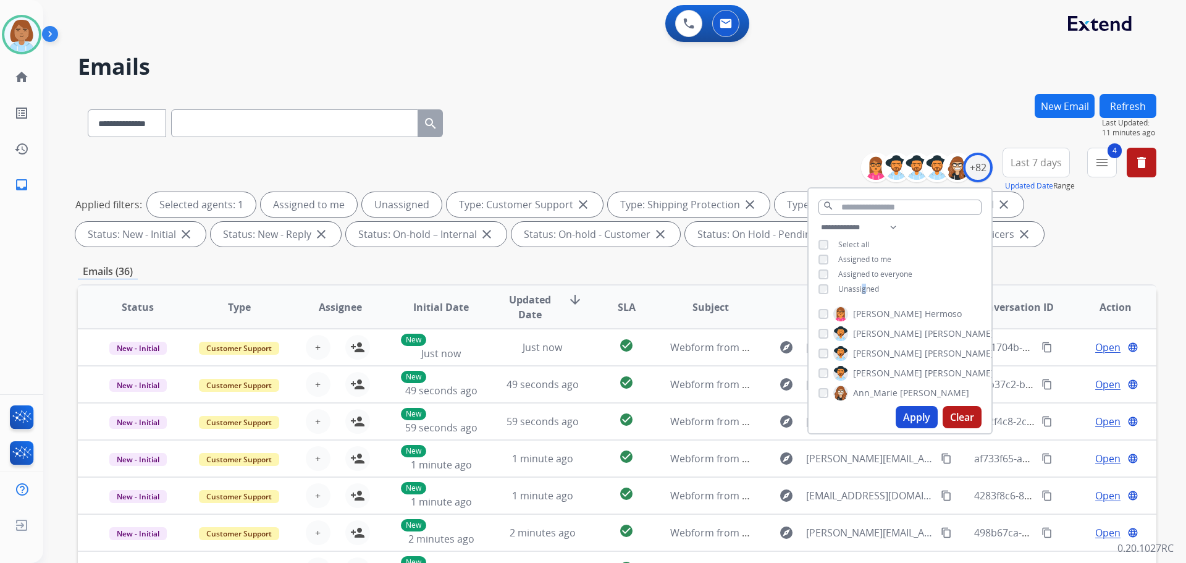
click at [863, 284] on span "Unassigned" at bounding box center [858, 289] width 41 height 11
click at [923, 416] on button "Apply" at bounding box center [917, 417] width 42 height 22
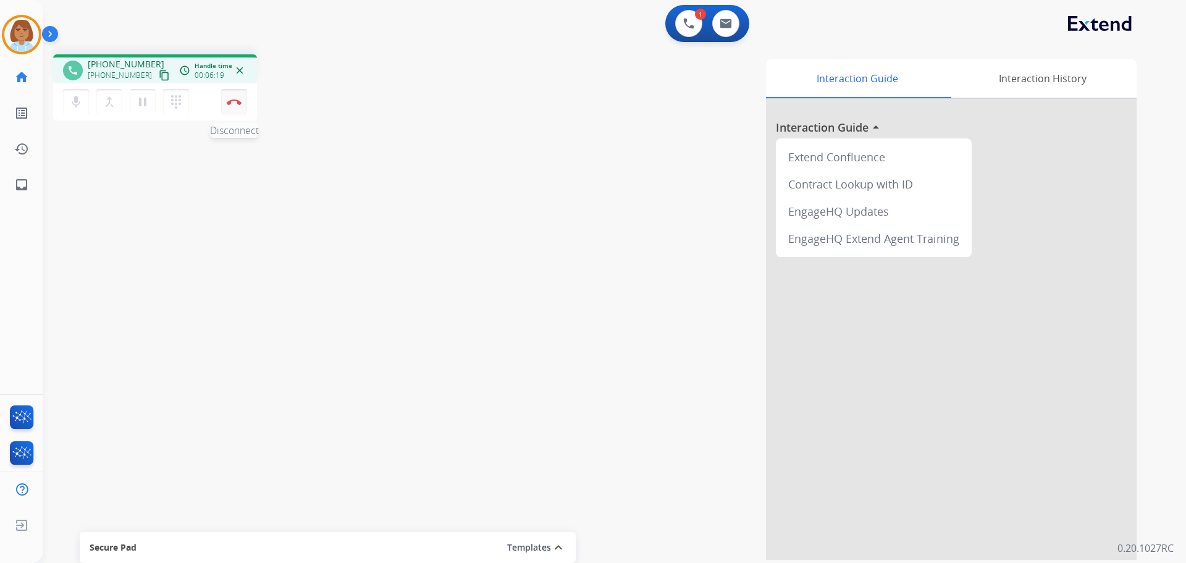
click at [240, 104] on img at bounding box center [234, 102] width 15 height 6
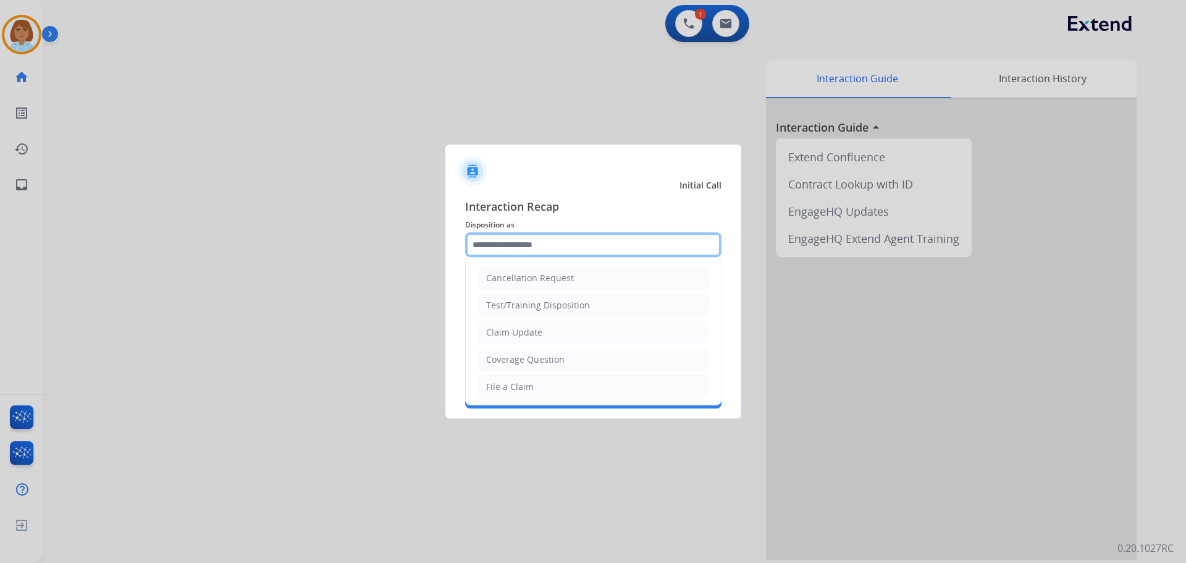
click at [572, 238] on input "text" at bounding box center [593, 244] width 256 height 25
click at [535, 387] on li "File a Claim" at bounding box center [593, 386] width 230 height 23
type input "**********"
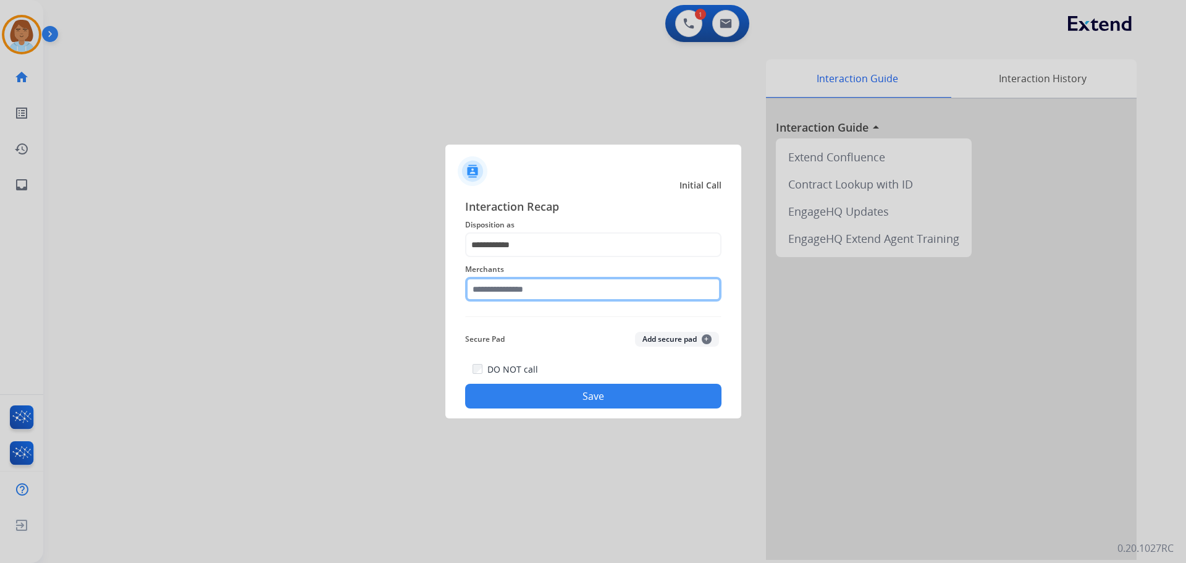
click at [553, 288] on input "text" at bounding box center [593, 289] width 256 height 25
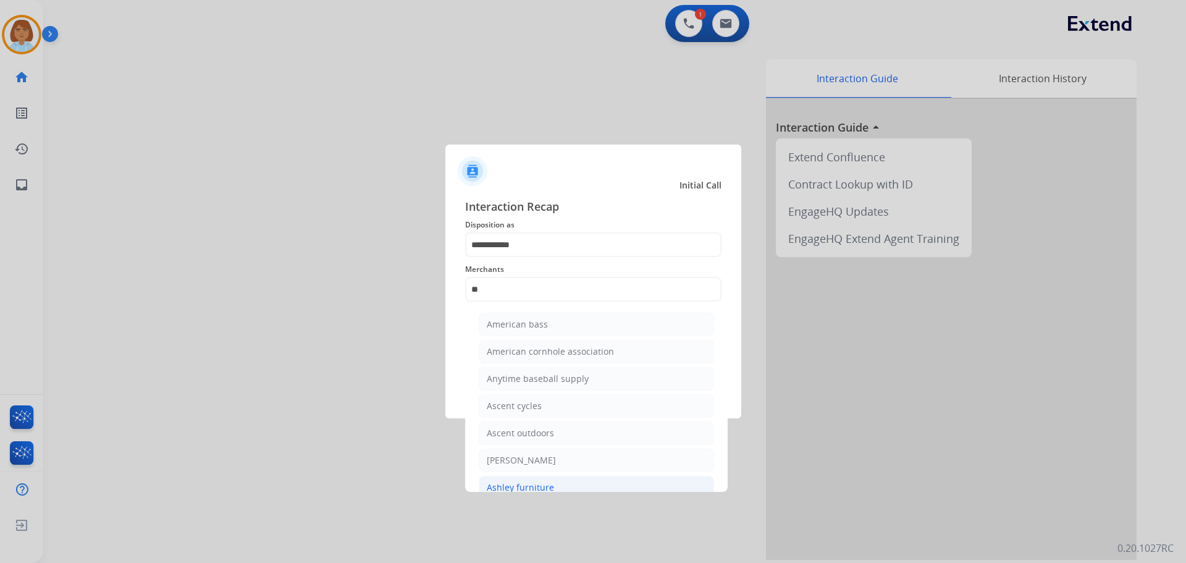
click at [542, 490] on div "Ashley furniture" at bounding box center [520, 487] width 67 height 12
type input "**********"
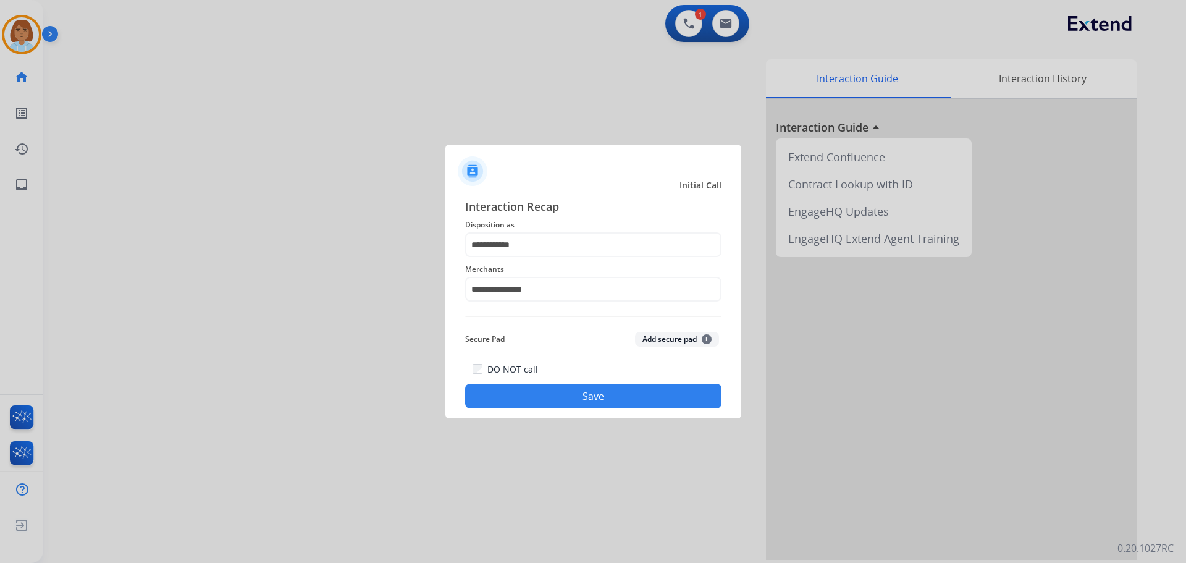
click at [584, 399] on button "Save" at bounding box center [593, 396] width 256 height 25
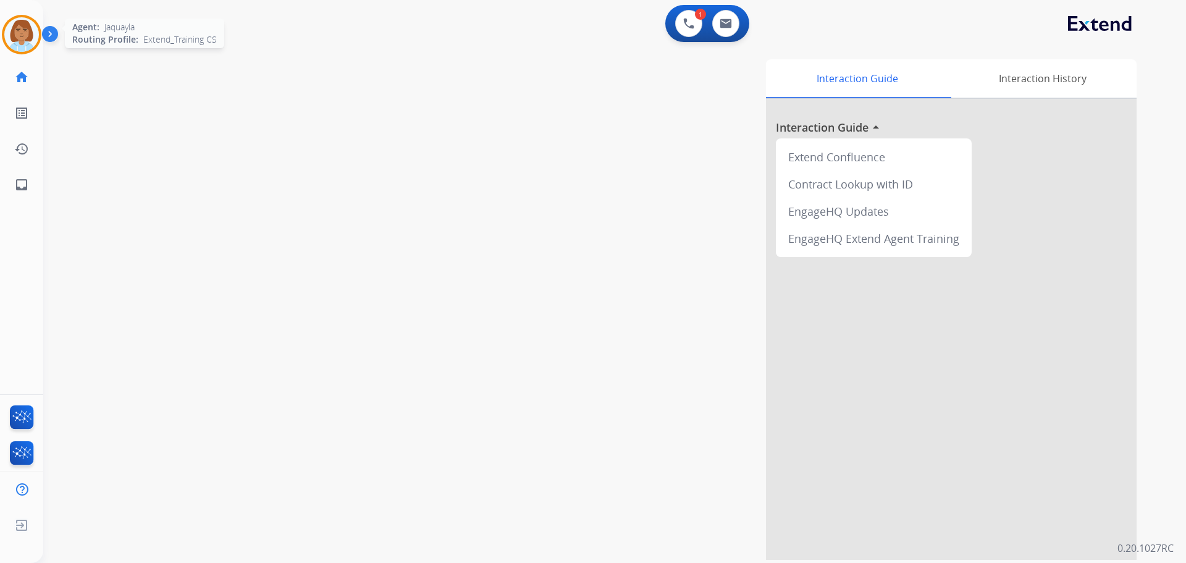
click at [32, 32] on img at bounding box center [21, 34] width 35 height 35
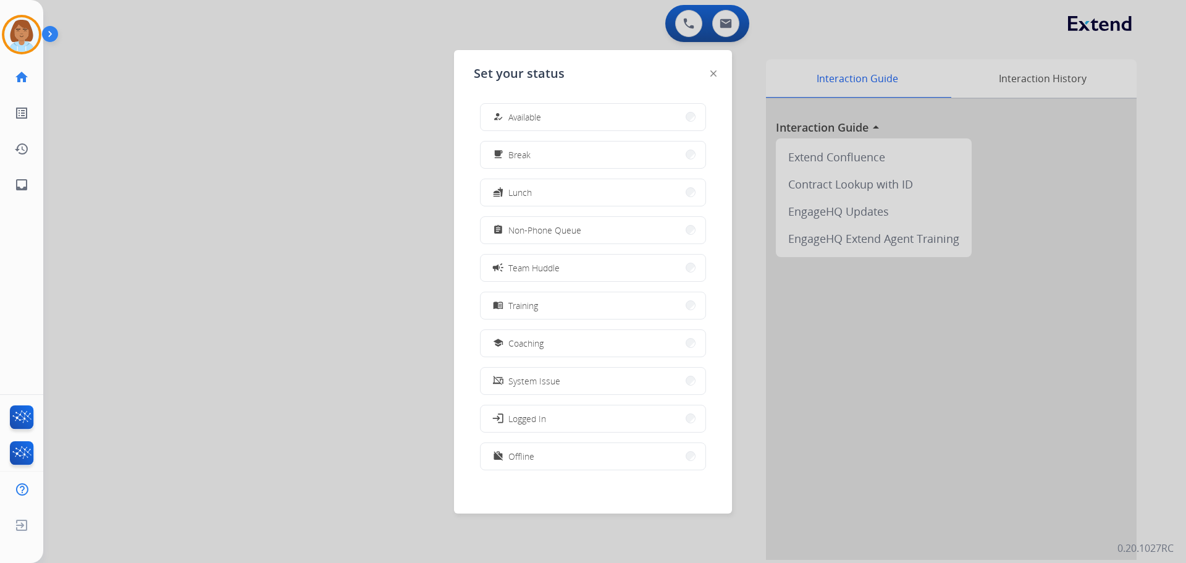
click at [553, 343] on button "school Coaching" at bounding box center [593, 343] width 225 height 27
